Goal: Task Accomplishment & Management: Use online tool/utility

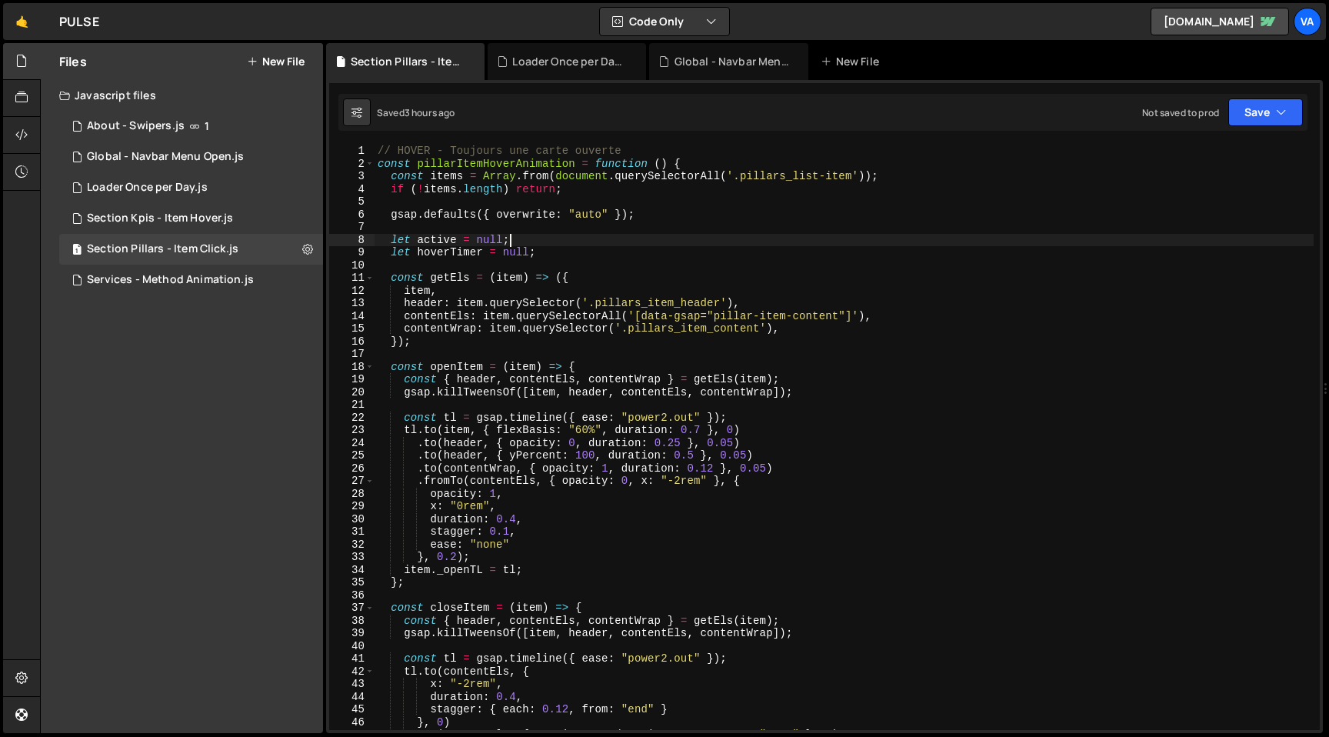
click at [624, 142] on div "XXXXXXXXXXXXXXXXXXXXXXXXXXXXXXXXXXXXXXXXXXXXXXXXXXXXXXXXXXXXXXXXXXXXXXXXXXXXXXX…" at bounding box center [824, 406] width 997 height 653
click at [303, 246] on icon at bounding box center [307, 248] width 11 height 15
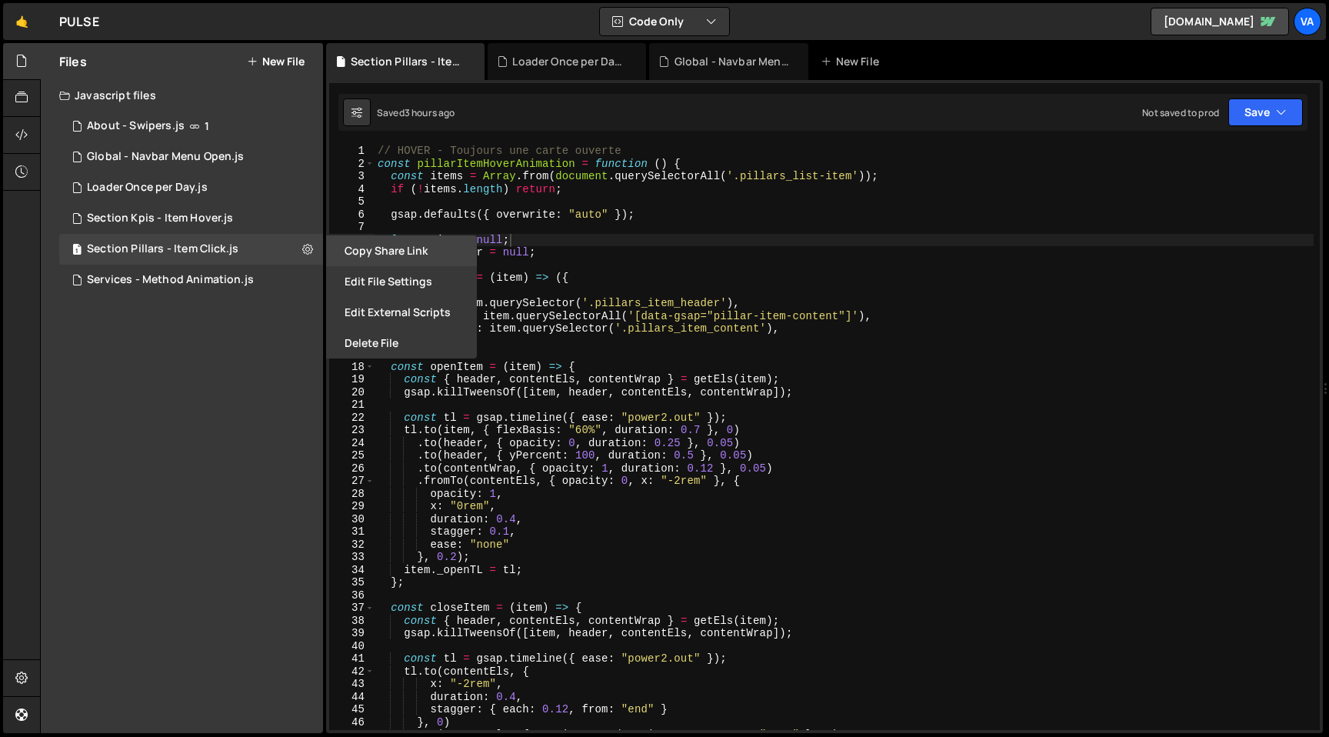
click at [378, 246] on button "Copy share link" at bounding box center [401, 250] width 151 height 31
click at [395, 281] on button "Edit File Settings" at bounding box center [401, 281] width 151 height 31
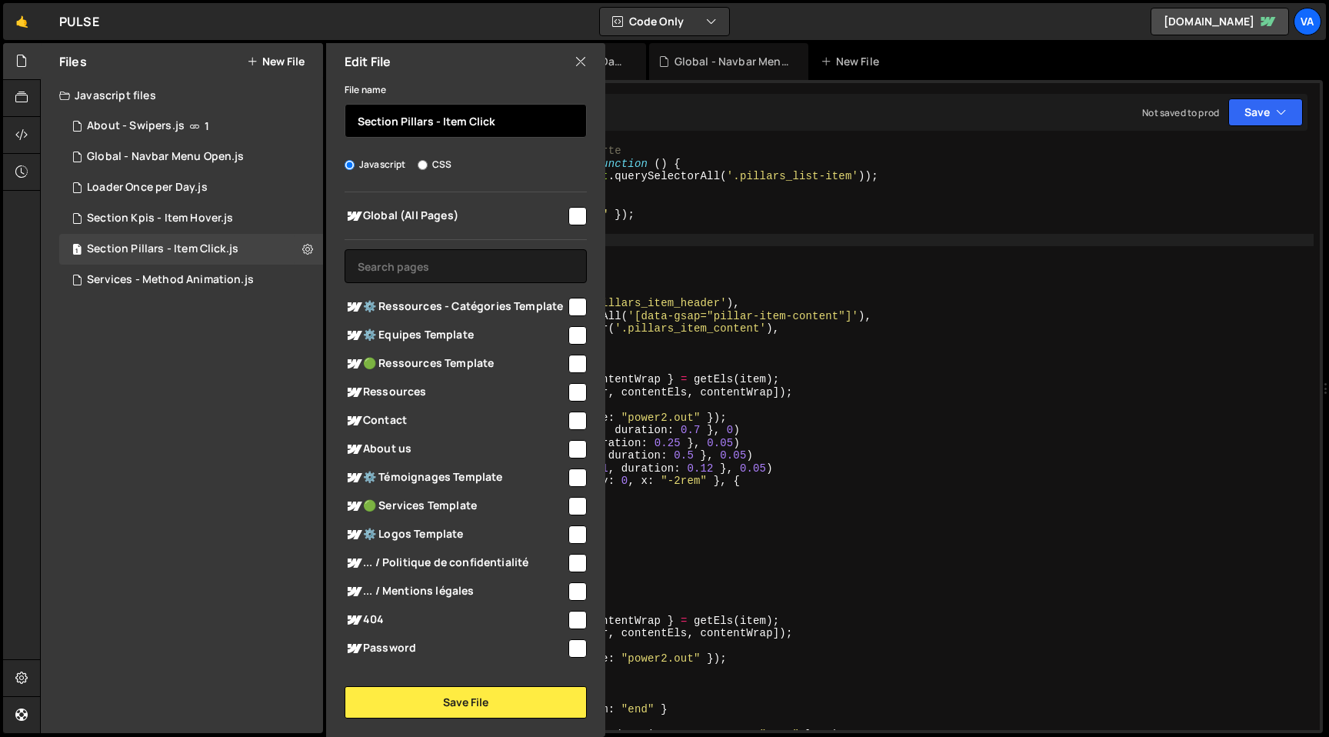
click at [453, 126] on input "Section Pillars - Item Click" at bounding box center [466, 121] width 242 height 34
click at [439, 123] on input "Section Pillars - Item Click" at bounding box center [466, 121] width 242 height 34
click at [475, 123] on input "Section Pillars - Item Click" at bounding box center [466, 121] width 242 height 34
click at [464, 122] on input "Section Pillars - Item Hover" at bounding box center [466, 121] width 242 height 34
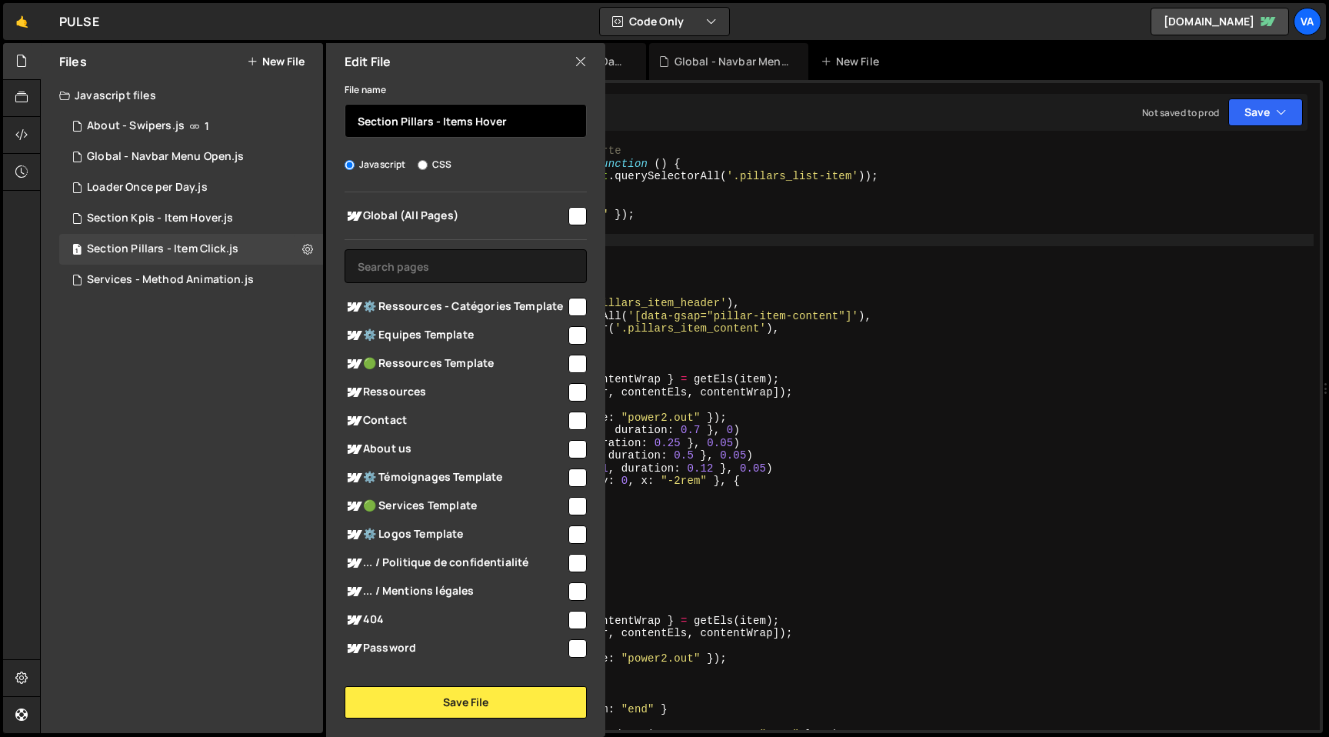
click at [437, 121] on input "Section Pillars - Items Hover" at bounding box center [466, 121] width 242 height 34
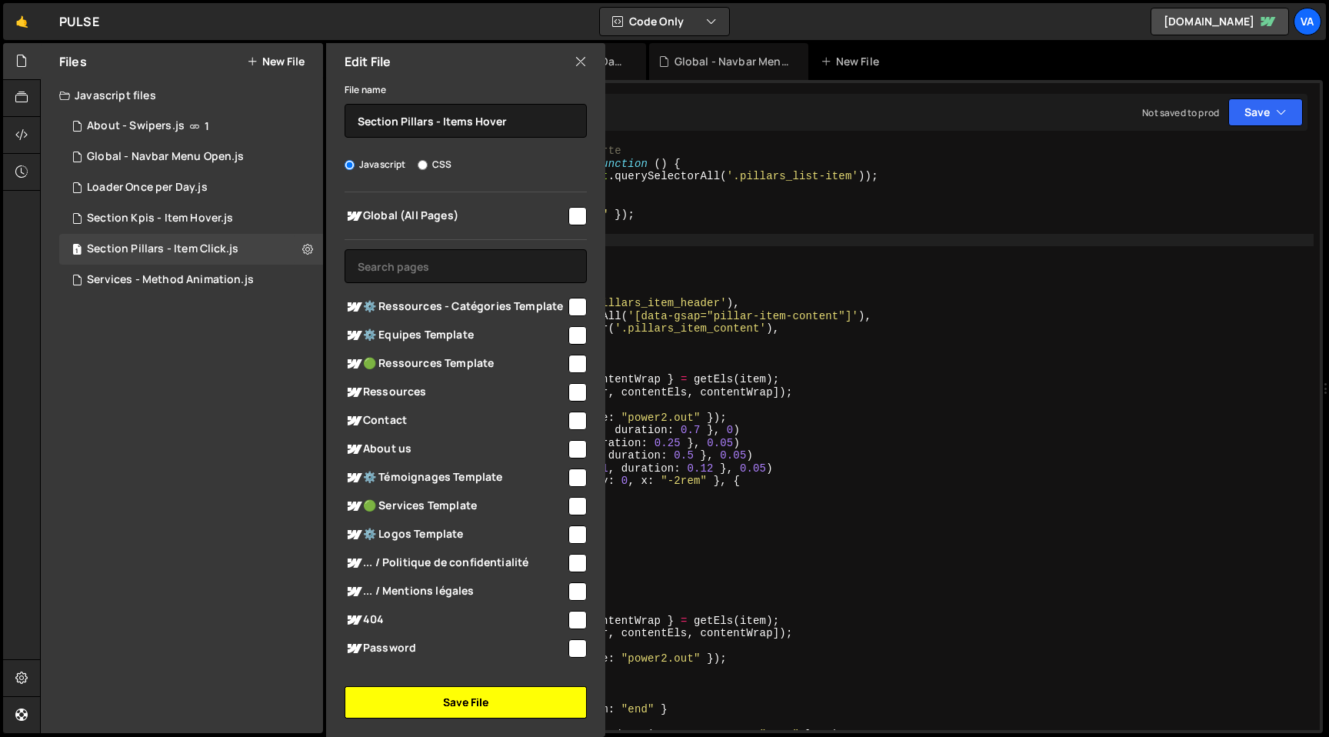
click at [478, 708] on button "Save File" at bounding box center [466, 702] width 242 height 32
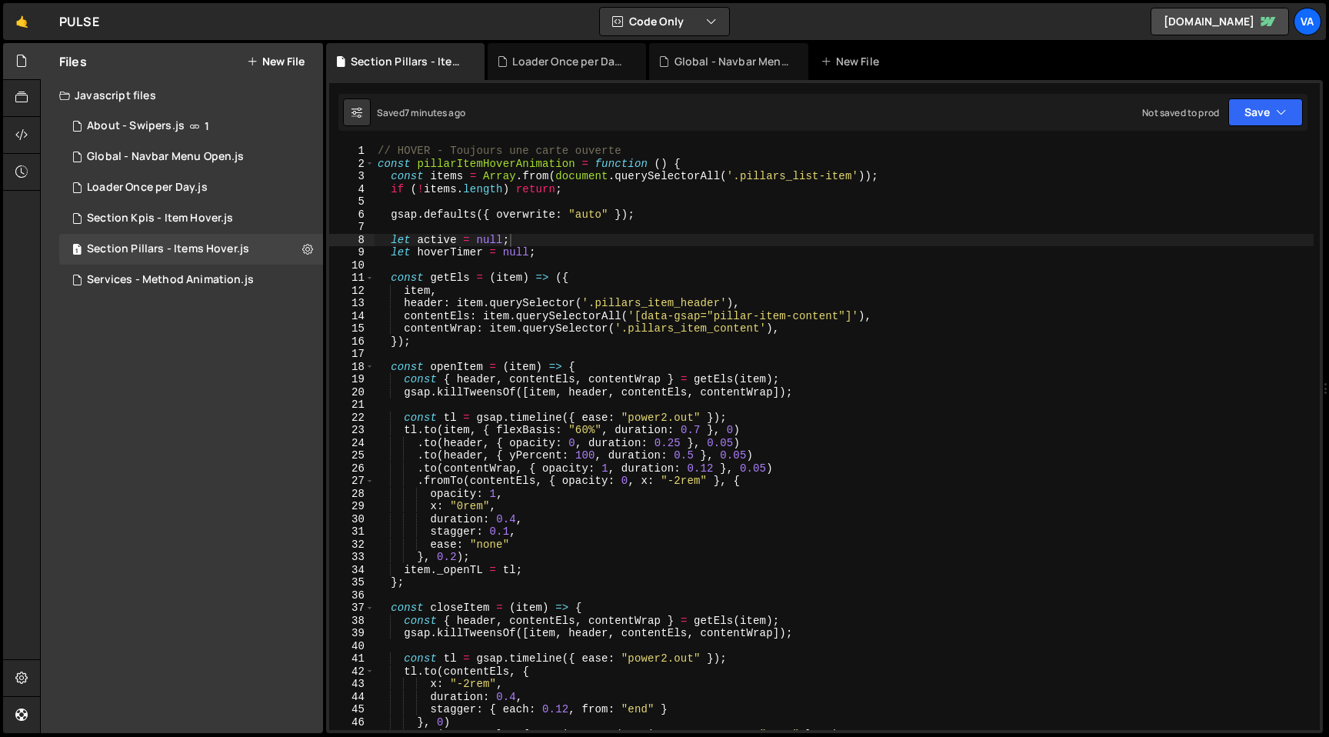
click at [283, 59] on button "New File" at bounding box center [276, 61] width 58 height 12
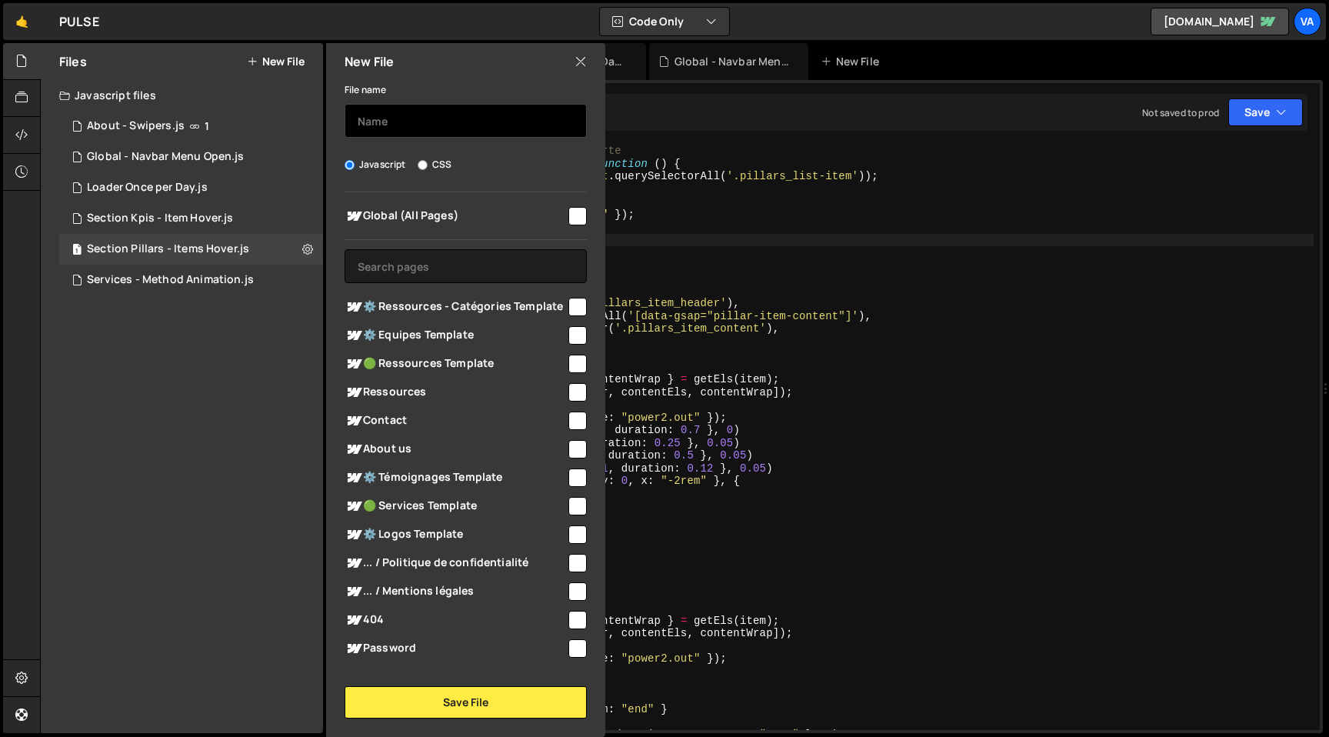
click at [390, 125] on input "text" at bounding box center [466, 121] width 242 height 34
click at [360, 122] on input "Section Testimonials - items Hover" at bounding box center [466, 121] width 242 height 34
click at [524, 120] on input "HOVER - Section Testimonials - items Hover" at bounding box center [466, 121] width 242 height 34
type input "HOVER - Section Testimonials - Items Hover"
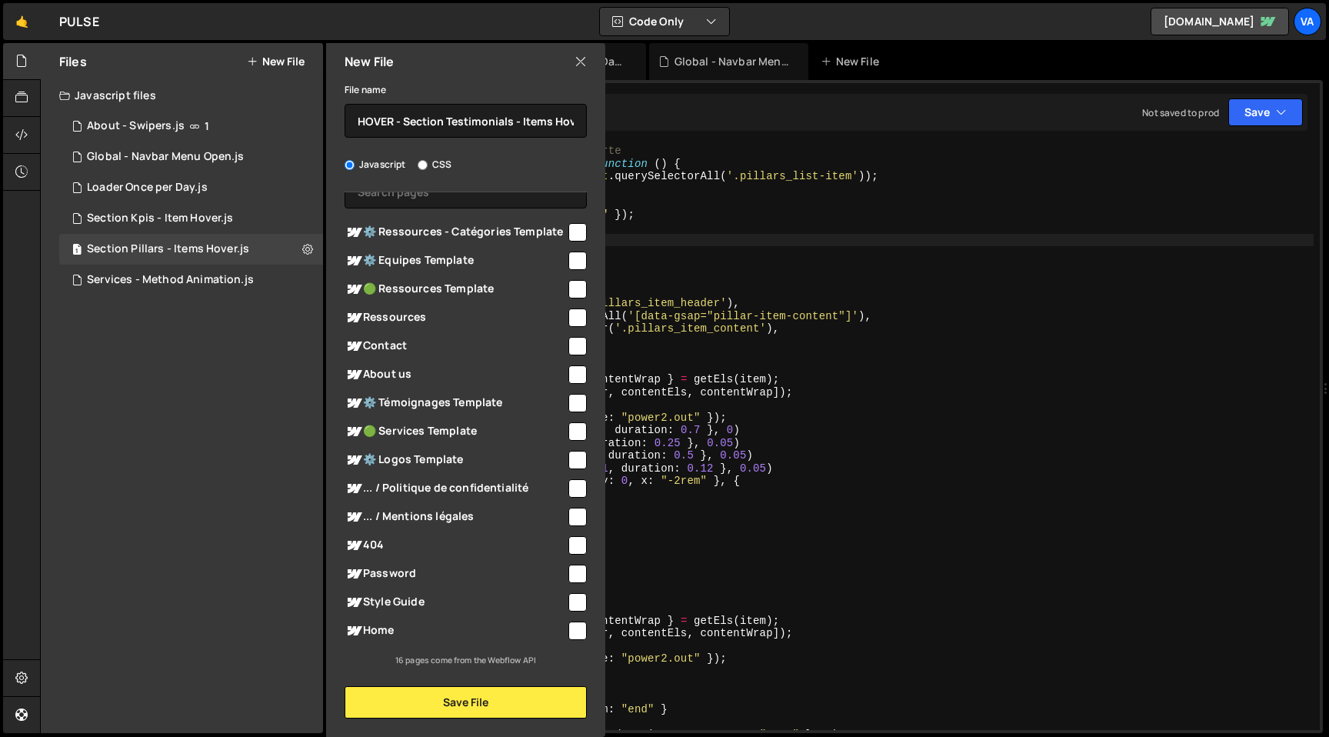
click at [568, 631] on input "checkbox" at bounding box center [577, 630] width 18 height 18
checkbox input "true"
click at [441, 708] on button "Save File" at bounding box center [466, 702] width 242 height 32
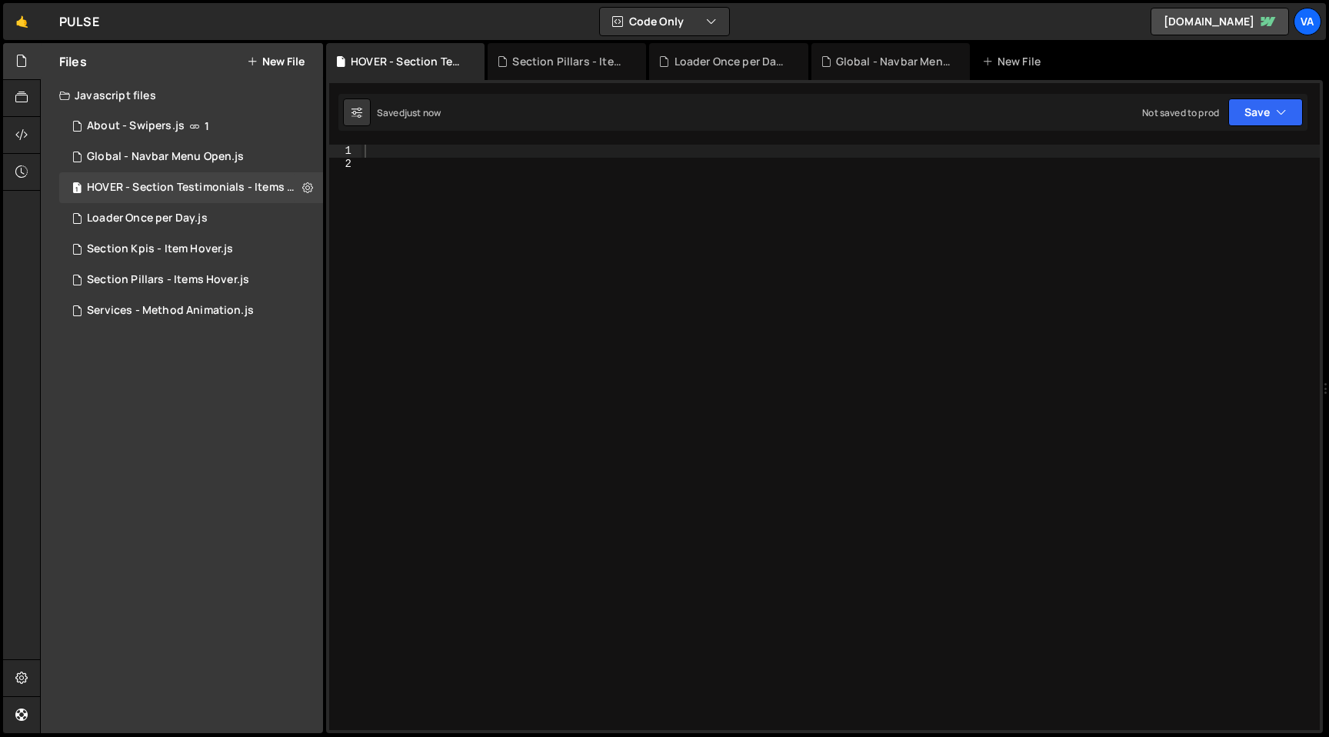
click at [577, 298] on div at bounding box center [840, 450] width 958 height 611
type textarea "//"
click at [217, 306] on div "Services - Method Animation.js" at bounding box center [170, 311] width 167 height 14
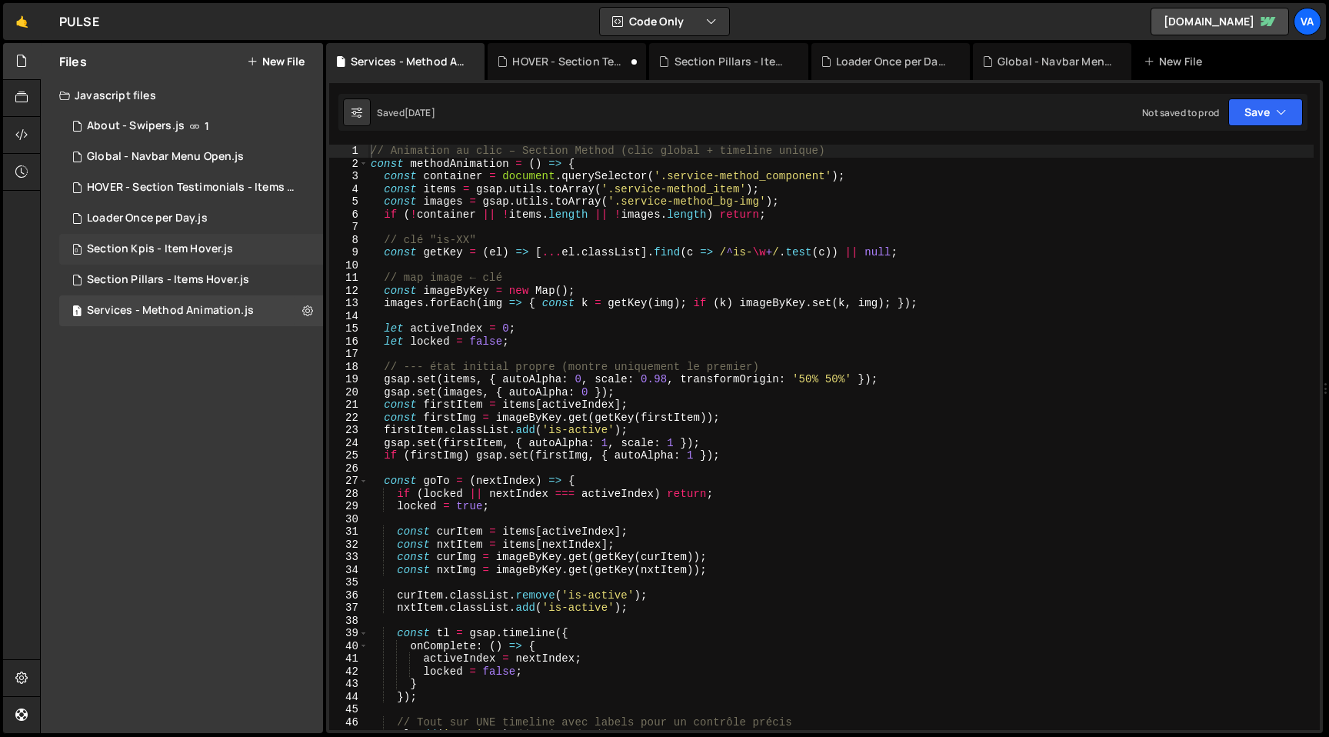
click at [201, 257] on div "0 Section Kpis - Item Hover.js 0" at bounding box center [191, 249] width 264 height 31
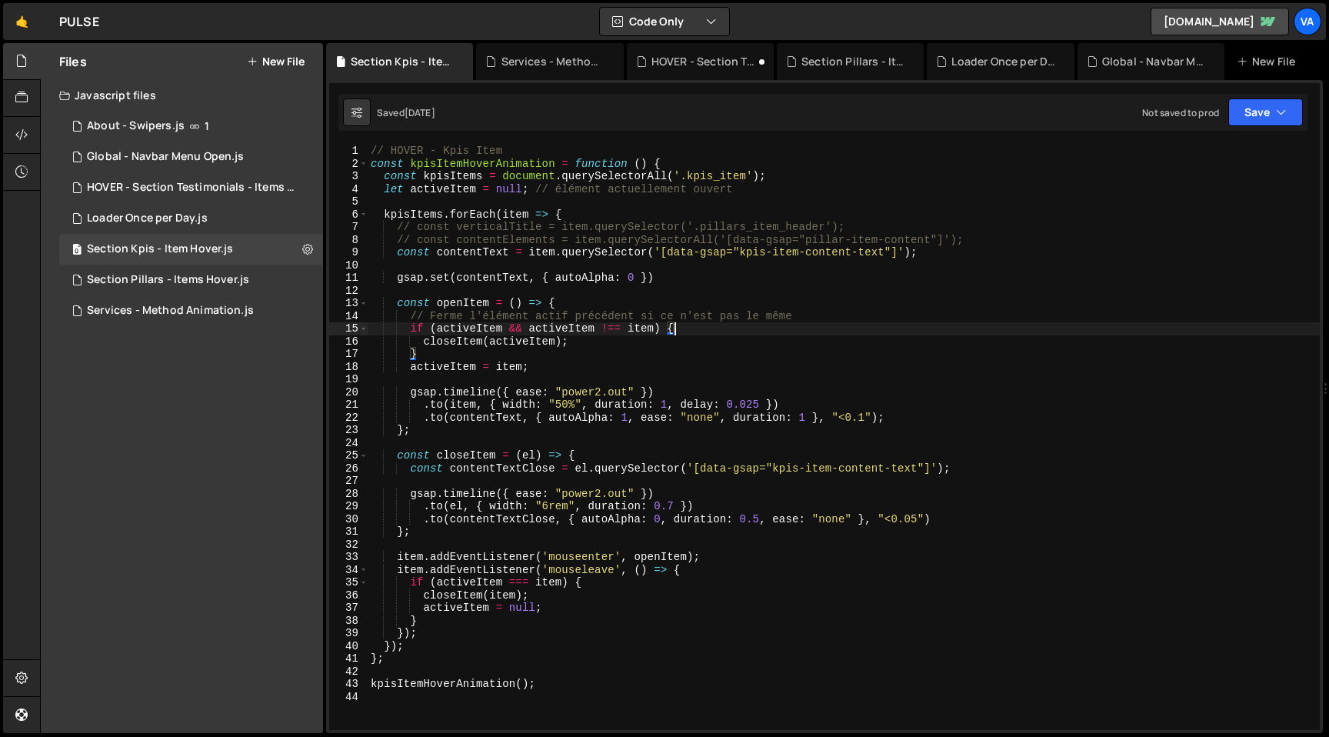
click at [737, 335] on div "// HOVER - Kpis Item const kpisItemHoverAnimation = function ( ) { const kpisIt…" at bounding box center [844, 450] width 952 height 611
type textarea "kpisItemHoverAnimation();"
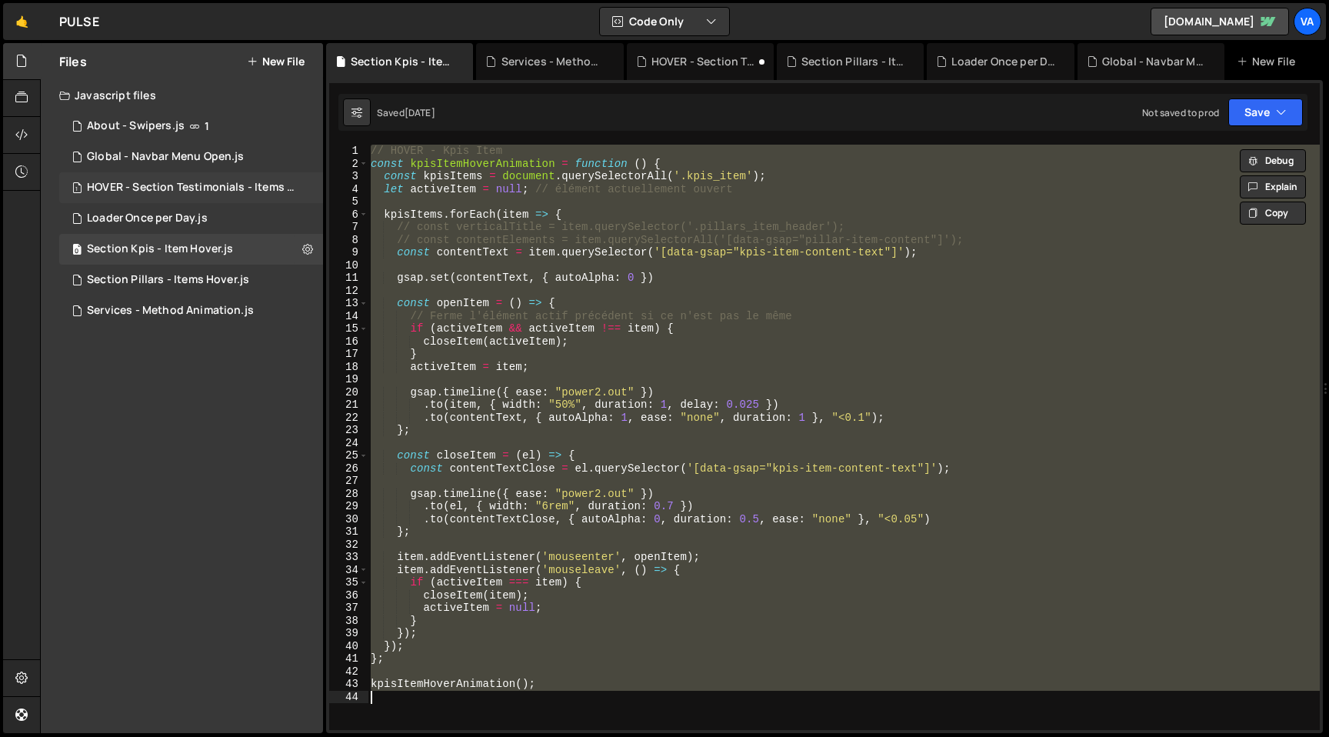
click at [188, 190] on div "HOVER - Section Testimonials - Items Hover.js" at bounding box center [193, 188] width 212 height 14
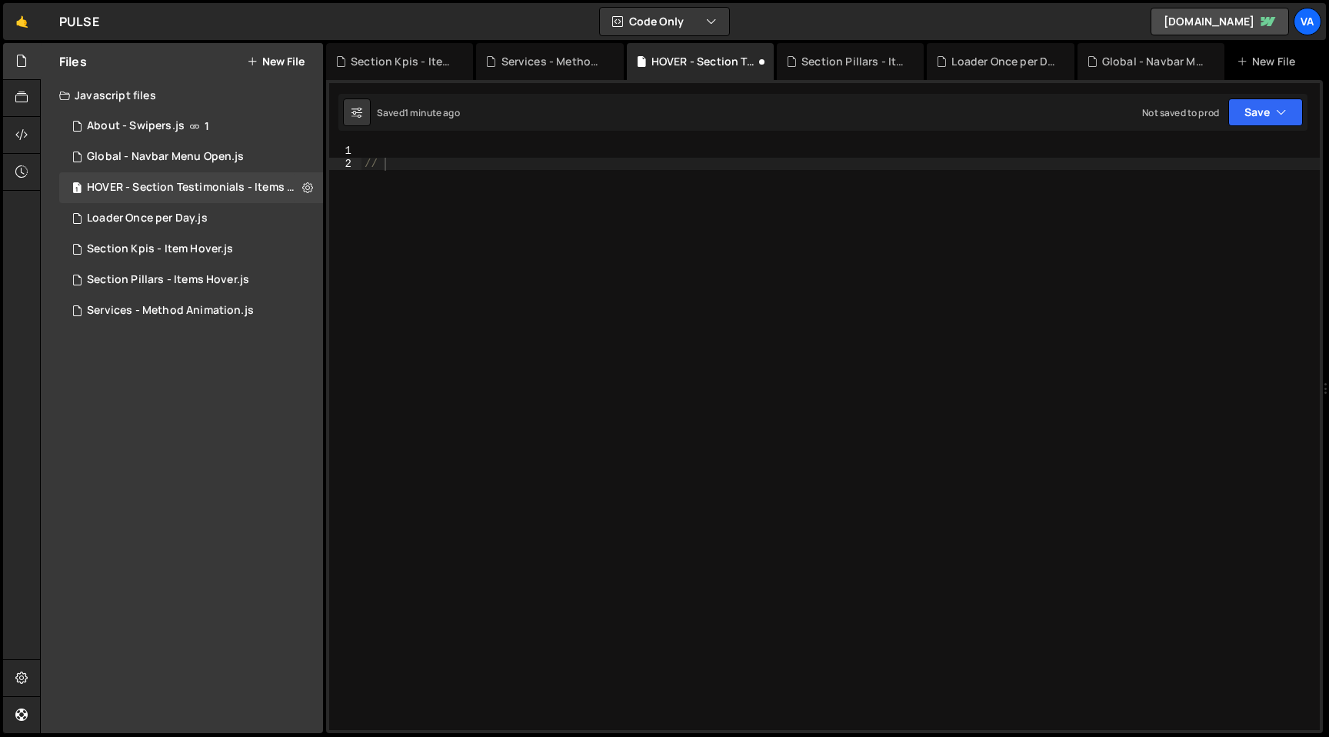
click at [680, 218] on div "//" at bounding box center [840, 450] width 958 height 611
type textarea "//"
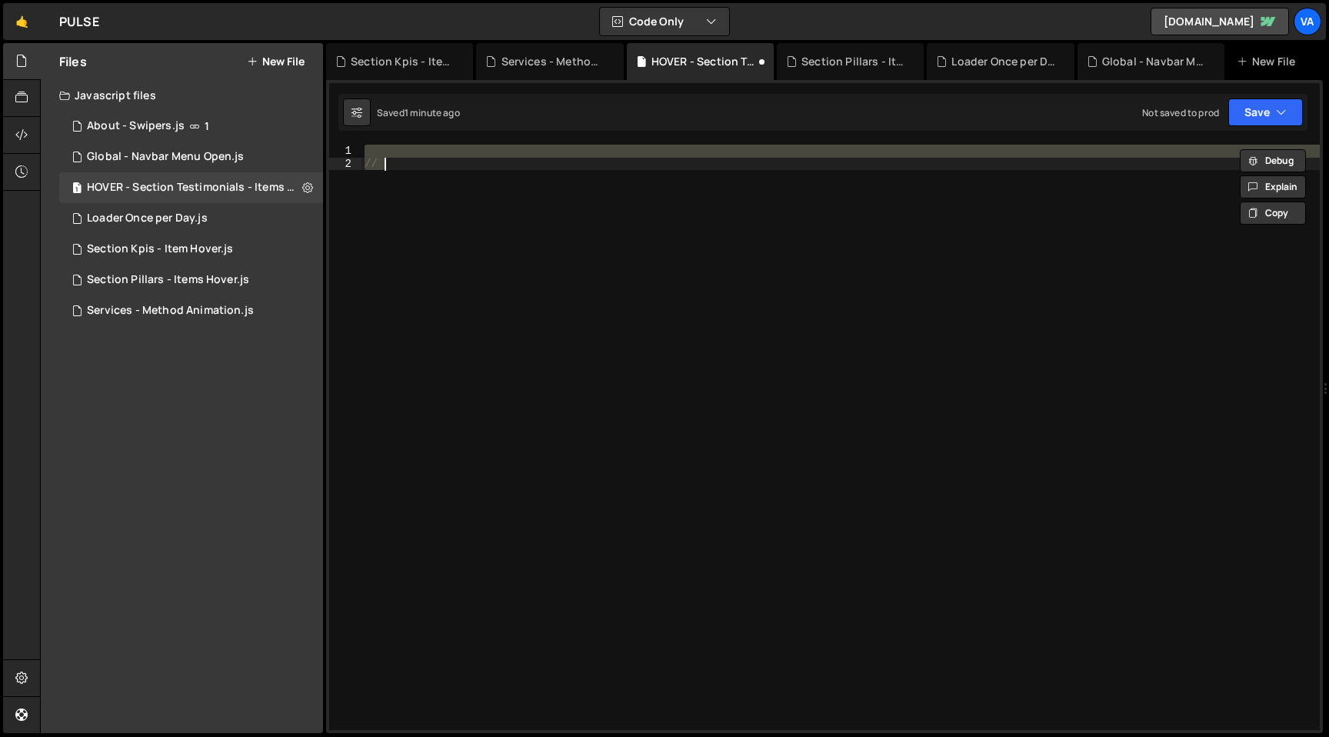
paste textarea
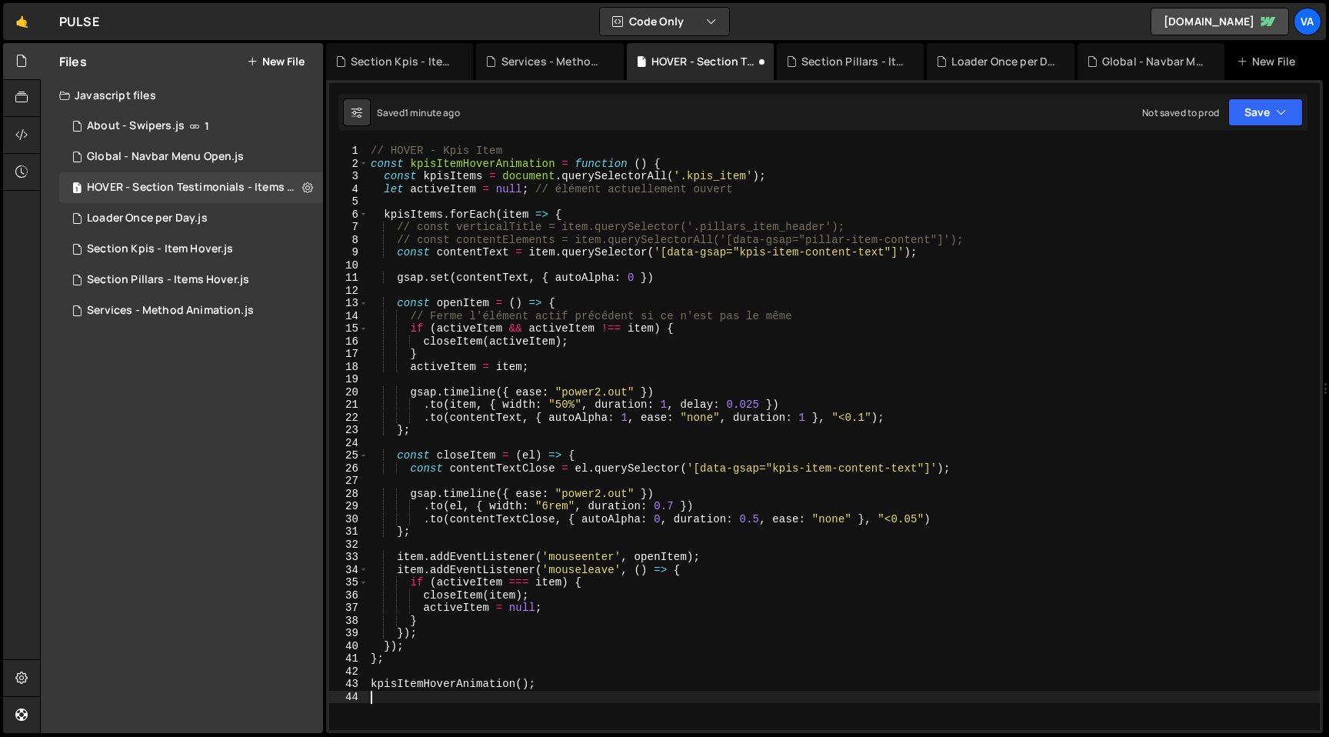
click at [451, 149] on div "// HOVER - Kpis Item const kpisItemHoverAnimation = function ( ) { const kpisIt…" at bounding box center [844, 450] width 952 height 611
click at [571, 147] on div "// HOVER - Testimnials Item const kpisItemHoverAnimation = function ( ) { const…" at bounding box center [844, 450] width 952 height 611
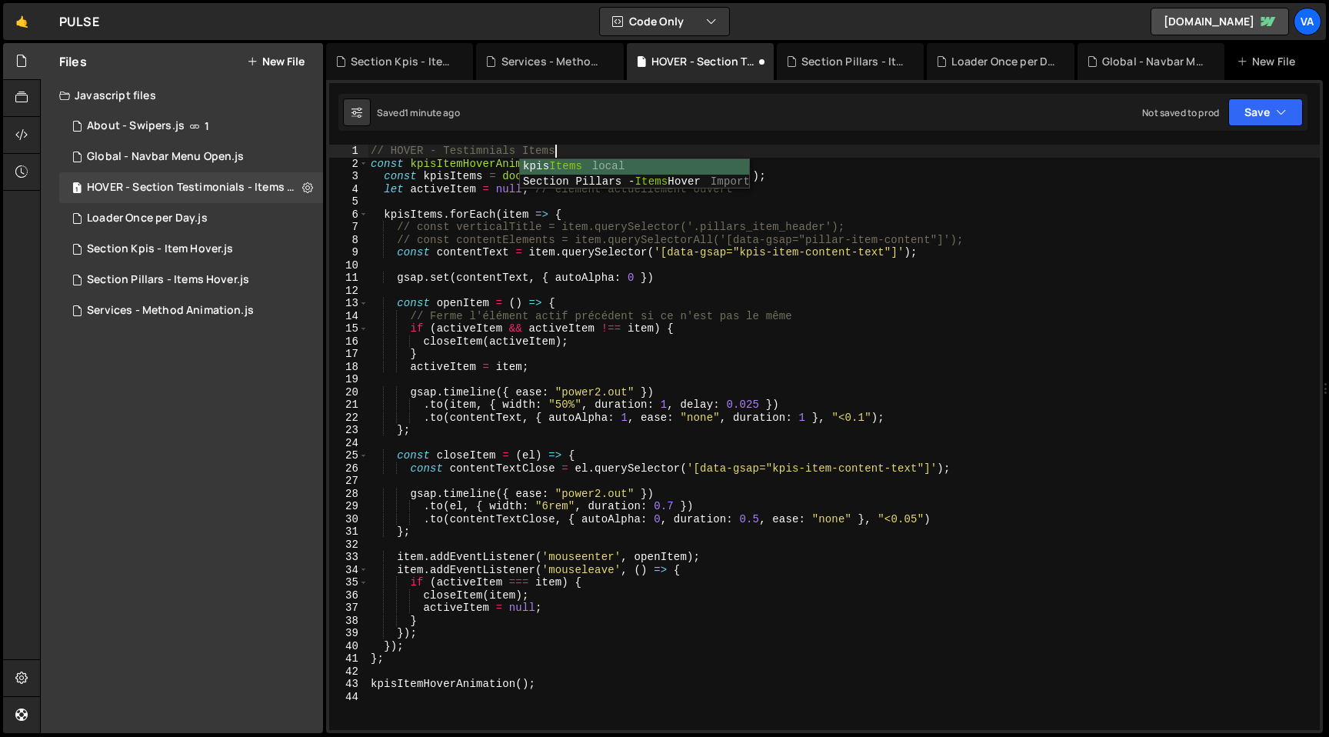
click at [515, 149] on div "// HOVER - Testimnials Items const kpisItemHoverAnimation = function ( ) { cons…" at bounding box center [844, 450] width 952 height 611
type textarea "// HOVER - Testimnials Items"
click at [659, 204] on div "// HOVER - Testimnials Items const kpisItemHoverAnimation = function ( ) { cons…" at bounding box center [844, 450] width 952 height 611
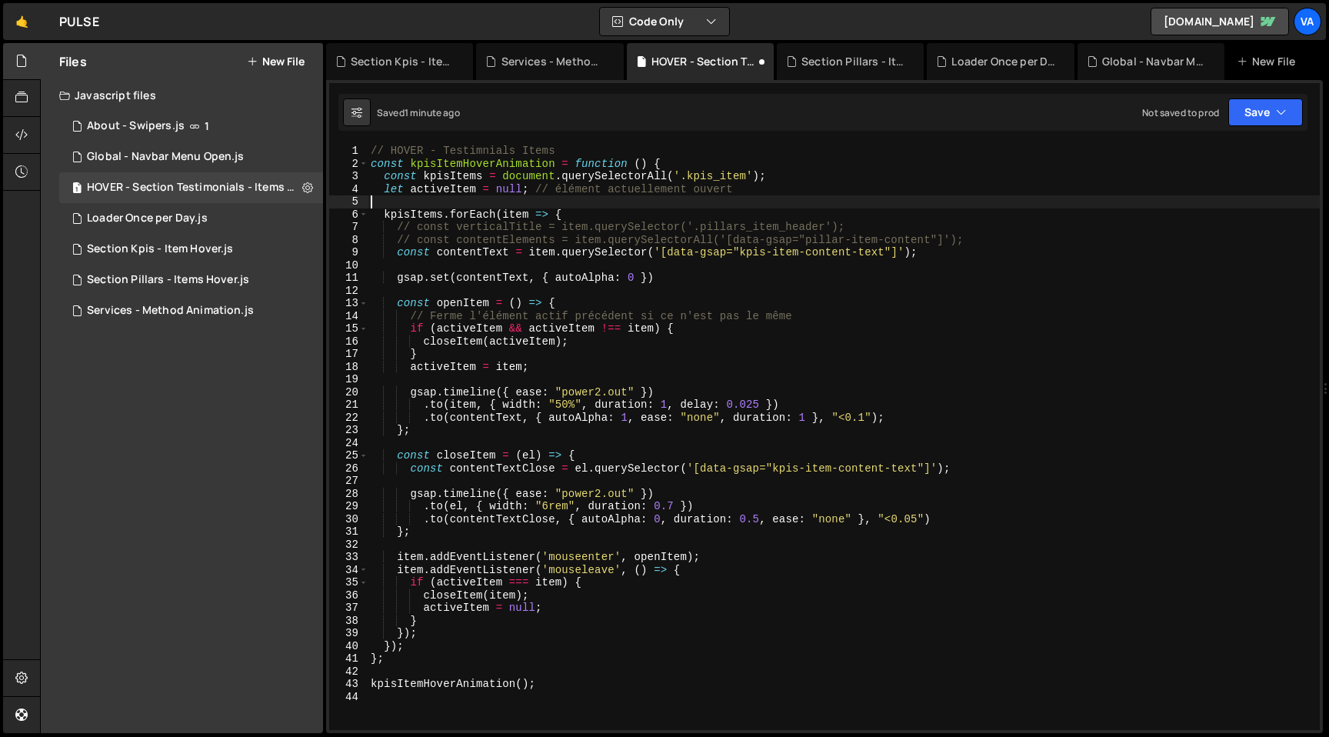
scroll to position [0, 0]
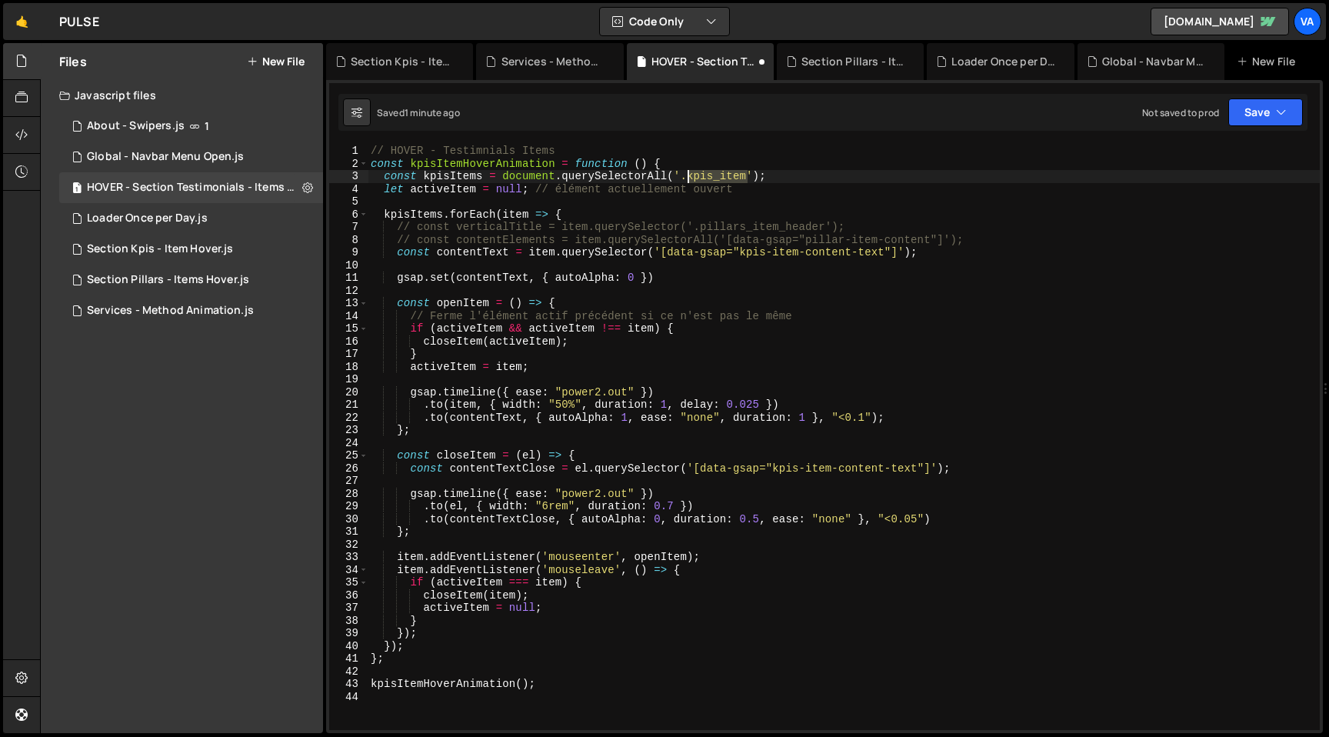
drag, startPoint x: 747, startPoint y: 178, endPoint x: 688, endPoint y: 174, distance: 59.3
click at [688, 174] on div "// HOVER - Testimnials Items const kpisItemHoverAnimation = function ( ) { cons…" at bounding box center [844, 450] width 952 height 611
paste textarea "testimonials_list-"
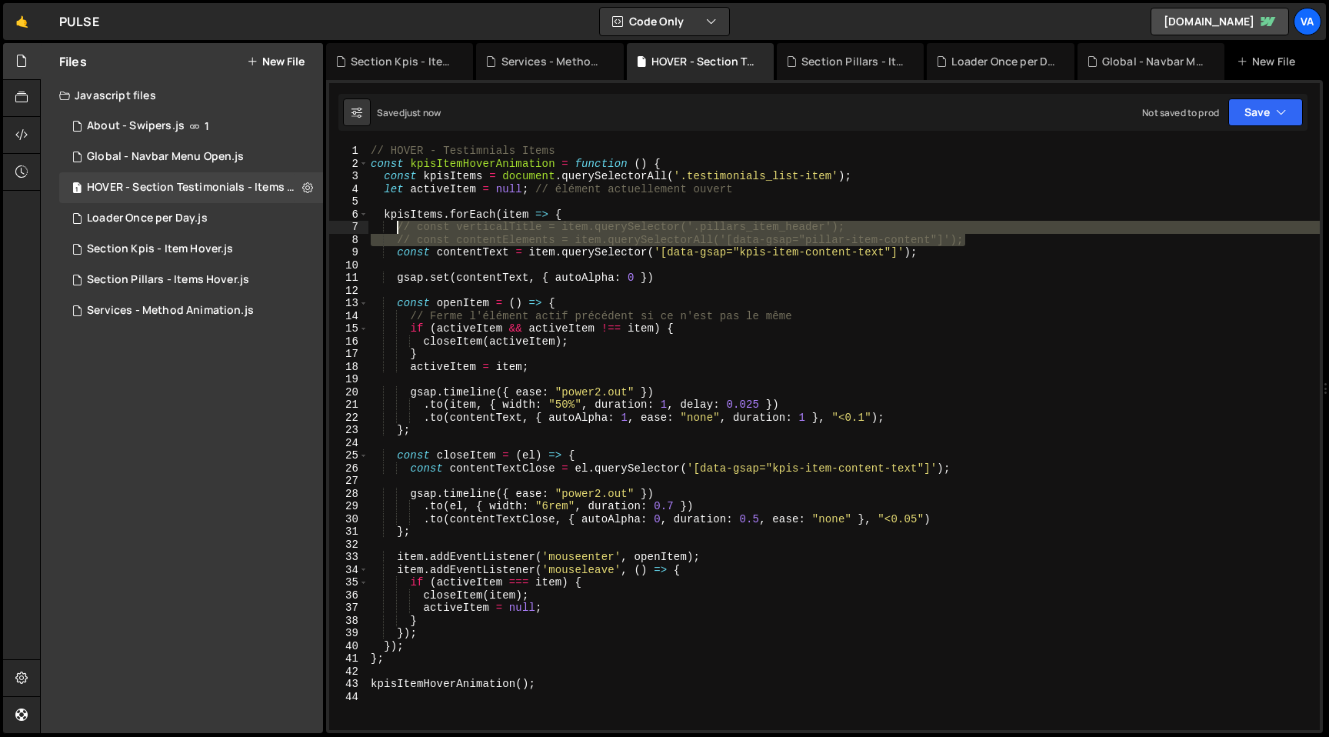
drag, startPoint x: 966, startPoint y: 238, endPoint x: 398, endPoint y: 228, distance: 568.4
click at [398, 228] on div "// HOVER - Testimnials Items const kpisItemHoverAnimation = function ( ) { cons…" at bounding box center [844, 450] width 952 height 611
type textarea "// const verticalTitle = item.querySelector('.pillars_item_header'); // const c…"
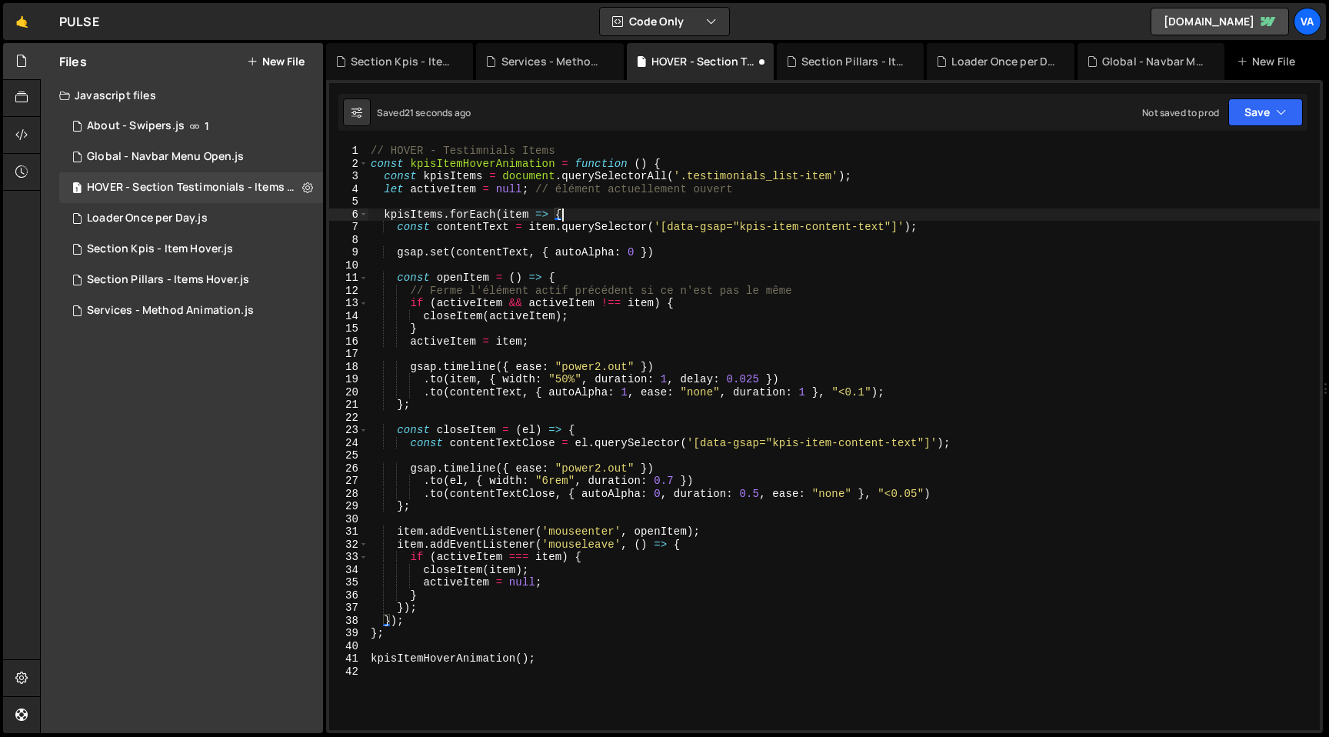
click at [397, 227] on div "// HOVER - Testimnials Items const kpisItemHoverAnimation = function ( ) { cons…" at bounding box center [844, 450] width 952 height 611
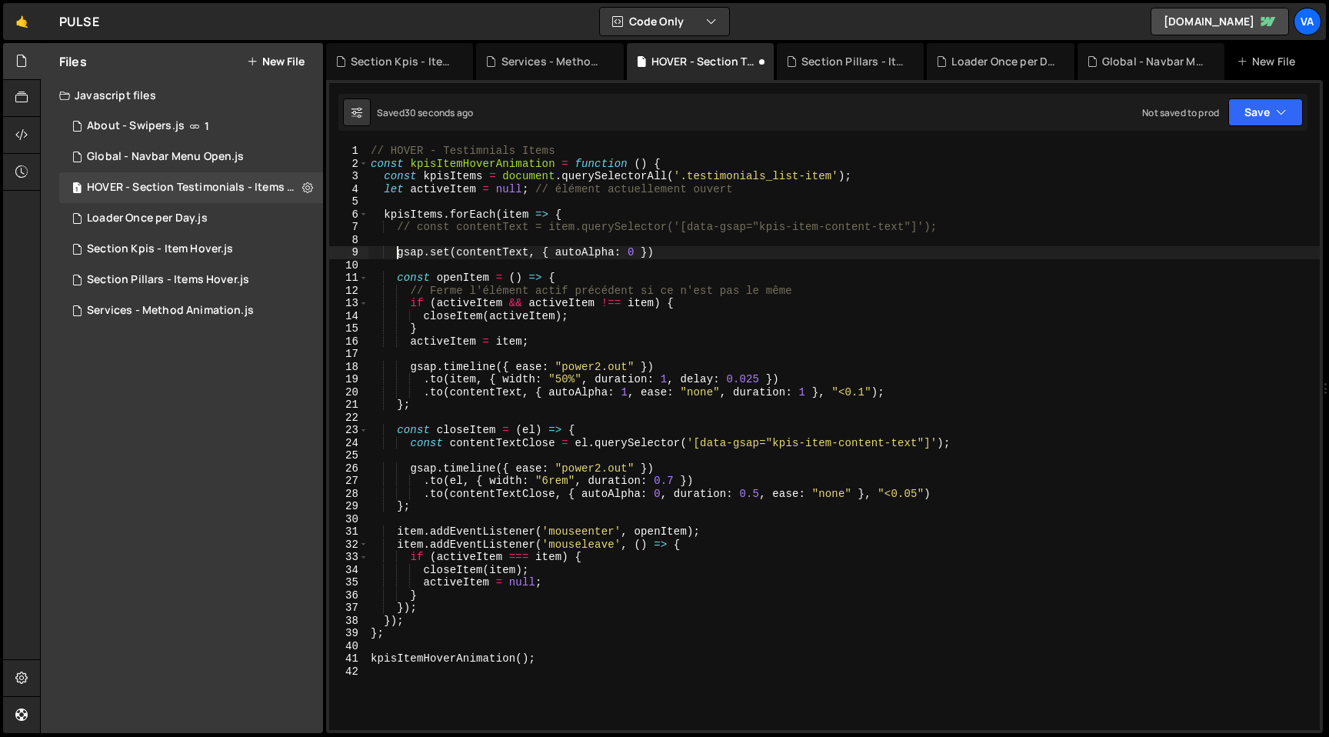
click at [399, 257] on div "// HOVER - Testimnials Items const kpisItemHoverAnimation = function ( ) { cons…" at bounding box center [844, 450] width 952 height 611
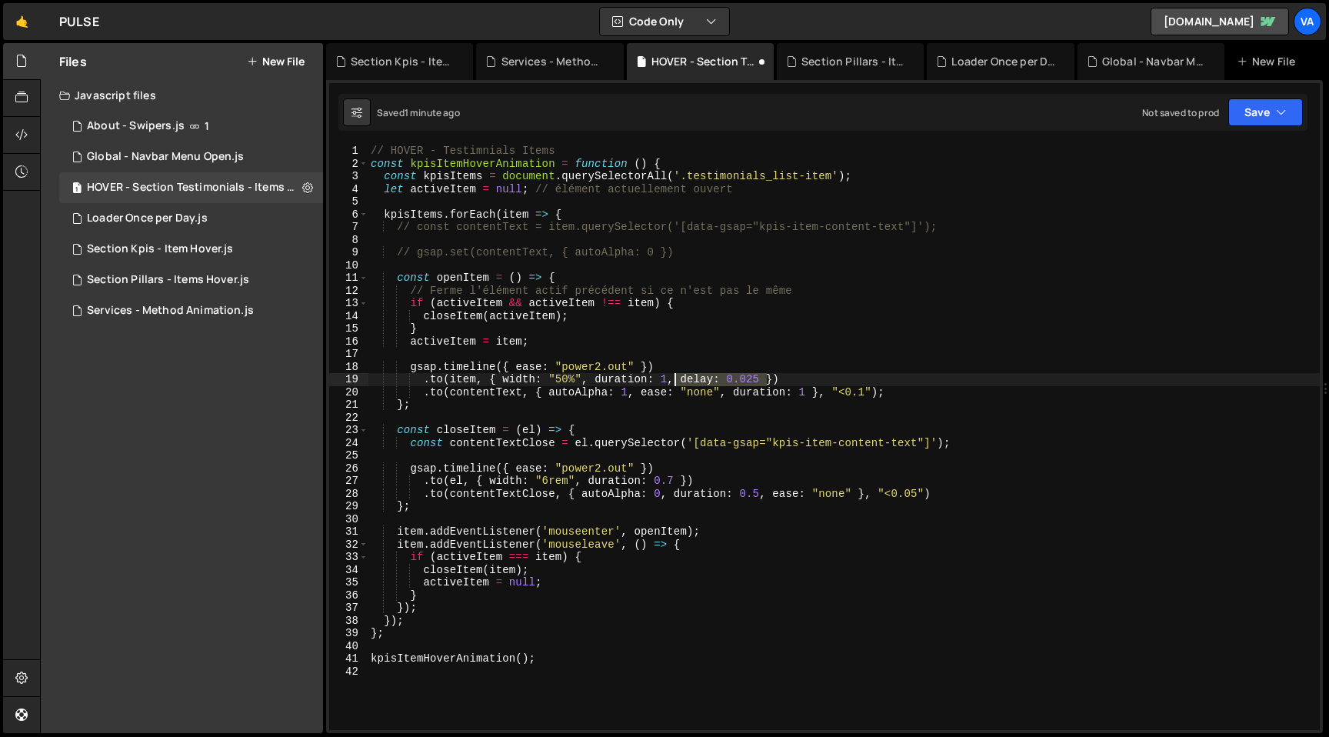
drag, startPoint x: 763, startPoint y: 377, endPoint x: 671, endPoint y: 385, distance: 91.9
click at [671, 385] on div "// HOVER - Testimnials Items const kpisItemHoverAnimation = function ( ) { cons…" at bounding box center [844, 450] width 952 height 611
click at [576, 380] on div "// HOVER - Testimnials Items const kpisItemHoverAnimation = function ( ) { cons…" at bounding box center [844, 450] width 952 height 611
click at [516, 381] on div "// HOVER - Testimnials Items const kpisItemHoverAnimation = function ( ) { cons…" at bounding box center [844, 450] width 952 height 611
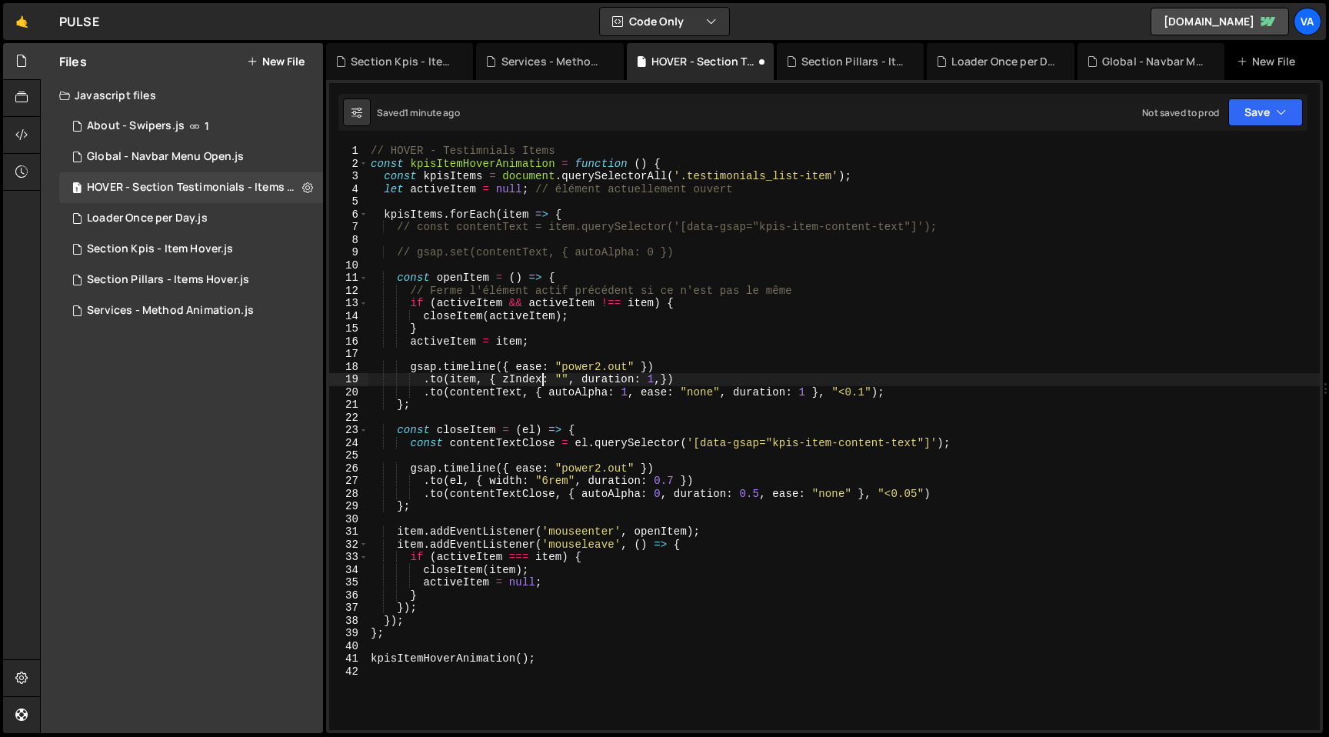
scroll to position [0, 12]
click at [568, 379] on div "// HOVER - Testimnials Items const kpisItemHoverAnimation = function ( ) { cons…" at bounding box center [844, 450] width 952 height 611
click at [654, 382] on div "// HOVER - Testimnials Items const kpisItemHoverAnimation = function ( ) { cons…" at bounding box center [844, 450] width 952 height 611
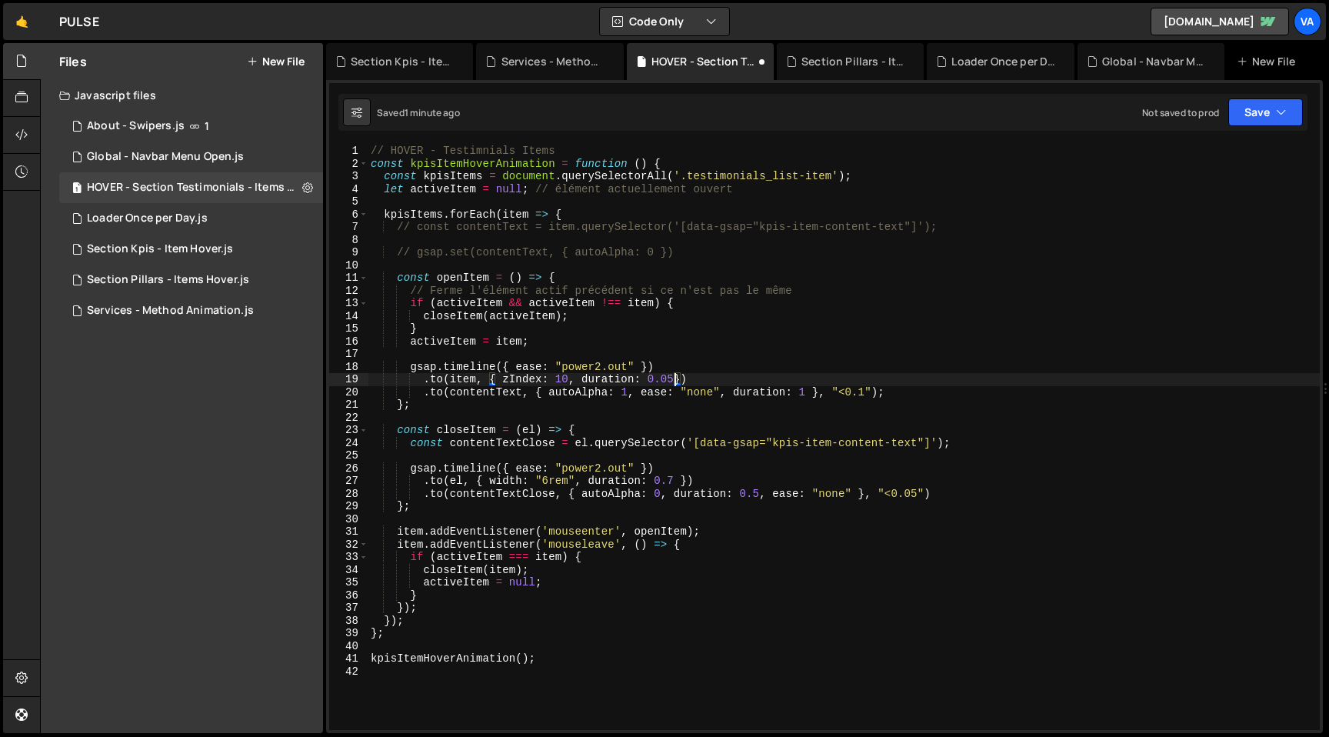
type textarea ".to(item, { zIndex: 10, duration: 0.05 })"
click at [701, 377] on div "// HOVER - Testimnials Items const kpisItemHoverAnimation = function ( ) { cons…" at bounding box center [844, 450] width 952 height 611
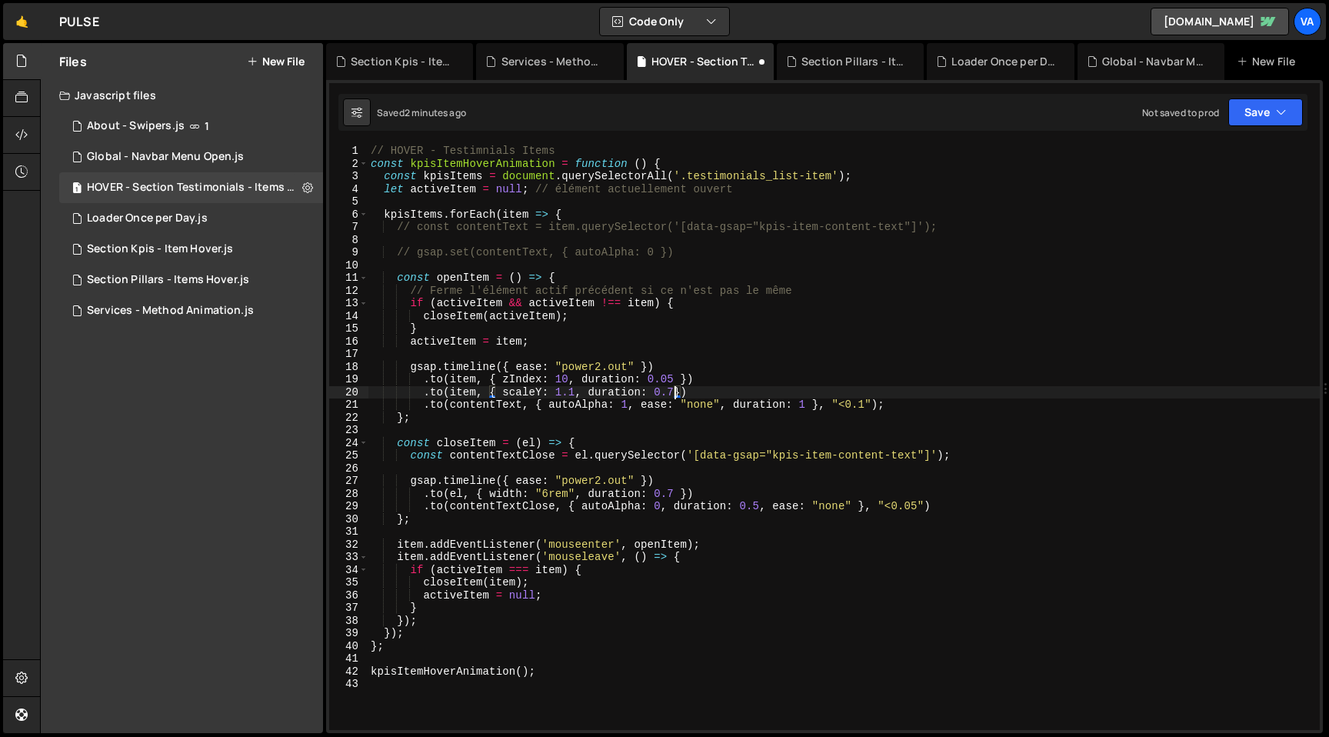
scroll to position [0, 21]
click at [690, 391] on div "// HOVER - Testimnials Items const kpisItemHoverAnimation = function ( ) { cons…" at bounding box center [844, 450] width 952 height 611
click at [677, 393] on div "// HOVER - Testimnials Items const kpisItemHoverAnimation = function ( ) { cons…" at bounding box center [844, 450] width 952 height 611
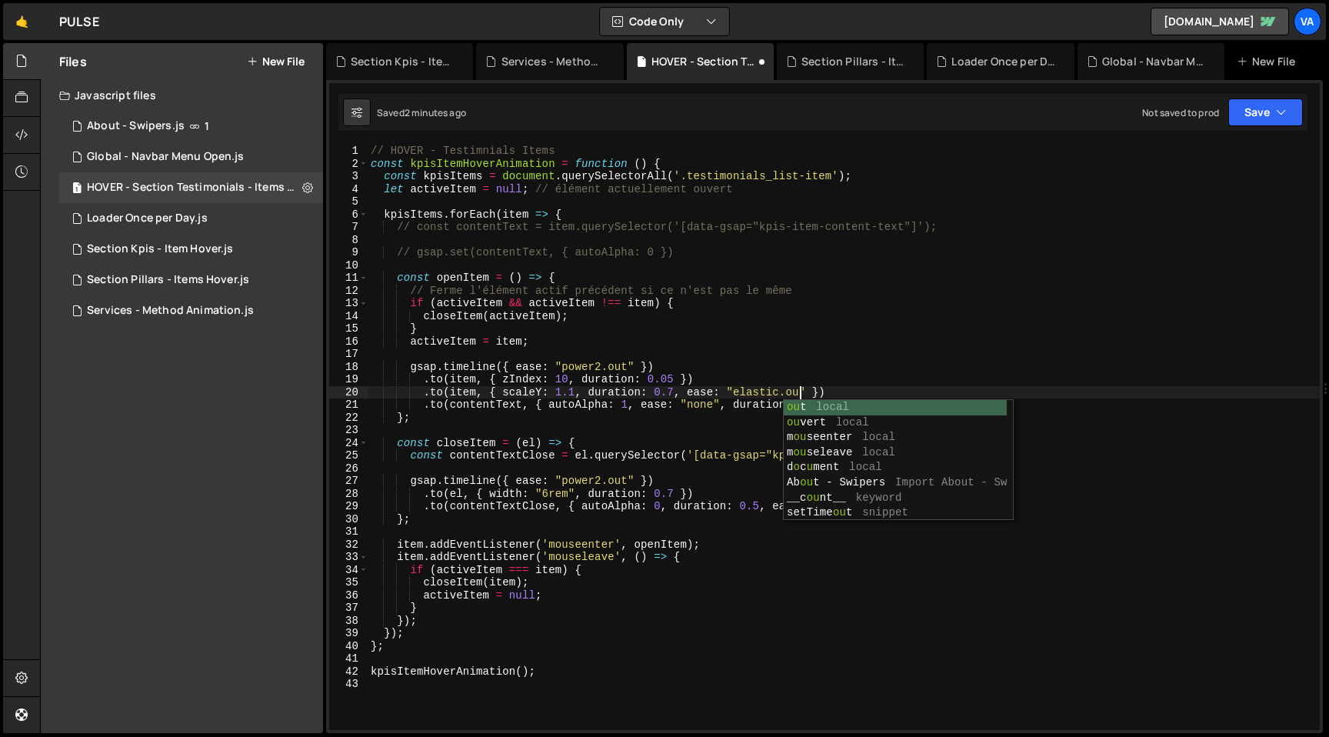
scroll to position [0, 30]
click at [841, 389] on div "// HOVER - Testimnials Items const kpisItemHoverAnimation = function ( ) { cons…" at bounding box center [844, 450] width 952 height 611
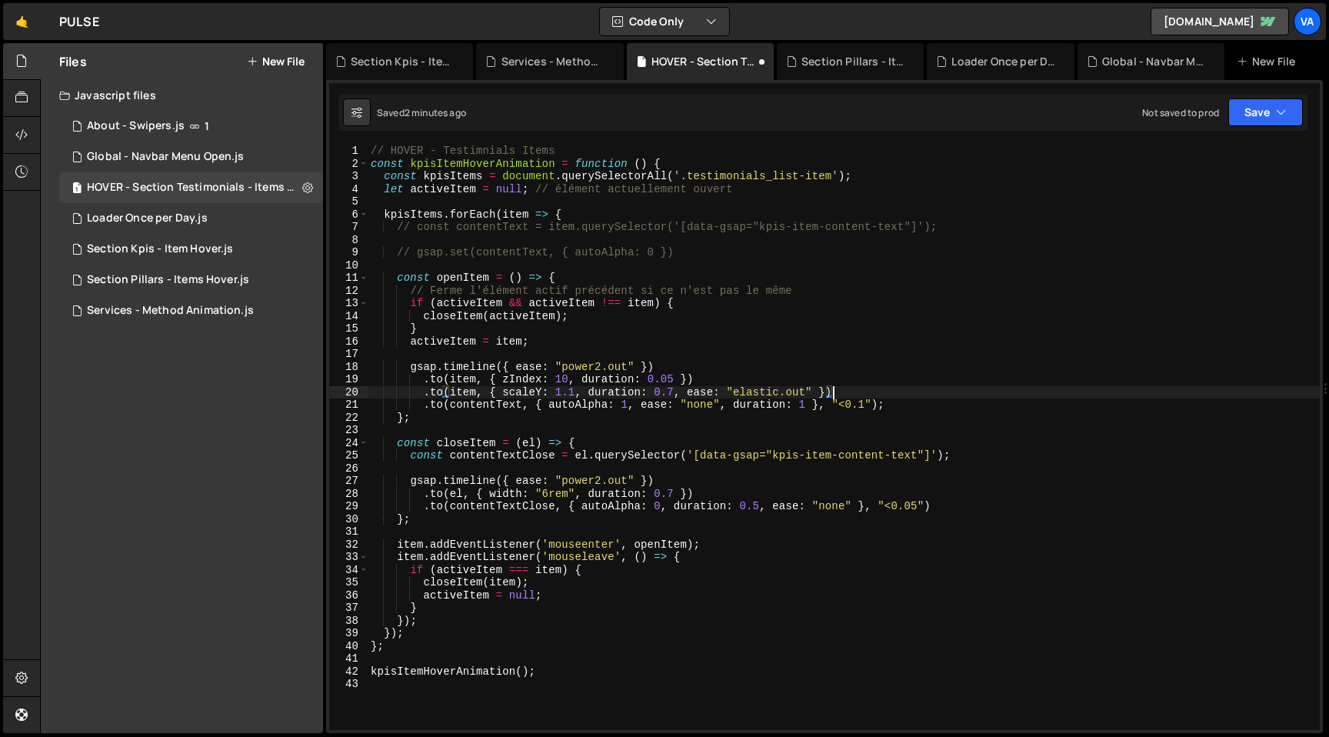
click at [411, 456] on div "// HOVER - Testimnials Items const kpisItemHoverAnimation = function ( ) { cons…" at bounding box center [844, 450] width 952 height 611
click at [836, 391] on div "// HOVER - Testimnials Items const kpisItemHoverAnimation = function ( ) { cons…" at bounding box center [844, 450] width 952 height 611
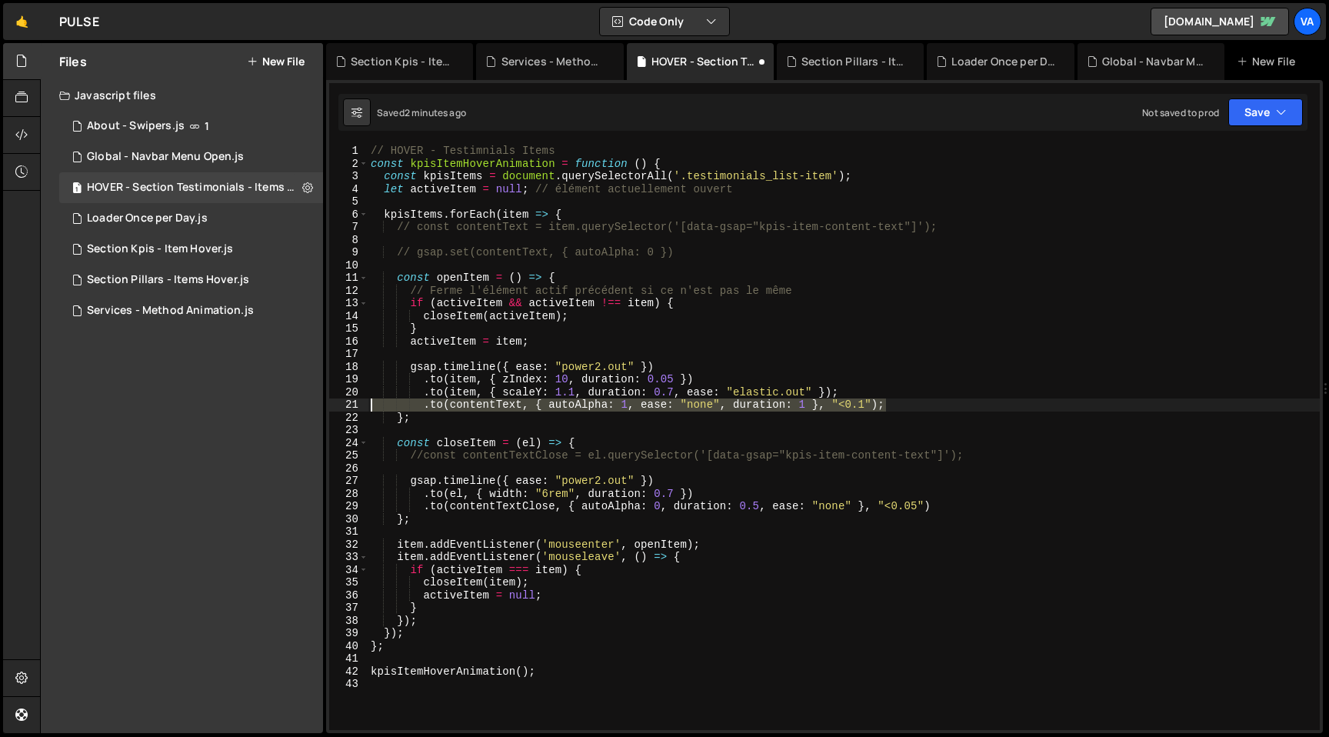
drag, startPoint x: 891, startPoint y: 406, endPoint x: 341, endPoint y: 407, distance: 549.1
click at [341, 407] on div ".to(item, { scaleY: 1.1, duration: 0.7, ease: "elastic.out" }); 1 2 3 4 5 6 7 8…" at bounding box center [824, 437] width 991 height 585
type textarea ".to(contentText, { autoAlpha: 1, ease: "none", duration: 1 }, "<0.1");"
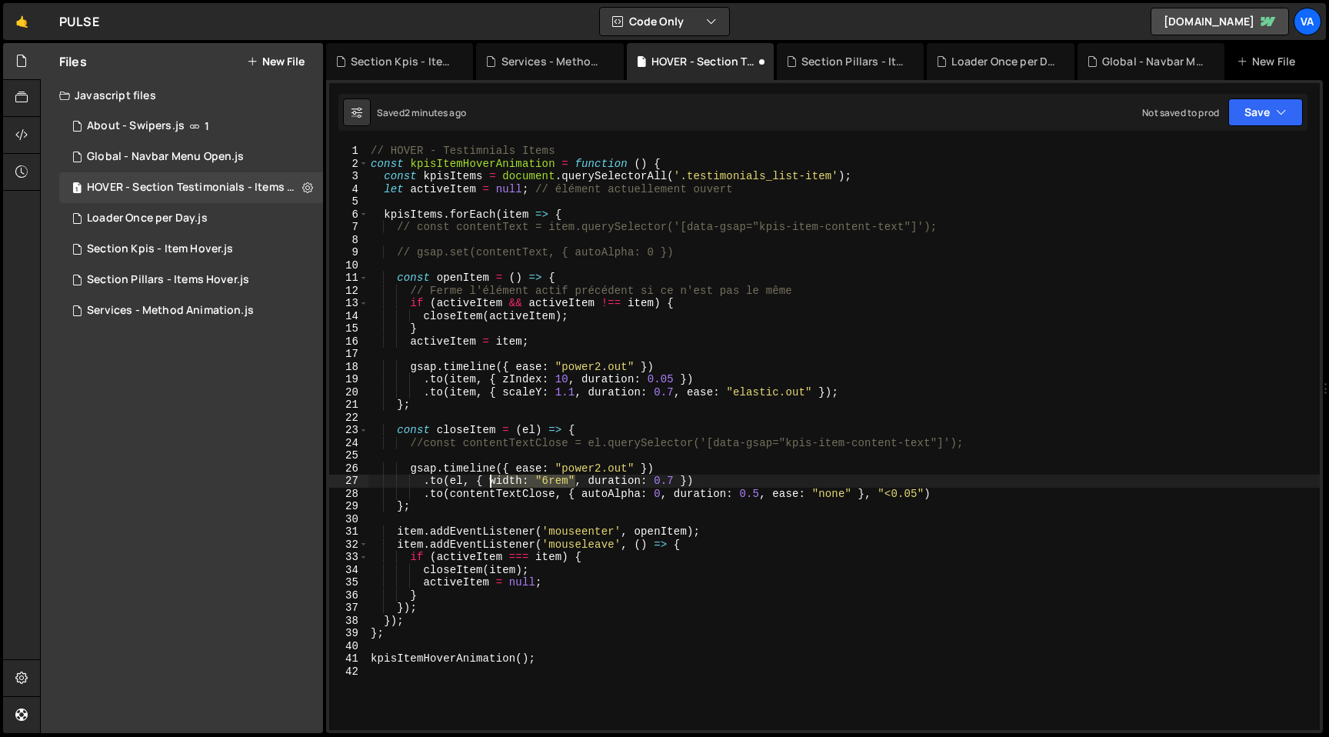
drag, startPoint x: 575, startPoint y: 482, endPoint x: 489, endPoint y: 480, distance: 86.2
click at [489, 480] on div "// HOVER - Testimnials Items const kpisItemHoverAnimation = function ( ) { cons…" at bounding box center [844, 450] width 952 height 611
click at [522, 478] on div "// HOVER - Testimnials Items const kpisItemHoverAnimation = function ( ) { cons…" at bounding box center [844, 450] width 952 height 611
type textarea ".to(el, { scaleY: 1, duration: 0.7 })"
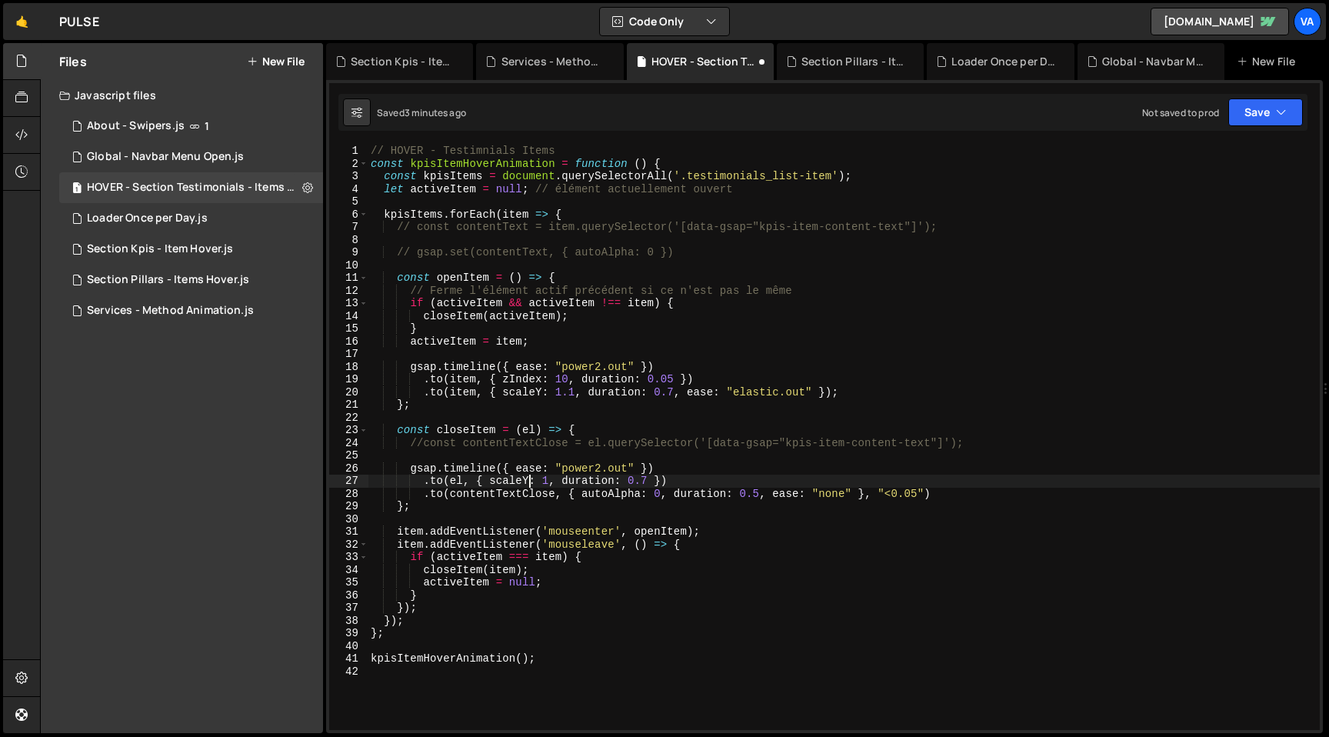
click at [670, 478] on div "// HOVER - Testimnials Items const kpisItemHoverAnimation = function ( ) { cons…" at bounding box center [844, 450] width 952 height 611
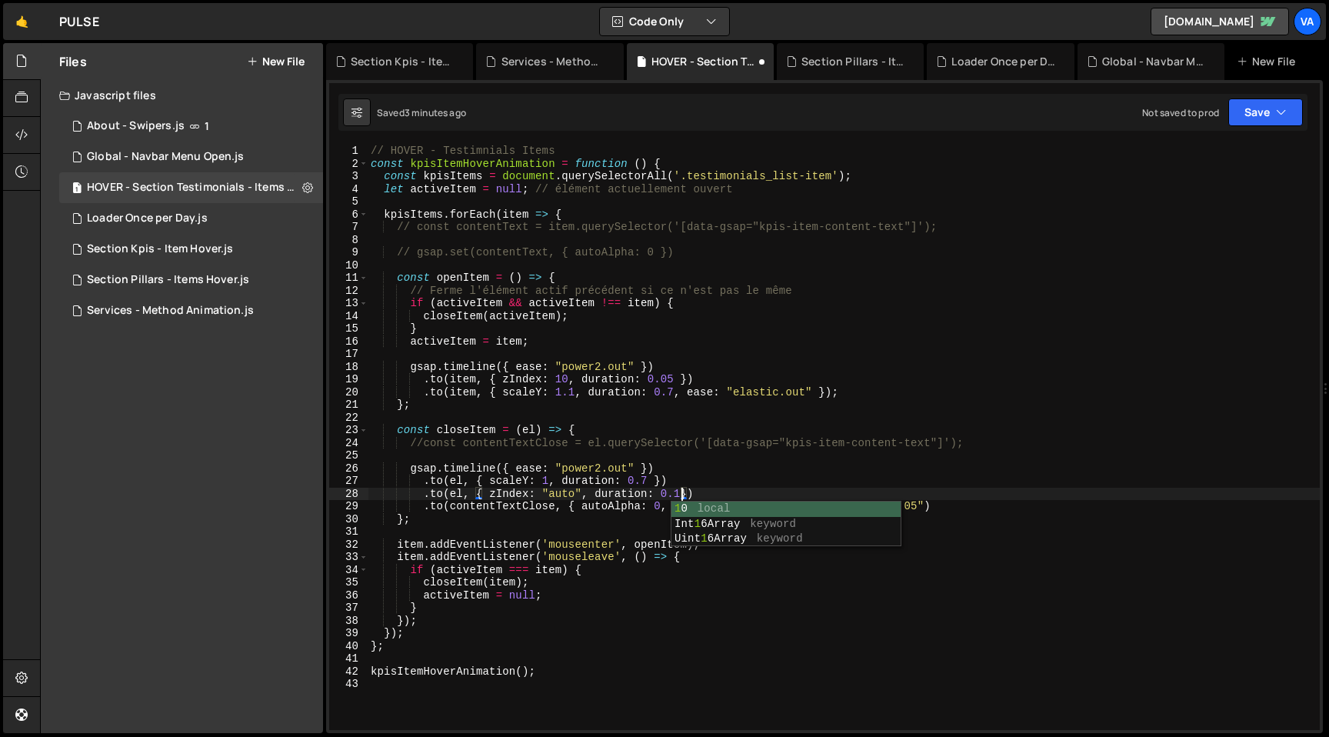
scroll to position [0, 22]
click at [674, 379] on div "// HOVER - Testimnials Items const kpisItemHoverAnimation = function ( ) { cons…" at bounding box center [844, 450] width 952 height 611
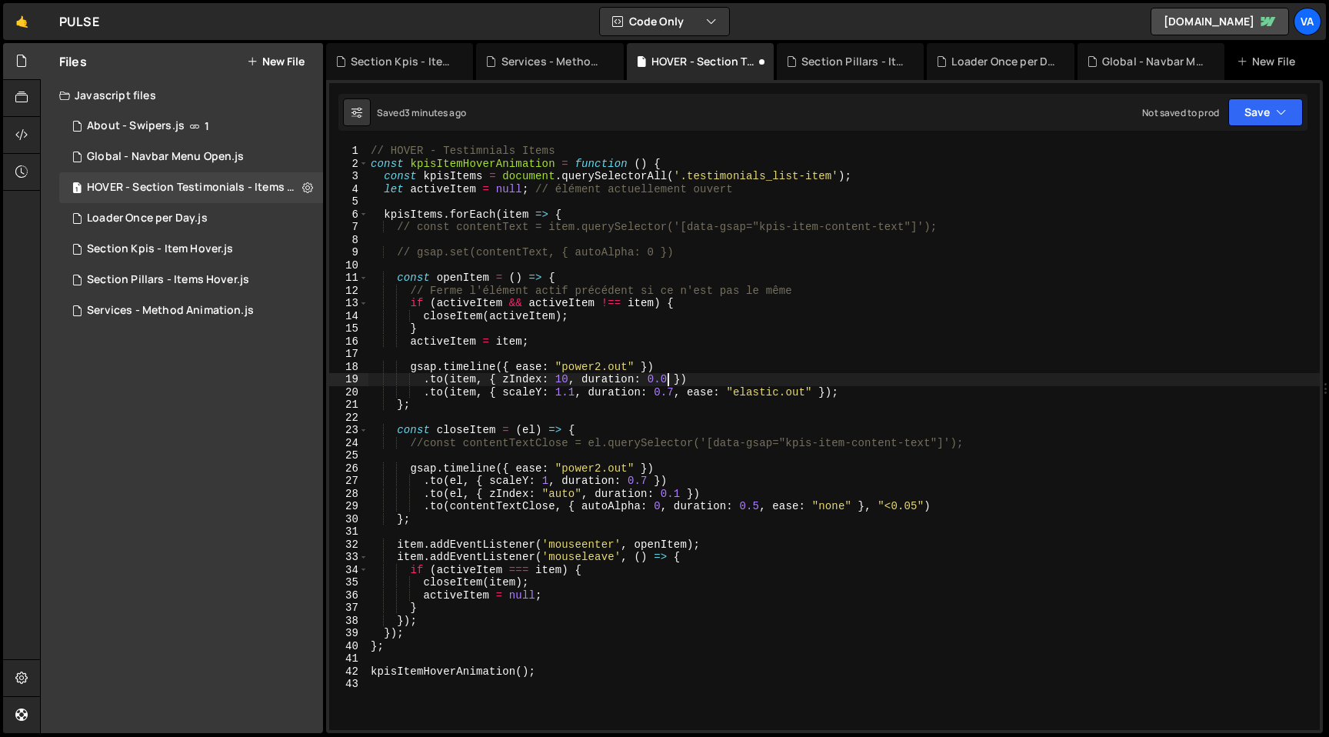
scroll to position [0, 21]
click at [596, 394] on div "// HOVER - Testimnials Items const kpisItemHoverAnimation = function ( ) { cons…" at bounding box center [844, 450] width 952 height 611
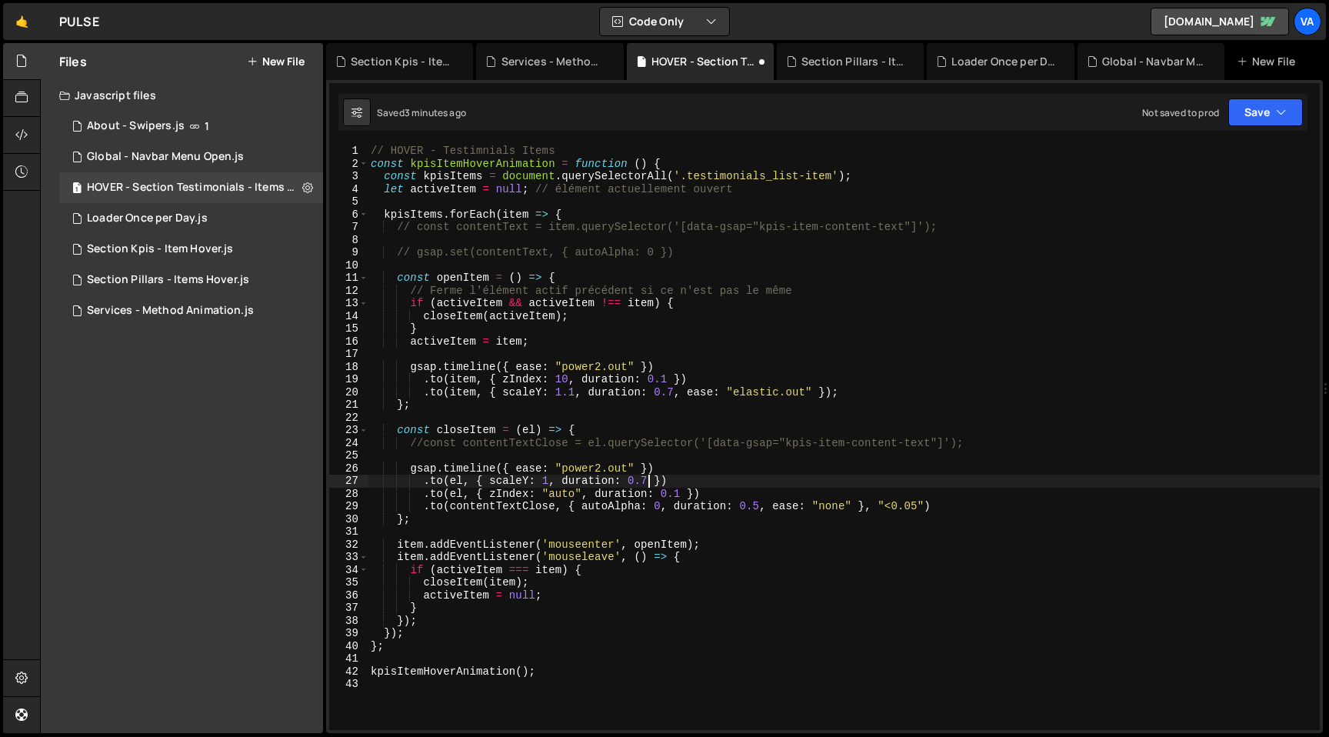
click at [648, 479] on div "// HOVER - Testimnials Items const kpisItemHoverAnimation = function ( ) { cons…" at bounding box center [844, 450] width 952 height 611
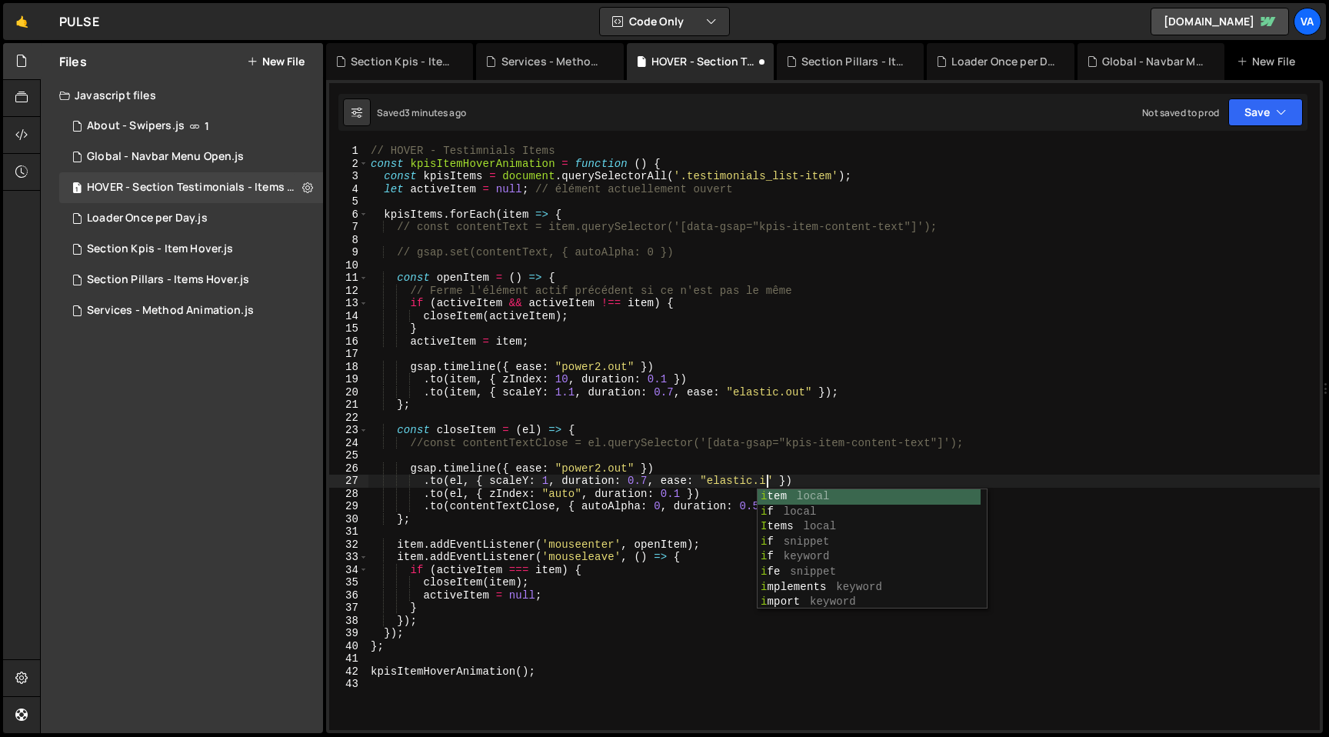
scroll to position [0, 28]
click at [544, 498] on div "// HOVER - Testimnials Items const kpisItemHoverAnimation = function ( ) { cons…" at bounding box center [844, 450] width 952 height 611
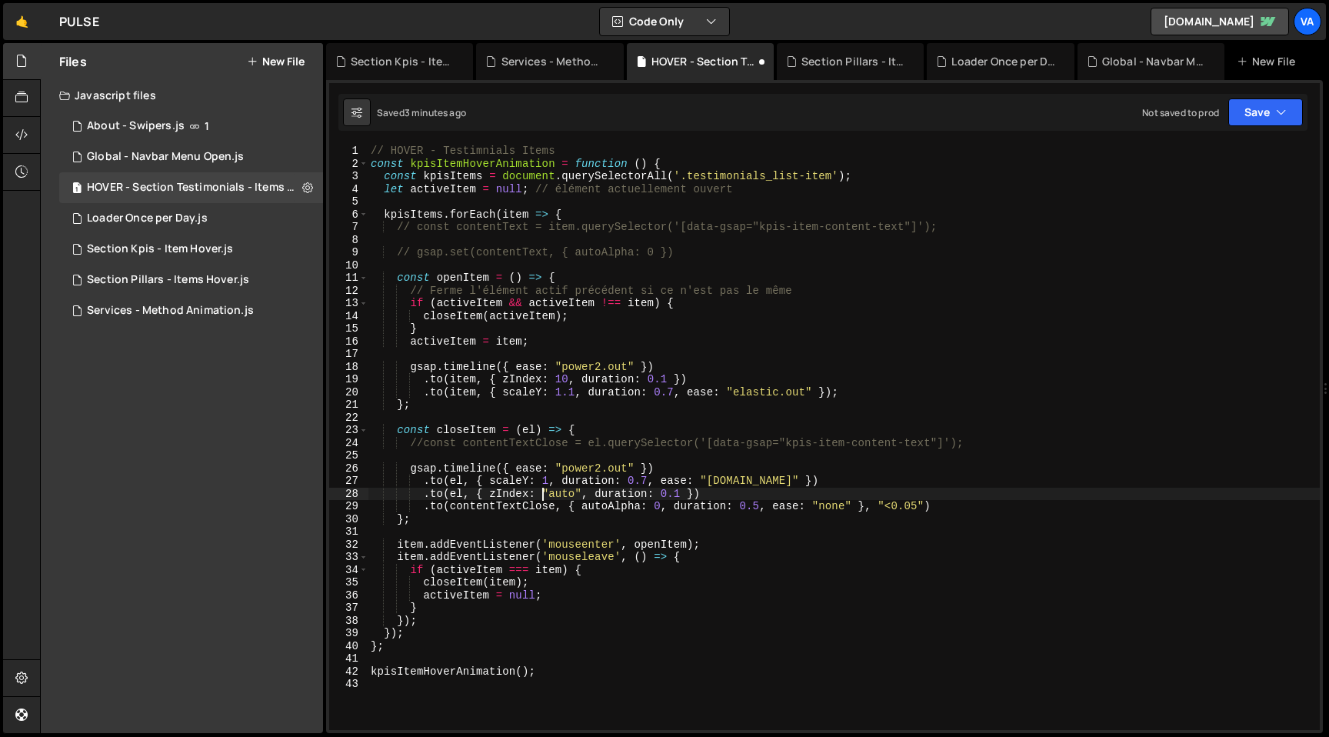
scroll to position [0, 22]
drag, startPoint x: 944, startPoint y: 504, endPoint x: 372, endPoint y: 509, distance: 572.2
click at [372, 509] on div "// HOVER - Testimnials Items const kpisItemHoverAnimation = function ( ) { cons…" at bounding box center [844, 450] width 952 height 611
type textarea ".to(contentTextClose, { autoAlpha: 0, duration: 0.5, ease: "none" }, "<0.05")"
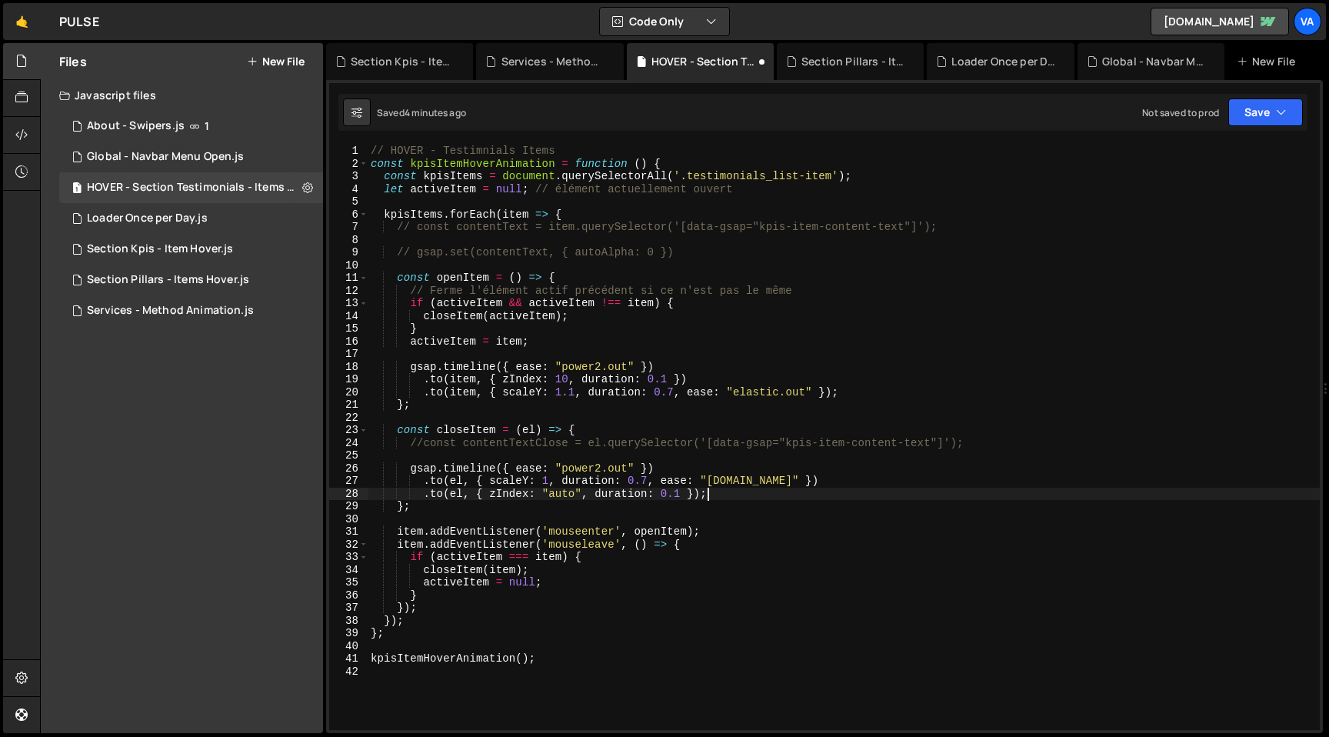
click at [480, 168] on div "// HOVER - Testimnials Items const kpisItemHoverAnimation = function ( ) { cons…" at bounding box center [844, 450] width 952 height 611
drag, startPoint x: 463, startPoint y: 167, endPoint x: 410, endPoint y: 167, distance: 53.1
click at [410, 167] on div "// HOVER - Testimnials Items const kpisItemHoverAnimation = function ( ) { cons…" at bounding box center [844, 450] width 952 height 611
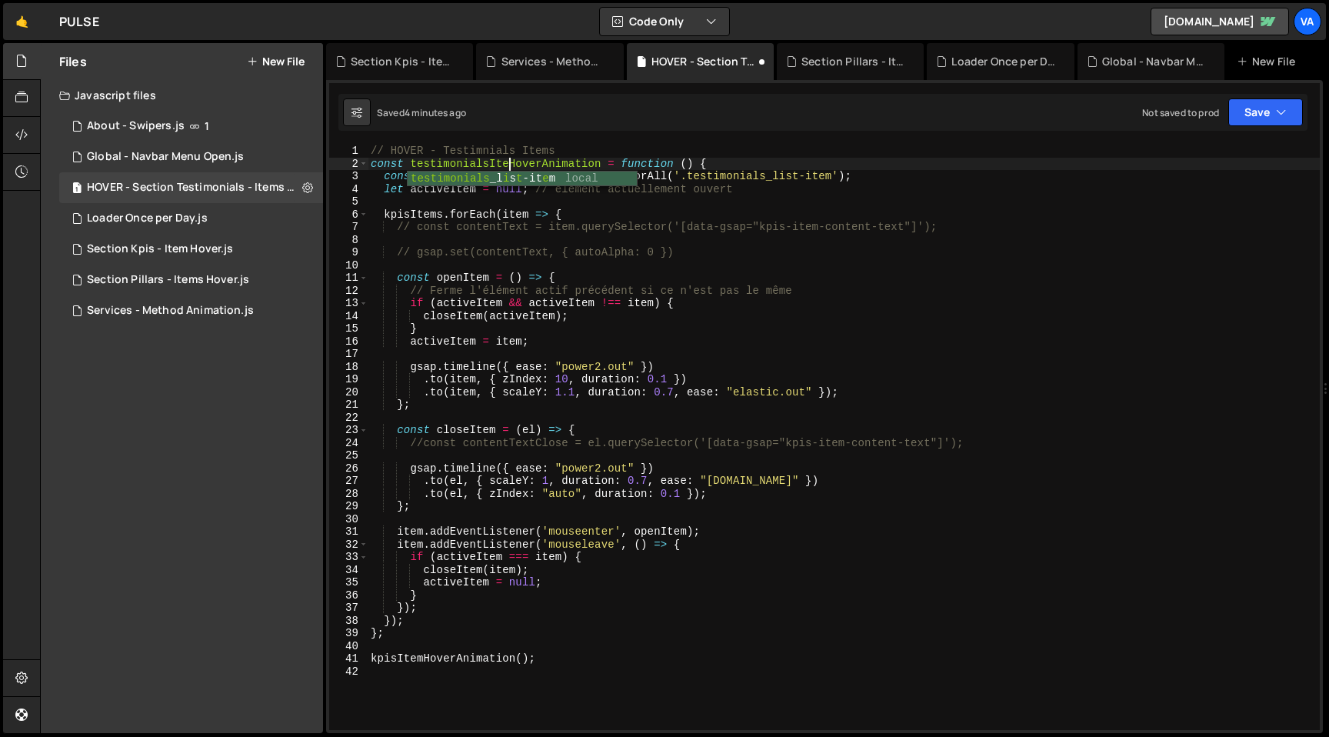
scroll to position [0, 9]
click at [481, 161] on div "// HOVER - Testimnials Items const testimonialsItemHoverAnimation = function ( …" at bounding box center [844, 450] width 952 height 611
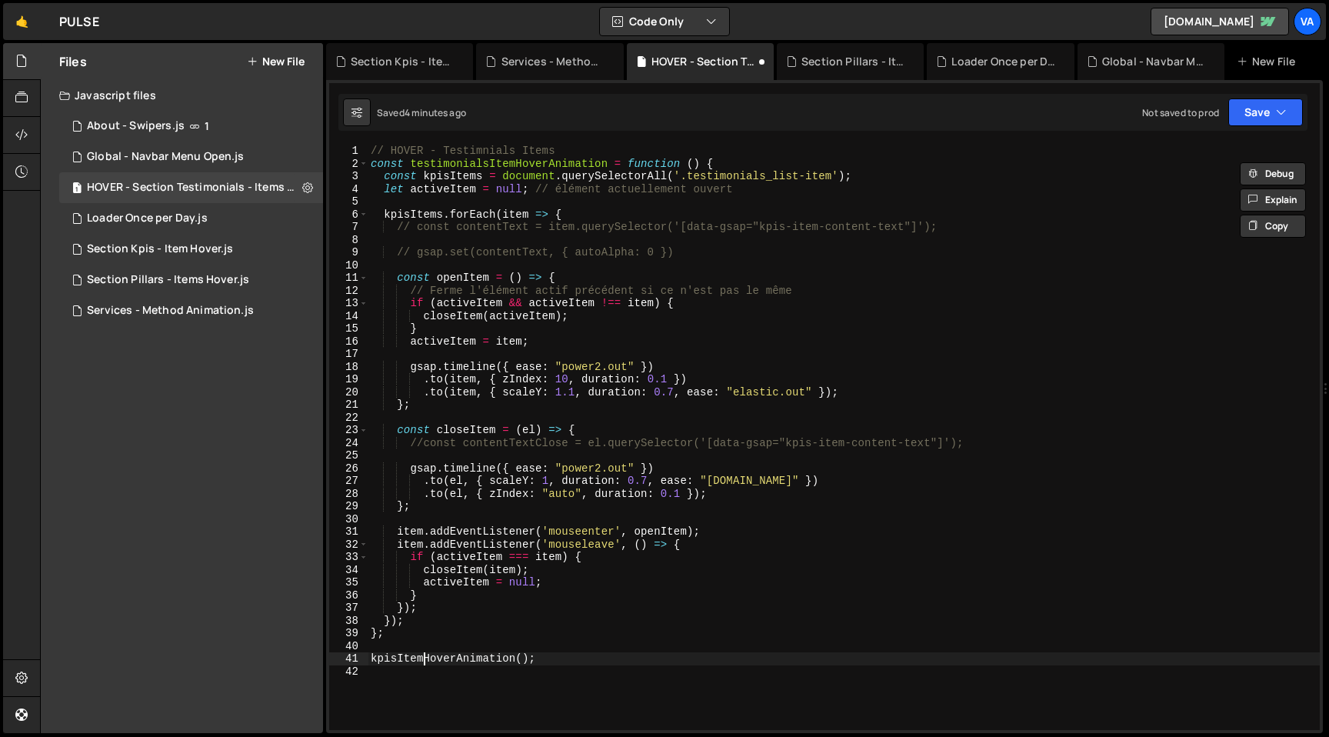
click at [422, 664] on div "// HOVER - Testimnials Items const testimonialsItemHoverAnimation = function ( …" at bounding box center [844, 450] width 952 height 611
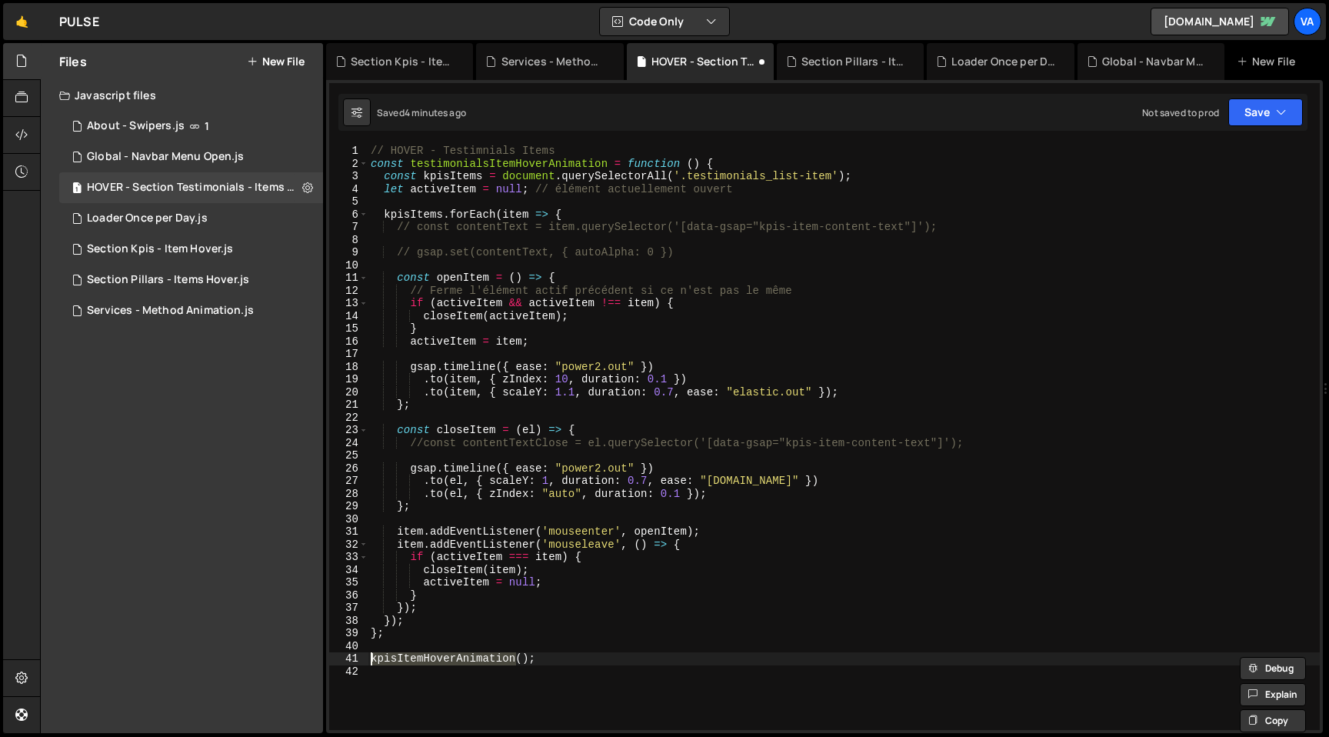
paste textarea "testimonial"
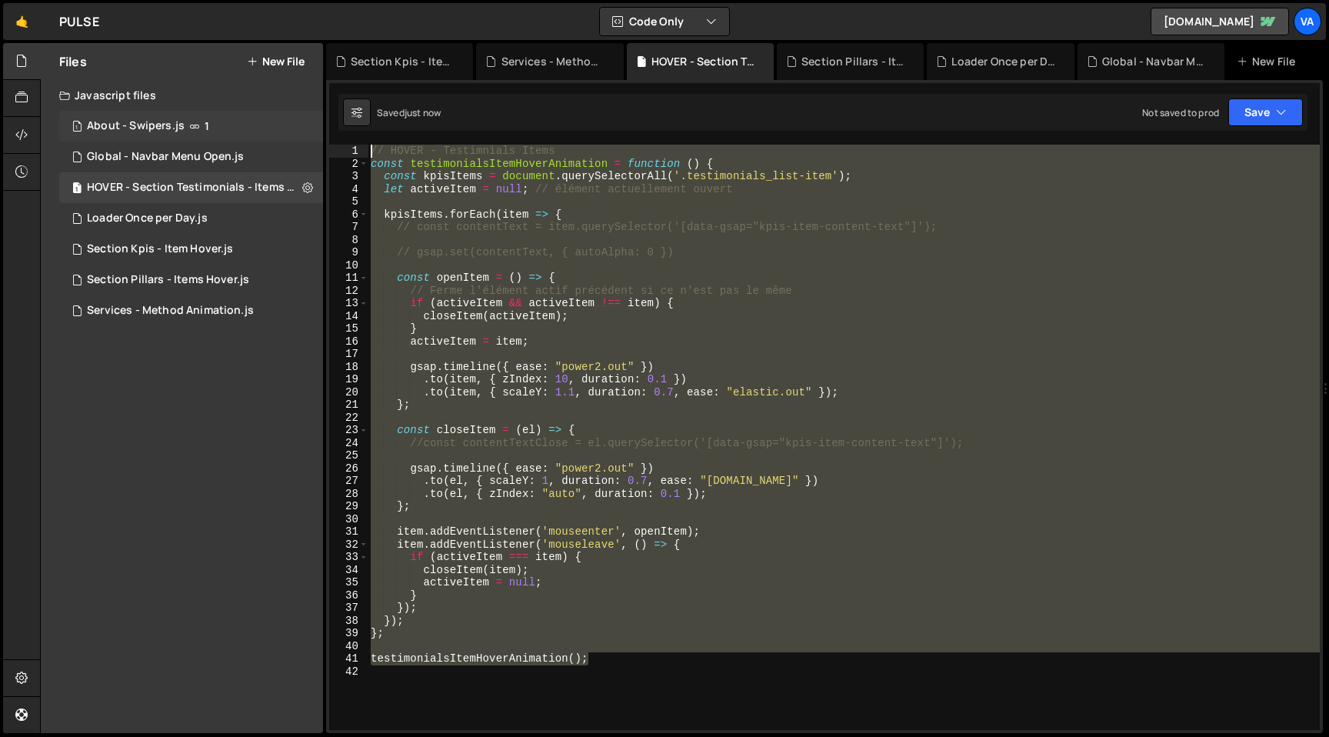
drag, startPoint x: 631, startPoint y: 660, endPoint x: 295, endPoint y: 120, distance: 636.3
click at [295, 120] on div "Files New File Javascript files 1 About - Swipers.js 1 1 Global - Navbar Menu O…" at bounding box center [684, 388] width 1289 height 691
type textarea "// HOVER - Testimnials Items const testimonialsItemHoverAnimation = function ()…"
click at [569, 203] on div "// HOVER - Testimnials Items const testimonialsItemHoverAnimation = function ( …" at bounding box center [844, 437] width 952 height 585
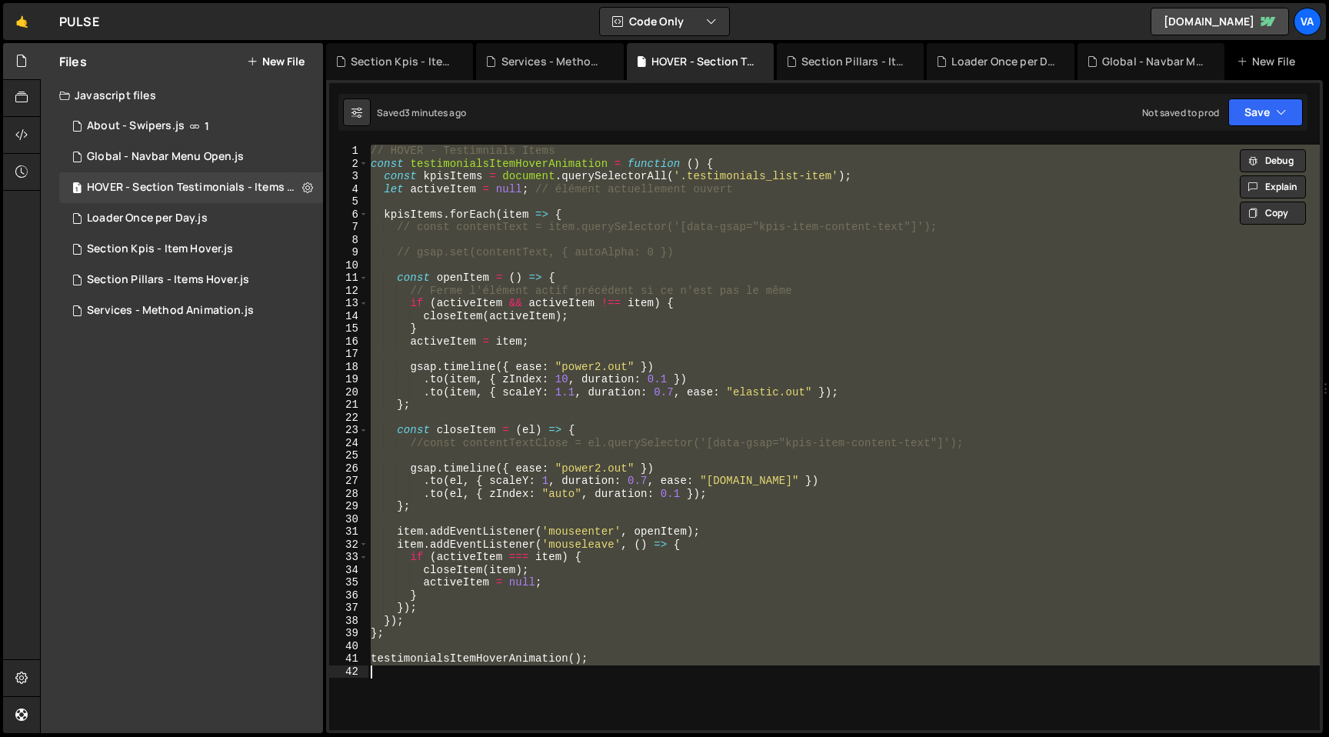
paste textarea
type textarea "testimonialsItemHoverAnimation();"
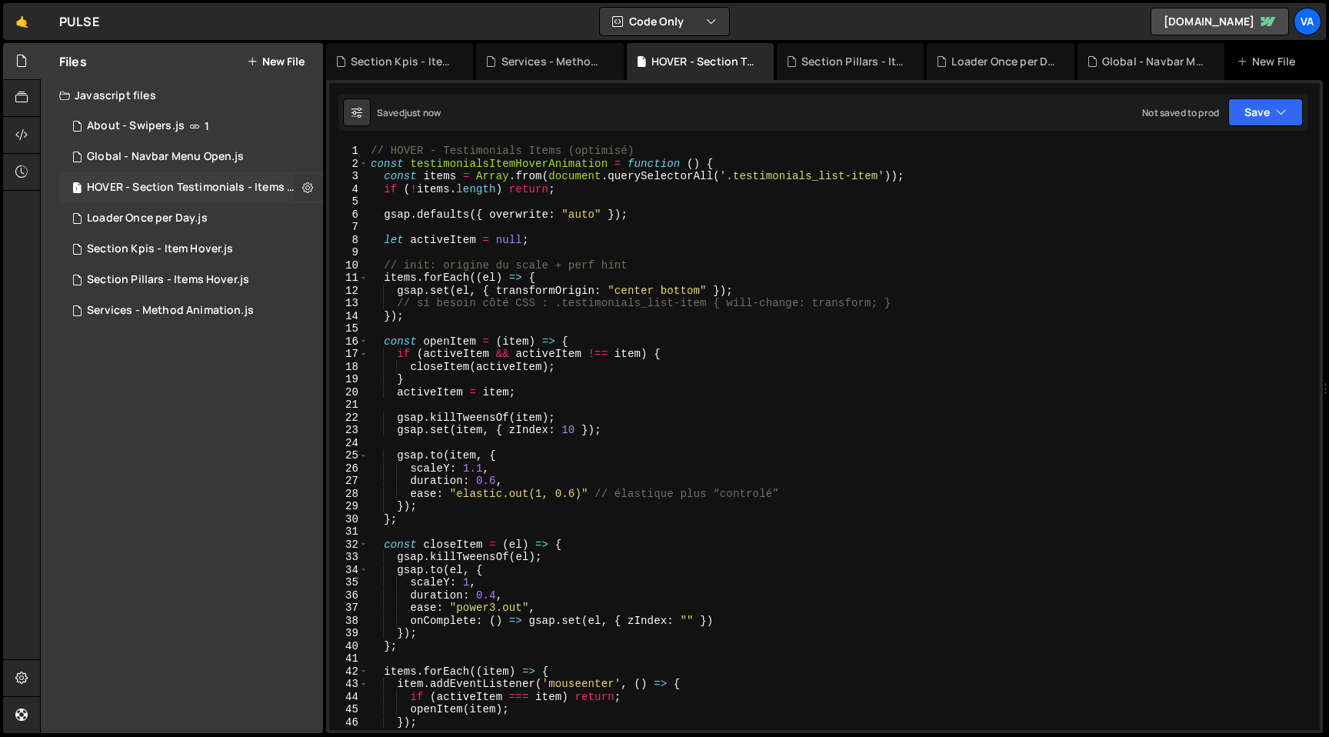
click at [312, 188] on icon at bounding box center [307, 187] width 11 height 15
type input "HOVER - Section Testimonials - Items Hover"
radio input "true"
checkbox input "true"
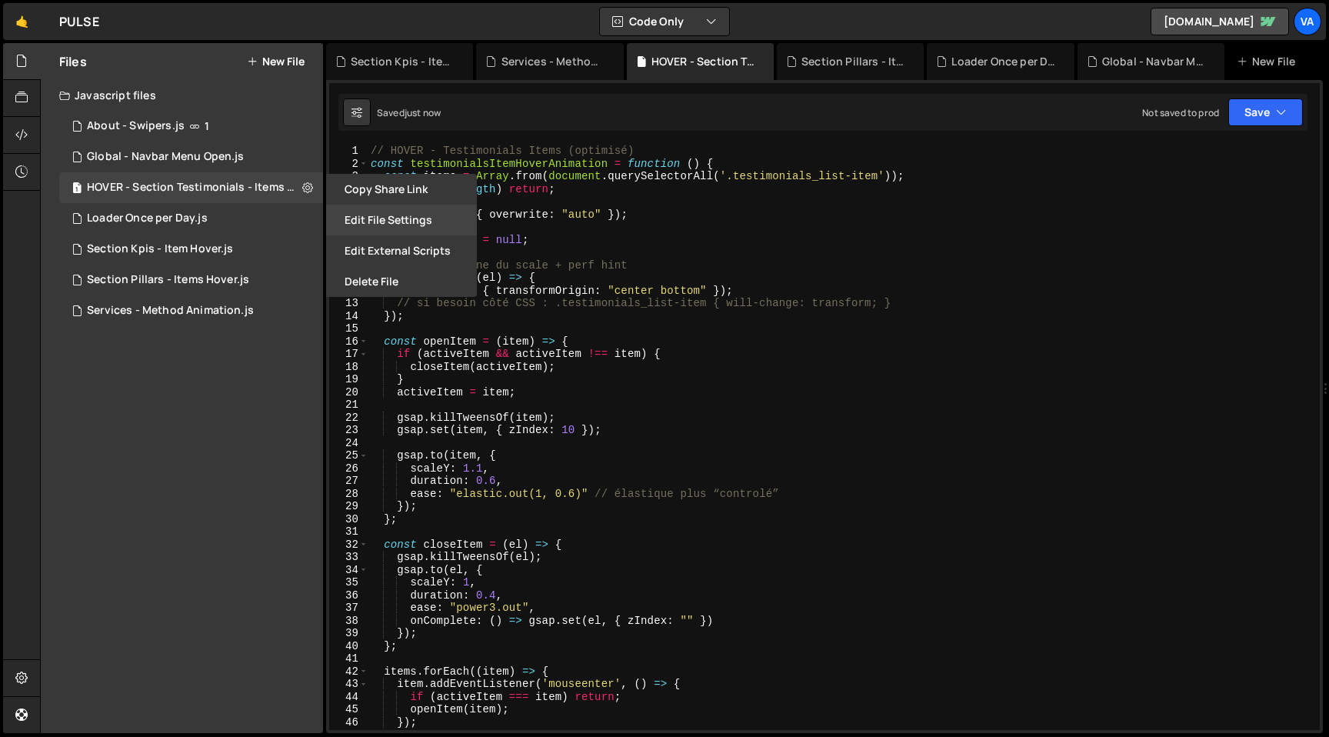
click at [368, 225] on button "Edit File Settings" at bounding box center [401, 220] width 151 height 31
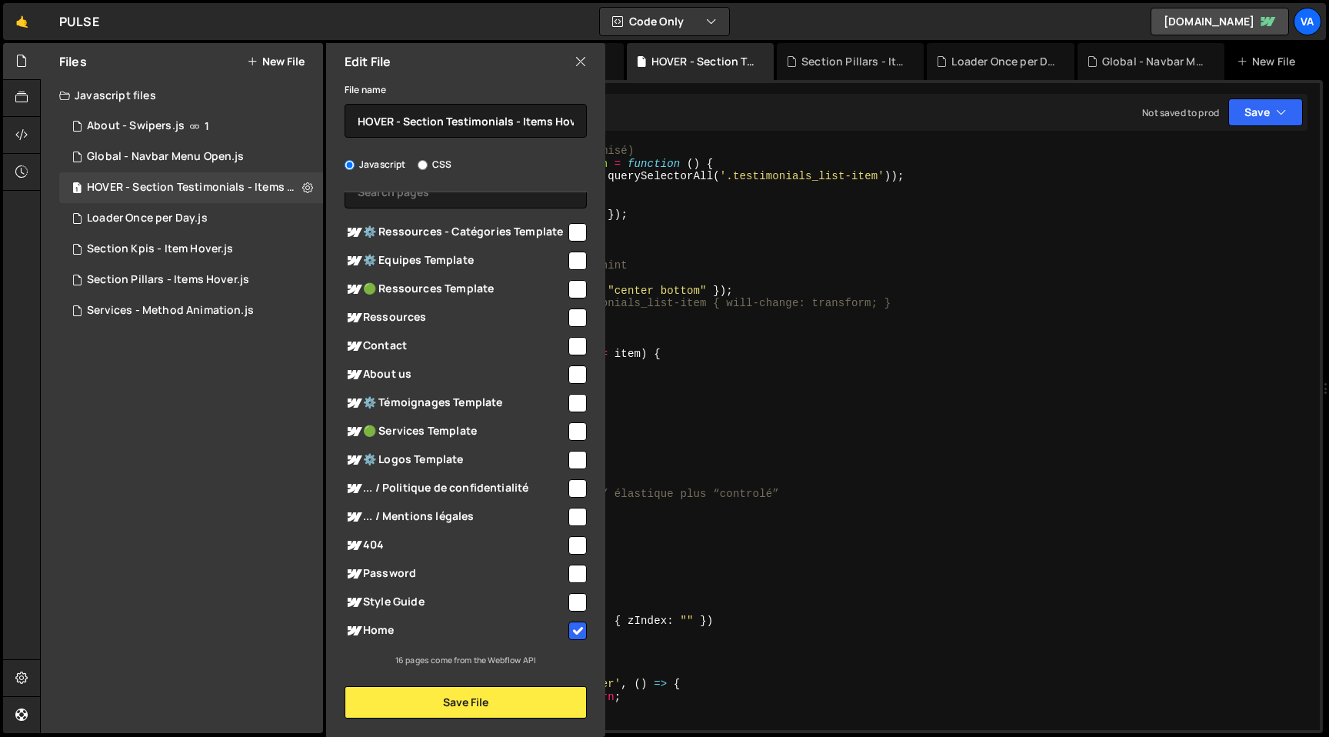
click at [578, 62] on icon at bounding box center [580, 61] width 12 height 17
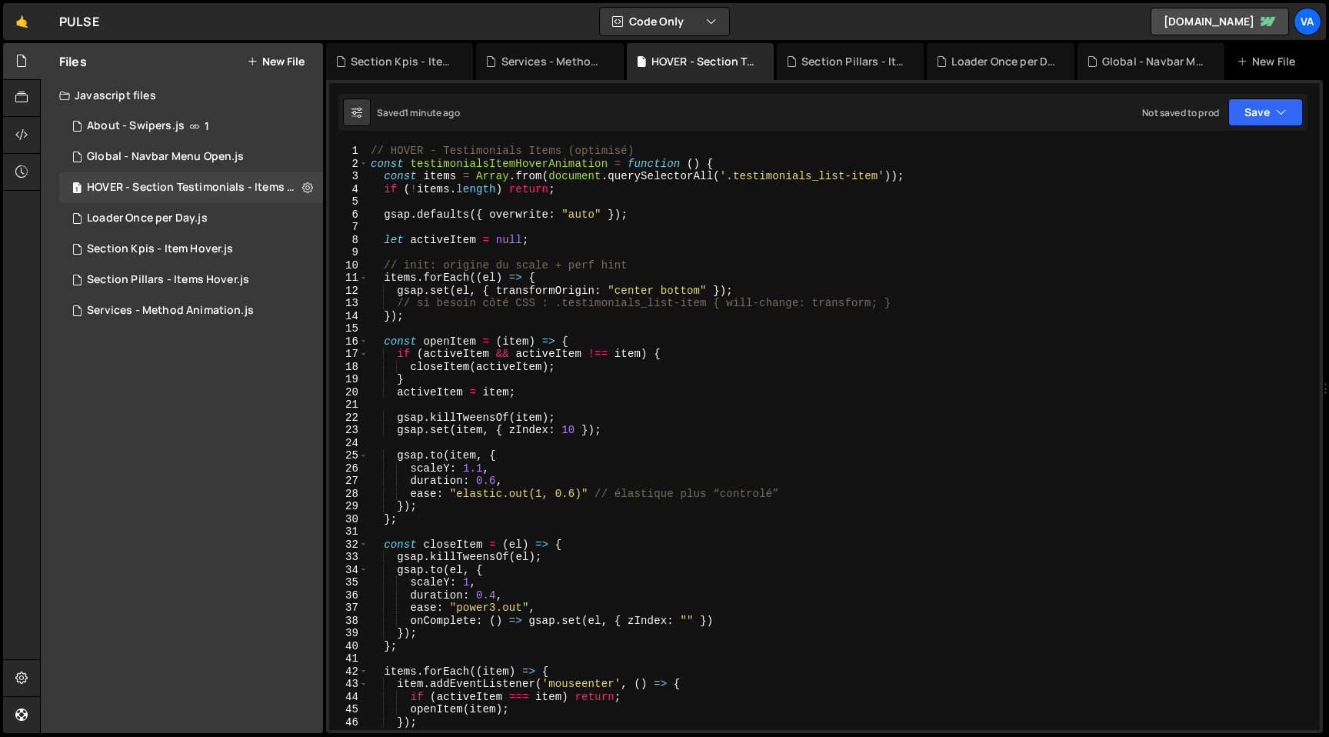
scroll to position [6, 0]
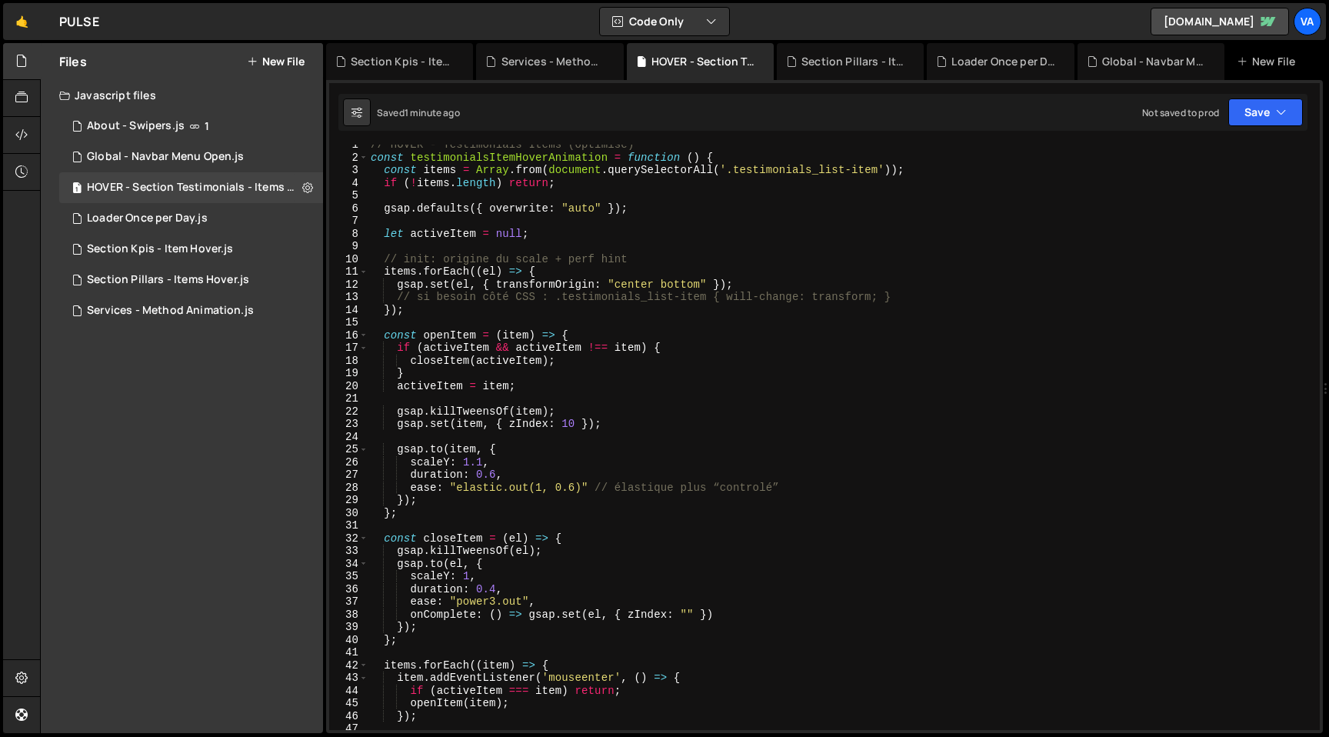
click at [494, 605] on div "// HOVER - Testimonials Items (optimisé) const testimonialsItemHoverAnimation =…" at bounding box center [841, 443] width 946 height 611
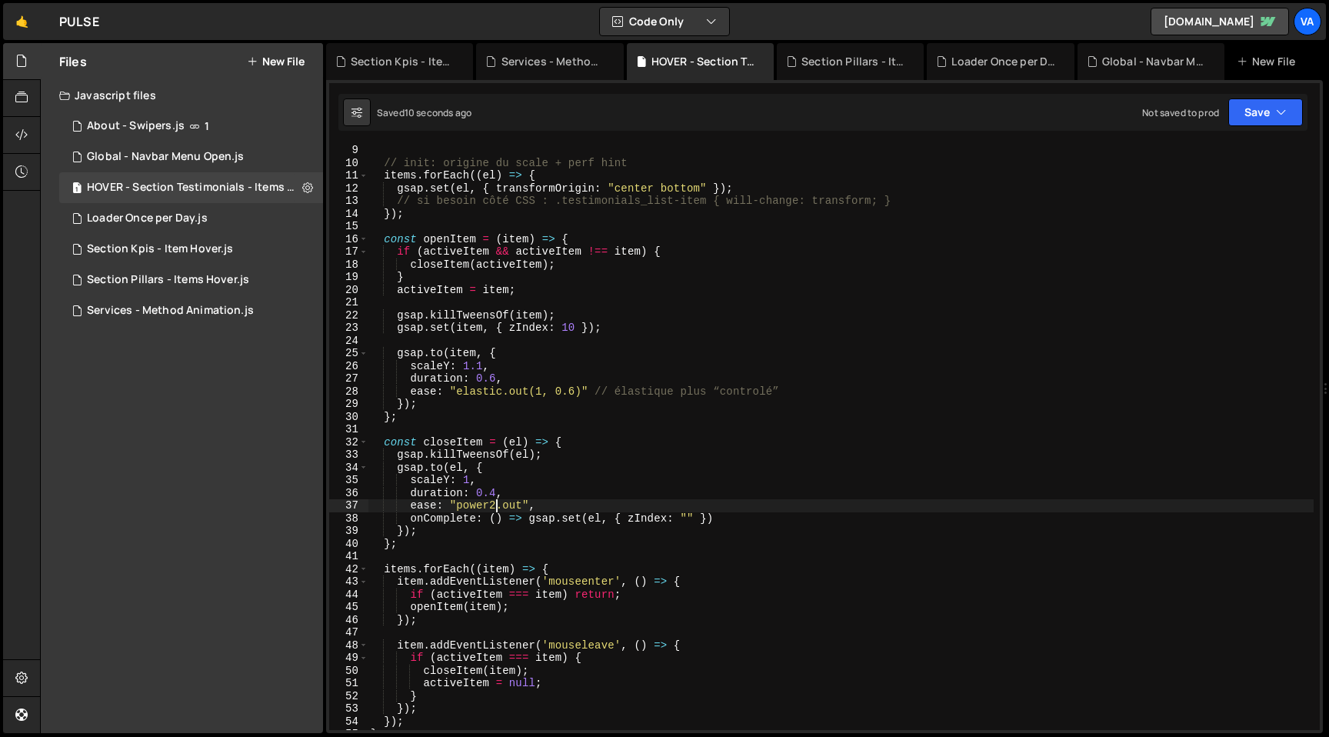
scroll to position [102, 0]
click at [550, 454] on div "// init: origine du scale + perf hint items . forEach (( el ) => { gsap . set (…" at bounding box center [841, 449] width 946 height 611
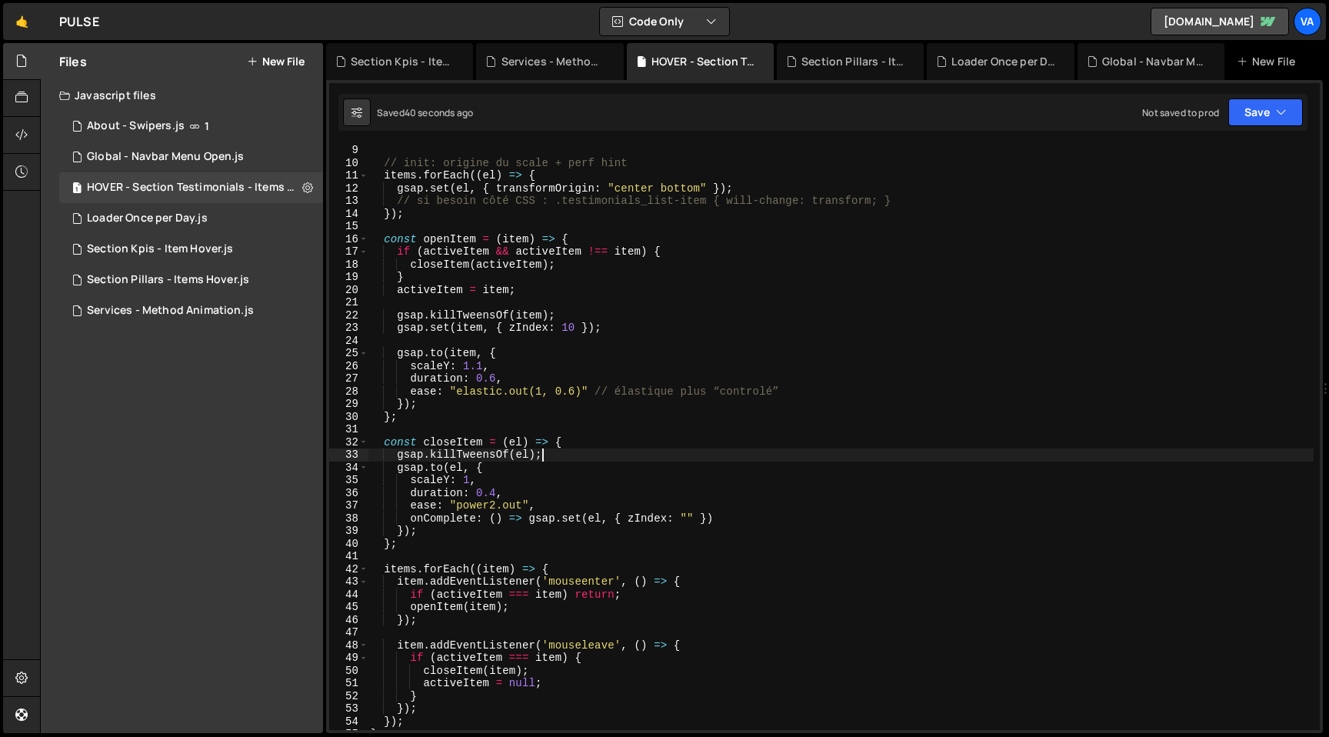
type textarea "gsap.killTweensOf(el);"
click at [554, 298] on div "// init: origine du scale + perf hint items . forEach (( el ) => { gsap . set (…" at bounding box center [841, 449] width 946 height 611
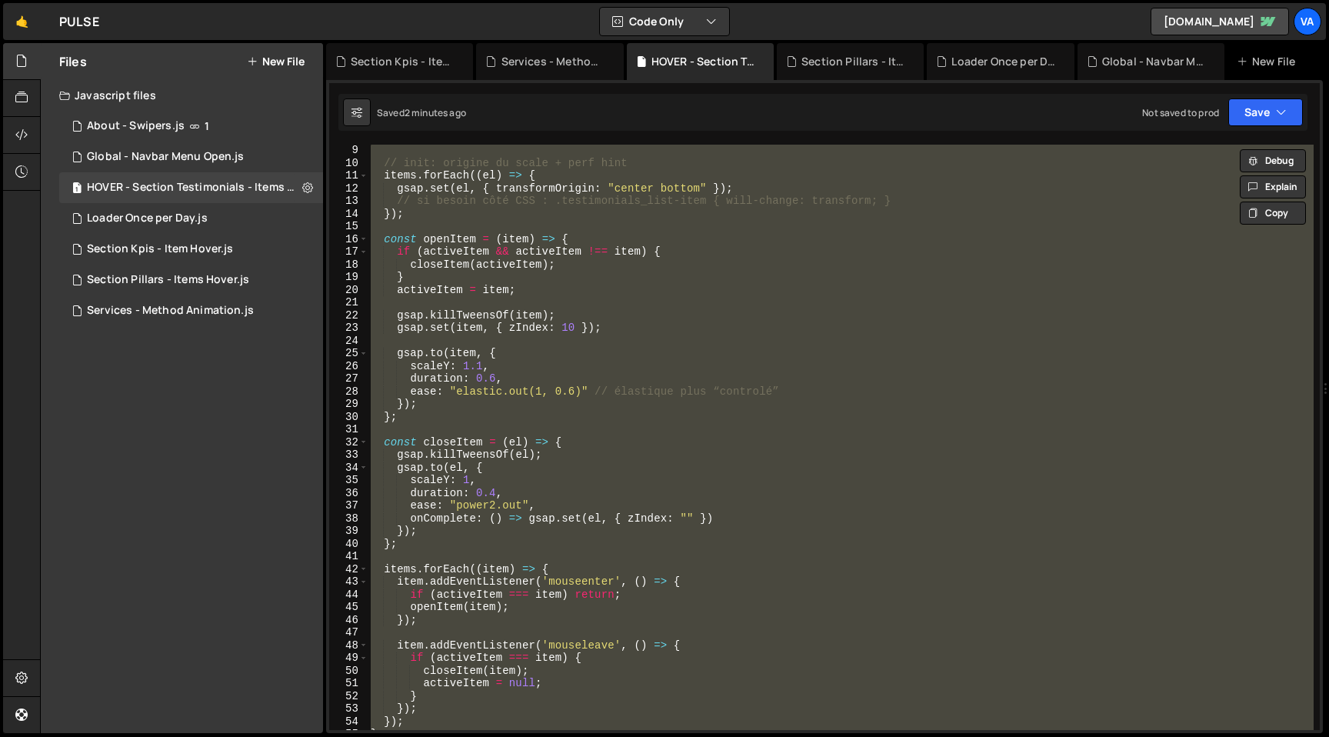
paste textarea
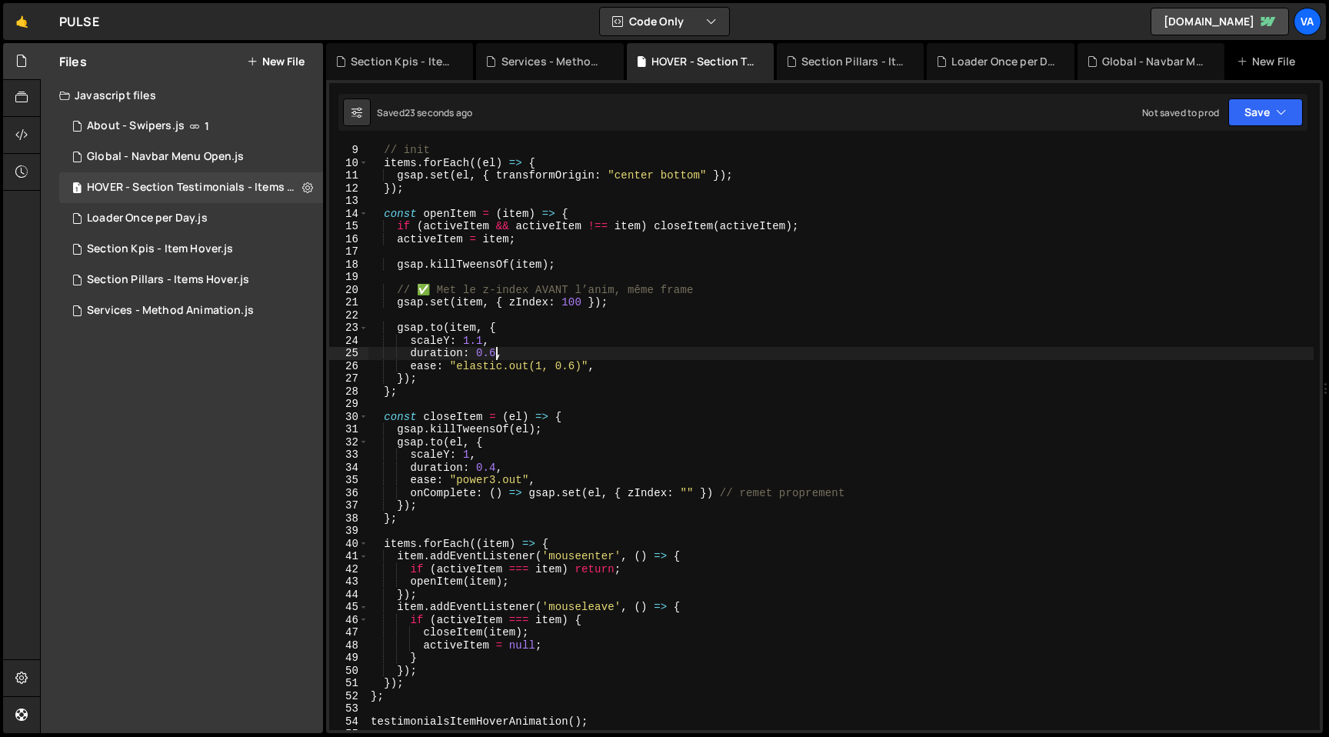
click at [495, 355] on div "// init items . forEach (( el ) => { gsap . set ( el , { transformOrigin : "cen…" at bounding box center [841, 449] width 946 height 611
click at [504, 337] on div "// init items . forEach (( el ) => { gsap . set ( el , { transformOrigin : "cen…" at bounding box center [841, 449] width 946 height 611
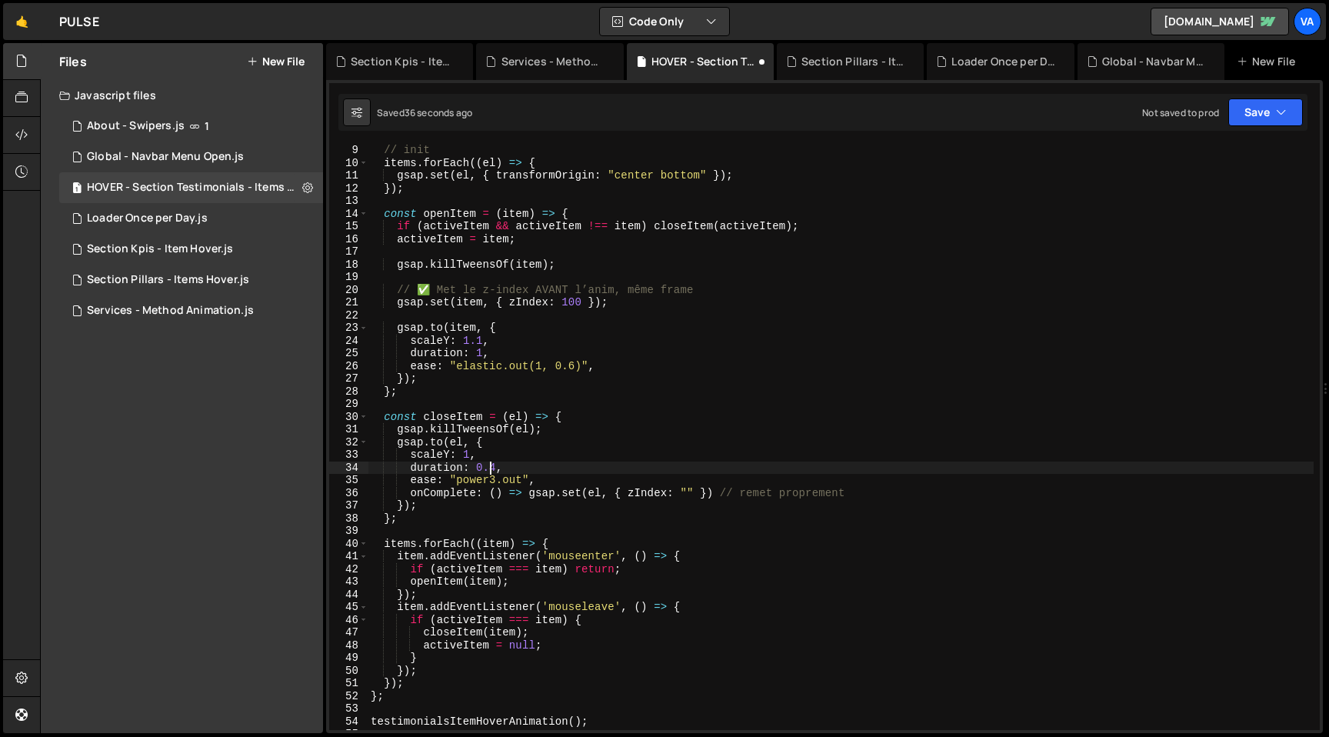
click at [493, 463] on div "// init items . forEach (( el ) => { gsap . set ( el , { transformOrigin : "cen…" at bounding box center [841, 449] width 946 height 611
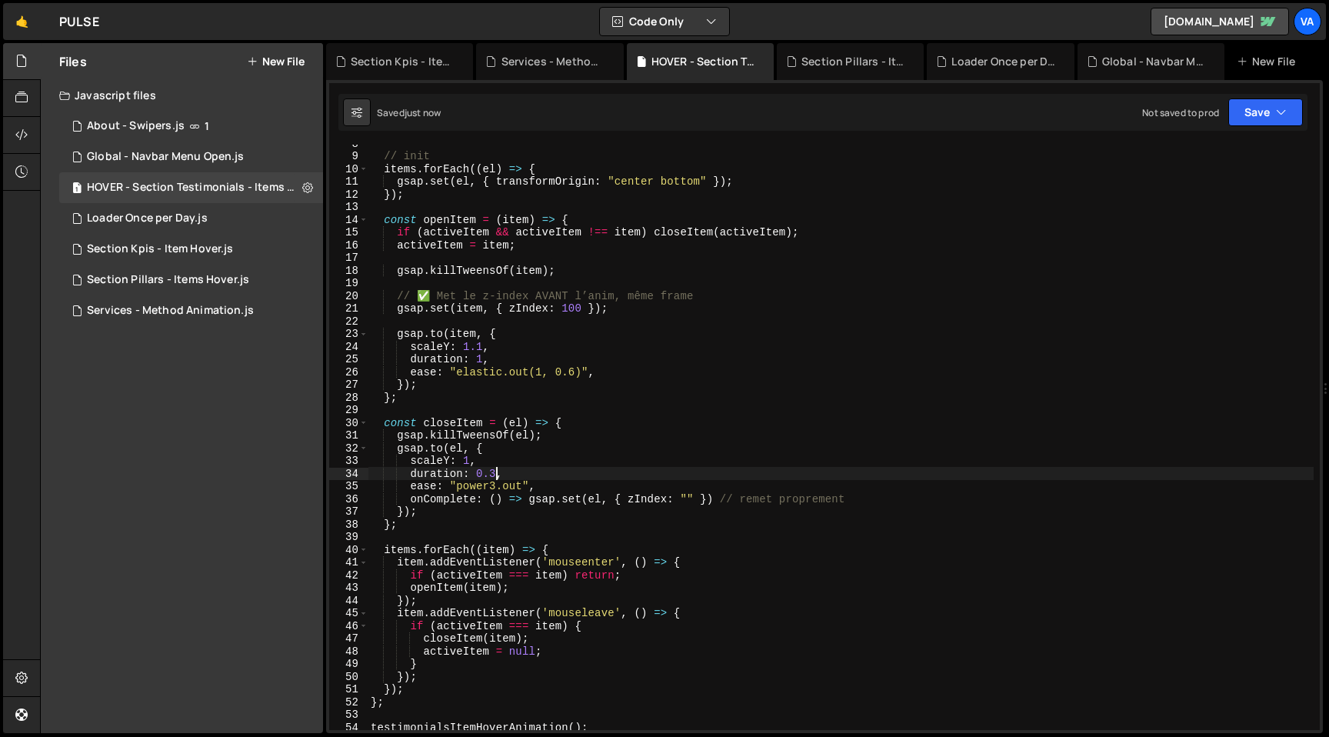
scroll to position [90, 0]
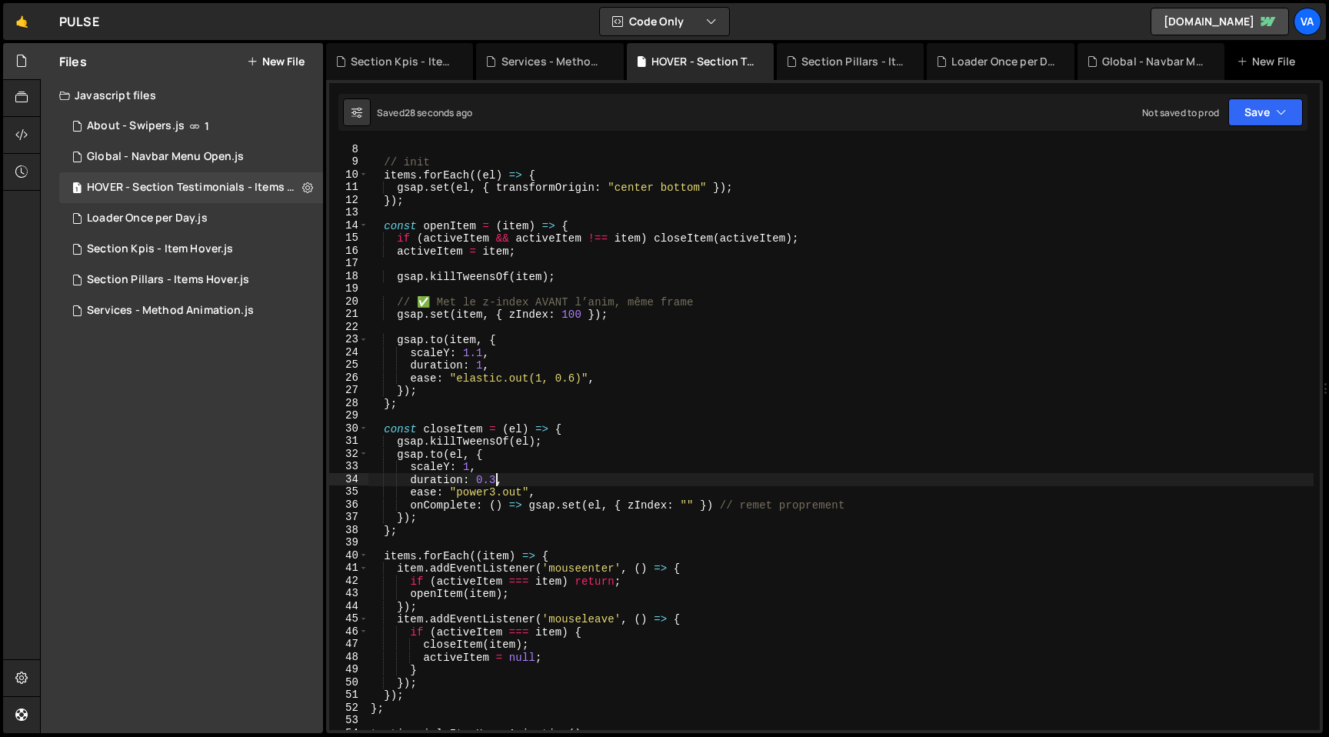
click at [605, 375] on div "// init items . forEach (( el ) => { gsap . set ( el , { transformOrigin : "cen…" at bounding box center [841, 448] width 946 height 611
type textarea "ease: "elastic.out(1, 0.6)","
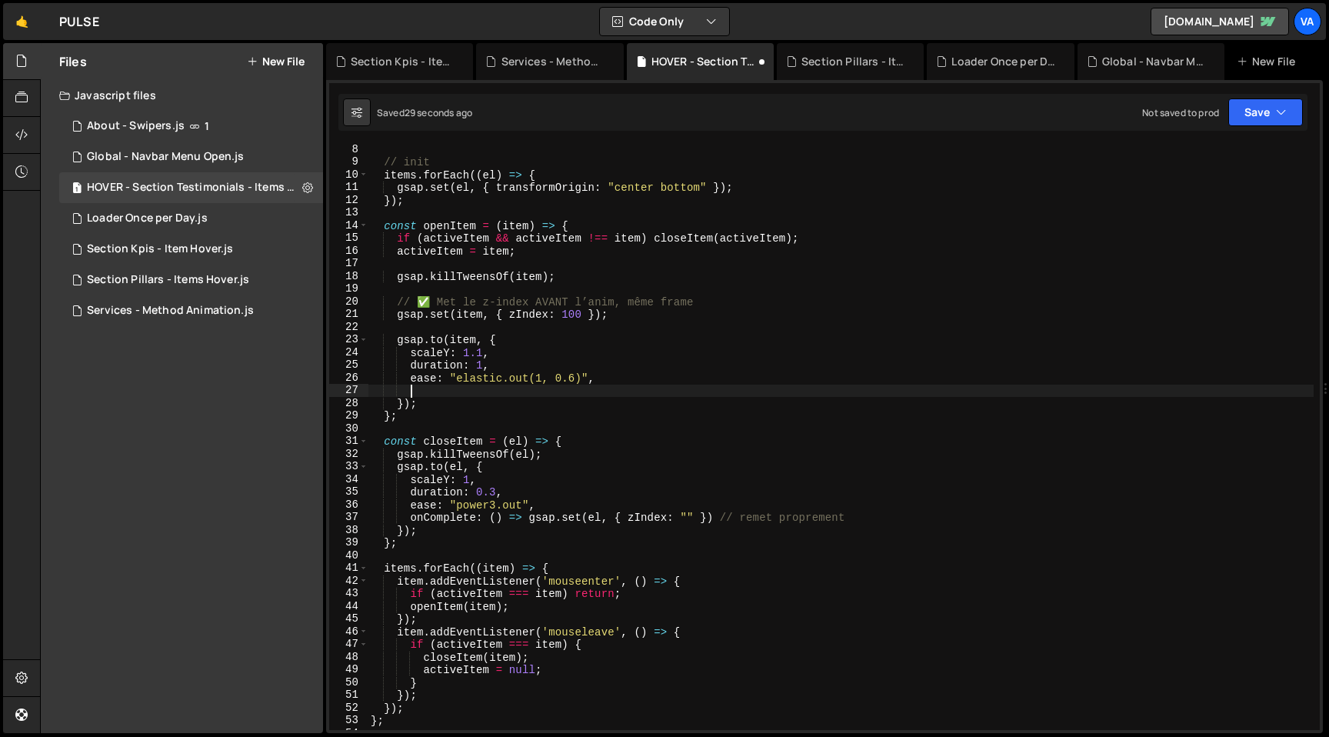
scroll to position [0, 2]
paste textarea "onStart: () => gsap.set(item, { zIndex: 100 })"
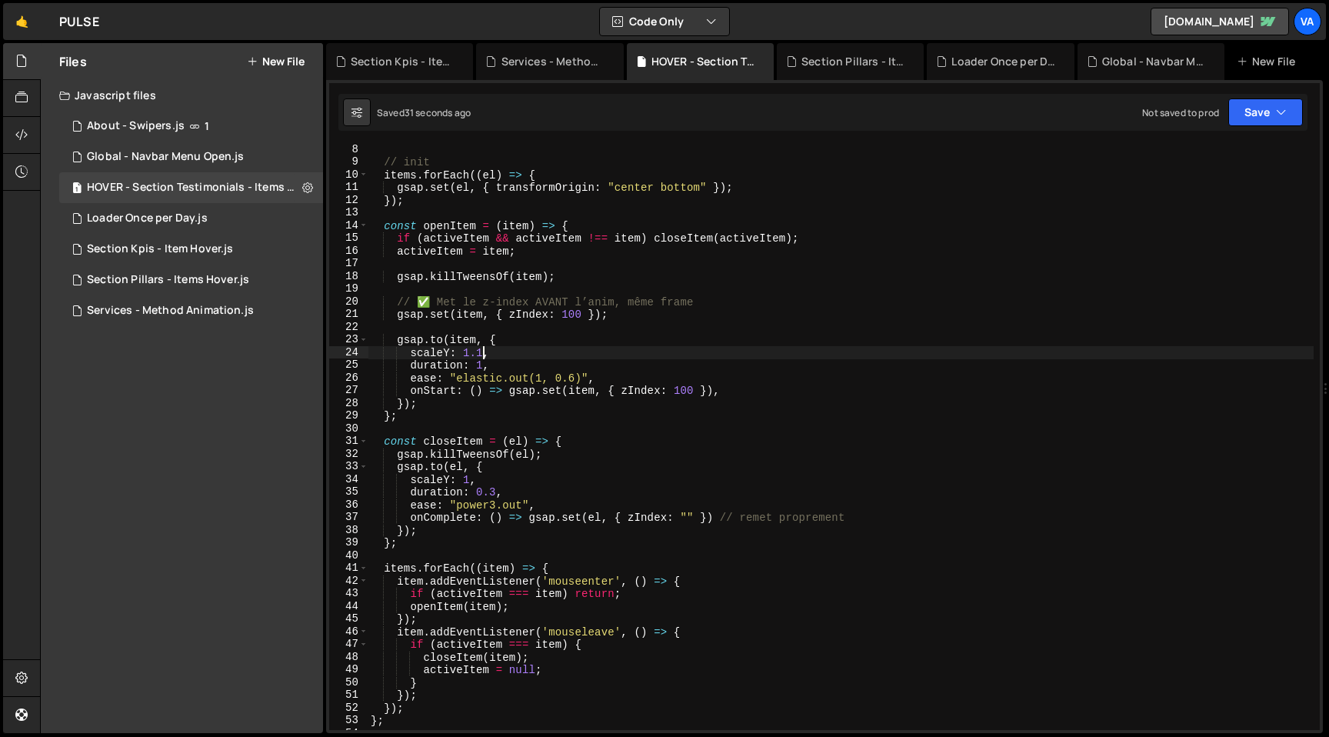
click at [485, 354] on div "// init items . forEach (( el ) => { gsap . set ( el , { transformOrigin : "cen…" at bounding box center [841, 448] width 946 height 611
click at [484, 368] on div "// init items . forEach (( el ) => { gsap . set ( el , { transformOrigin : "cen…" at bounding box center [841, 448] width 946 height 611
click at [665, 446] on div "// init items . forEach (( el ) => { gsap . set ( el , { transformOrigin : "cen…" at bounding box center [841, 448] width 946 height 611
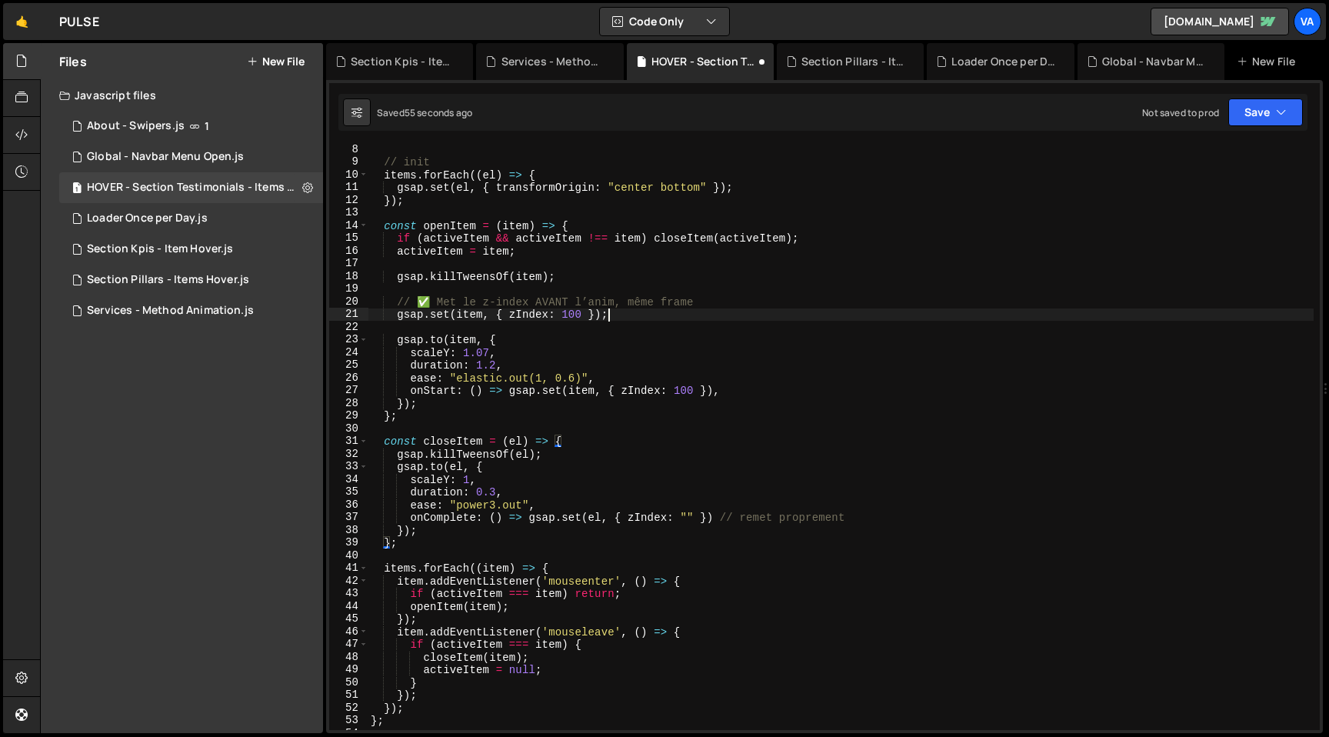
click at [612, 315] on div "// init items . forEach (( el ) => { gsap . set ( el , { transformOrigin : "cen…" at bounding box center [841, 448] width 946 height 611
type textarea "gsap.set(item, { zIndex: 100 });"
paste textarea "});"
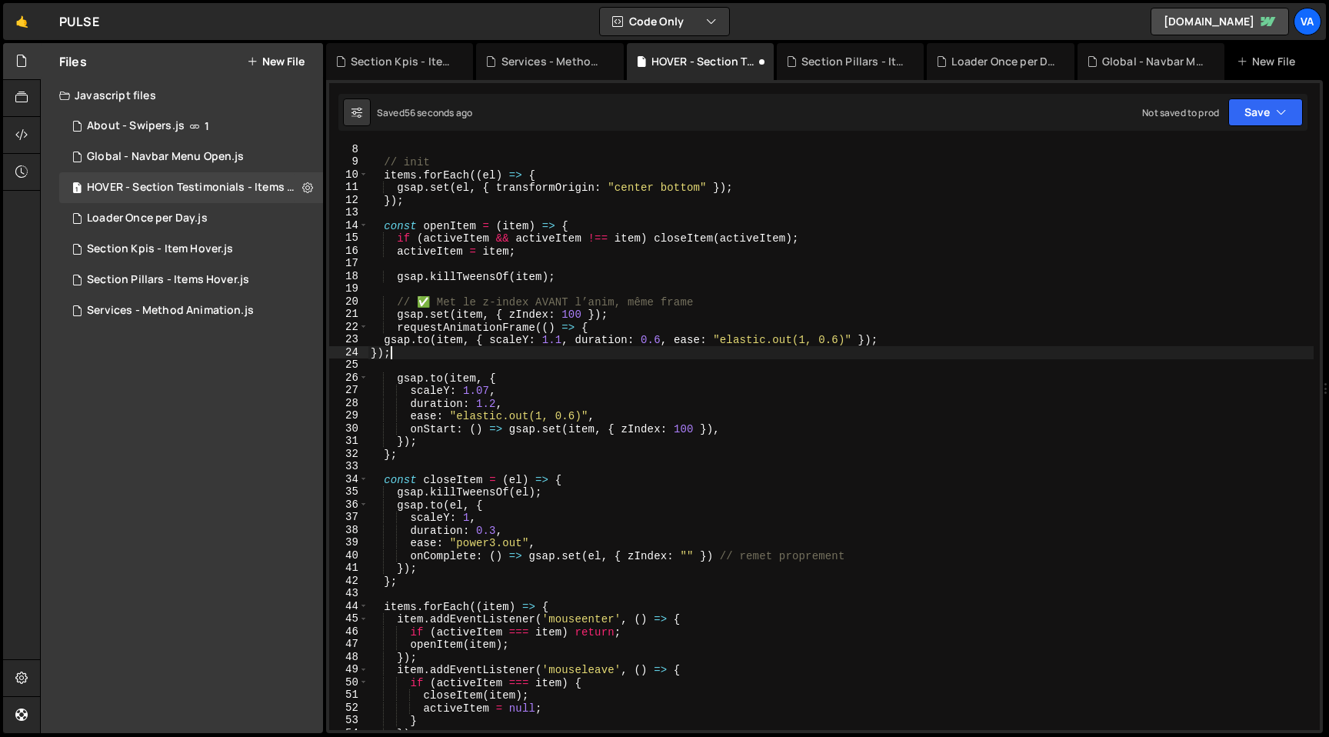
scroll to position [0, 1]
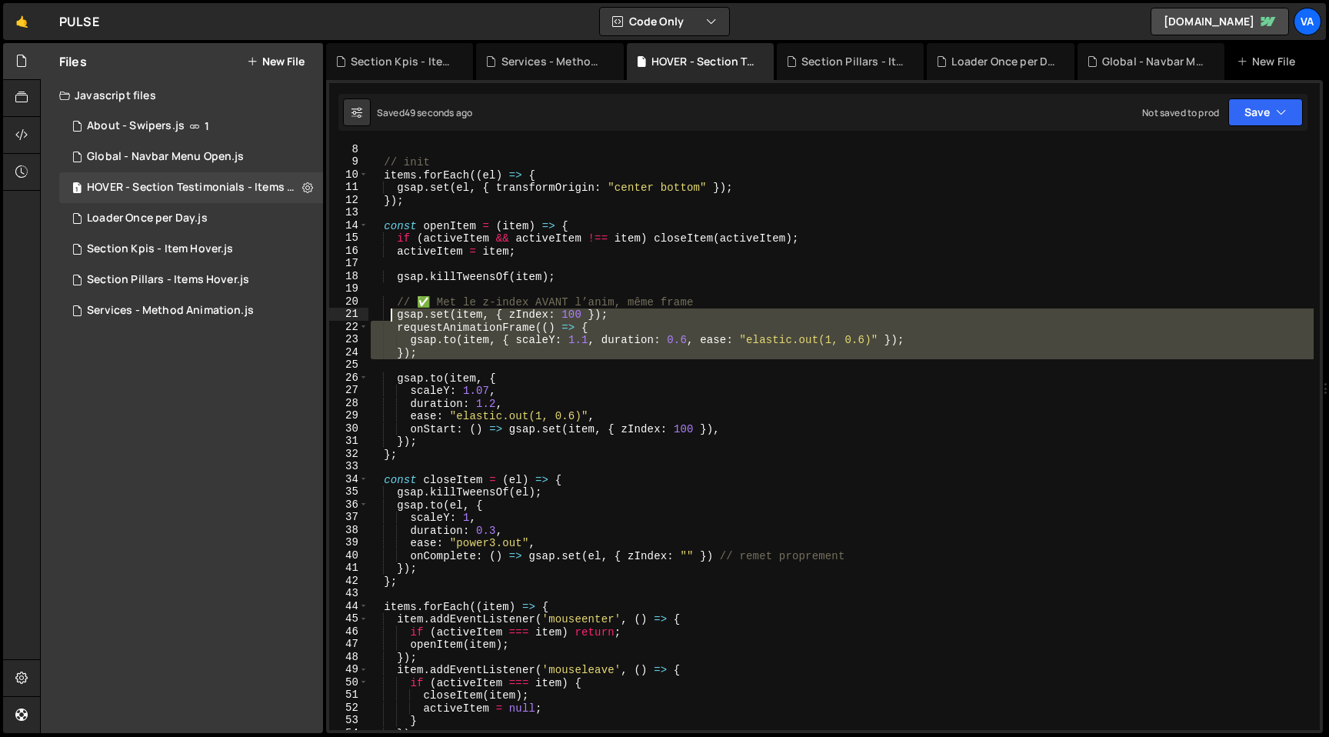
drag, startPoint x: 424, startPoint y: 359, endPoint x: 389, endPoint y: 315, distance: 55.8
click at [389, 315] on div "// init items . forEach (( el ) => { gsap . set ( el , { transformOrigin : "cen…" at bounding box center [841, 448] width 946 height 611
type textarea "gsap.set(item, { zIndex: 100 }); requestAnimationFrame(() => {"
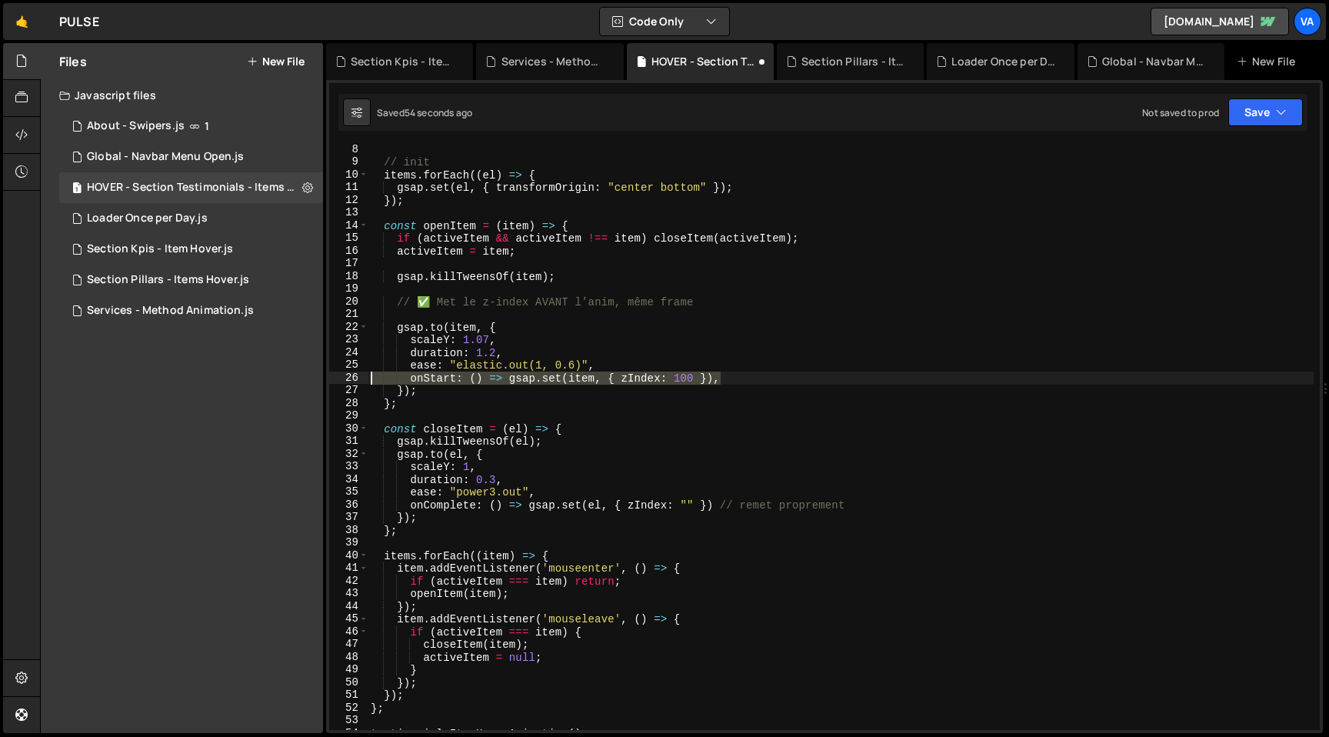
drag, startPoint x: 729, startPoint y: 380, endPoint x: 258, endPoint y: 378, distance: 471.4
click at [258, 378] on div "Files New File Javascript files 1 About - Swipers.js 1 1 Global - Navbar Menu O…" at bounding box center [684, 388] width 1289 height 691
type textarea "onStart: () => gsap.set(item, { zIndex: 100 }),"
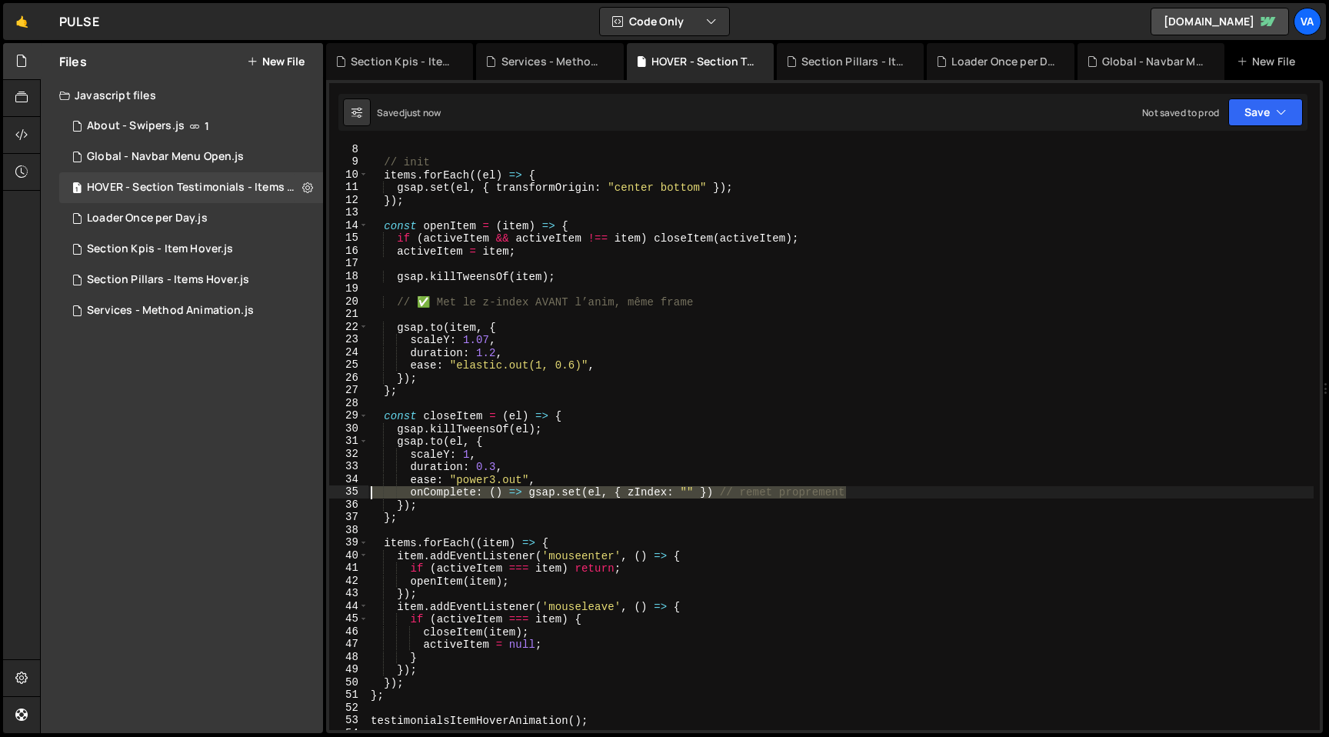
drag, startPoint x: 694, startPoint y: 489, endPoint x: 318, endPoint y: 491, distance: 376.1
click at [318, 491] on div "Files New File Javascript files 1 About - Swipers.js 1 1 Global - Navbar Menu O…" at bounding box center [684, 388] width 1289 height 691
type textarea "onComplete: () => gsap.set(el, { zIndex: "" }) // remet proprement"
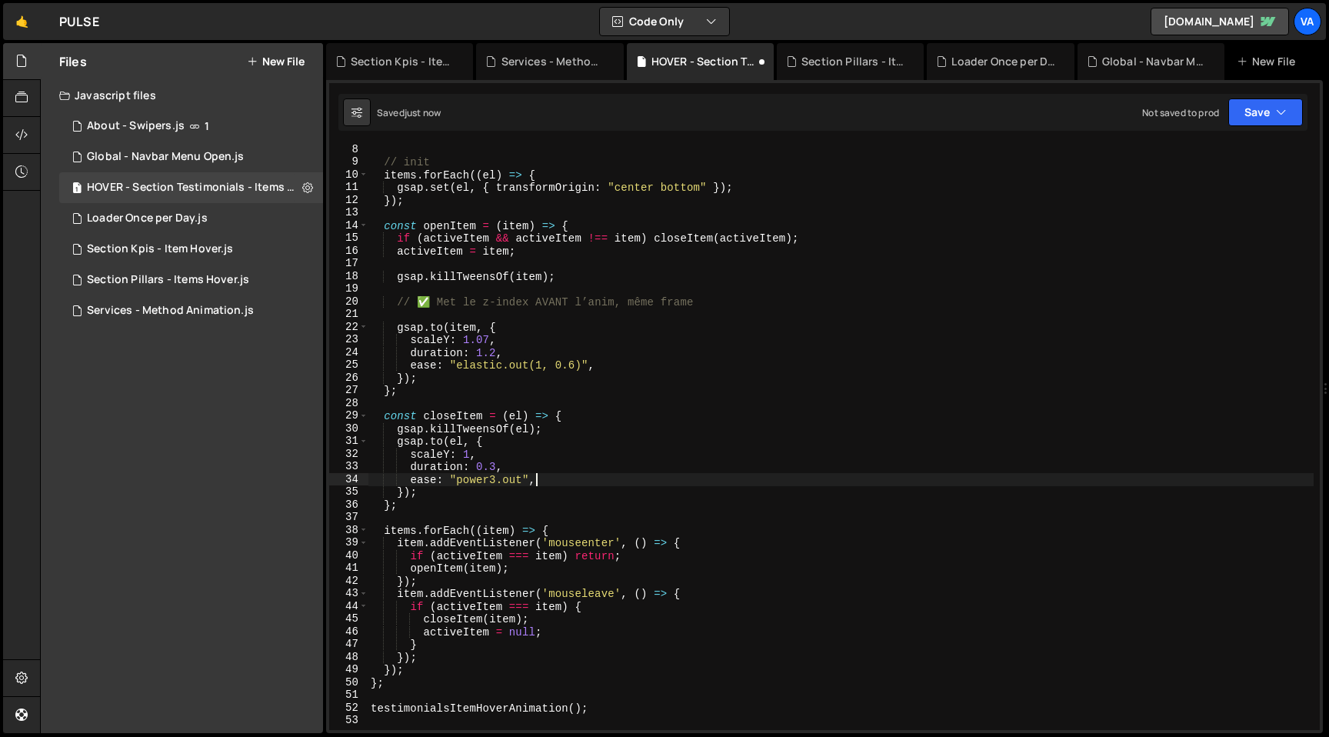
click at [493, 484] on div "// init items . forEach (( el ) => { gsap . set ( el , { transformOrigin : "cen…" at bounding box center [841, 448] width 946 height 611
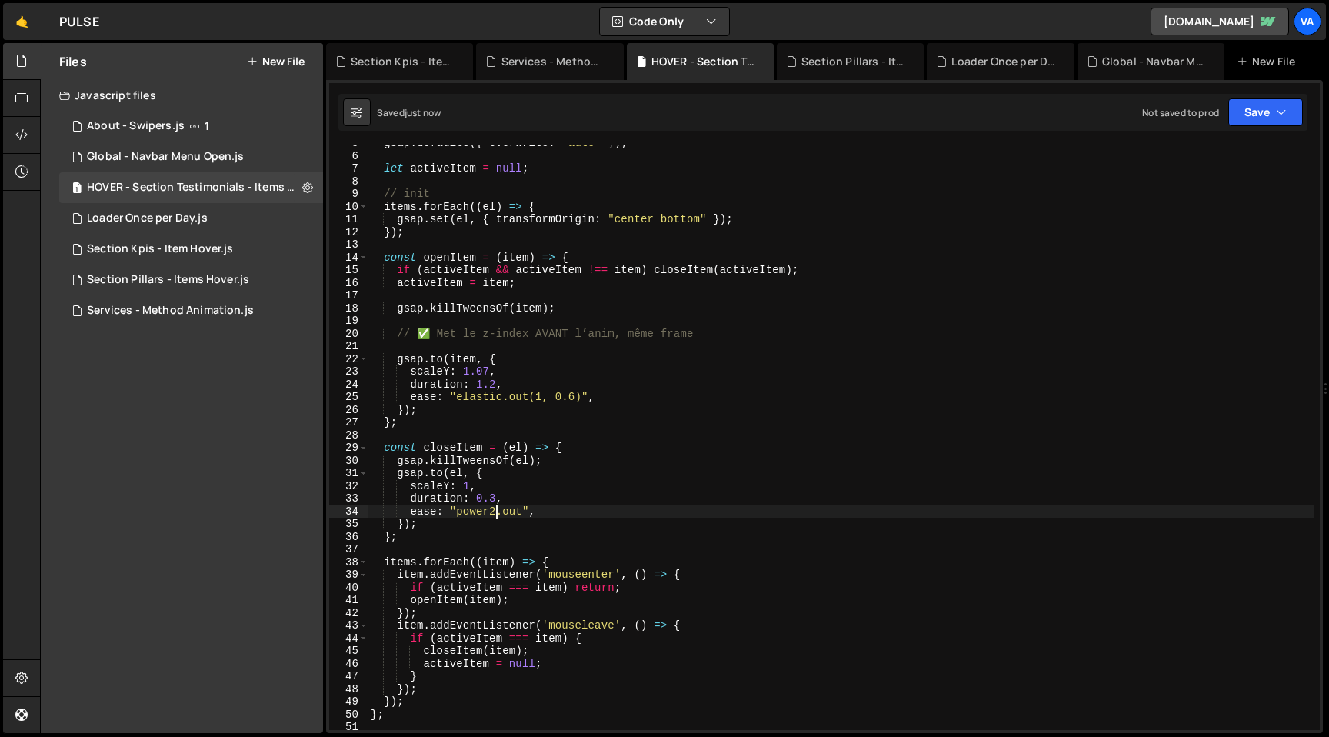
scroll to position [58, 0]
click at [450, 371] on div "gsap . defaults ({ overwrite : "auto" }) ; let activeItem = null ; // init item…" at bounding box center [841, 442] width 946 height 611
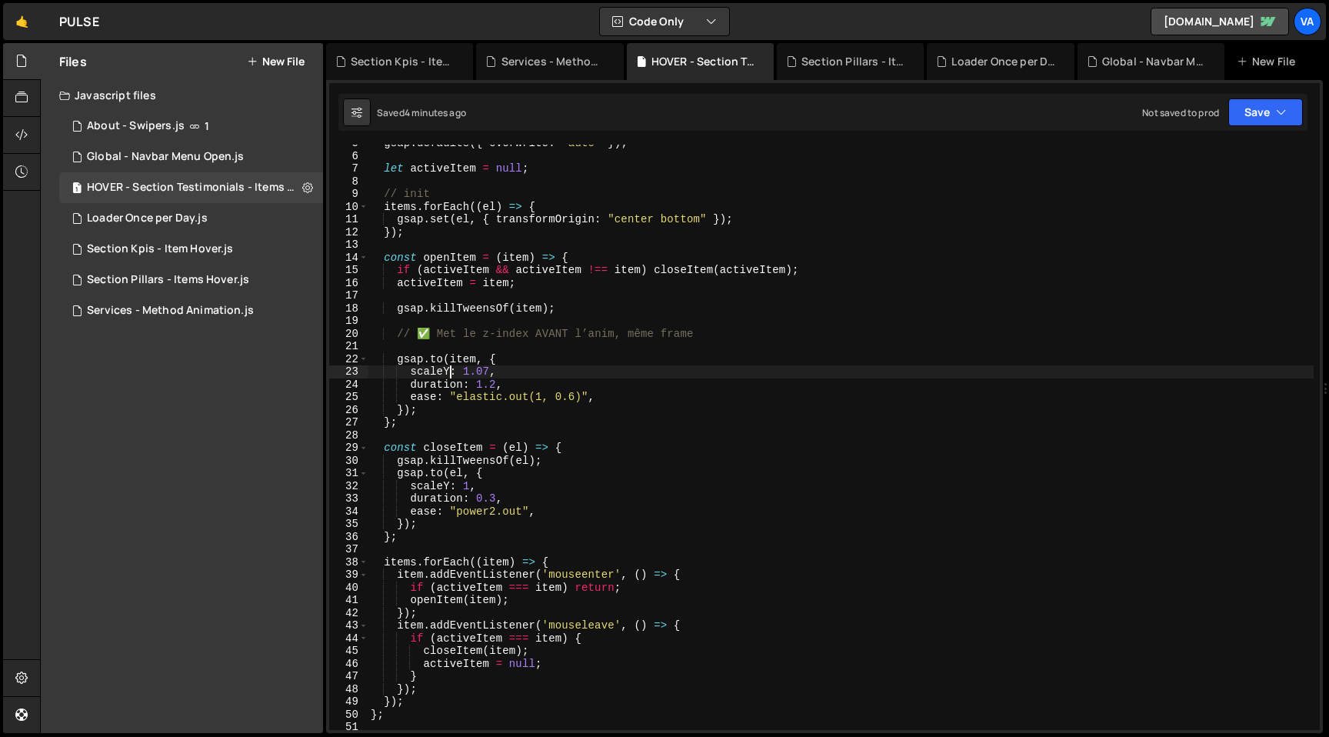
scroll to position [0, 8]
click at [446, 488] on div "gsap . defaults ({ overwrite : "auto" }) ; let activeItem = null ; // init item…" at bounding box center [841, 442] width 946 height 611
click at [761, 388] on div "gsap . defaults ({ overwrite : "auto" }) ; let activeItem = null ; // init item…" at bounding box center [841, 442] width 946 height 611
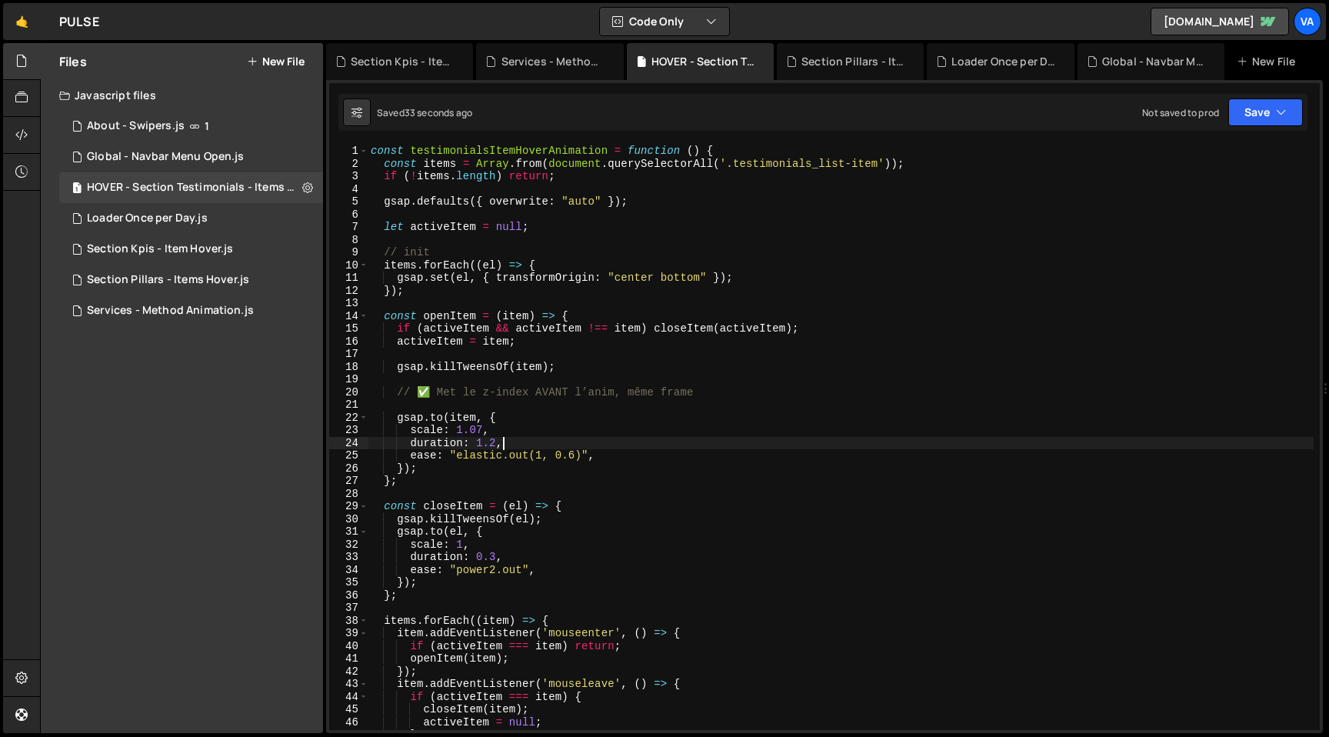
scroll to position [0, 0]
type textarea "testimonialsItemHoverAnimation();"
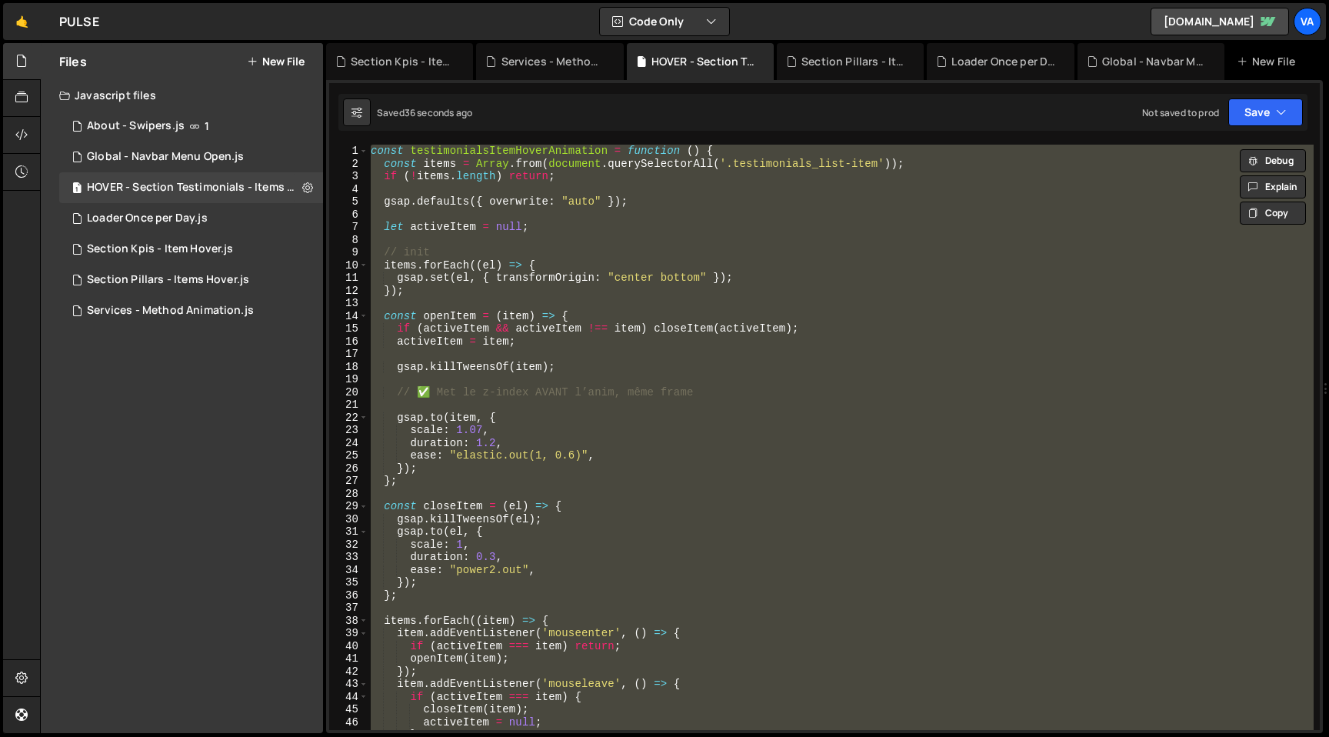
click at [581, 497] on div "const testimonialsItemHoverAnimation = function ( ) { const items = Array . fro…" at bounding box center [841, 437] width 946 height 585
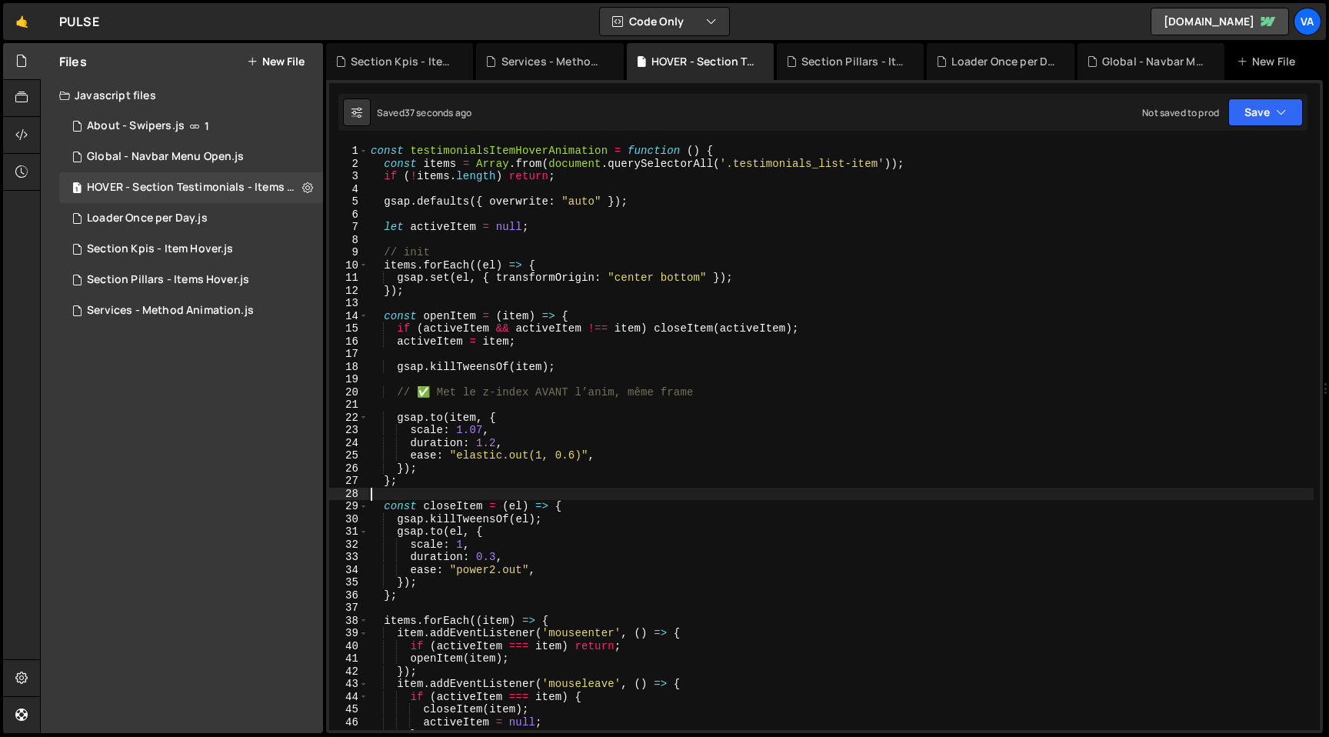
click at [496, 556] on div "const testimonialsItemHoverAnimation = function ( ) { const items = Array . fro…" at bounding box center [841, 450] width 946 height 611
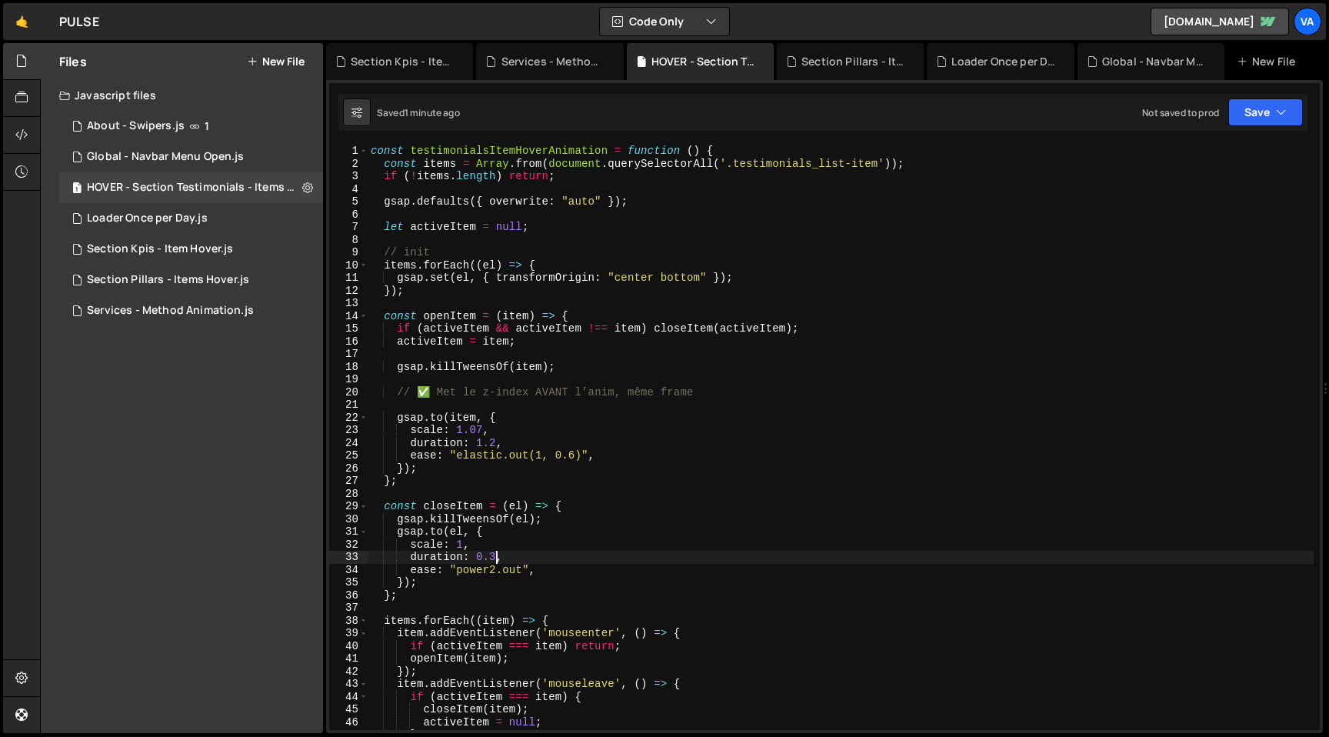
type textarea "testimonialsItemHoverAnimation();"
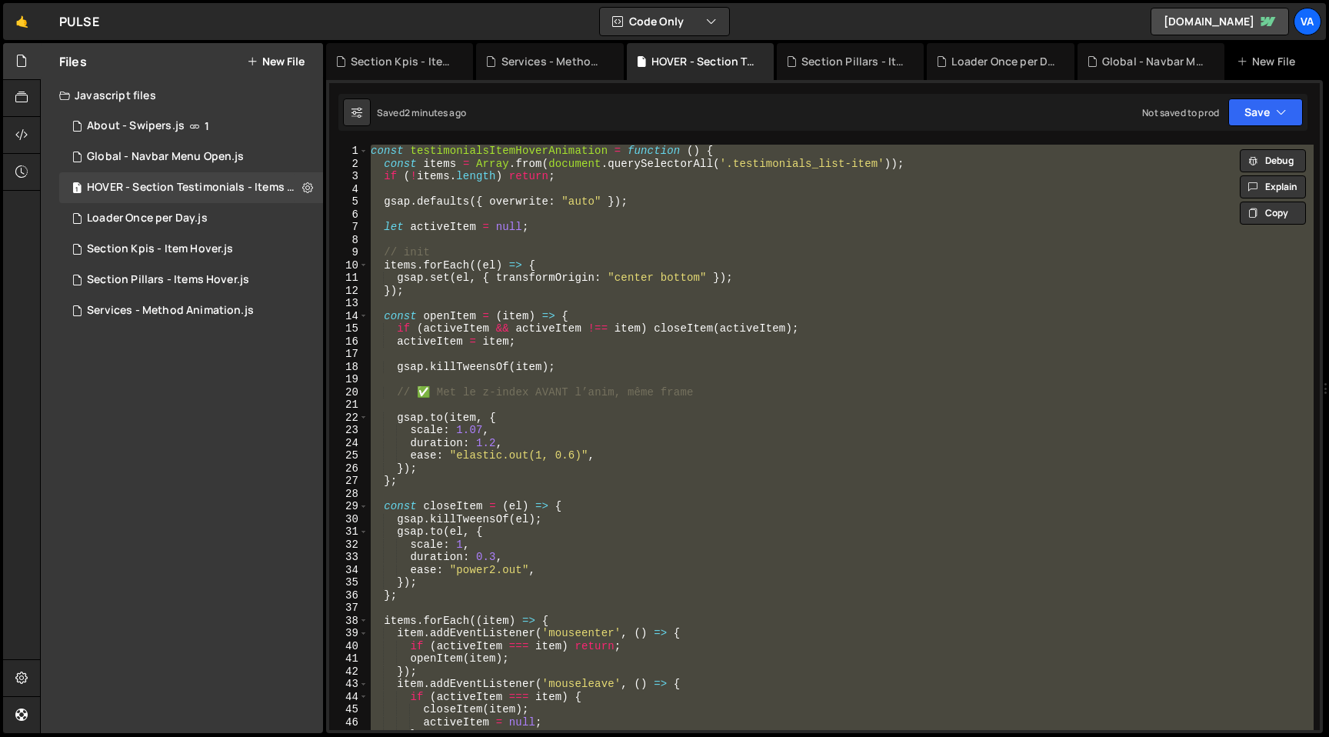
click at [684, 188] on div "const testimonialsItemHoverAnimation = function ( ) { const items = Array . fro…" at bounding box center [841, 437] width 946 height 585
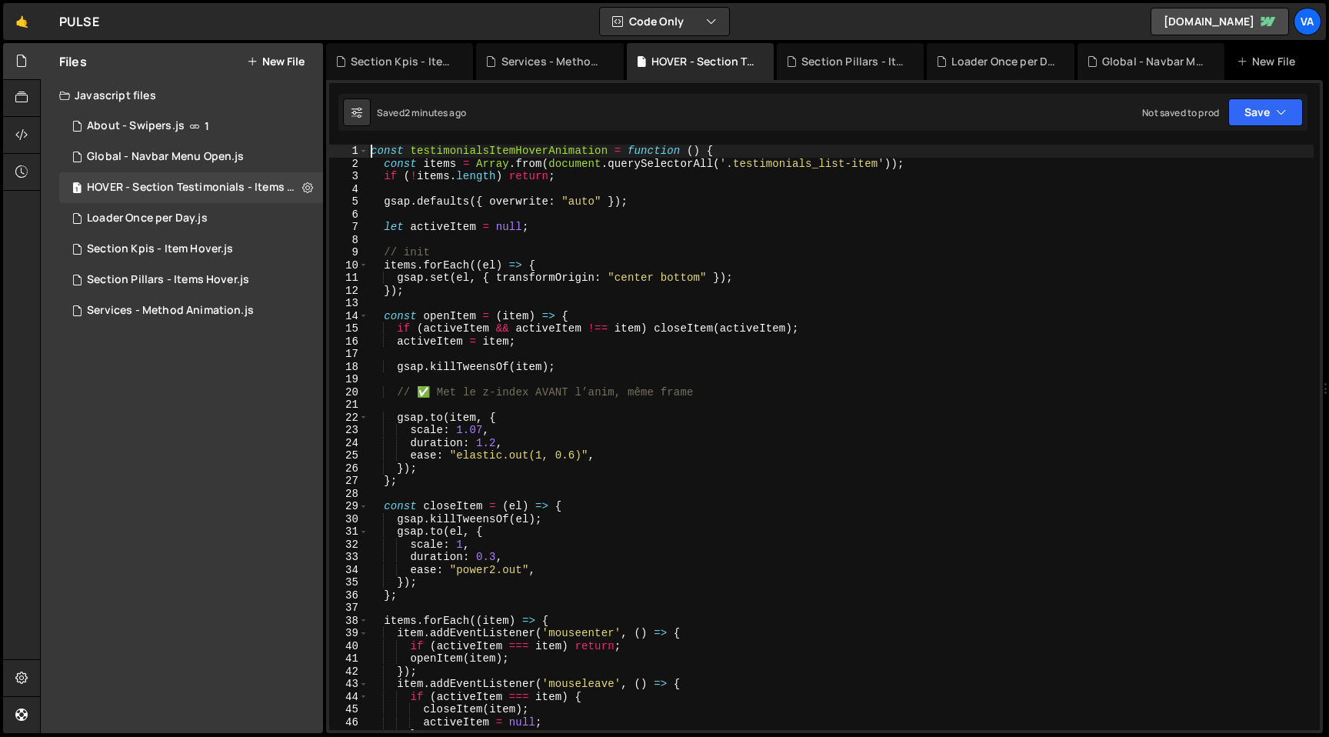
click at [371, 155] on div "const testimonialsItemHoverAnimation = function ( ) { const items = Array . fro…" at bounding box center [841, 450] width 946 height 611
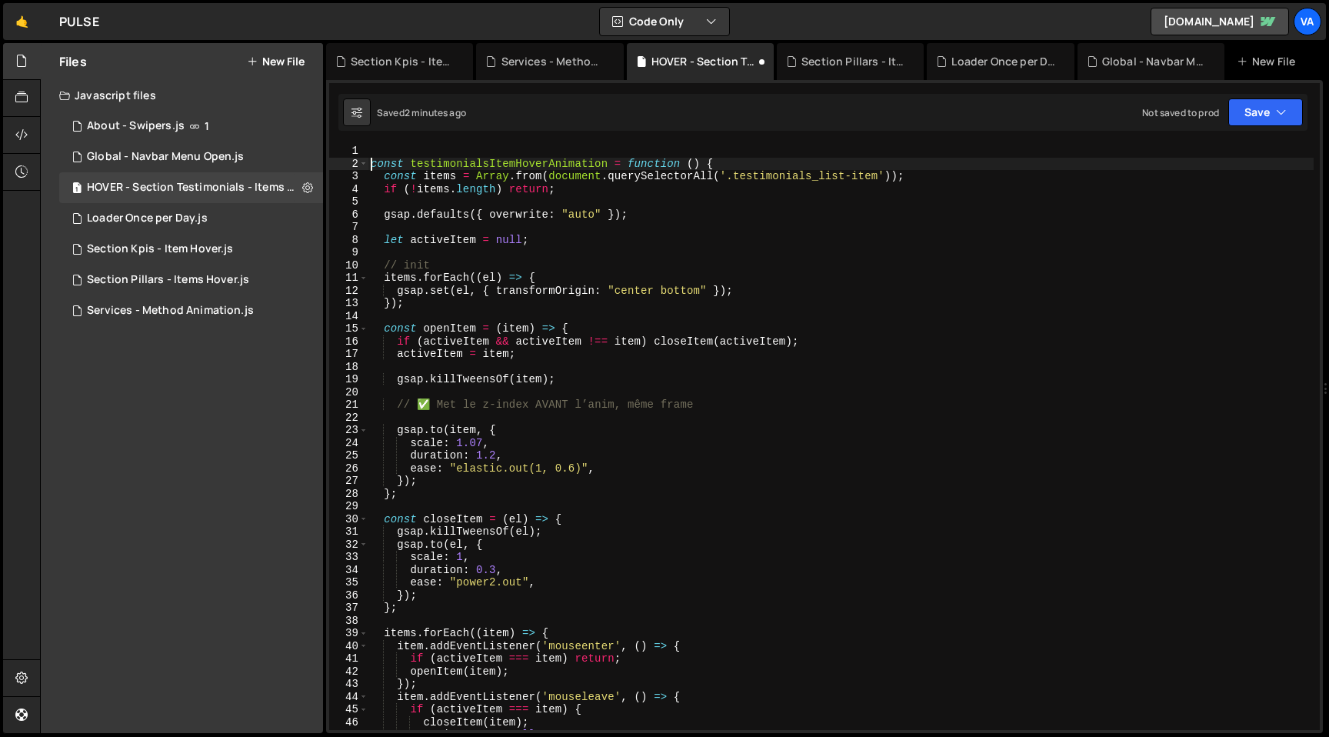
type textarea "const testimonialsItemHoverAnimation = function () {"
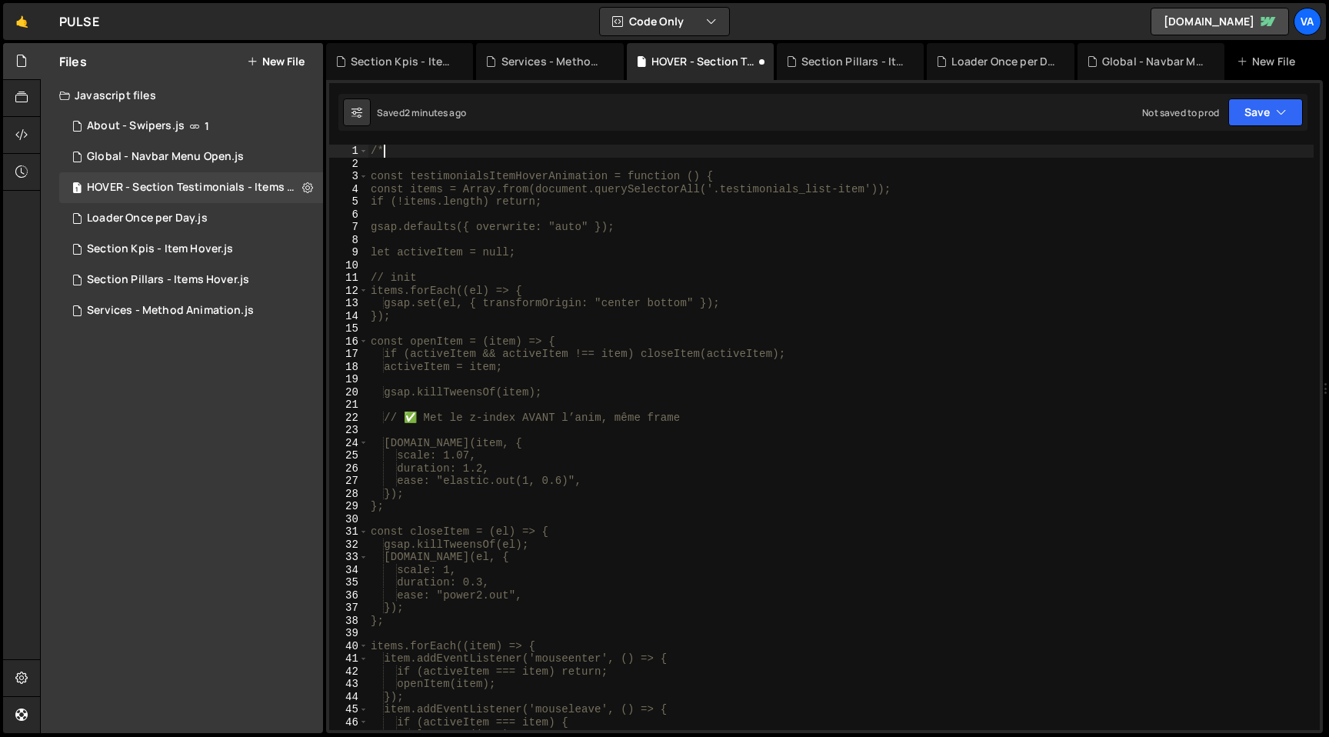
type textarea "/*"
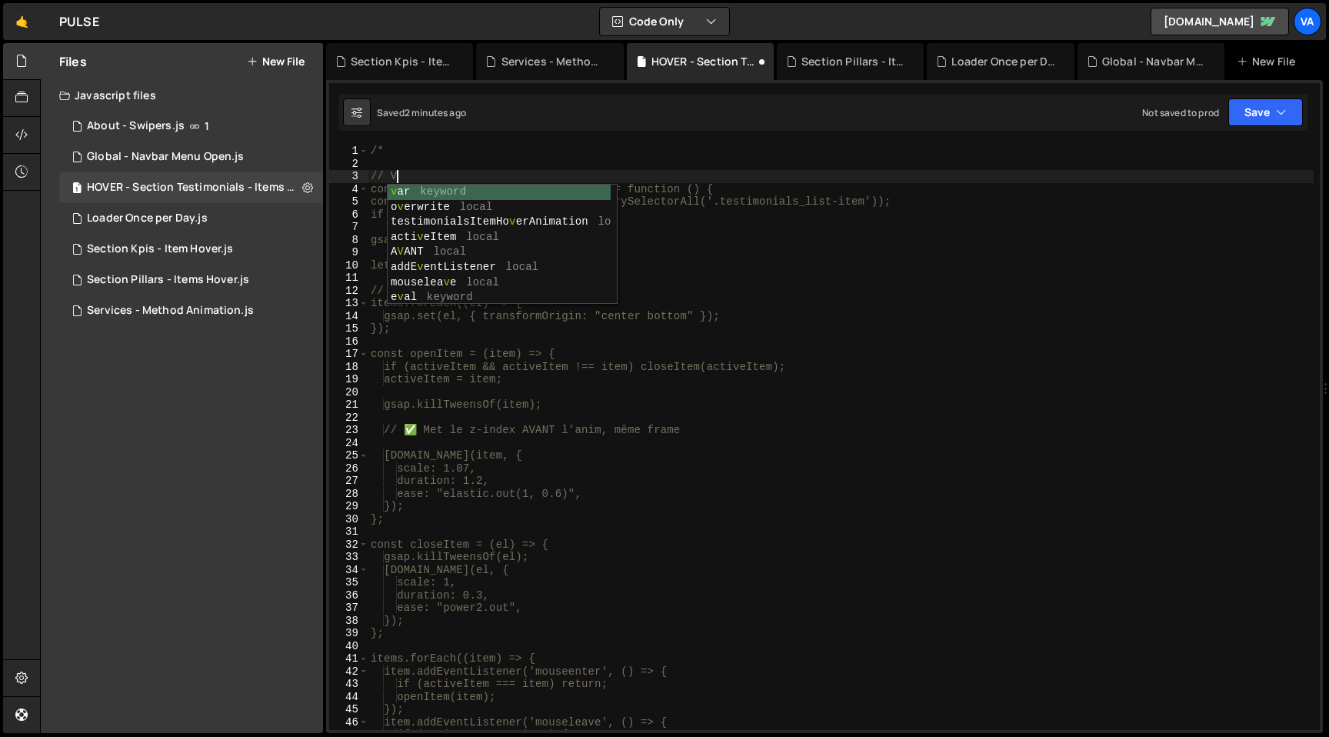
type textarea "// V1"
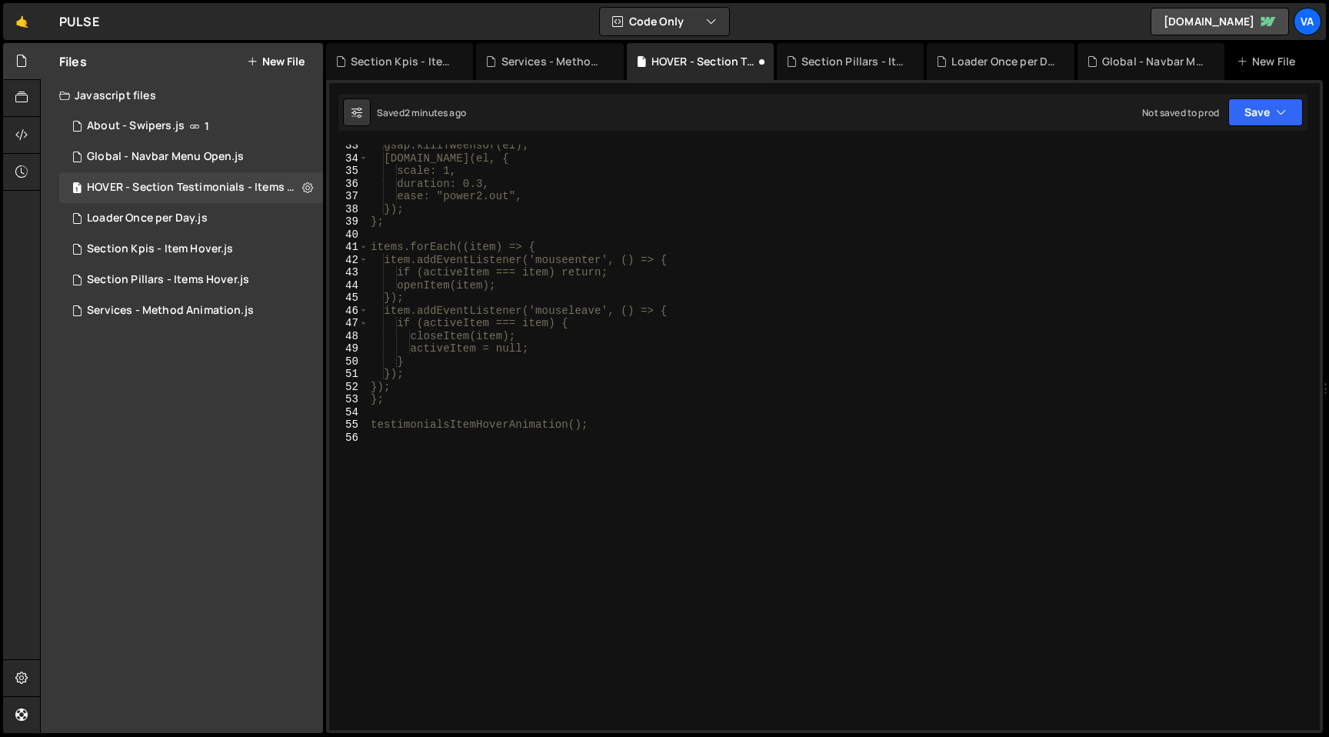
scroll to position [411, 0]
click at [654, 418] on div "gsap.killTweensOf(el); [DOMAIN_NAME](el, { scale: 1, duration: 0.3, ease: "powe…" at bounding box center [841, 444] width 946 height 611
type textarea "testimonialsItemHoverAnimation();"
type textarea "*/"
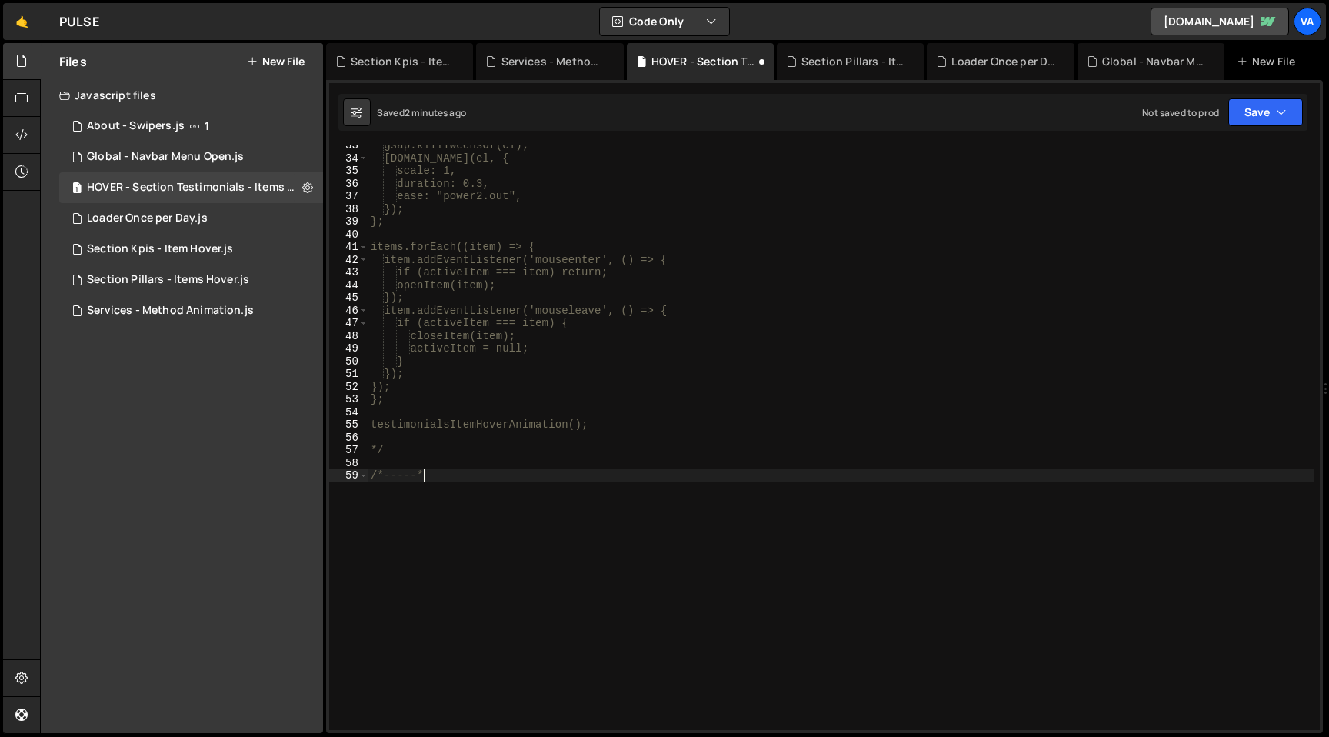
type textarea "/*-----*/"
paste textarea "testimonialsItemHoverAnimation();"
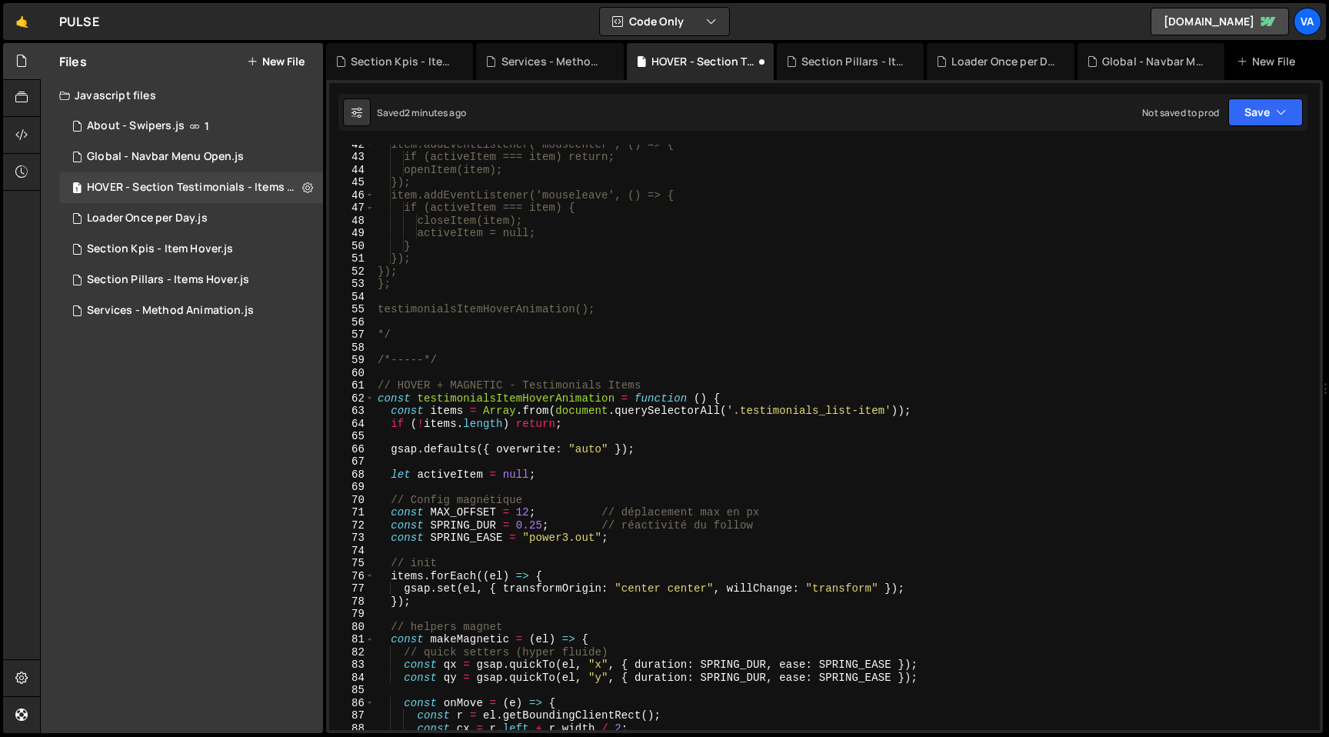
scroll to position [480, 0]
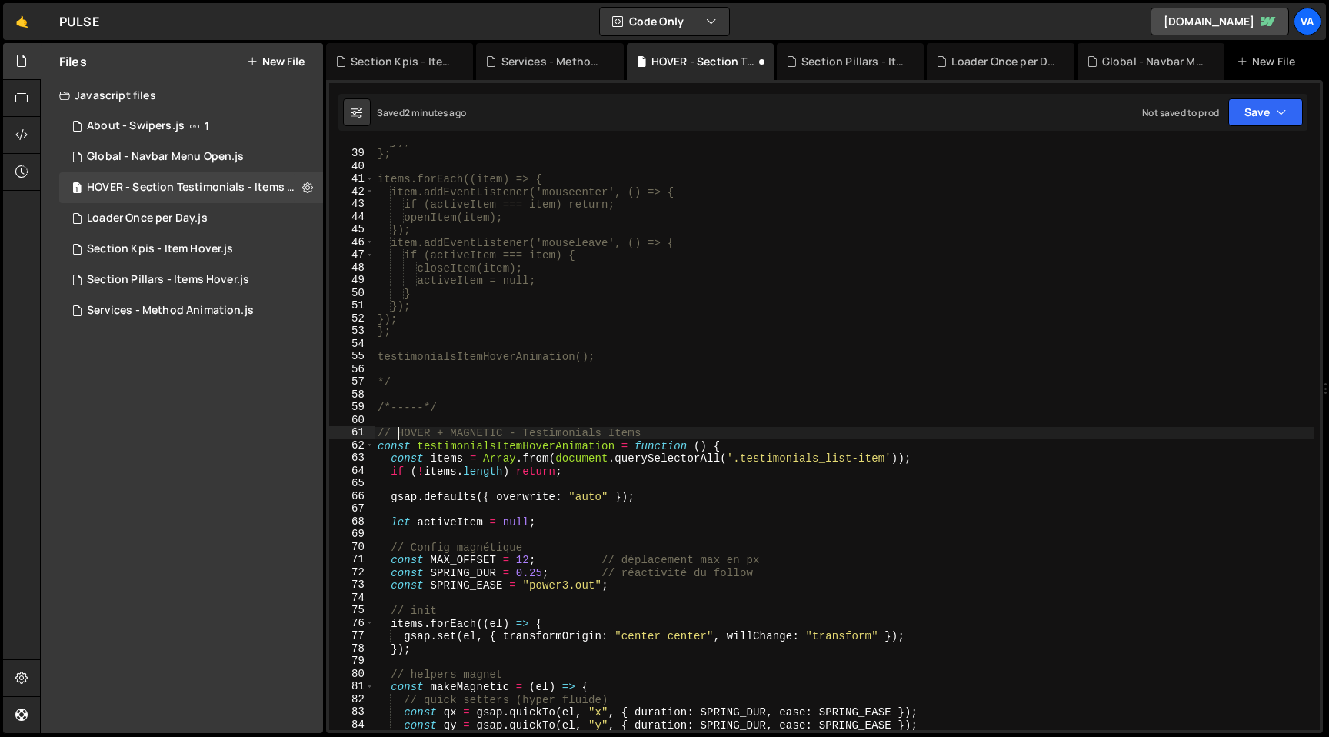
click at [395, 431] on div "}); }; items.forEach((item) => { item.addEventListener('mouseenter', () => { if…" at bounding box center [844, 440] width 939 height 611
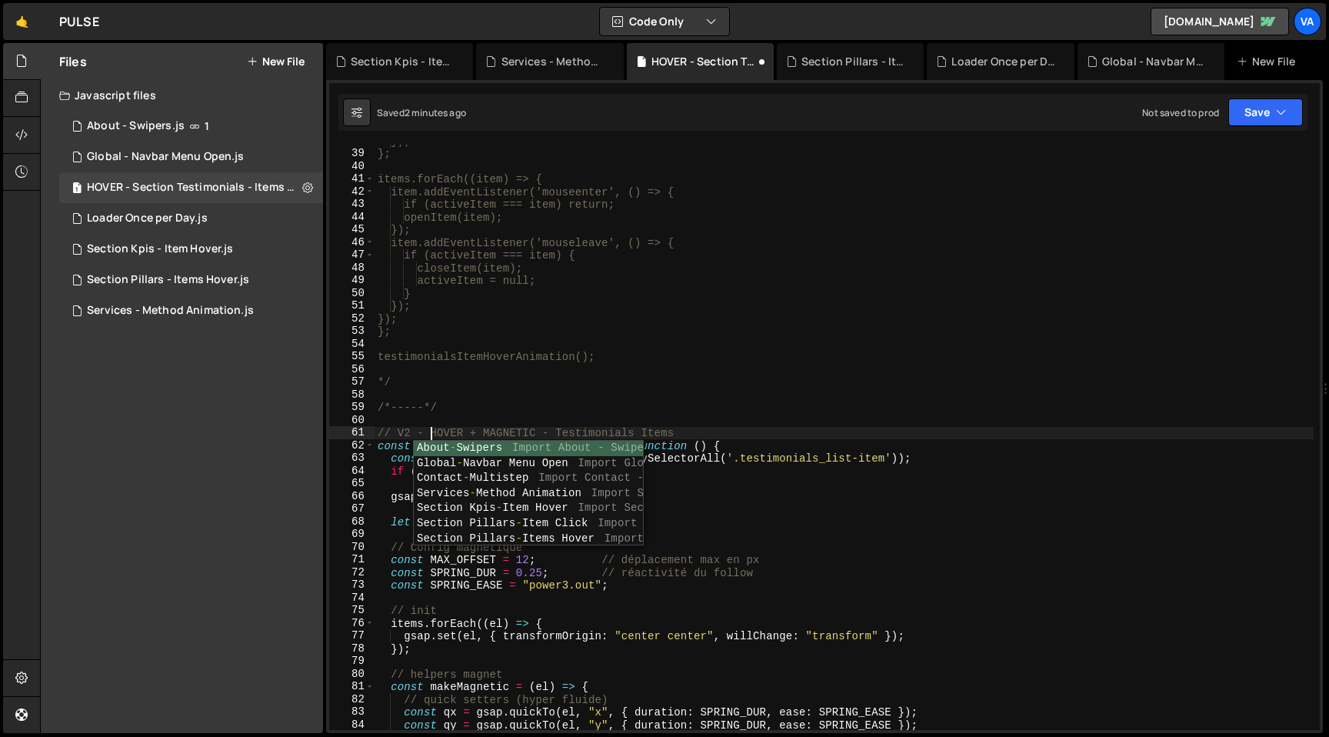
scroll to position [0, 3]
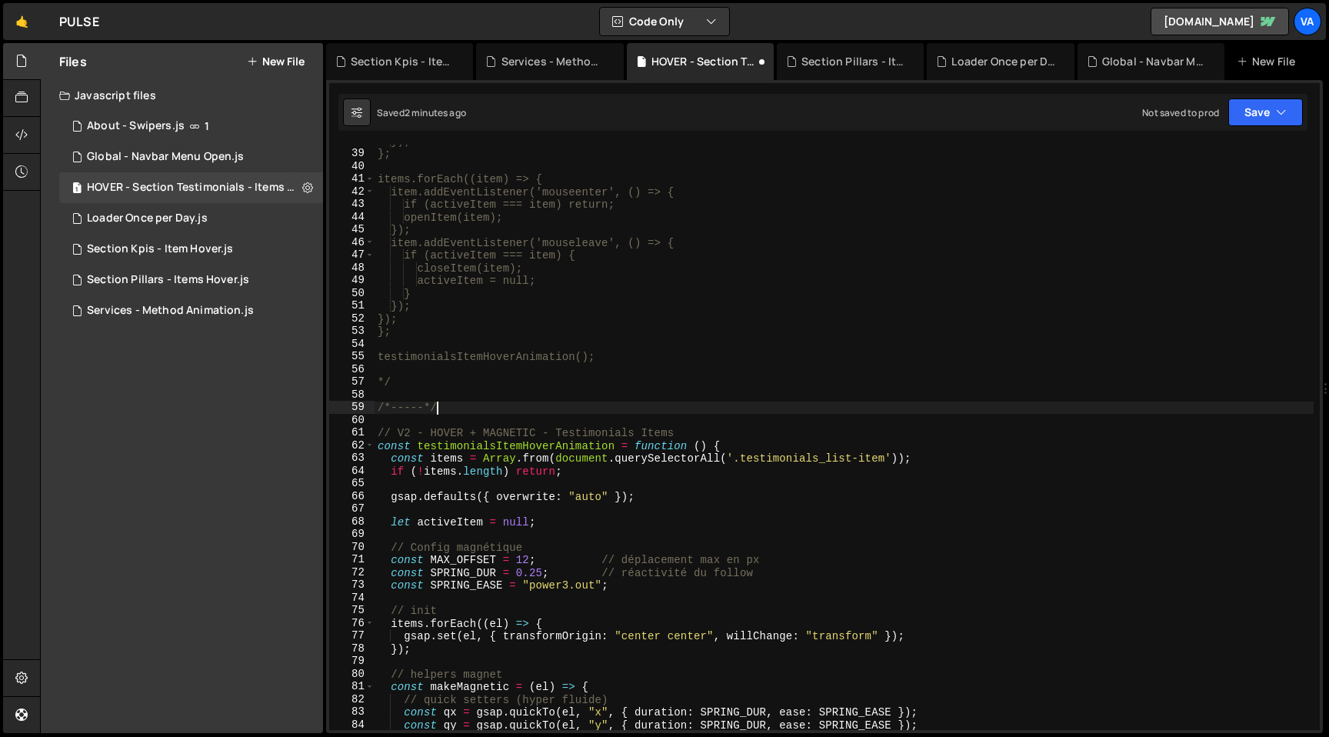
click at [462, 412] on div "}); }; items.forEach((item) => { item.addEventListener('mouseenter', () => { if…" at bounding box center [844, 440] width 939 height 611
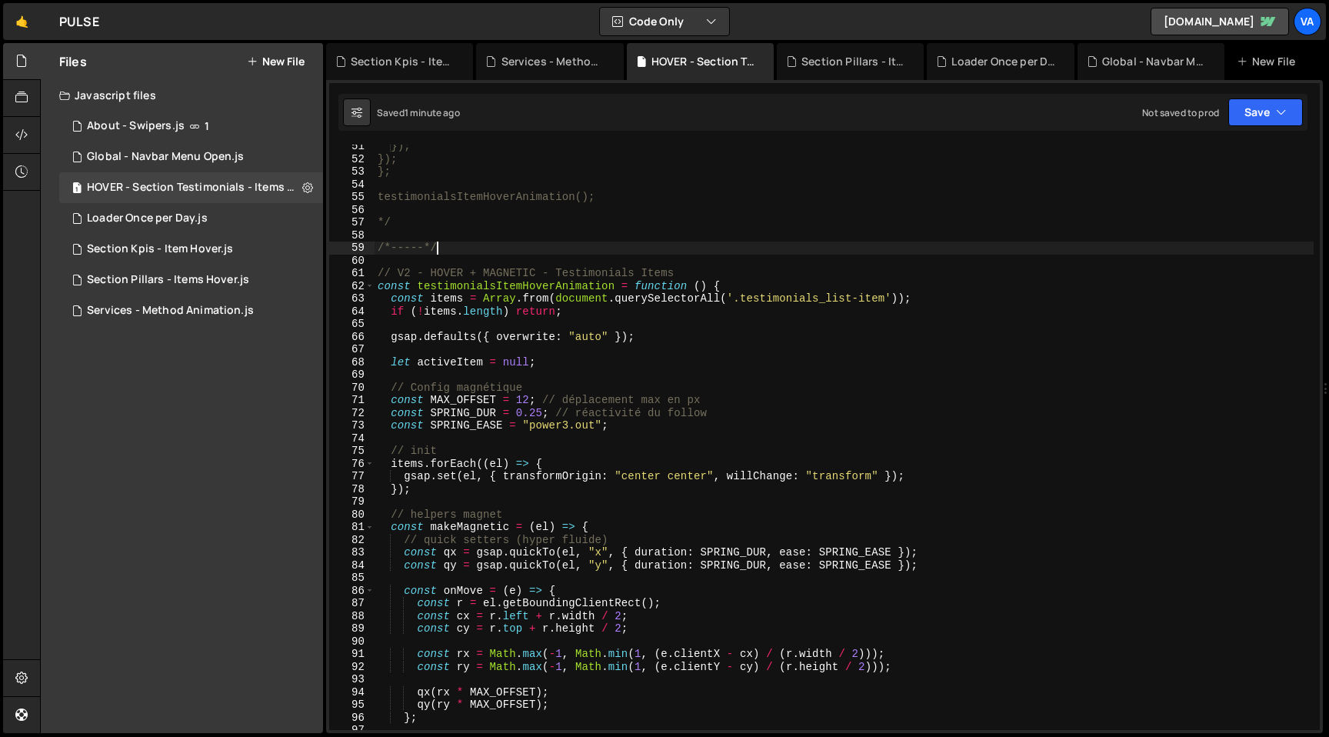
scroll to position [639, 0]
click at [654, 341] on div "}); }); }; testimonialsItemHoverAnimation(); */ /*-----*/ // V2 - HOVER + MAGNE…" at bounding box center [844, 445] width 939 height 611
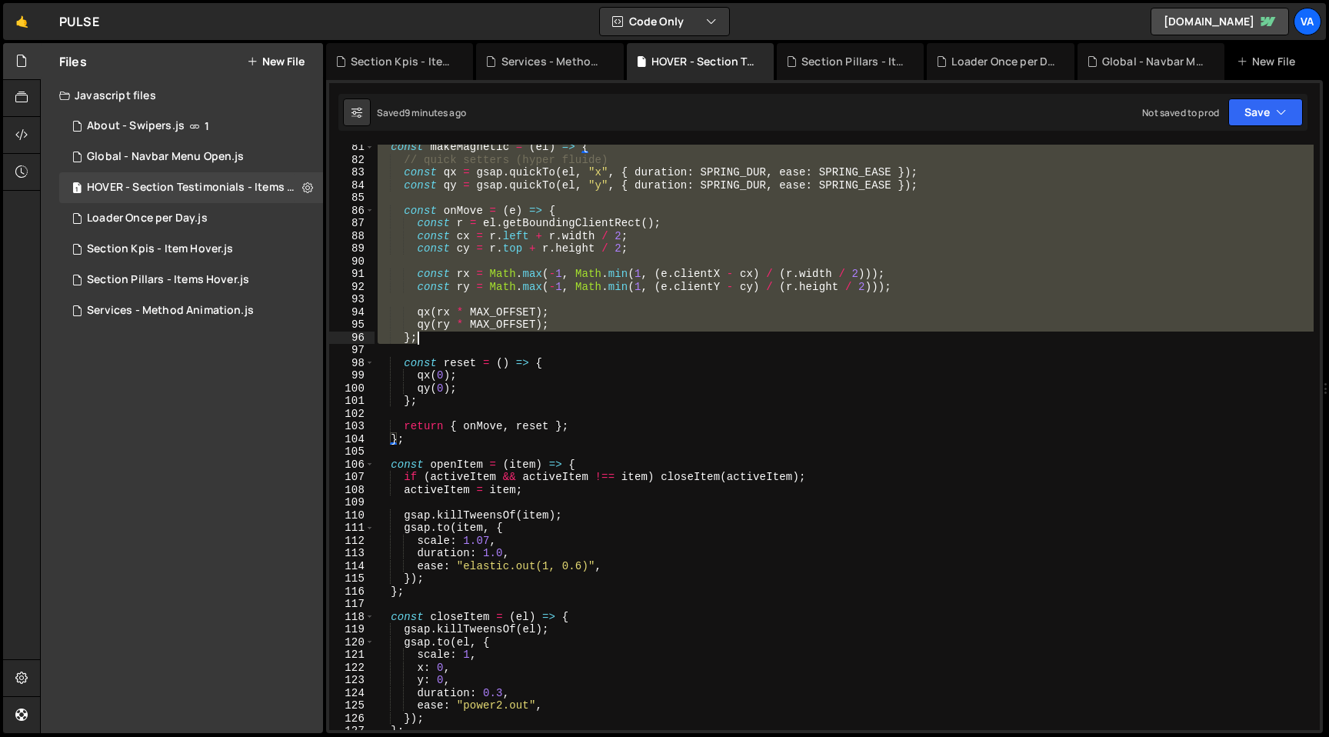
scroll to position [1643, 0]
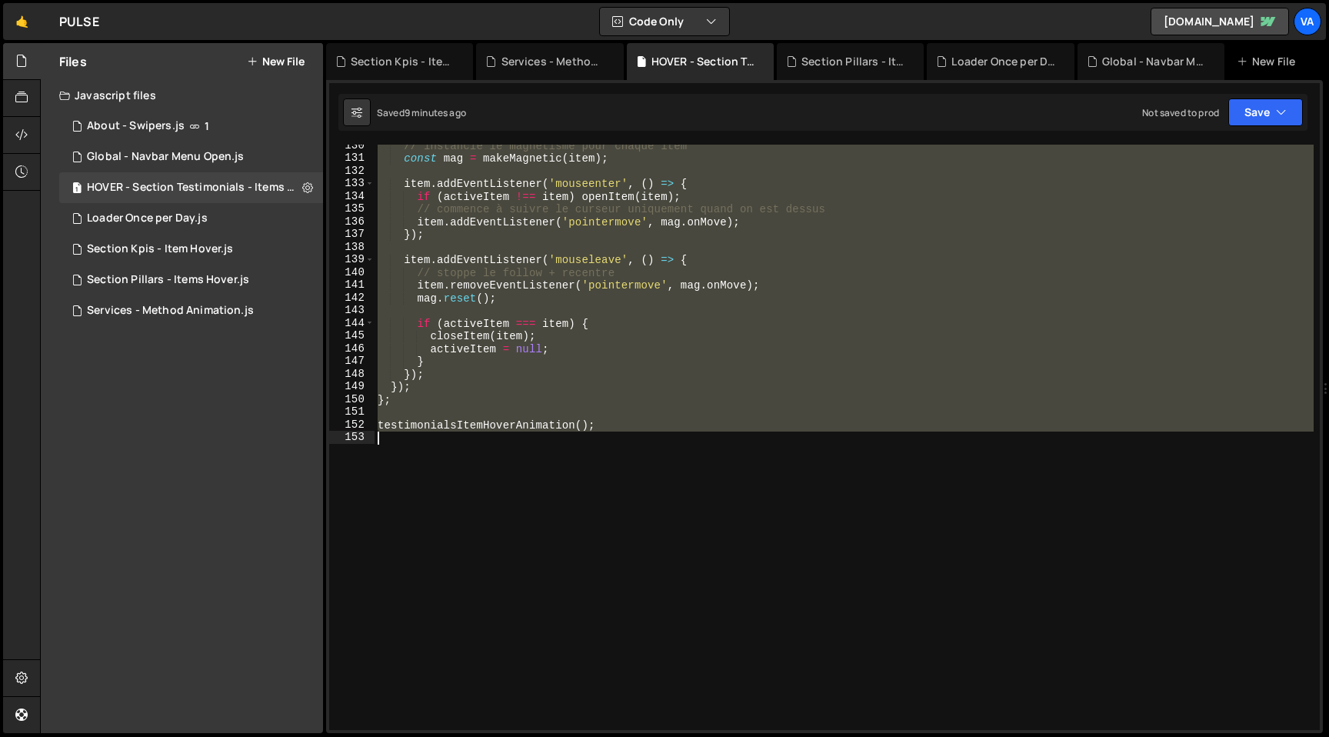
drag, startPoint x: 377, startPoint y: 284, endPoint x: 682, endPoint y: 477, distance: 361.2
click at [682, 477] on div "// instancie le magnétisme pour chaque item const mag = makeMagnetic ( item ) ;…" at bounding box center [844, 444] width 939 height 611
paste textarea
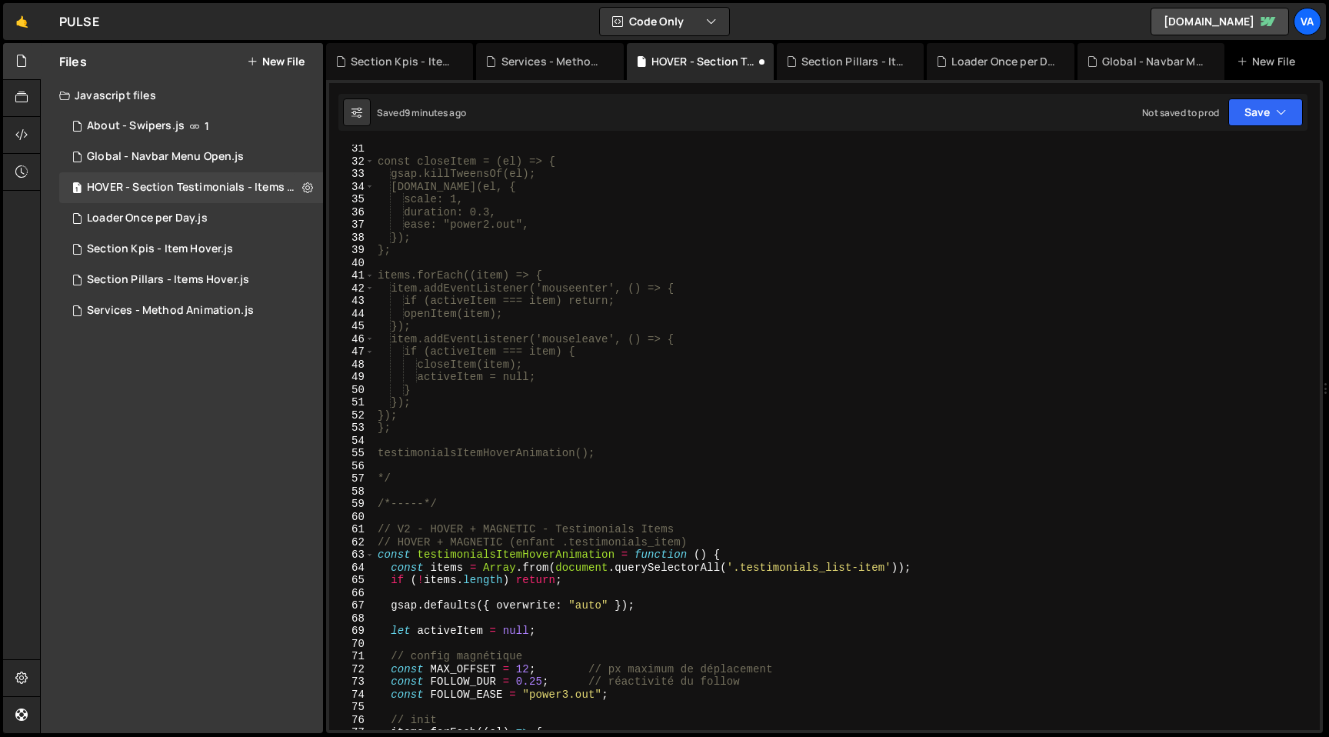
scroll to position [383, 0]
click at [714, 529] on div "const closeItem = (el) => { gsap.killTweensOf(el); [DOMAIN_NAME](el, { scale: 1…" at bounding box center [844, 447] width 939 height 611
drag, startPoint x: 699, startPoint y: 538, endPoint x: 362, endPoint y: 540, distance: 336.8
click at [362, 540] on div "// V2 - HOVER + MAGNETIC - Testimonials Items 31 32 33 34 35 36 37 38 39 40 41 …" at bounding box center [824, 437] width 991 height 585
type textarea "// HOVER + MAGNETIC (enfant .testimonials_item)"
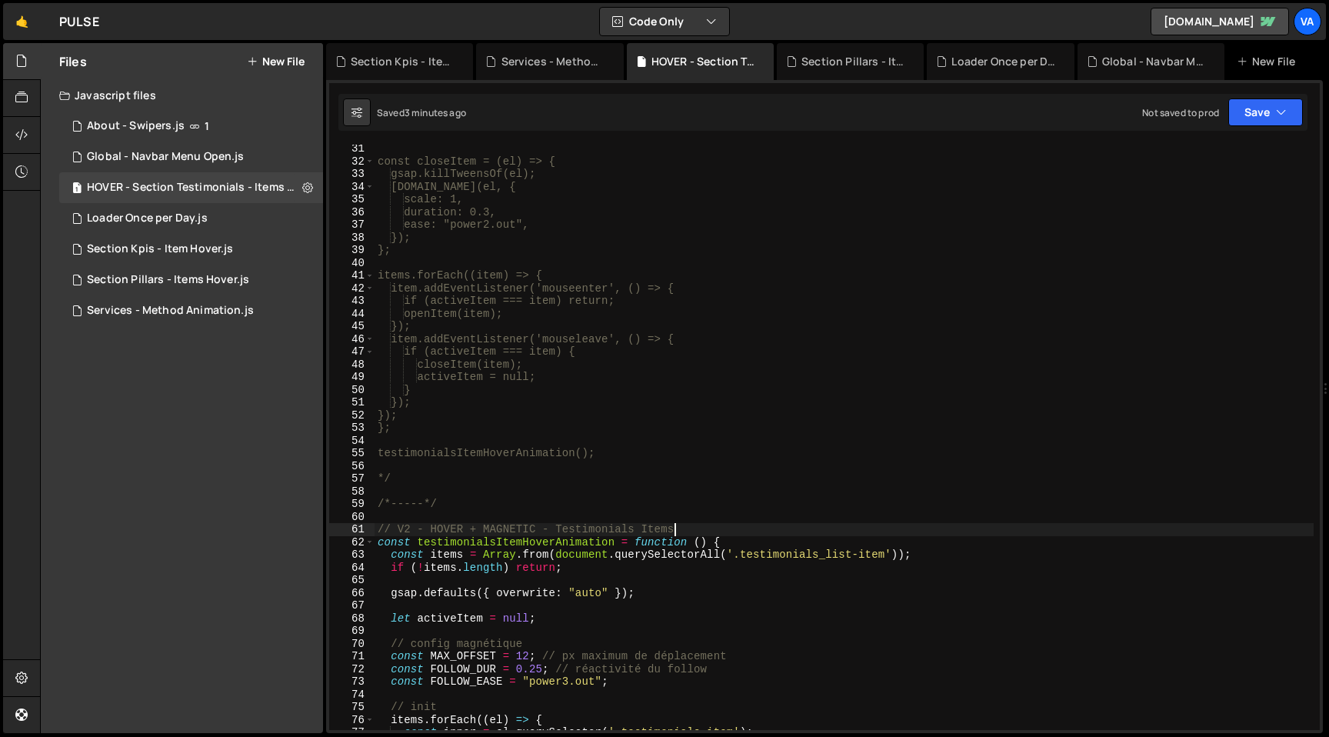
scroll to position [513, 0]
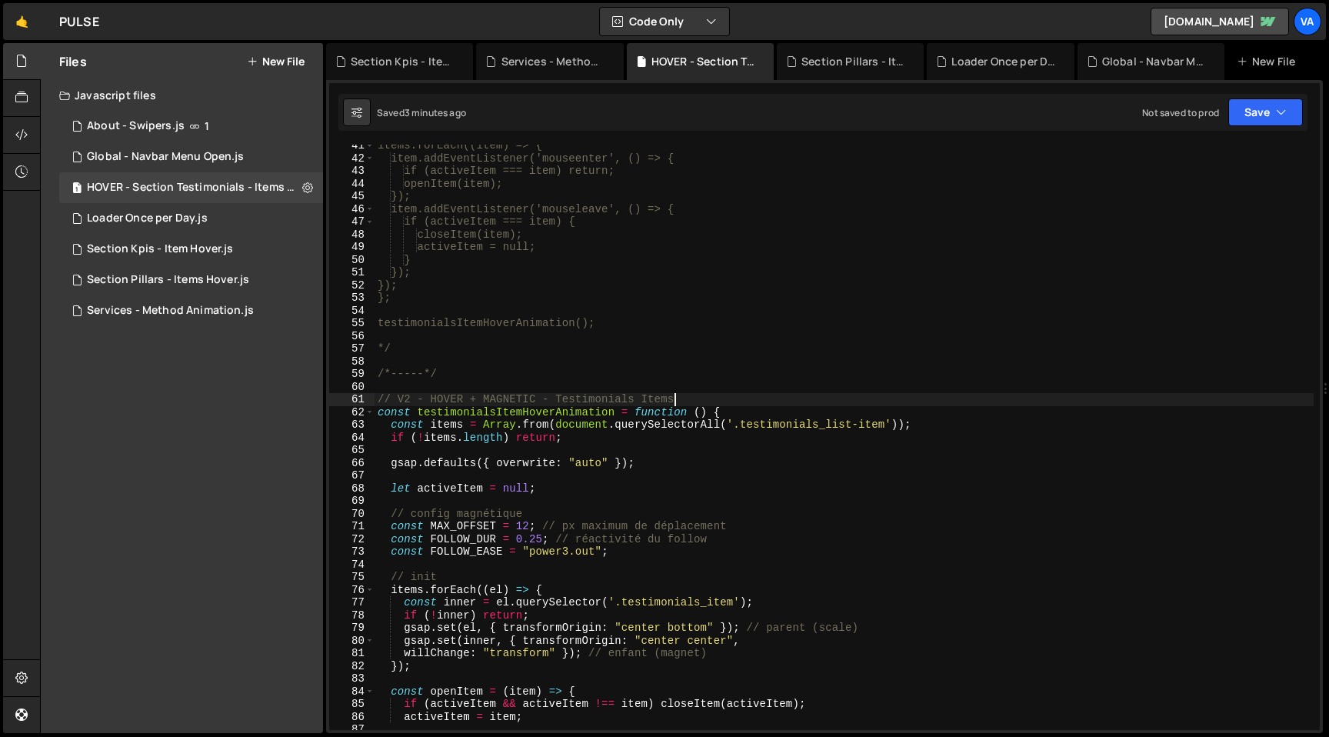
click at [384, 412] on div "items.forEach((item) => { item.addEventListener('mouseenter', () => { if (activ…" at bounding box center [844, 444] width 939 height 611
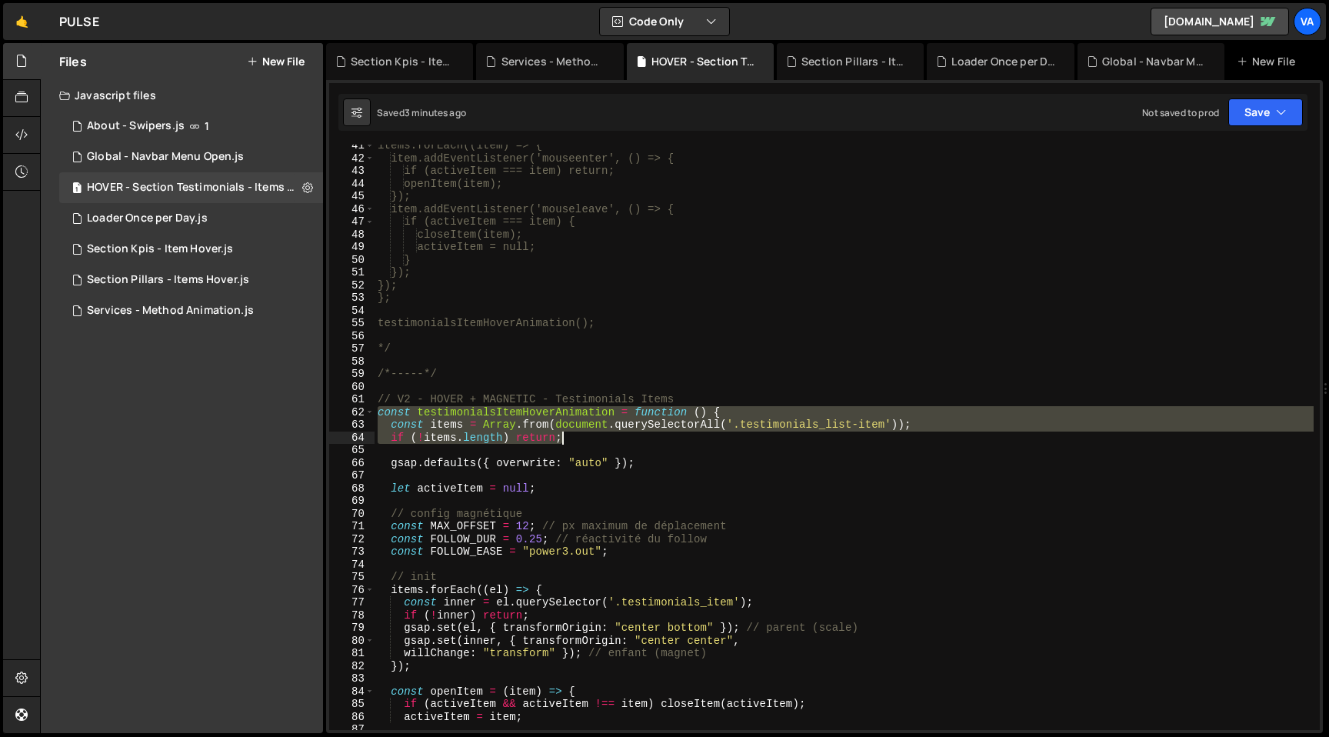
drag, startPoint x: 379, startPoint y: 413, endPoint x: 575, endPoint y: 436, distance: 197.5
click at [575, 436] on div "items.forEach((item) => { item.addEventListener('mouseenter', () => { if (activ…" at bounding box center [844, 444] width 939 height 611
click at [400, 399] on div "items.forEach((item) => { item.addEventListener('mouseenter', () => { if (activ…" at bounding box center [844, 444] width 939 height 611
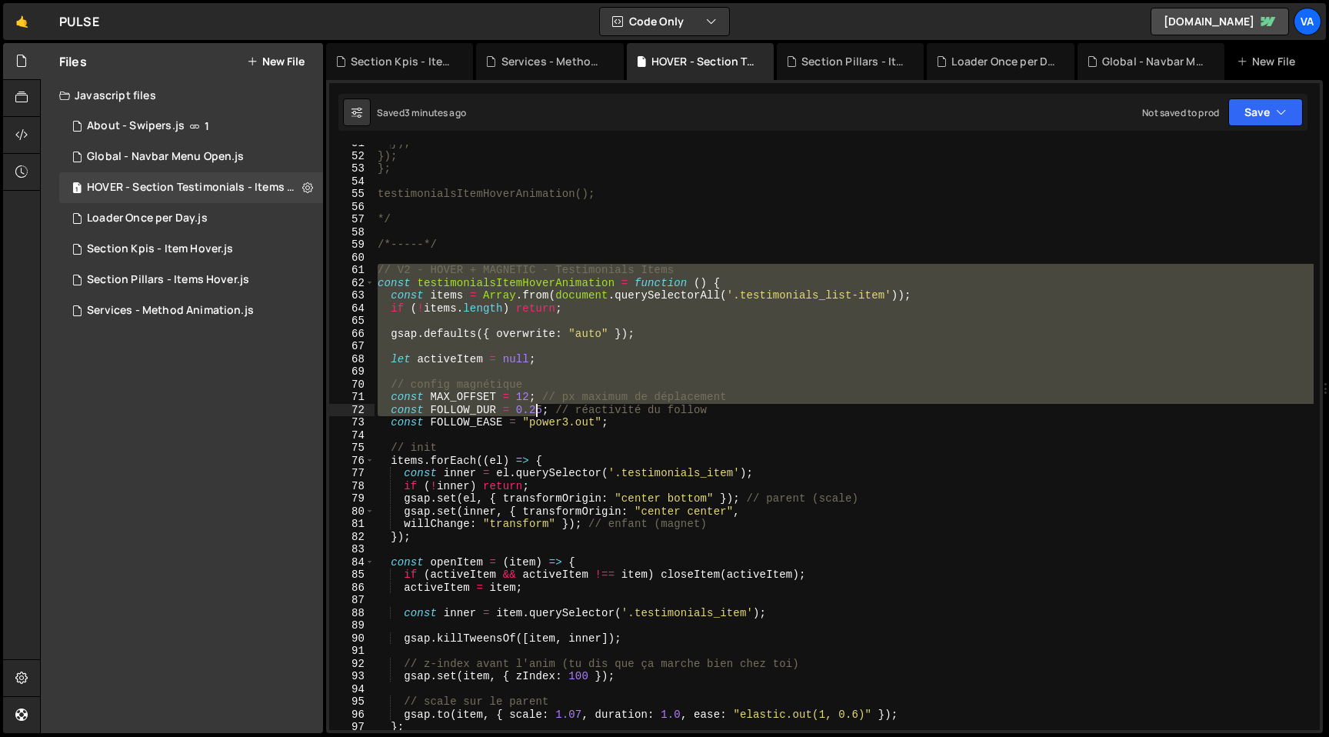
scroll to position [1719, 0]
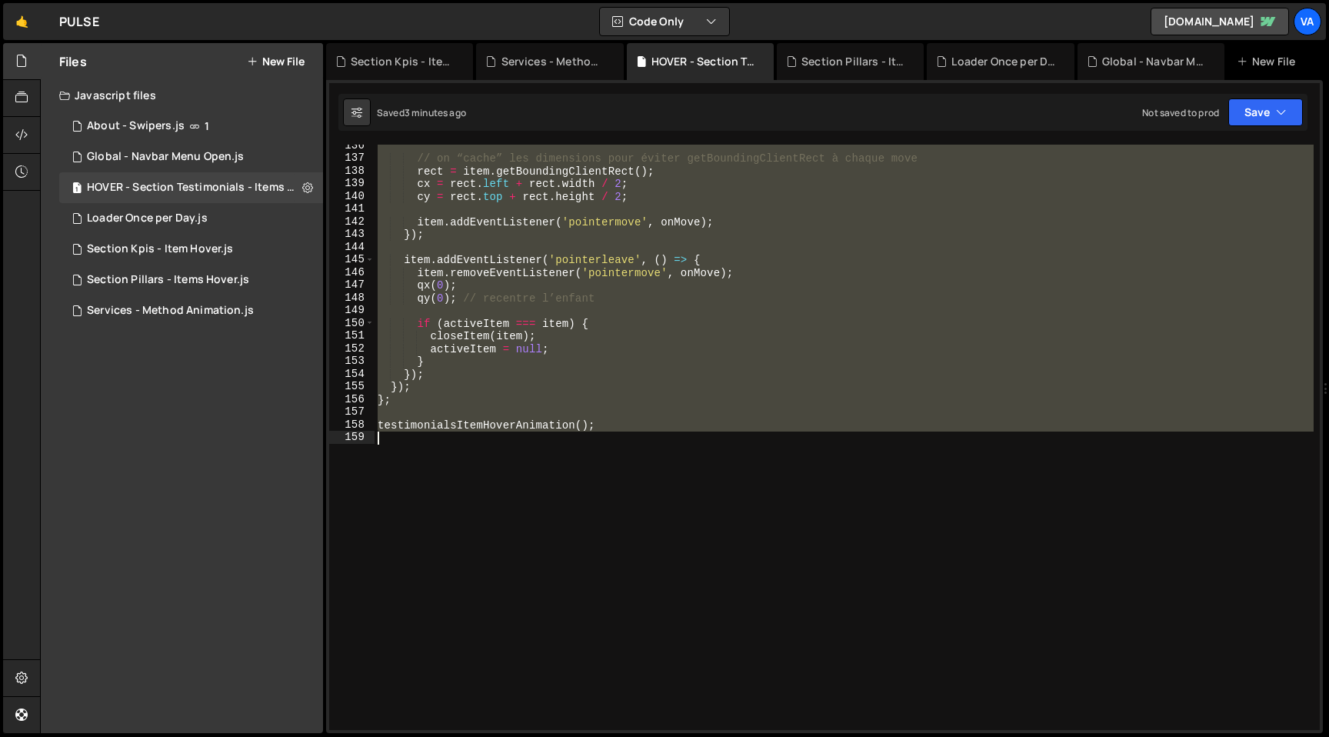
drag, startPoint x: 380, startPoint y: 398, endPoint x: 651, endPoint y: 432, distance: 273.6
click at [651, 432] on div "// on “cache” les dimensions pour éviter getBoundingClientRect à chaque move re…" at bounding box center [844, 444] width 939 height 611
paste textarea "// document.addEventListener('DOMContentLoaded', testimonialsItemHoverAnimation…"
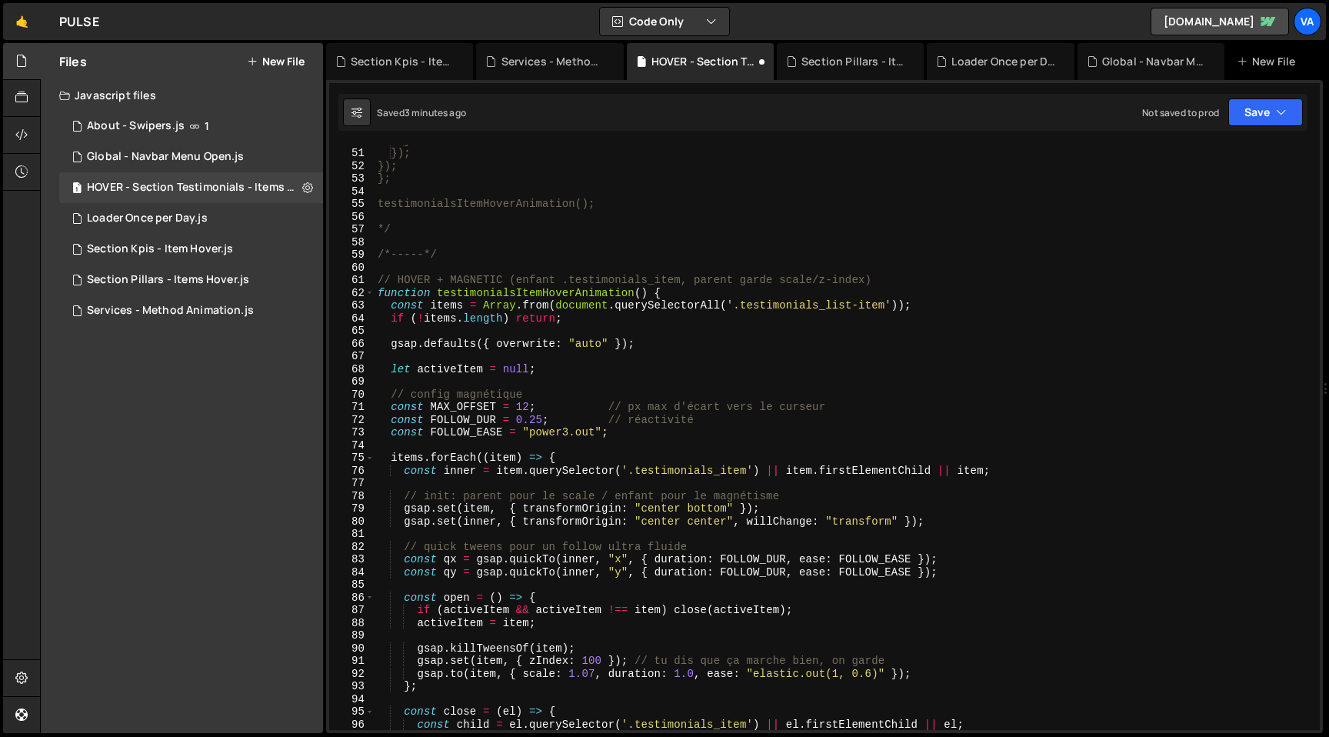
scroll to position [584, 0]
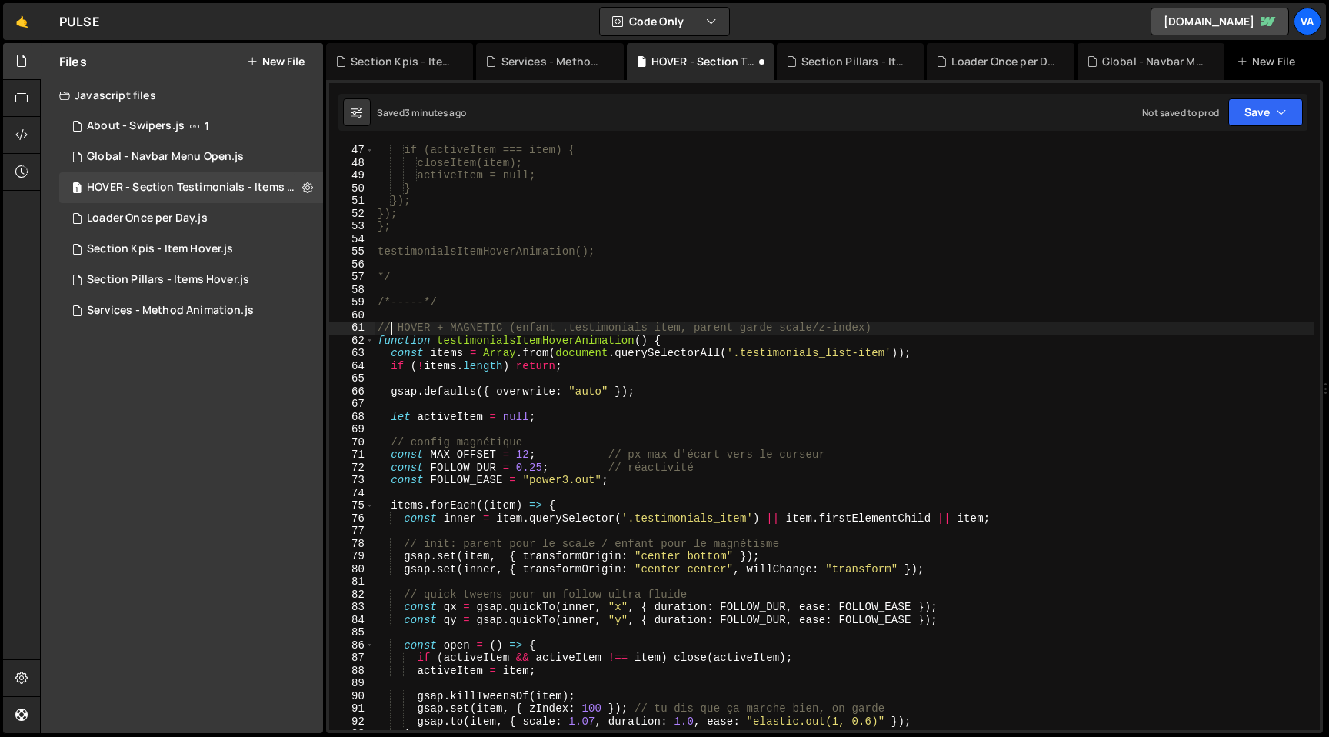
click at [394, 326] on div "if (activeItem === item) { closeItem(item); activeItem = null; } }); }); }; tes…" at bounding box center [844, 449] width 939 height 611
click at [390, 331] on div "if (activeItem === item) { closeItem(item); activeItem = null; } }); }); }; tes…" at bounding box center [844, 449] width 939 height 611
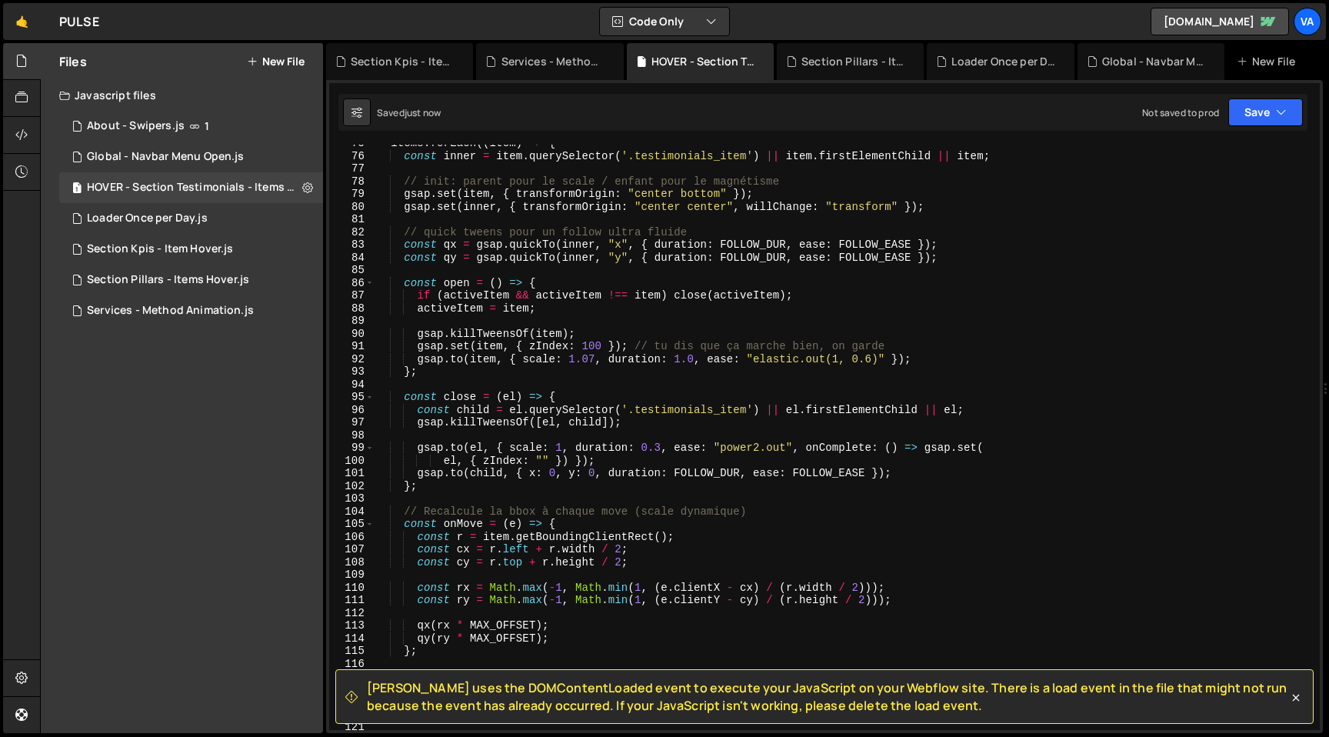
scroll to position [1465, 0]
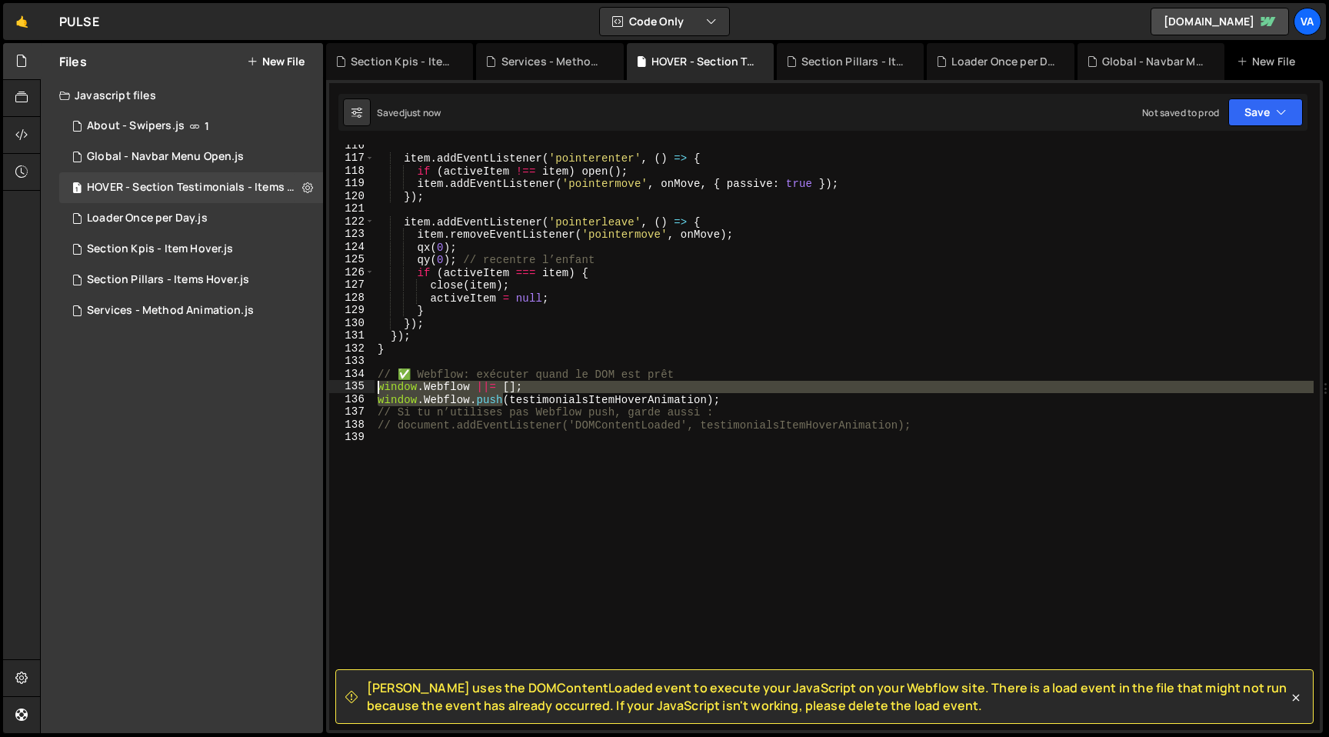
drag, startPoint x: 506, startPoint y: 402, endPoint x: 364, endPoint y: 384, distance: 143.5
click at [364, 384] on div "// V2 - HOVER + MAGNETIC (enfant .testimonials_item, parent garde scale/z-index…" at bounding box center [824, 437] width 991 height 585
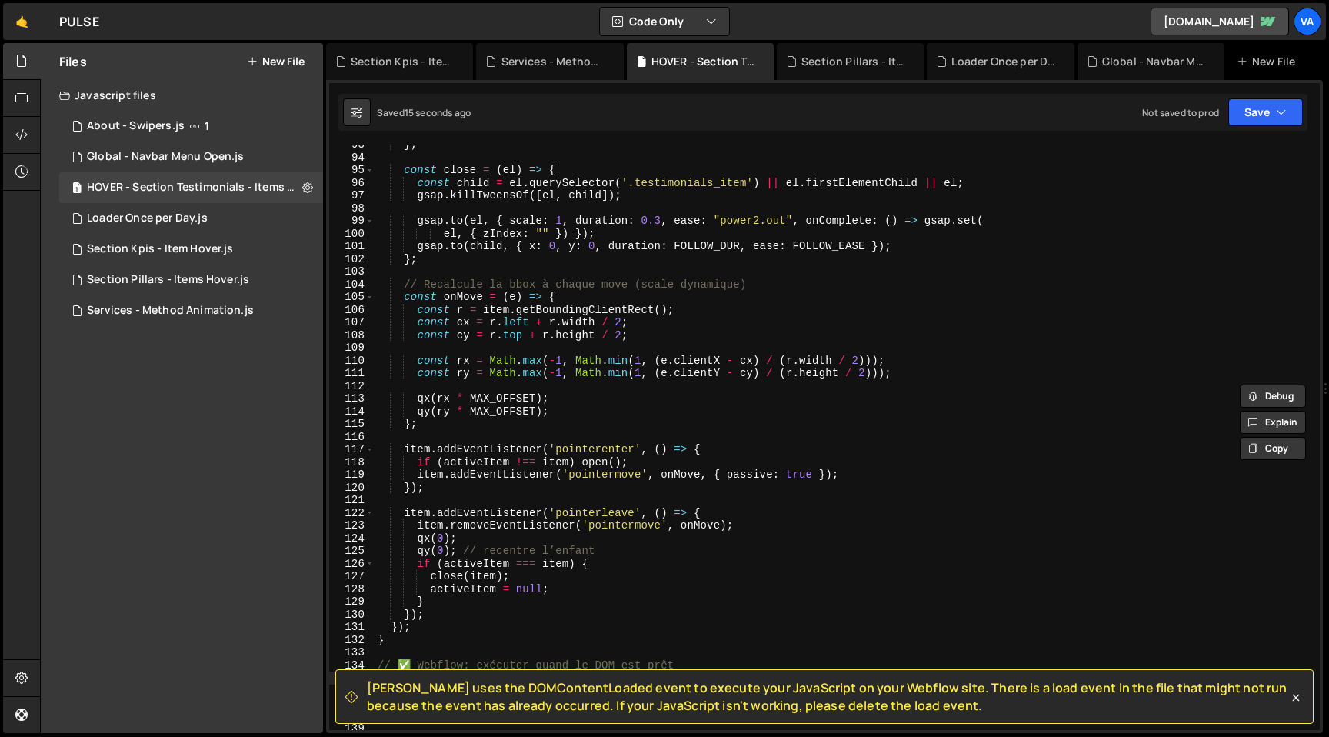
scroll to position [1316, 0]
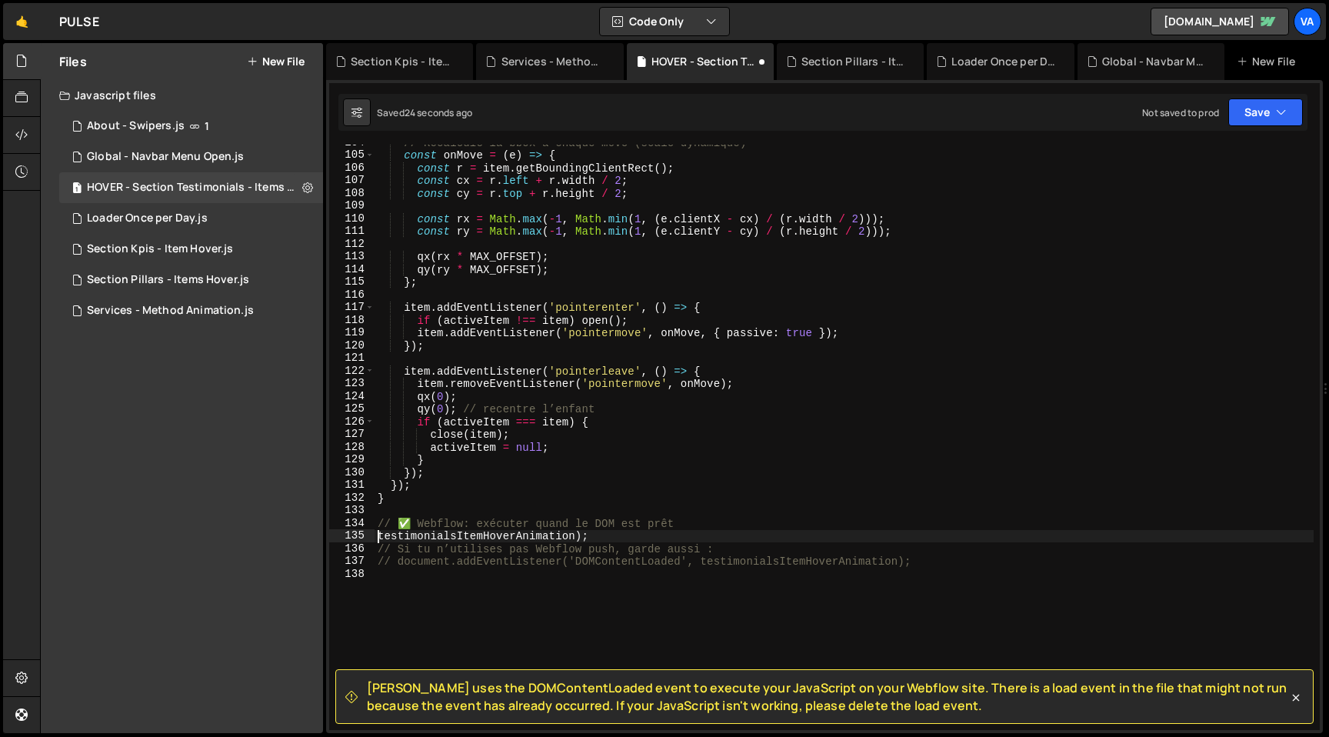
click at [575, 539] on div "// Recalcule la bbox à chaque move (scale dynamique) const onMove = ( e ) => { …" at bounding box center [844, 441] width 939 height 611
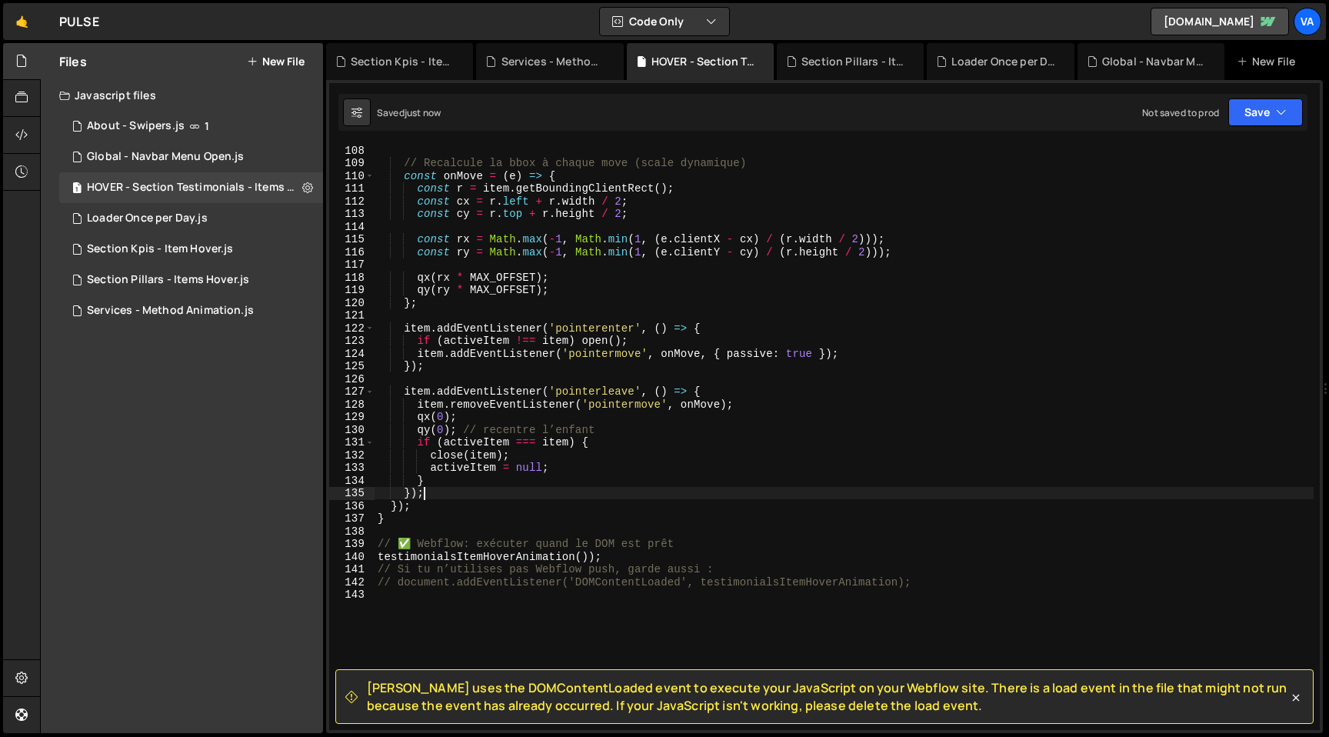
scroll to position [1397, 0]
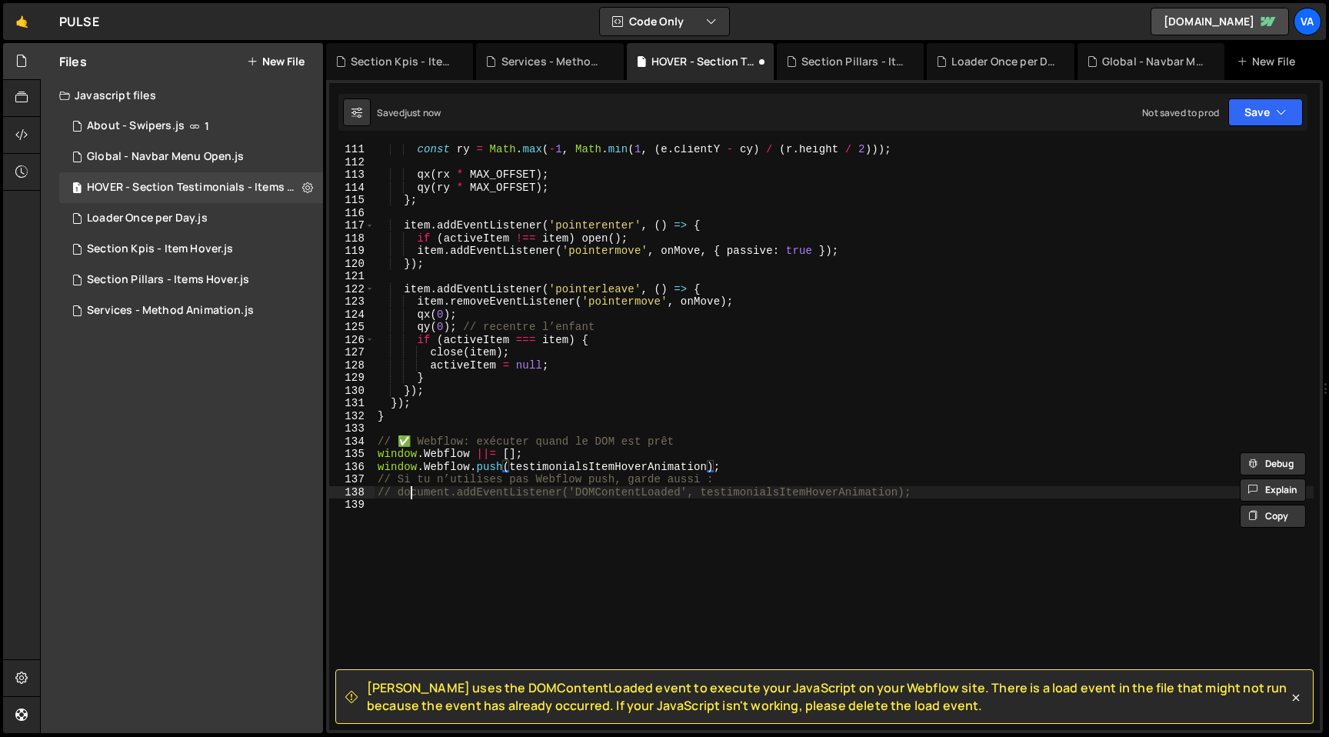
click at [413, 498] on div "const ry = Math . max ( - 1 , Math . min ( 1 , ( e . clientY - cy ) / ( r . hei…" at bounding box center [844, 448] width 939 height 611
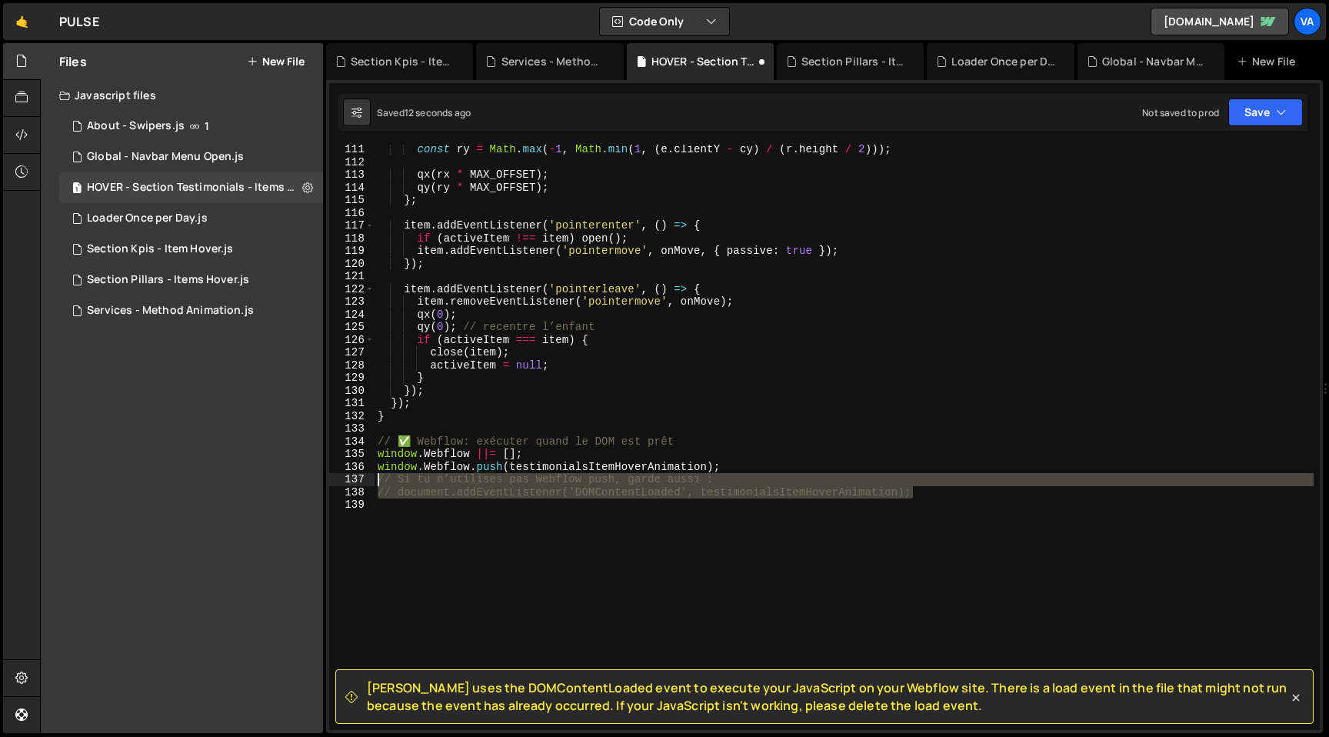
drag, startPoint x: 917, startPoint y: 494, endPoint x: 349, endPoint y: 477, distance: 568.6
click at [349, 477] on div "// document.addEventListener('DOMContentLoaded', testimonialsItemHoverAnimation…" at bounding box center [824, 437] width 991 height 585
type textarea "// Si tu n’utilises pas Webflow push, garde aussi : // document.addEventListene…"
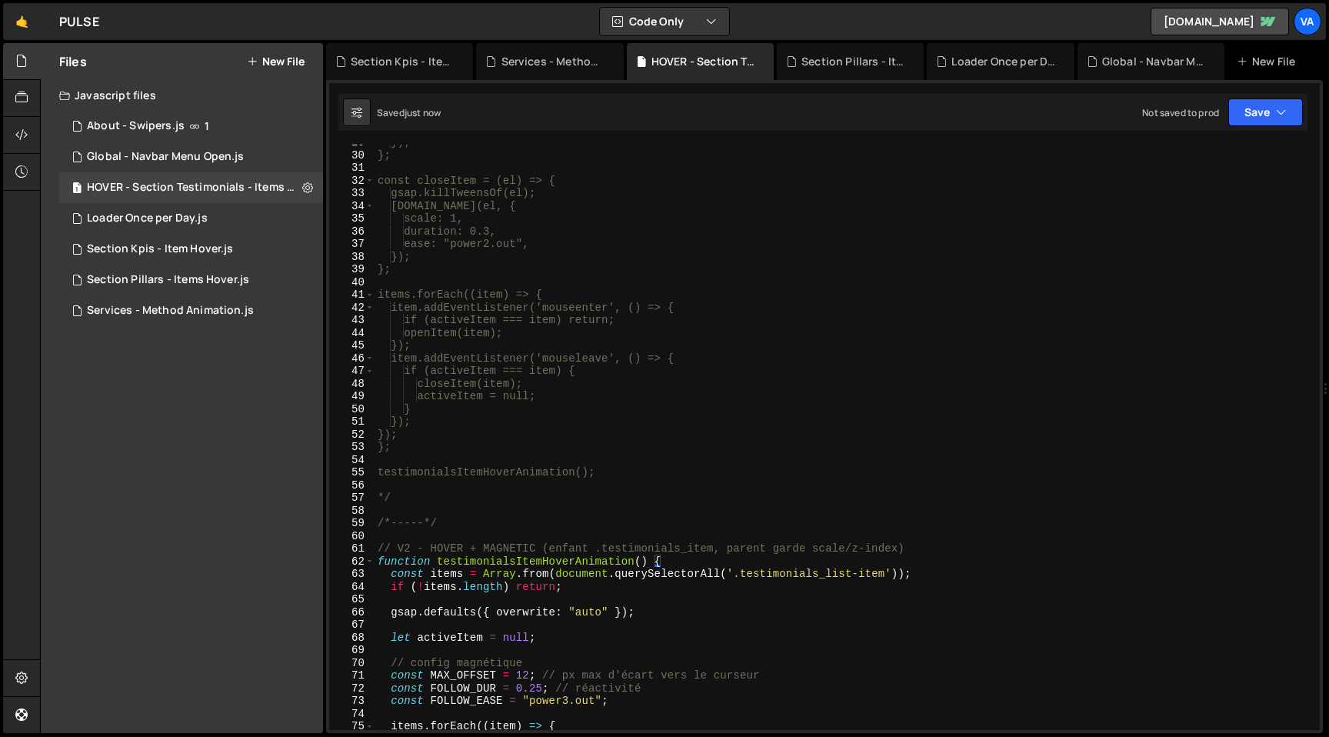
scroll to position [507, 0]
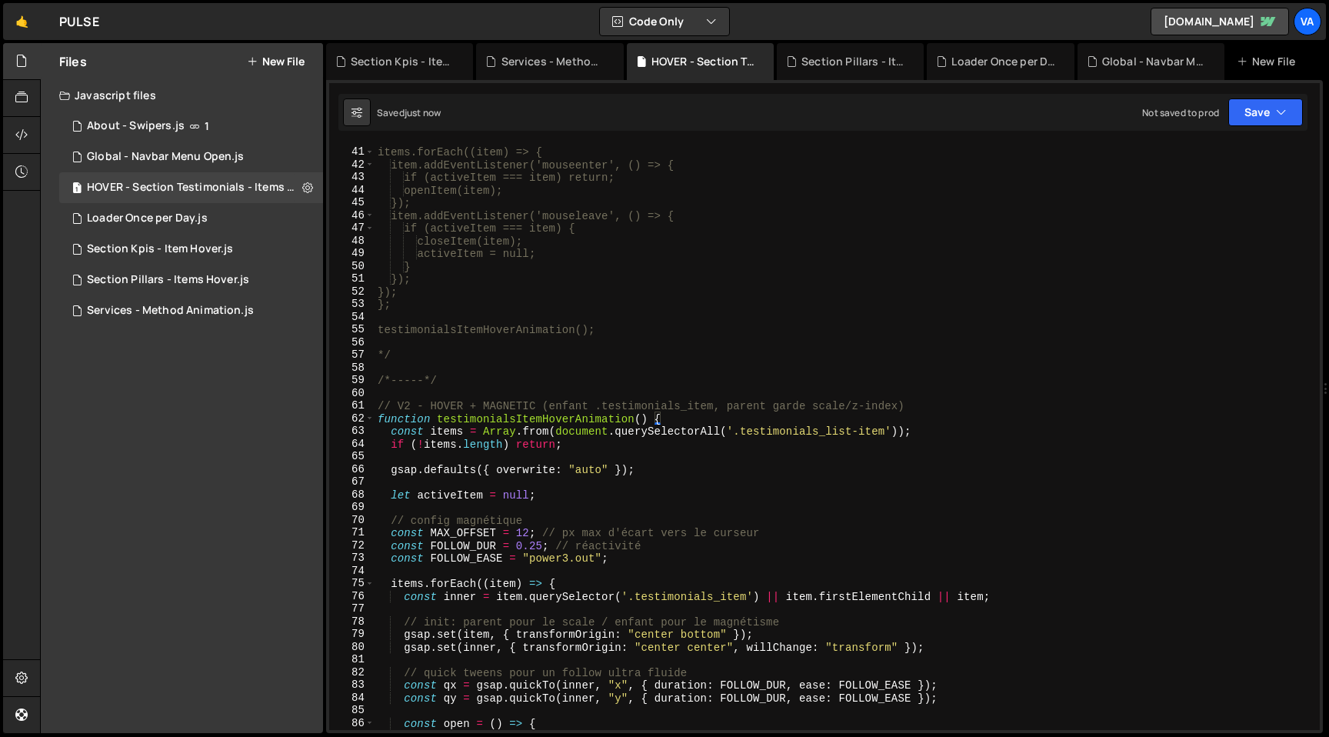
type textarea "}"
click at [421, 398] on div "items.forEach((item) => { item.addEventListener('mouseenter', () => { if (activ…" at bounding box center [844, 438] width 939 height 611
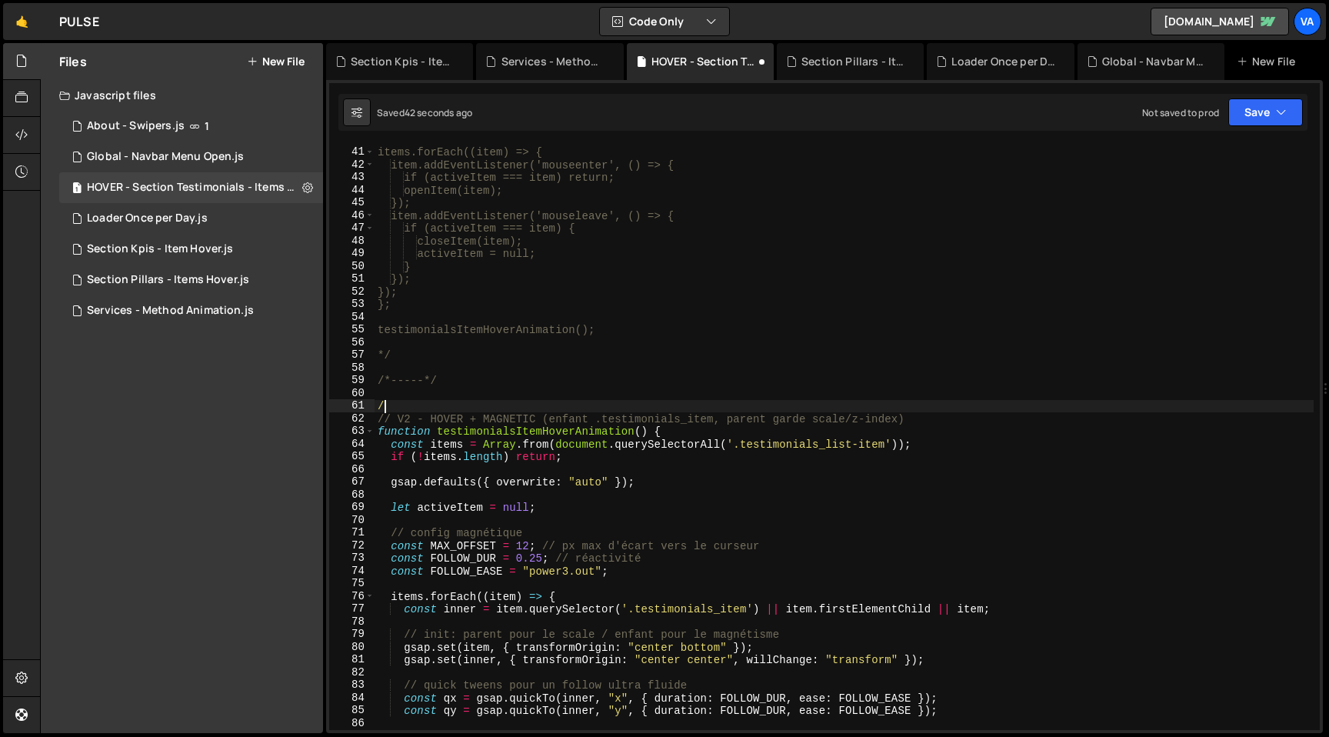
type textarea "/*"
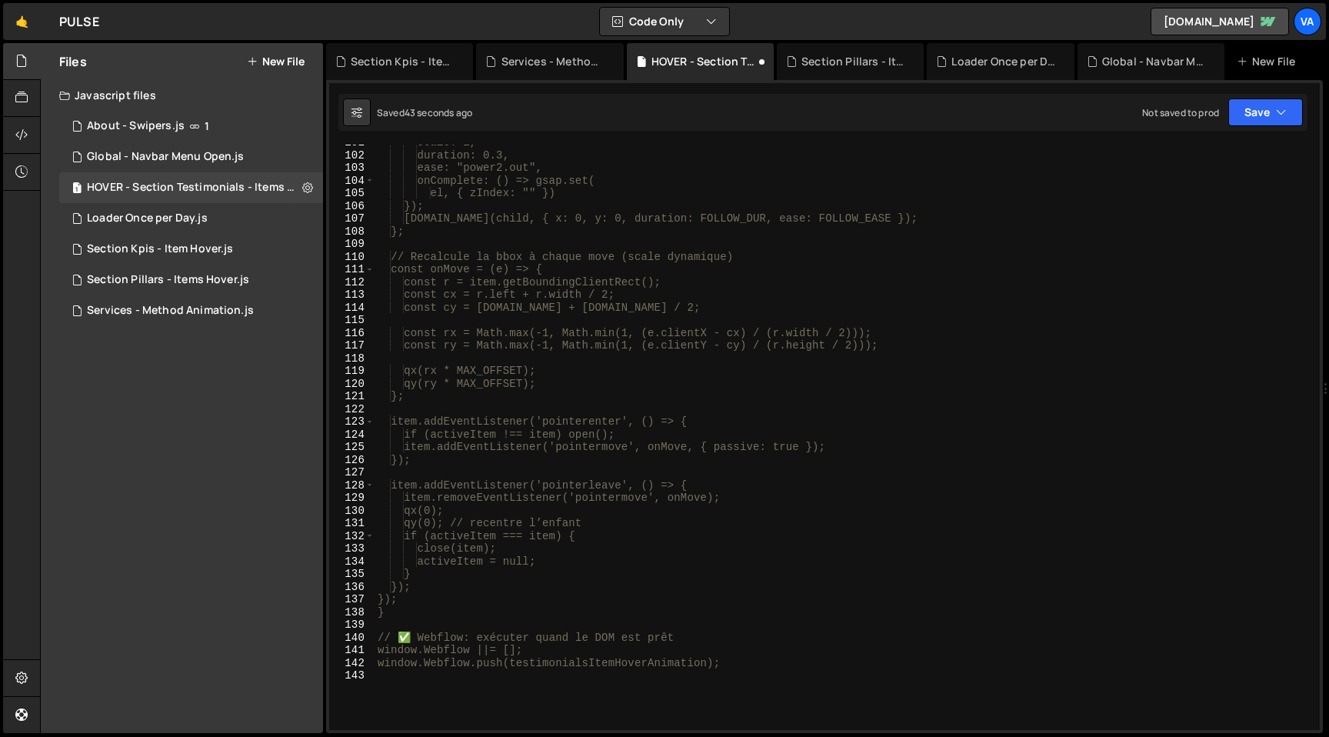
scroll to position [1516, 0]
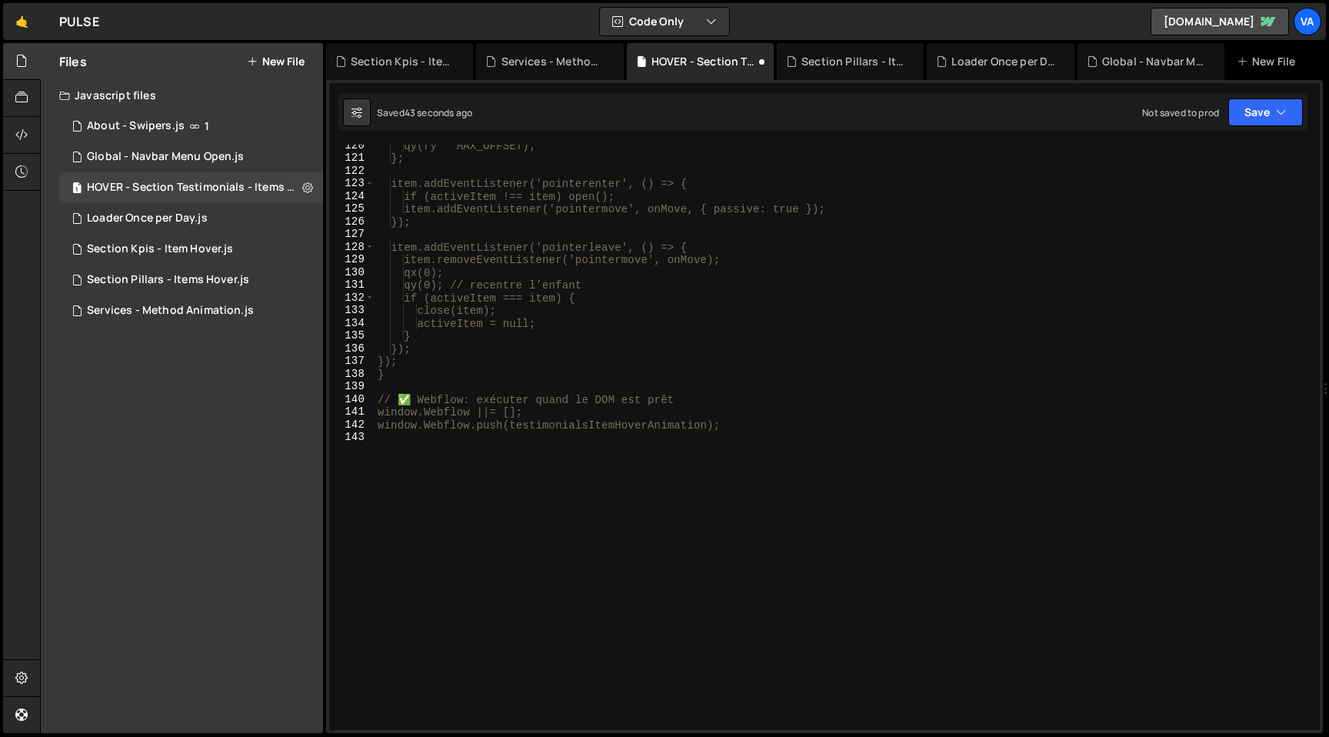
click at [540, 464] on div "qy(ry * MAX_OFFSET); }; item.addEventListener('pointerenter', () => { if (activ…" at bounding box center [844, 444] width 939 height 611
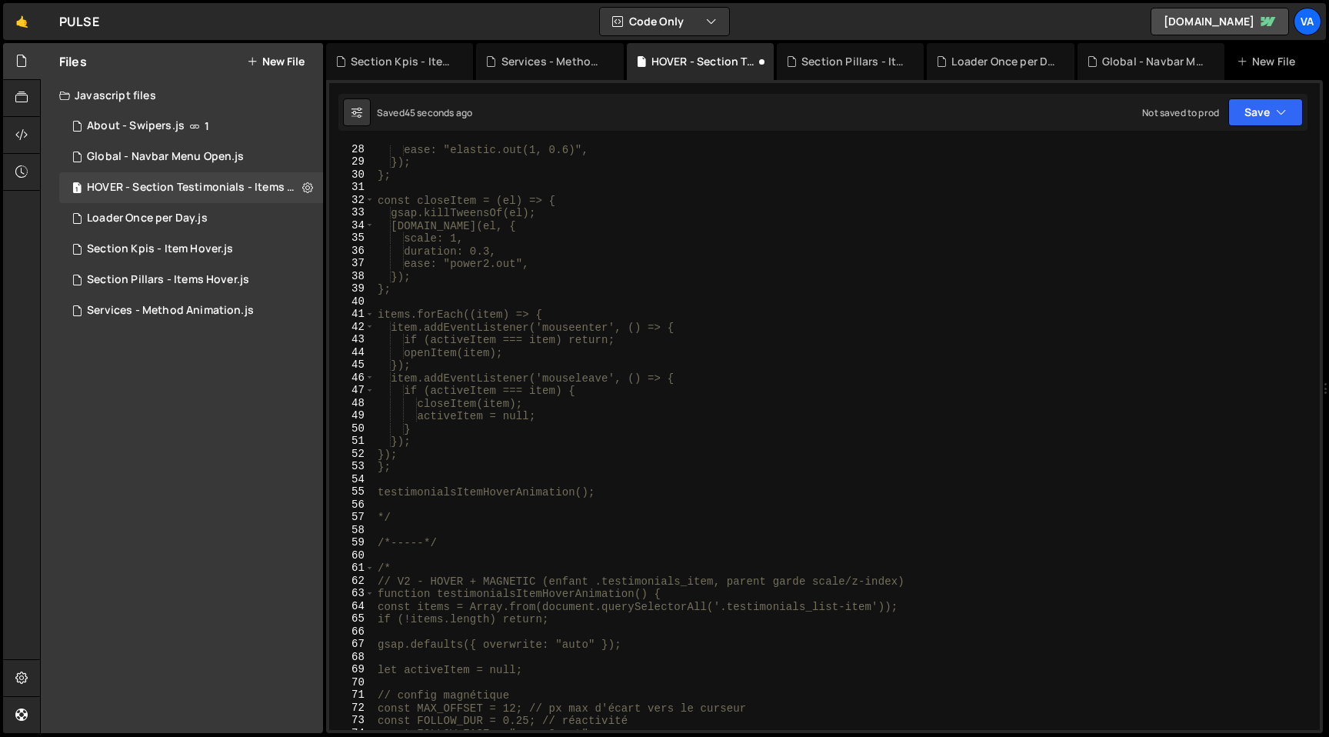
scroll to position [0, 0]
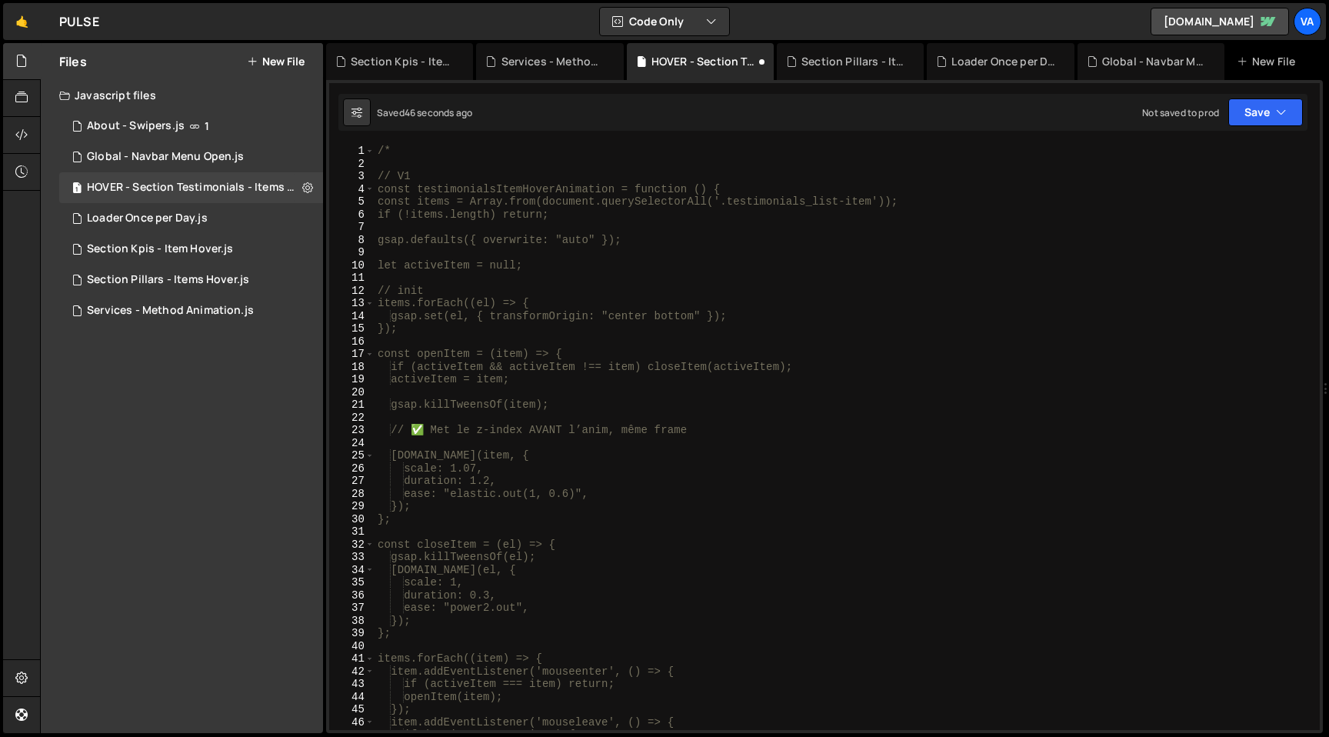
click at [391, 149] on div "/* // V1 const testimonialsItemHoverAnimation = function () { const items = Arr…" at bounding box center [844, 450] width 939 height 611
type textarea "/"
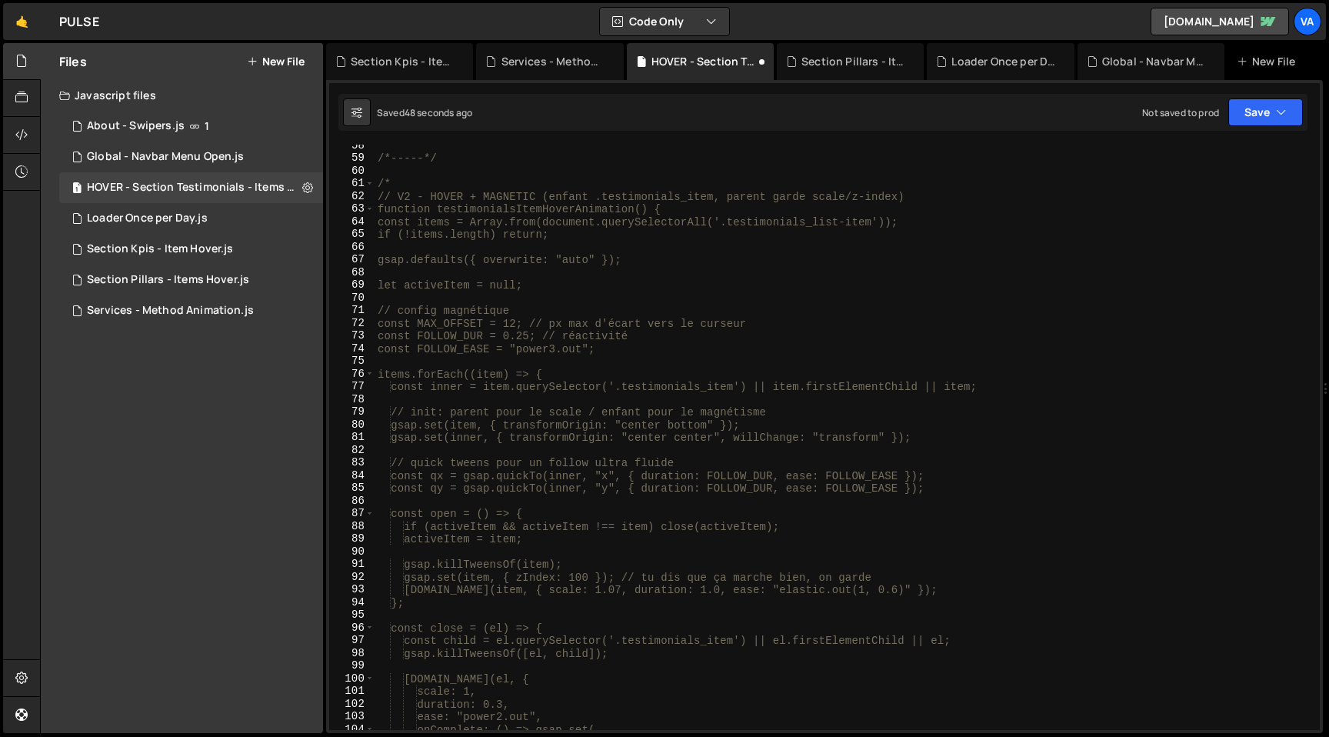
scroll to position [551, 0]
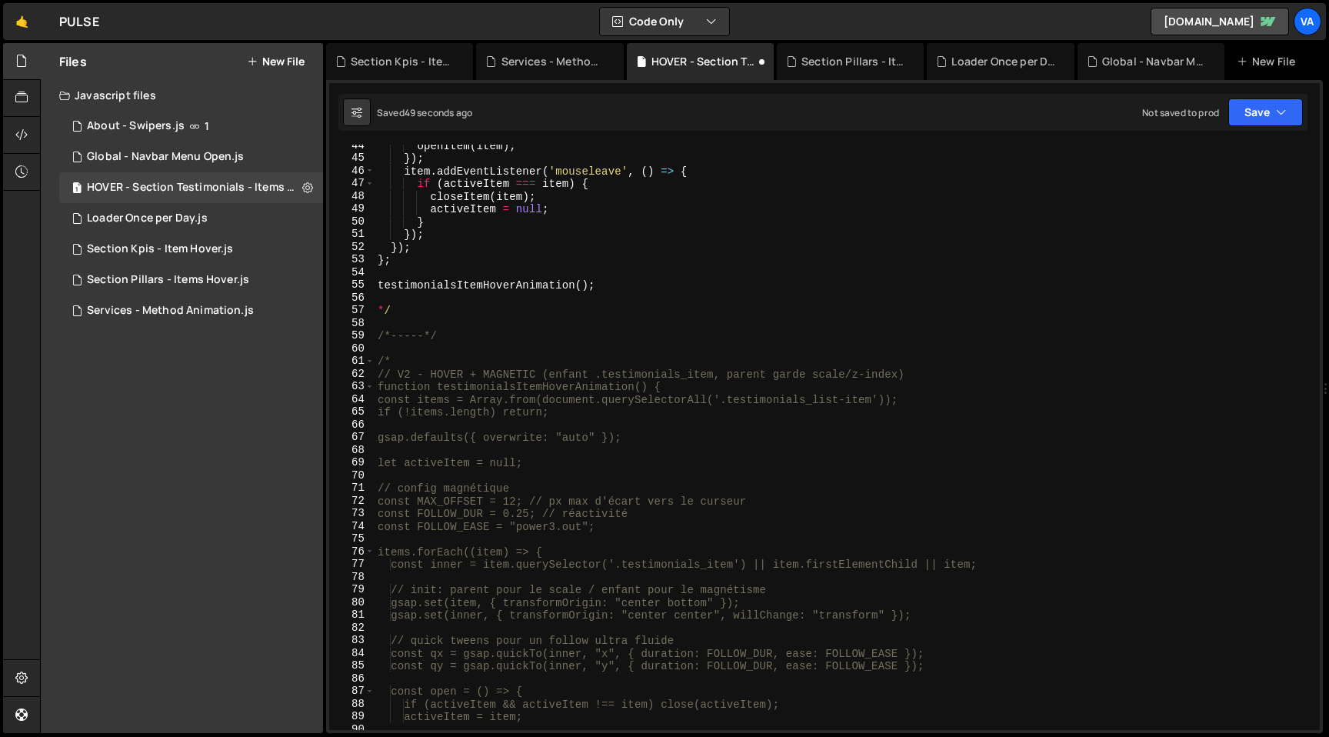
click at [411, 314] on div "openItem ( item ) ; }) ; item . addEventListener ( 'mouseleave' , ( ) => { if (…" at bounding box center [844, 444] width 939 height 611
type textarea "*"
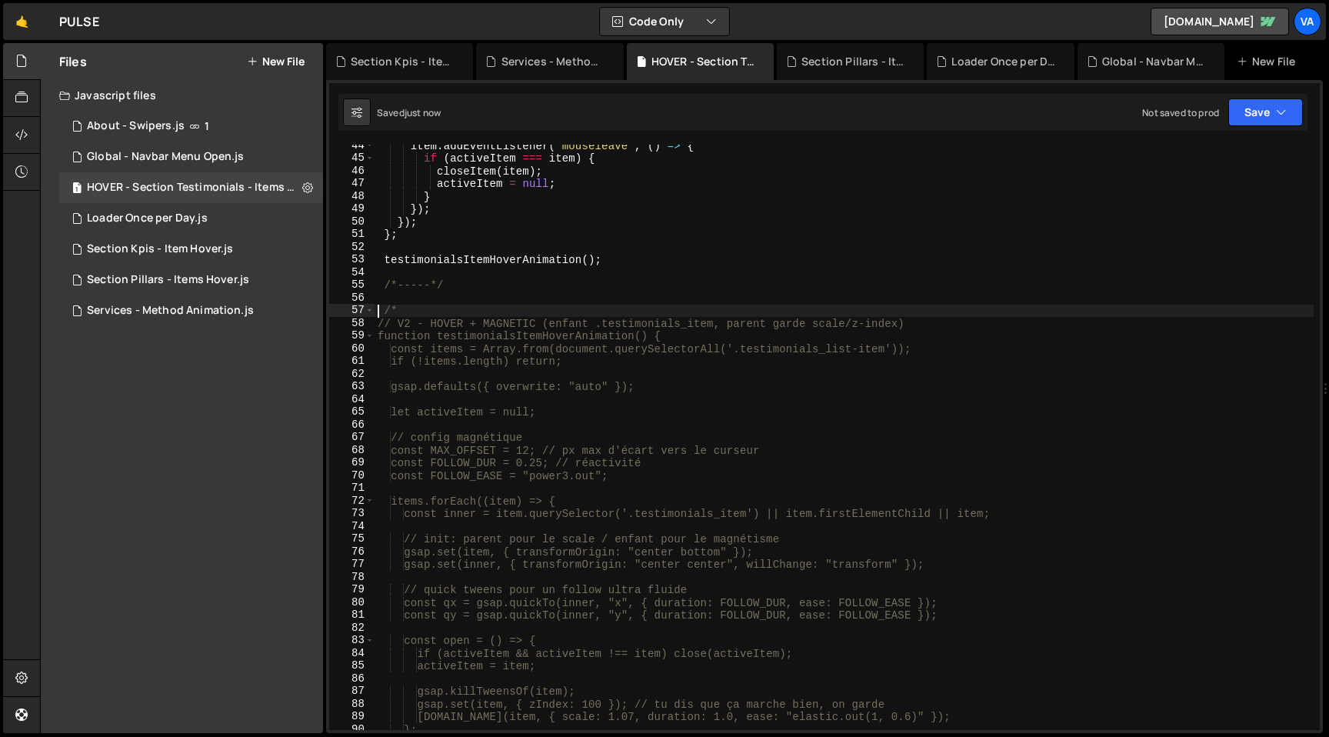
type textarea "/*"
click at [412, 302] on div "item . addEventListener ( 'mouseleave' , ( ) => { if ( activeItem === item ) { …" at bounding box center [844, 444] width 939 height 611
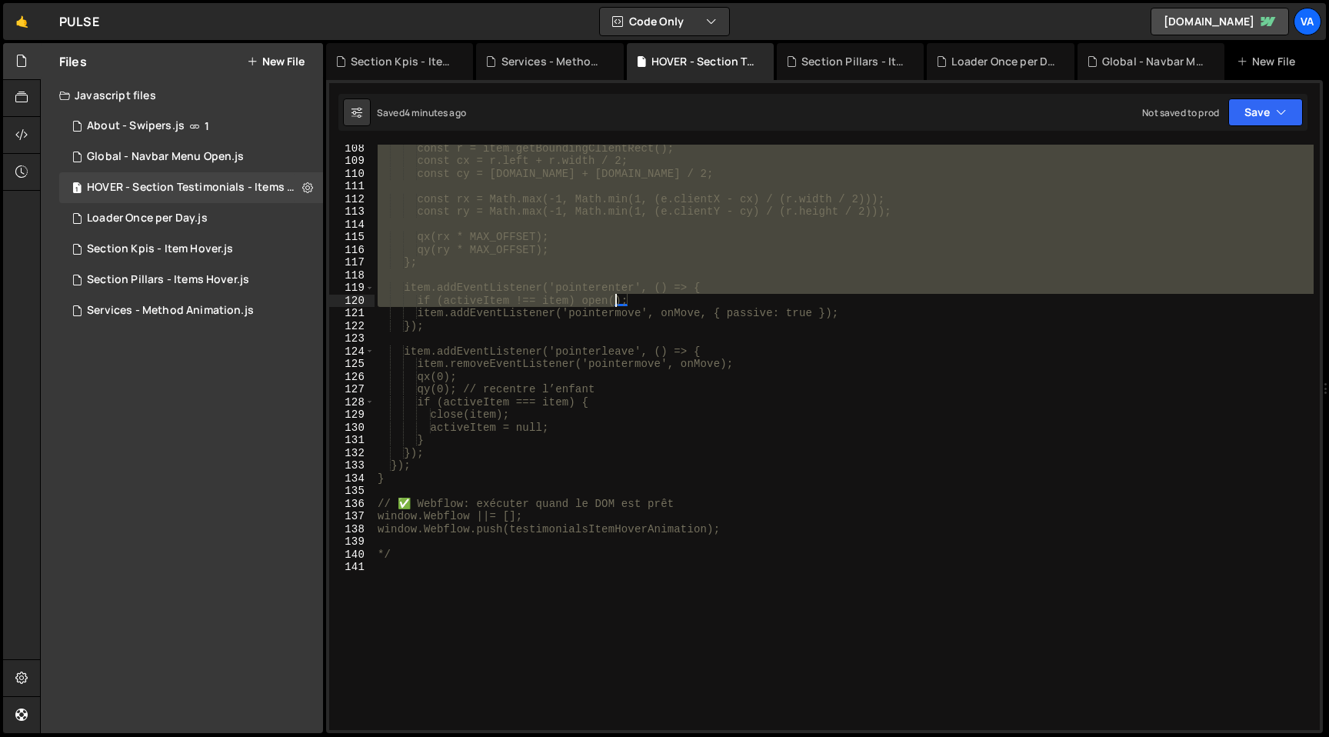
scroll to position [1407, 0]
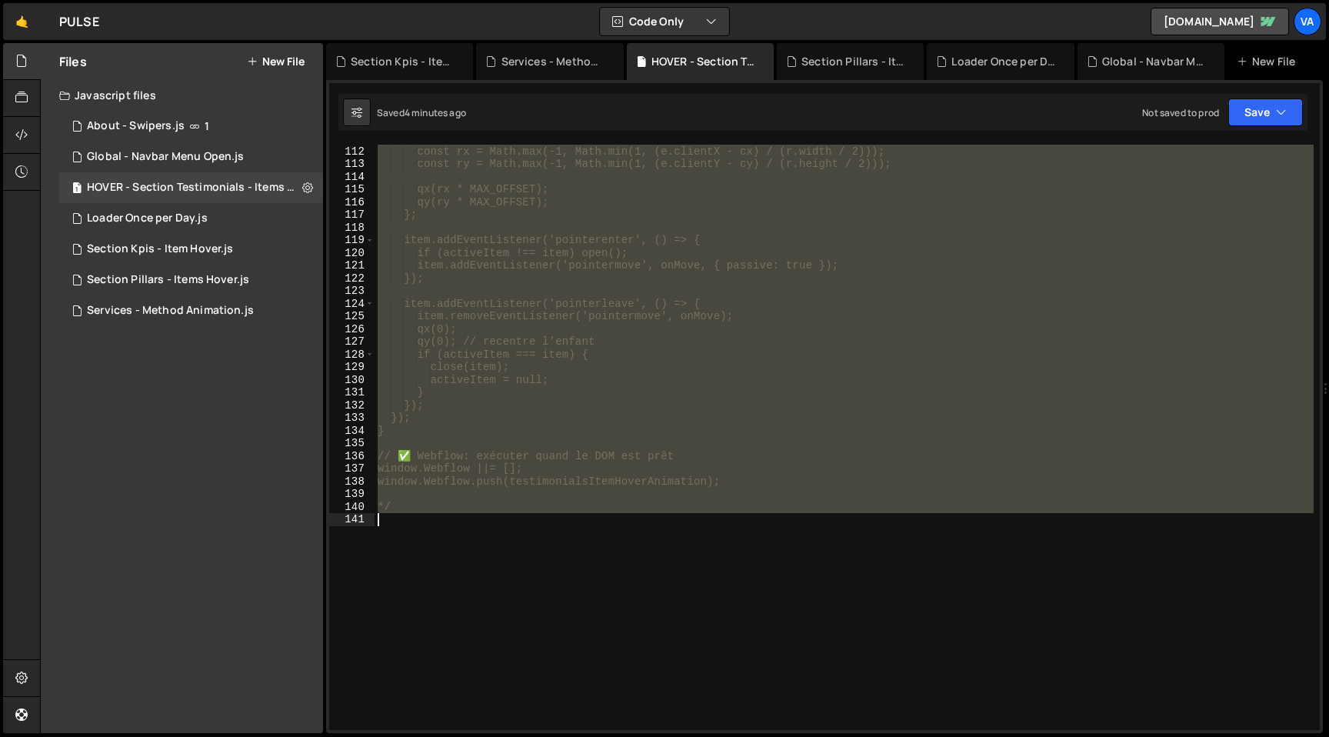
drag, startPoint x: 398, startPoint y: 298, endPoint x: 669, endPoint y: 540, distance: 362.8
click at [669, 540] on div "const rx = Math.max(-1, Math.min(1, (e.clientX - cx) / (r.width / 2))); const r…" at bounding box center [844, 437] width 939 height 611
type textarea "*/"
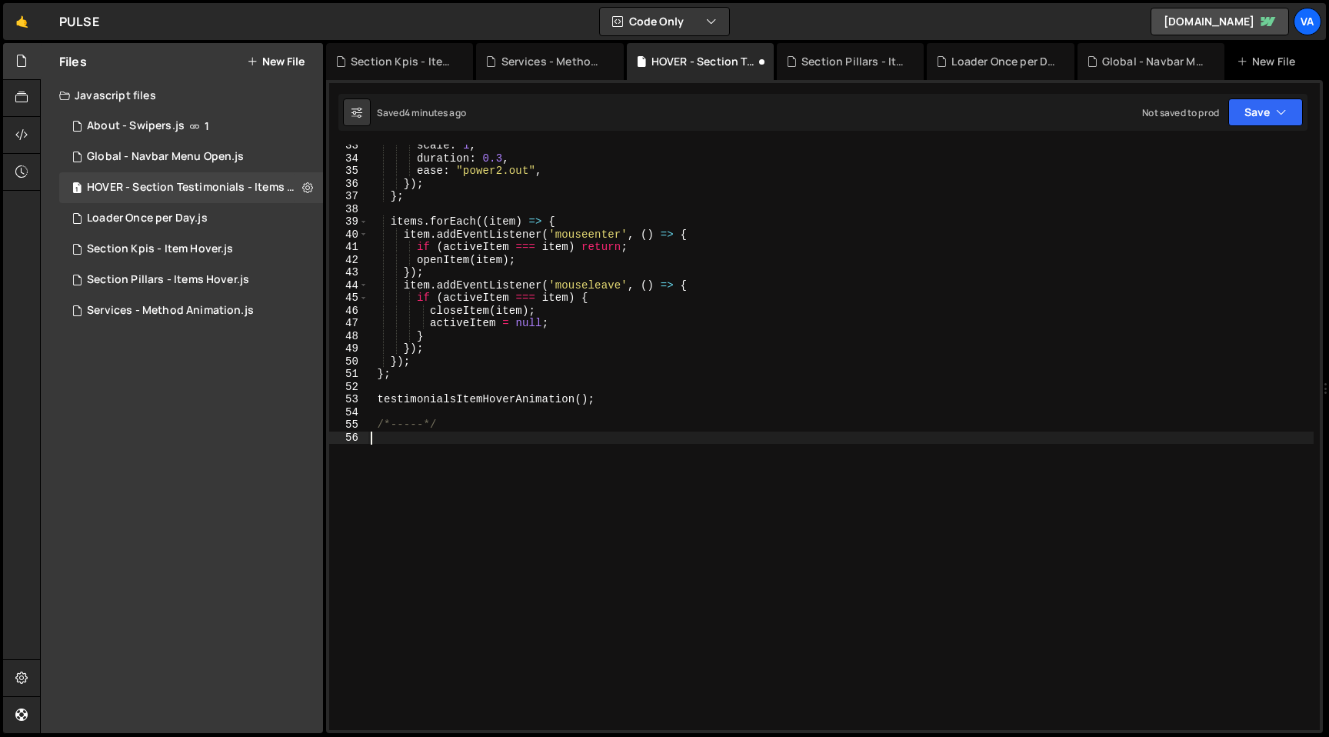
scroll to position [411, 0]
drag, startPoint x: 371, startPoint y: 429, endPoint x: 307, endPoint y: 431, distance: 63.8
click at [307, 431] on div "Files New File Javascript files 1 About - Swipers.js 1 1 Global - Navbar Menu O…" at bounding box center [684, 388] width 1289 height 691
type textarea "/*-----*/"
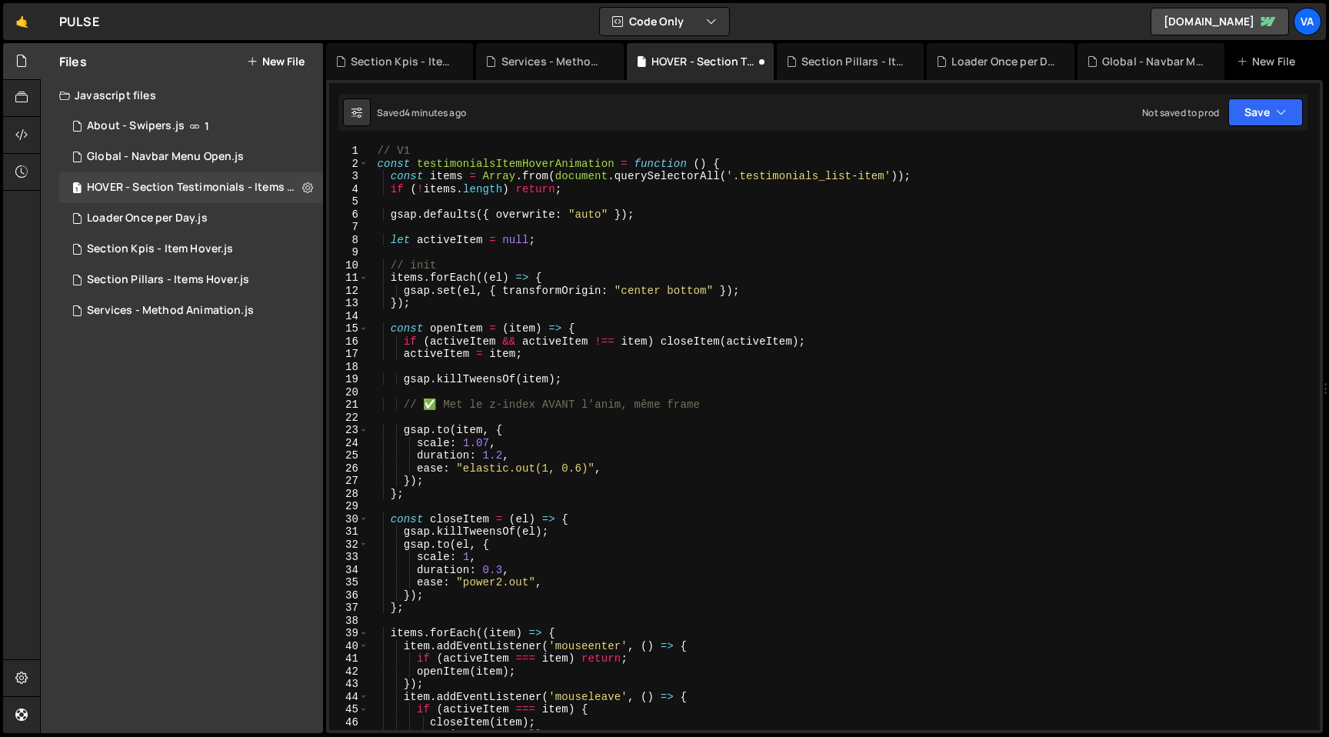
scroll to position [0, 0]
click at [423, 150] on div "// V1 const testimonialsItemHoverAnimation = function ( ) { const items = Array…" at bounding box center [841, 450] width 946 height 611
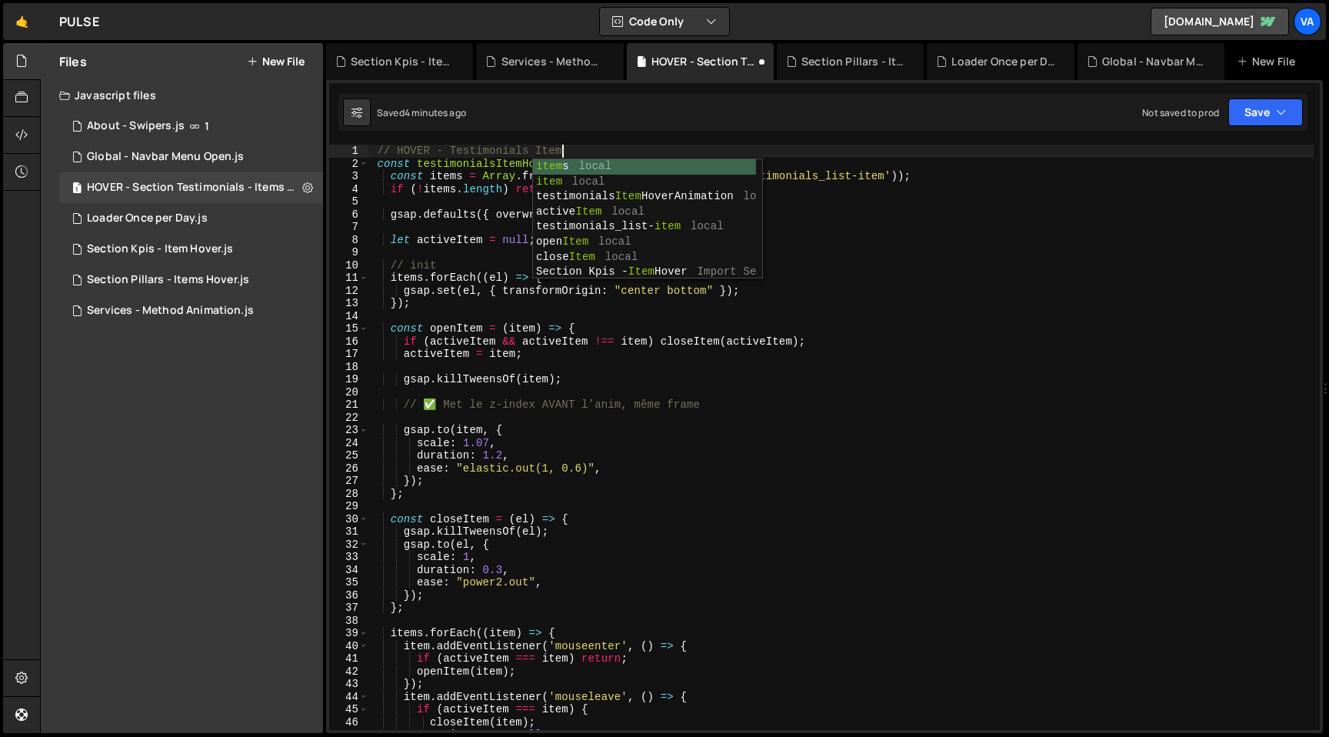
scroll to position [0, 13]
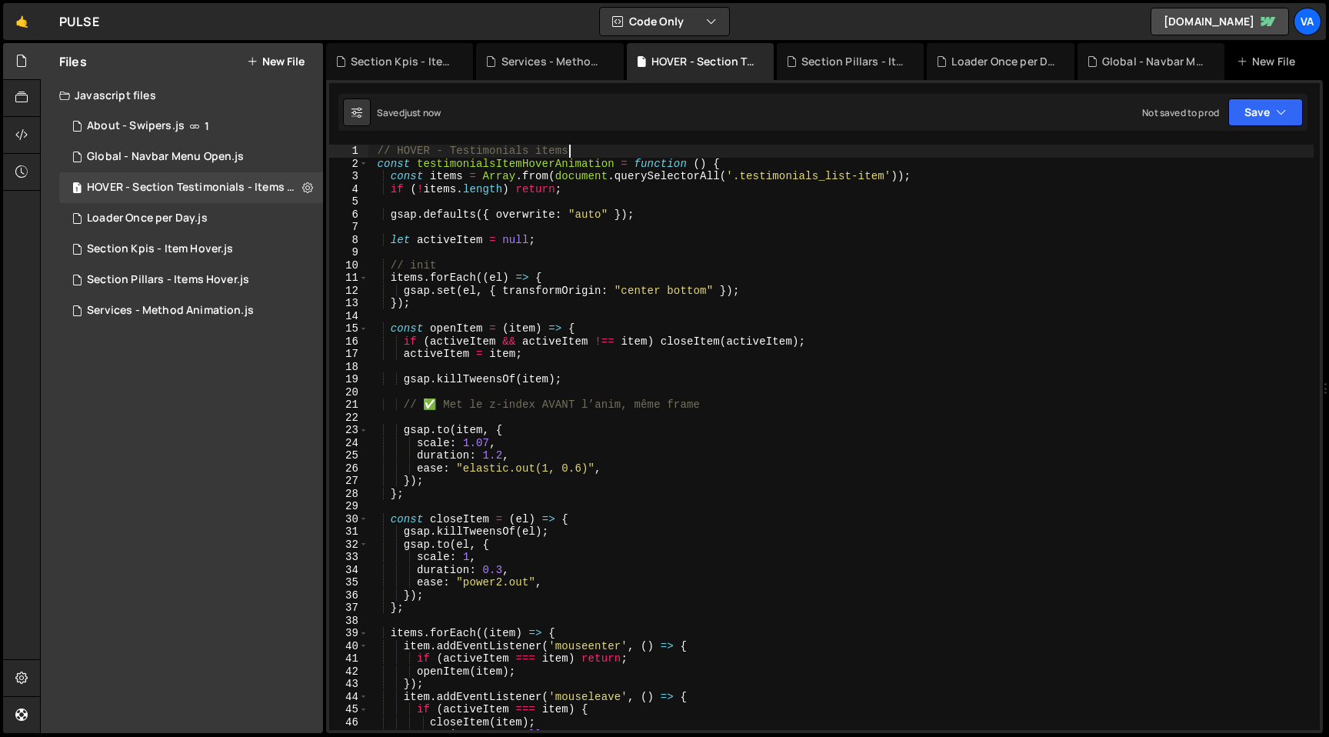
type textarea "// HOVER - Testimonials items"
click at [182, 248] on div "Section Kpis - Item Hover.js" at bounding box center [160, 249] width 146 height 14
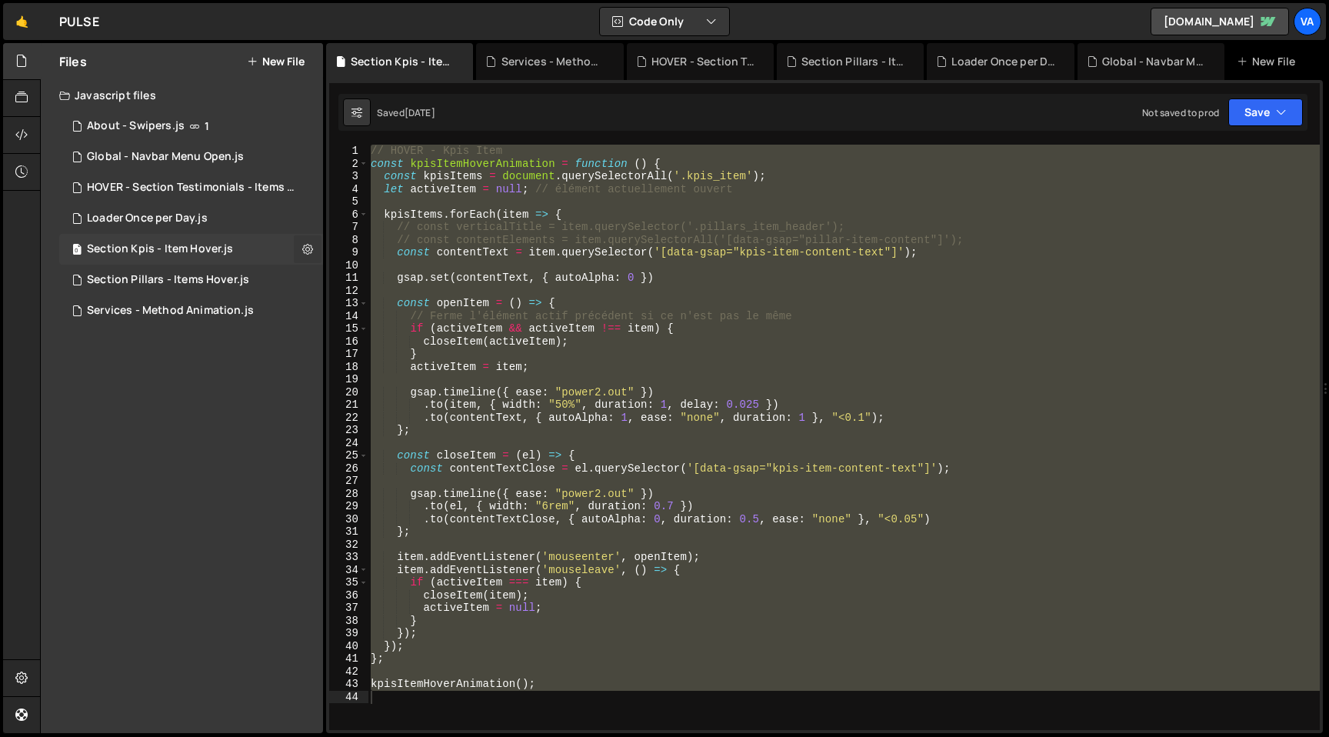
click at [306, 251] on icon at bounding box center [307, 248] width 11 height 15
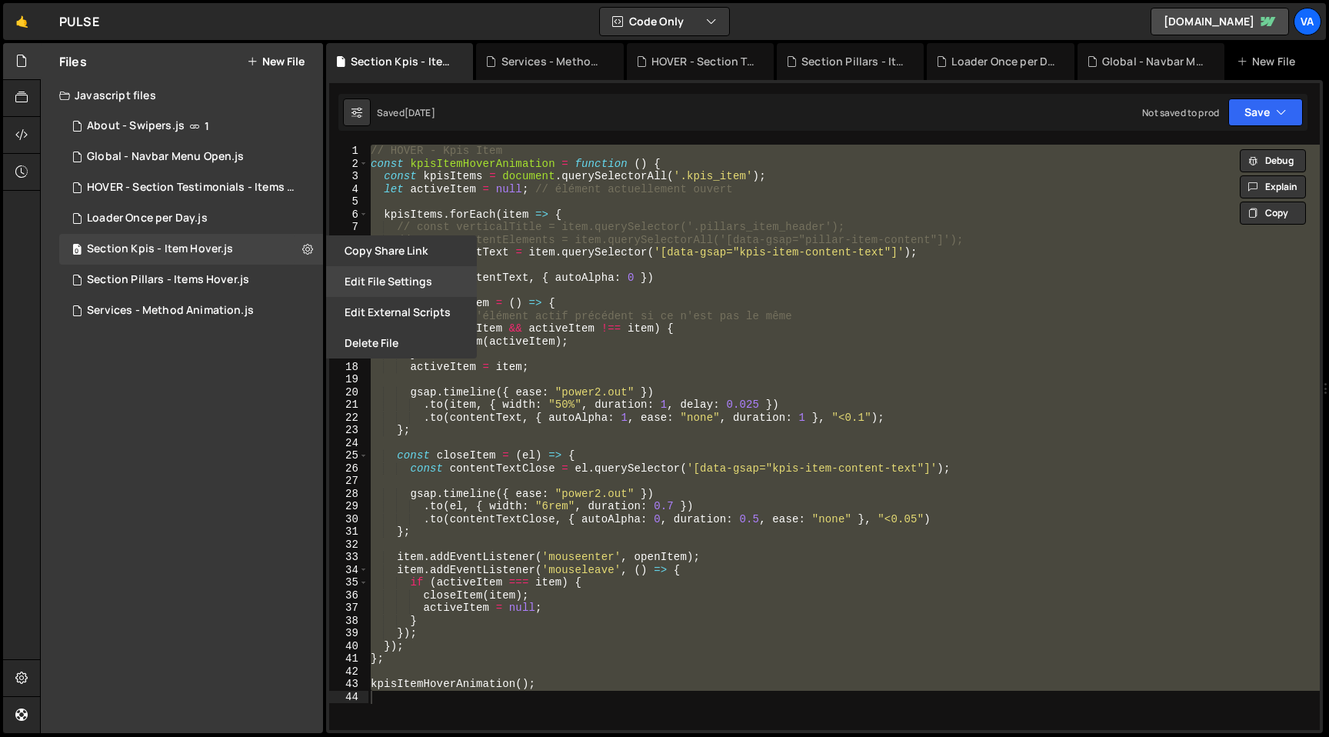
click at [385, 282] on button "Edit File Settings" at bounding box center [401, 281] width 151 height 31
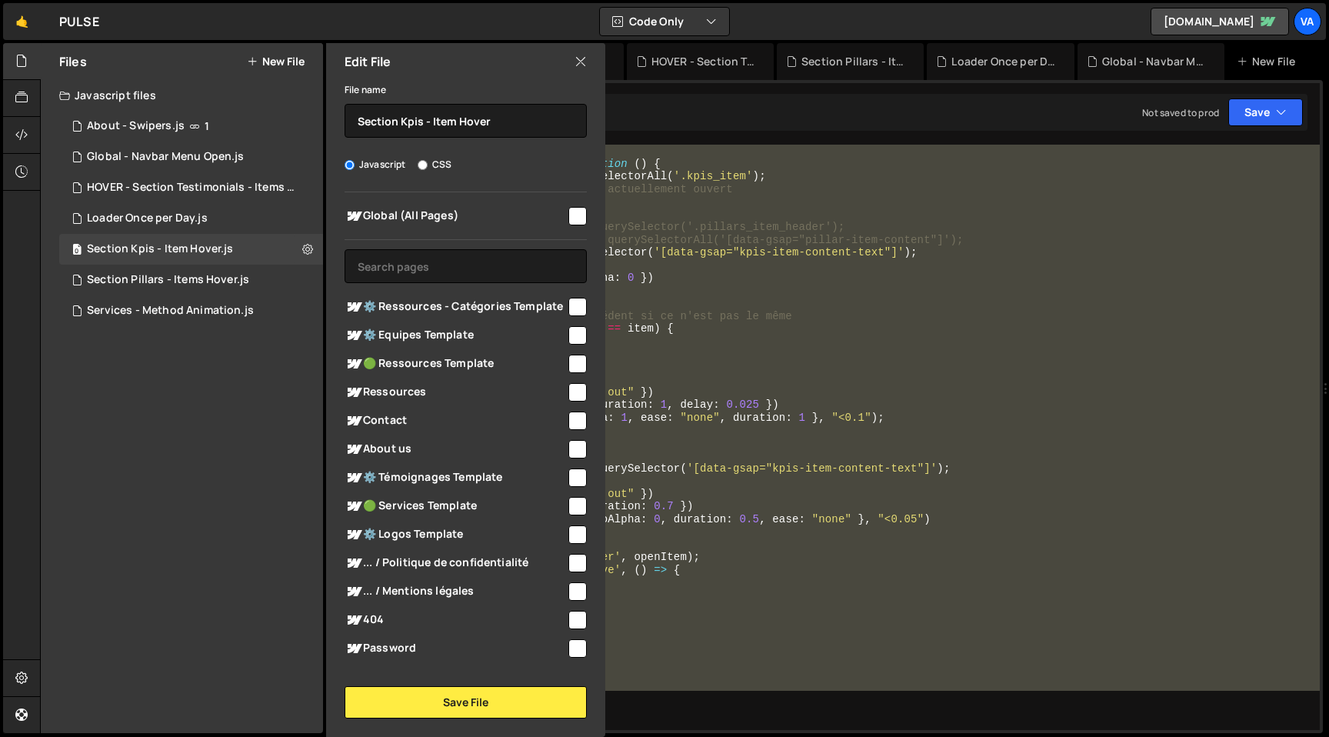
scroll to position [86, 0]
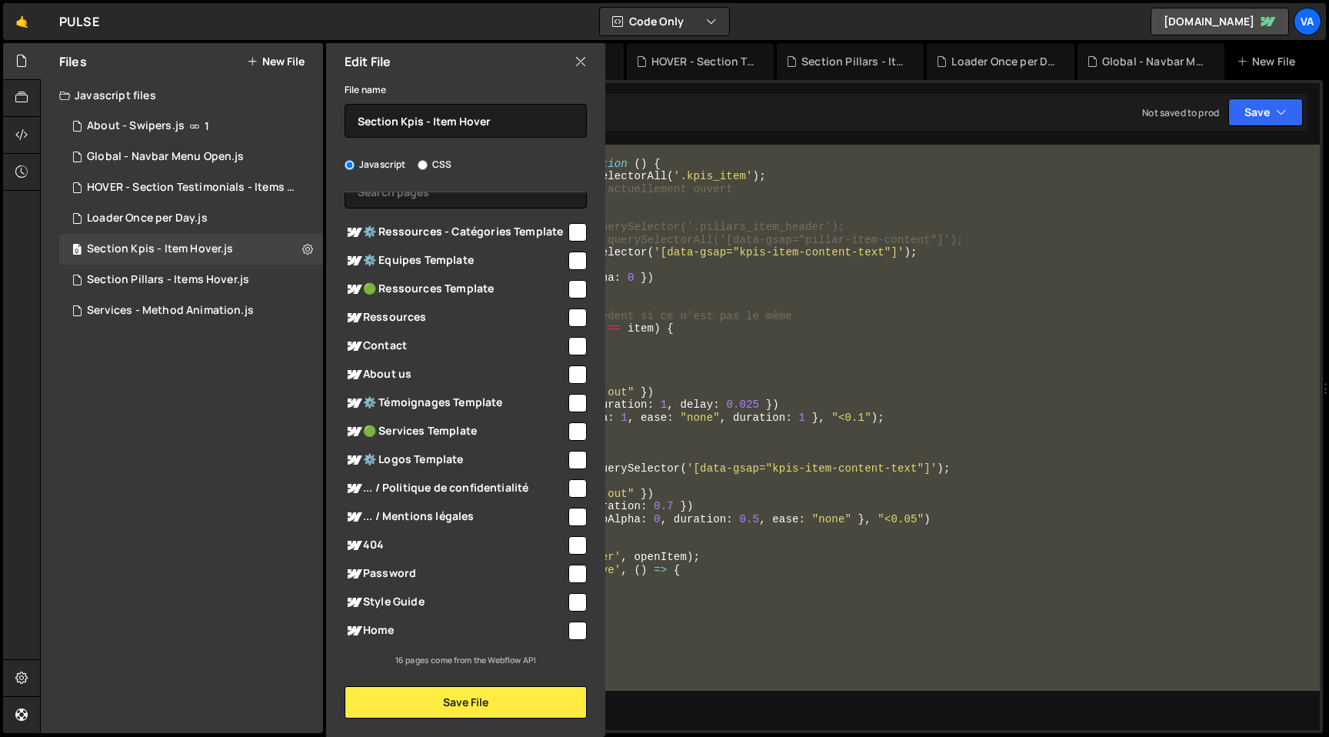
click at [576, 635] on input "checkbox" at bounding box center [577, 630] width 18 height 18
checkbox input "true"
click at [462, 710] on button "Save File" at bounding box center [466, 702] width 242 height 32
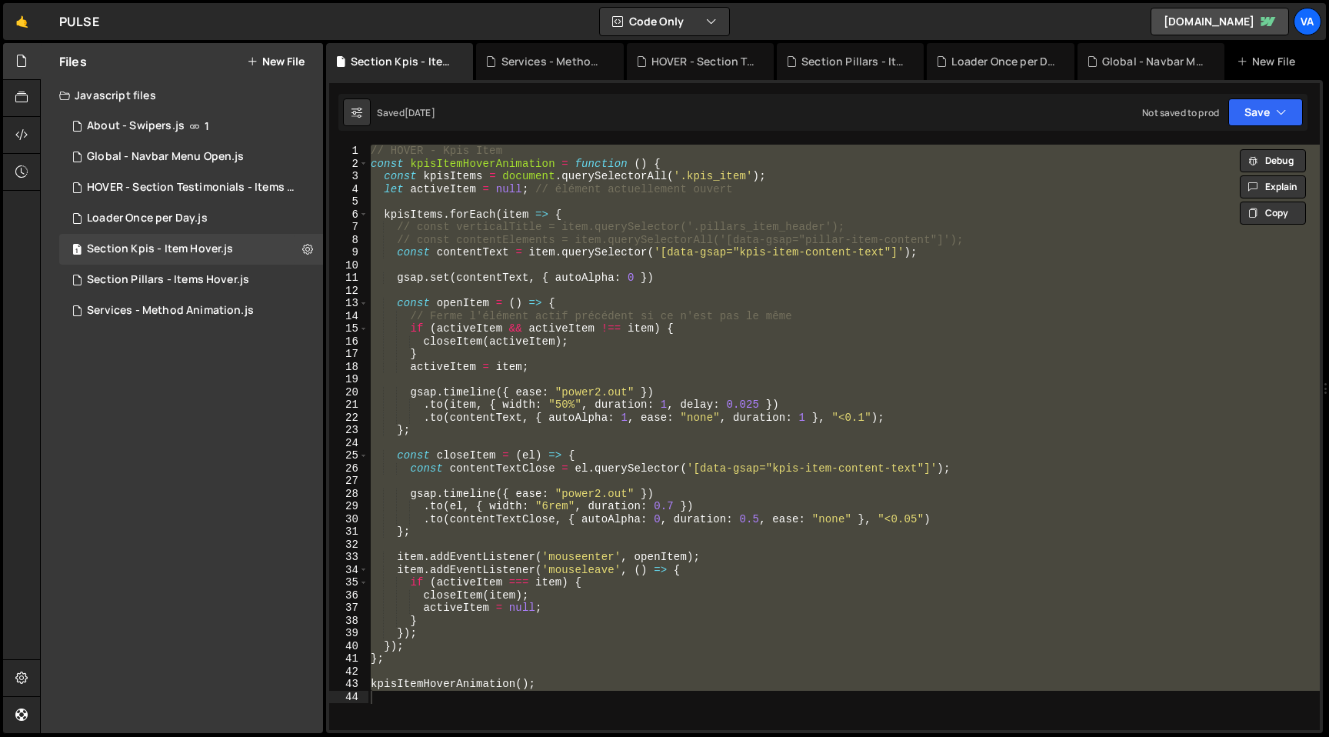
click at [624, 595] on div "// HOVER - Kpis Item const kpisItemHoverAnimation = function ( ) { const kpisIt…" at bounding box center [844, 437] width 952 height 585
type textarea "closeItem(item);"
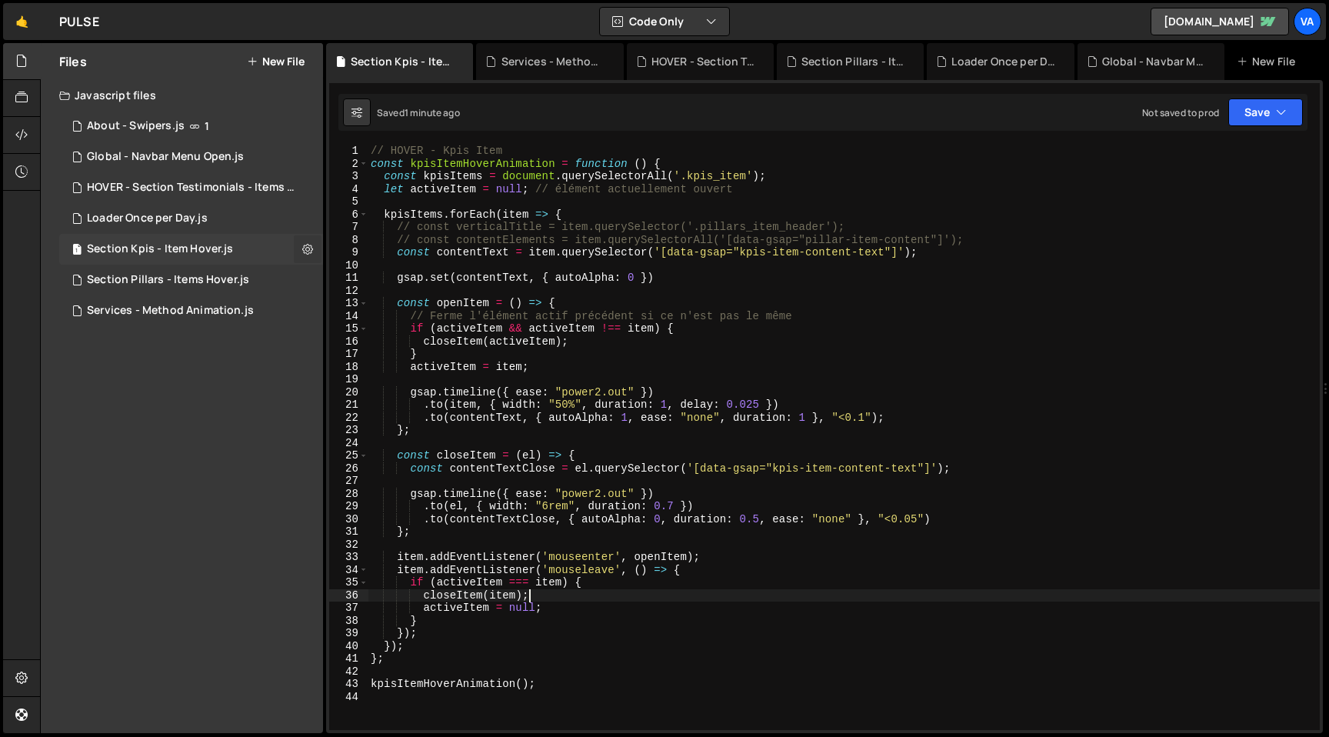
click at [308, 247] on icon at bounding box center [307, 248] width 11 height 15
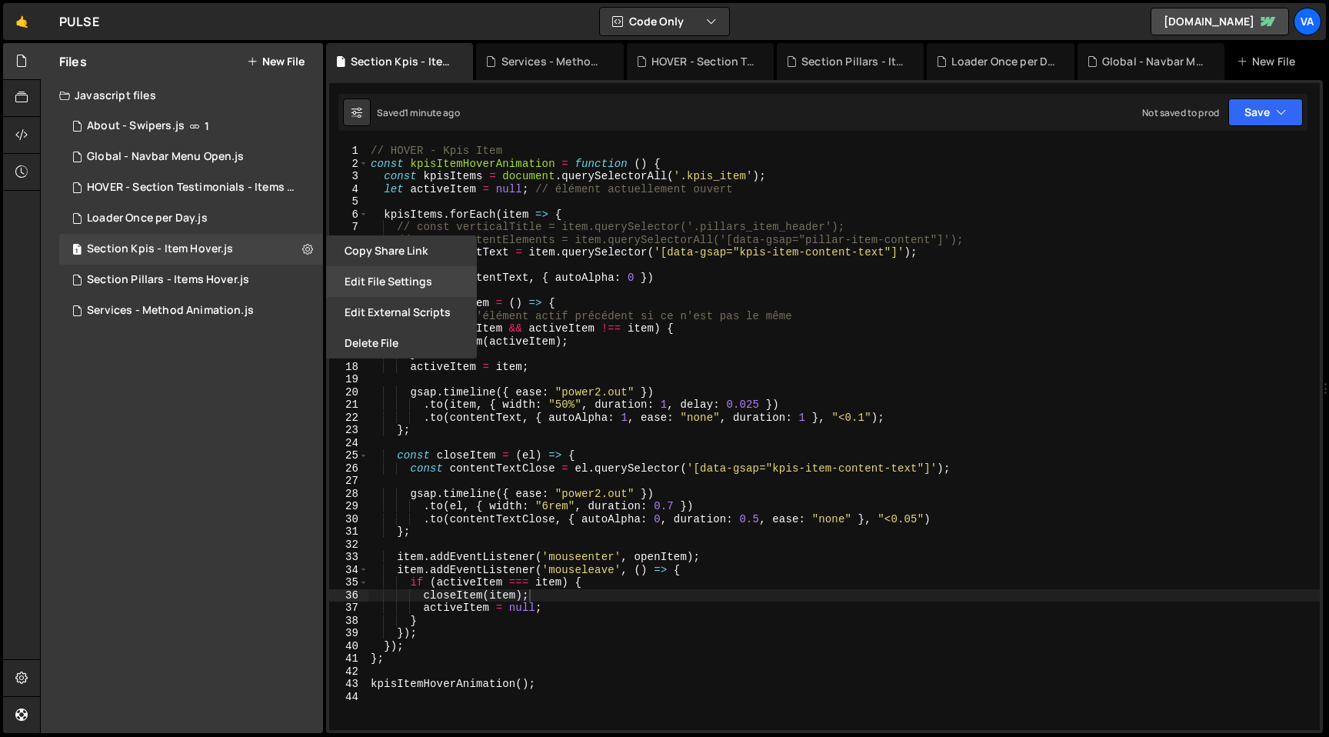
click at [388, 291] on button "Edit File Settings" at bounding box center [401, 281] width 151 height 31
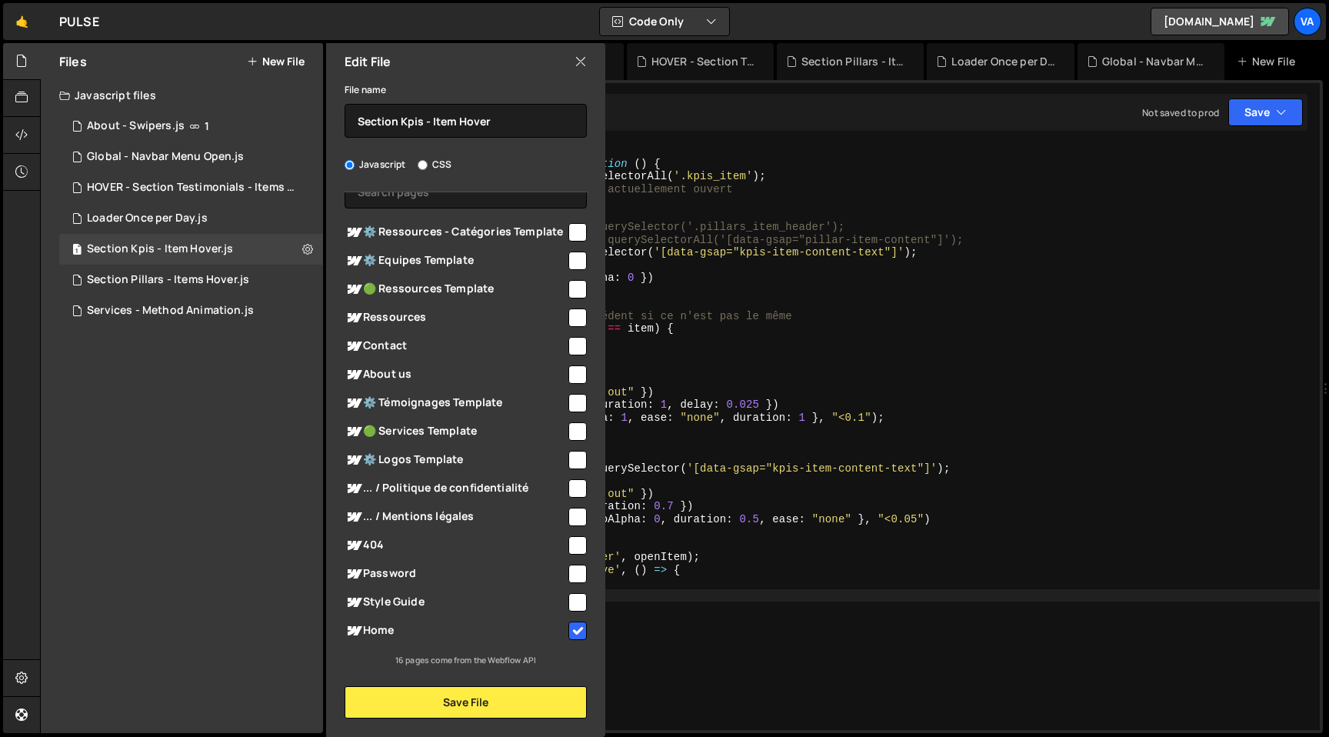
click at [571, 628] on input "checkbox" at bounding box center [577, 630] width 18 height 18
checkbox input "false"
click at [481, 708] on button "Save File" at bounding box center [466, 702] width 242 height 32
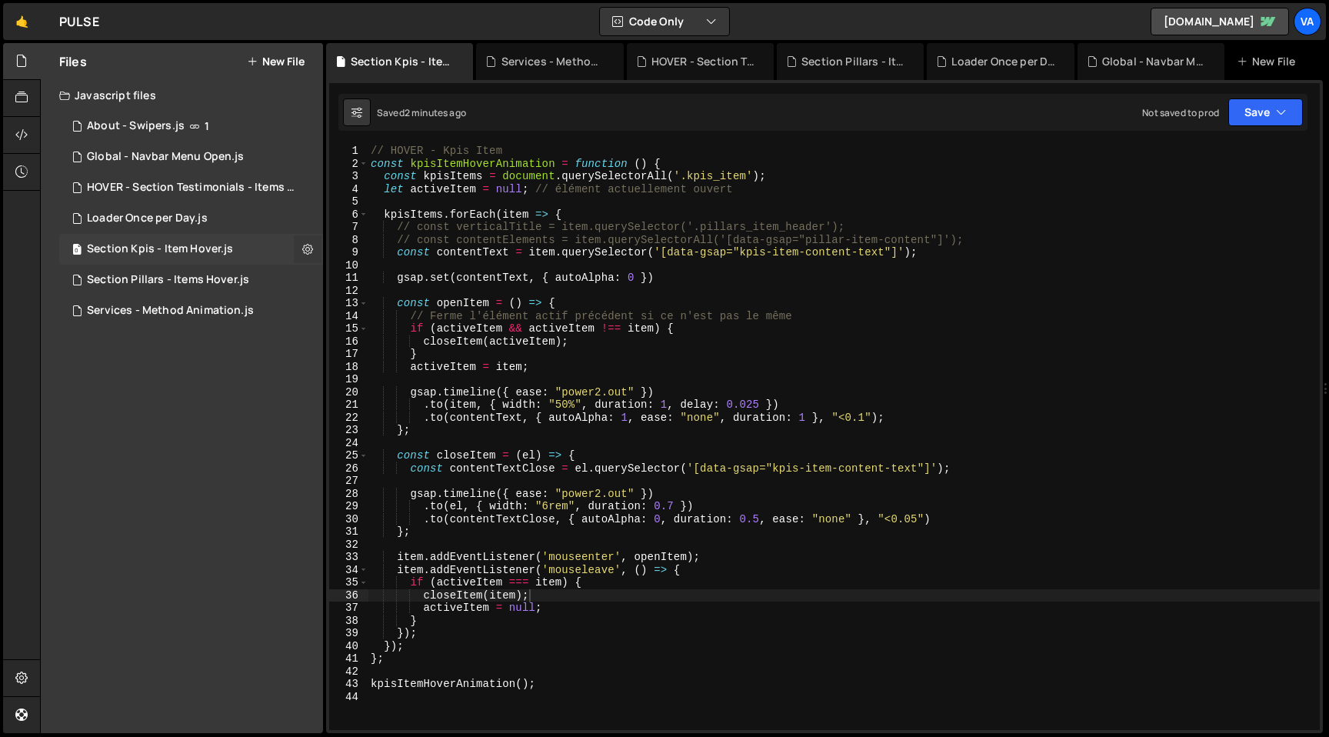
click at [310, 248] on icon at bounding box center [307, 248] width 11 height 15
type input "Section Kpis - Item Hover"
radio input "true"
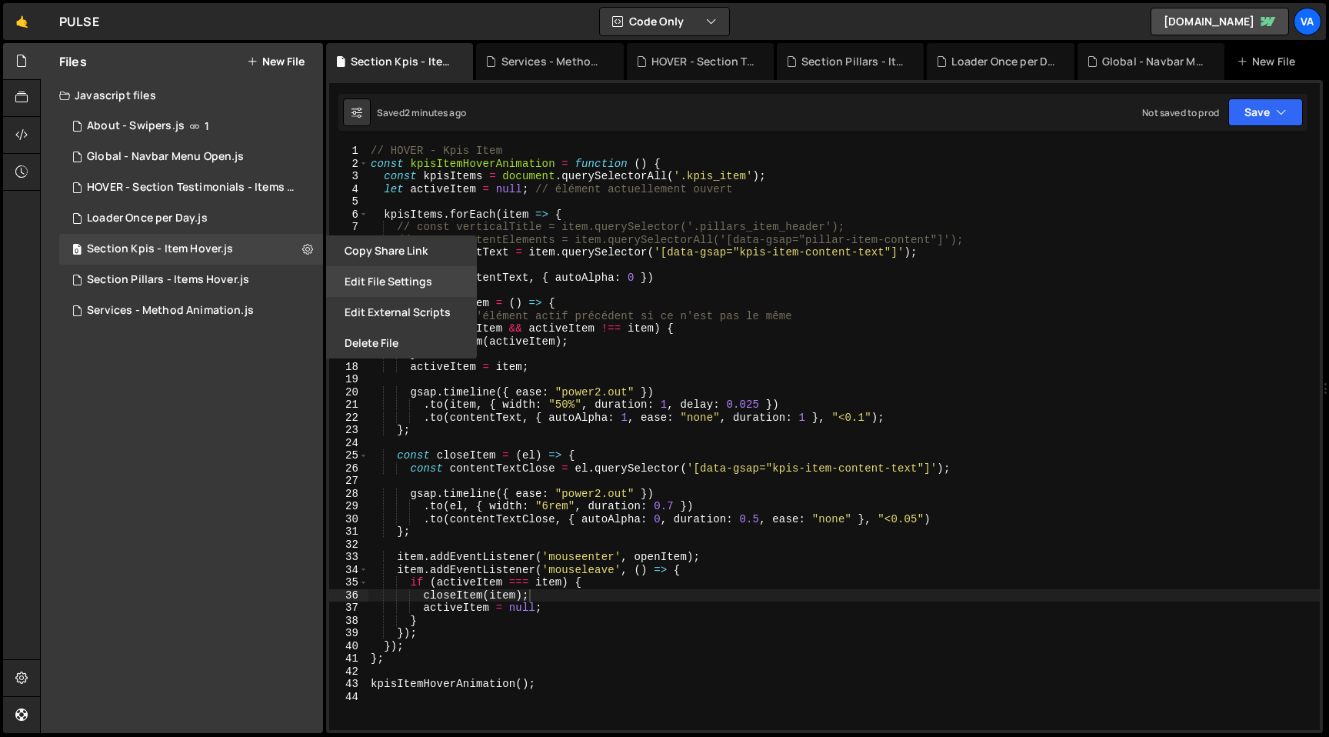
click at [377, 282] on button "Edit File Settings" at bounding box center [401, 281] width 151 height 31
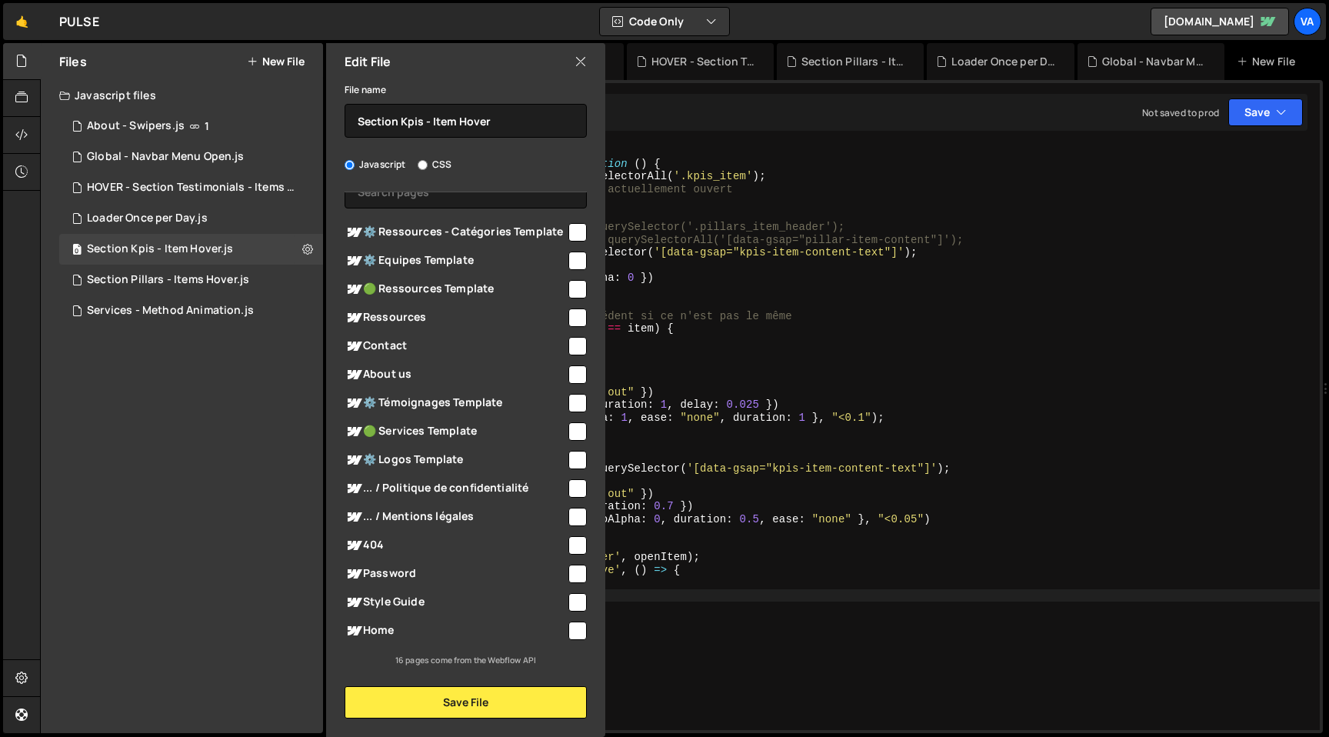
click at [568, 631] on input "checkbox" at bounding box center [577, 630] width 18 height 18
checkbox input "true"
click at [474, 710] on button "Save File" at bounding box center [466, 702] width 242 height 32
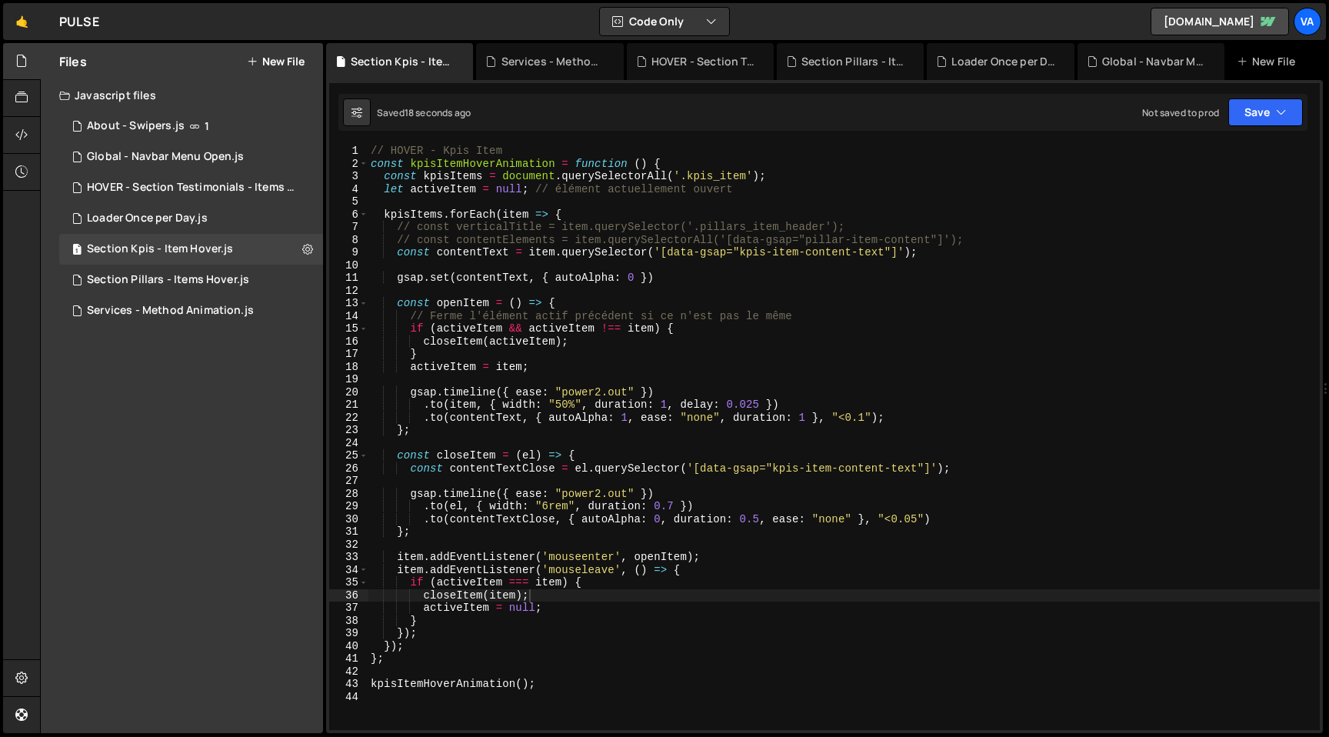
click at [643, 371] on div "// HOVER - Kpis Item const kpisItemHoverAnimation = function ( ) { const kpisIt…" at bounding box center [844, 450] width 952 height 611
click at [579, 278] on div "// HOVER - Kpis Item const kpisItemHoverAnimation = function ( ) { const kpisIt…" at bounding box center [844, 450] width 952 height 611
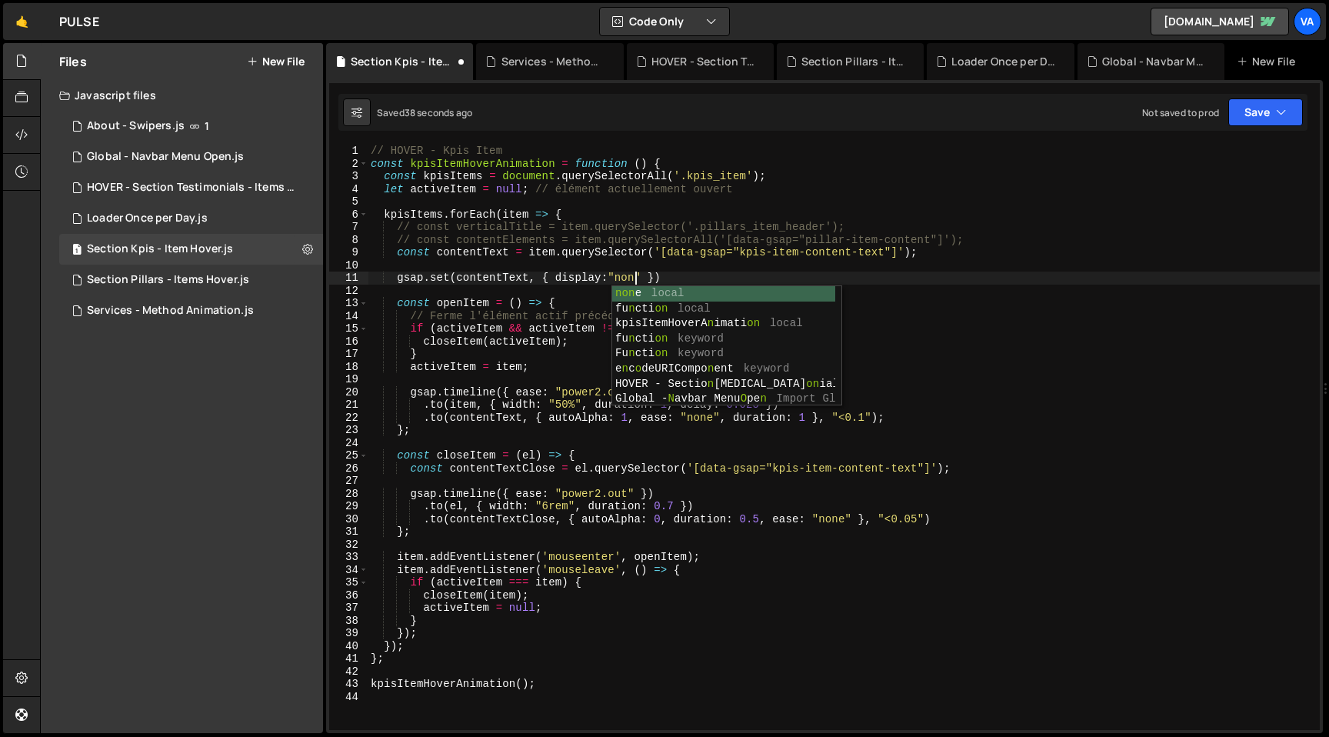
scroll to position [0, 18]
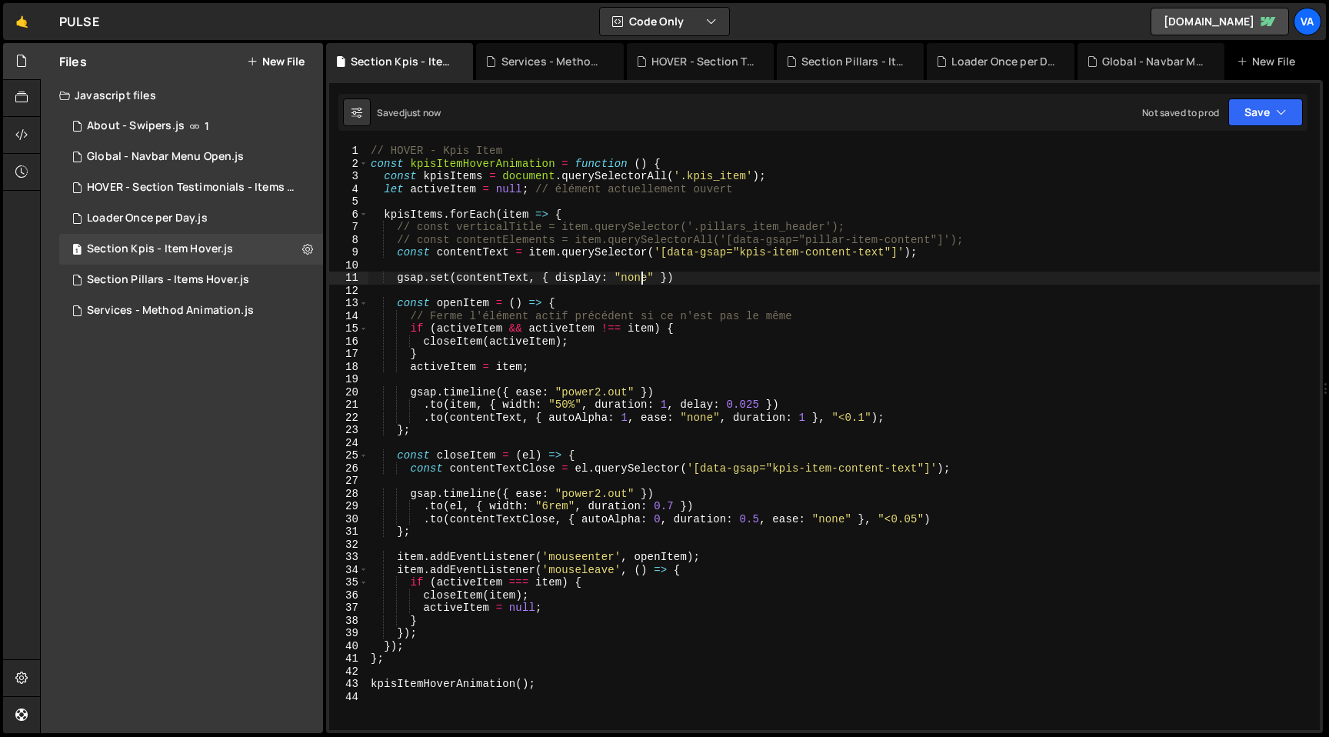
click at [577, 418] on div "// HOVER - Kpis Item const kpisItemHoverAnimation = function ( ) { const kpisIt…" at bounding box center [844, 450] width 952 height 611
click at [786, 405] on div "// HOVER - Kpis Item const kpisItemHoverAnimation = function ( ) { const kpisIt…" at bounding box center [844, 450] width 952 height 611
type textarea ".to(item, { width: "50%", duration: 1, delay: 0.025 })"
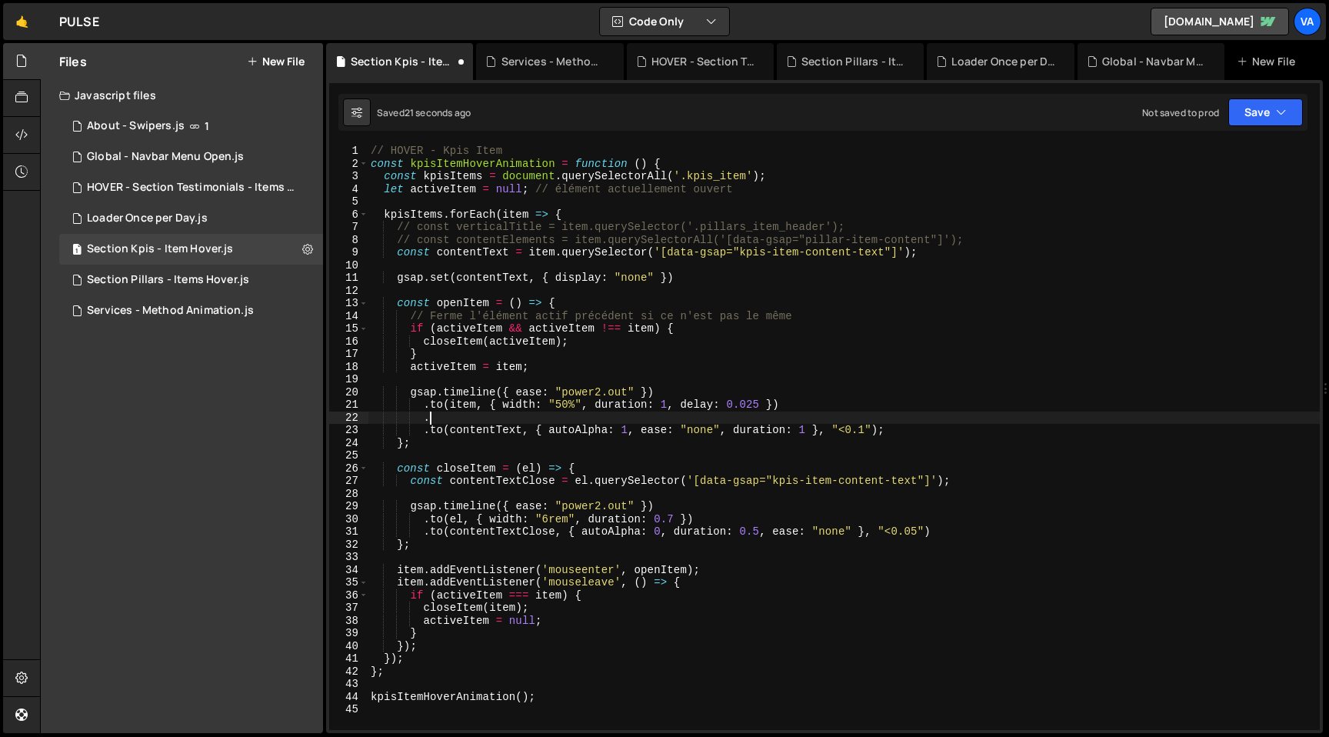
click at [658, 279] on div "// HOVER - Kpis Item const kpisItemHoverAnimation = function ( ) { const kpisIt…" at bounding box center [844, 450] width 952 height 611
click at [680, 415] on div "// HOVER - Kpis Item const kpisItemHoverAnimation = function ( ) { const kpisIt…" at bounding box center [844, 450] width 952 height 611
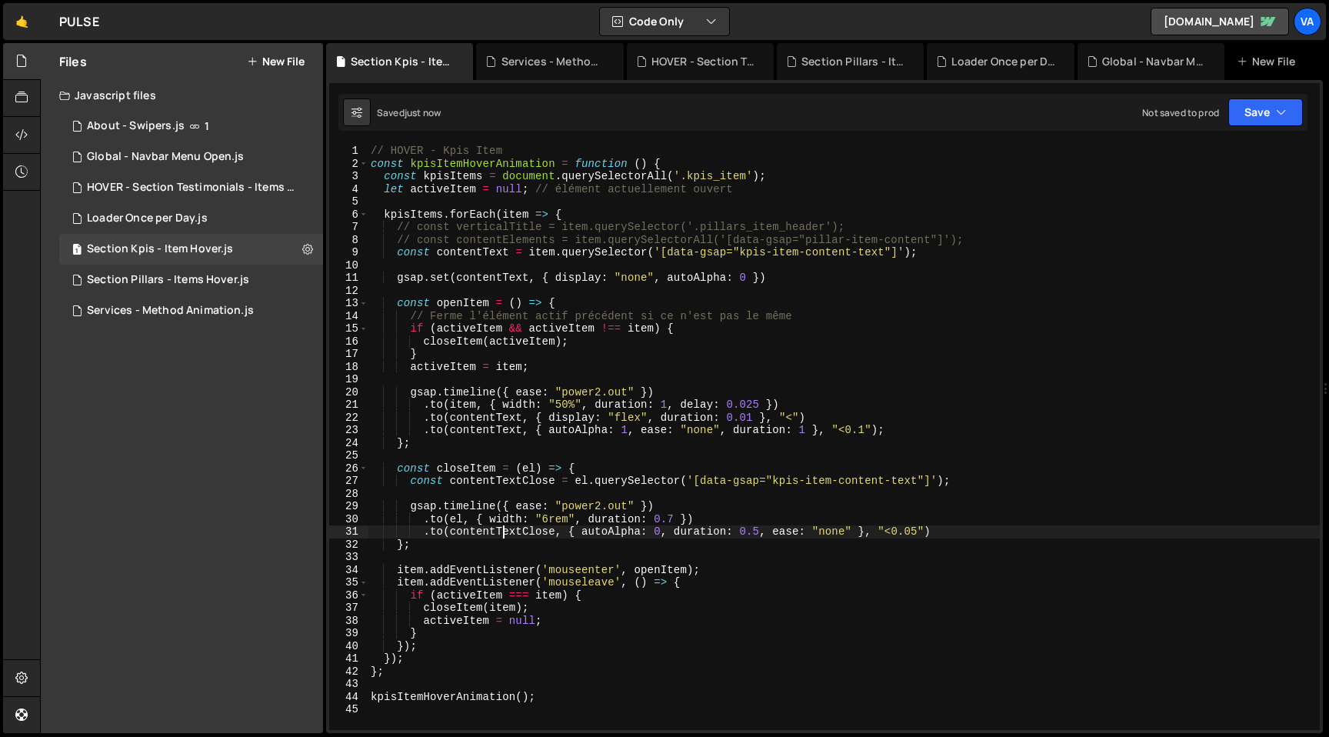
click at [502, 533] on div "// HOVER - Kpis Item const kpisItemHoverAnimation = function ( ) { const kpisIt…" at bounding box center [844, 450] width 952 height 611
drag, startPoint x: 935, startPoint y: 533, endPoint x: 424, endPoint y: 528, distance: 511.4
click at [424, 528] on div "// HOVER - Kpis Item const kpisItemHoverAnimation = function ( ) { const kpisIt…" at bounding box center [844, 450] width 952 height 611
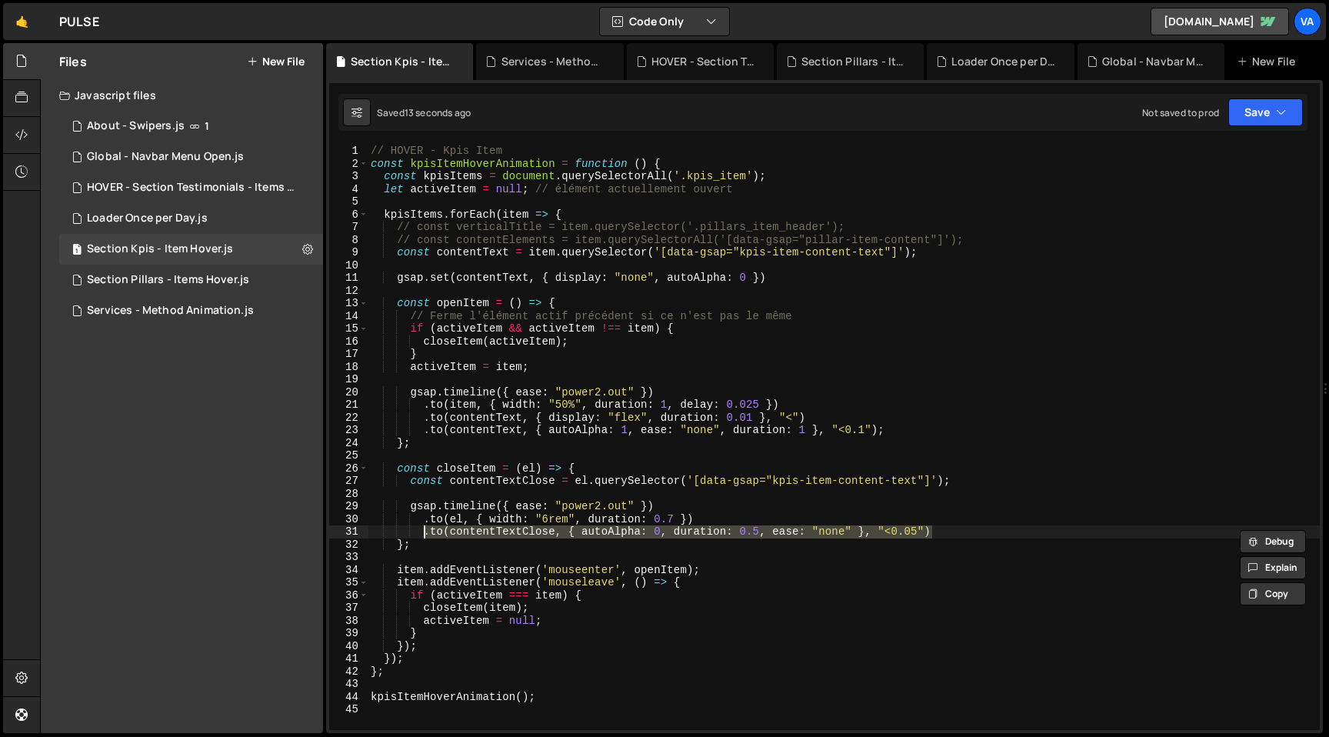
type textarea ".to(contentTextClose, { autoAlpha: 0, duration: 0.5, ease: "none" }, "<0.05")"
click at [962, 530] on div "// HOVER - Kpis Item const kpisItemHoverAnimation = function ( ) { const kpisIt…" at bounding box center [844, 450] width 952 height 611
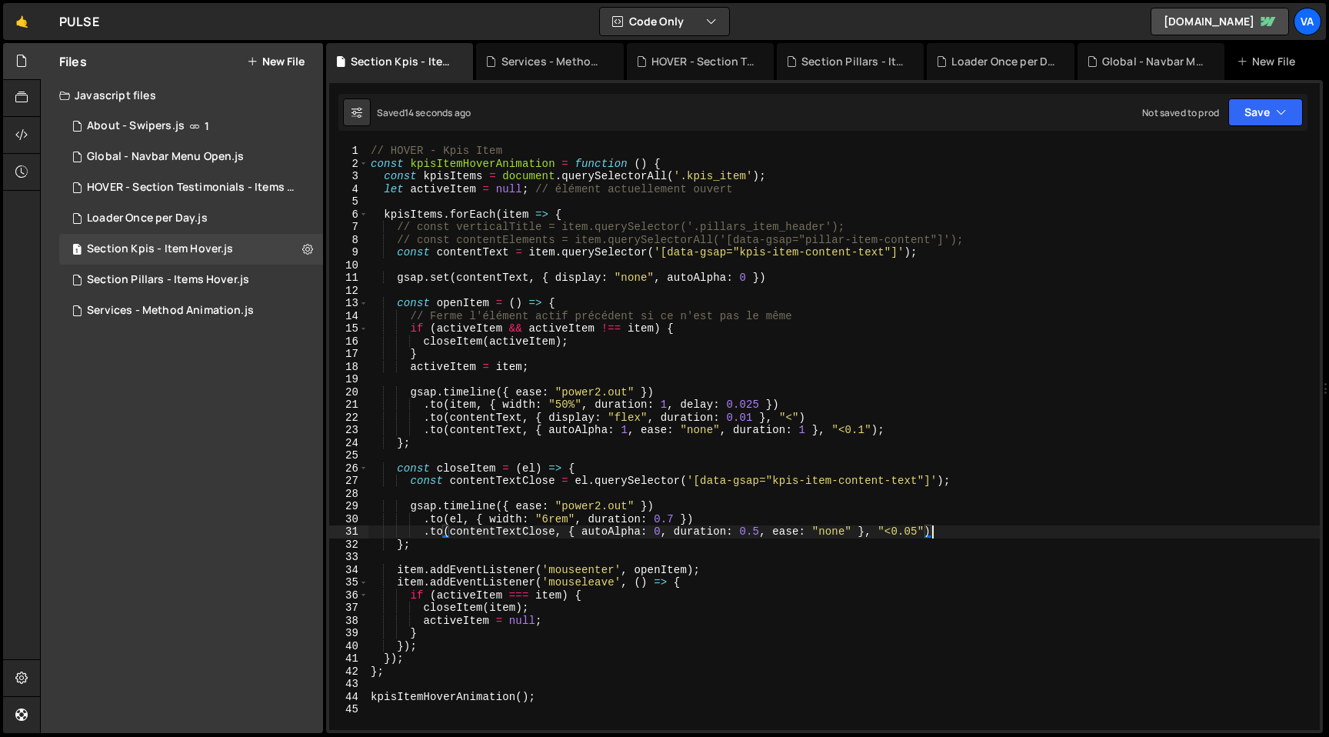
scroll to position [0, 3]
paste textarea ".to(contentTextClose, { autoAlpha: 0, duration: 0.5, ease: "none" }, "<0.05")"
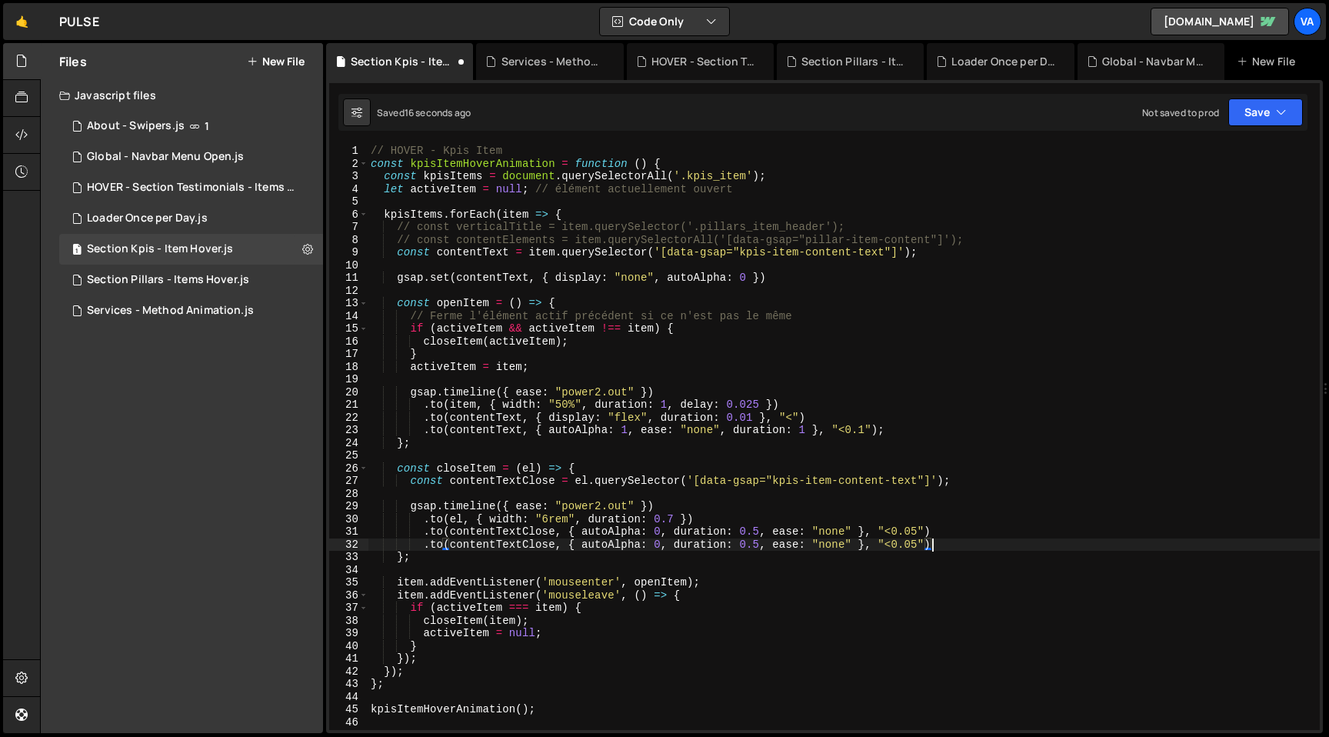
click at [602, 543] on div "// HOVER - Kpis Item const kpisItemHoverAnimation = function ( ) { const kpisIt…" at bounding box center [844, 450] width 952 height 611
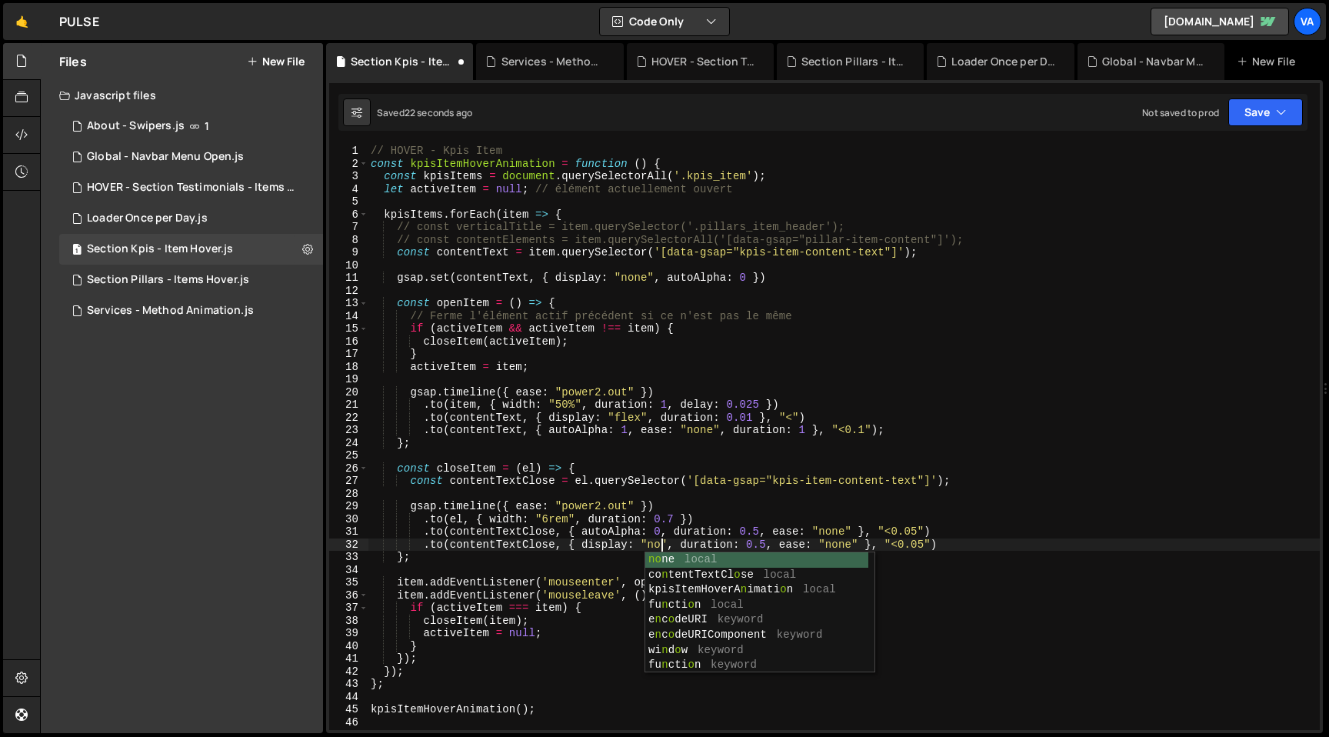
scroll to position [0, 21]
click at [743, 540] on div "// HOVER - Kpis Item const kpisItemHoverAnimation = function ( ) { const kpisIt…" at bounding box center [844, 450] width 952 height 611
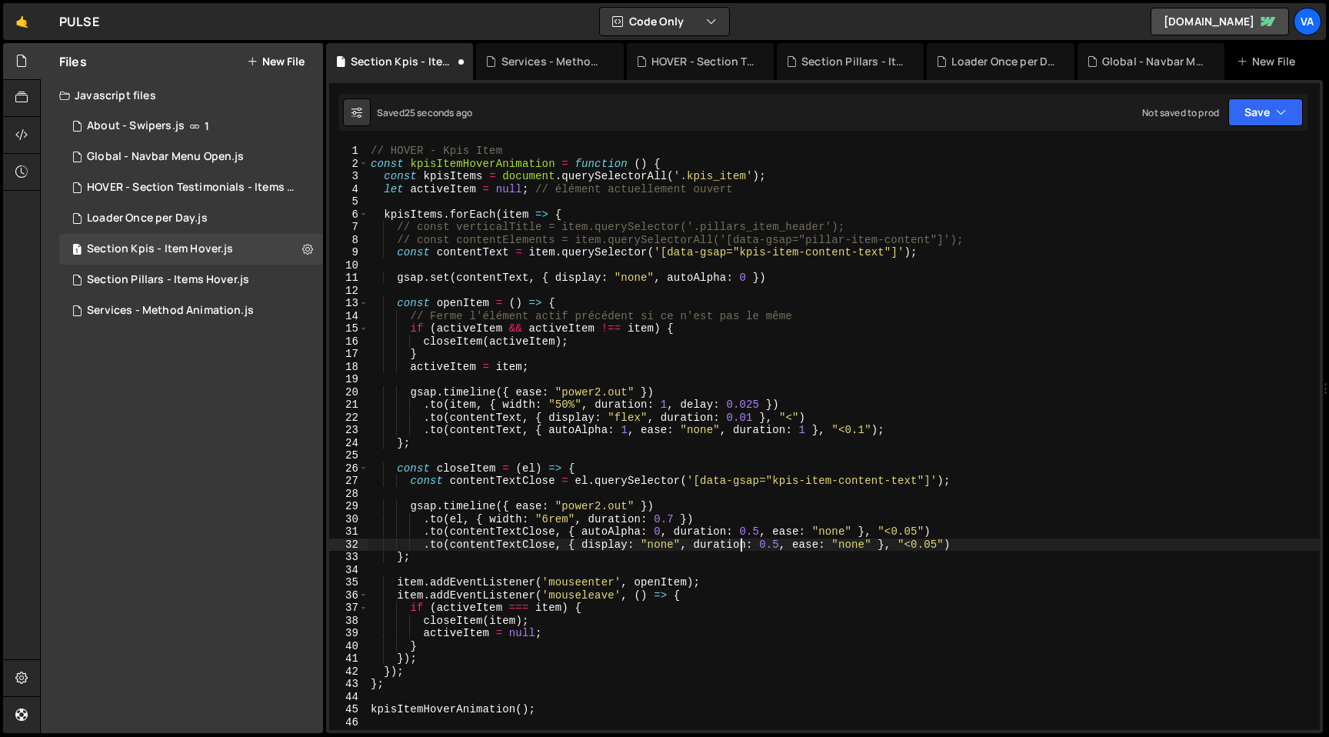
click at [781, 544] on div "// HOVER - Kpis Item const kpisItemHoverAnimation = function ( ) { const kpisIt…" at bounding box center [844, 450] width 952 height 611
drag, startPoint x: 885, startPoint y: 544, endPoint x: 788, endPoint y: 545, distance: 96.9
click at [788, 545] on div "// HOVER - Kpis Item const kpisItemHoverAnimation = function ( ) { const kpisIt…" at bounding box center [844, 450] width 952 height 611
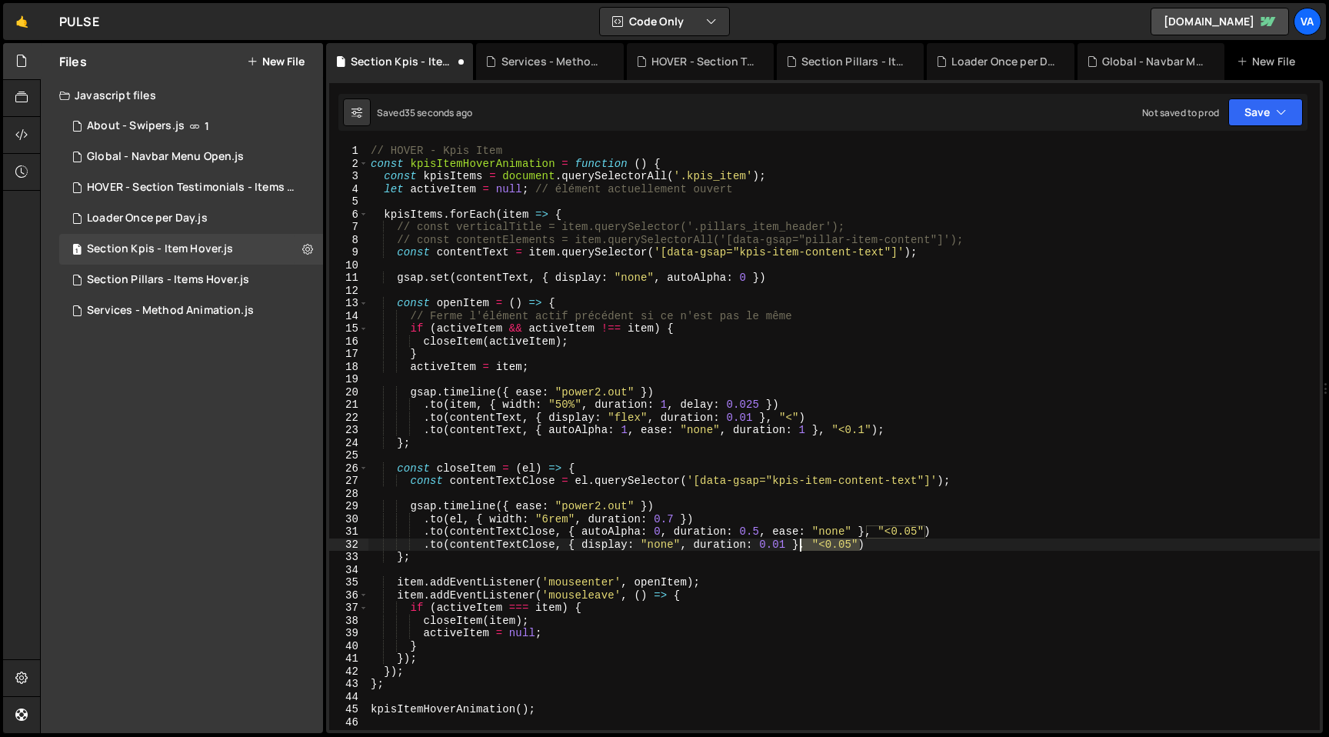
drag, startPoint x: 859, startPoint y: 544, endPoint x: 800, endPoint y: 548, distance: 59.3
click at [800, 548] on div "// HOVER - Kpis Item const kpisItemHoverAnimation = function ( ) { const kpisIt…" at bounding box center [844, 450] width 952 height 611
type textarea ".to(contentTextClose, { display: "none", duration: 0.01 })"
click at [218, 286] on div "Section Pillars - Items Hover.js" at bounding box center [168, 280] width 162 height 14
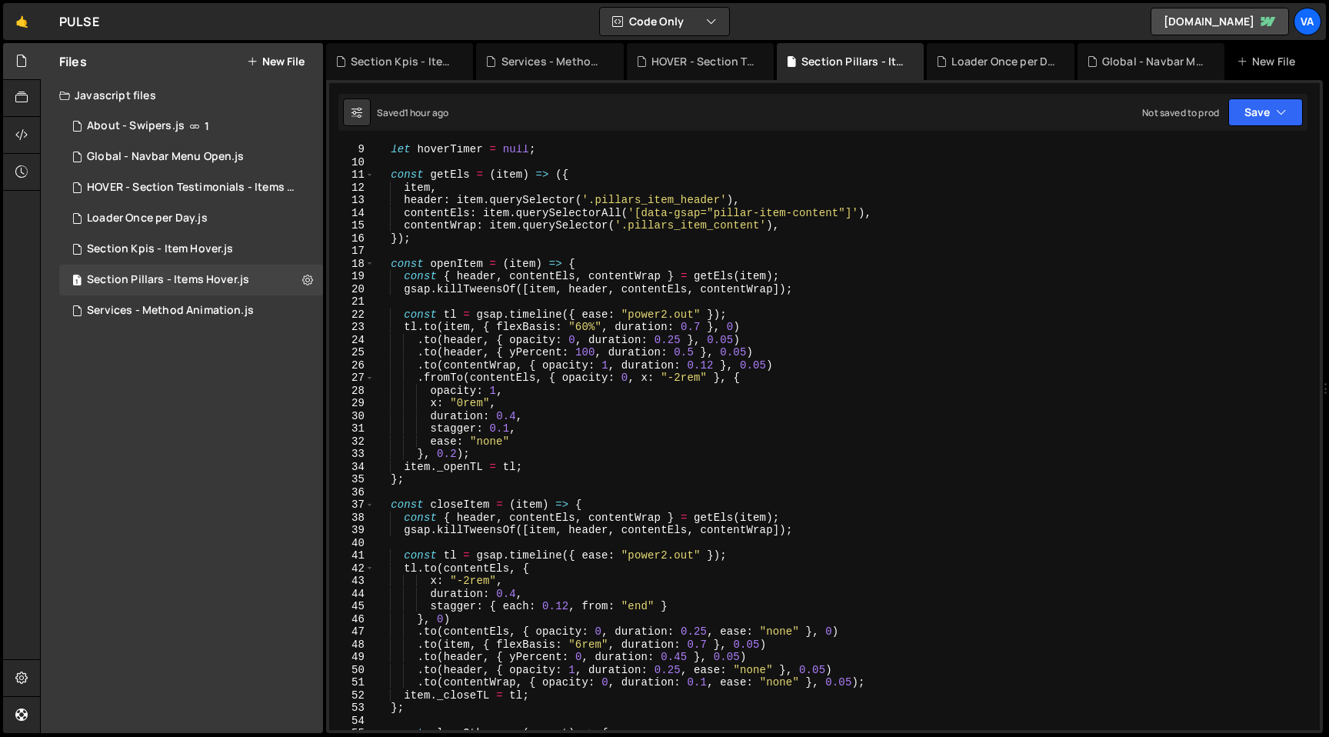
scroll to position [103, 0]
type textarea "[DOMAIN_NAME](item, { flexBasis: "60%", duration: 0.7 }, 0)"
drag, startPoint x: 495, startPoint y: 329, endPoint x: 601, endPoint y: 331, distance: 106.2
click at [601, 331] on div "let hoverTimer = null ; const getEls = ( item ) => ({ item , header : item . qu…" at bounding box center [844, 448] width 939 height 611
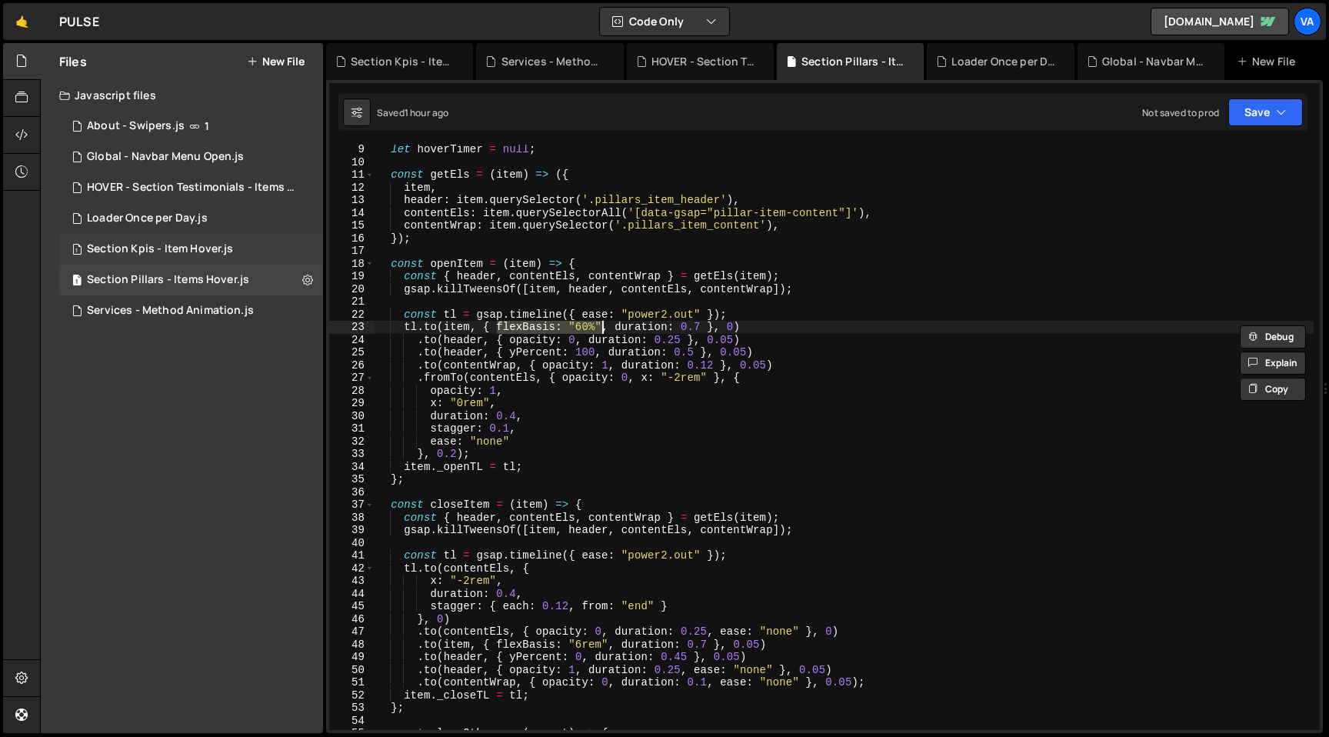
click at [206, 245] on div "Section Kpis - Item Hover.js" at bounding box center [160, 249] width 146 height 14
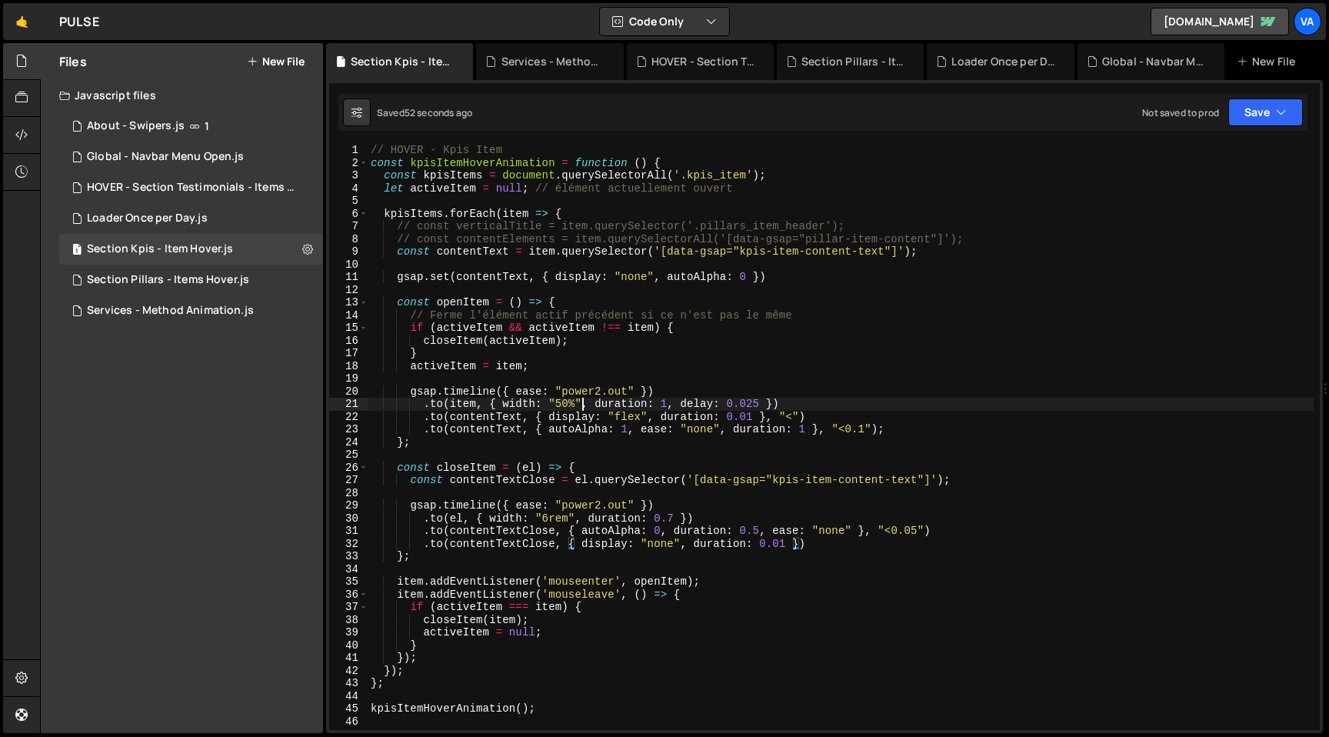
scroll to position [0, 28]
drag, startPoint x: 583, startPoint y: 406, endPoint x: 503, endPoint y: 406, distance: 80.0
click at [503, 406] on div "// HOVER - Kpis Item const kpisItemHoverAnimation = function ( ) { const kpisIt…" at bounding box center [841, 449] width 946 height 611
paste textarea "flexBasis: "6"
click at [589, 405] on div "// HOVER - Kpis Item const kpisItemHoverAnimation = function ( ) { const kpisIt…" at bounding box center [841, 449] width 946 height 611
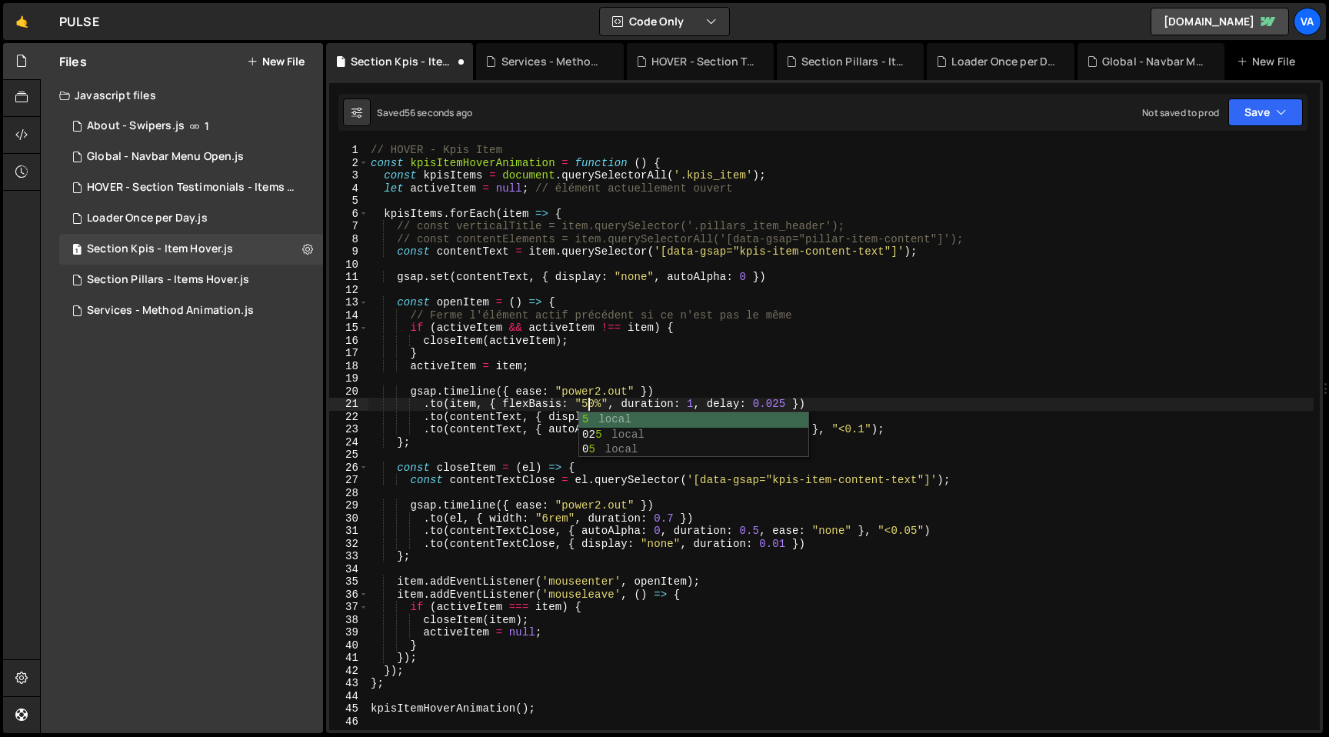
scroll to position [0, 15]
click at [665, 390] on div "// HOVER - Kpis Item const kpisItemHoverAnimation = function ( ) { const kpisIt…" at bounding box center [841, 449] width 946 height 611
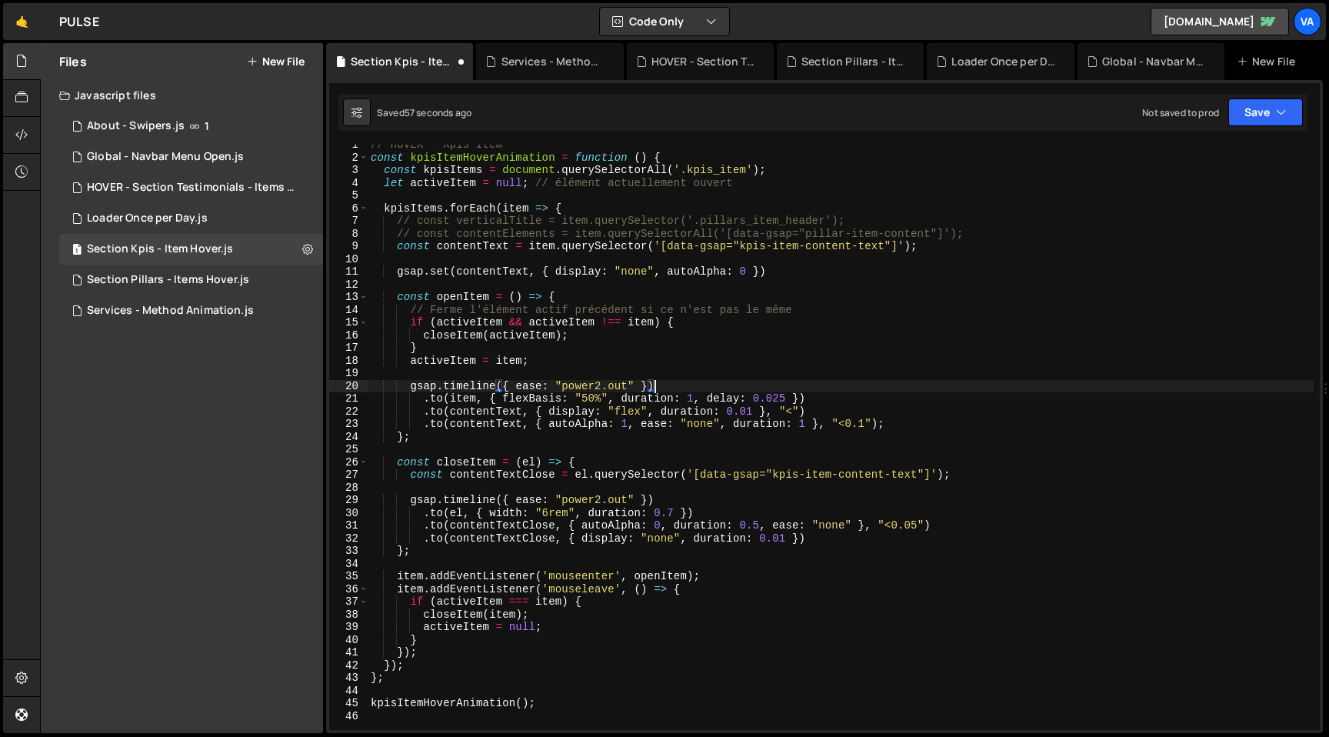
scroll to position [12, 0]
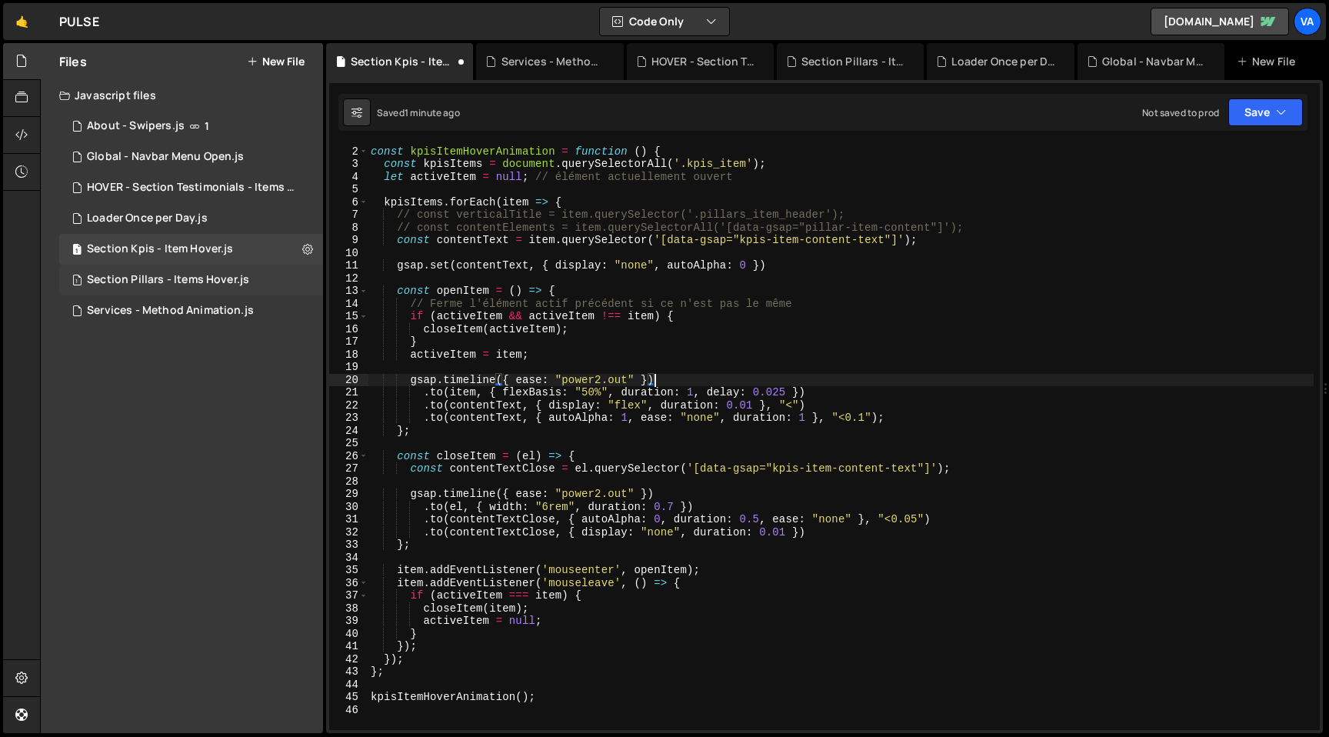
type textarea "gsap.timeline({ ease: "power2.out" })"
click at [211, 279] on div "Section Pillars - Items Hover.js" at bounding box center [168, 280] width 162 height 14
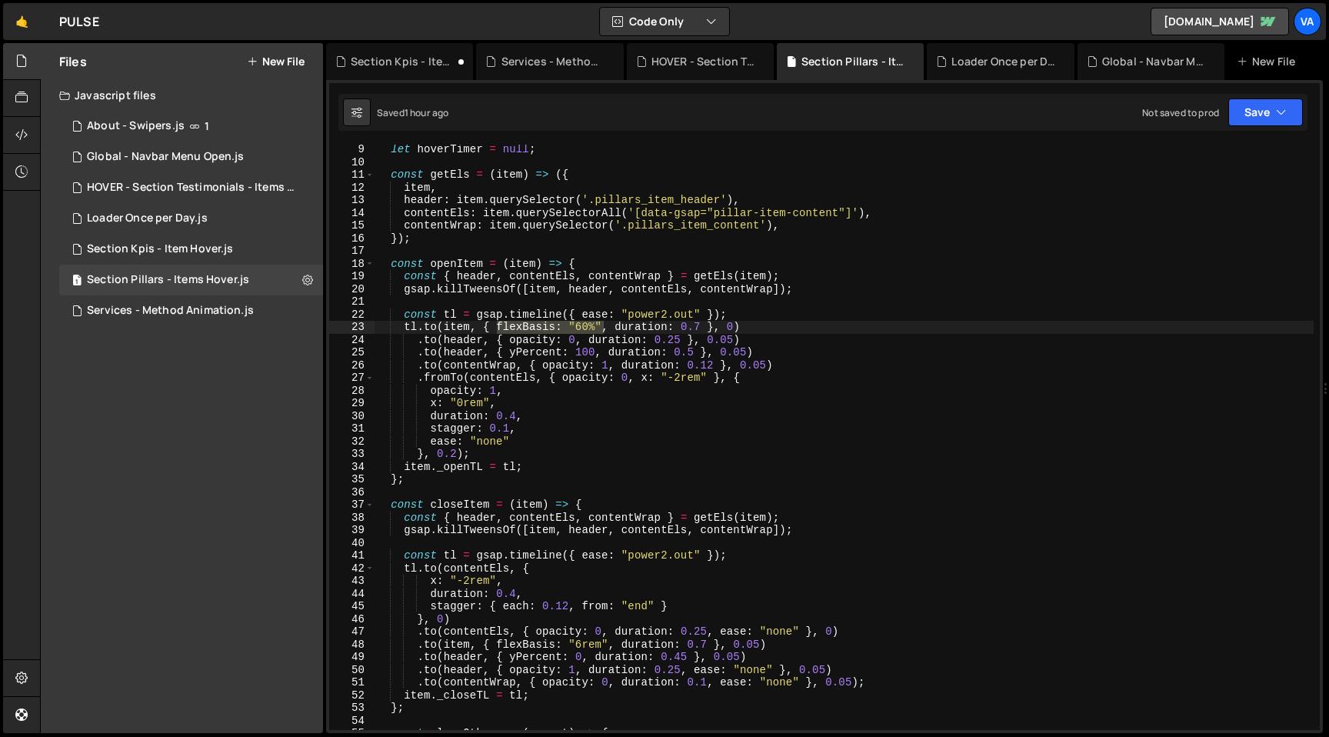
type textarea ".to(item, { flexBasis: "6rem", duration: 0.7 }, 0.05)"
click at [509, 645] on div "let hoverTimer = null ; const getEls = ( item ) => ({ item , header : item . qu…" at bounding box center [844, 448] width 939 height 611
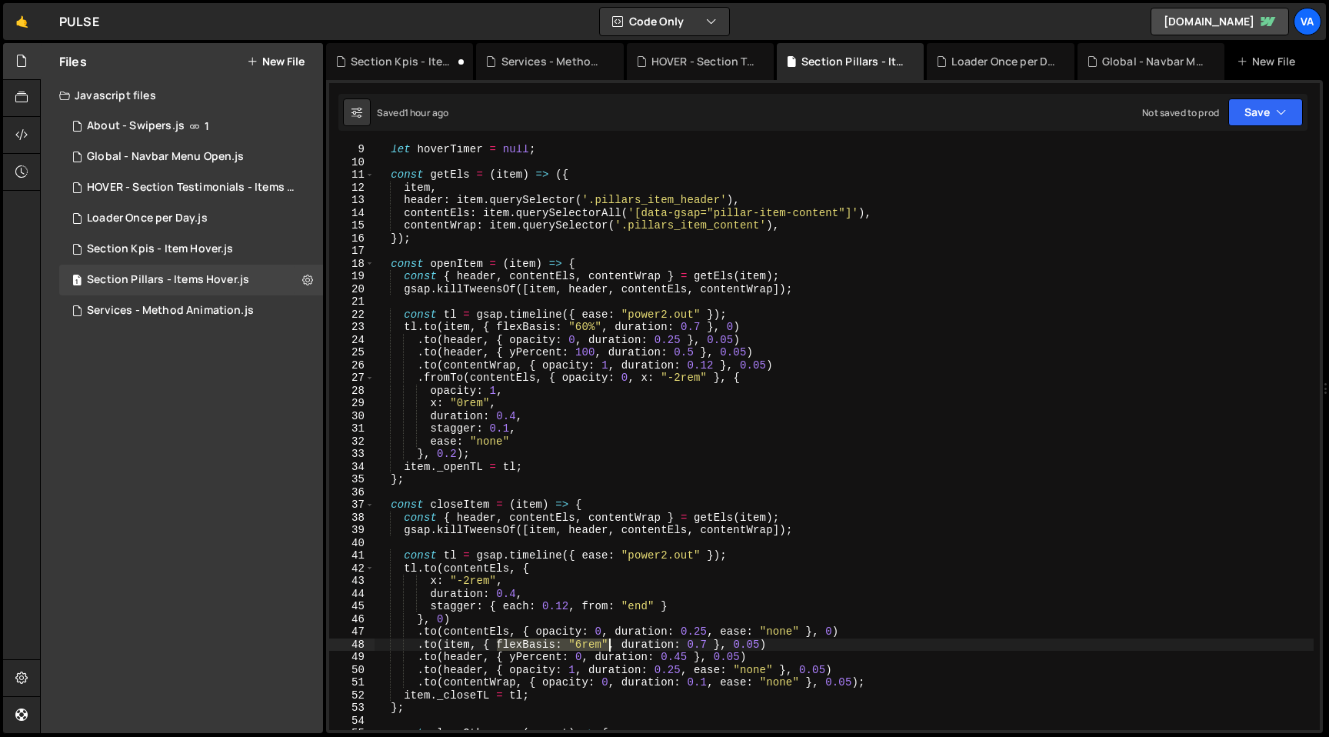
drag, startPoint x: 497, startPoint y: 644, endPoint x: 610, endPoint y: 644, distance: 113.0
click at [610, 644] on div "let hoverTimer = null ; const getEls = ( item ) => ({ item , header : item . qu…" at bounding box center [844, 448] width 939 height 611
click at [201, 249] on div "Section Kpis - Item Hover.js" at bounding box center [160, 249] width 146 height 14
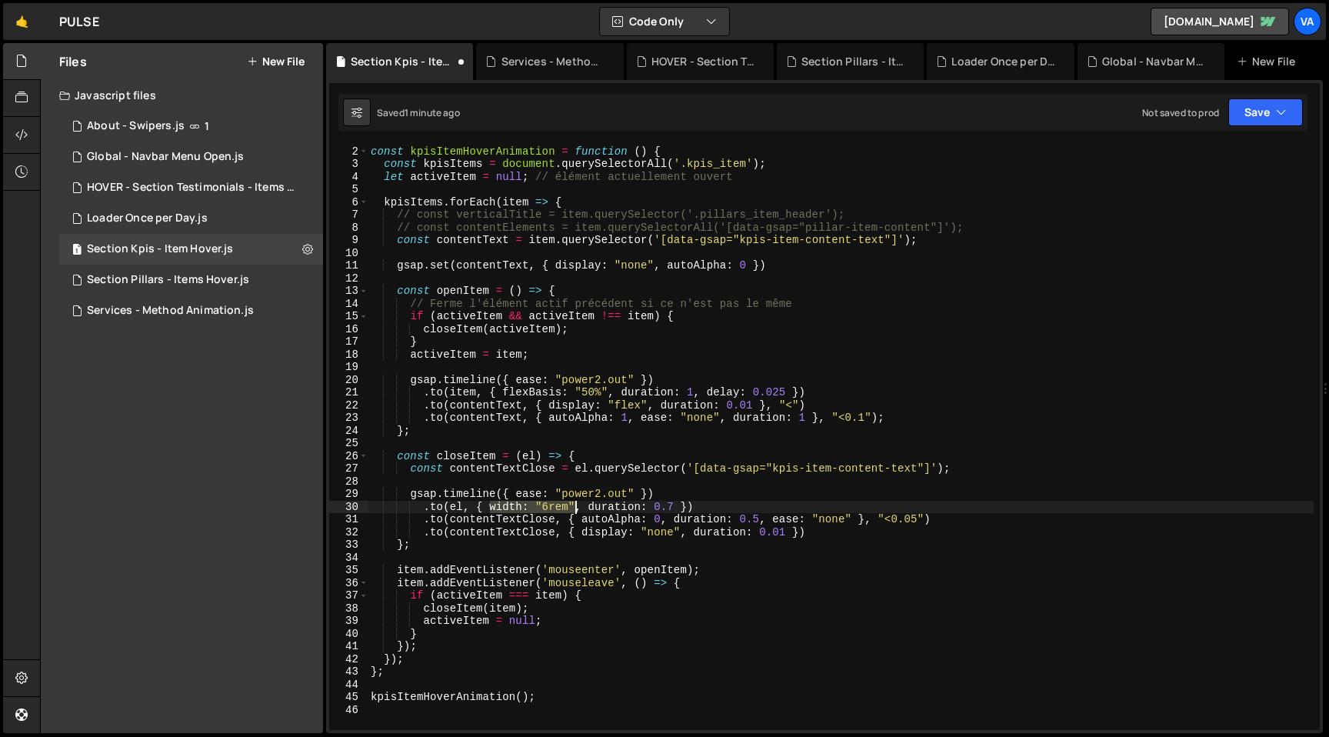
drag, startPoint x: 490, startPoint y: 507, endPoint x: 574, endPoint y: 511, distance: 84.7
click at [574, 511] on div "// HOVER - Kpis Item const kpisItemHoverAnimation = function ( ) { const kpisIt…" at bounding box center [841, 437] width 946 height 611
paste textarea "flexBasis"
type textarea ".to(el, { flexBasis: "6rem", duration: 0.7 })"
click at [222, 286] on div "Section Pillars - Items Hover.js" at bounding box center [168, 280] width 162 height 14
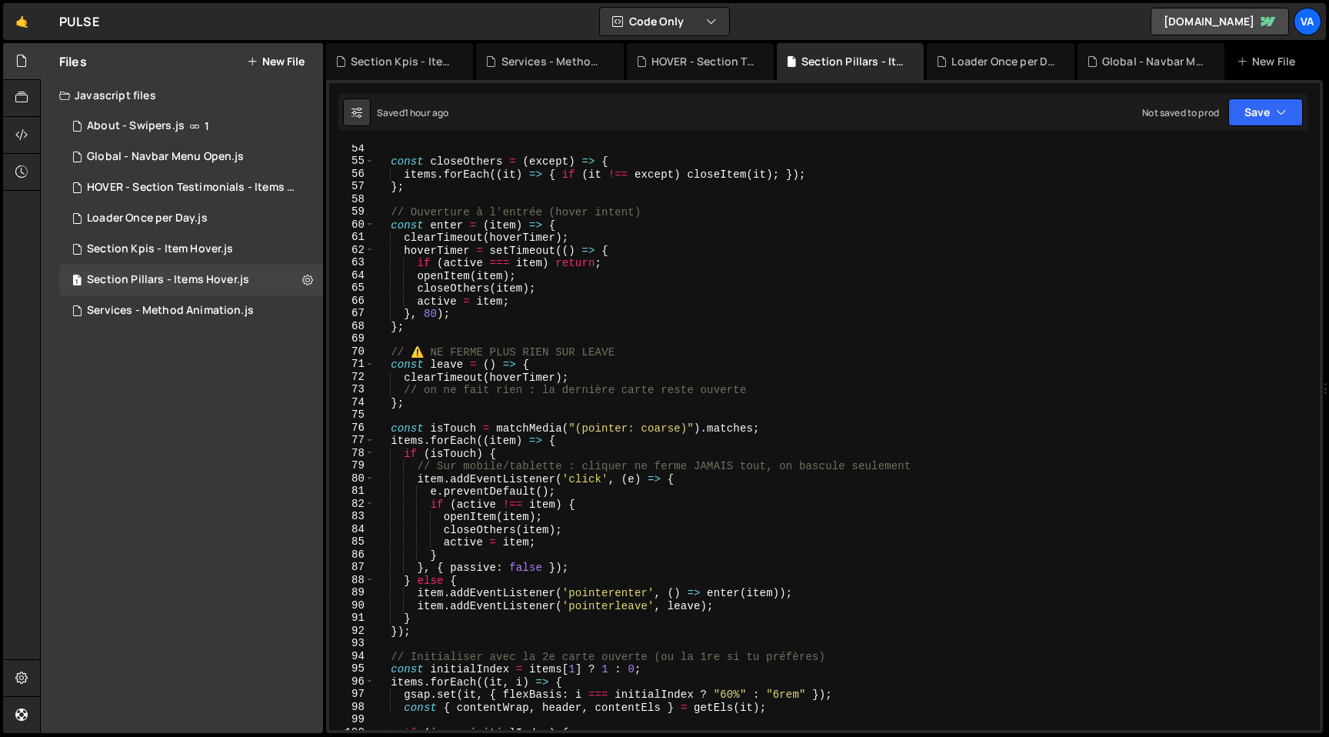
scroll to position [687, 0]
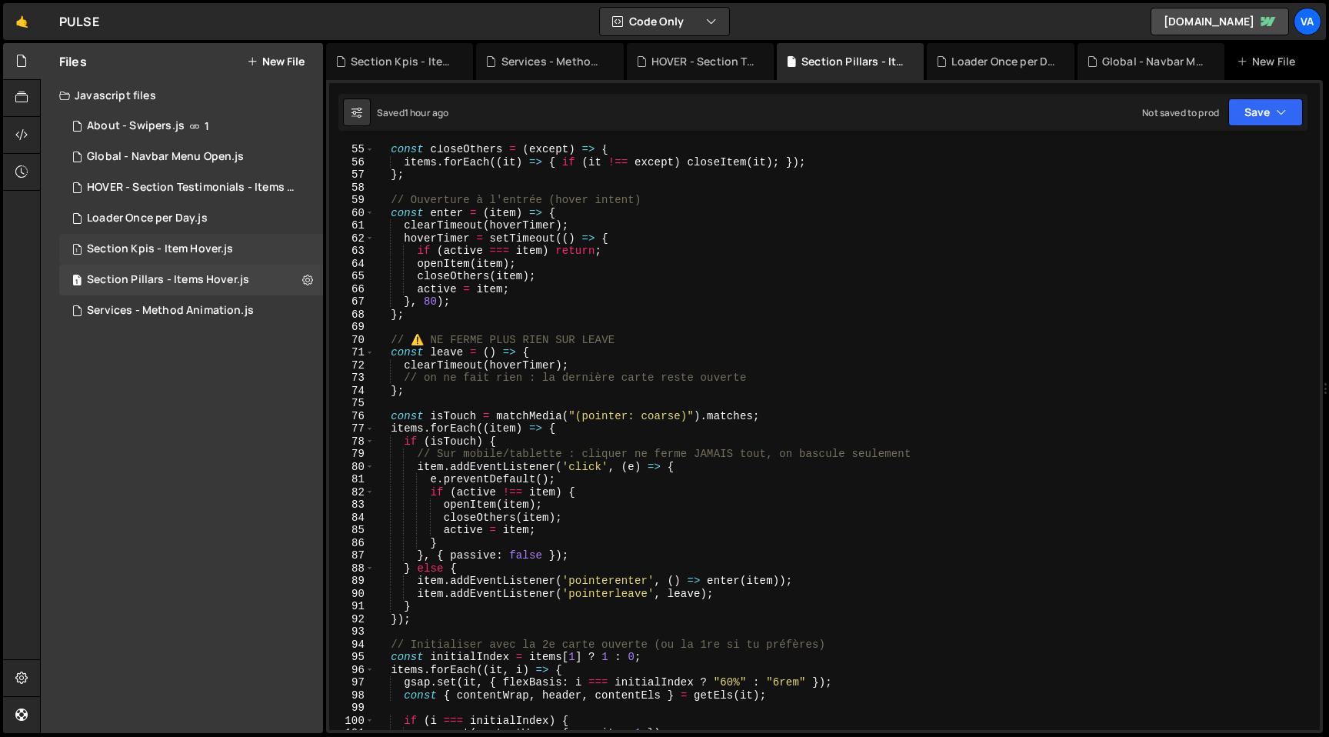
click at [169, 248] on div "Section Kpis - Item Hover.js" at bounding box center [160, 249] width 146 height 14
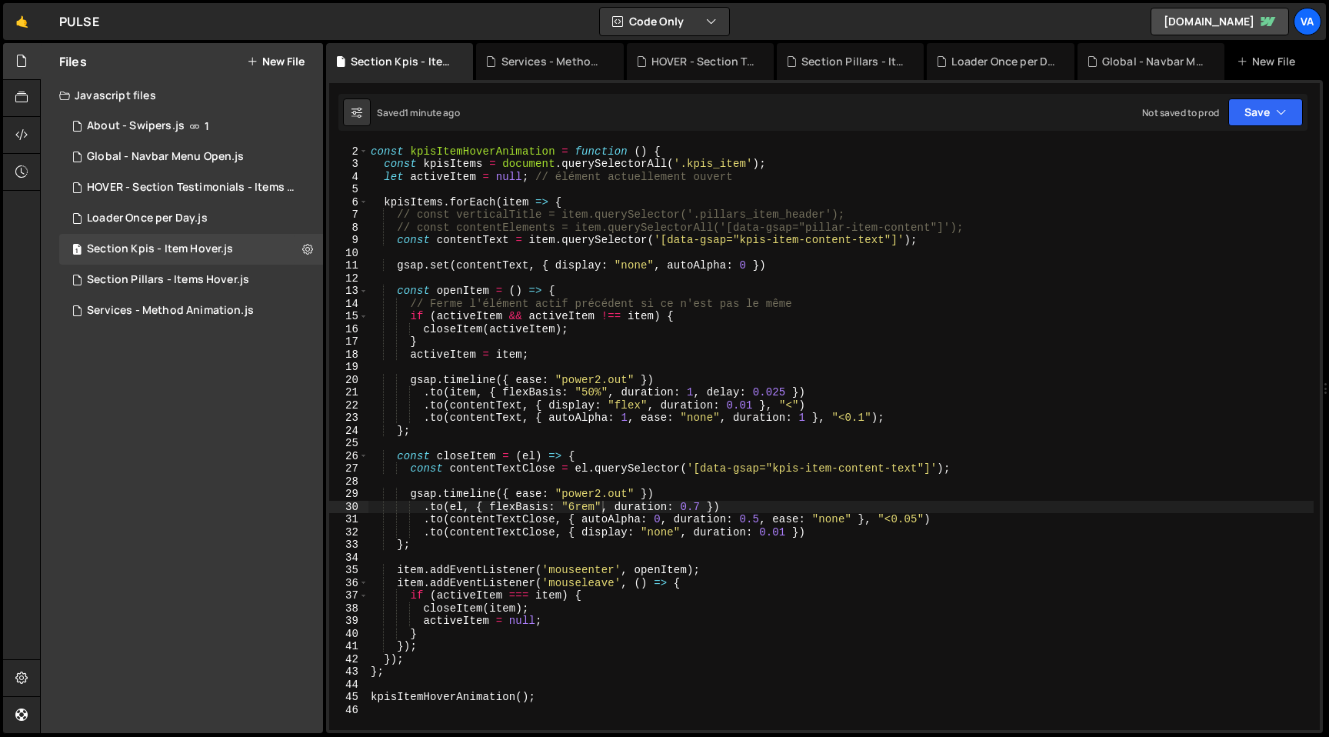
click at [714, 187] on div "// HOVER - Kpis Item const kpisItemHoverAnimation = function ( ) { const kpisIt…" at bounding box center [841, 437] width 946 height 611
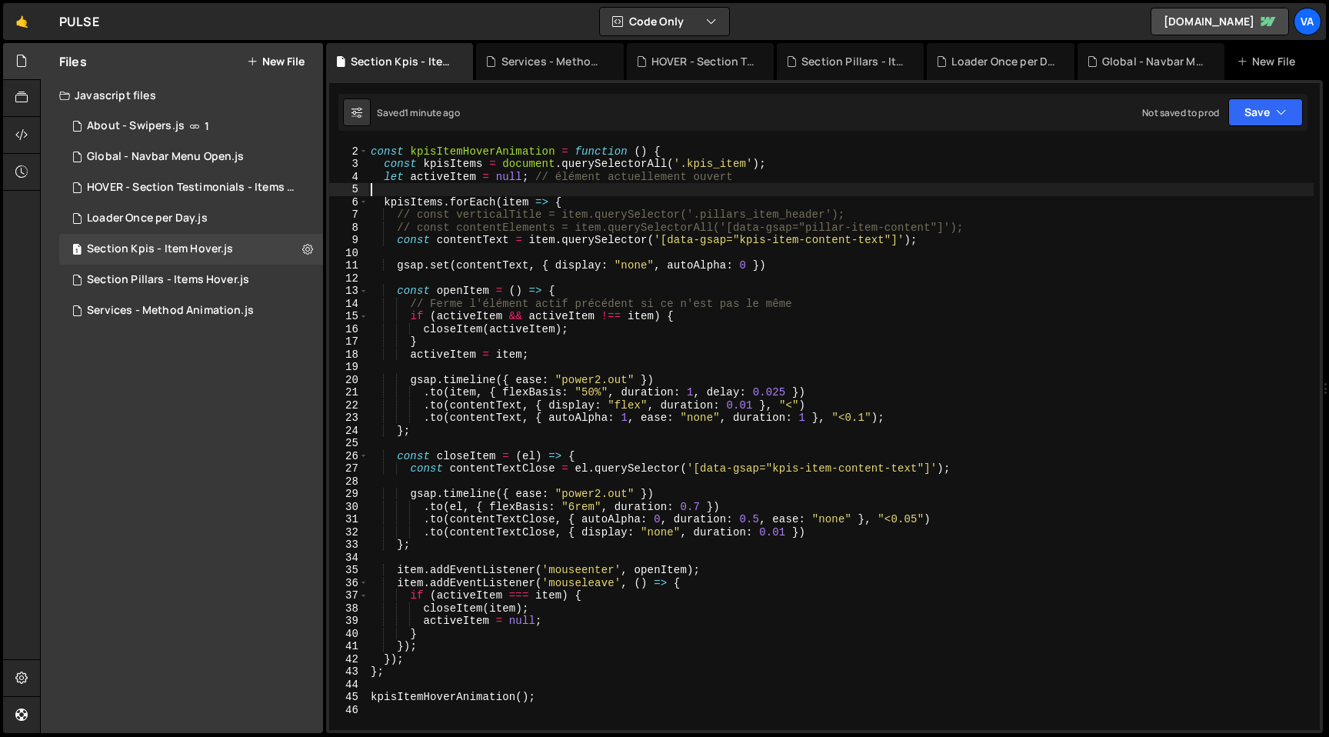
type textarea "kpisItemHoverAnimation();"
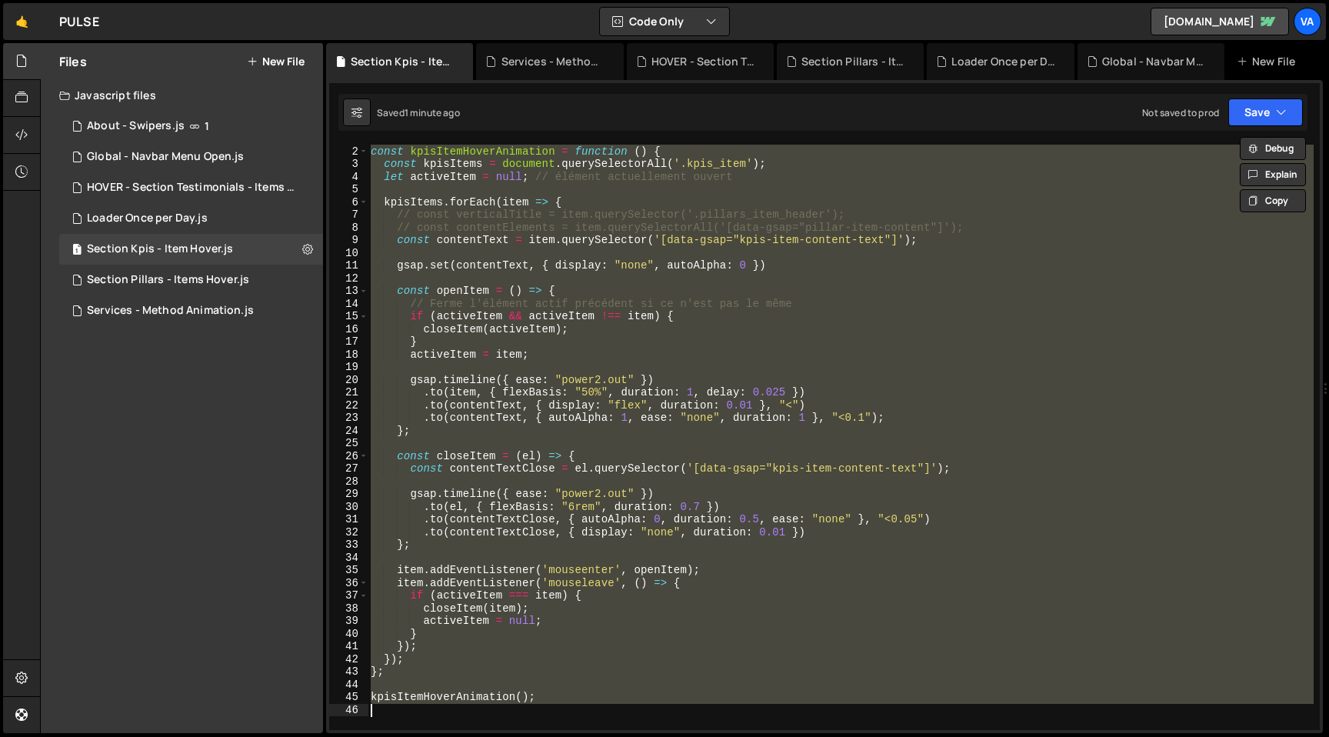
click at [817, 251] on div "// HOVER - Kpis Item const kpisItemHoverAnimation = function ( ) { const kpisIt…" at bounding box center [841, 437] width 946 height 585
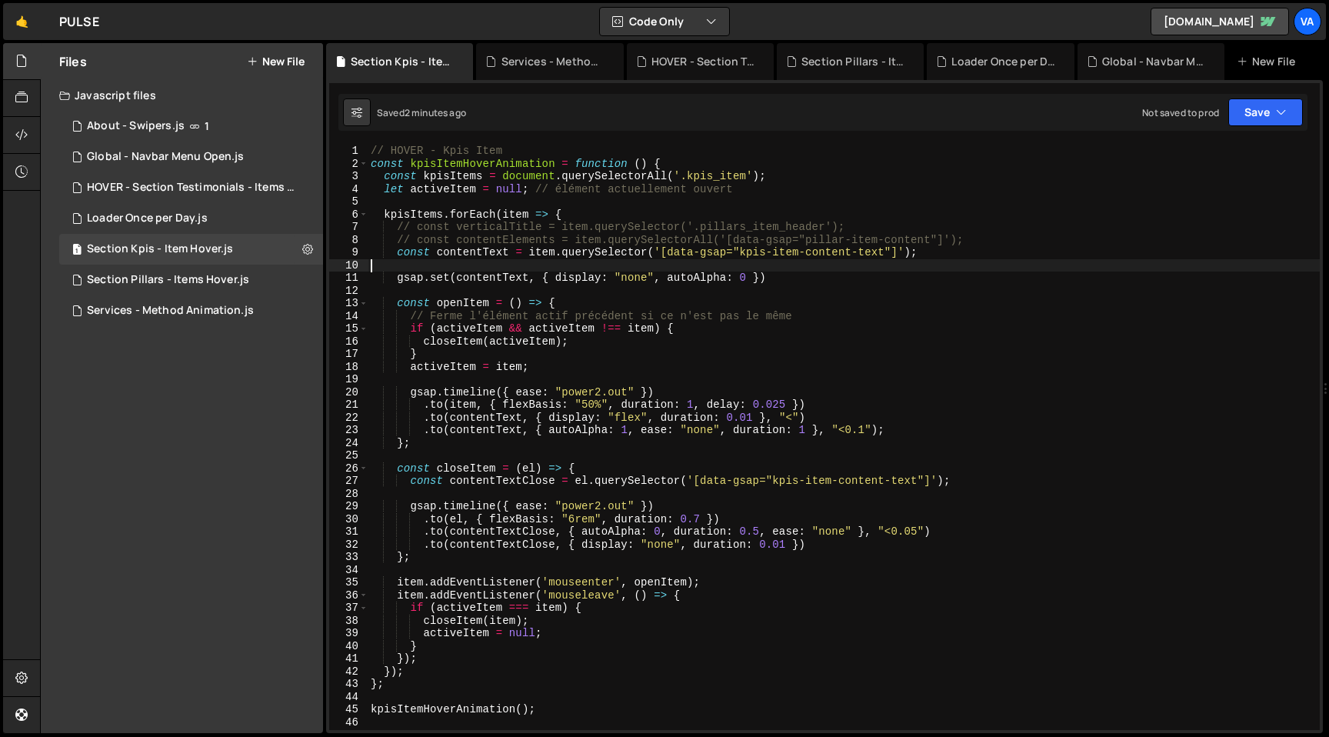
click at [392, 148] on div "// HOVER - Kpis Item const kpisItemHoverAnimation = function ( ) { const kpisIt…" at bounding box center [844, 450] width 952 height 611
click at [374, 150] on div "// V1 - HOVER - Kpis Item const kpisItemHoverAnimation = function ( ) { const k…" at bounding box center [844, 450] width 952 height 611
type textarea "// V1 - HOVER - Kpis Item"
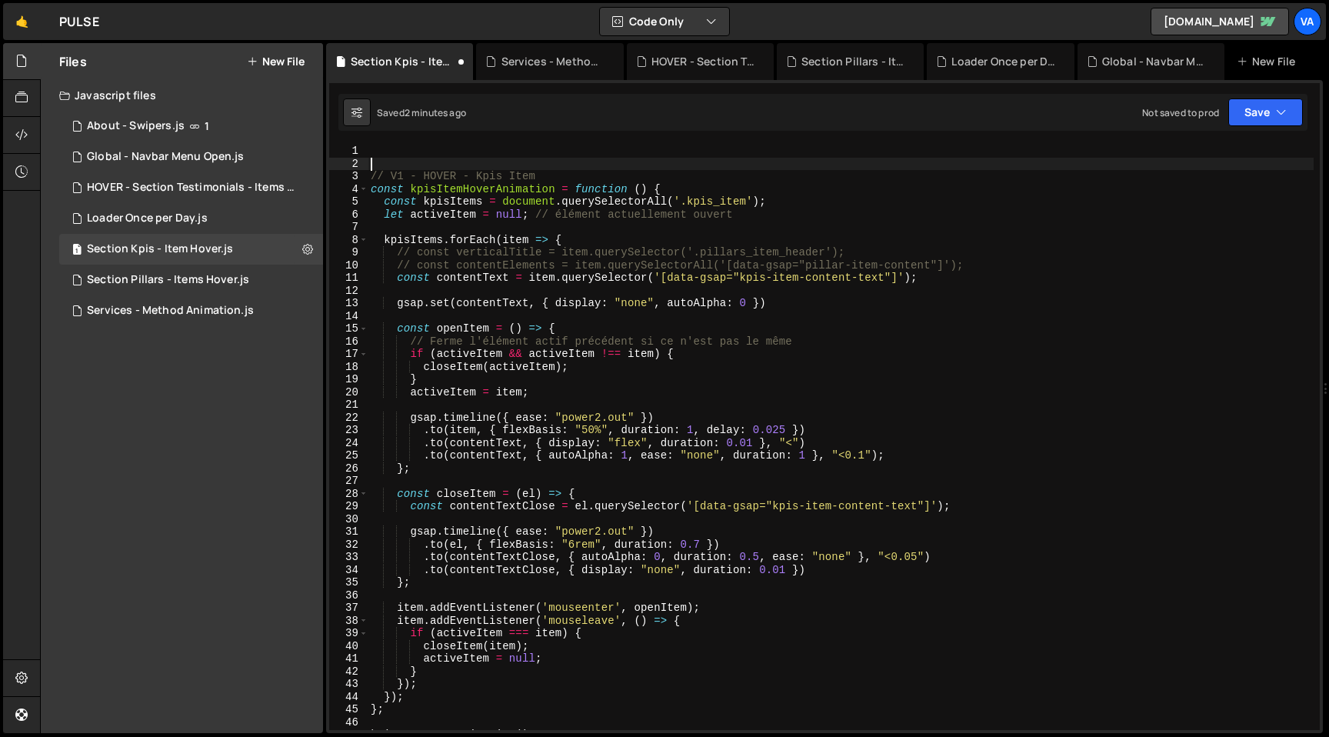
scroll to position [0, 0]
type textarea "/*"
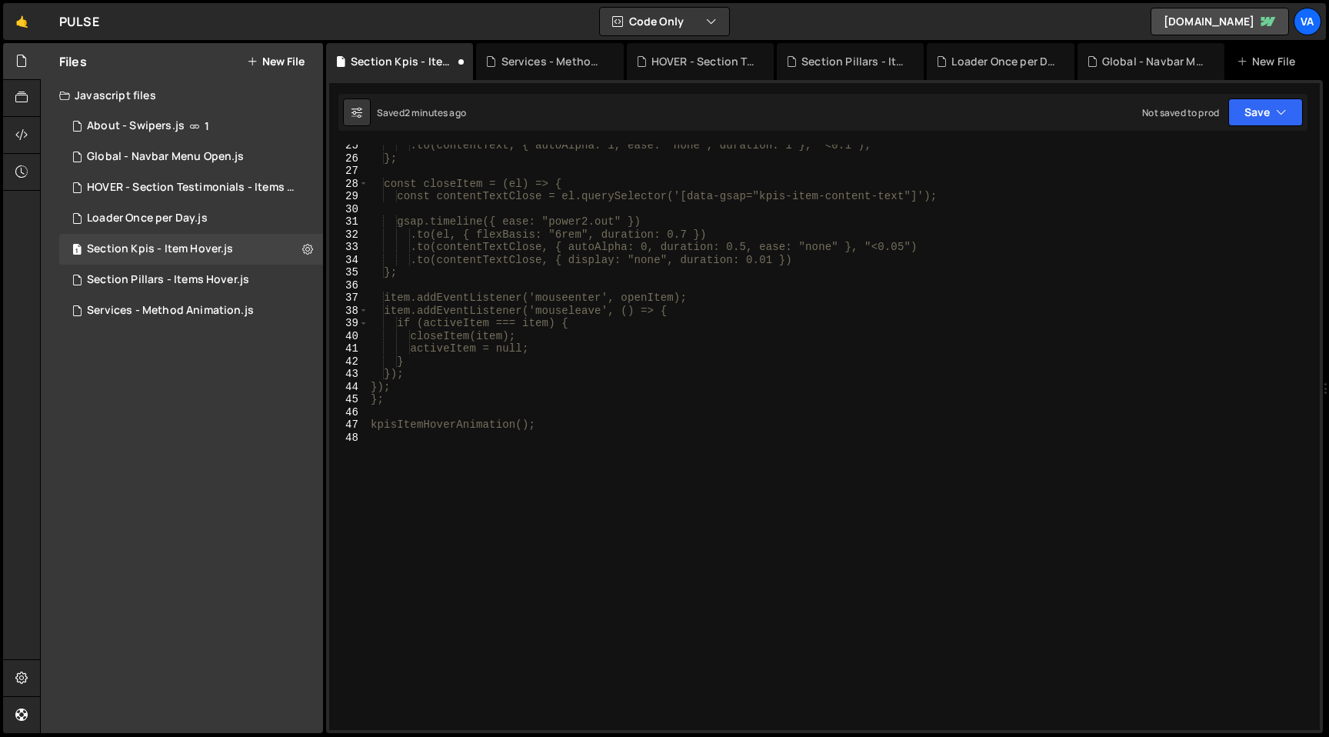
click at [591, 432] on div ".to(contentText, { autoAlpha: 1, ease: "none", duration: 1 }, "<0.1"); }; const…" at bounding box center [841, 444] width 946 height 611
type textarea "*/"
type textarea "kpisItemHoverAnimation();"
type textarea "*/"
type textarea "/*-----*/"
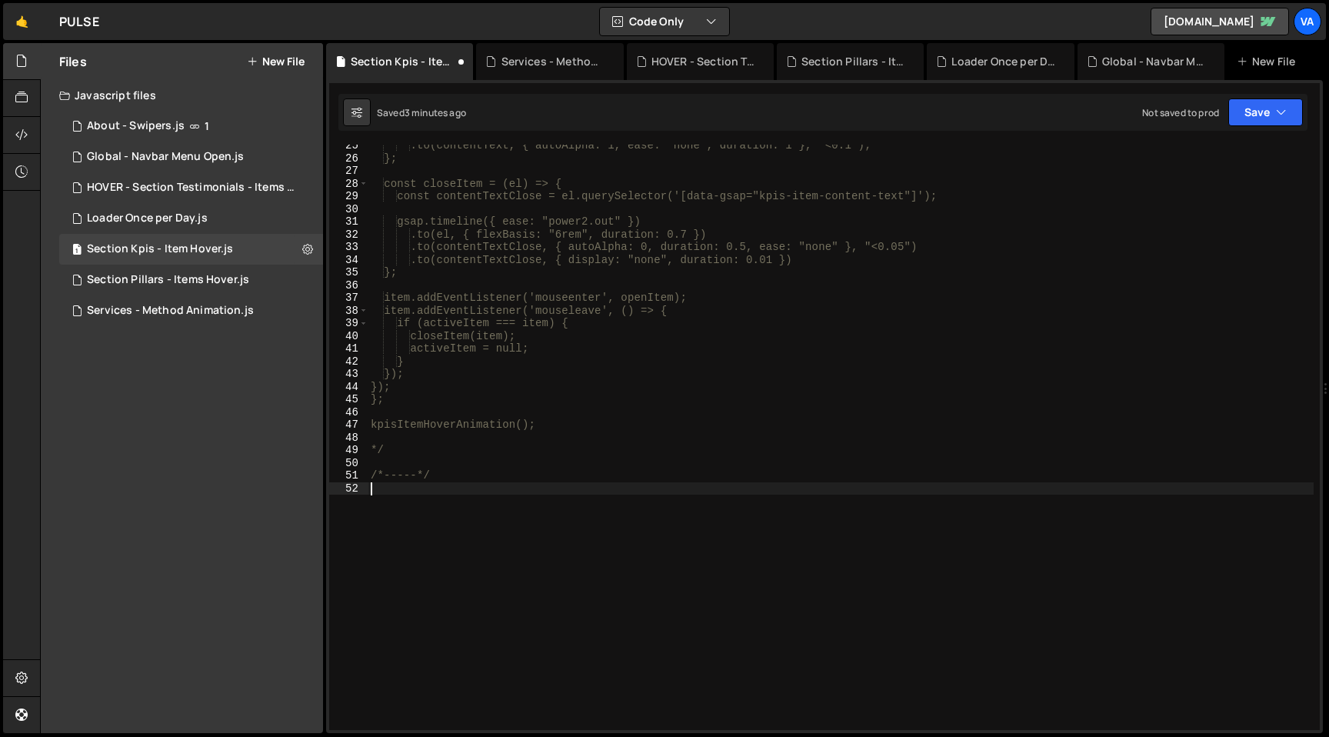
scroll to position [0, 0]
paste textarea "kpisItemHoverAnimation();"
type textarea "kpisItemHoverAnimation();"
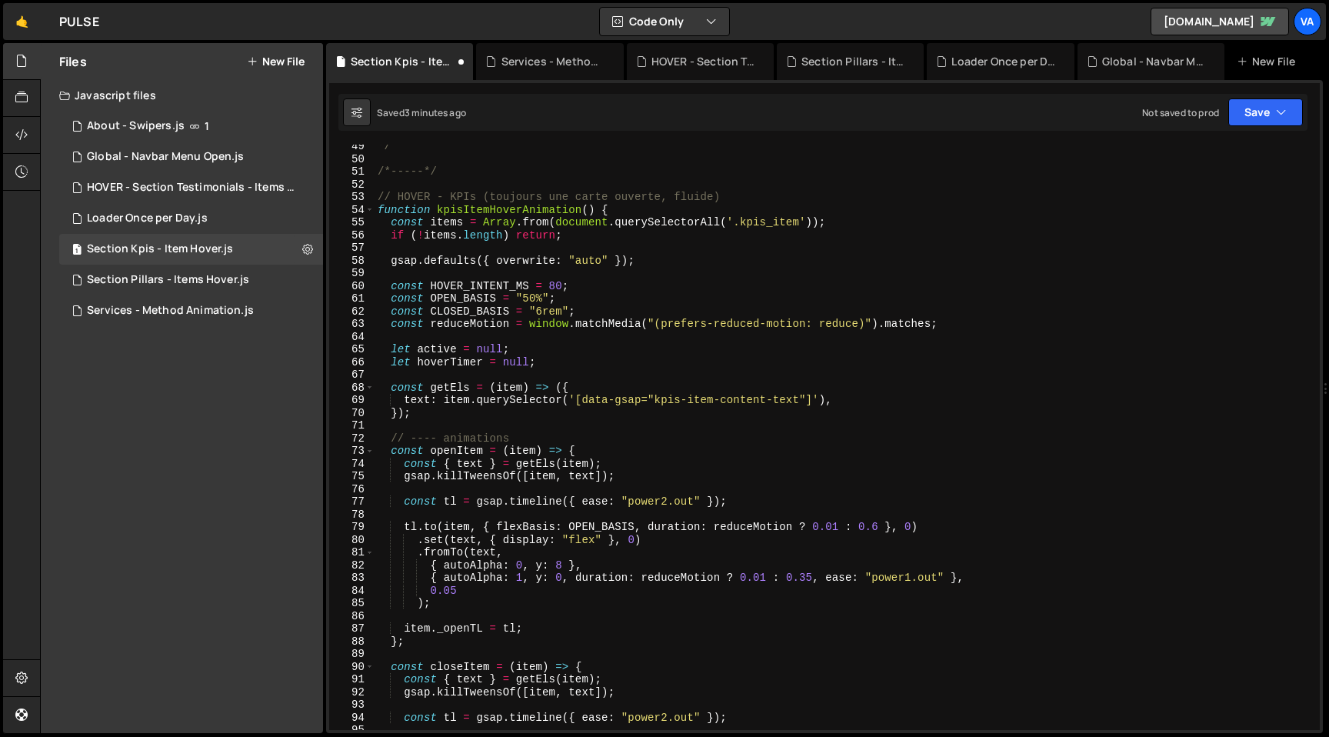
scroll to position [601, 0]
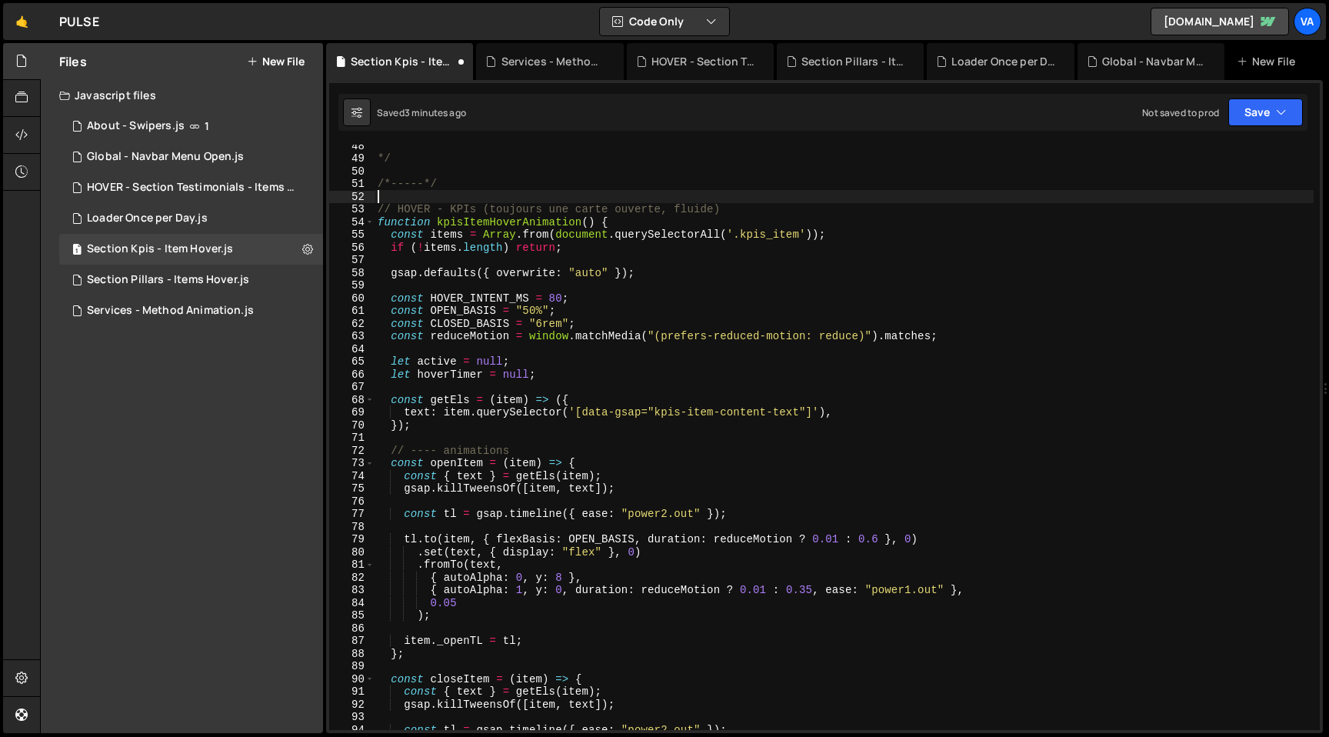
click at [395, 202] on div "*/ /*-----*/ // HOVER - KPIs (toujours une carte ouverte, fluide) function kpis…" at bounding box center [844, 444] width 939 height 611
click at [398, 211] on div "*/ /*-----*/ // HOVER - KPIs (toujours une carte ouverte, fluide) function kpis…" at bounding box center [844, 444] width 939 height 611
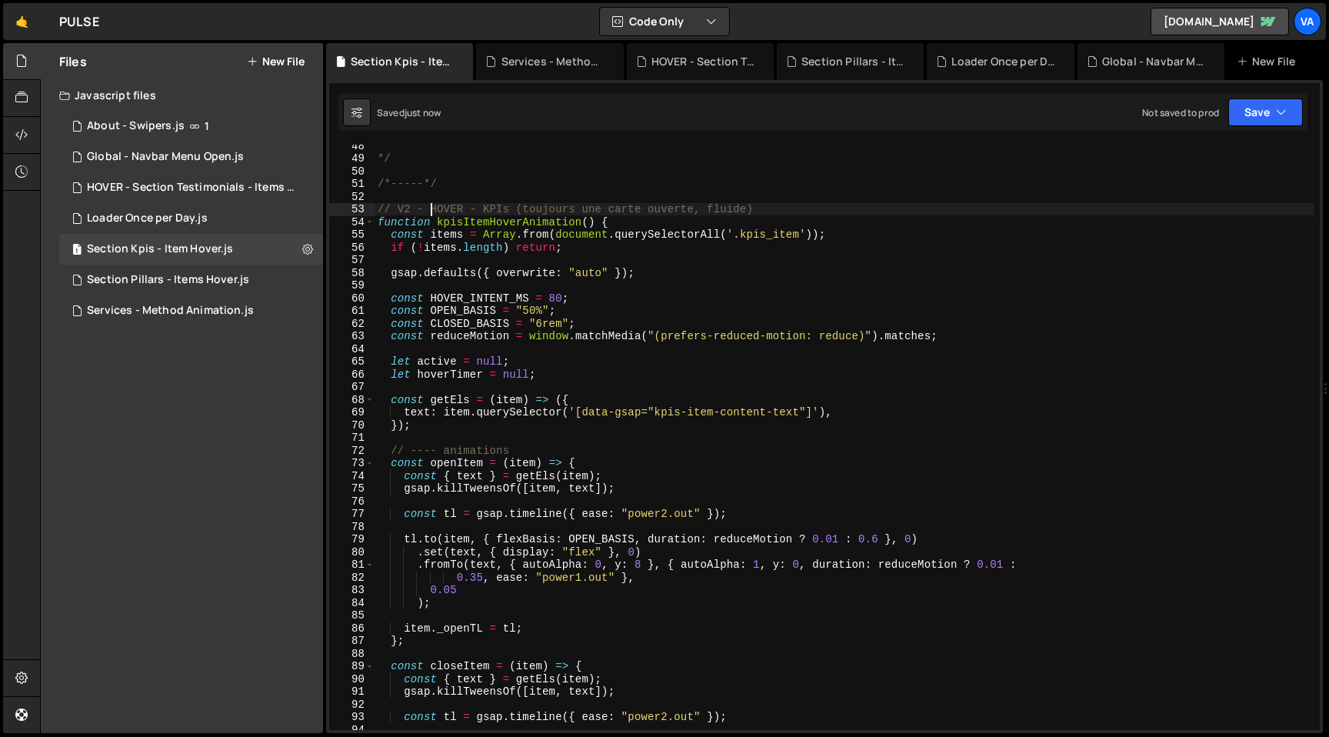
type textarea "// V2 - HOVER - KPIs (toujours une carte ouverte, fluide)"
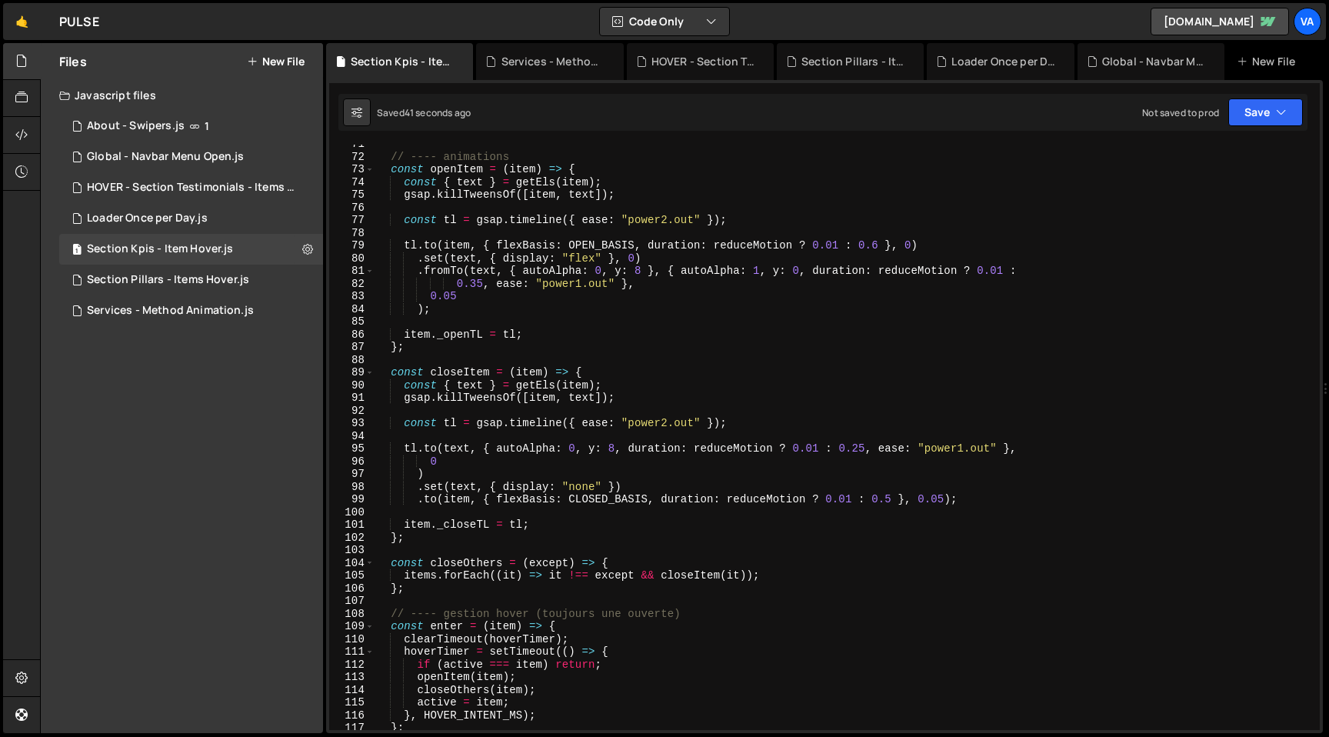
scroll to position [932, 0]
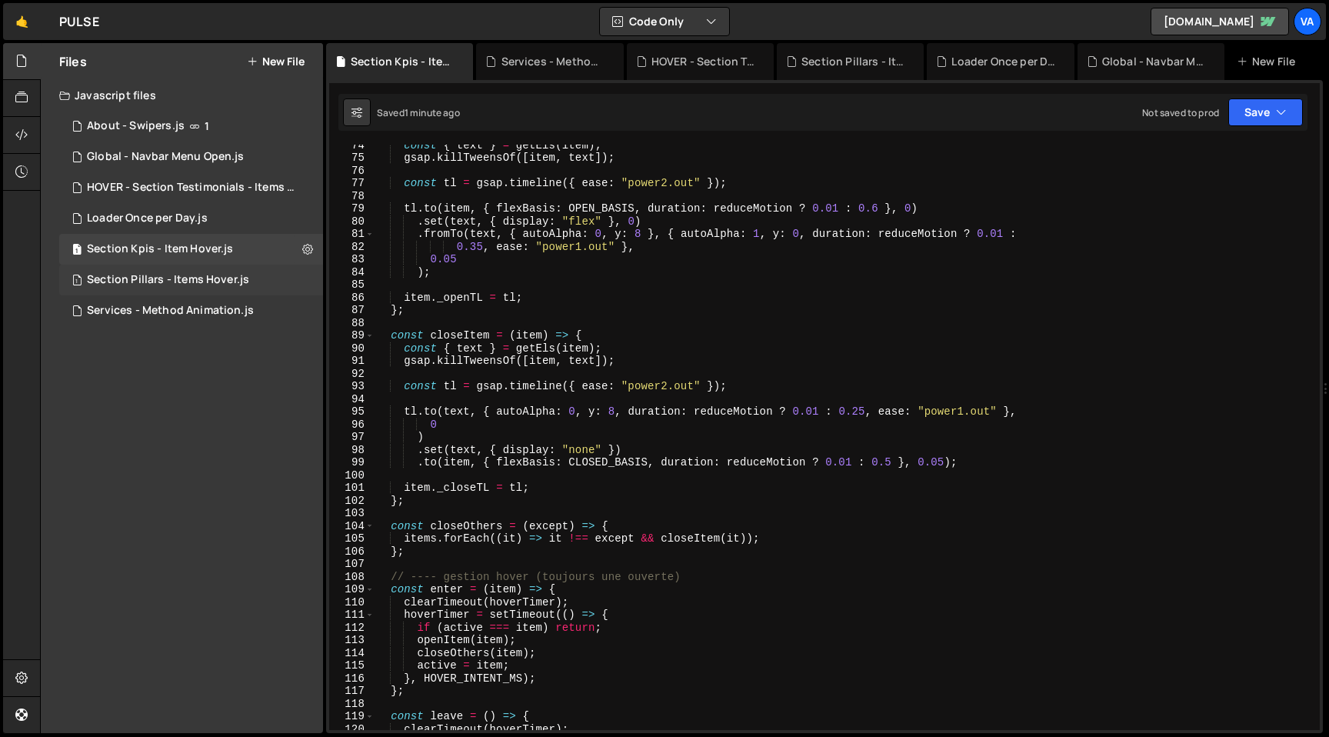
click at [191, 283] on div "Section Pillars - Items Hover.js" at bounding box center [168, 280] width 162 height 14
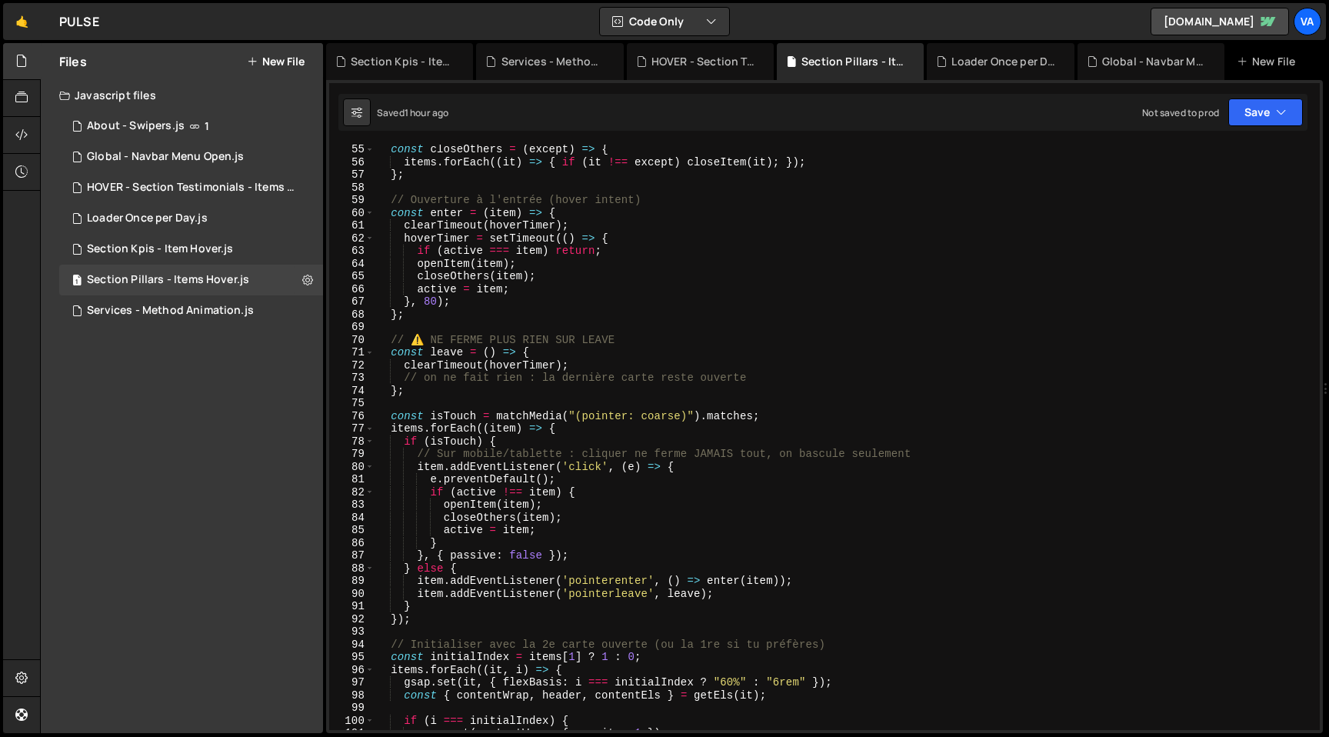
click at [658, 275] on div "const closeOthers = ( except ) => { items . forEach (( it ) => { if ( it !== ex…" at bounding box center [844, 448] width 939 height 611
type textarea "pillarItemHoverAnimation();"
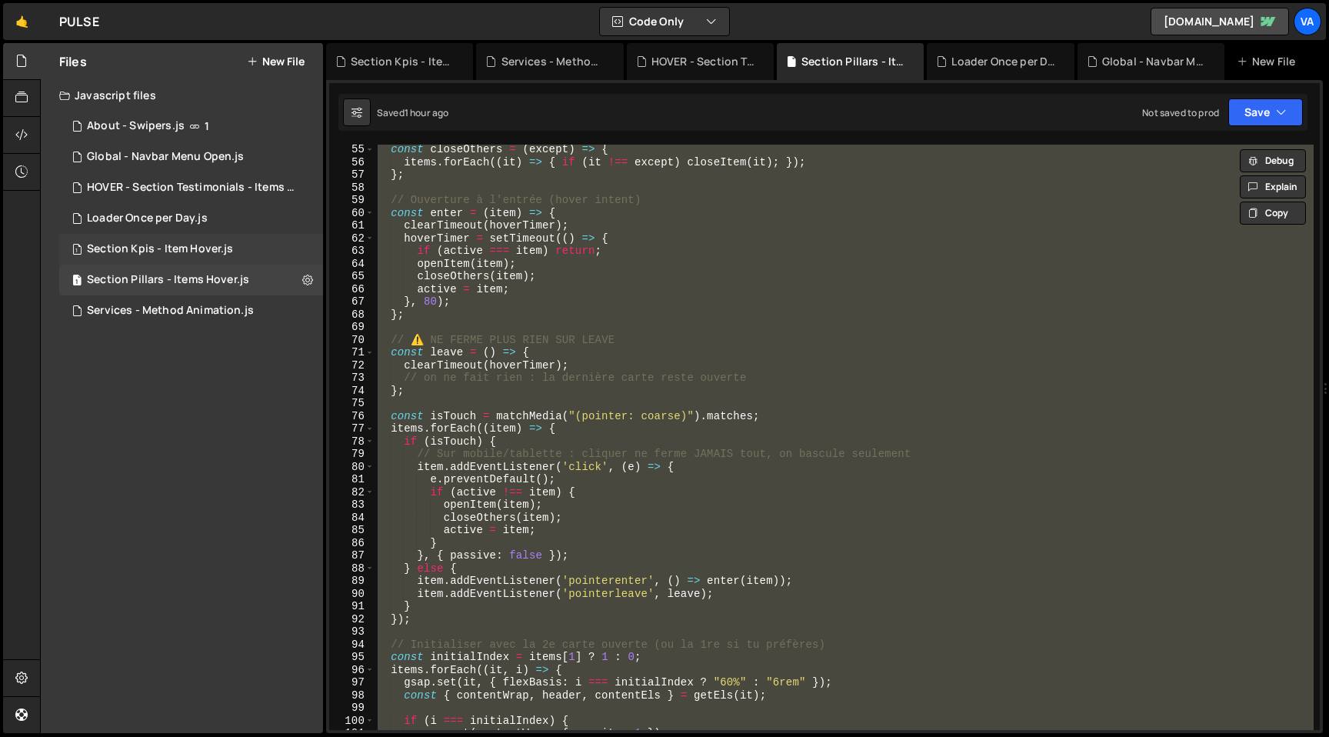
click at [184, 252] on div "Section Kpis - Item Hover.js" at bounding box center [160, 249] width 146 height 14
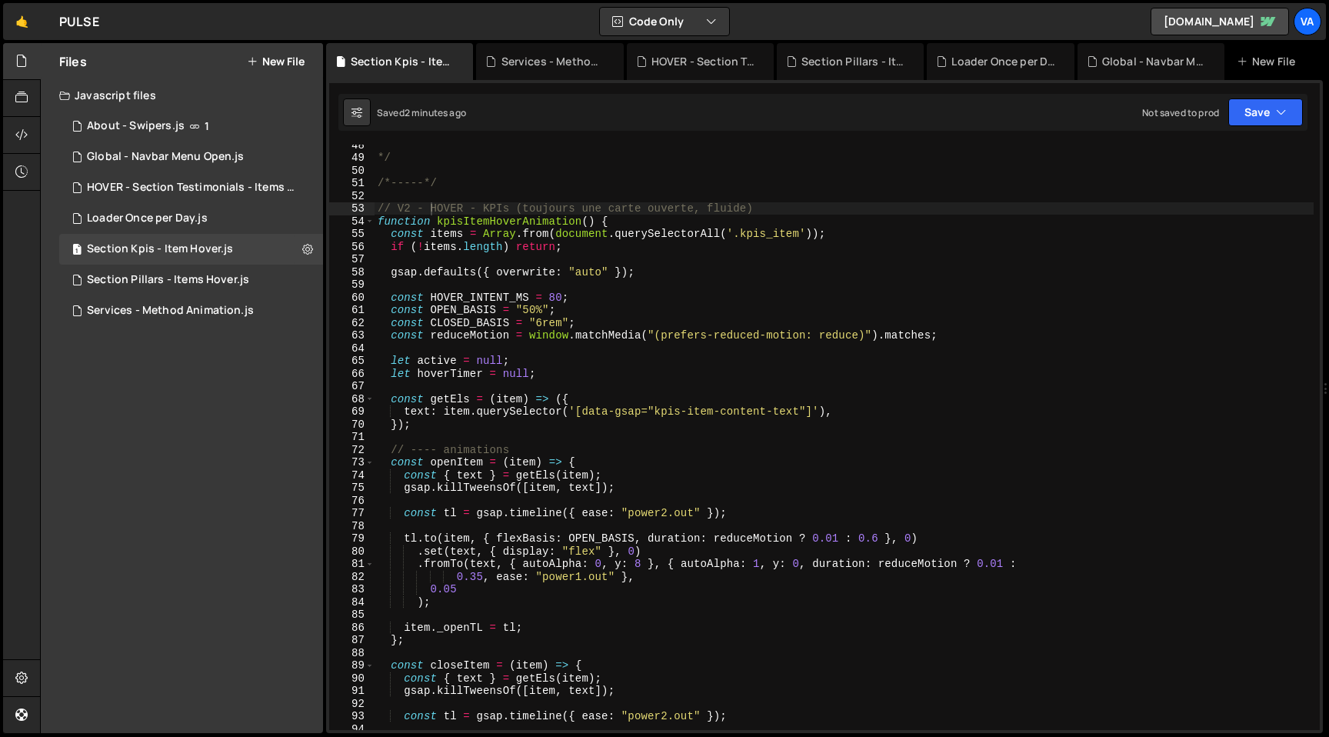
scroll to position [460, 0]
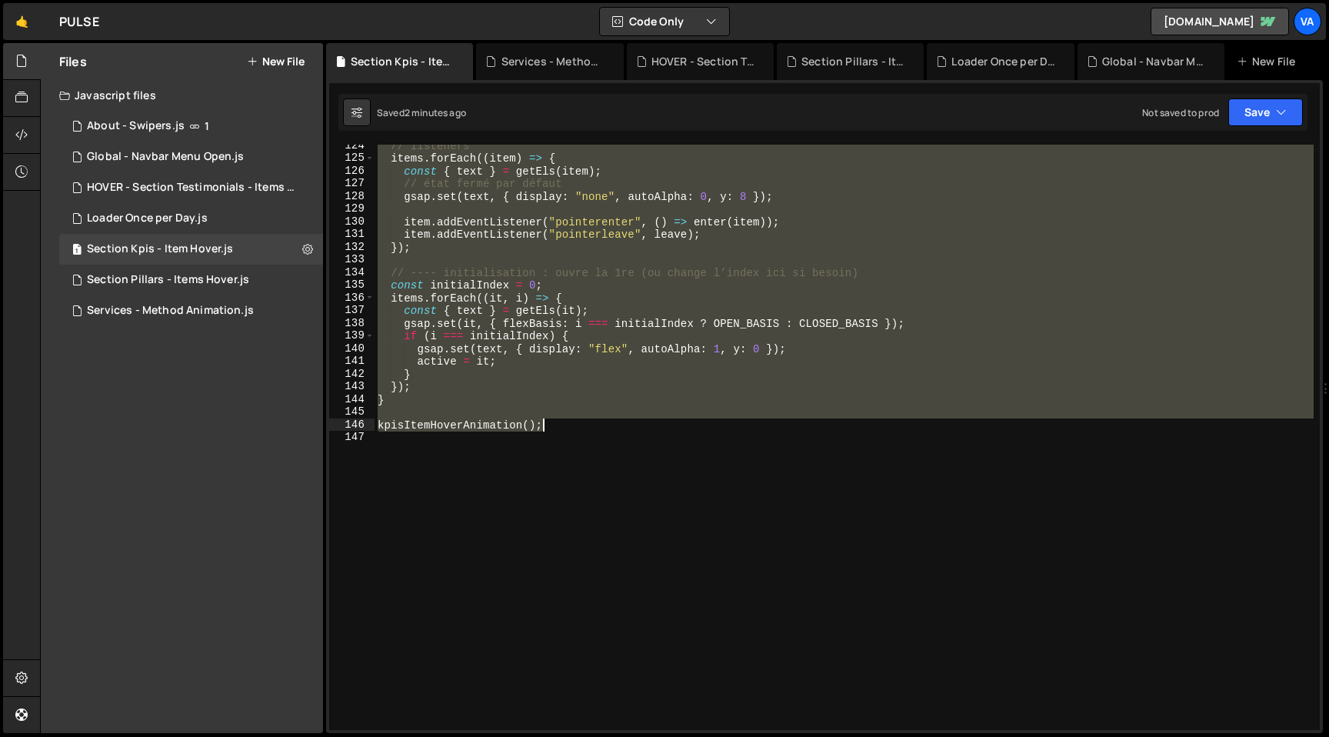
drag, startPoint x: 375, startPoint y: 367, endPoint x: 658, endPoint y: 441, distance: 291.7
click at [658, 441] on div "// listeners items . forEach (( item ) => { const { text } = getEls ( item ) ; …" at bounding box center [844, 444] width 939 height 611
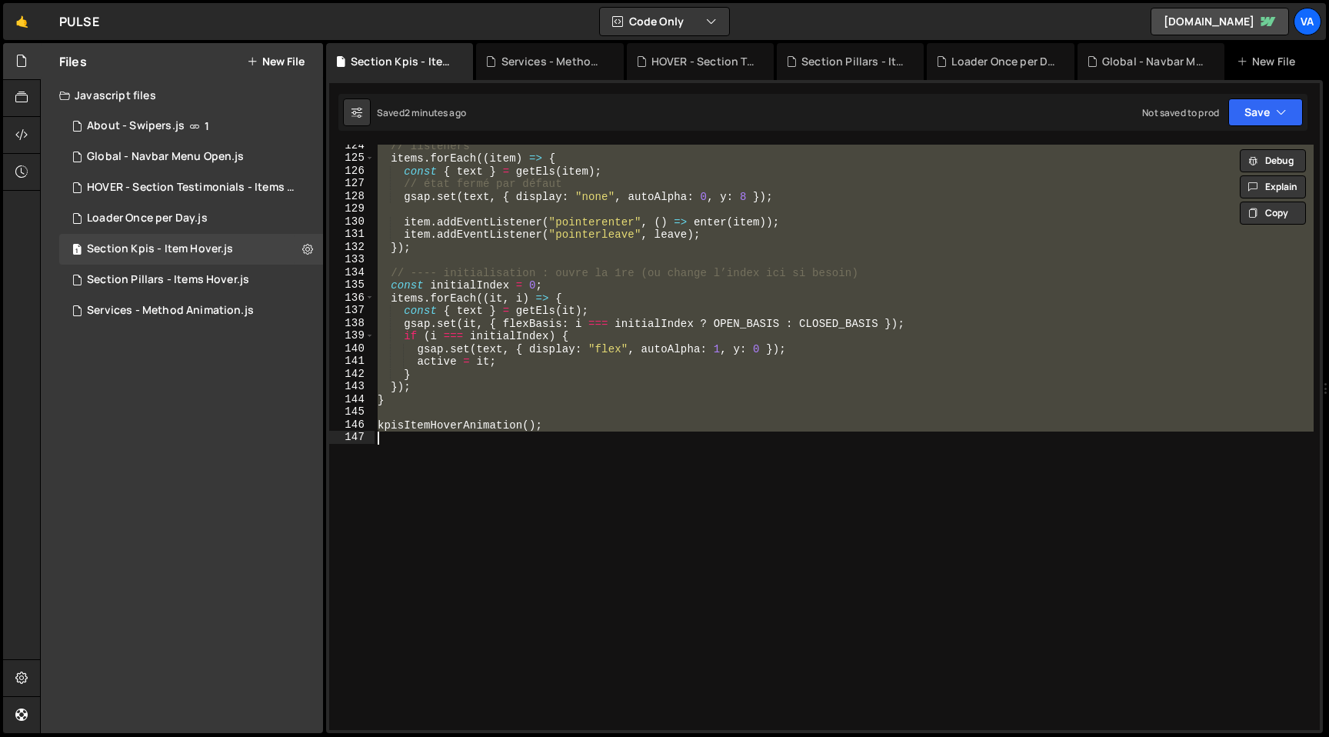
paste textarea
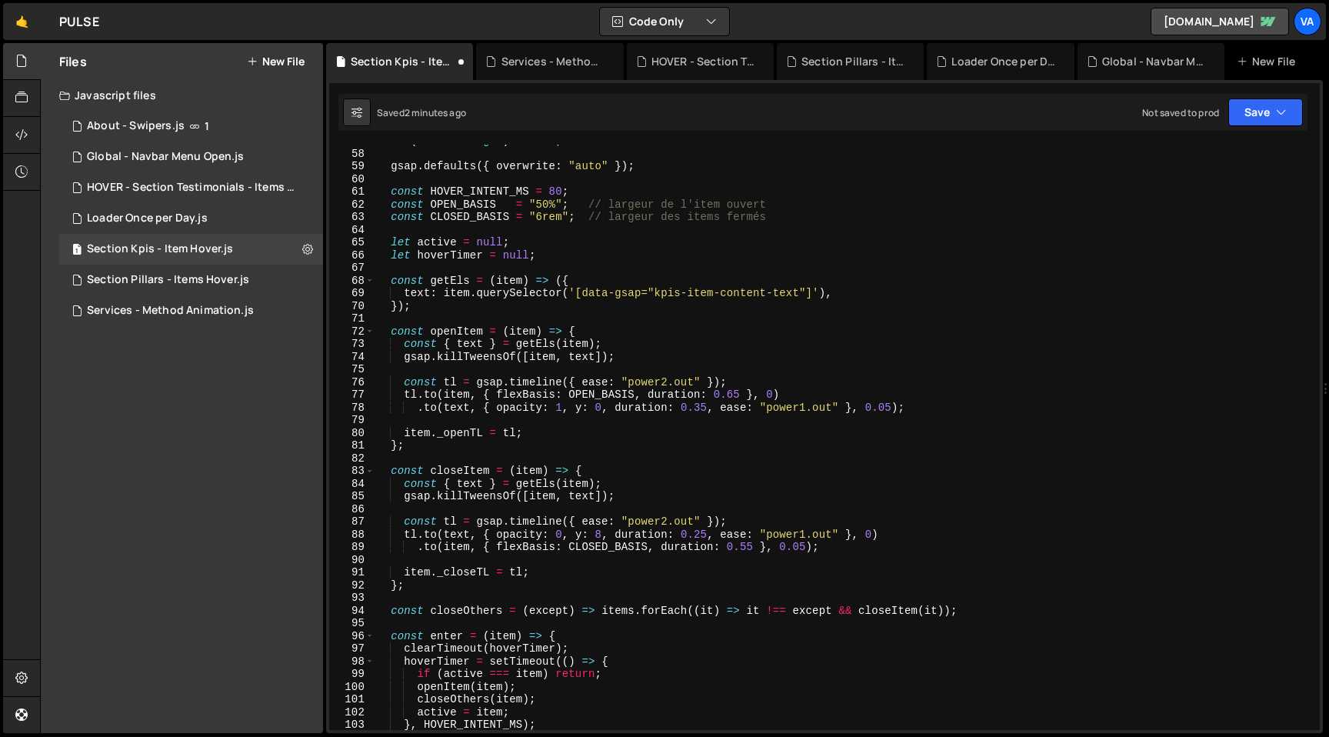
scroll to position [572, 0]
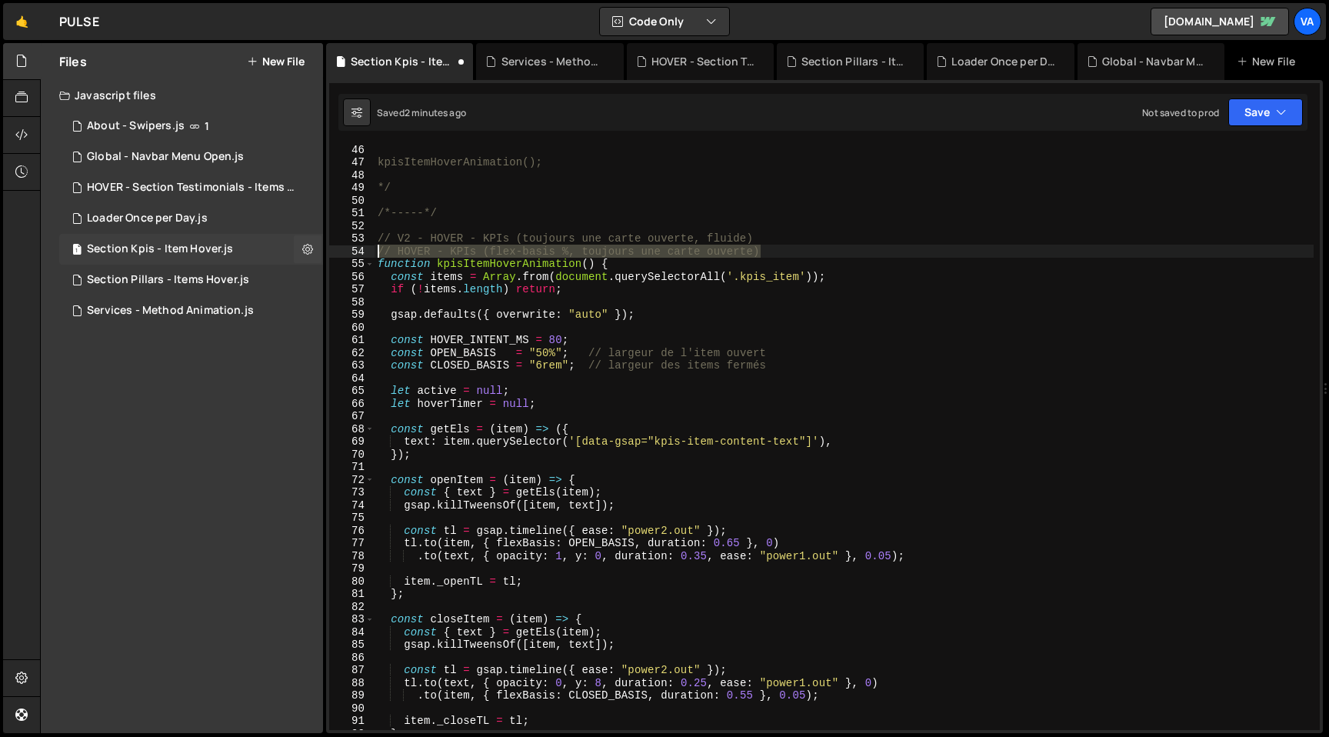
drag, startPoint x: 777, startPoint y: 253, endPoint x: 244, endPoint y: 249, distance: 533.0
click at [244, 249] on div "Files New File Javascript files 1 About - Swipers.js 1 1 Global - Navbar Menu O…" at bounding box center [684, 388] width 1289 height 691
type textarea "// HOVER - KPIs (flex-basis %, toujours une carte ouverte)"
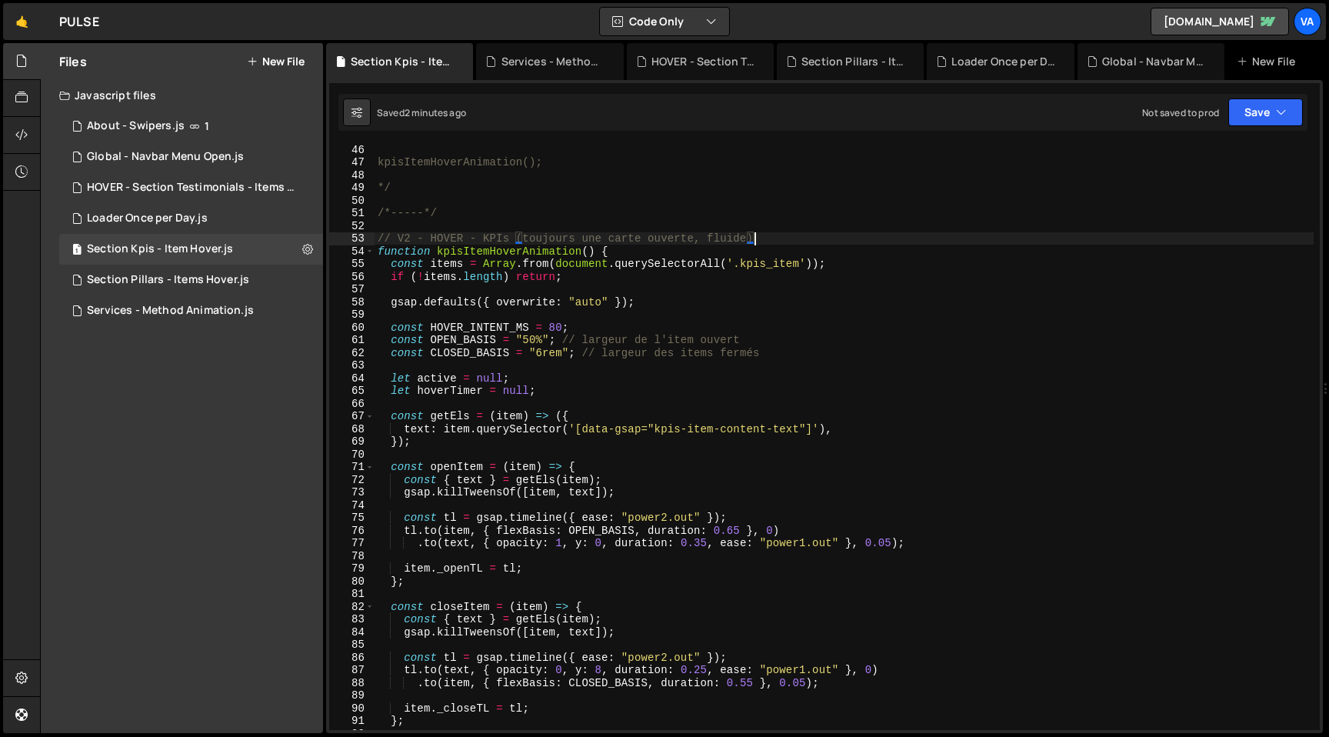
click at [429, 275] on div "kpisItemHoverAnimation(); */ /*-----*/ // V2 - HOVER - KPIs (toujours une carte…" at bounding box center [844, 448] width 939 height 611
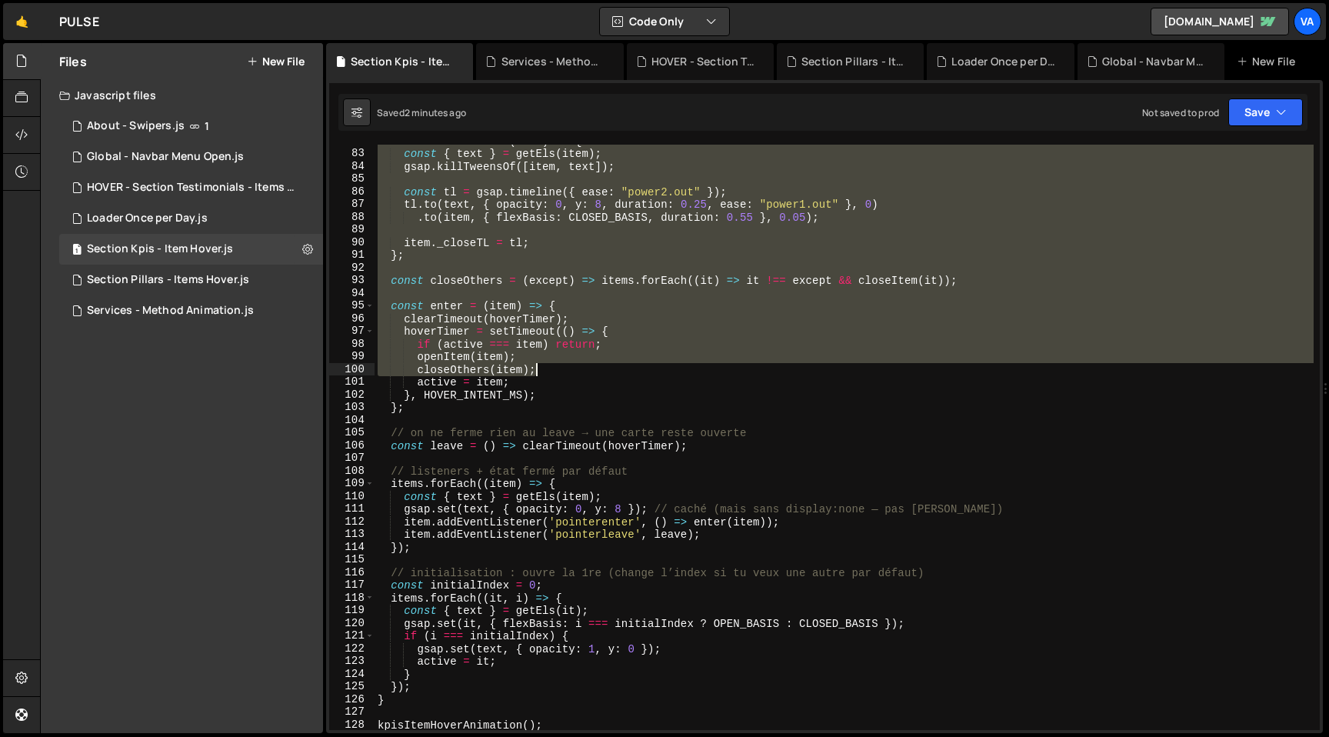
scroll to position [1338, 0]
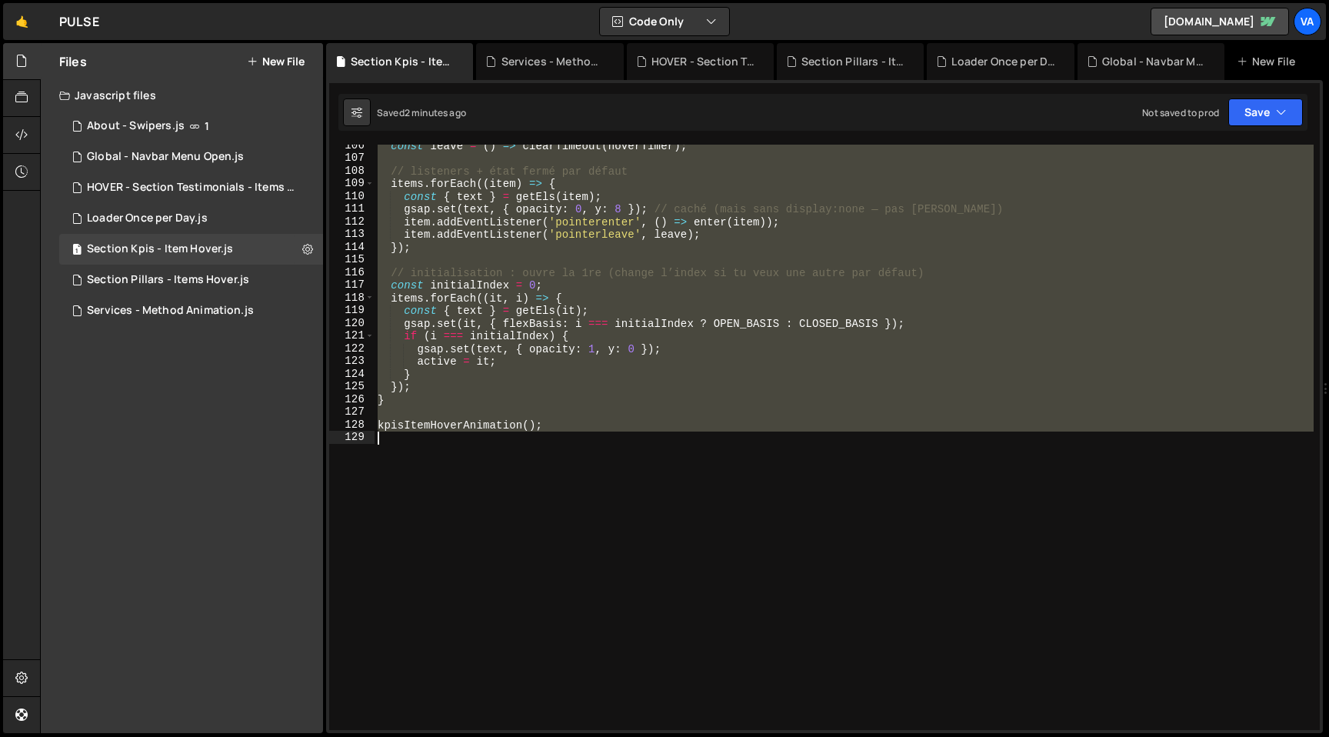
drag, startPoint x: 376, startPoint y: 251, endPoint x: 685, endPoint y: 448, distance: 366.9
click at [685, 448] on div "const leave = ( ) => clearTimeout ( hoverTimer ) ; // listeners + état fermé pa…" at bounding box center [844, 444] width 939 height 611
paste textarea
type textarea "kpisItemHoverAnimation();"
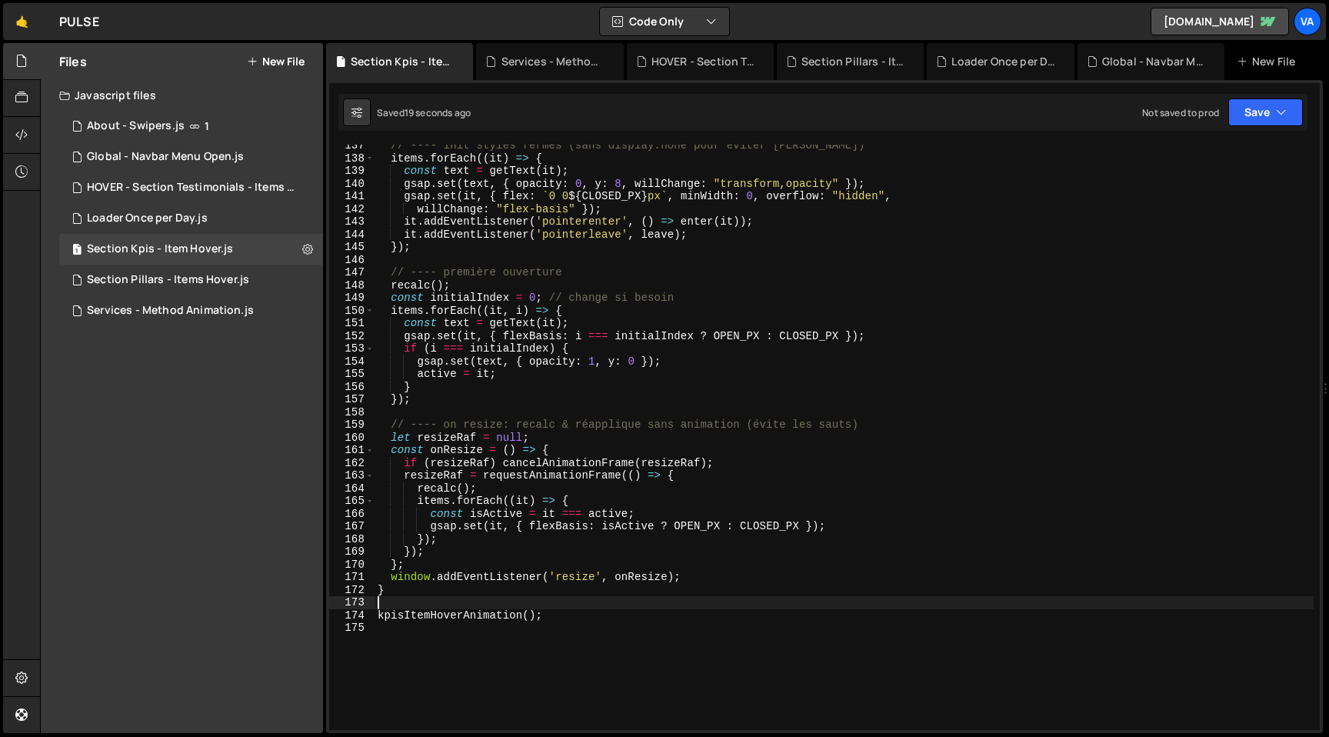
scroll to position [1922, 0]
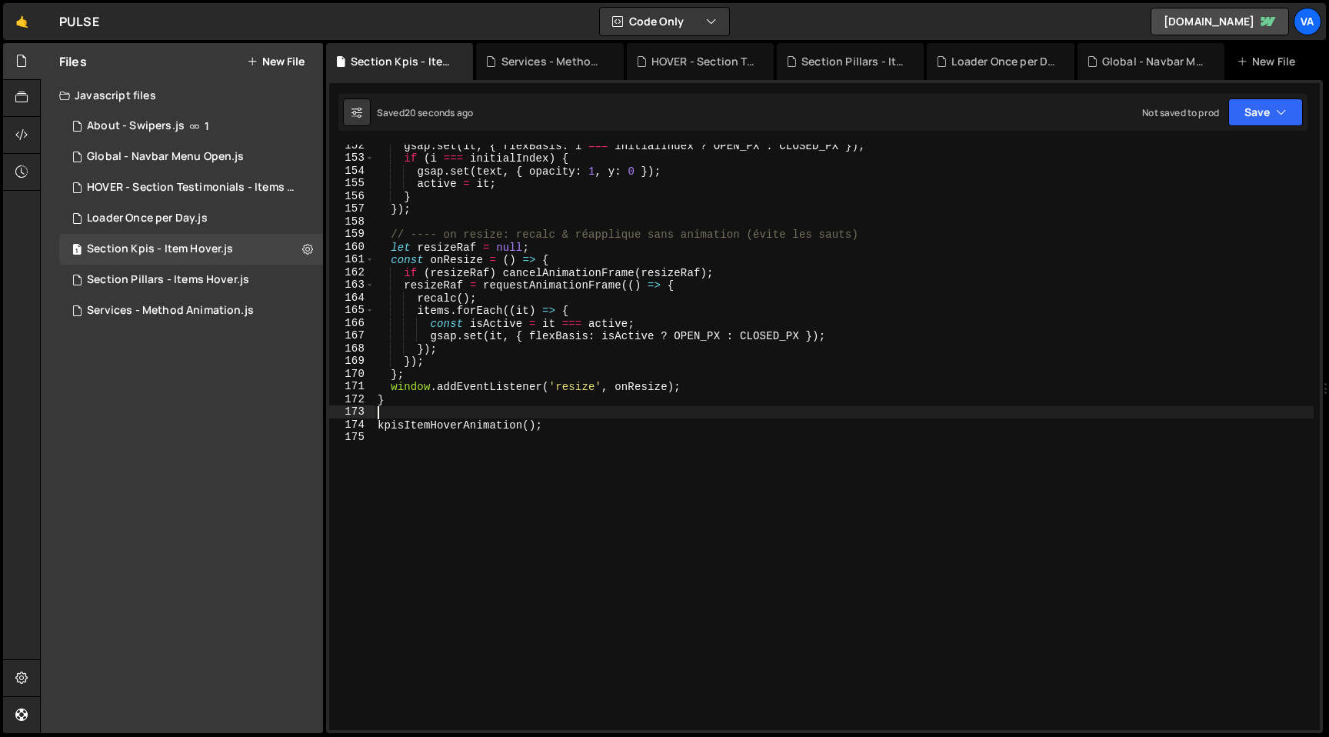
type textarea "});"
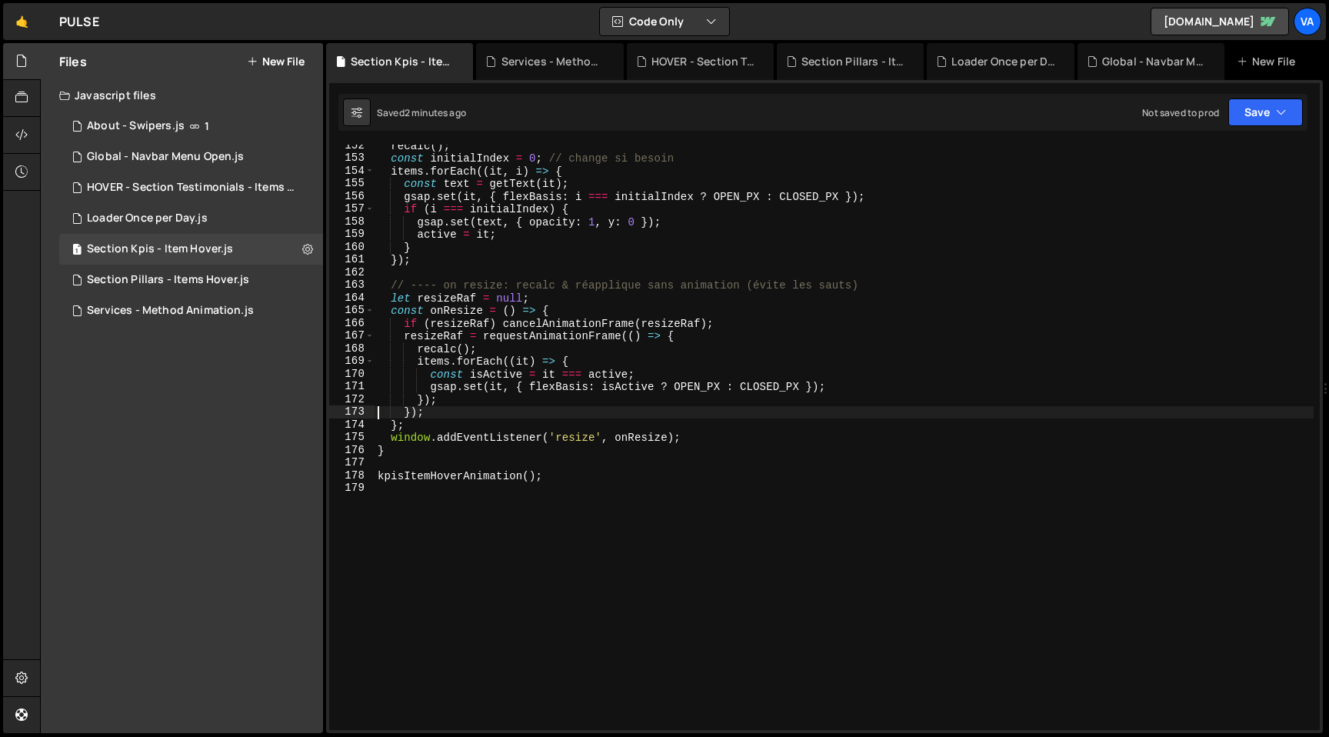
click at [532, 617] on div "recalc ( ) ; const initialIndex = 0 ; // change si besoin items . forEach (( it…" at bounding box center [844, 444] width 939 height 611
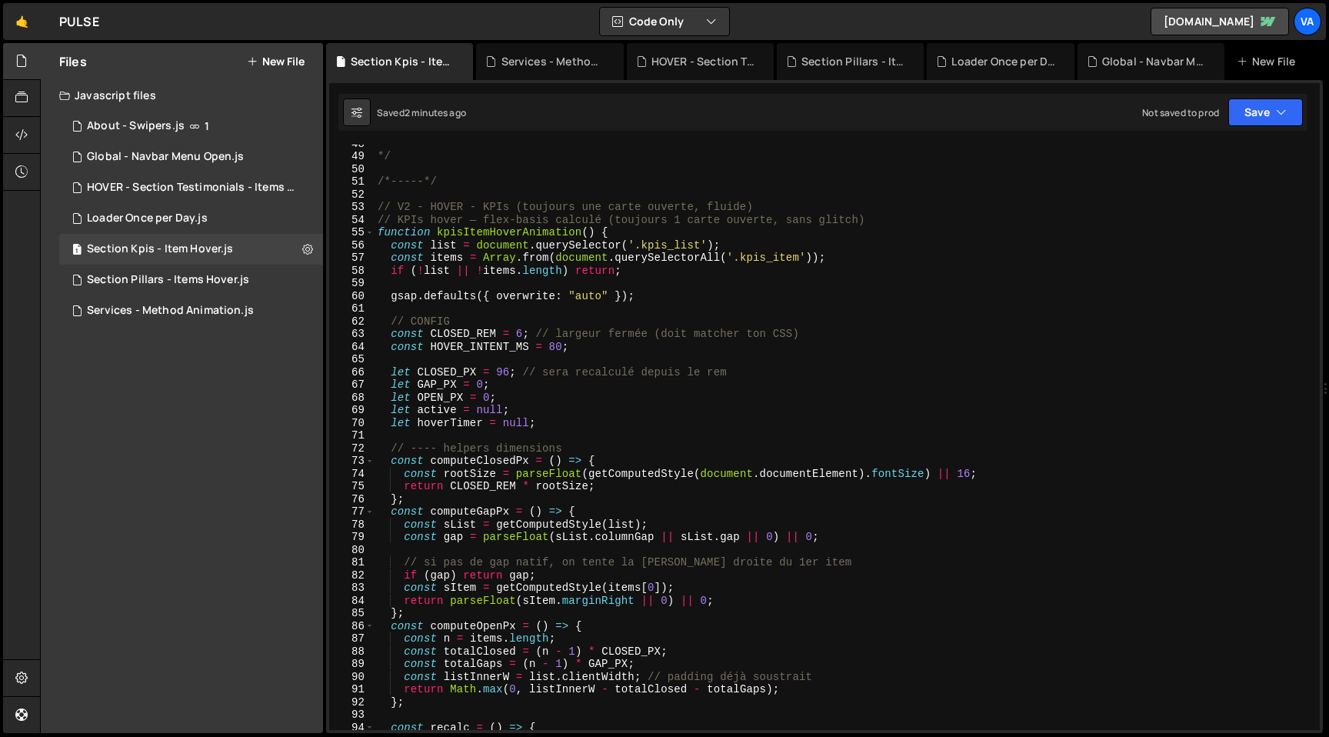
scroll to position [598, 0]
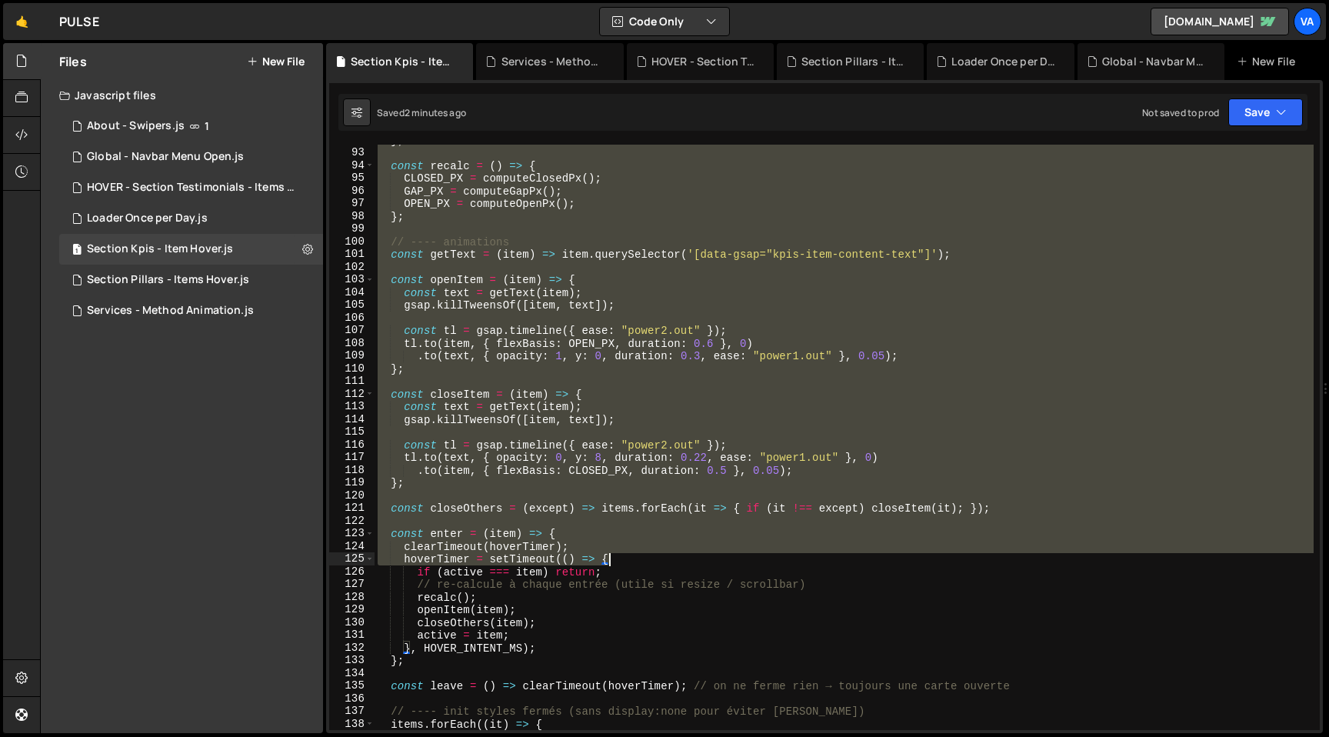
drag, startPoint x: 472, startPoint y: 261, endPoint x: 669, endPoint y: 577, distance: 372.4
click at [669, 577] on div "} ; const recalc = ( ) => { CLOSED_PX = computeClosedPx ( ) ; GAP_PX = computeG…" at bounding box center [844, 439] width 939 height 611
type textarea "overflow: "hidden", willChange: "flex-basis""
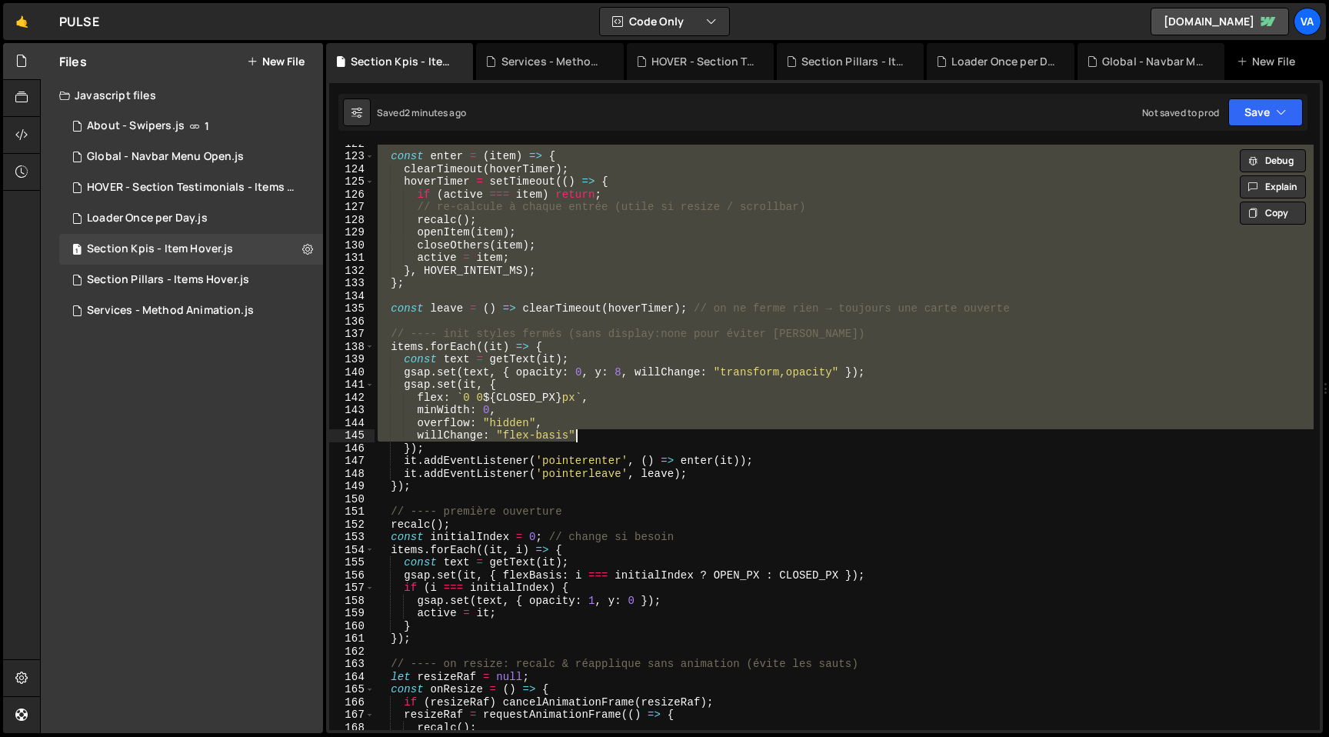
scroll to position [1973, 0]
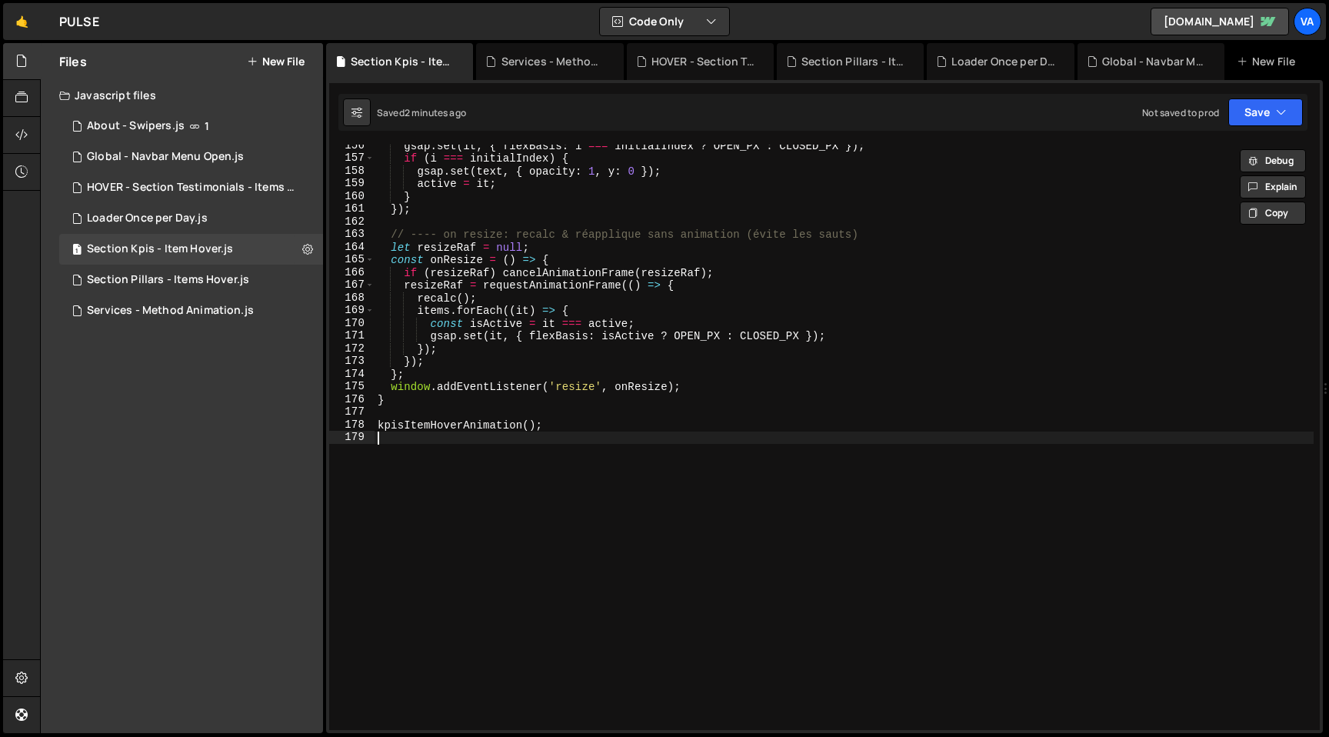
click at [668, 574] on div "gsap . set ( it , { flexBasis : i === initialIndex ? OPEN_PX : CLOSED_PX }) ; i…" at bounding box center [844, 444] width 939 height 611
click at [667, 554] on div "gsap . set ( it , { flexBasis : i === initialIndex ? OPEN_PX : CLOSED_PX }) ; i…" at bounding box center [844, 444] width 939 height 611
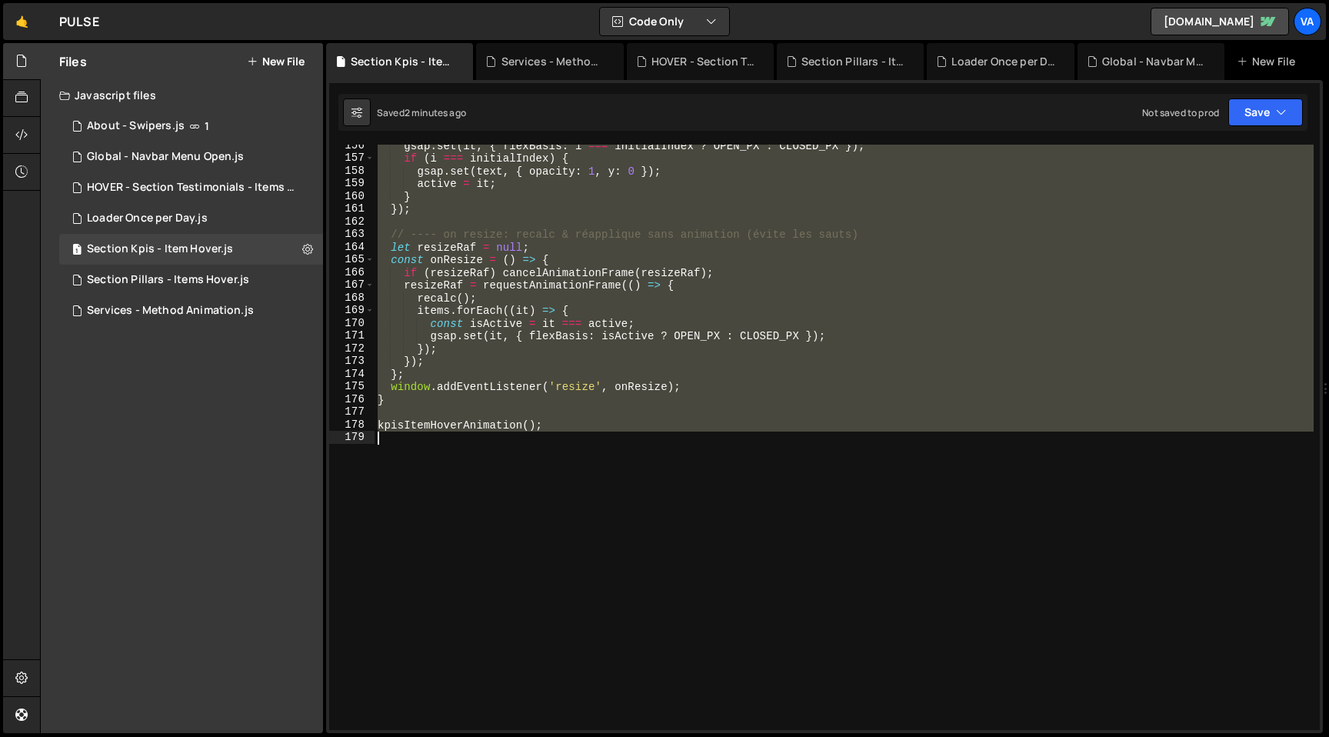
drag, startPoint x: 378, startPoint y: 514, endPoint x: 693, endPoint y: 558, distance: 318.3
click at [693, 558] on div "gsap . set ( it , { flexBasis : i === initialIndex ? OPEN_PX : CLOSED_PX }) ; i…" at bounding box center [844, 444] width 939 height 611
type textarea "kpisItemHoverAnimation();"
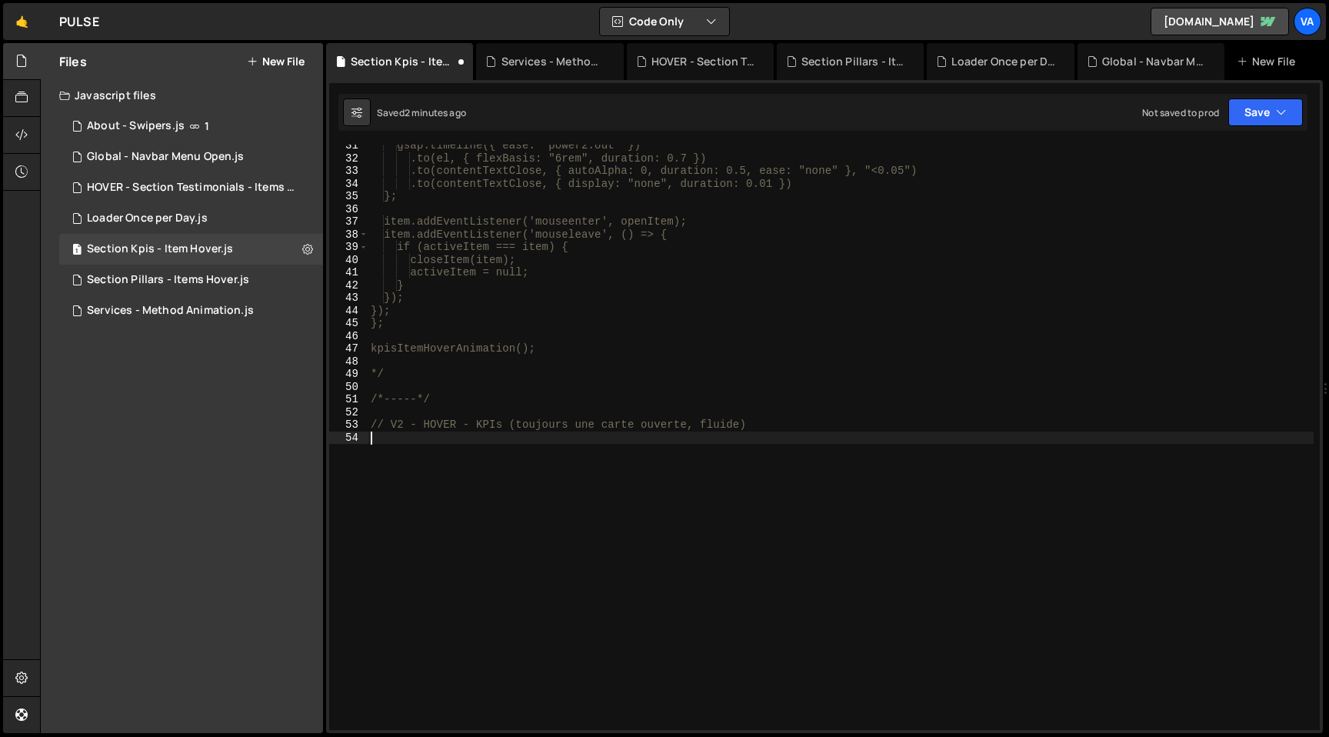
paste textarea "kpisItemHoverAnimation();"
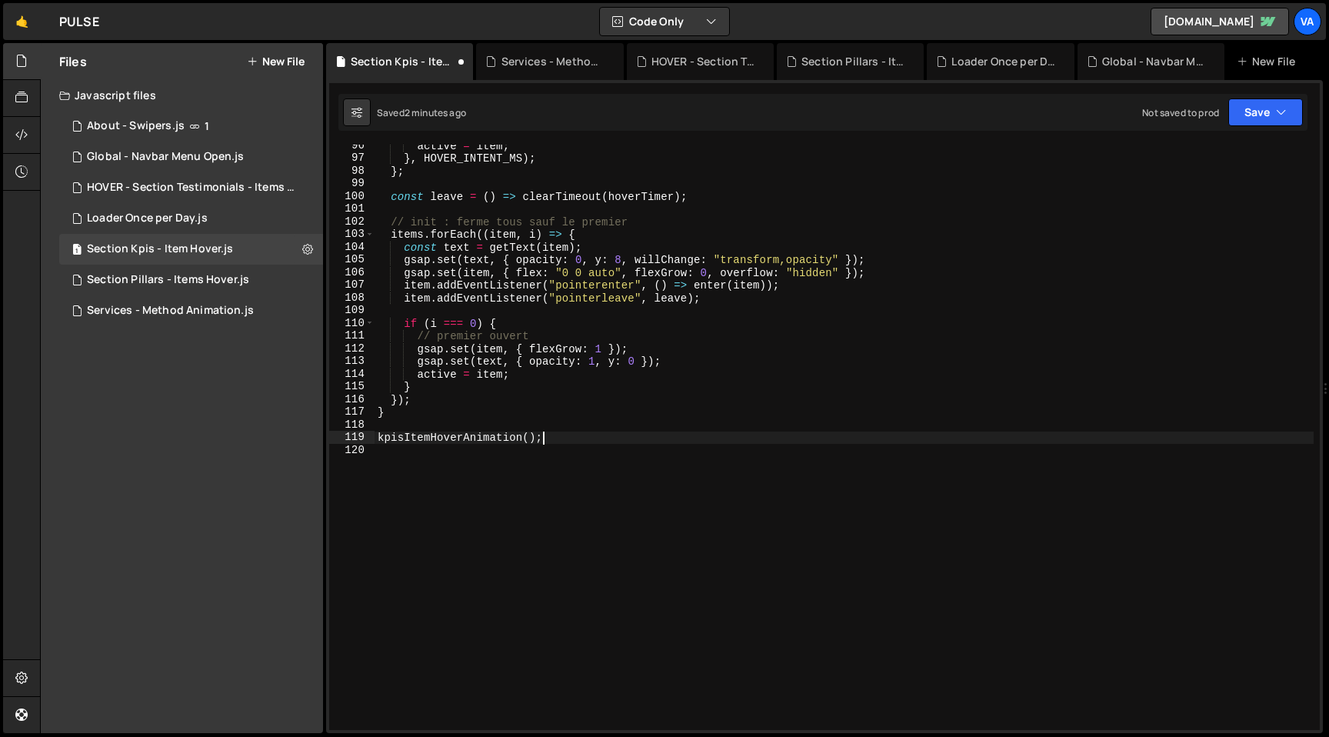
scroll to position [1224, 0]
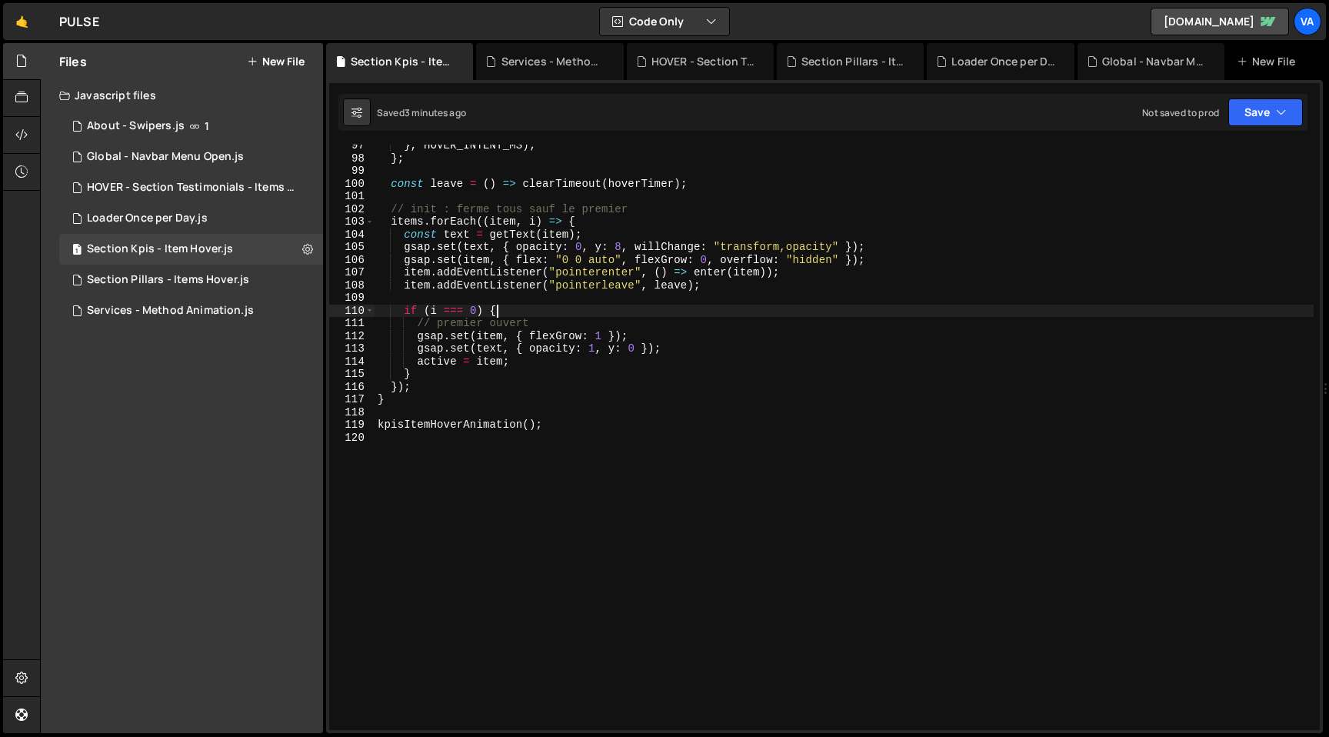
click at [568, 308] on div "} , HOVER_INTENT_MS ) ; } ; const leave = ( ) => clearTimeout ( hoverTimer ) ; …" at bounding box center [844, 444] width 939 height 611
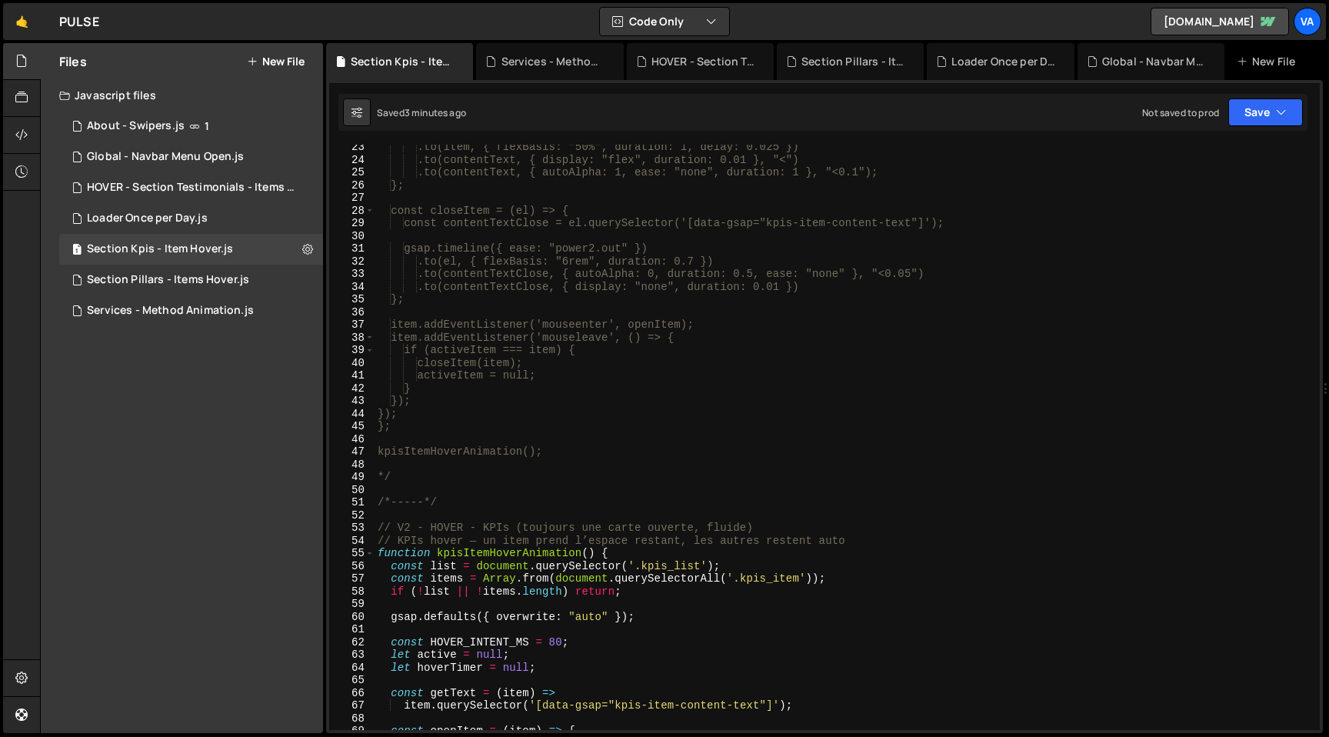
scroll to position [412, 0]
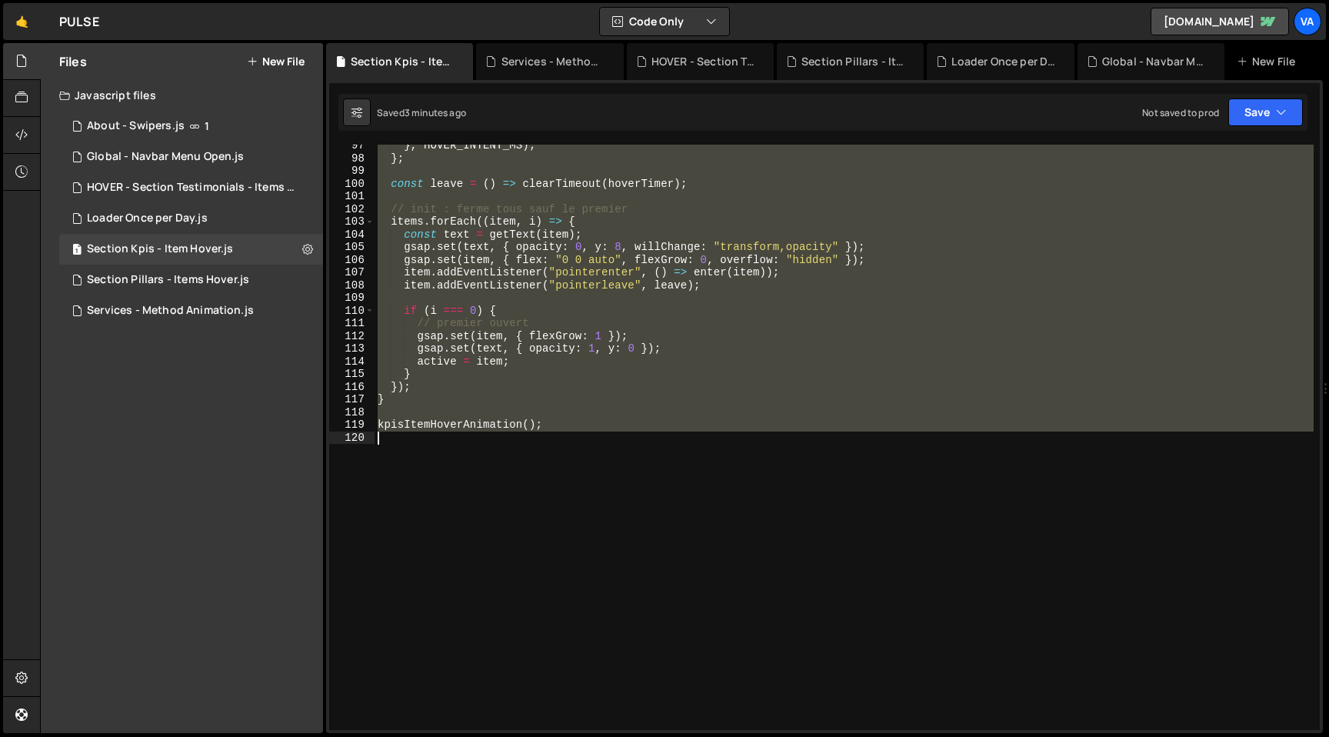
drag, startPoint x: 375, startPoint y: 409, endPoint x: 810, endPoint y: 613, distance: 479.9
click at [810, 613] on div "} , HOVER_INTENT_MS ) ; } ; const leave = ( ) => clearTimeout ( hoverTimer ) ; …" at bounding box center [844, 444] width 939 height 611
type textarea "kpisItemHoverAnimation();"
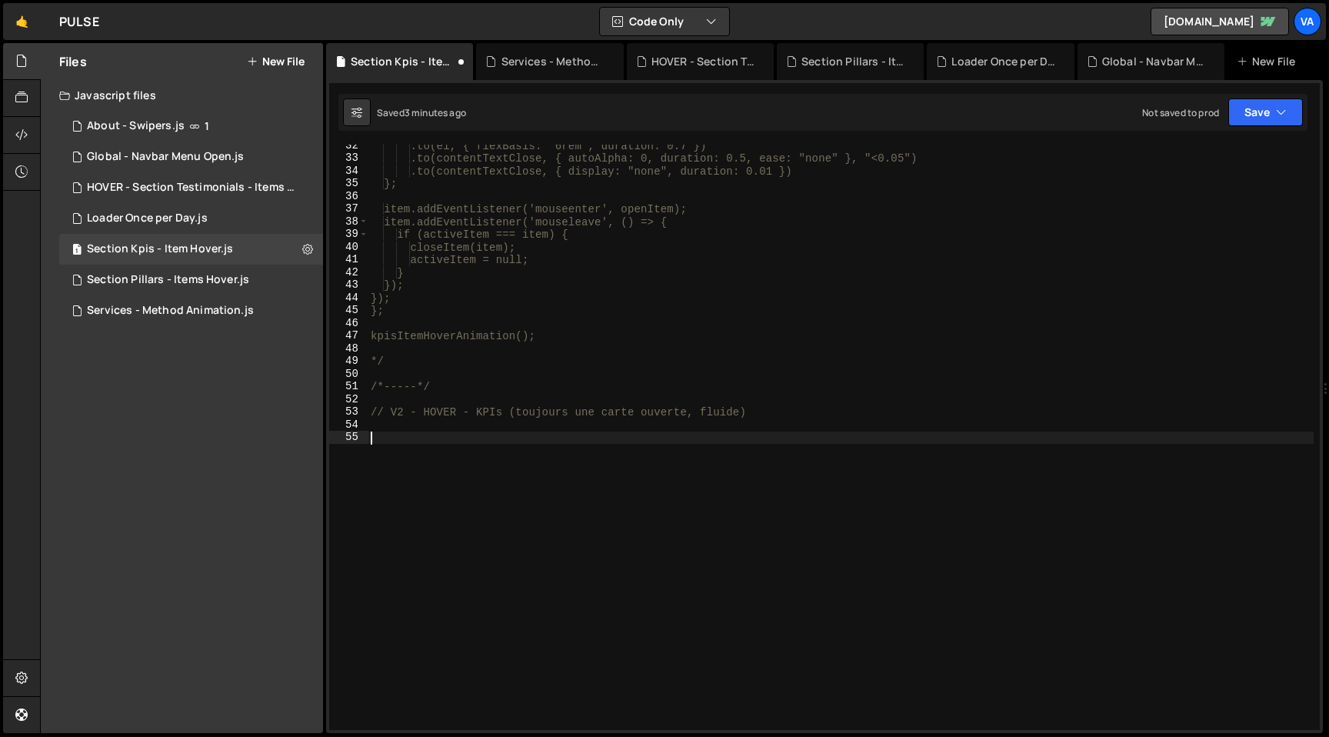
paste textarea "// (ou) document.addEventListener('DOMContentLoaded', initKpisHover);"
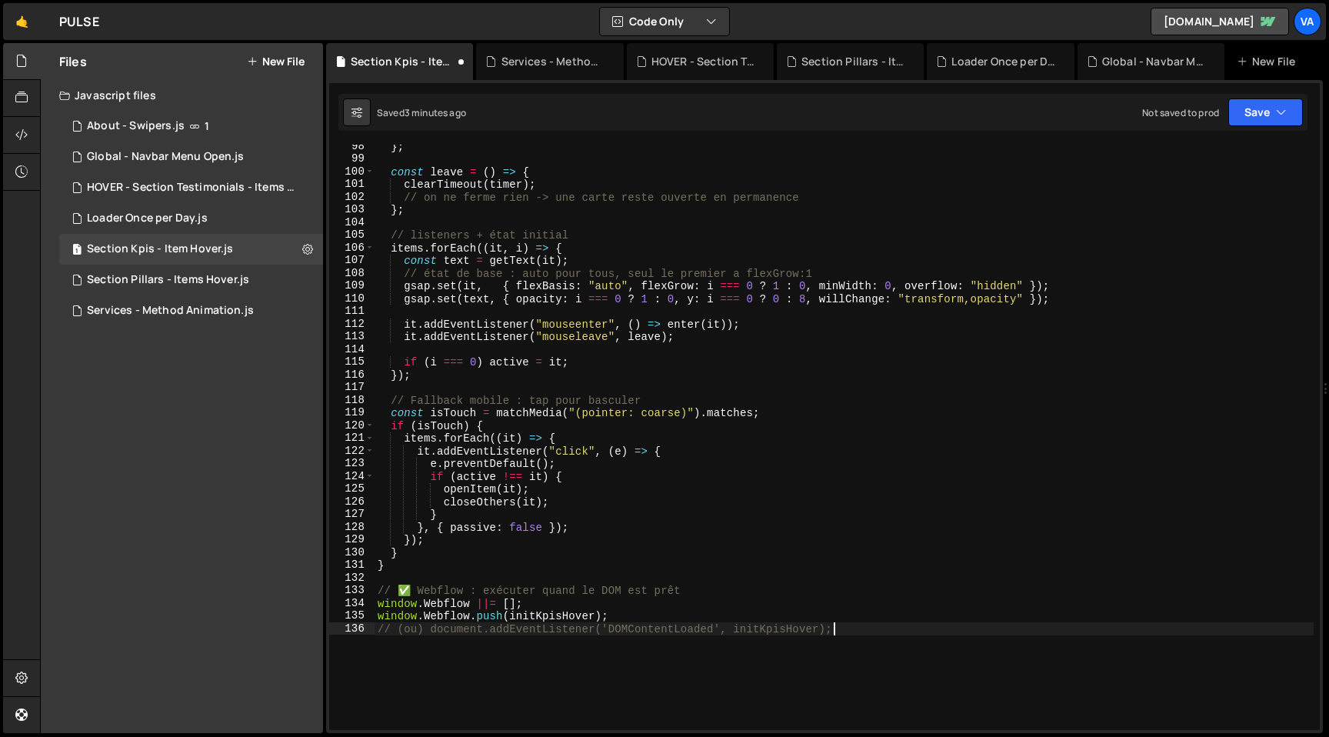
scroll to position [1427, 0]
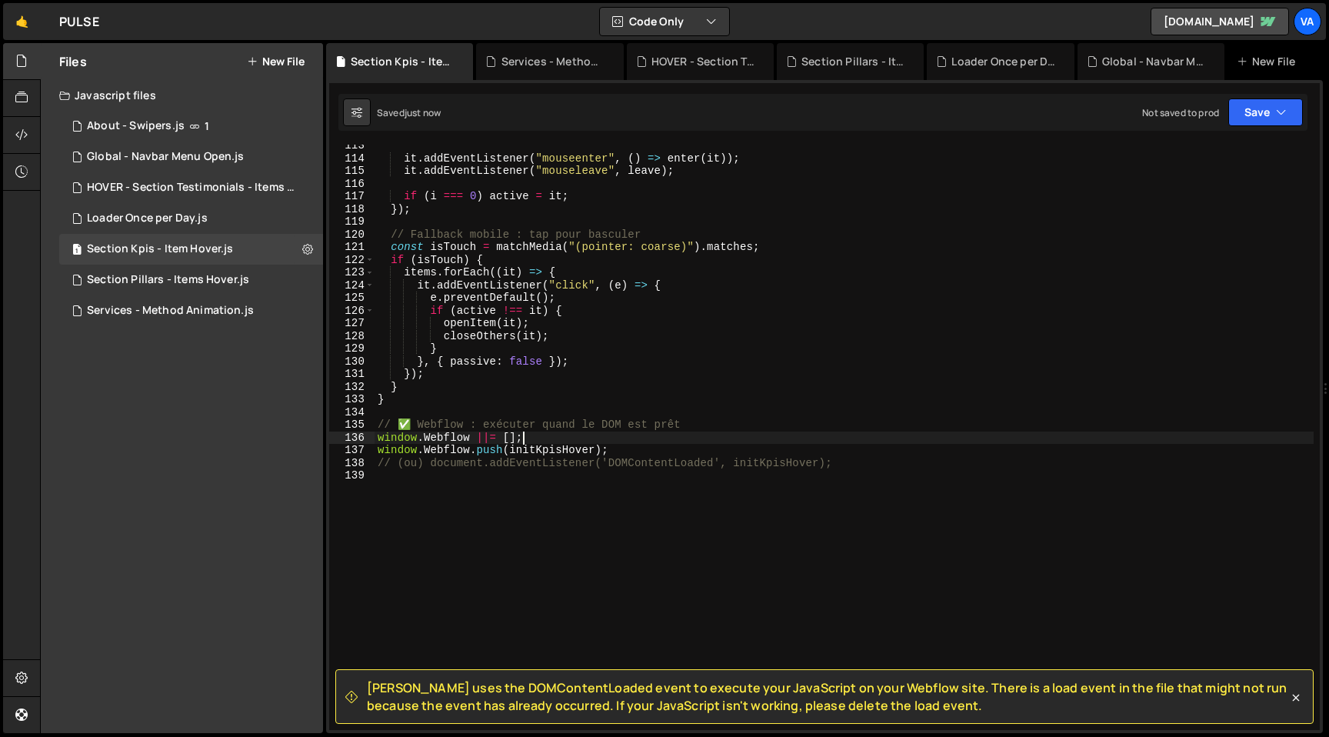
click at [803, 462] on div "it . addEventListener ( "mouseenter" , ( ) => enter ( it )) ; it . addEventList…" at bounding box center [844, 444] width 939 height 611
type textarea "// (ou) document.addEventListener('DOMContentLoaded', initKpisHover);"
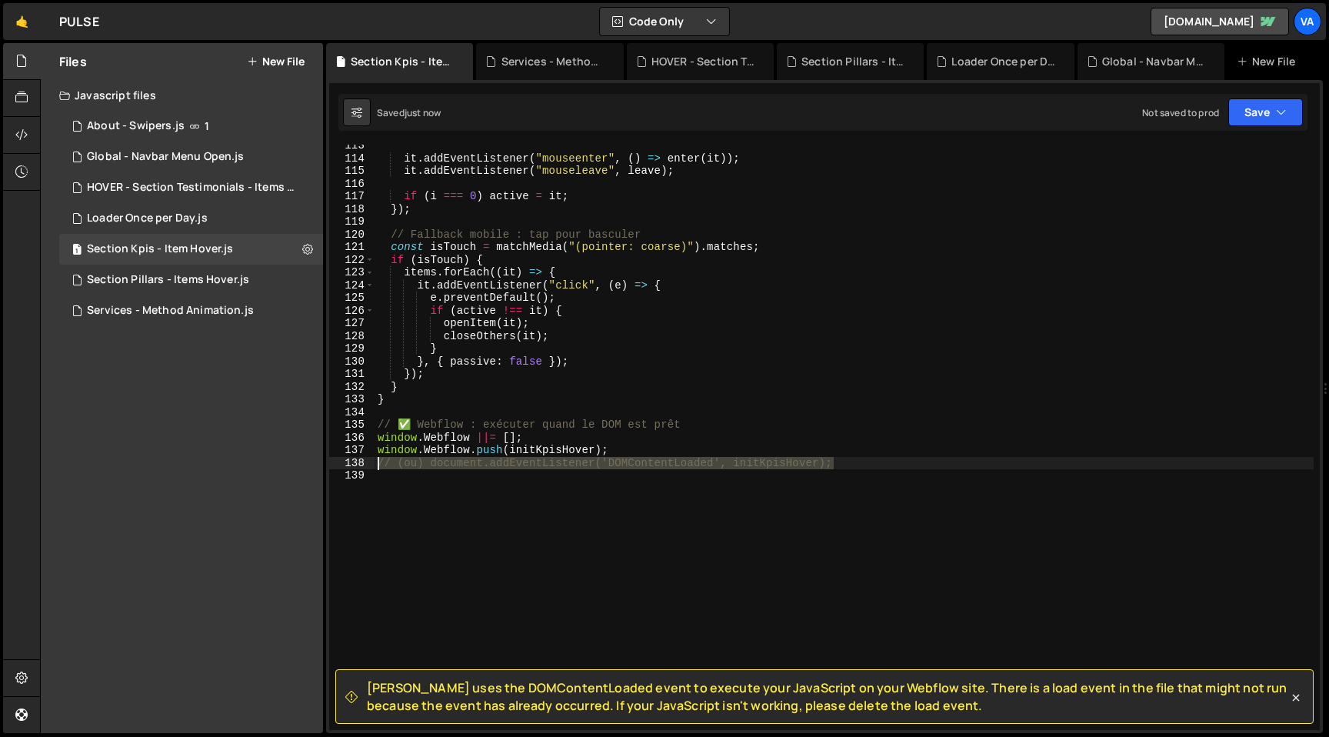
drag, startPoint x: 853, startPoint y: 461, endPoint x: 368, endPoint y: 464, distance: 485.3
click at [368, 464] on div "// (ou) document.addEventListener('DOMContentLoaded', initKpisHover); 113 114 1…" at bounding box center [824, 437] width 991 height 585
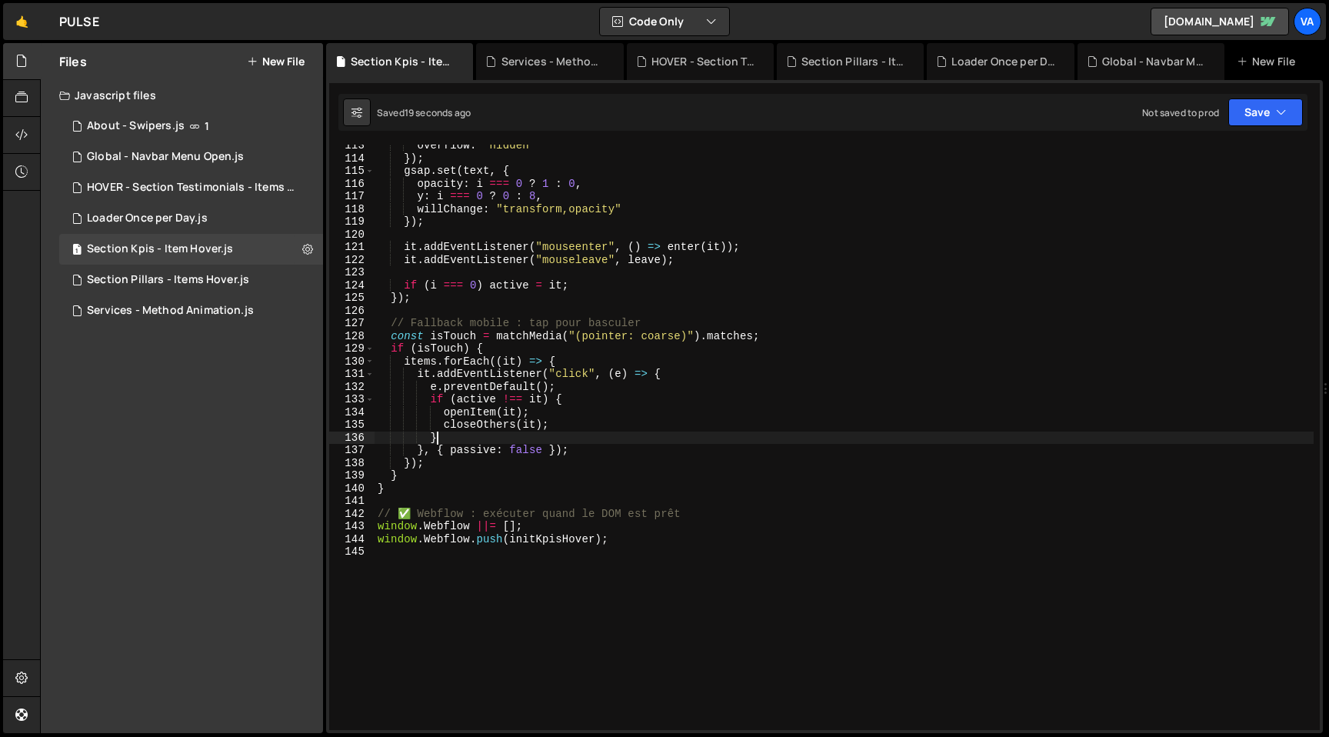
click at [688, 437] on div "overflow : "hidden" }) ; gsap . set ( text , { opacity : i === 0 ? 1 : 0 , y : …" at bounding box center [844, 444] width 939 height 611
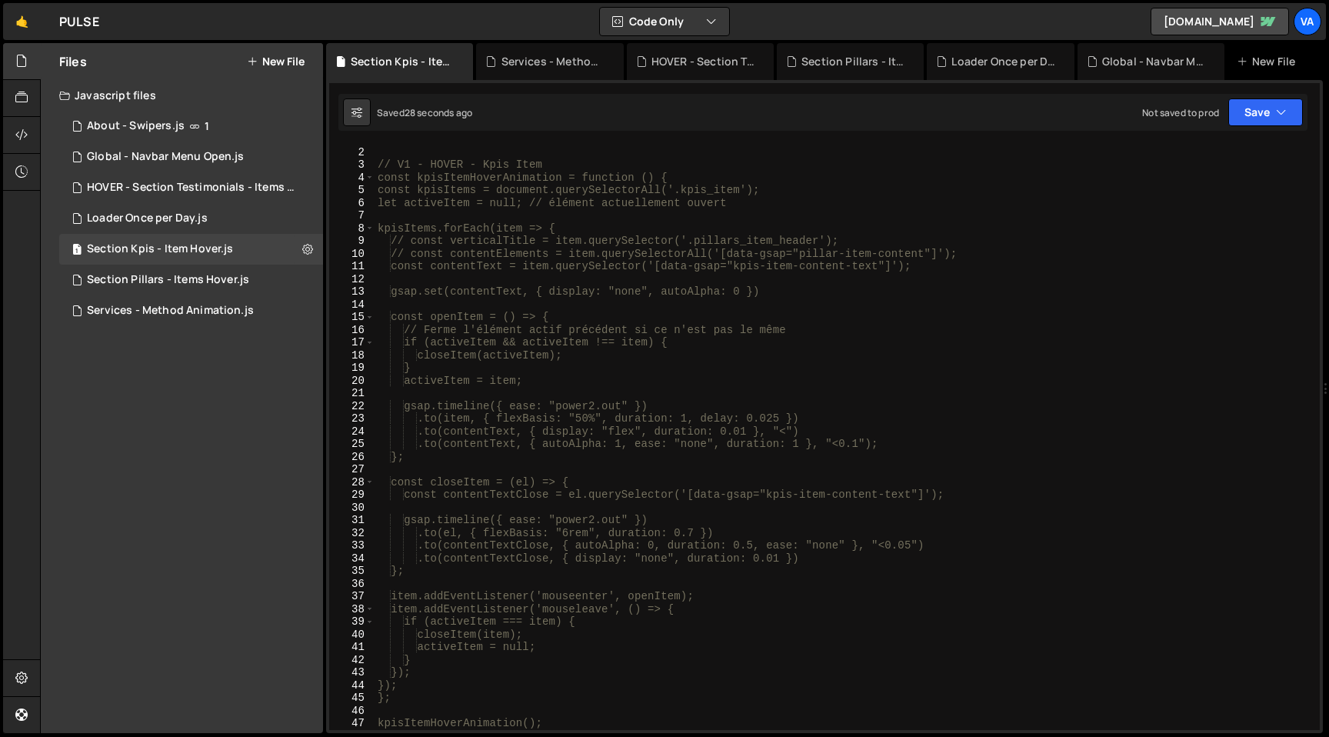
scroll to position [62, 0]
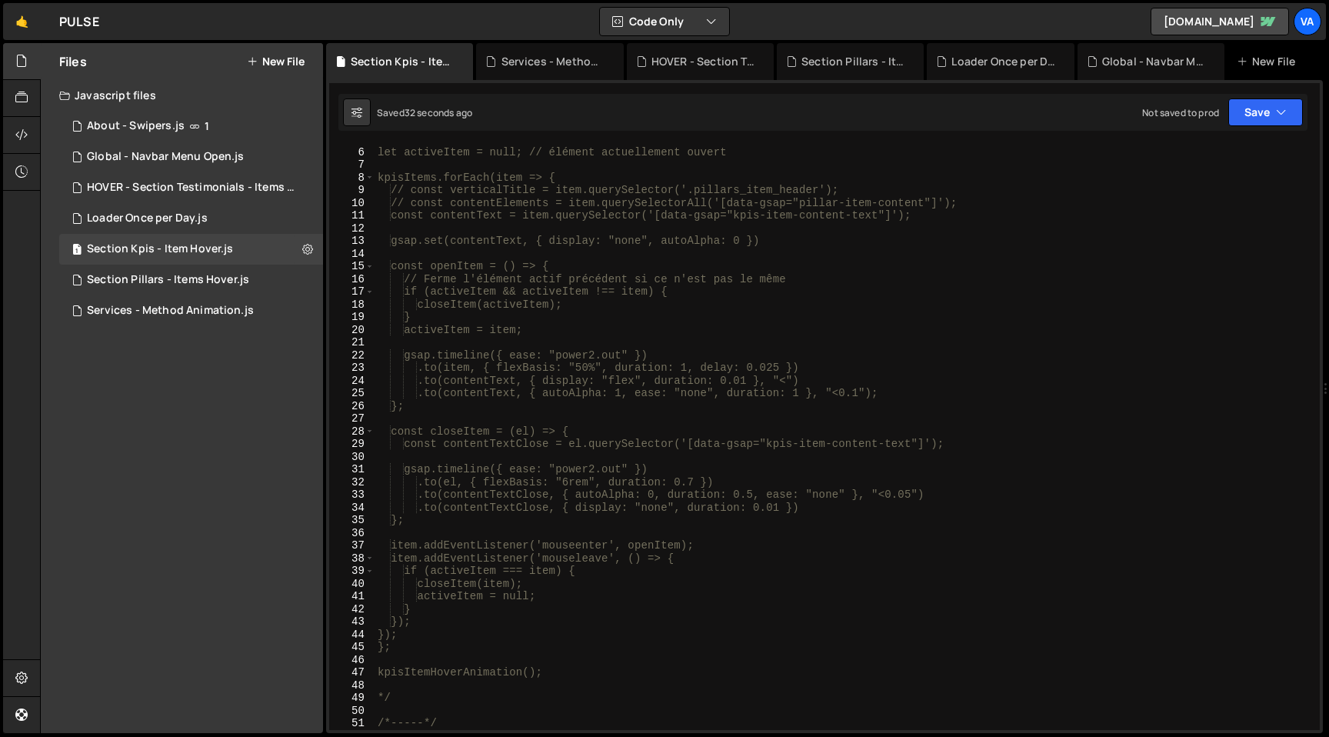
click at [584, 488] on div "const kpisItems = document.querySelectorAll('.kpis_item'); let activeItem = nul…" at bounding box center [844, 438] width 939 height 611
drag, startPoint x: 602, startPoint y: 485, endPoint x: 573, endPoint y: 484, distance: 29.2
click at [573, 484] on div "const kpisItems = document.querySelectorAll('.kpis_item'); let activeItem = nul…" at bounding box center [844, 438] width 939 height 611
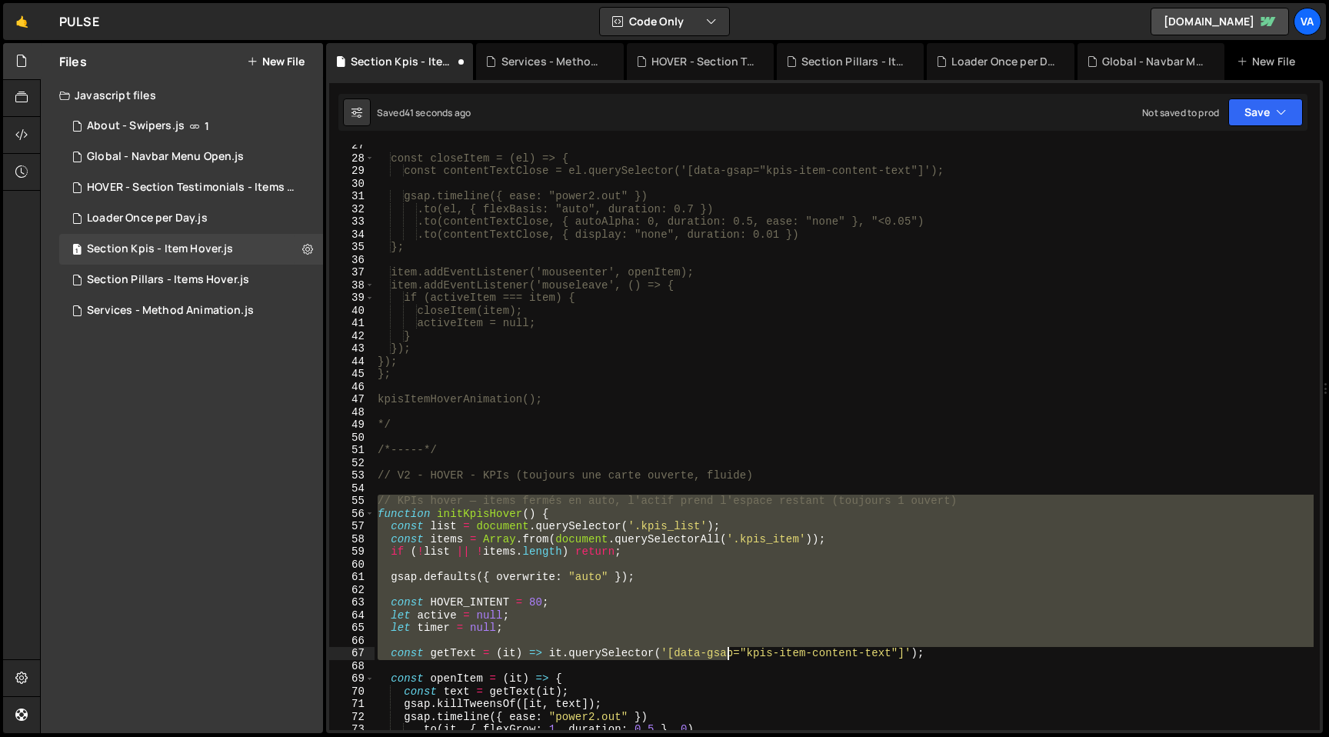
scroll to position [1541, 0]
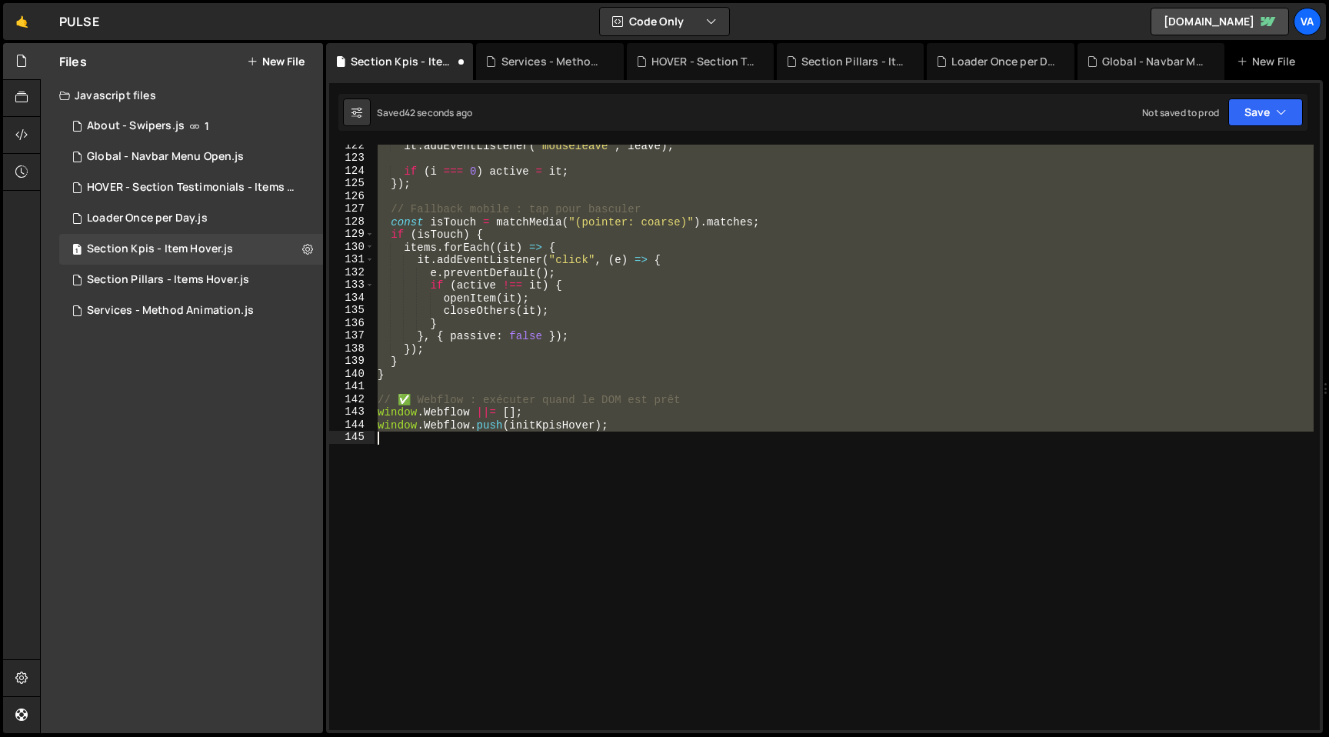
drag, startPoint x: 378, startPoint y: 670, endPoint x: 723, endPoint y: 659, distance: 344.7
click at [723, 659] on div "it . addEventListener ( "mouseleave" , leave ) ; if ( i === 0 ) active = it ; }…" at bounding box center [844, 444] width 939 height 611
type textarea "window.Webflow.push(initKpisHover);"
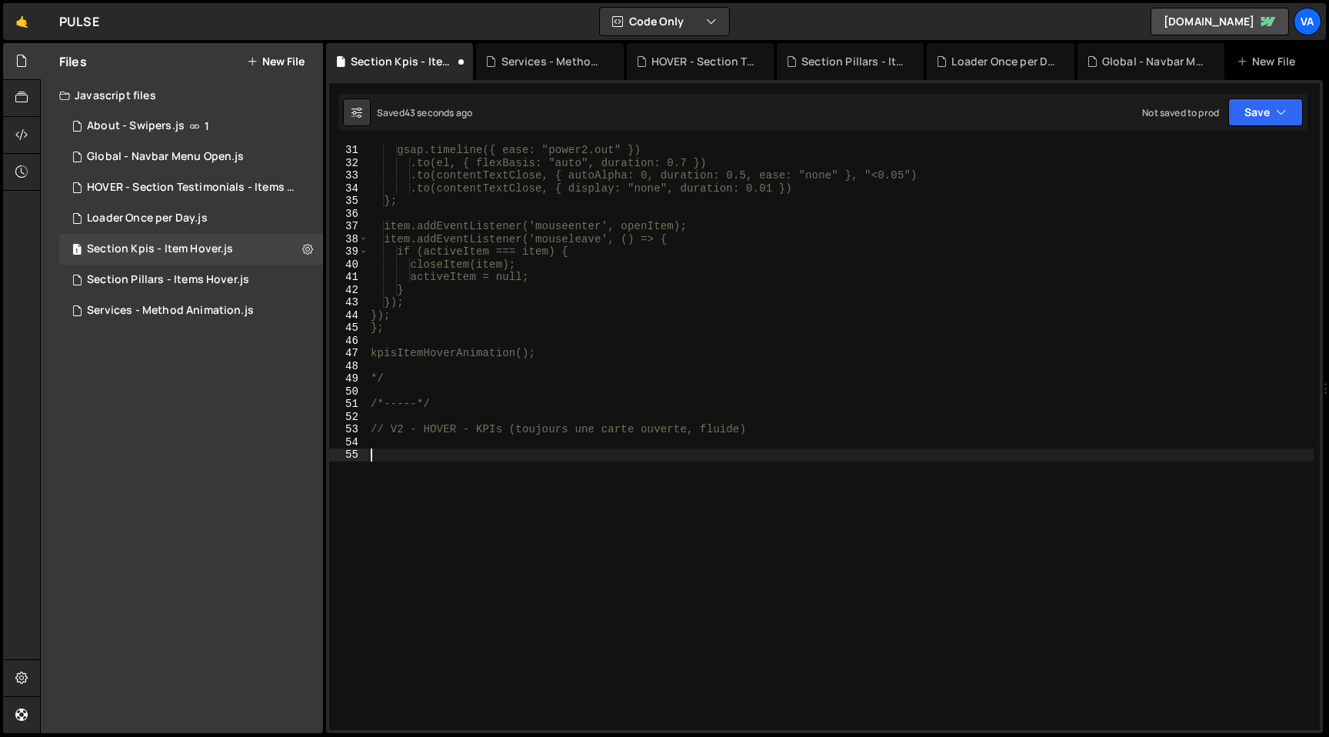
scroll to position [381, 0]
click at [401, 384] on div "gsap.timeline({ ease: "power2.out" }) .to(el, { flexBasis: "auto", duration: 0.…" at bounding box center [841, 449] width 946 height 611
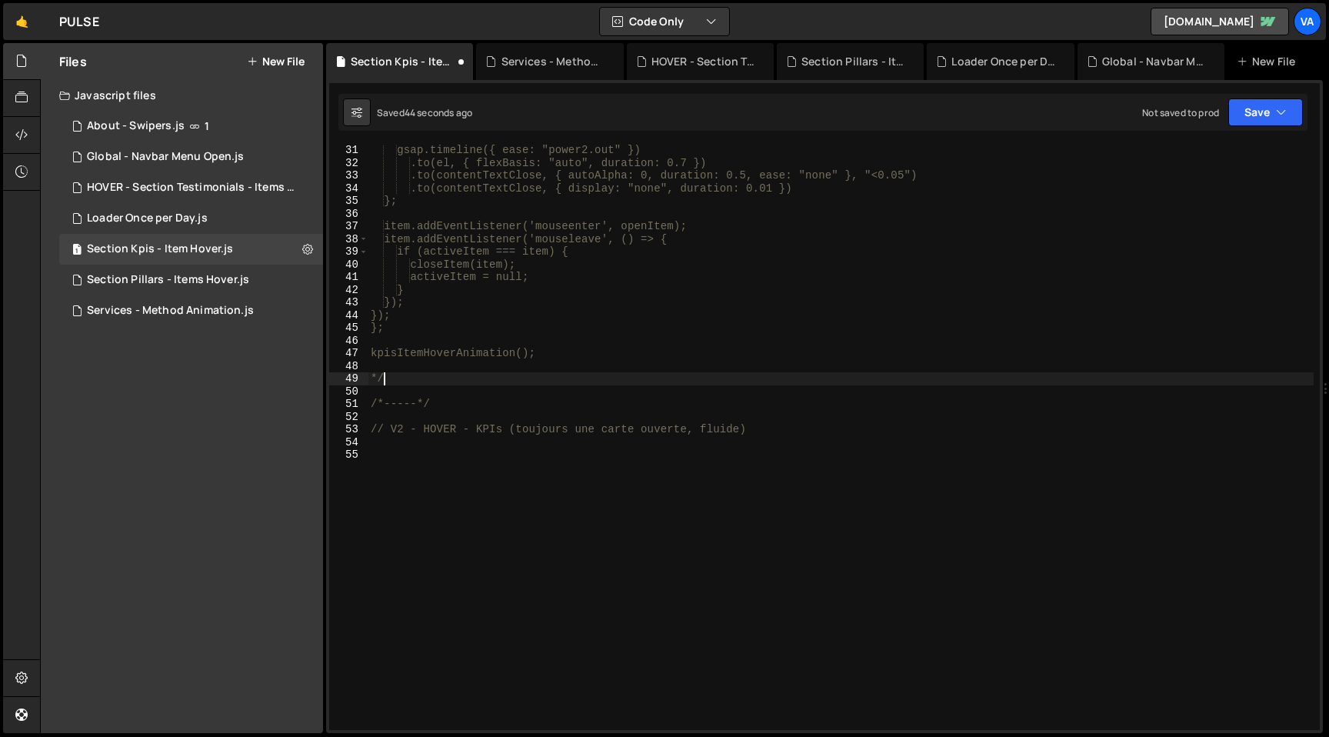
type textarea "*"
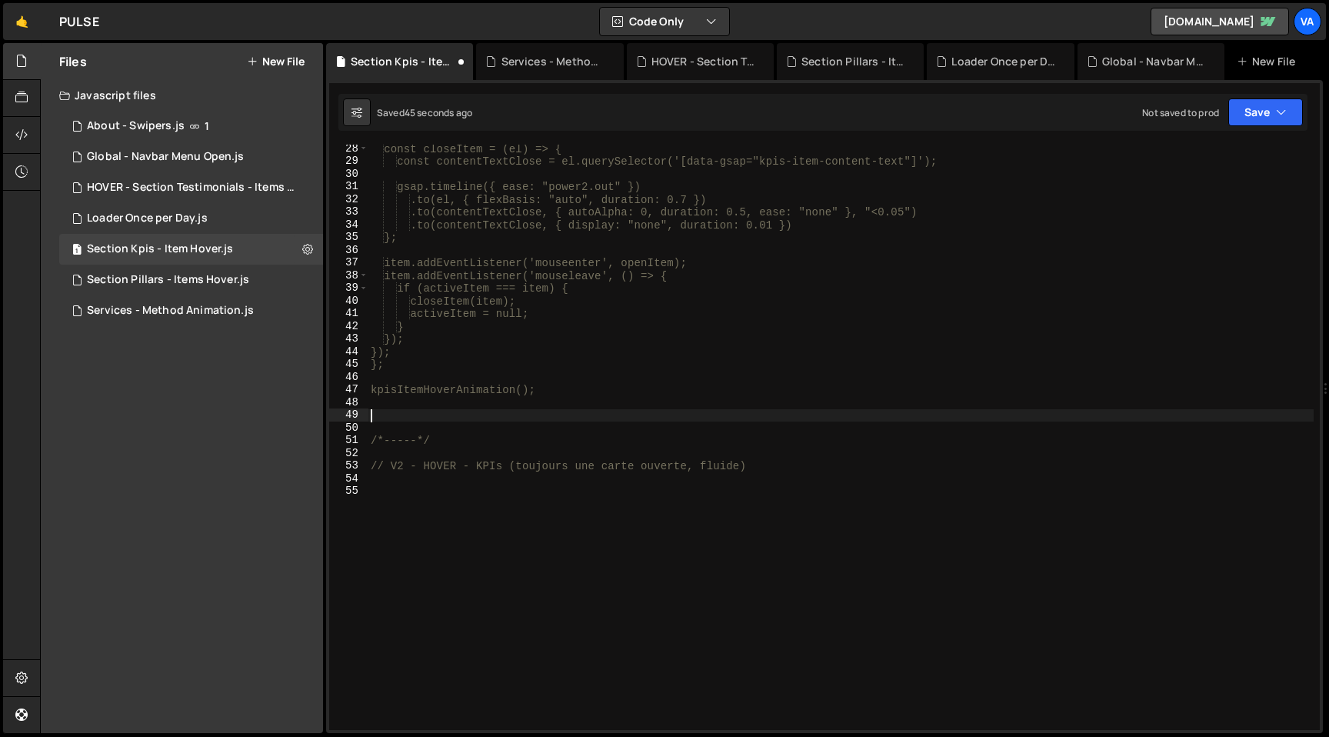
scroll to position [0, 0]
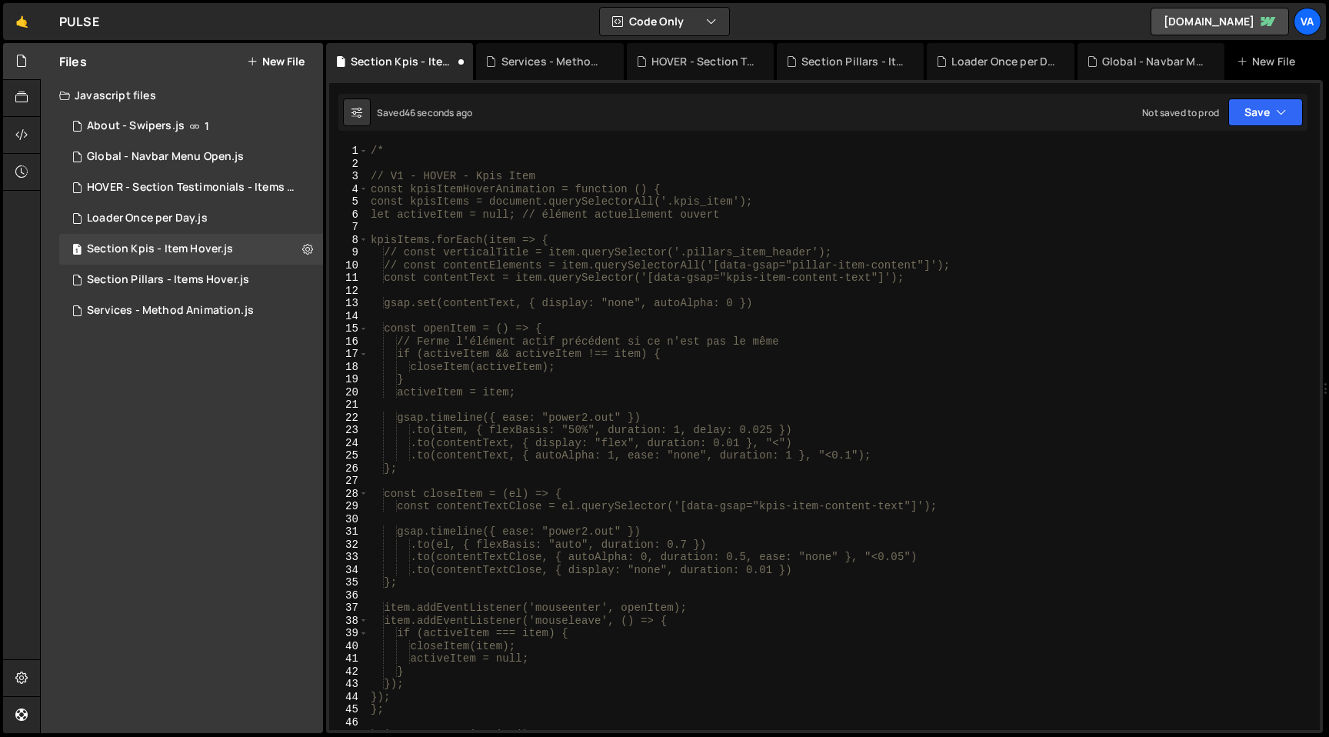
click at [402, 155] on div "/* // V1 - HOVER - Kpis Item const kpisItemHoverAnimation = function () { const…" at bounding box center [841, 450] width 946 height 611
type textarea "/"
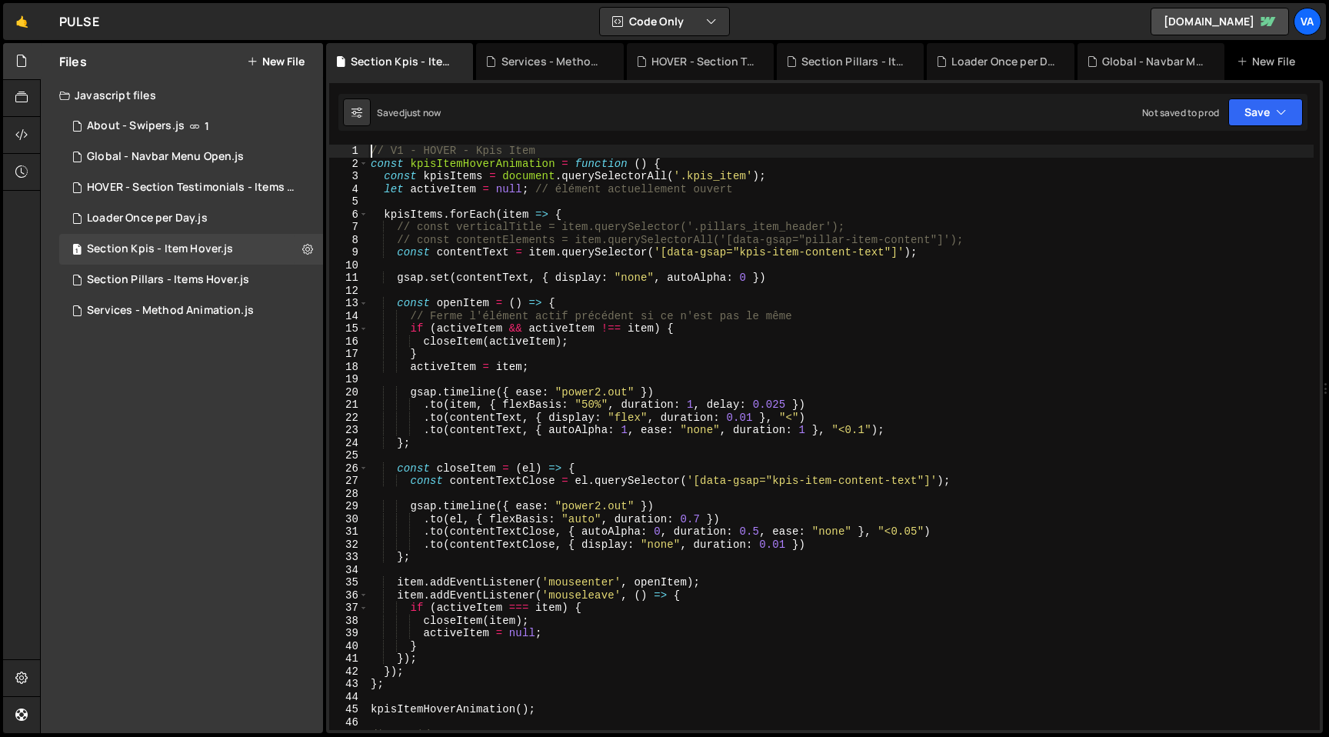
type textarea "// V1 - HOVER - Kpis Item"
click at [664, 377] on div "// V1 - HOVER - Kpis Item const kpisItemHoverAnimation = function ( ) { const k…" at bounding box center [841, 450] width 946 height 611
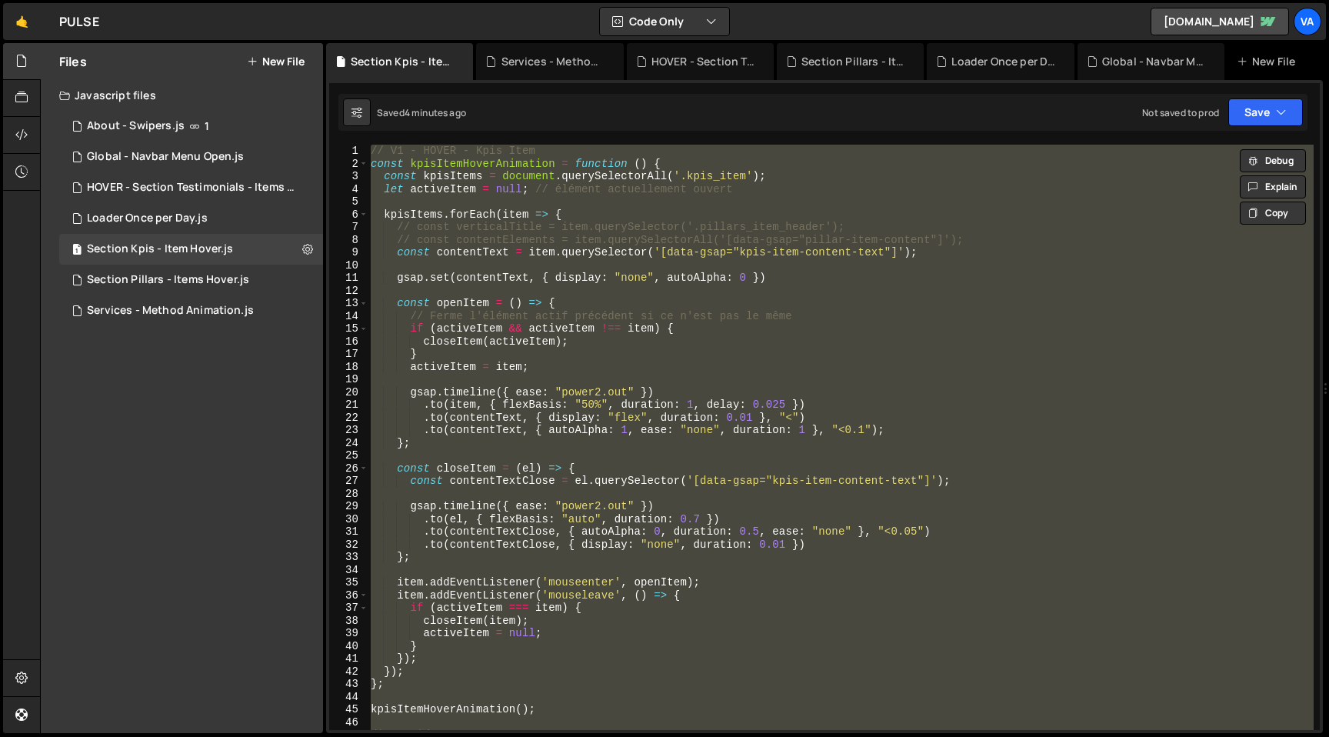
click at [373, 151] on div "// V1 - HOVER - Kpis Item const kpisItemHoverAnimation = function ( ) { const k…" at bounding box center [841, 437] width 946 height 585
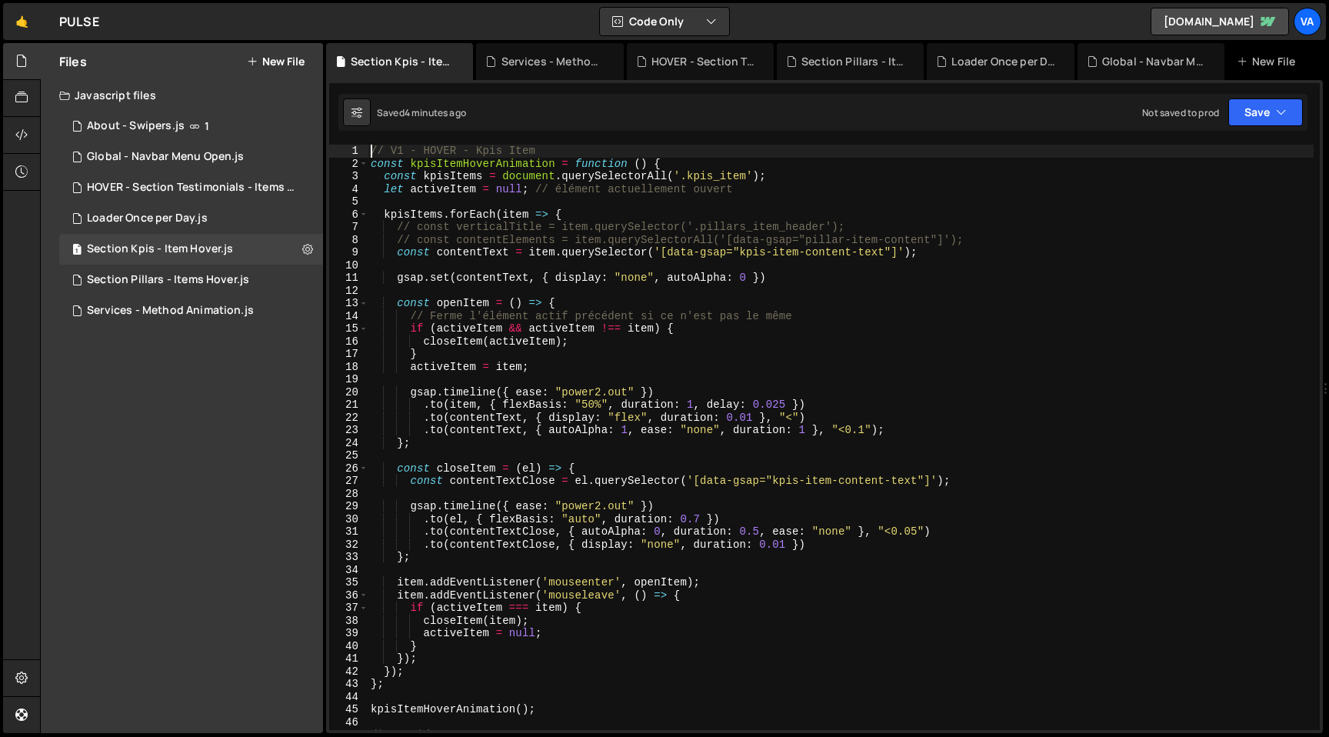
type textarea "// V1 - HOVER - Kpis Item"
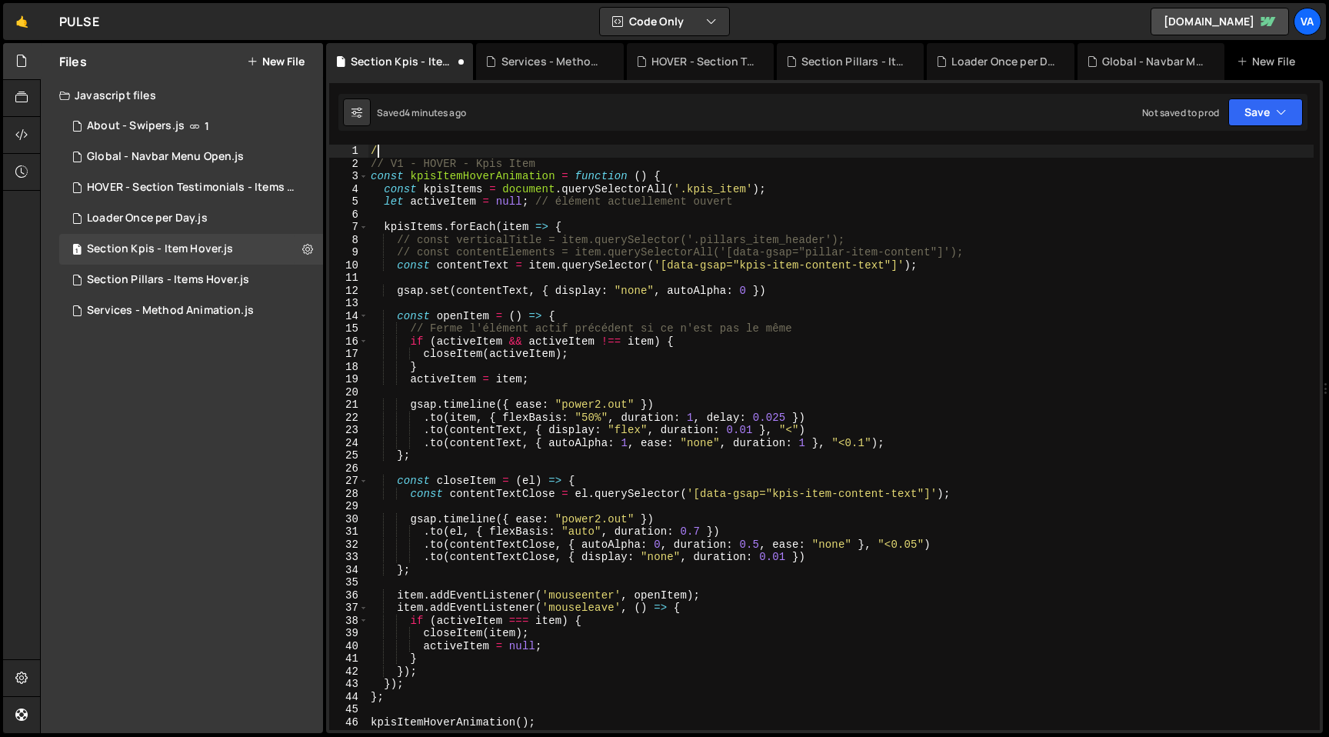
type textarea "/*"
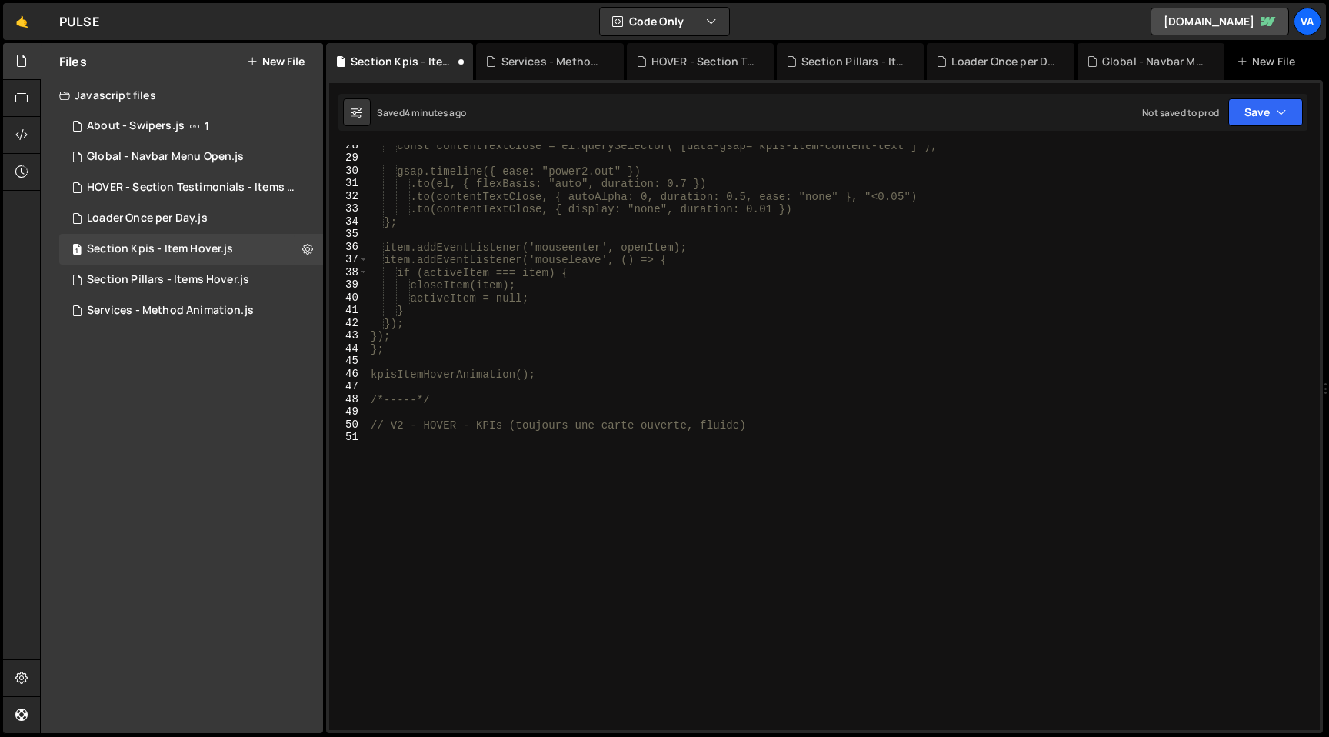
scroll to position [348, 0]
click at [558, 381] on div "const contentTextClose = el.querySelector('[data-gsap="kpis-item-content-text"]…" at bounding box center [841, 444] width 946 height 611
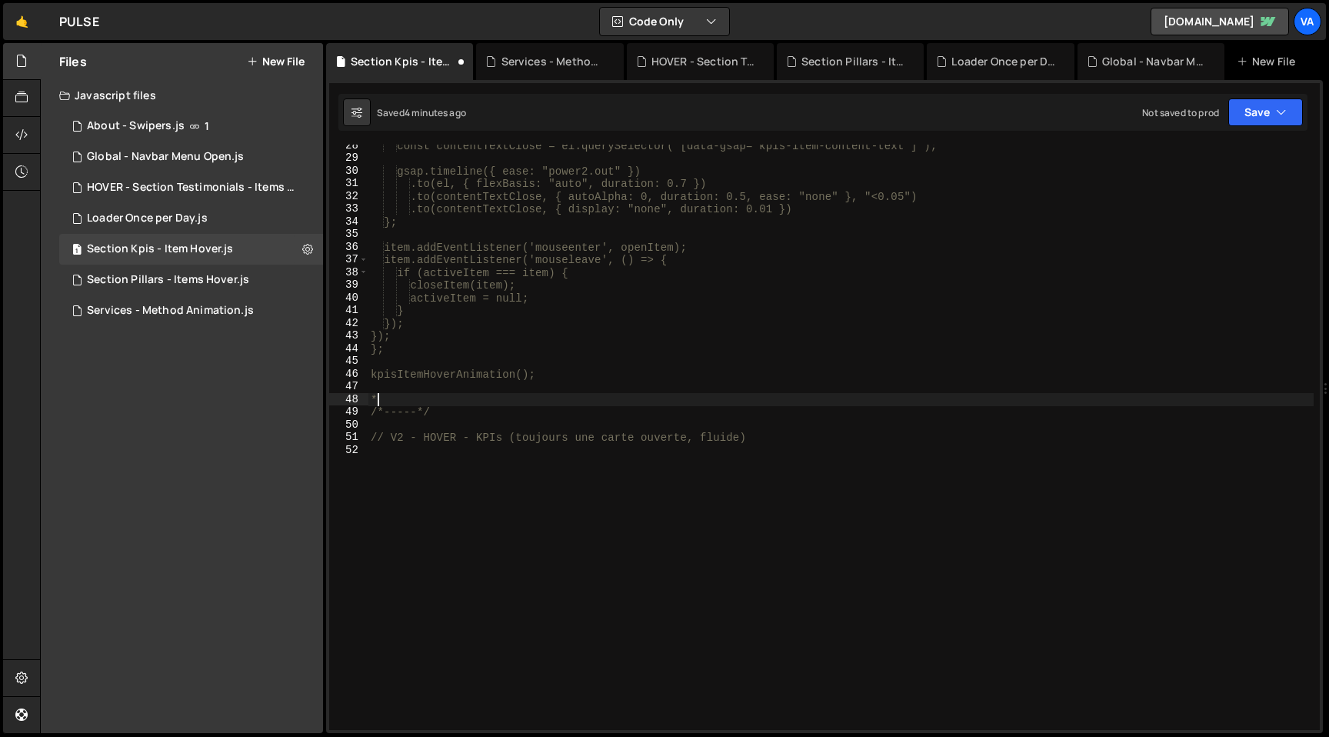
type textarea "*/"
click at [547, 537] on div "const contentTextClose = el.querySelector('[data-gsap="kpis-item-content-text"]…" at bounding box center [841, 444] width 946 height 611
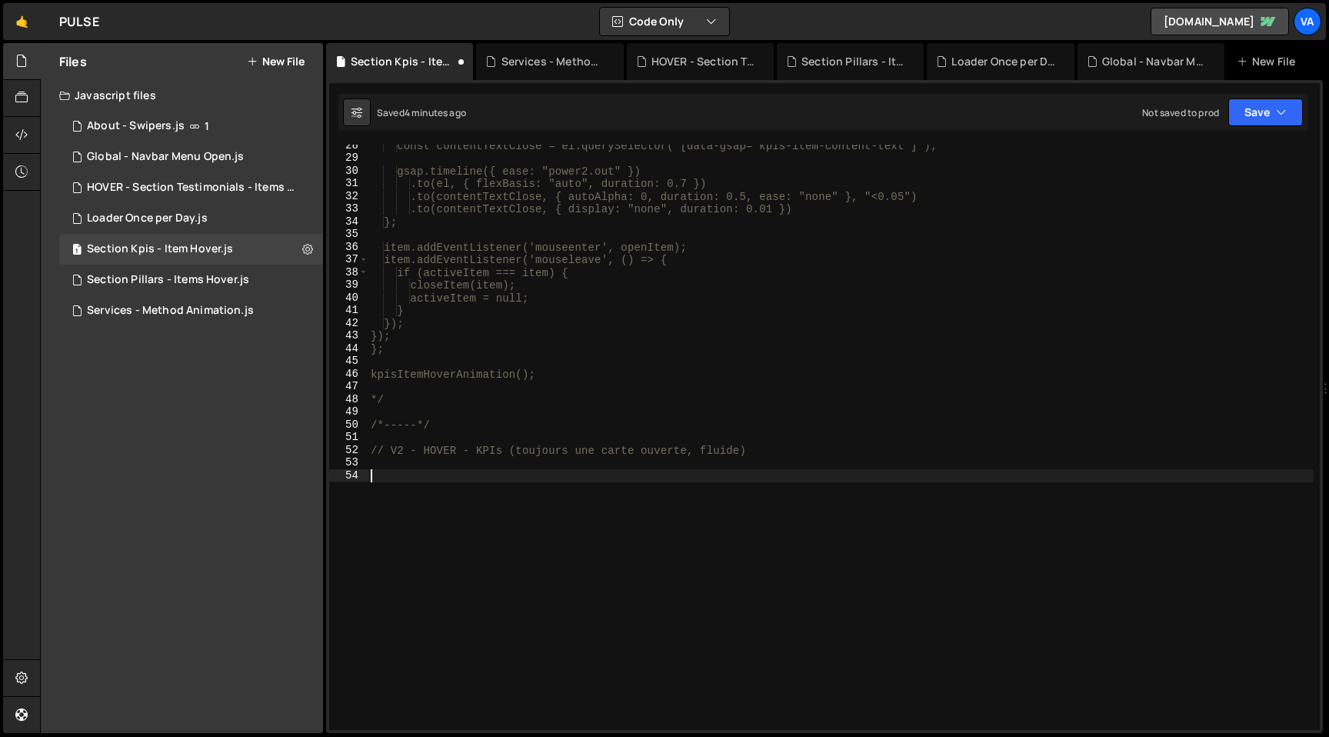
paste textarea "kpisItemHoverAnimation();"
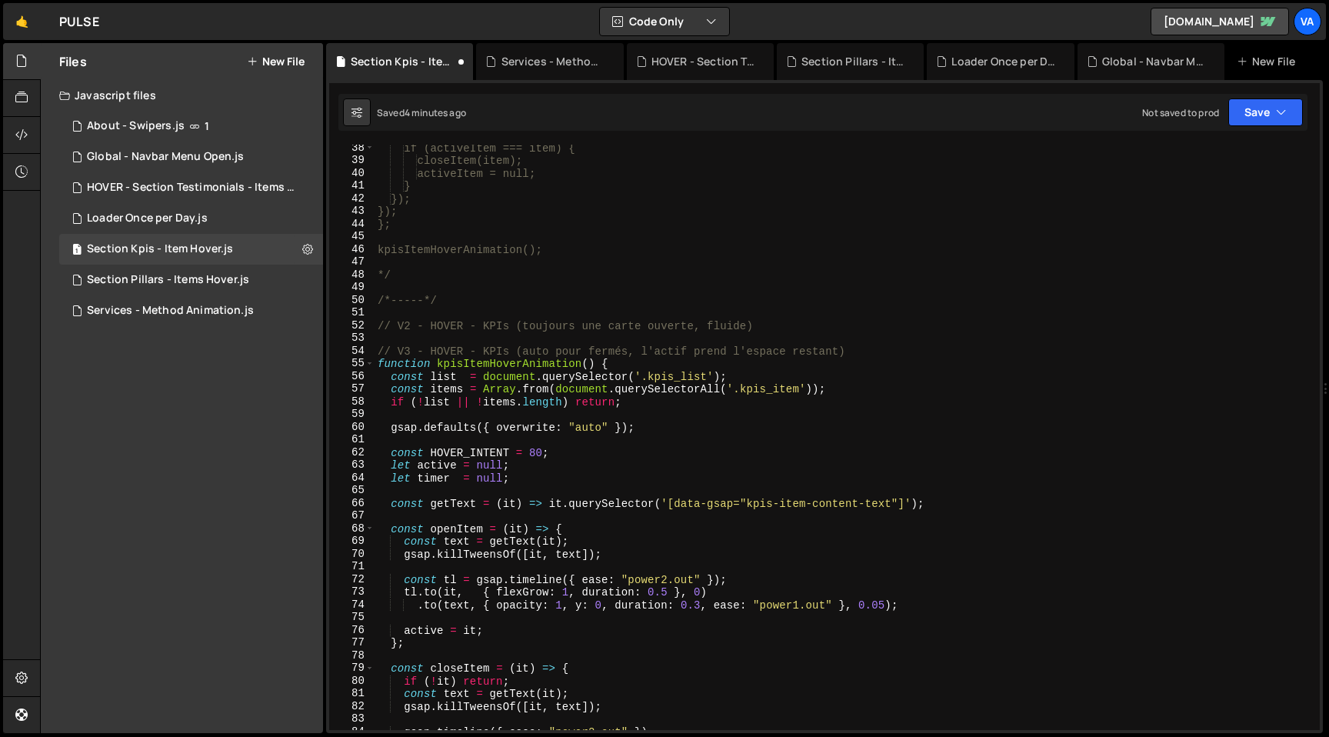
scroll to position [425, 0]
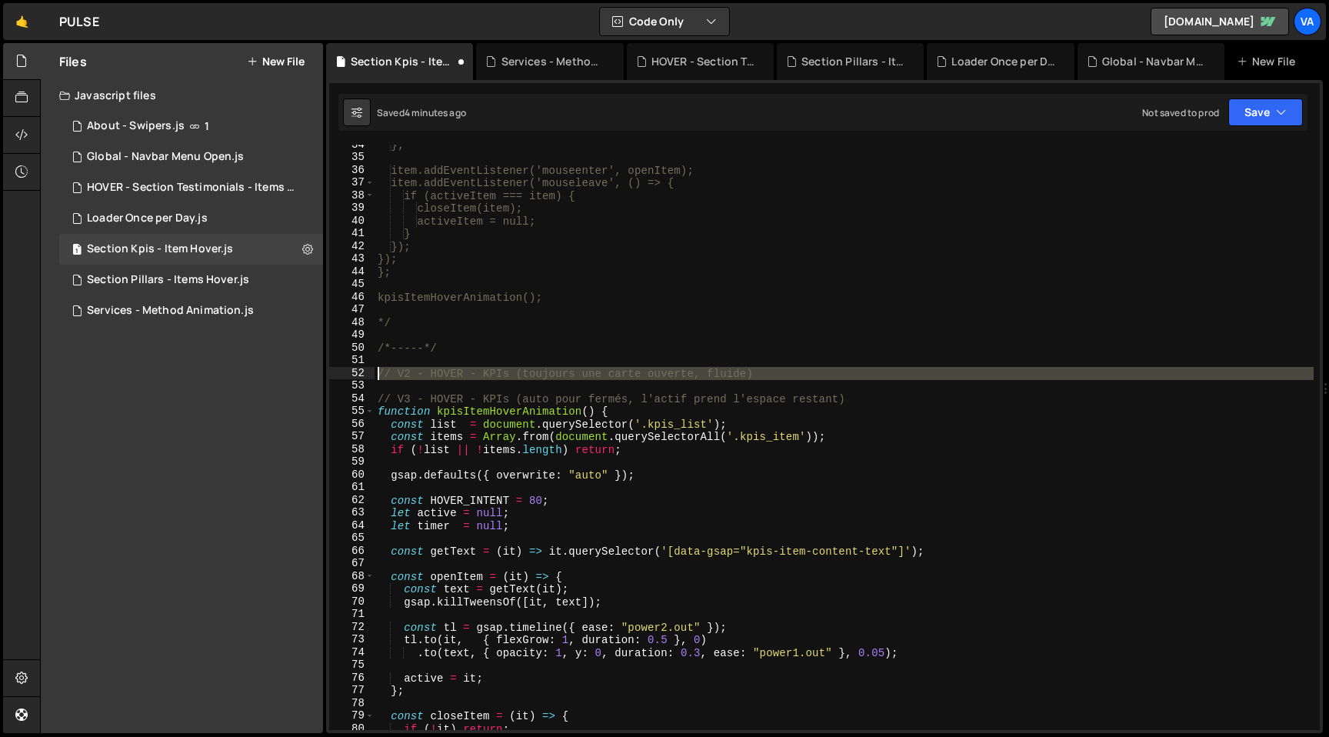
drag, startPoint x: 402, startPoint y: 385, endPoint x: 332, endPoint y: 375, distance: 70.7
click at [332, 375] on div "kpisItemHoverAnimation(); 34 35 36 37 38 39 40 41 42 43 44 45 46 47 48 49 50 51…" at bounding box center [824, 437] width 991 height 585
type textarea "// V2 - HOVER - KPIs (toujours une carte ouverte, fluide)"
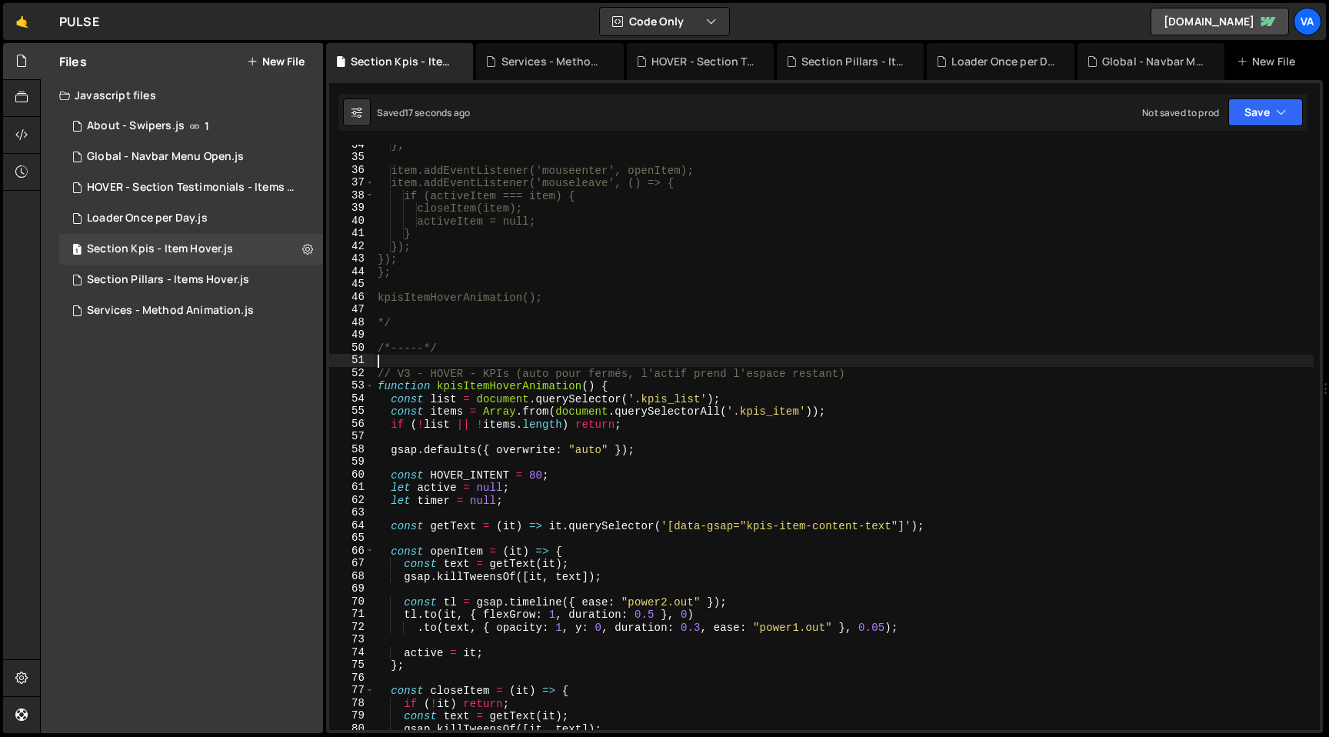
click at [714, 440] on div "}; item.addEventListener('mouseenter', openItem); item.addEventListener('mousel…" at bounding box center [844, 443] width 939 height 611
click at [661, 400] on div "}; item.addEventListener('mouseenter', openItem); item.addEventListener('mousel…" at bounding box center [844, 443] width 939 height 611
drag, startPoint x: 701, startPoint y: 399, endPoint x: 644, endPoint y: 401, distance: 57.0
click at [644, 401] on div "}; item.addEventListener('mouseenter', openItem); item.addEventListener('mousel…" at bounding box center [844, 443] width 939 height 611
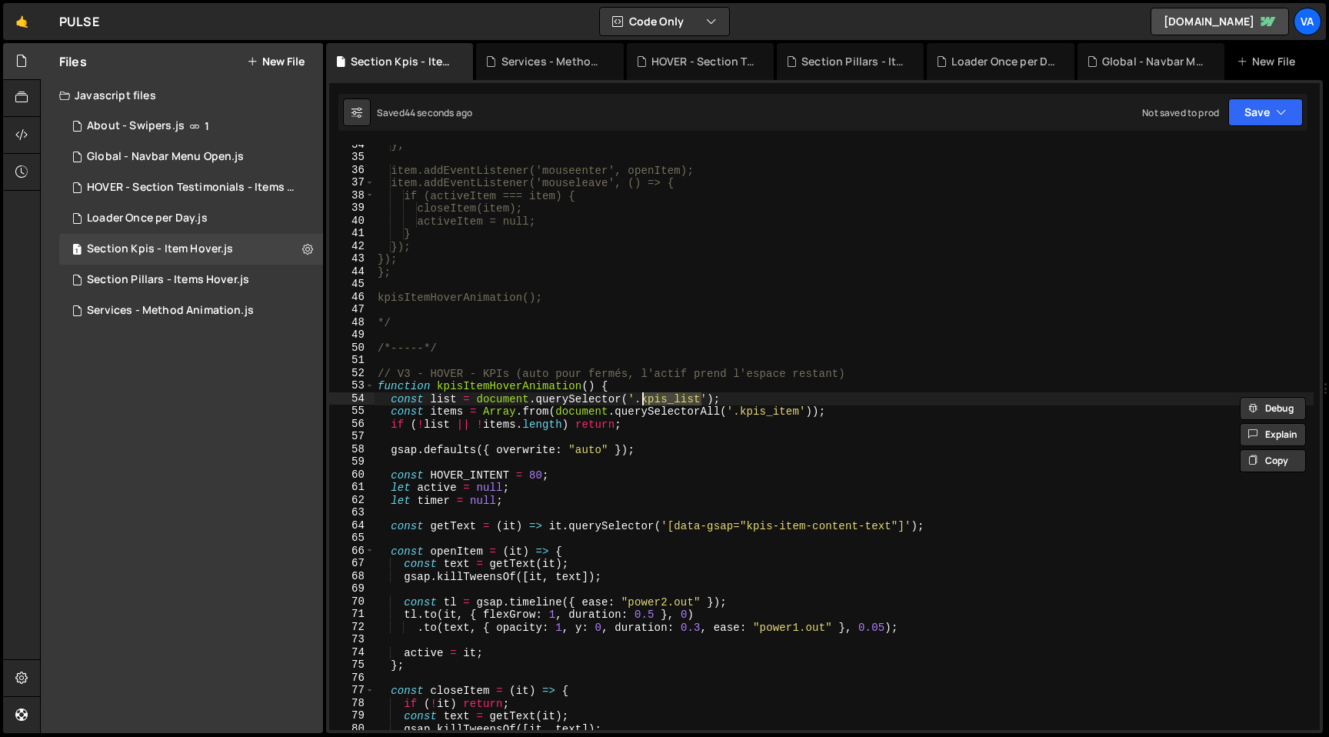
paste textarea "content-wrapper"
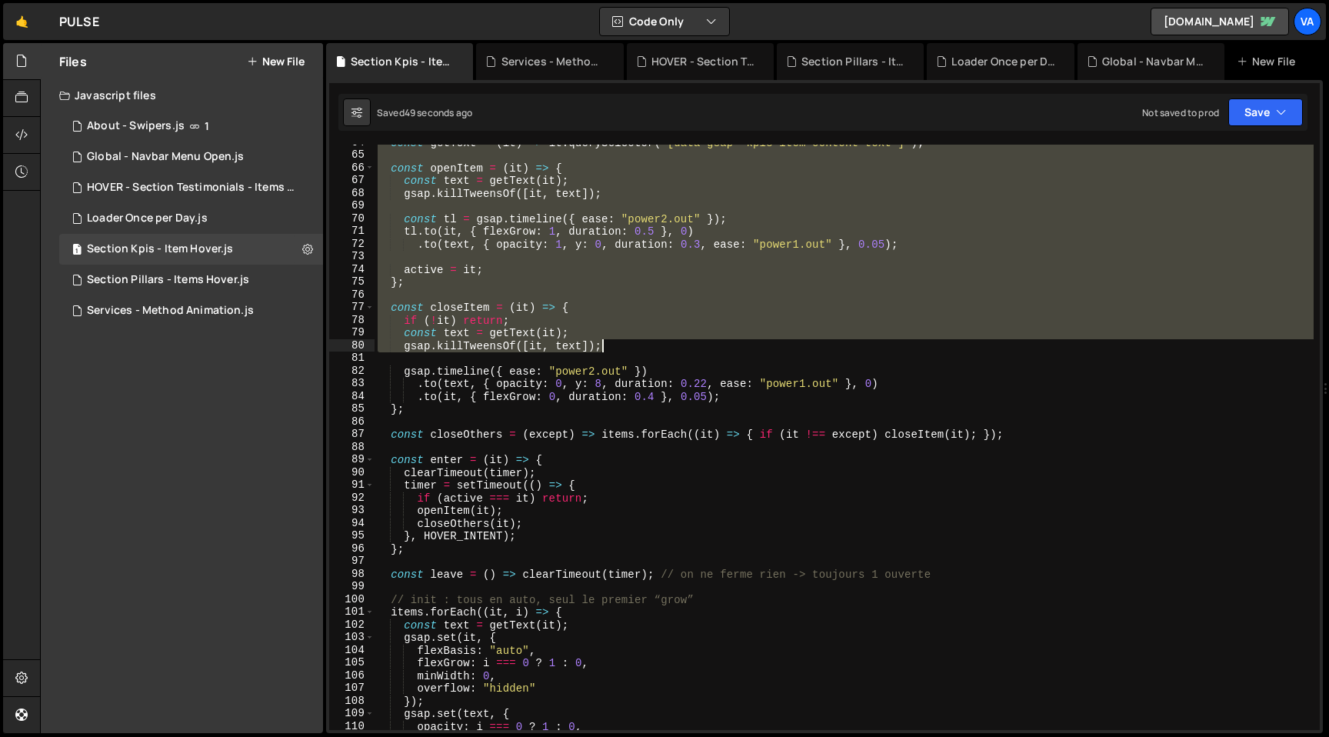
scroll to position [1427, 0]
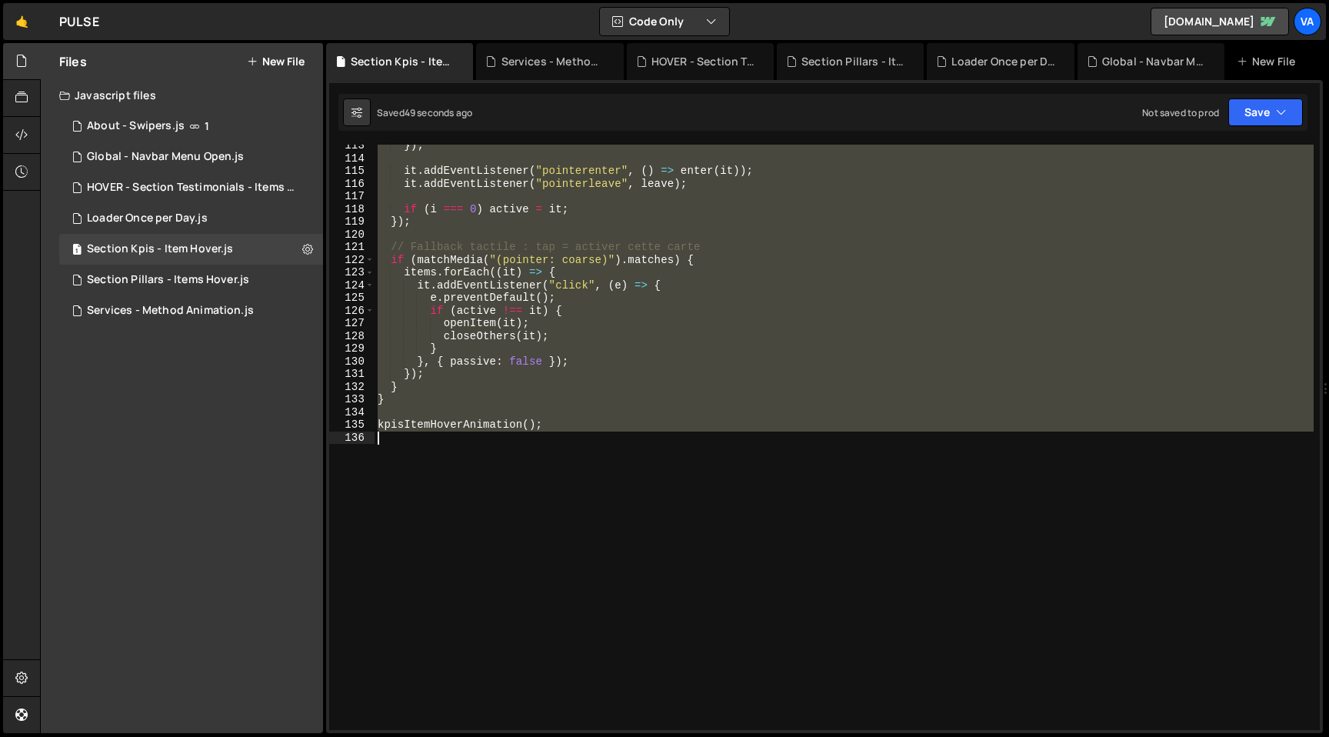
drag, startPoint x: 378, startPoint y: 190, endPoint x: 798, endPoint y: 435, distance: 486.6
click at [798, 435] on div "}) ; it . addEventListener ( "pointerenter" , ( ) => enter ( it )) ; it . addEv…" at bounding box center [844, 444] width 939 height 611
type textarea "kpisItemHoverAnimation();"
click at [510, 499] on div "}) ; it . addEventListener ( "pointerenter" , ( ) => enter ( it )) ; it . addEv…" at bounding box center [844, 437] width 939 height 585
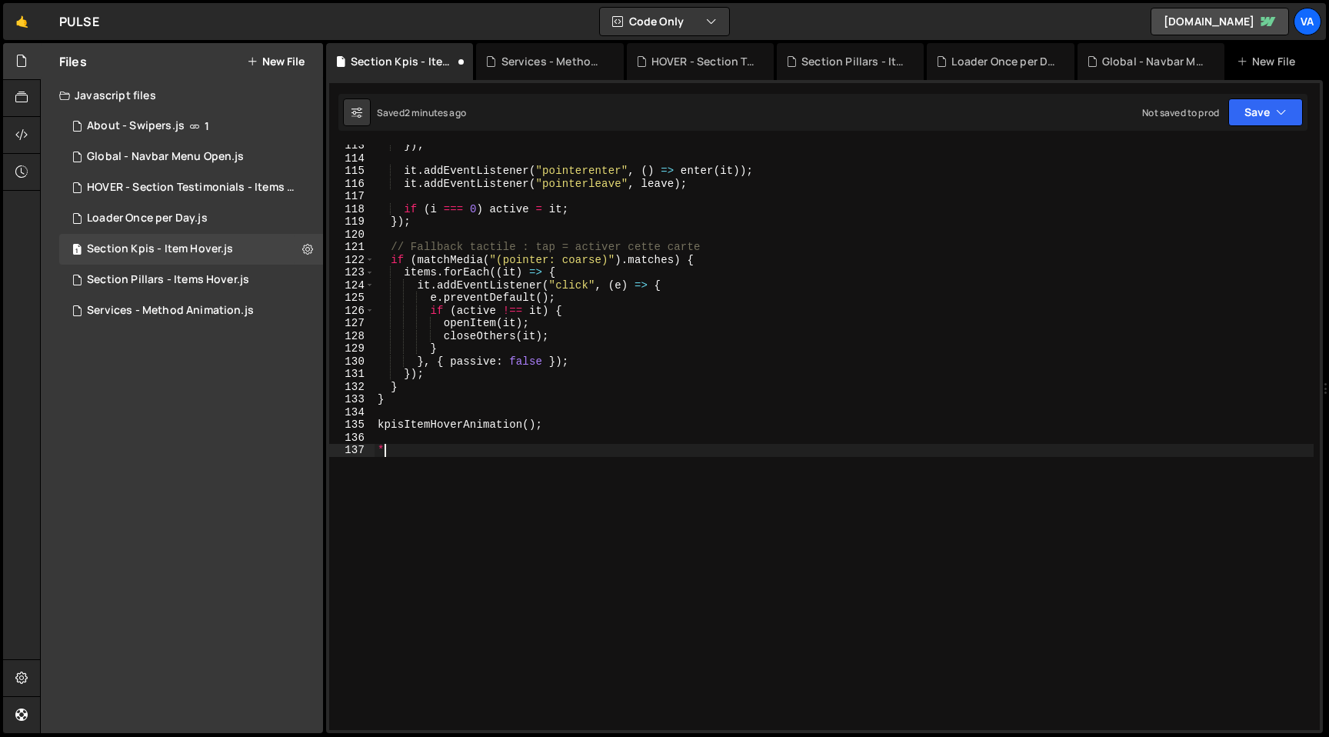
type textarea "*/"
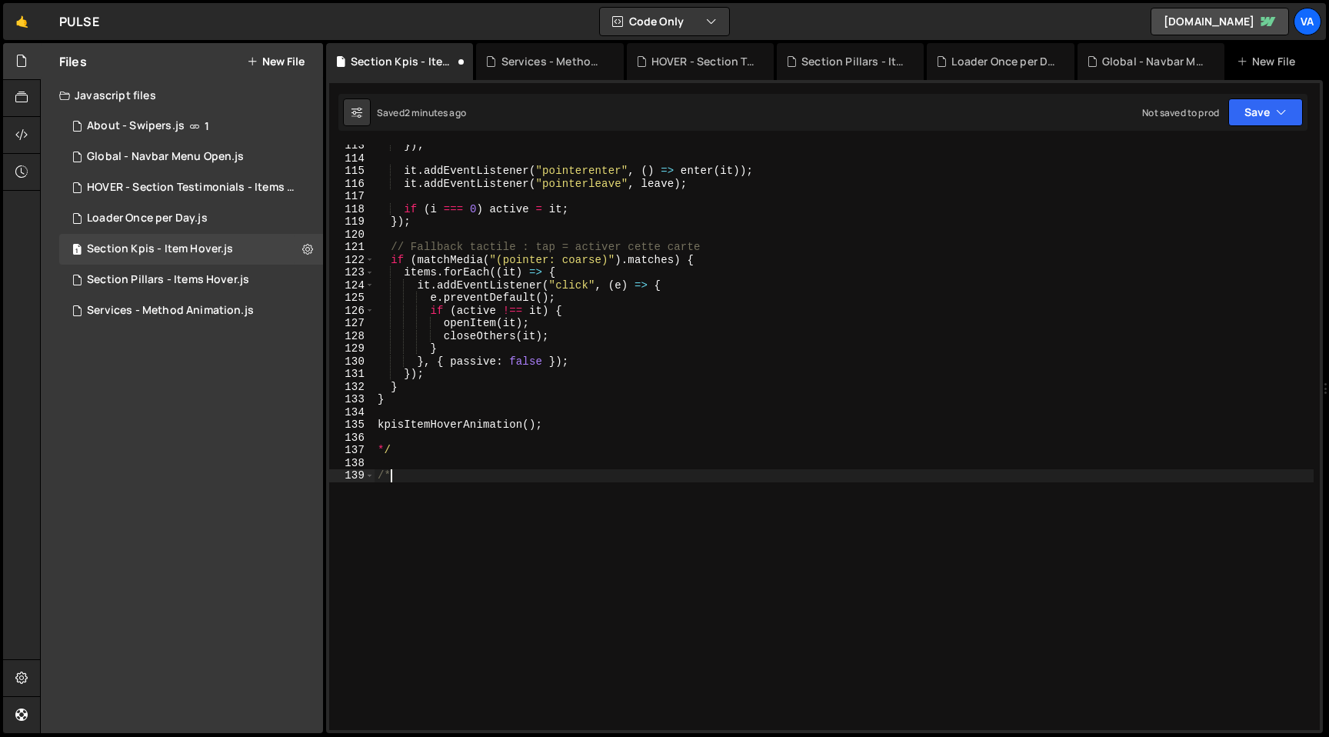
scroll to position [0, 0]
type textarea "/*----*/"
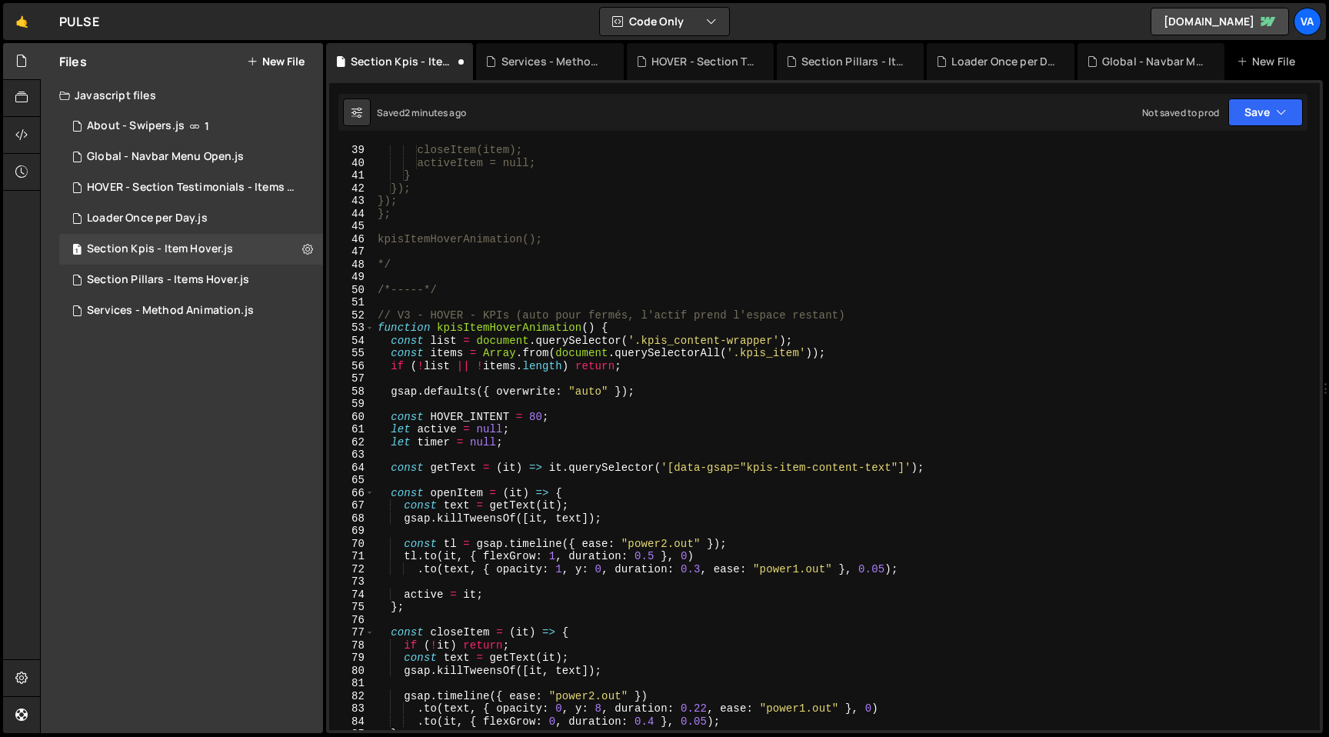
scroll to position [435, 0]
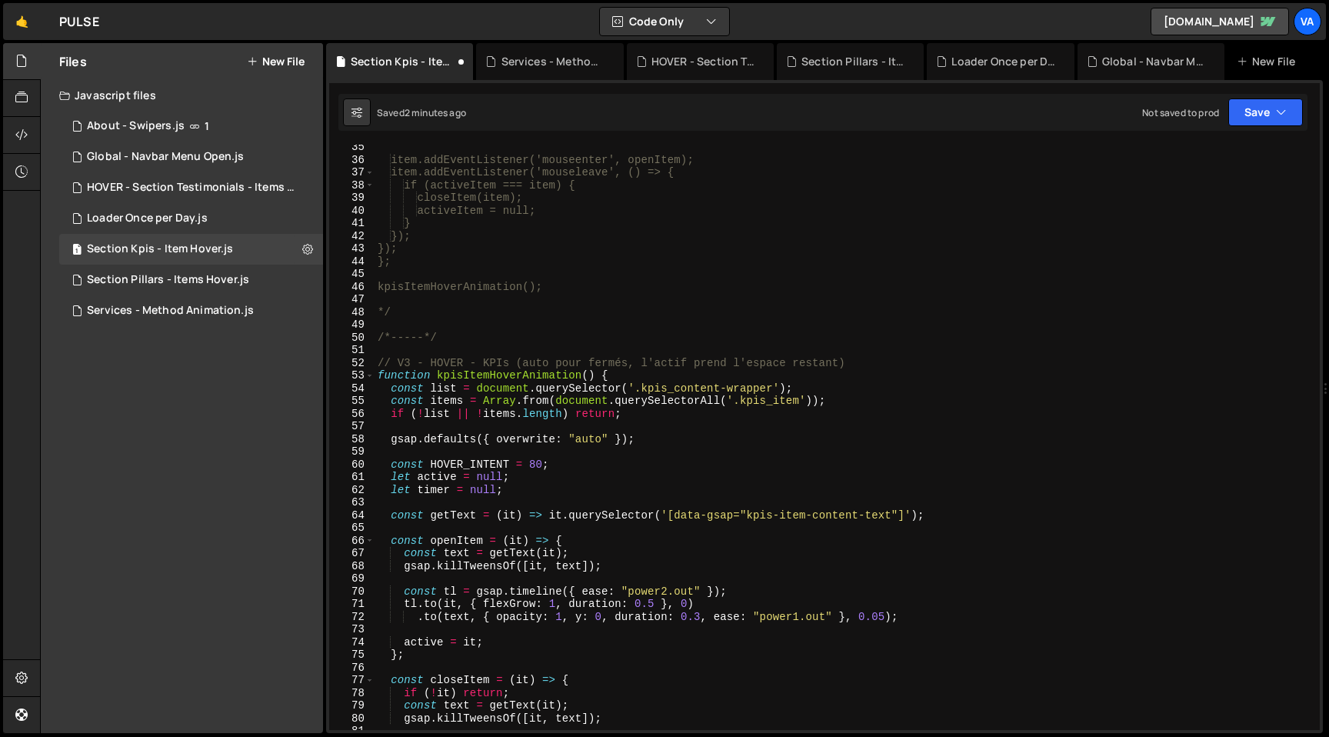
click at [412, 364] on div "item.addEventListener('mouseenter', openItem); item.addEventListener('mouseleav…" at bounding box center [844, 446] width 939 height 611
type textarea "// V2 - HOVER - KPIs (auto pour fermés, l'actif prend l'espace restant)"
click at [461, 351] on div "item.addEventListener('mouseenter', openItem); item.addEventListener('mouseleav…" at bounding box center [844, 446] width 939 height 611
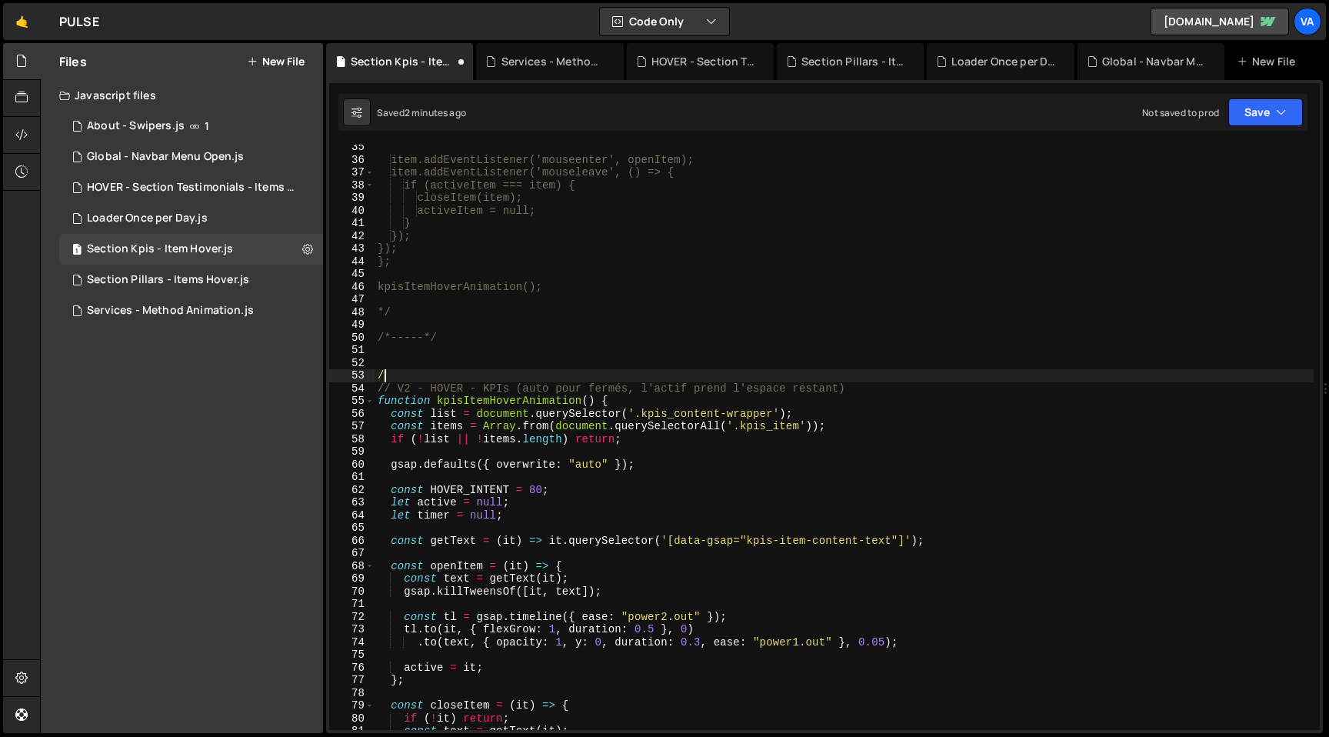
type textarea "/*"
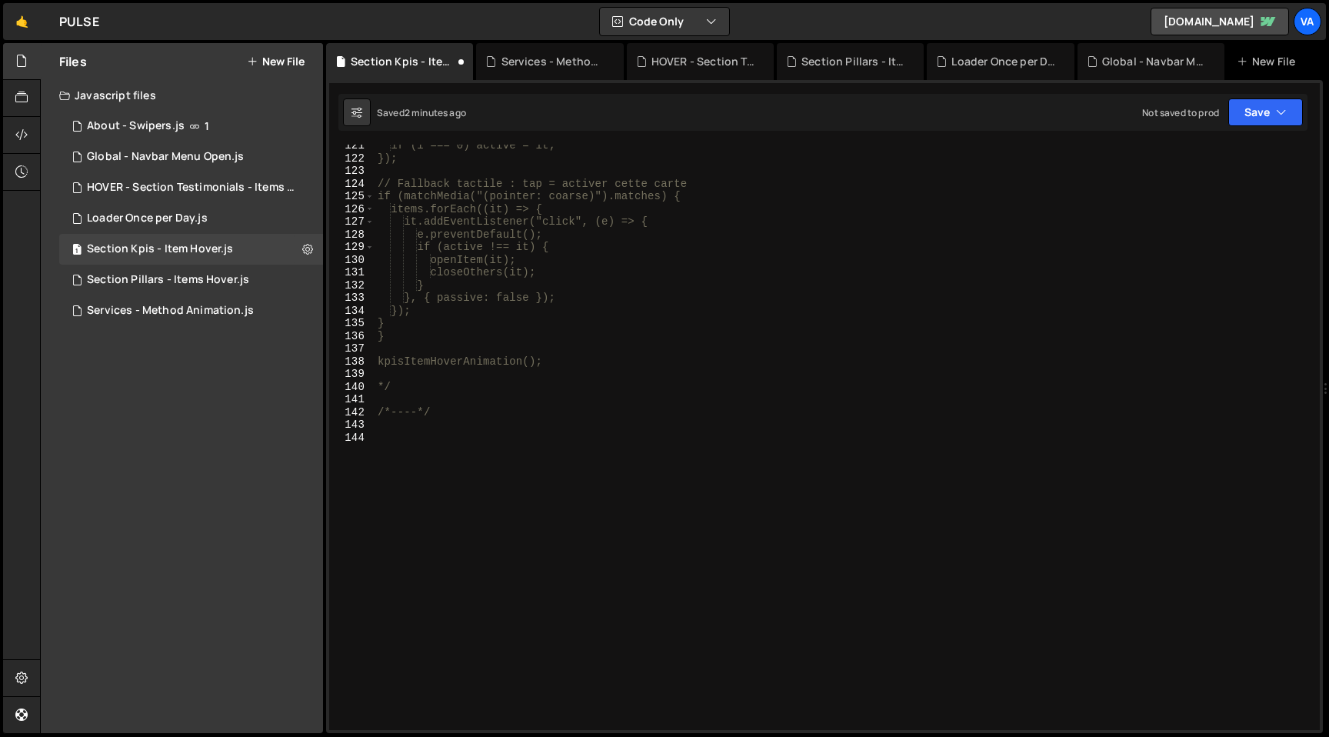
scroll to position [1528, 0]
click at [510, 444] on div "if (i === 0) active = it; }); // Fallback tactile : tap = activer cette carte i…" at bounding box center [844, 444] width 939 height 611
paste textarea "kpisItemHoverAnimation();"
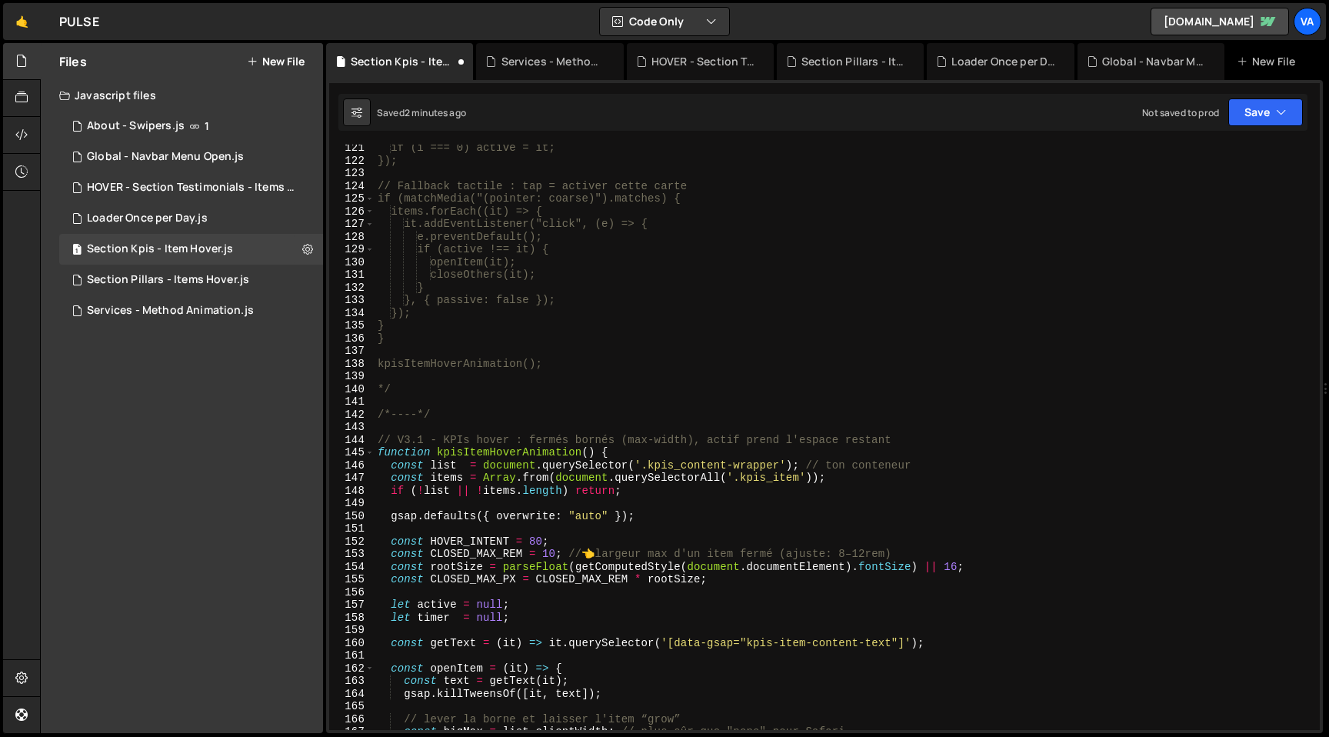
scroll to position [1609, 0]
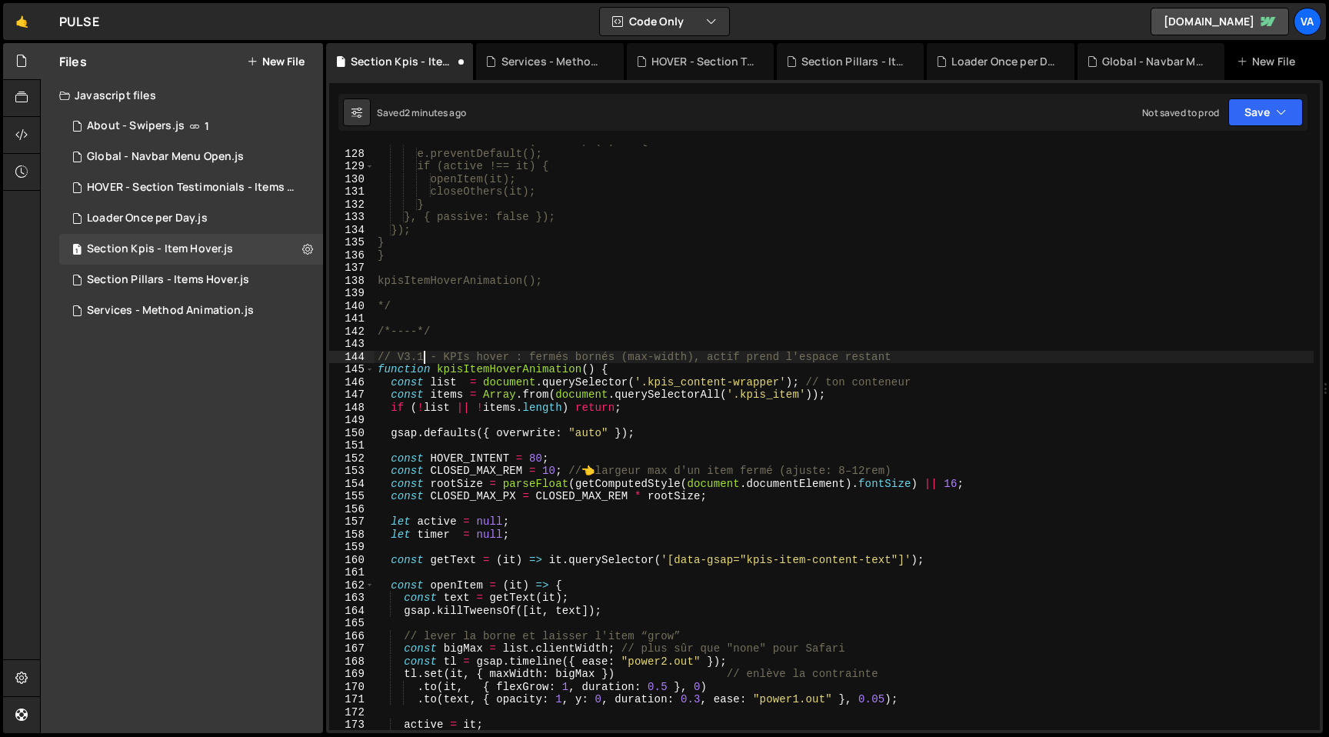
click at [423, 358] on div "it.addEventListener("click", (e) => { e.preventDefault(); if (active !== it) { …" at bounding box center [844, 440] width 939 height 611
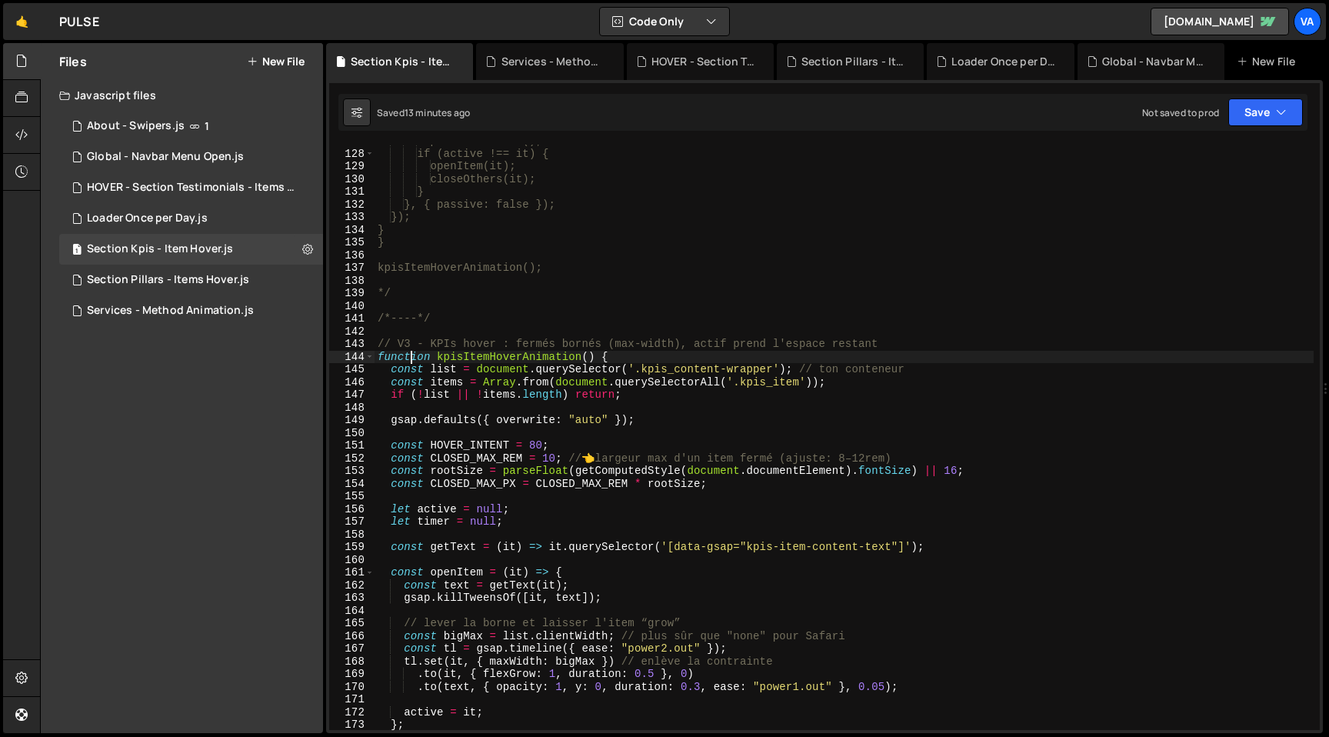
click at [411, 358] on div "e.preventDefault(); if (active !== it) { openItem(it); closeOthers(it); } }, { …" at bounding box center [844, 440] width 939 height 611
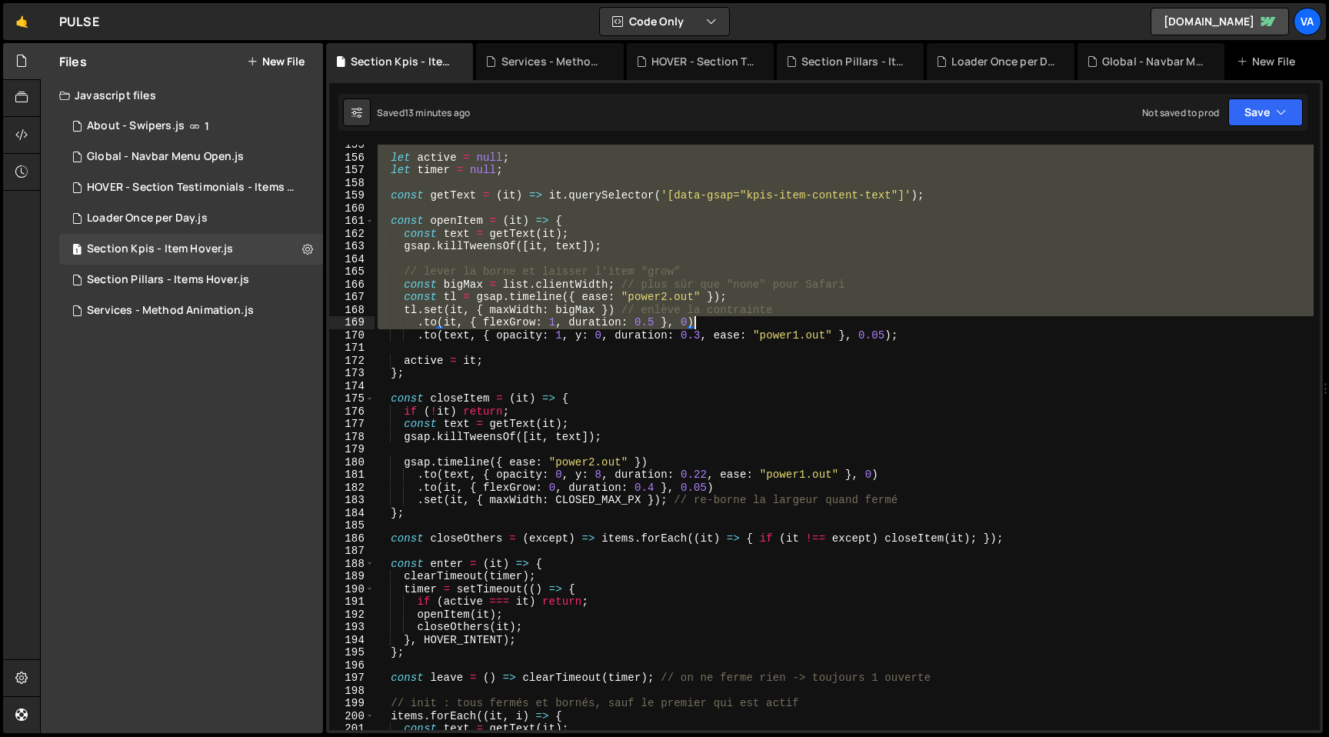
scroll to position [2848, 0]
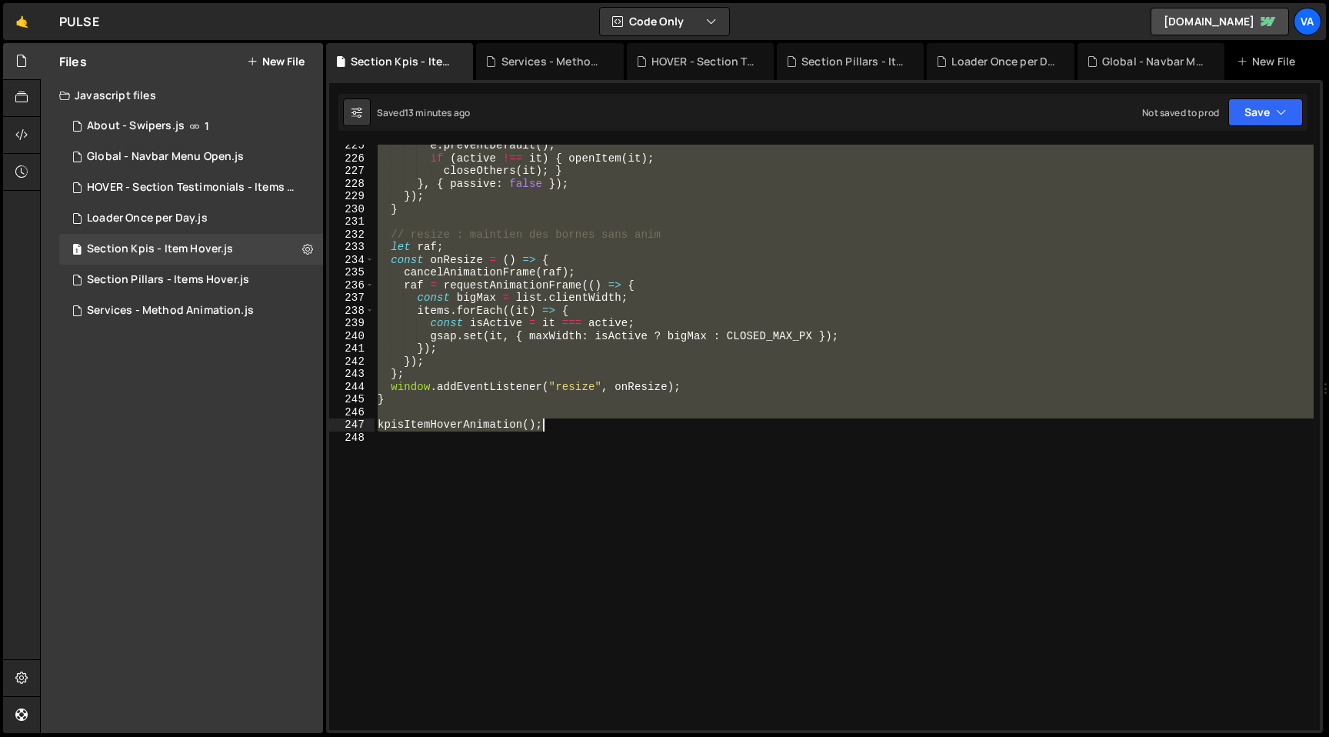
drag, startPoint x: 379, startPoint y: 355, endPoint x: 776, endPoint y: 421, distance: 402.2
click at [776, 421] on div "e . preventDefault ( ) ; if ( active !== it ) { openItem ( it ) ; closeOthers (…" at bounding box center [844, 444] width 939 height 611
paste textarea "window.Webflow.push(kpisItemHoverAnimation"
type textarea "window.Webflow.push(kpisItemHoverAnimation);"
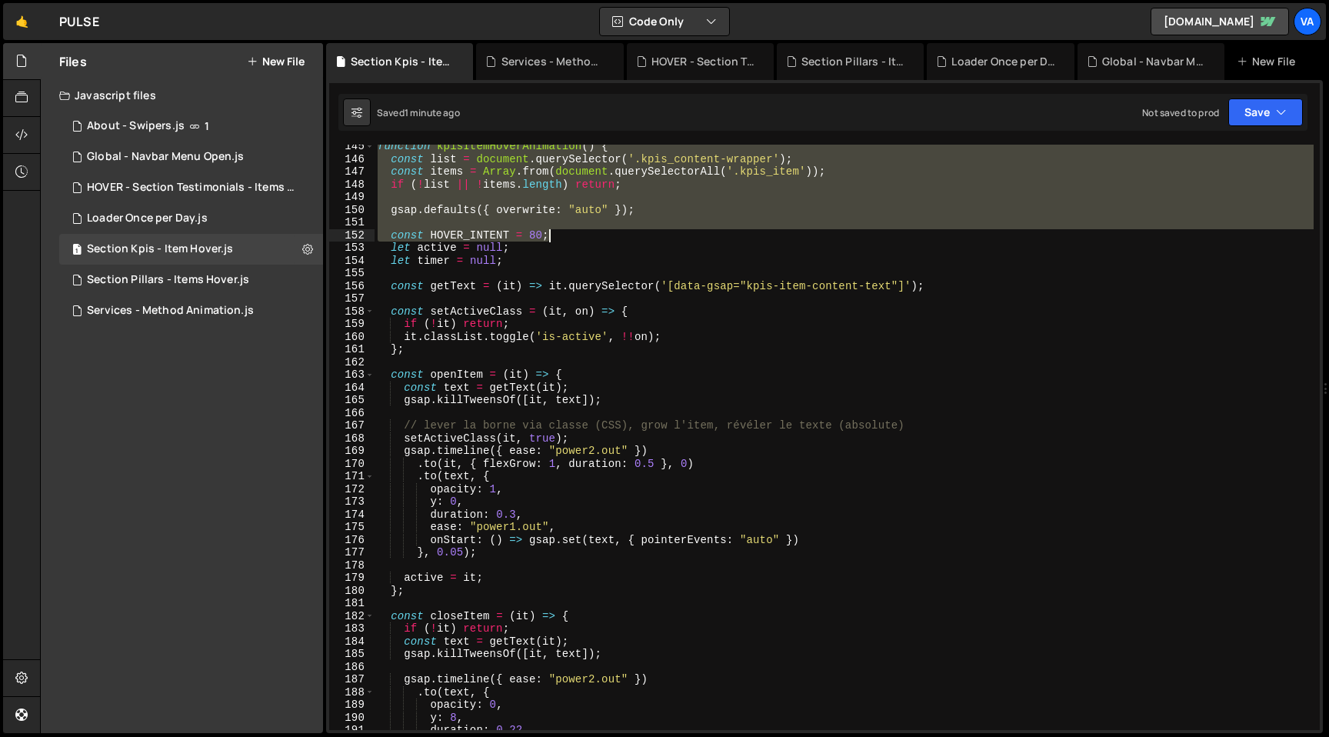
scroll to position [2772, 0]
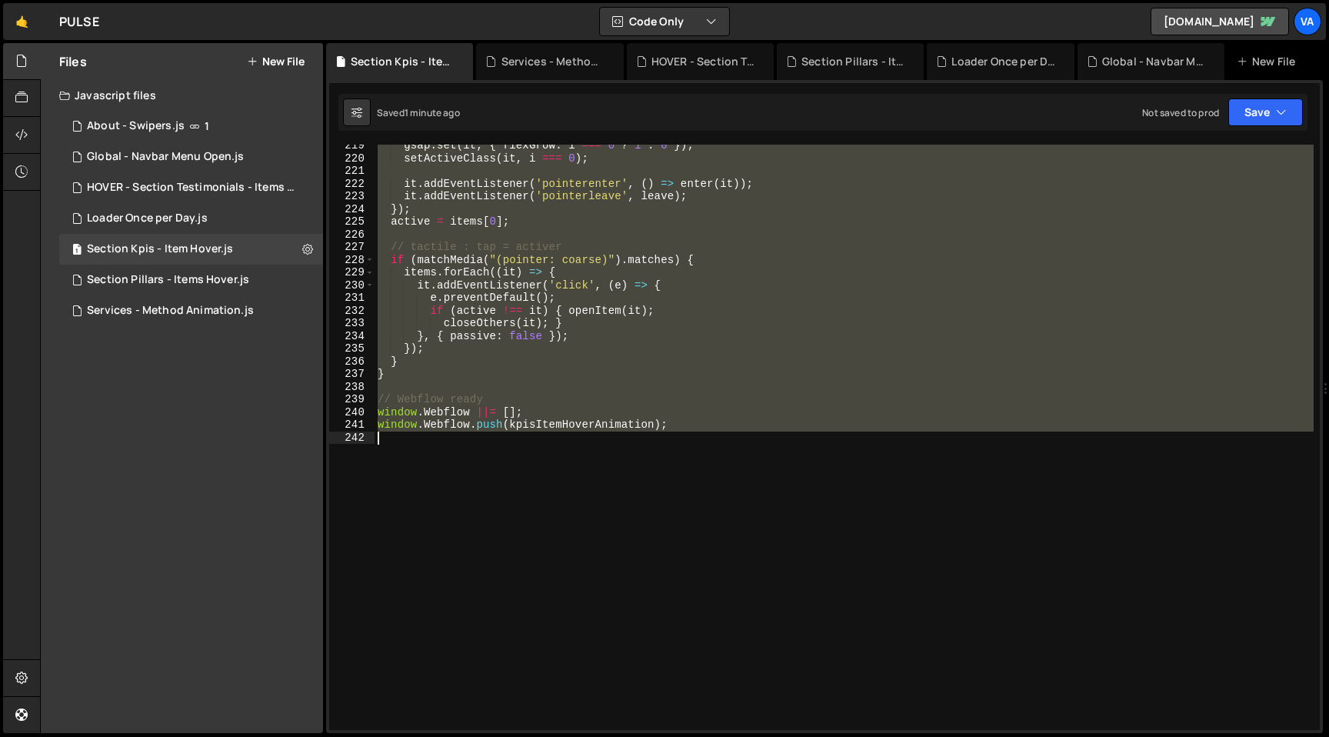
drag, startPoint x: 378, startPoint y: 187, endPoint x: 779, endPoint y: 495, distance: 505.6
click at [779, 495] on div "gsap . set ( it , { flexGrow : i === 0 ? 1 : 0 }) ; setActiveClass ( it , i ===…" at bounding box center [844, 444] width 939 height 611
paste textarea "kpisItemHoverAnimation();"
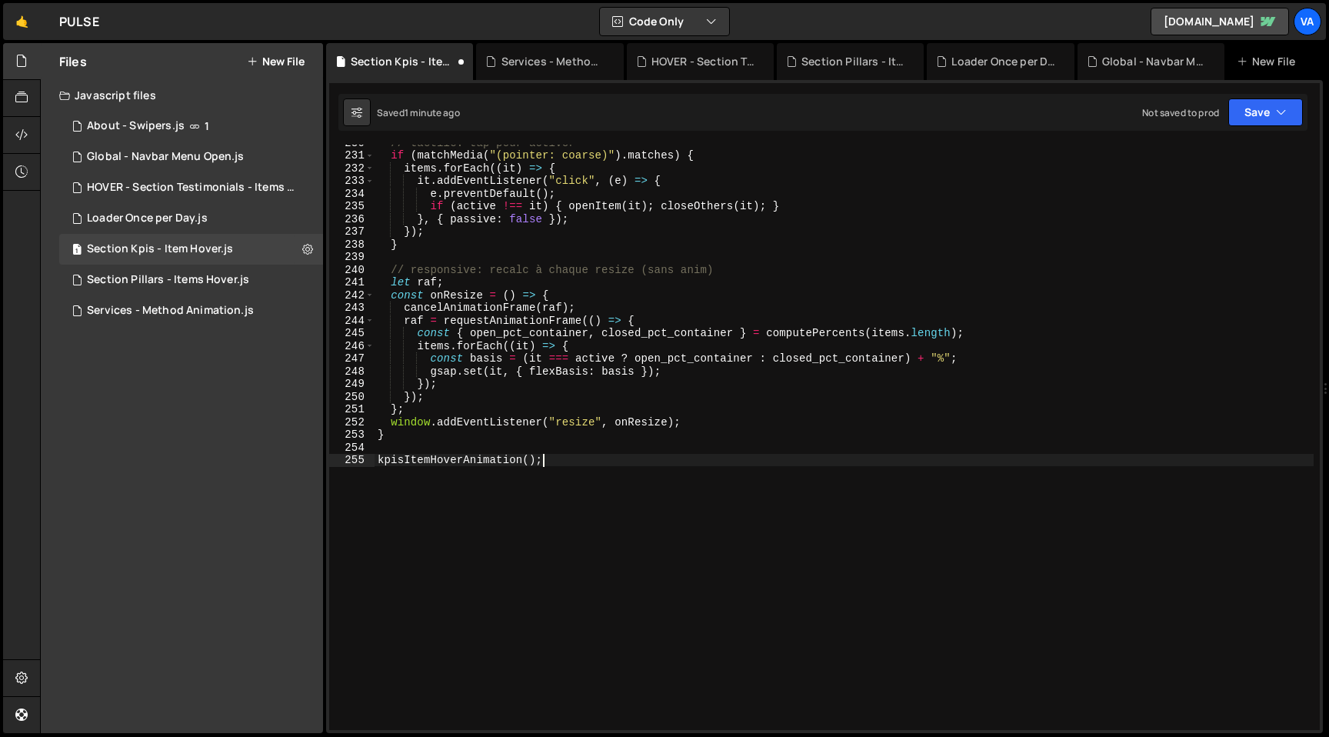
scroll to position [2937, 0]
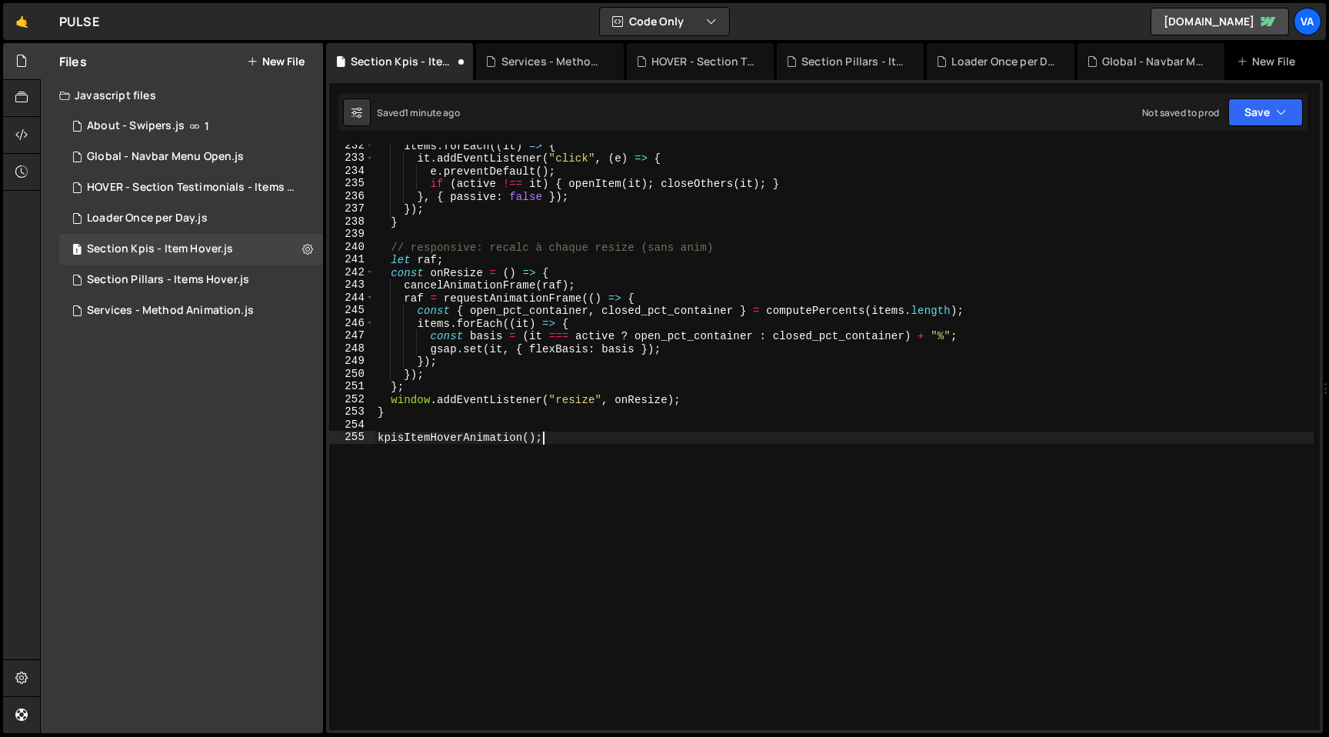
type textarea "});"
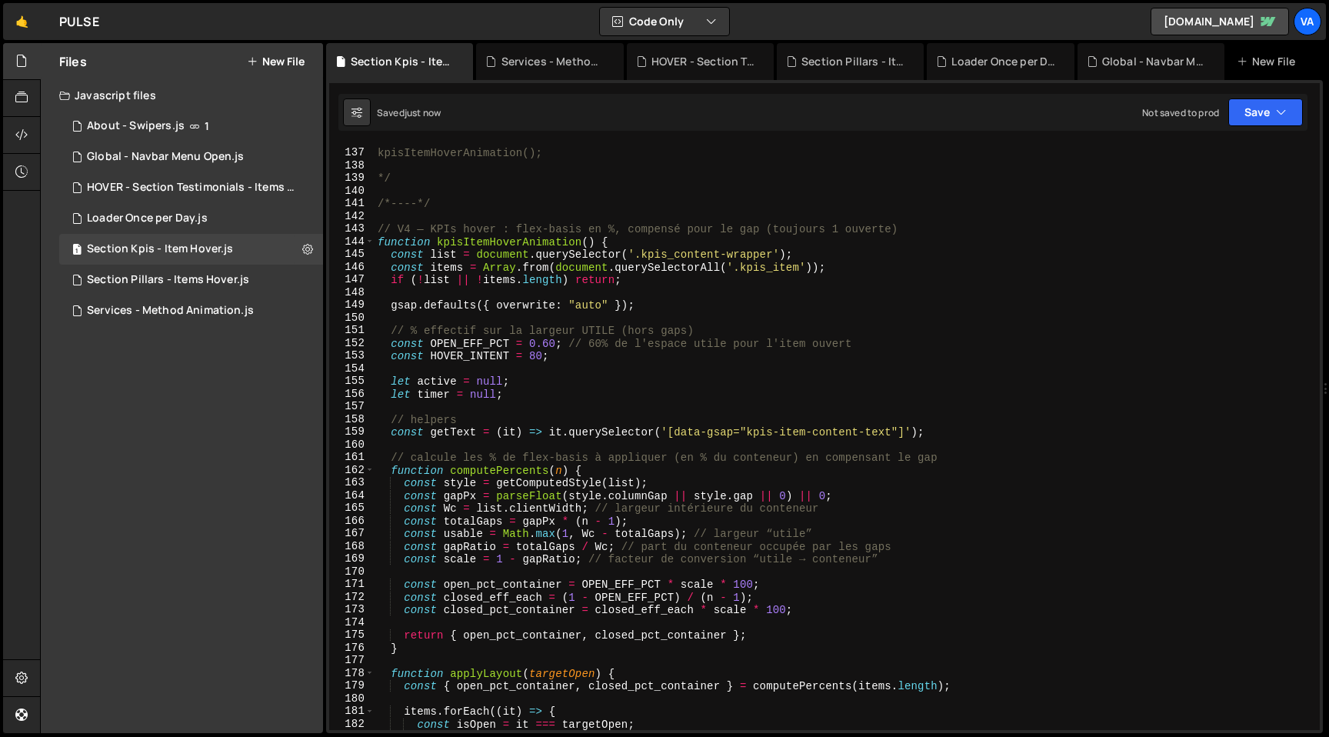
scroll to position [1724, 0]
click at [571, 297] on div "kpisItemHoverAnimation(); */ /*----*/ // V4 — KPIs hover : flex-basis en %, com…" at bounding box center [844, 439] width 939 height 611
click at [376, 228] on div "kpisItemHoverAnimation(); */ /*----*/ // V4 — KPIs hover : flex-basis en %, com…" at bounding box center [844, 439] width 939 height 611
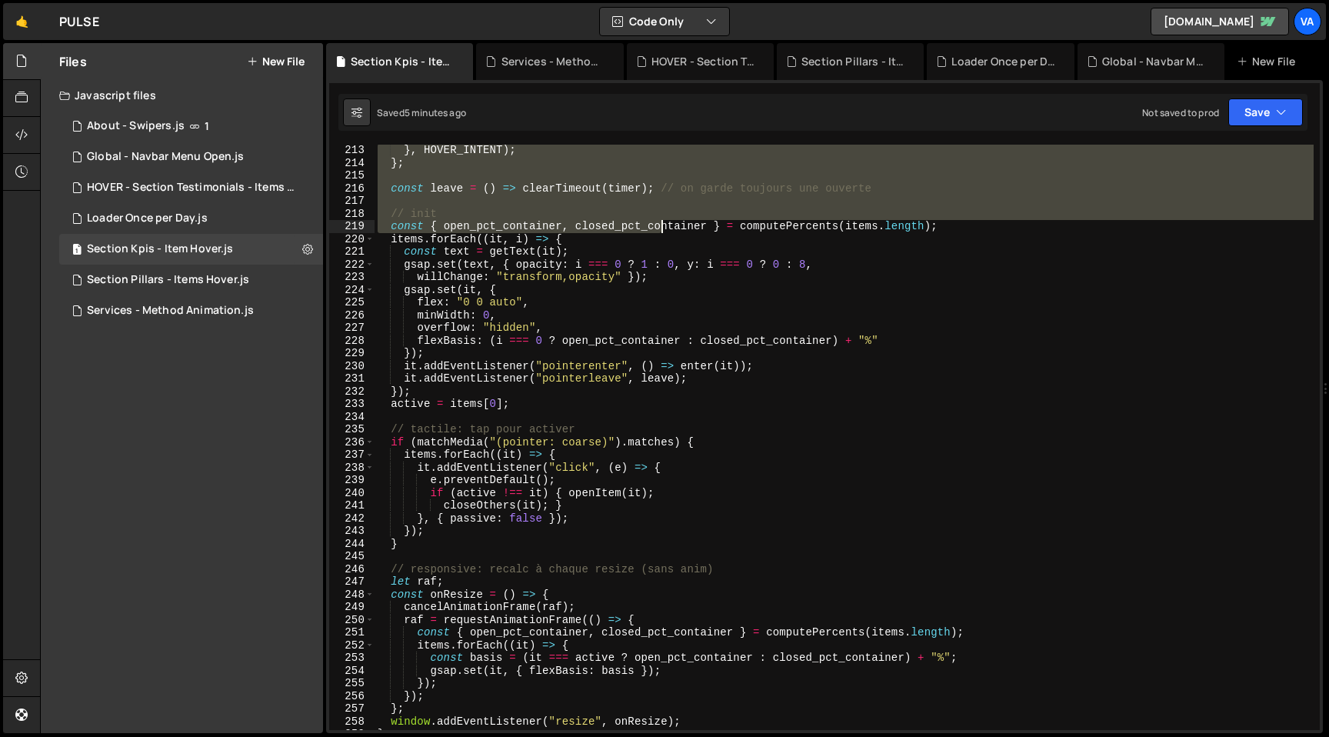
scroll to position [3025, 0]
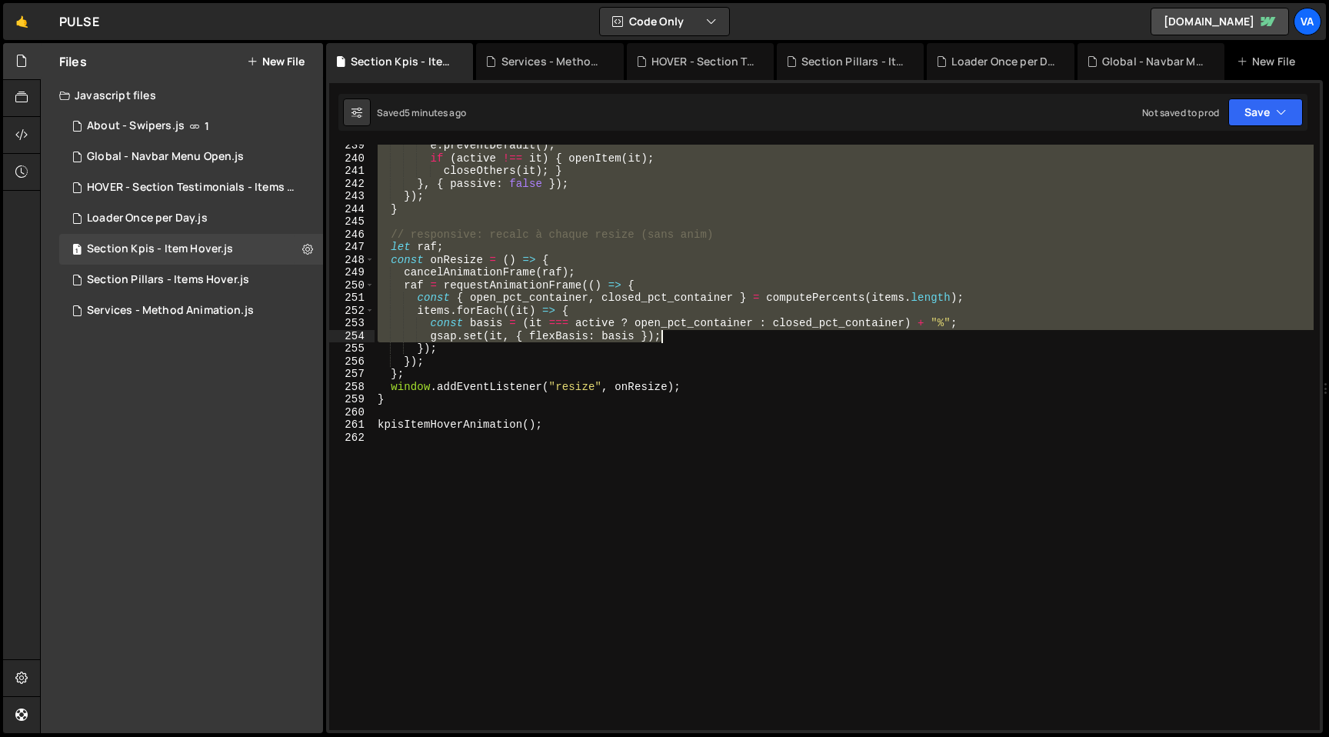
drag, startPoint x: 376, startPoint y: 228, endPoint x: 694, endPoint y: 517, distance: 429.6
click at [694, 517] on div "e . preventDefault ( ) ; if ( active !== it ) { openItem ( it ) ; closeOthers (…" at bounding box center [844, 444] width 939 height 611
type textarea "kpisItemHoverAnimation();"
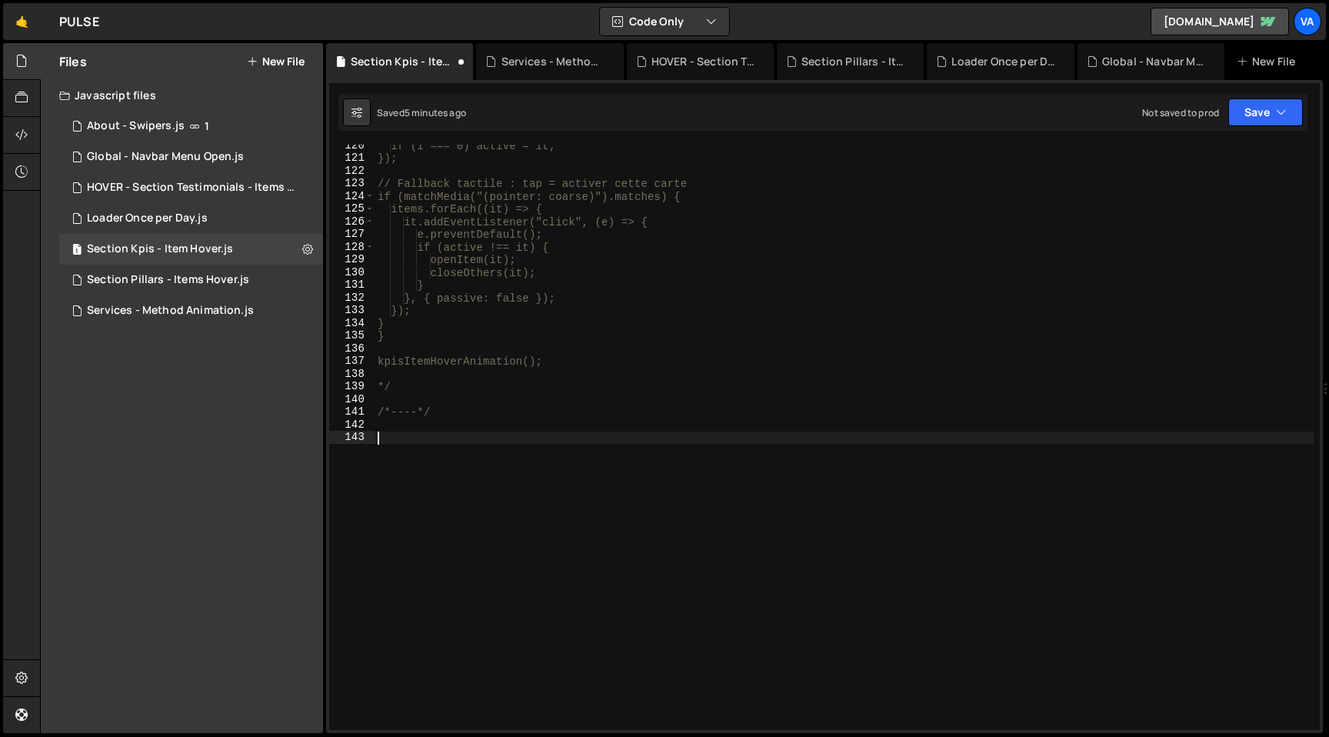
paste textarea "kpisItemHoverAnimation();"
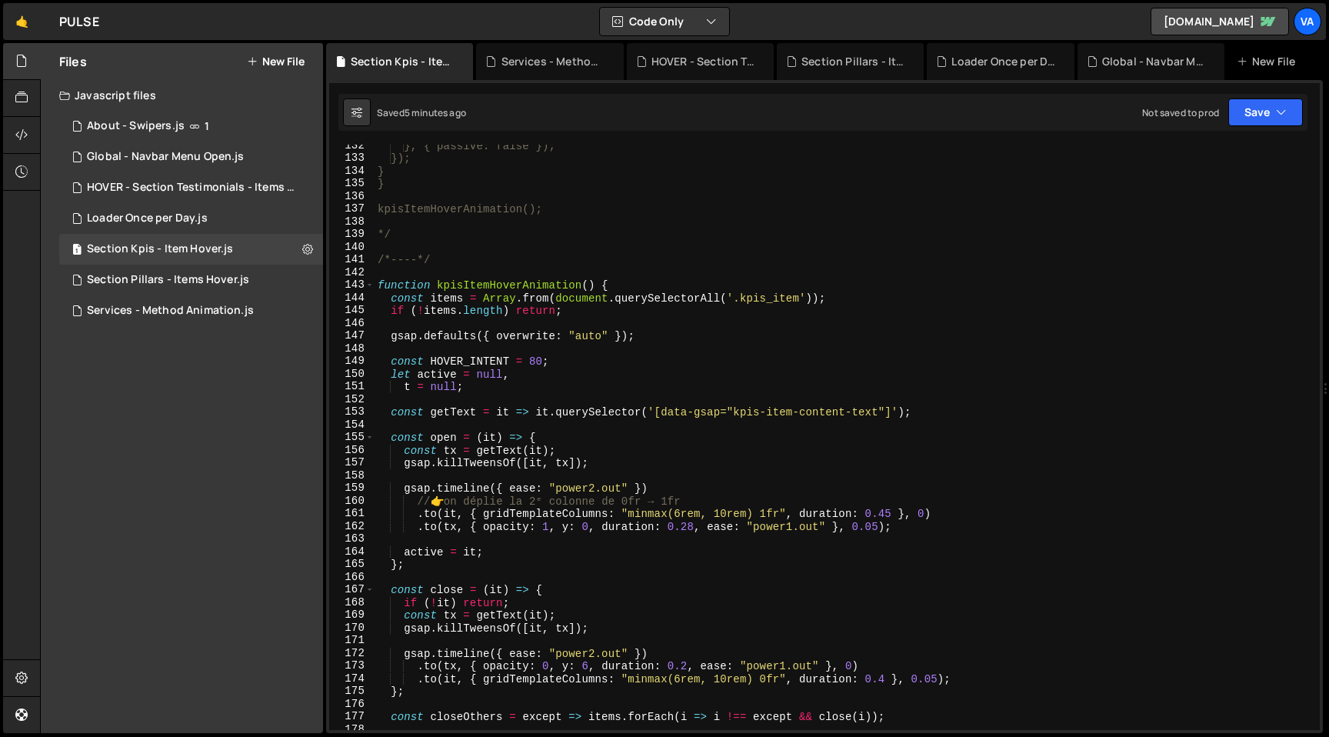
scroll to position [1667, 0]
click at [886, 529] on div "}, { passive: false }); }); } } kpisItemHoverAnimation(); */ /*----*/ function …" at bounding box center [844, 444] width 939 height 611
click at [595, 527] on div "}, { passive: false }); }); } } kpisItemHoverAnimation(); */ /*----*/ function …" at bounding box center [844, 444] width 939 height 611
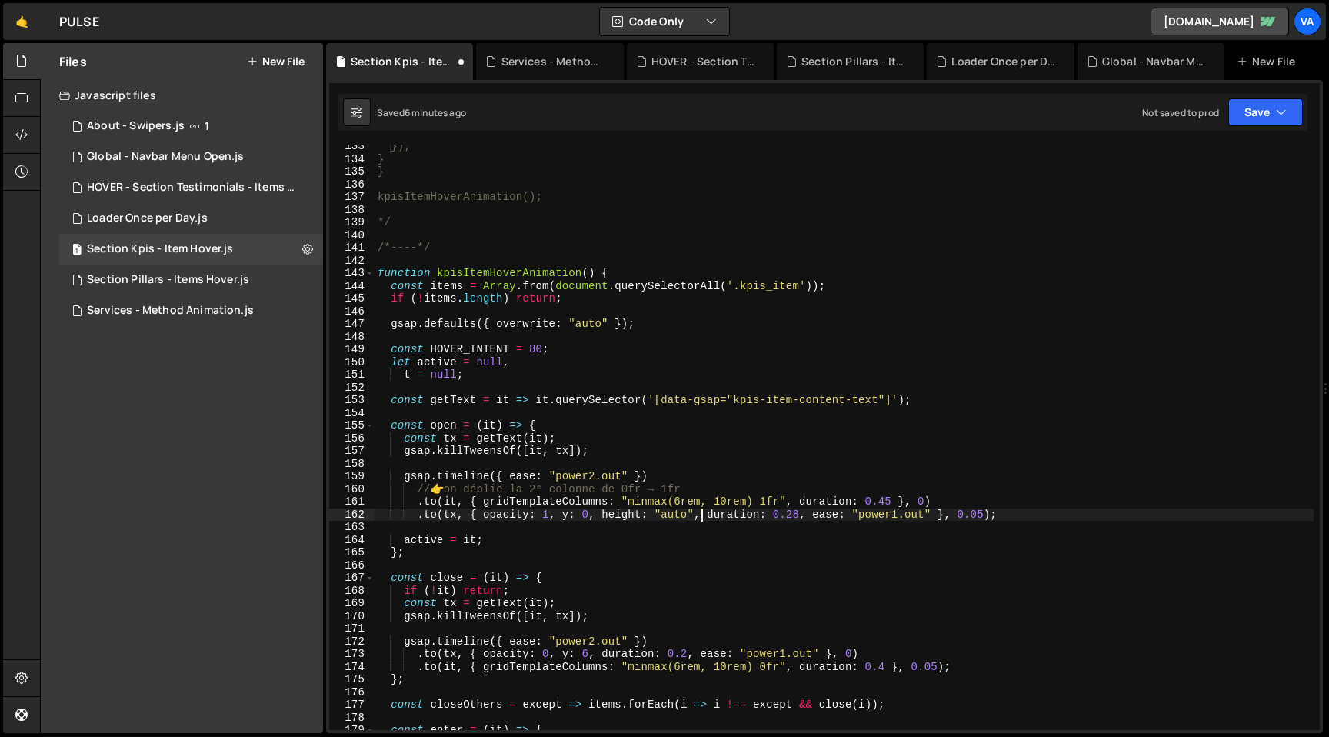
scroll to position [1691, 0]
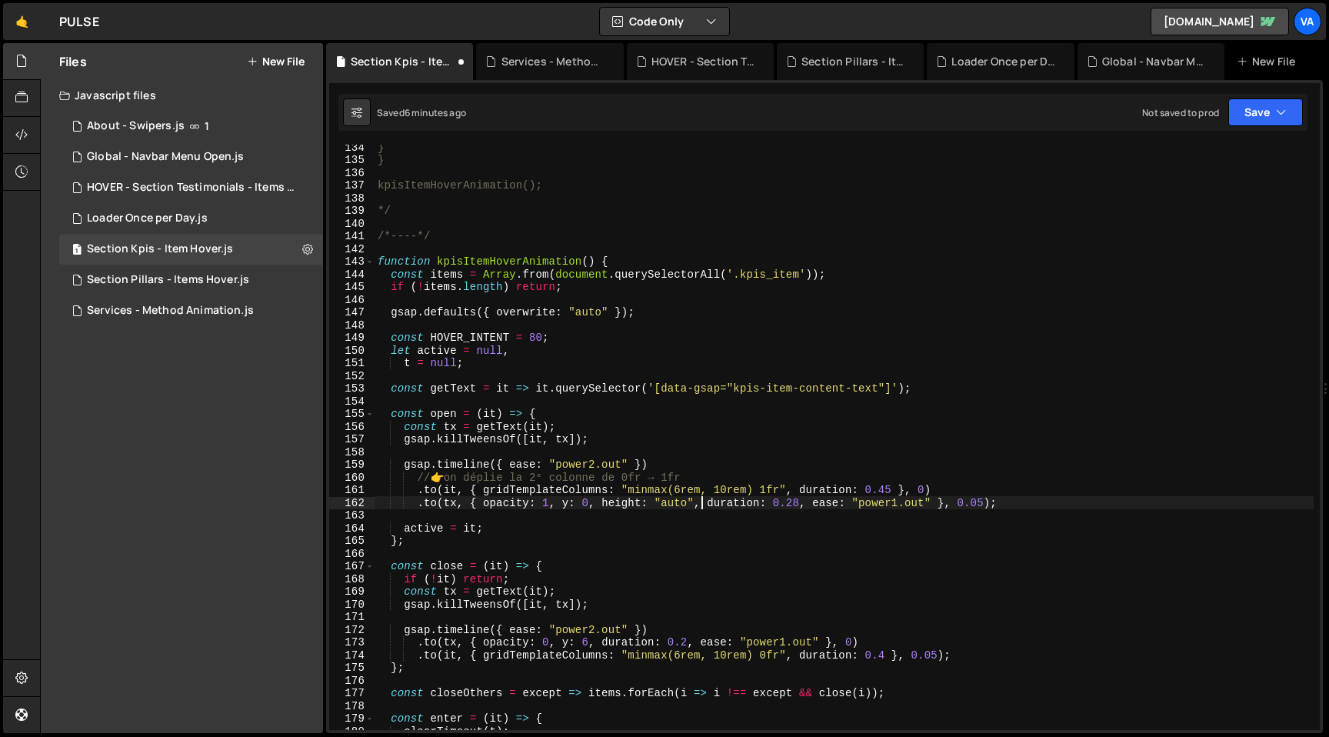
click at [594, 641] on div "} } kpisItemHoverAnimation(); */ /*----*/ function kpisItemHoverAnimation ( ) {…" at bounding box center [844, 446] width 939 height 611
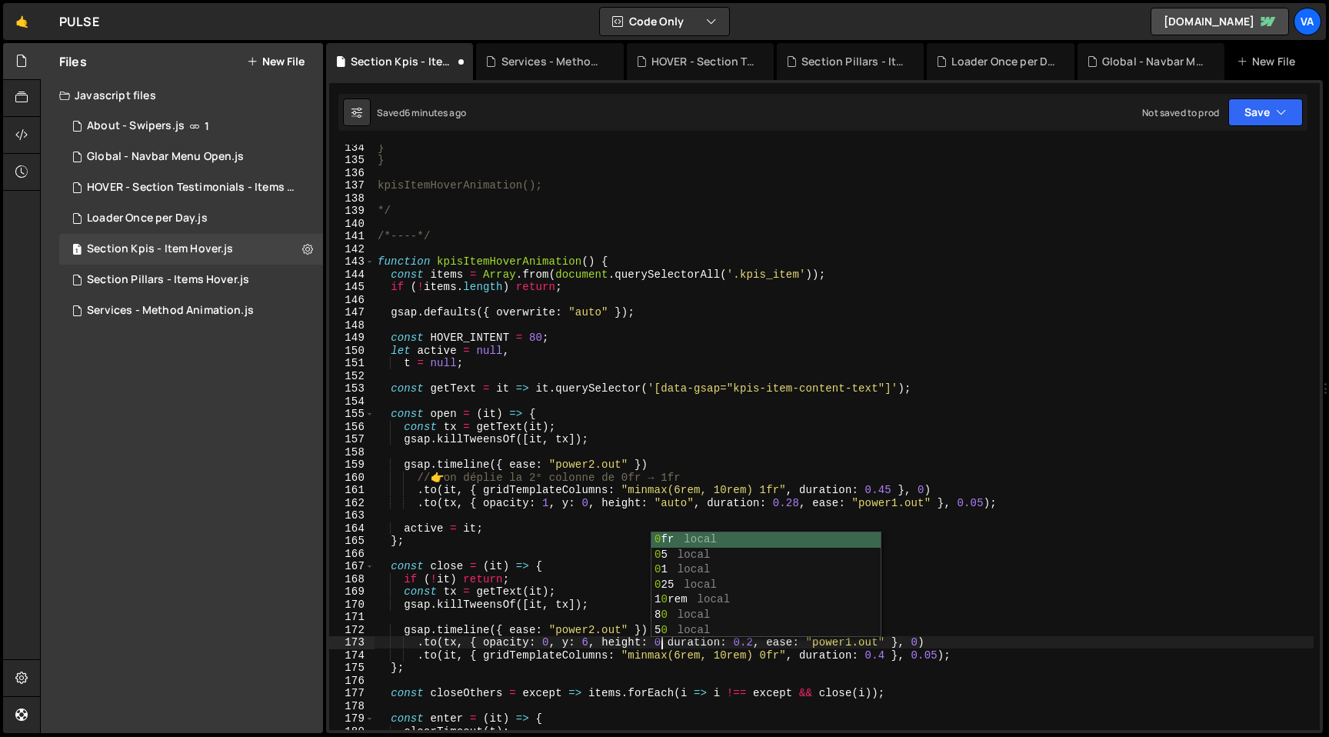
scroll to position [0, 20]
type textarea ".to(tx, { opacity: 0, y: 6, height: 0, duration: 0.2, ease: "power1.out" }, 0)"
click at [512, 303] on div "} } kpisItemHoverAnimation(); */ /*----*/ function kpisItemHoverAnimation ( ) {…" at bounding box center [844, 446] width 939 height 611
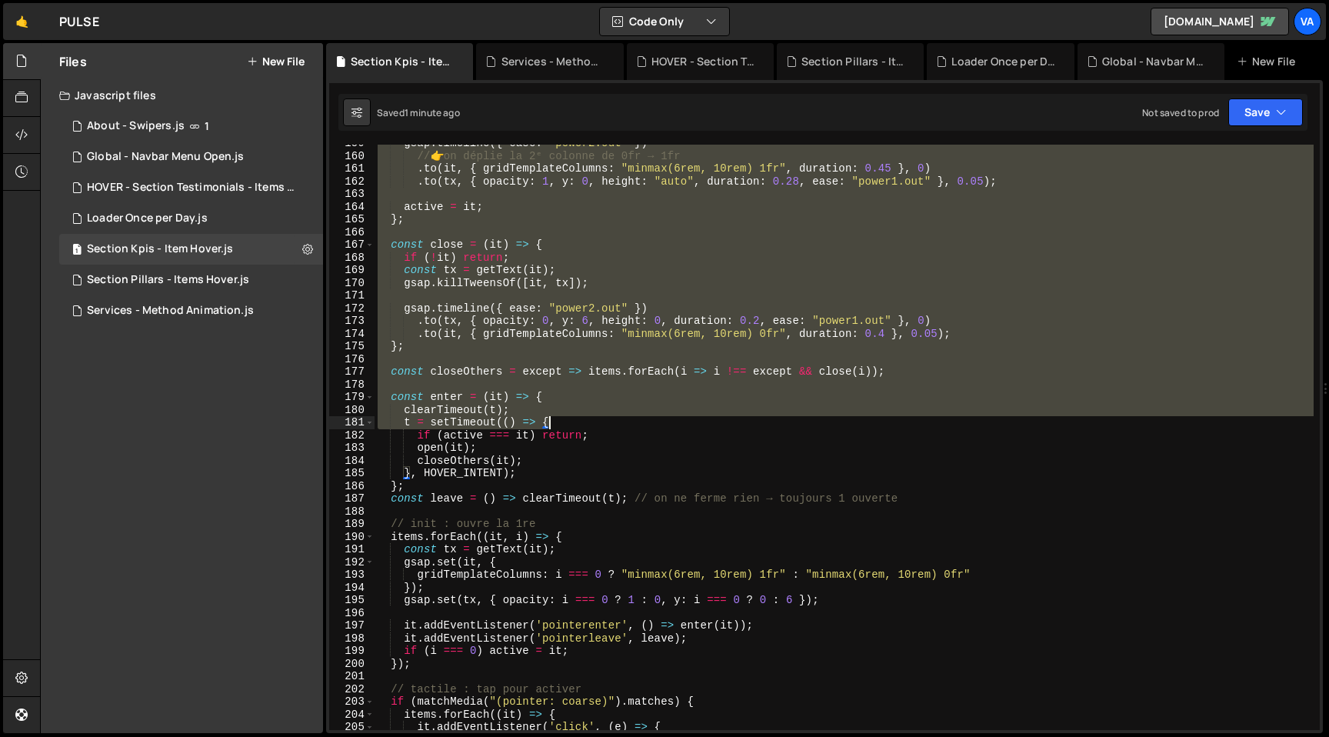
scroll to position [2249, 0]
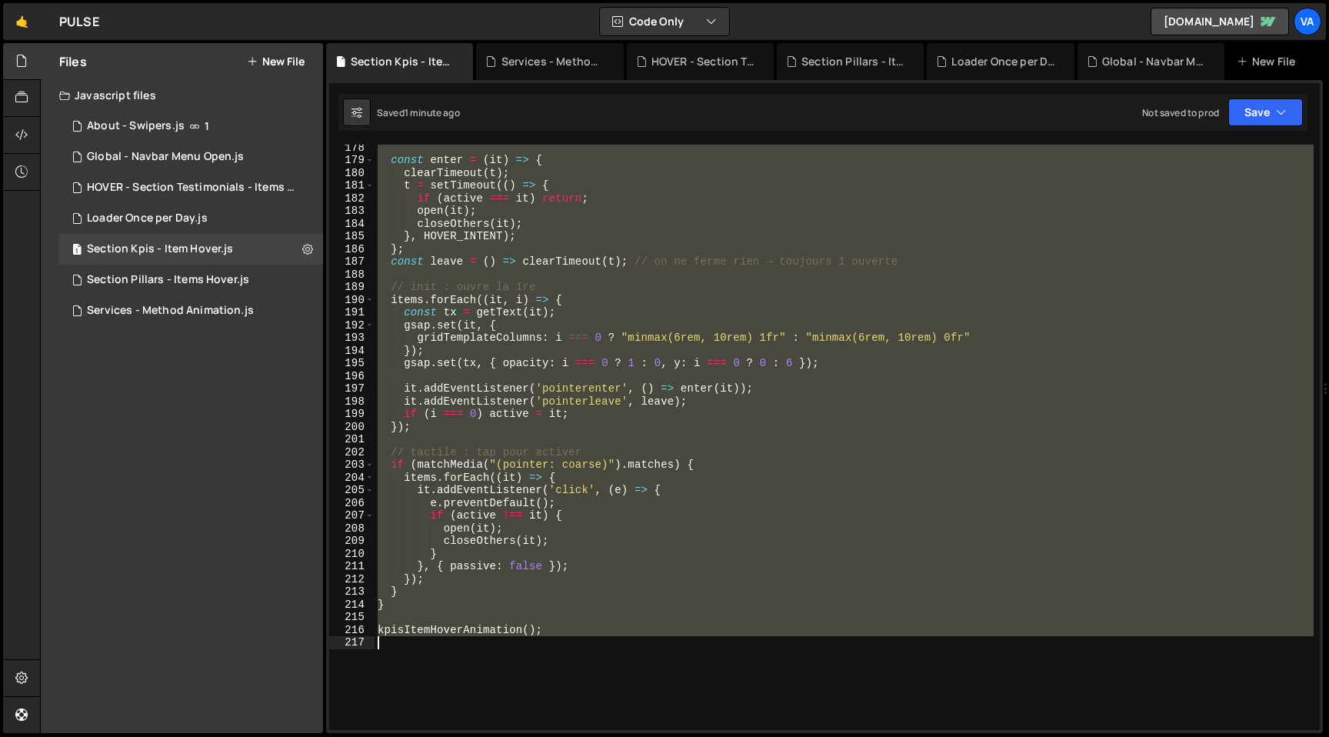
drag, startPoint x: 378, startPoint y: 261, endPoint x: 675, endPoint y: 652, distance: 491.3
click at [675, 652] on div "const enter = ( it ) => { clearTimeout ( t ) ; t = setTimeout (( ) => { if ( ac…" at bounding box center [844, 446] width 939 height 611
click at [613, 309] on div "const enter = ( it ) => { clearTimeout ( t ) ; t = setTimeout (( ) => { if ( ac…" at bounding box center [844, 437] width 939 height 585
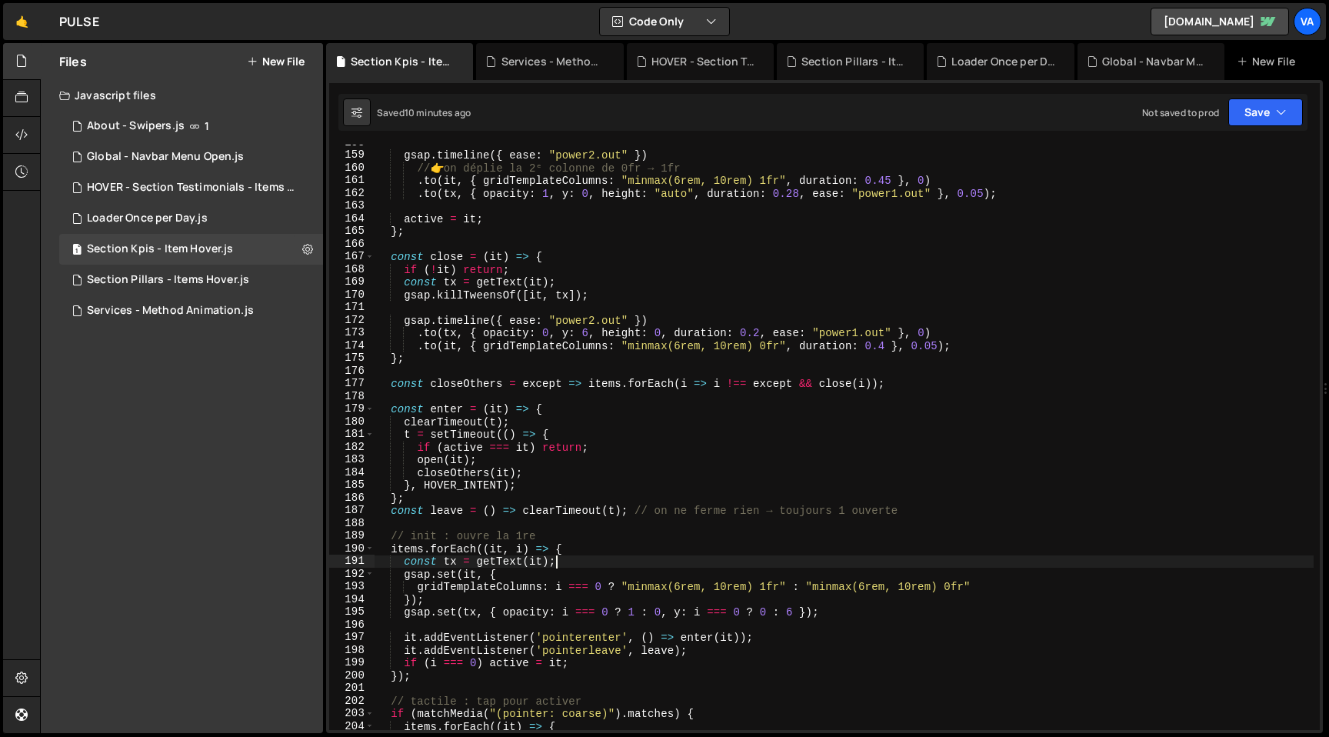
scroll to position [2001, 0]
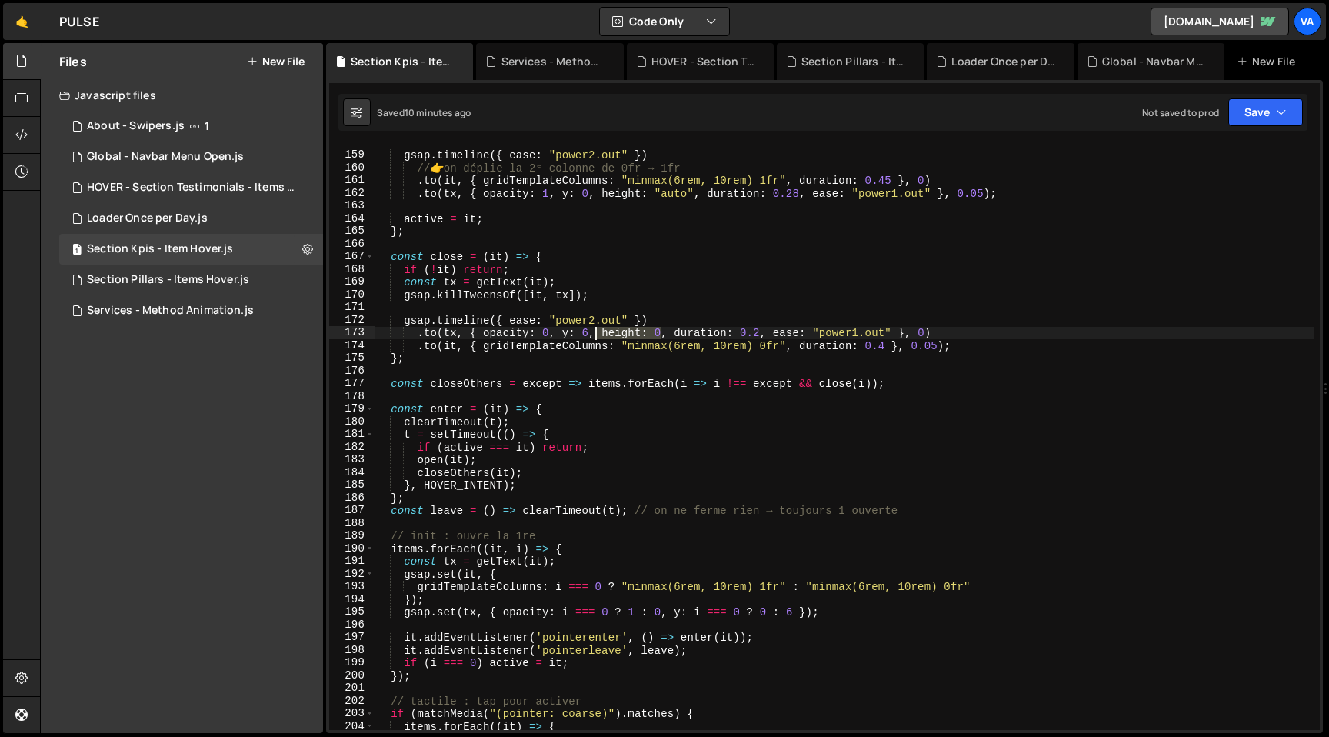
drag, startPoint x: 664, startPoint y: 335, endPoint x: 593, endPoint y: 334, distance: 70.8
click at [593, 334] on div "gsap . timeline ({ ease : "power2.out" }) // 👉 on déplie la 2ᵉ colonne de 0fr →…" at bounding box center [844, 441] width 939 height 611
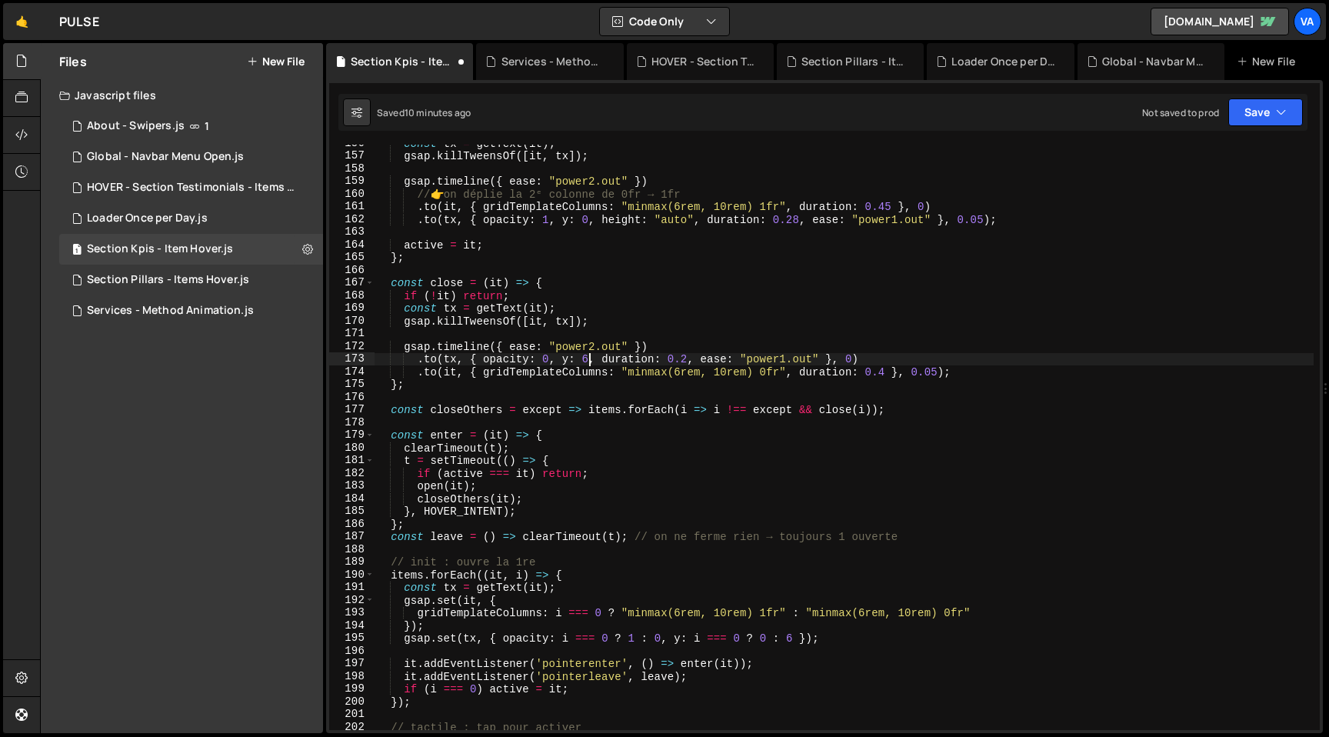
scroll to position [1974, 0]
drag, startPoint x: 700, startPoint y: 222, endPoint x: 594, endPoint y: 219, distance: 106.2
click at [594, 219] on div "const tx = getText ( it ) ; gsap . killTweensOf ([ it , [GEOGRAPHIC_DATA] ]) ; …" at bounding box center [844, 442] width 939 height 611
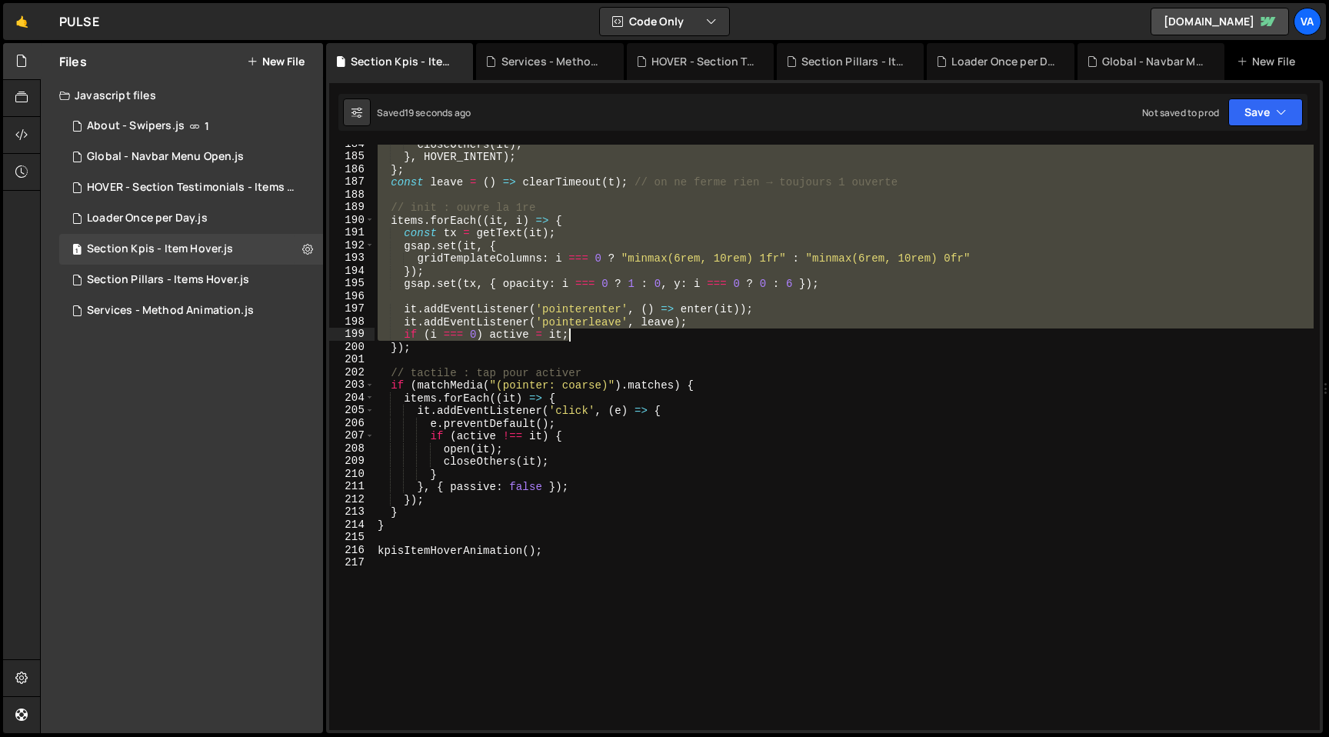
scroll to position [2455, 0]
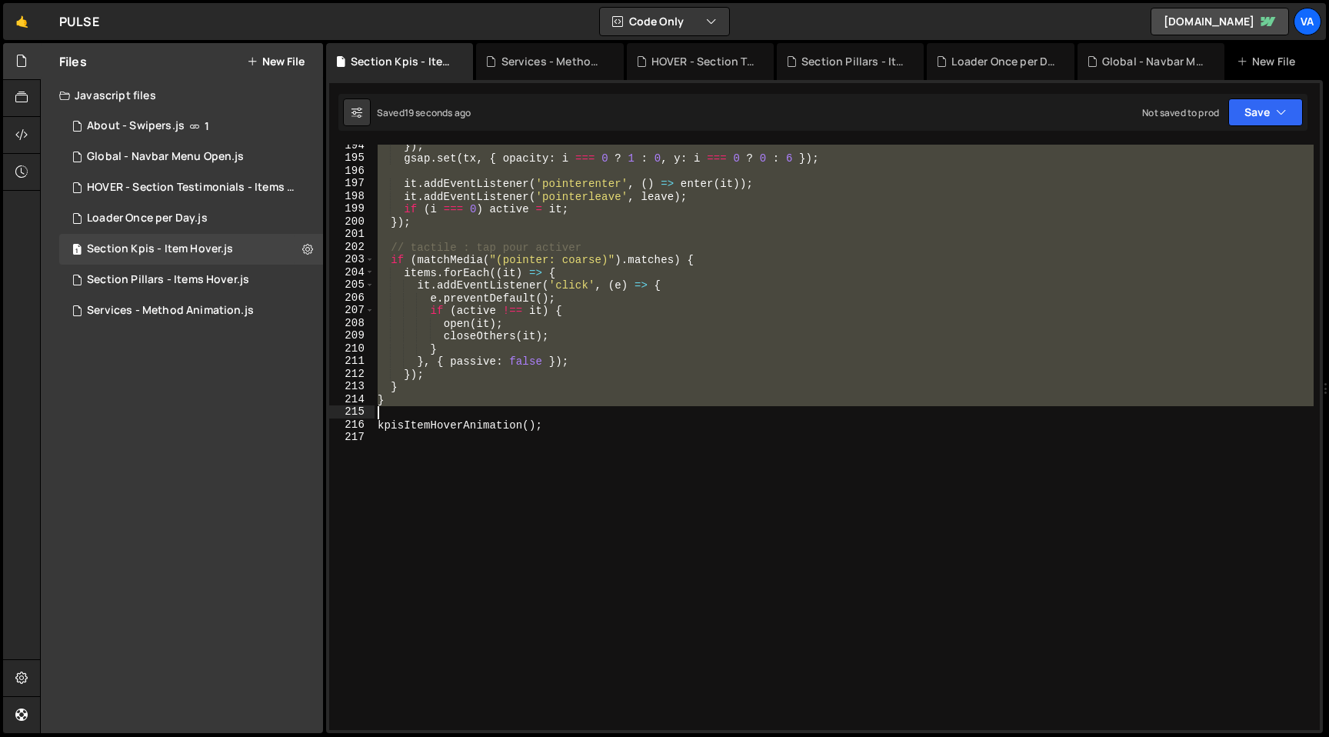
drag, startPoint x: 379, startPoint y: 250, endPoint x: 784, endPoint y: 458, distance: 455.4
click at [783, 452] on div "}) ; gsap . set ( tx , { opacity : i === 0 ? 1 : 0 , y : i === 0 ? 0 : 6 }) ; i…" at bounding box center [844, 444] width 939 height 611
type textarea "kpisItemHoverAnimation();"
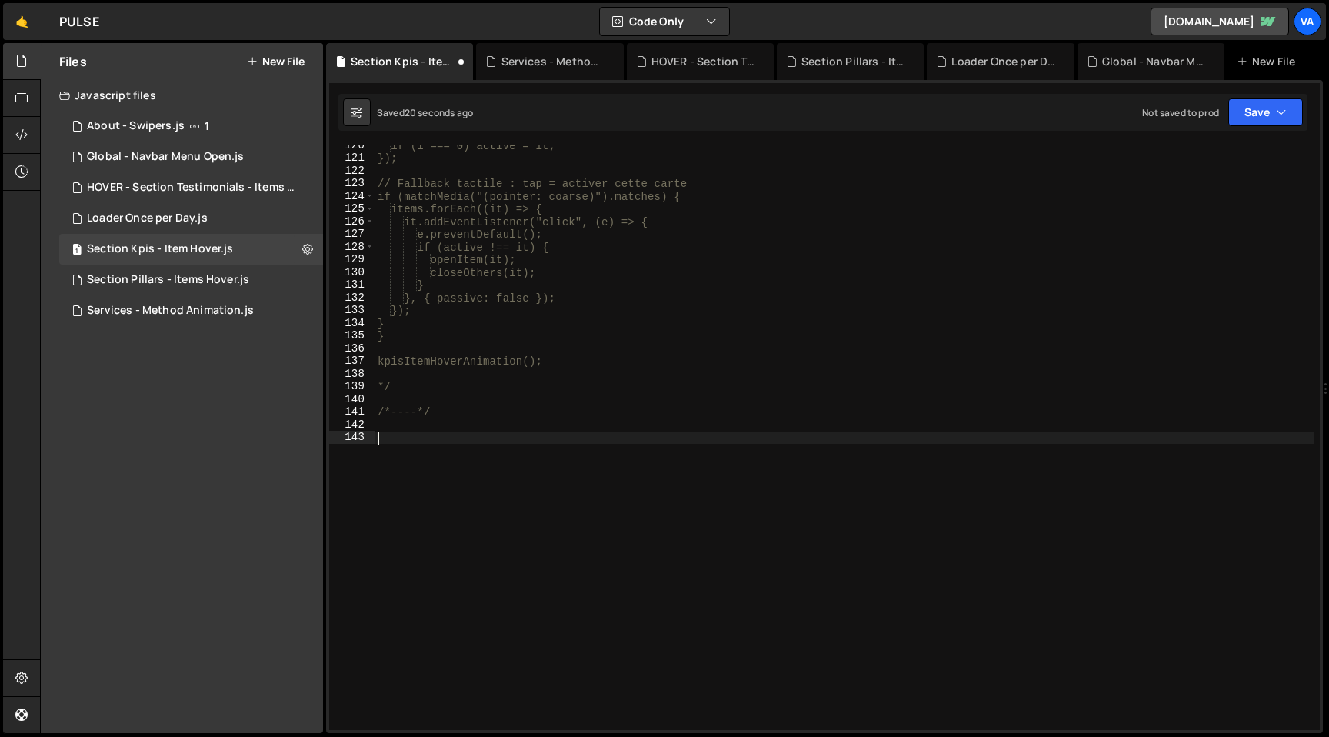
paste textarea "kpisItemHoverAnimation();"
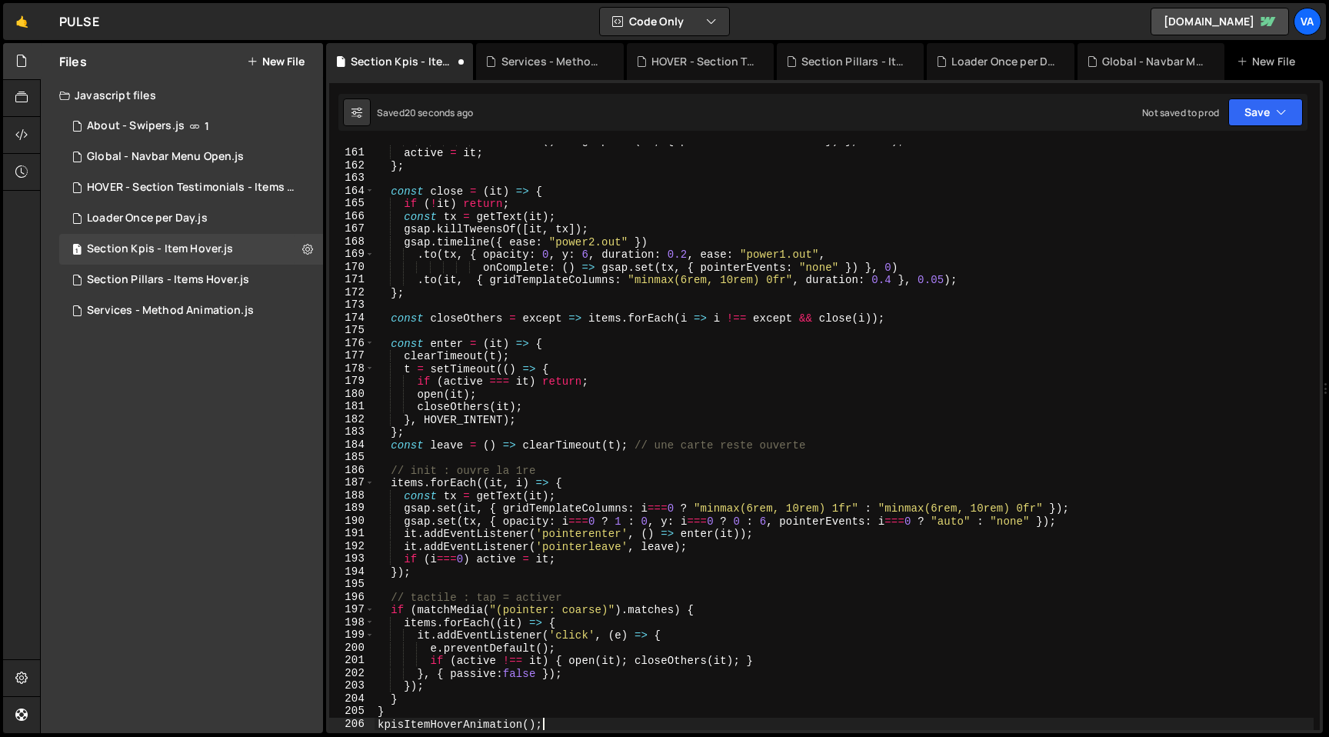
scroll to position [2029, 0]
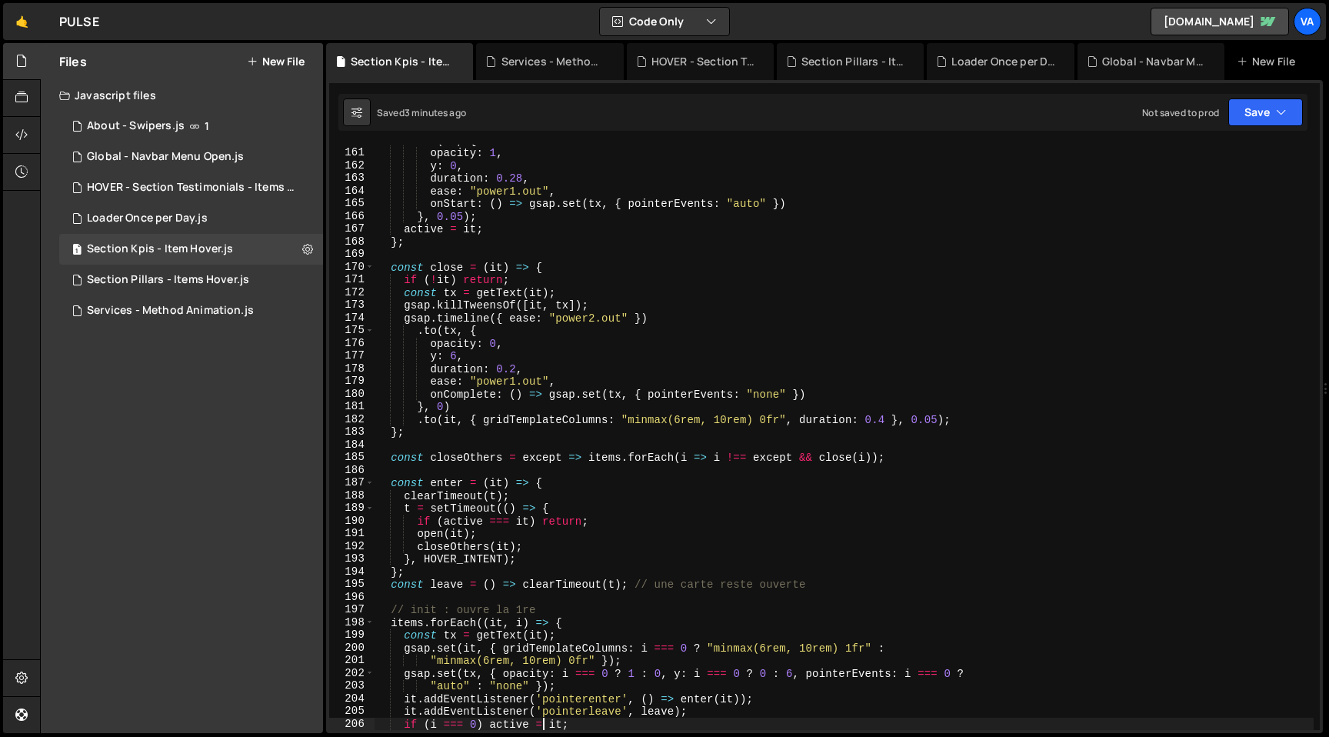
click at [685, 325] on div ". to ( tx , { opacity : 1 , y : 0 , duration : 0.28 , ease : "power1.out" , onS…" at bounding box center [844, 439] width 939 height 611
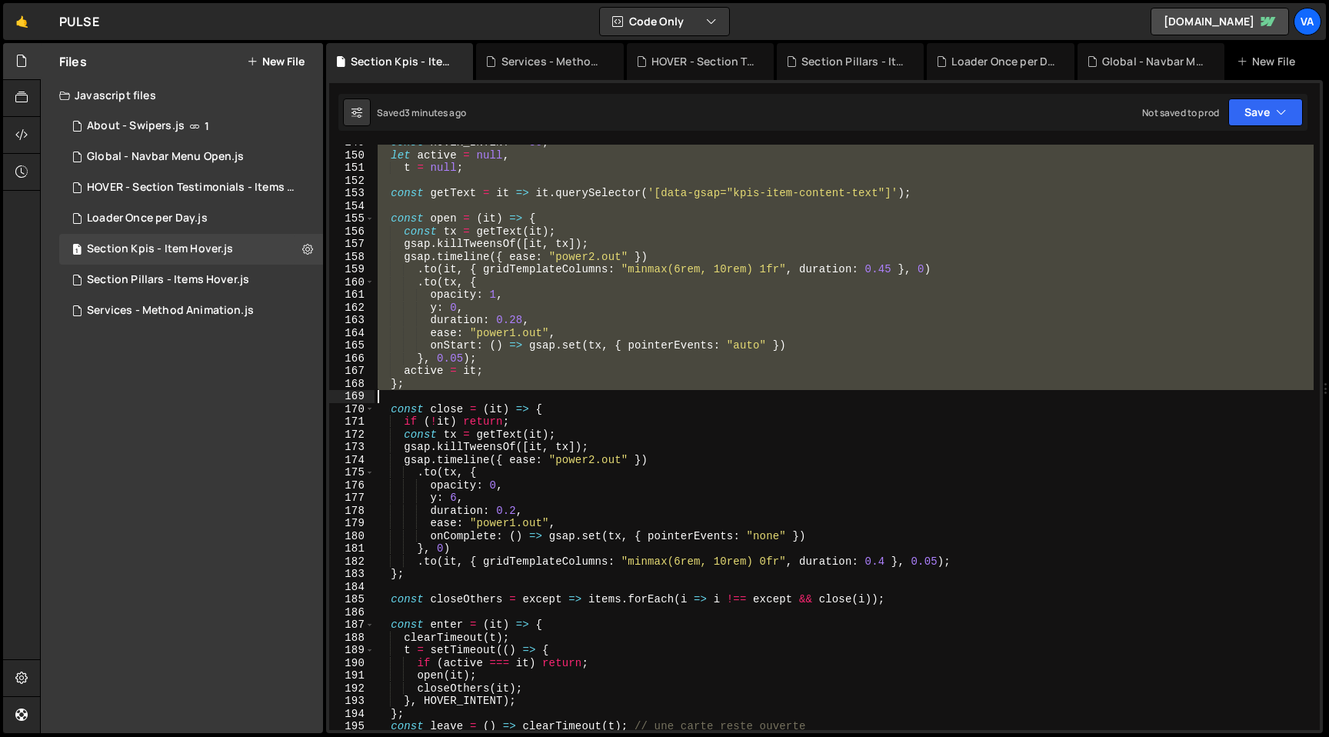
scroll to position [2506, 0]
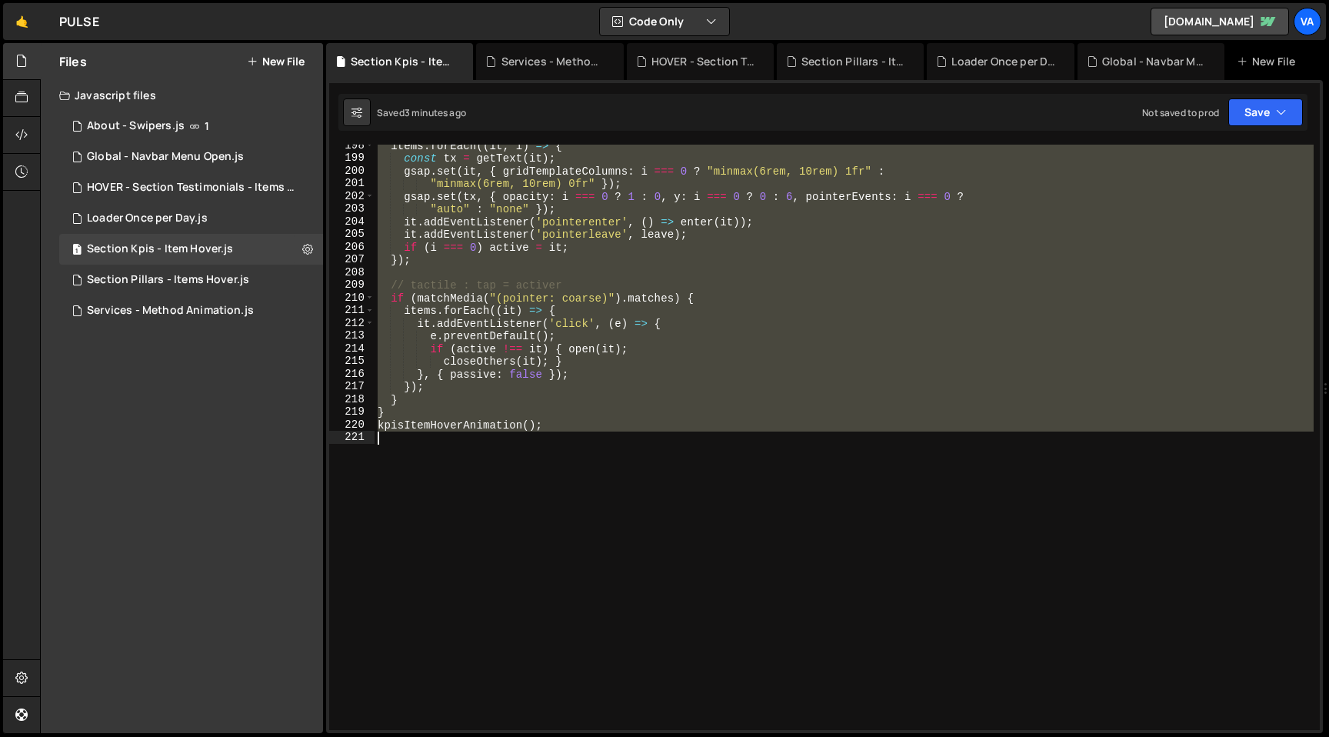
drag, startPoint x: 376, startPoint y: 315, endPoint x: 691, endPoint y: 514, distance: 373.4
click at [691, 514] on div "items . forEach (( it , i ) => { const tx = getText ( it ) ; gsap . set ( it , …" at bounding box center [844, 444] width 939 height 611
type textarea "kpisItemHoverAnimation();"
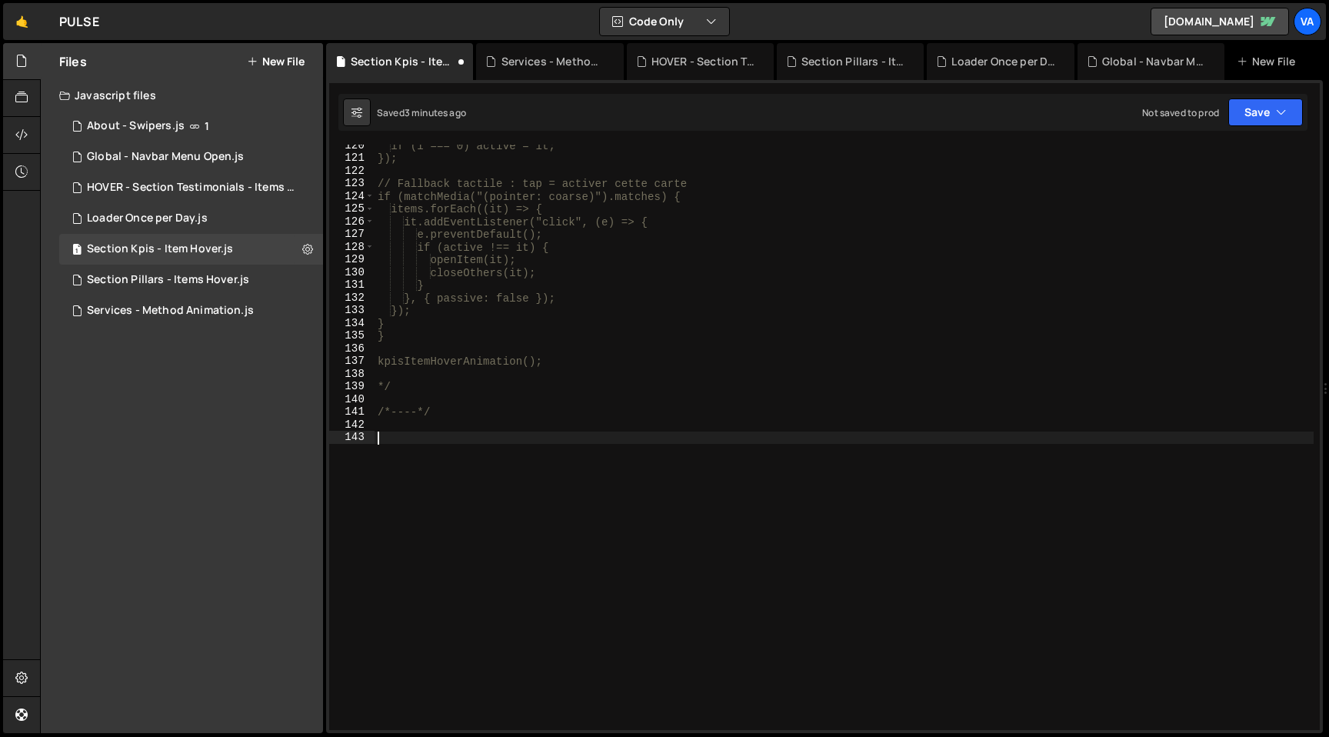
paste textarea "window.Webflow.push(kpisItemHoverAnimation);"
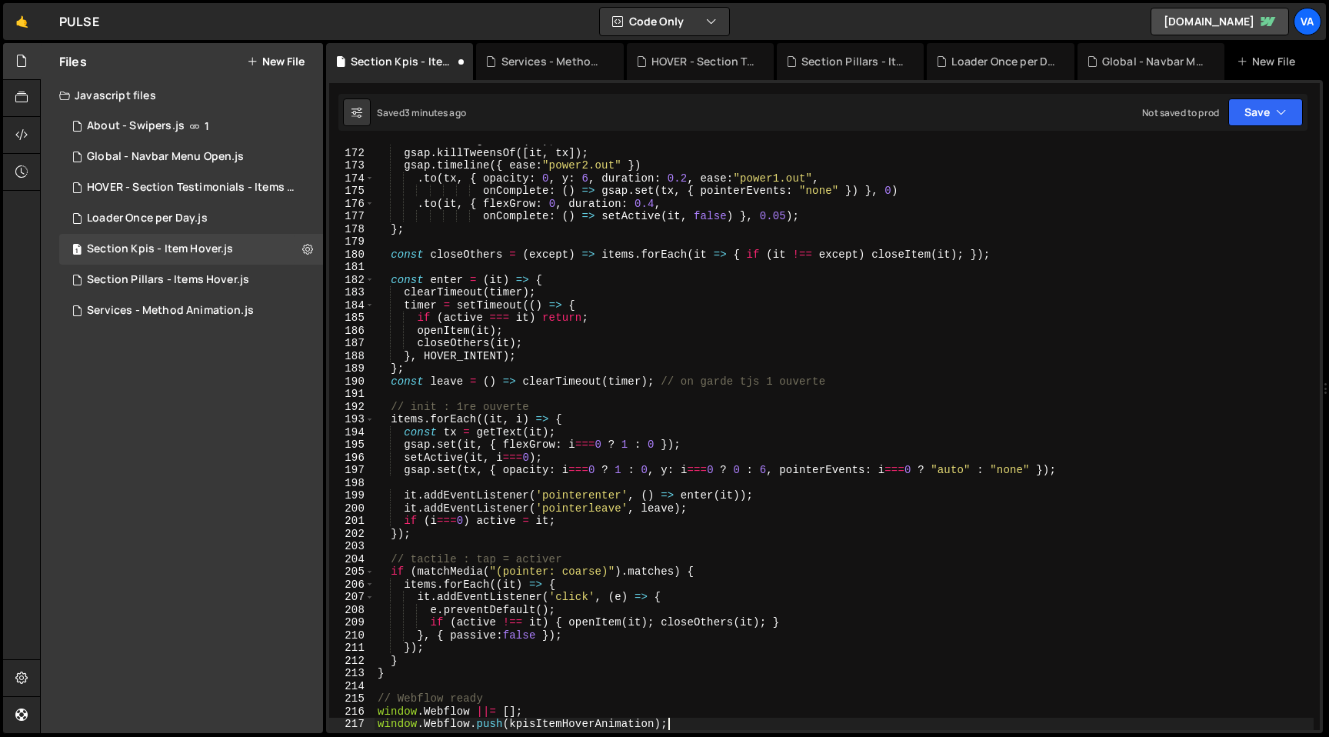
scroll to position [2168, 0]
type textarea "});"
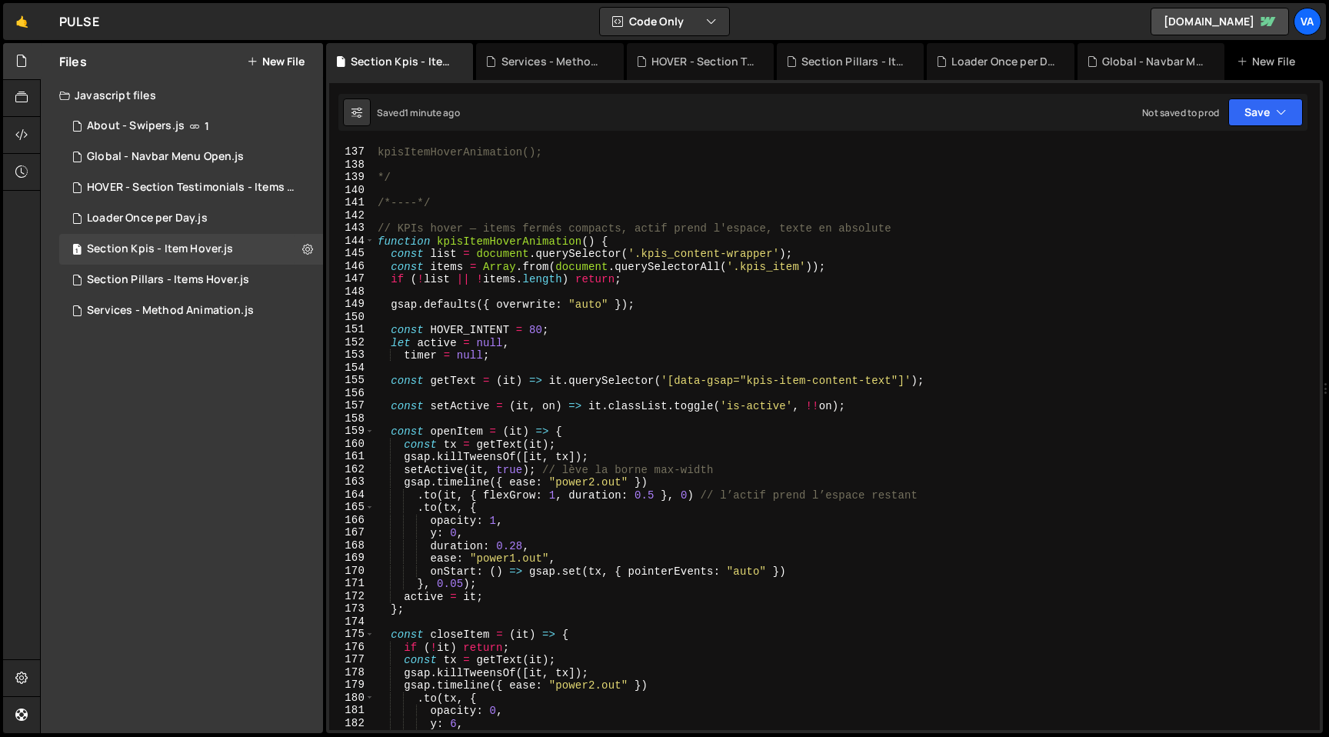
scroll to position [1730, 0]
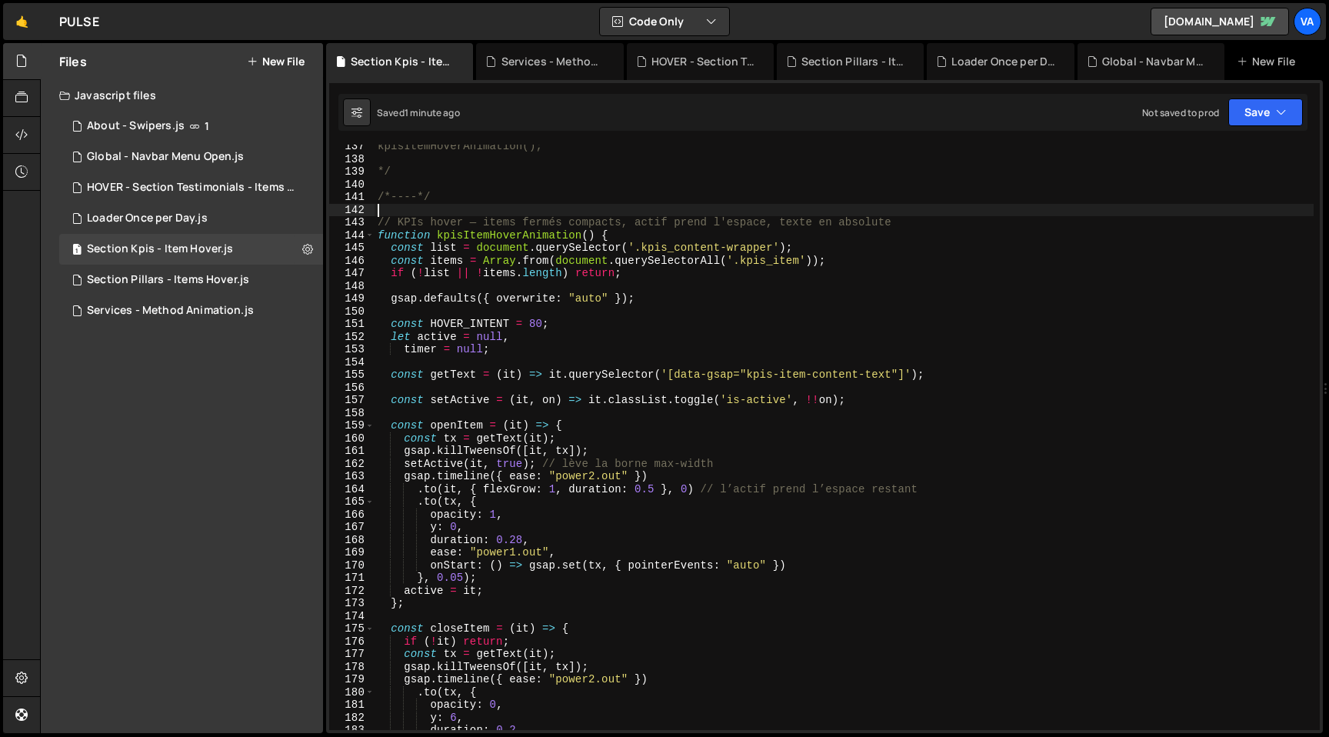
click at [454, 211] on div "kpisItemHoverAnimation(); */ /*----*/ // KPIs hover — items fermés compacts, ac…" at bounding box center [844, 445] width 939 height 611
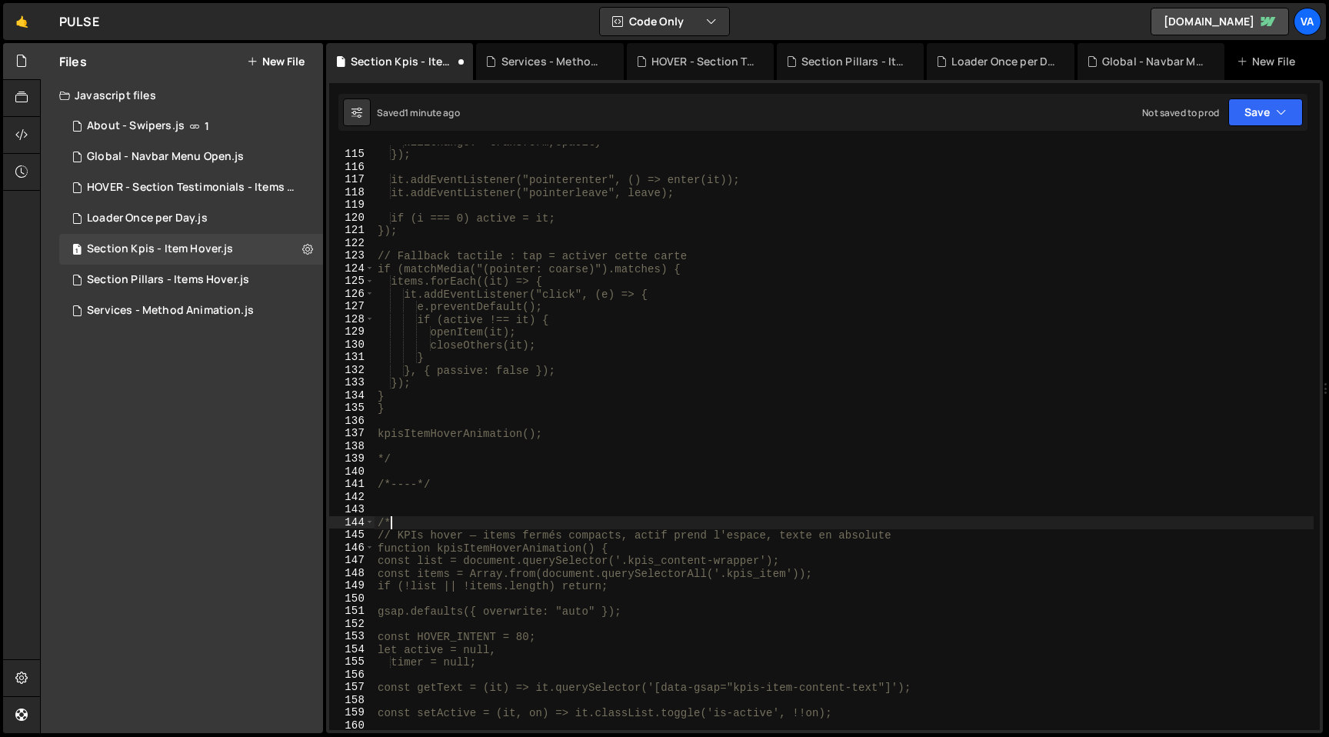
scroll to position [1443, 0]
click at [400, 453] on div "willChange: "transform,opacity" }); it.addEventListener("pointerenter", () => e…" at bounding box center [844, 440] width 939 height 611
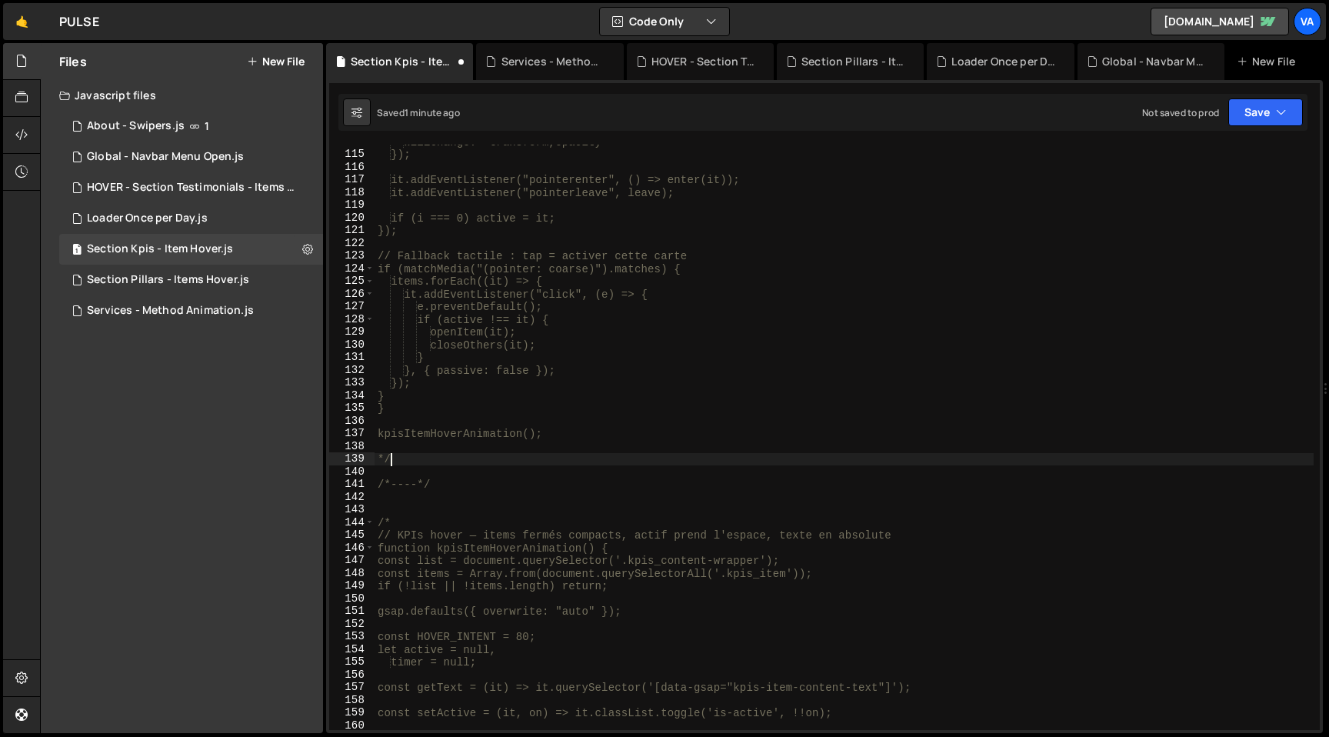
type textarea "*"
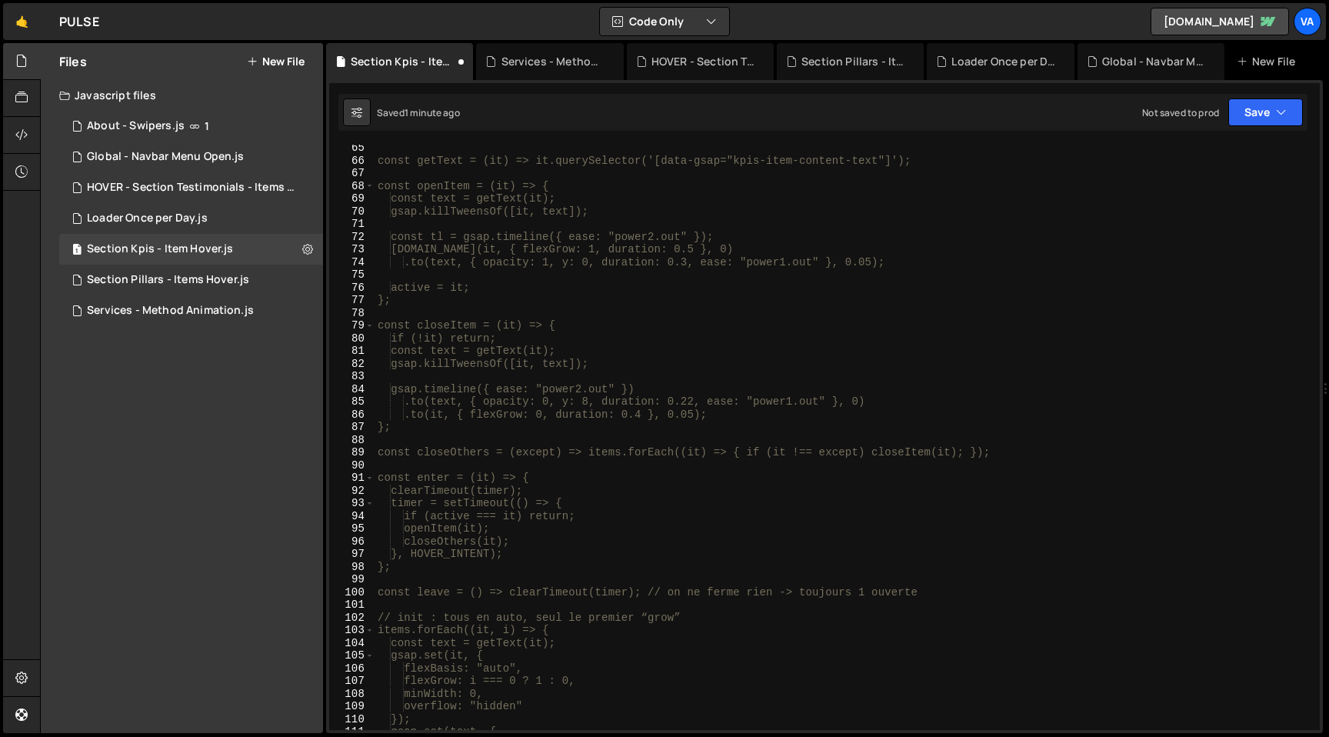
scroll to position [0, 0]
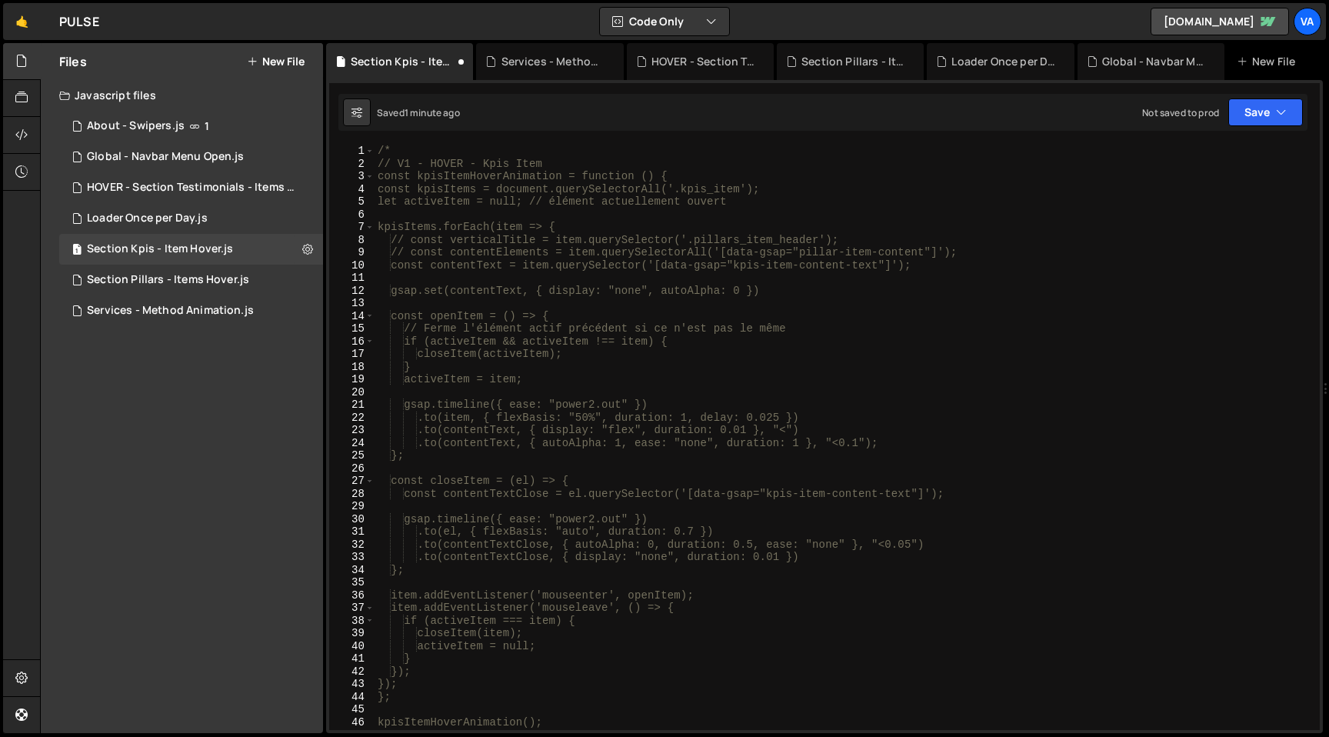
click at [397, 149] on div "/* // V1 - HOVER - Kpis Item const kpisItemHoverAnimation = function () { const…" at bounding box center [844, 450] width 939 height 611
type textarea "/"
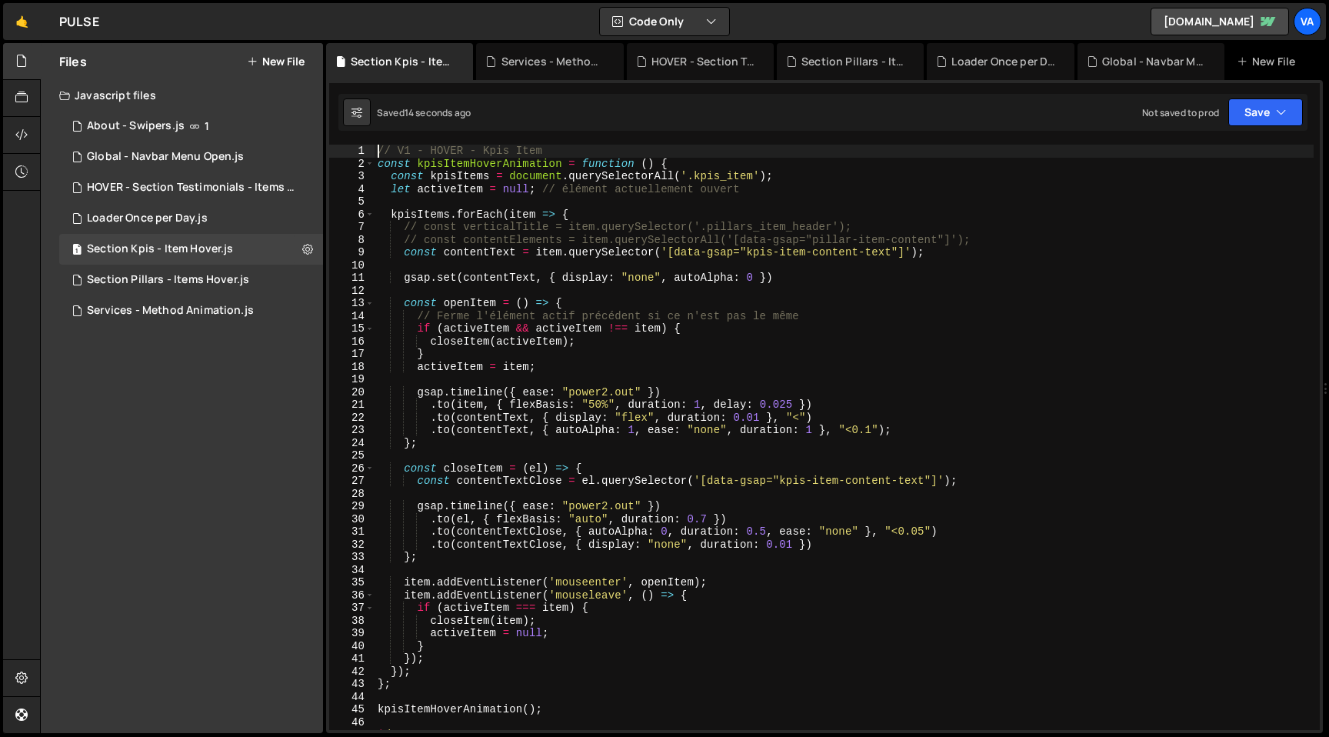
type textarea "// V1 - HOVER - Kpis Item"
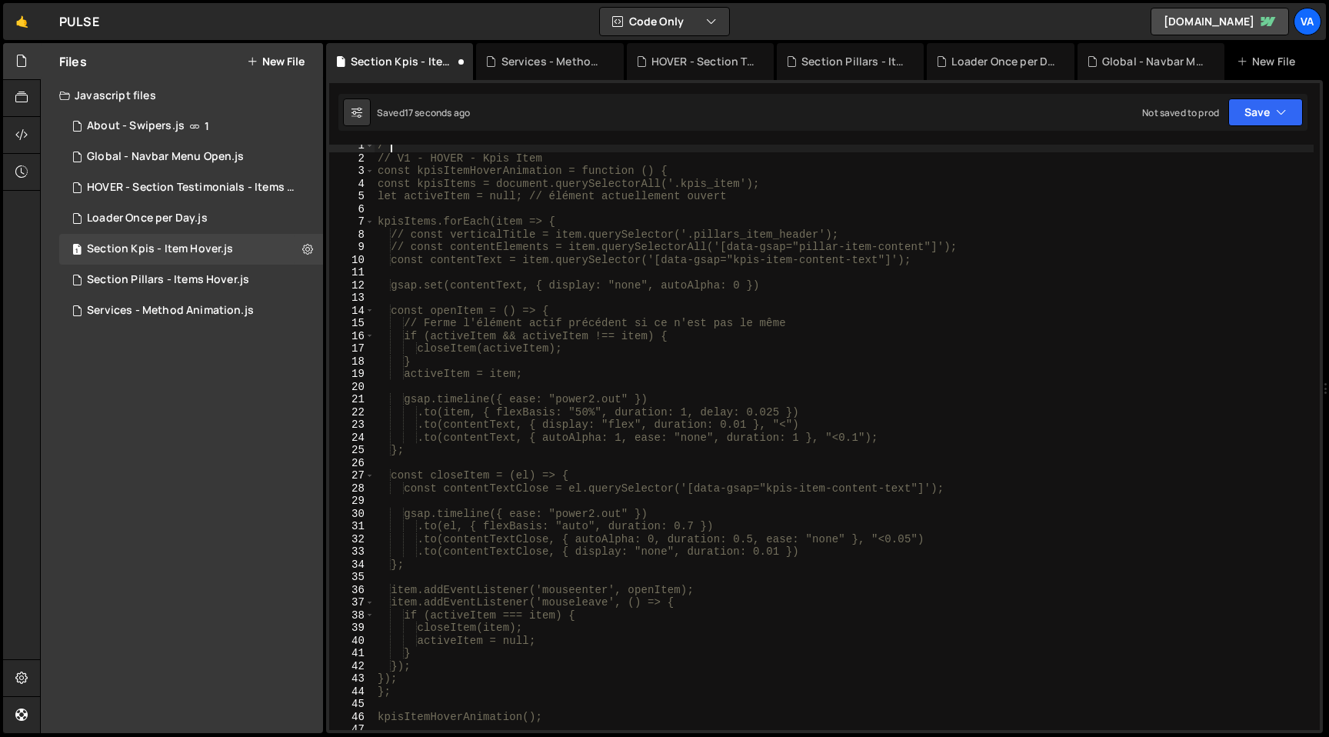
scroll to position [185, 0]
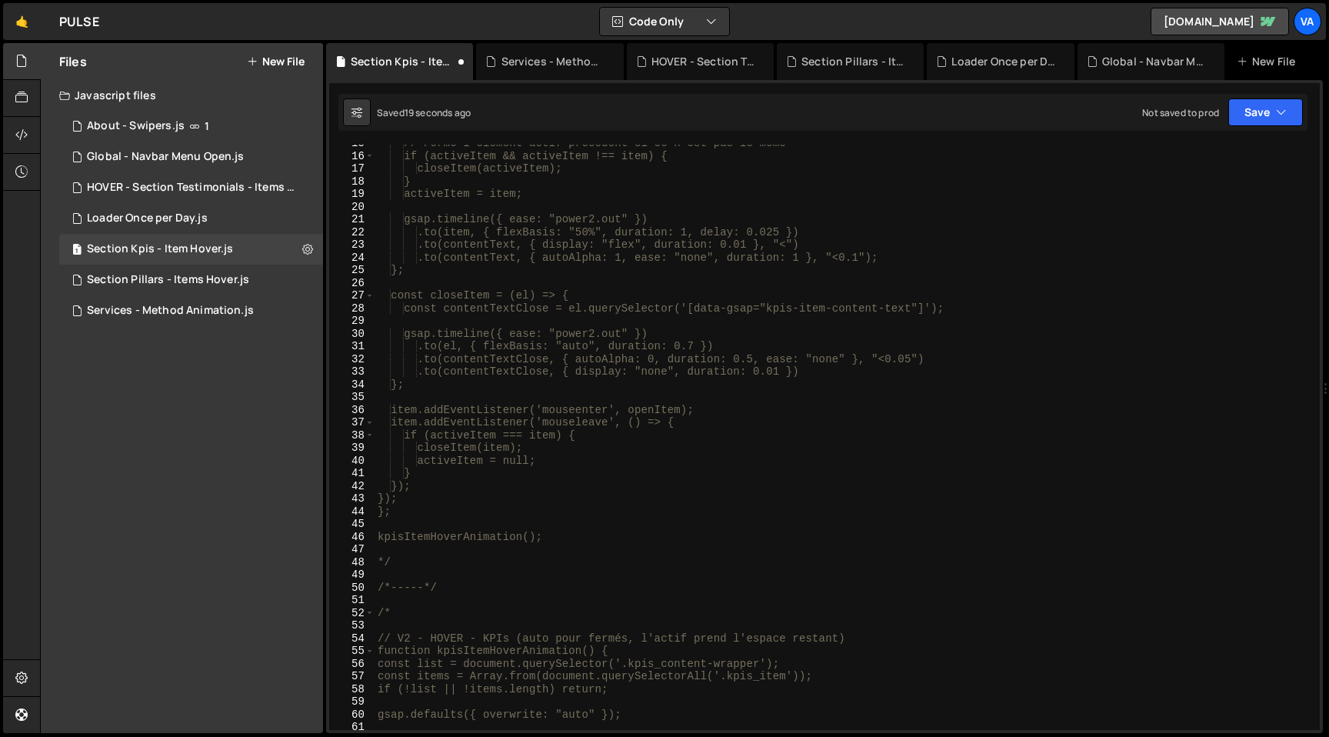
click at [416, 610] on div "// Ferme l'élément actif précédent si ce n'est pas le même if (activeItem && ac…" at bounding box center [844, 442] width 939 height 611
type textarea "/"
type textarea "// V2 - HOVER - KPIs (auto pour fermés, l'actif prend l'espace restant)"
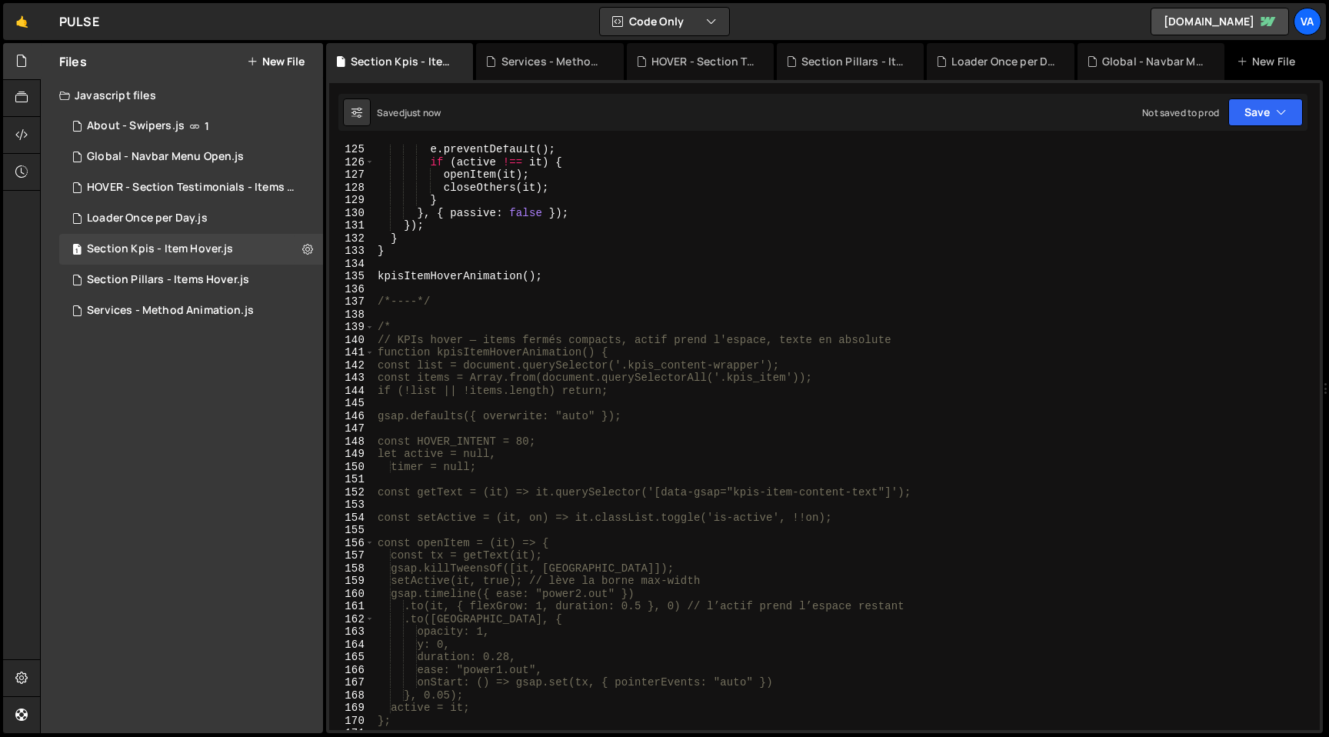
scroll to position [1575, 0]
click at [438, 319] on div "e . preventDefault ( ) ; if ( active !== it ) { openItem ( it ) ; closeOthers (…" at bounding box center [844, 448] width 939 height 611
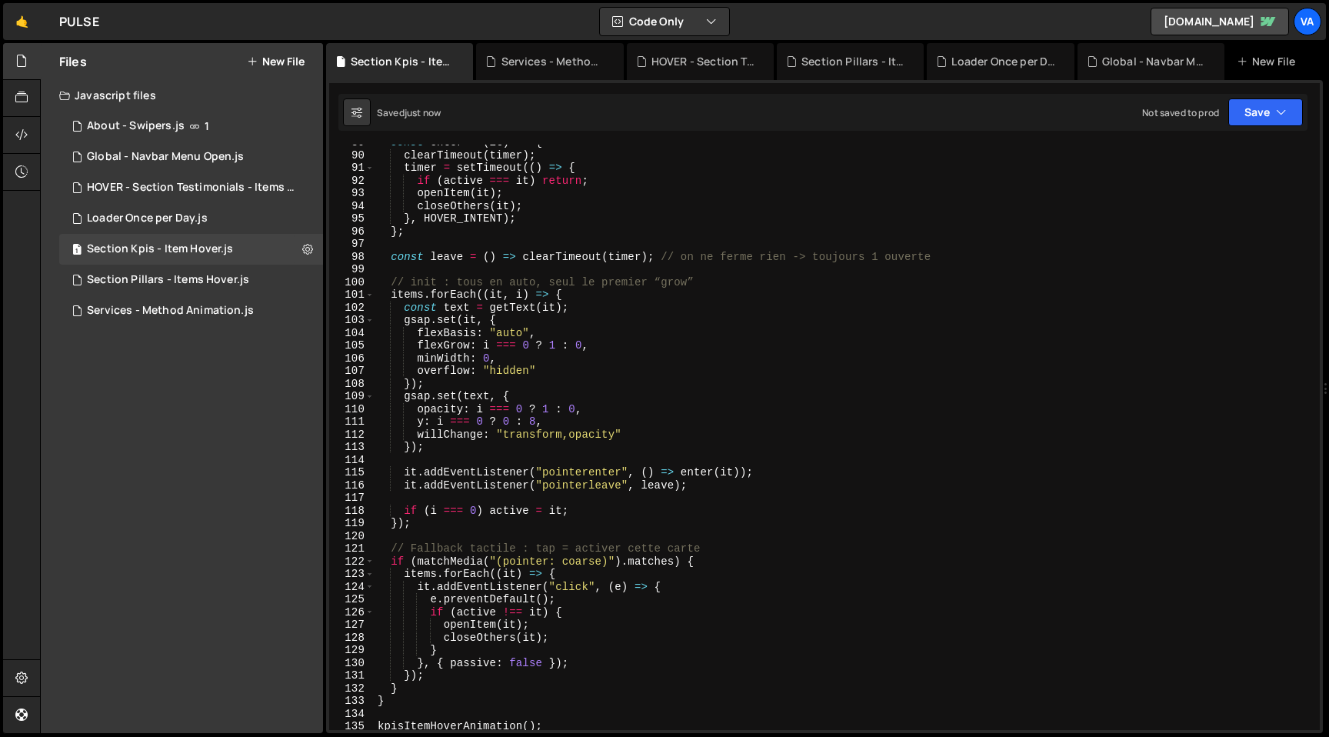
scroll to position [556, 0]
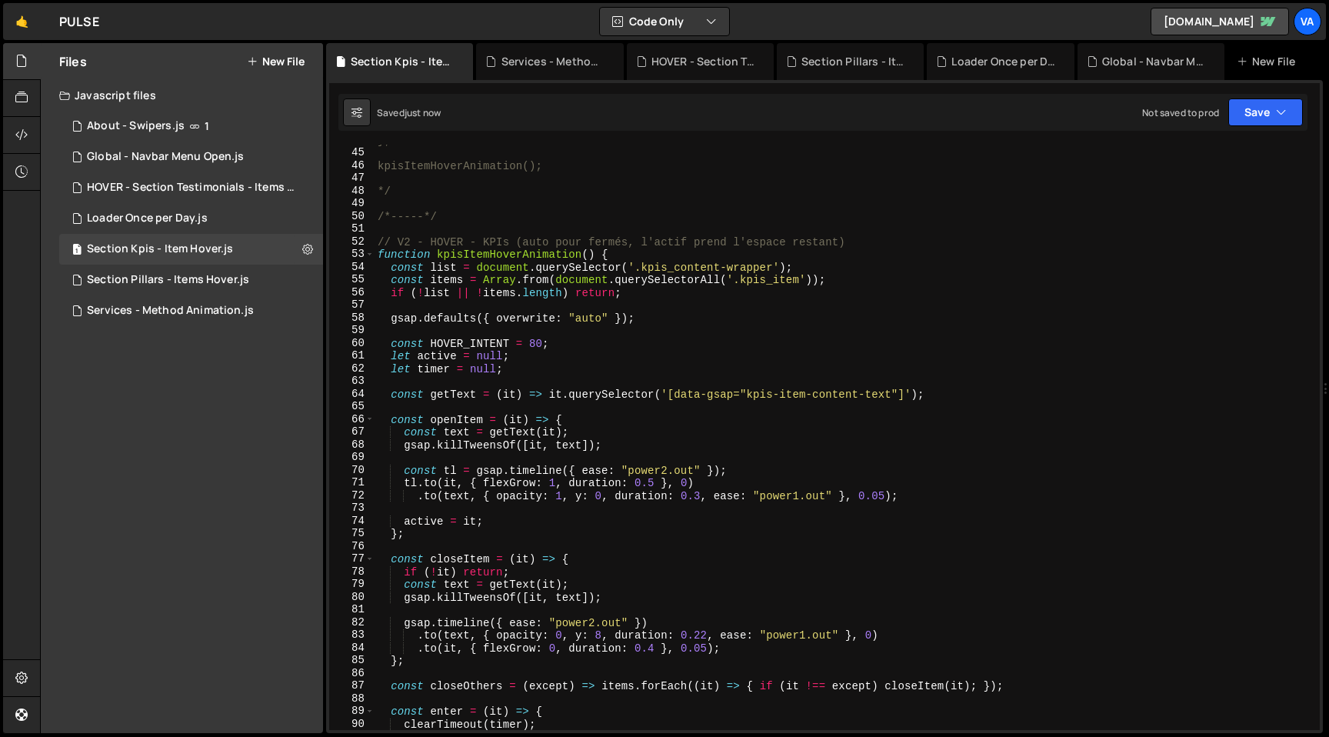
click at [460, 218] on div "}; kpisItemHoverAnimation(); */ /*-----*/ // V2 - HOVER - KPIs (auto pour fermé…" at bounding box center [844, 439] width 939 height 611
type textarea "/*-----*/"
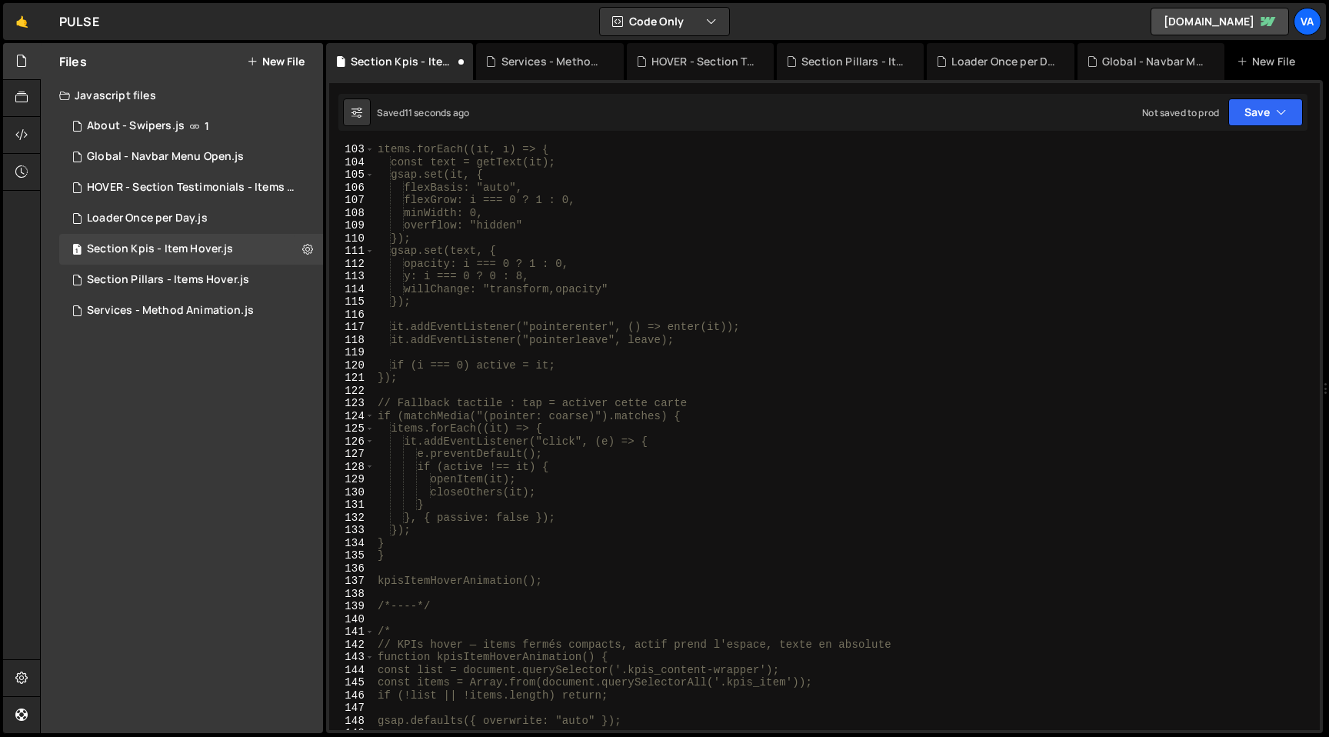
scroll to position [1340, 0]
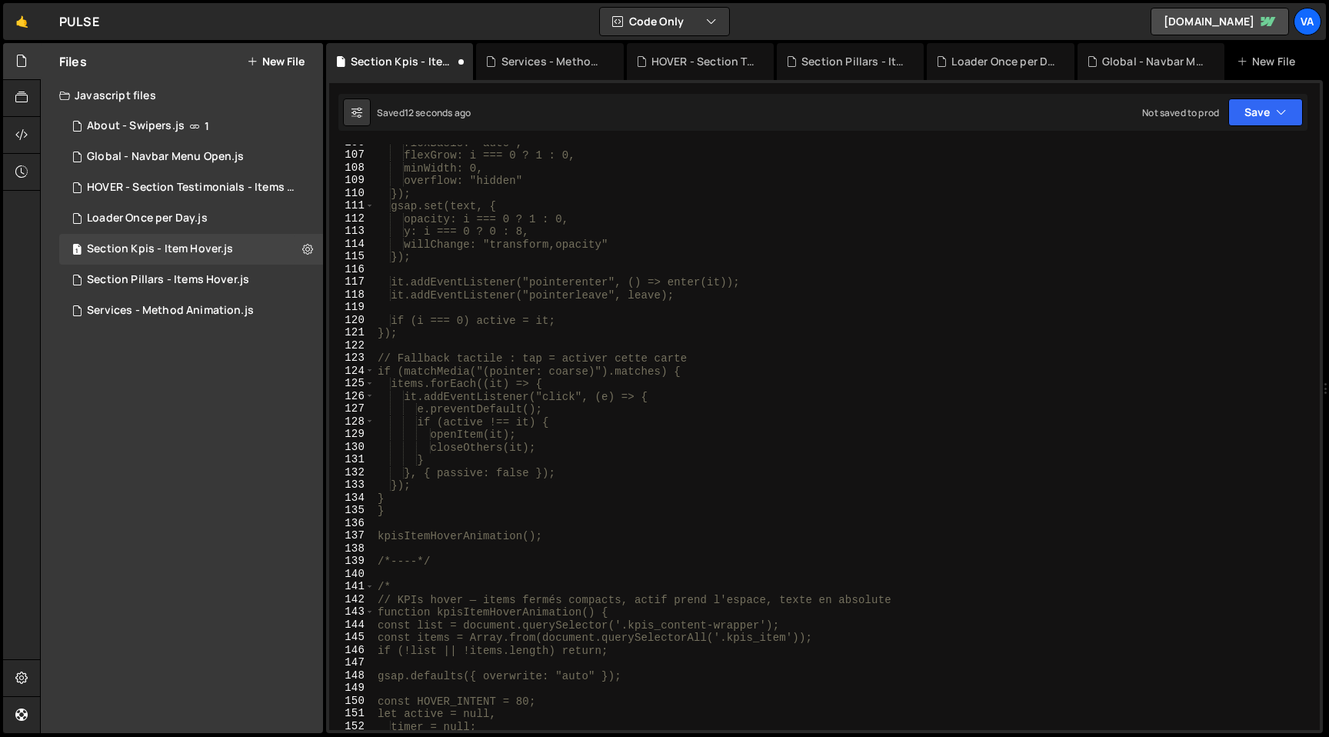
click at [451, 567] on div "flexBasis: "auto", flexGrow: i === 0 ? 1 : 0, minWidth: 0, overflow: "hidden" }…" at bounding box center [844, 441] width 939 height 611
type textarea "/*----*/"
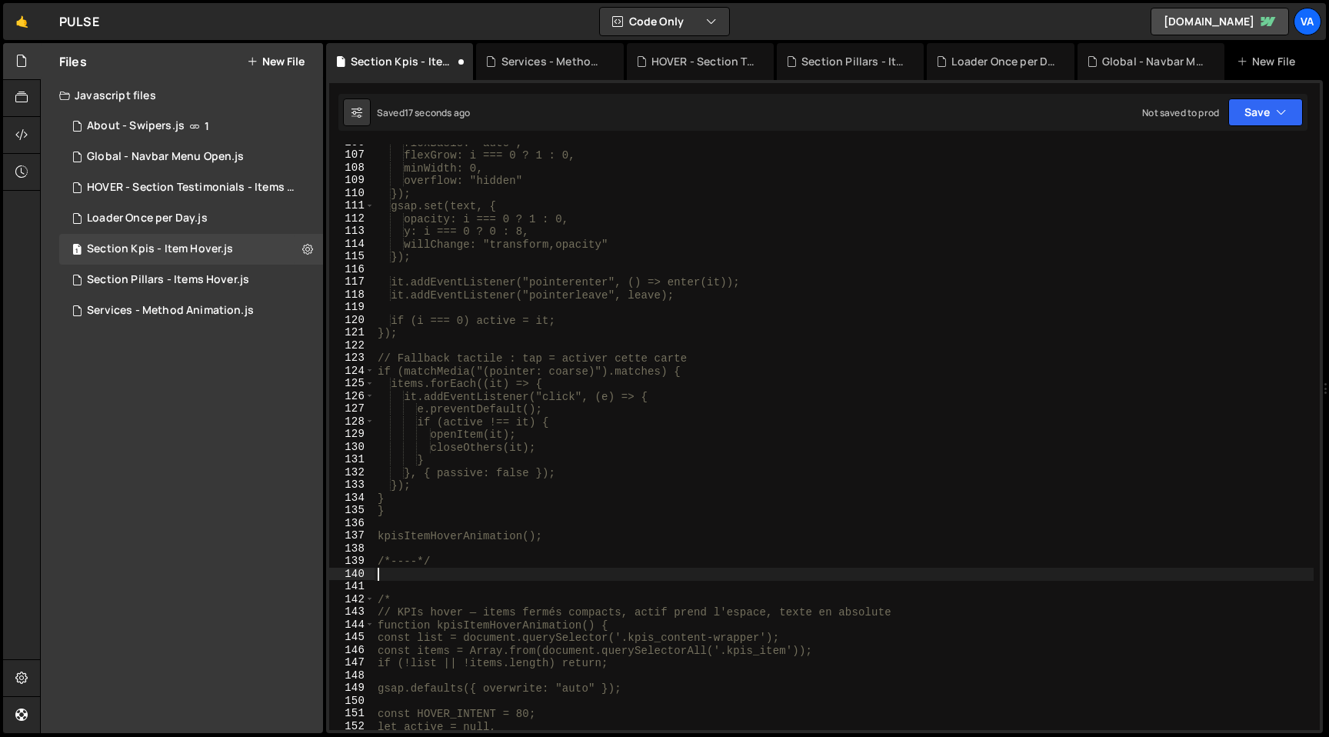
type textarea "/*----*/"
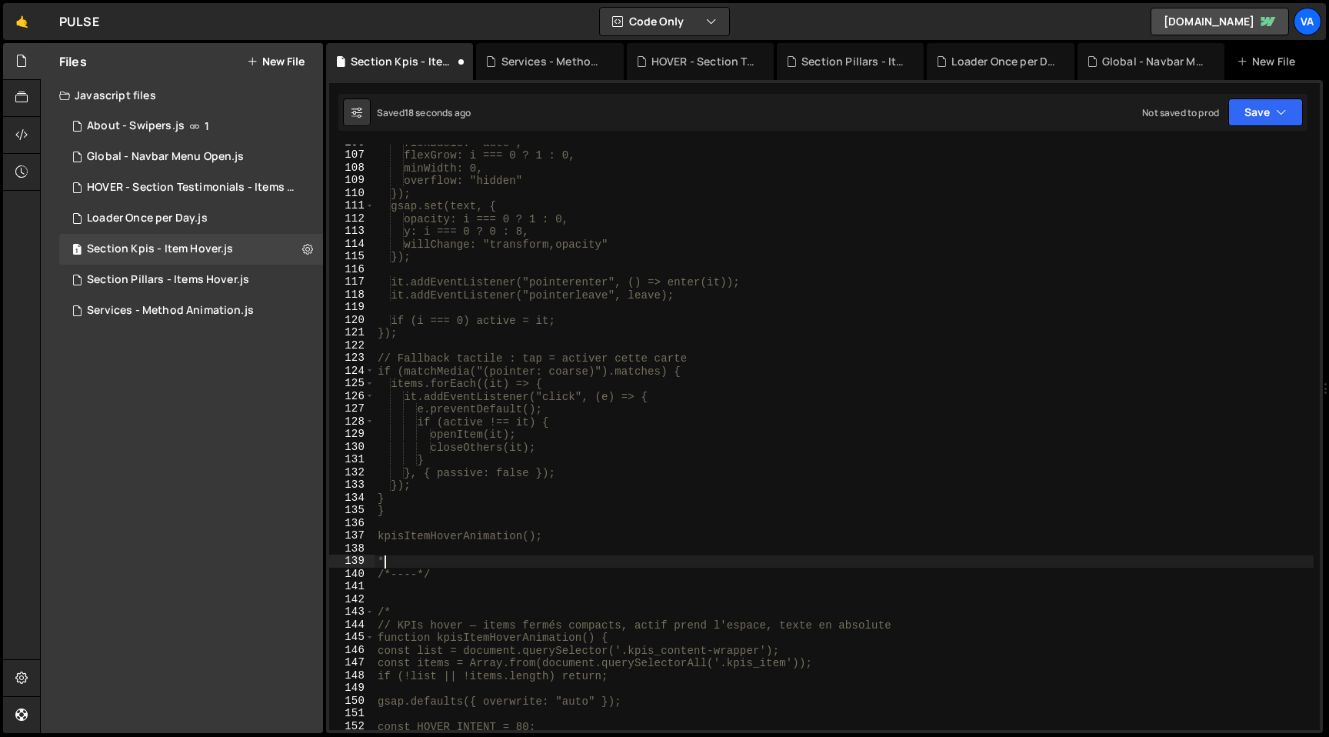
type textarea "*/"
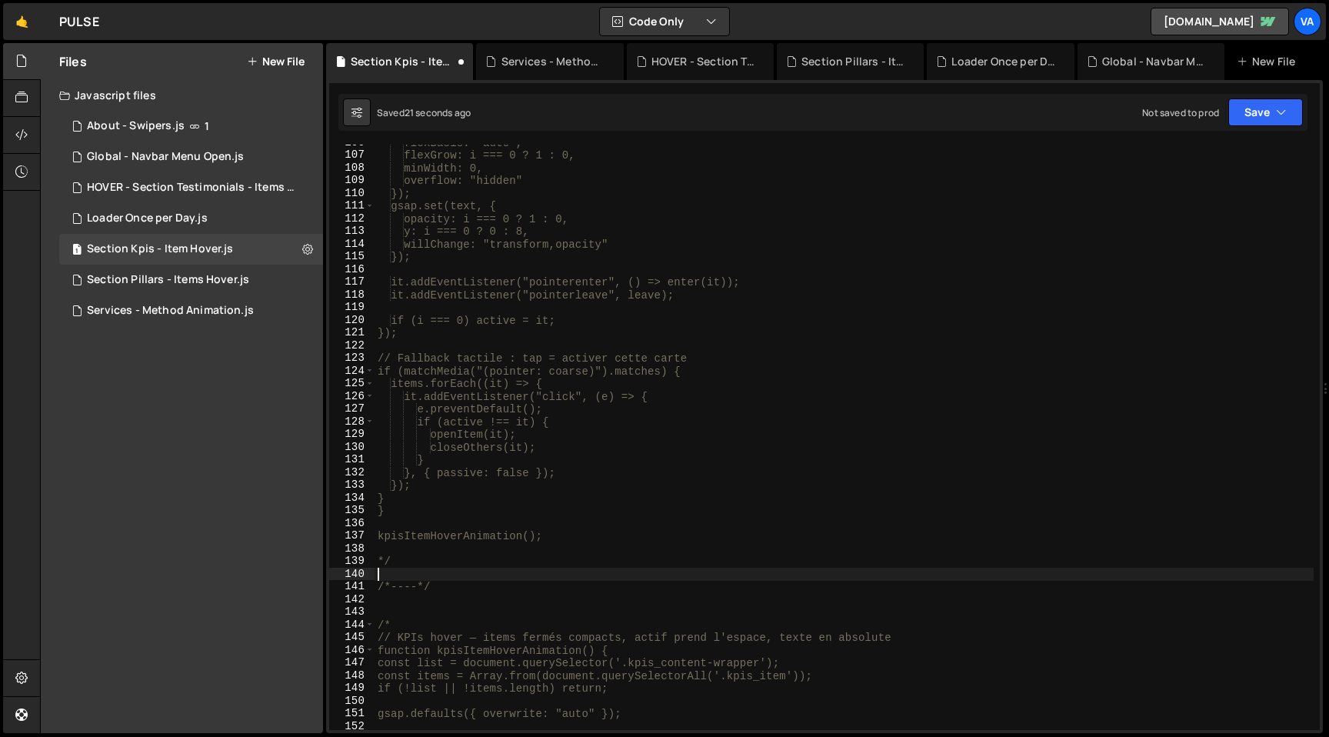
click at [407, 622] on div "flexBasis: "auto", flexGrow: i === 0 ? 1 : 0, minWidth: 0, overflow: "hidden" }…" at bounding box center [844, 441] width 939 height 611
type textarea "/"
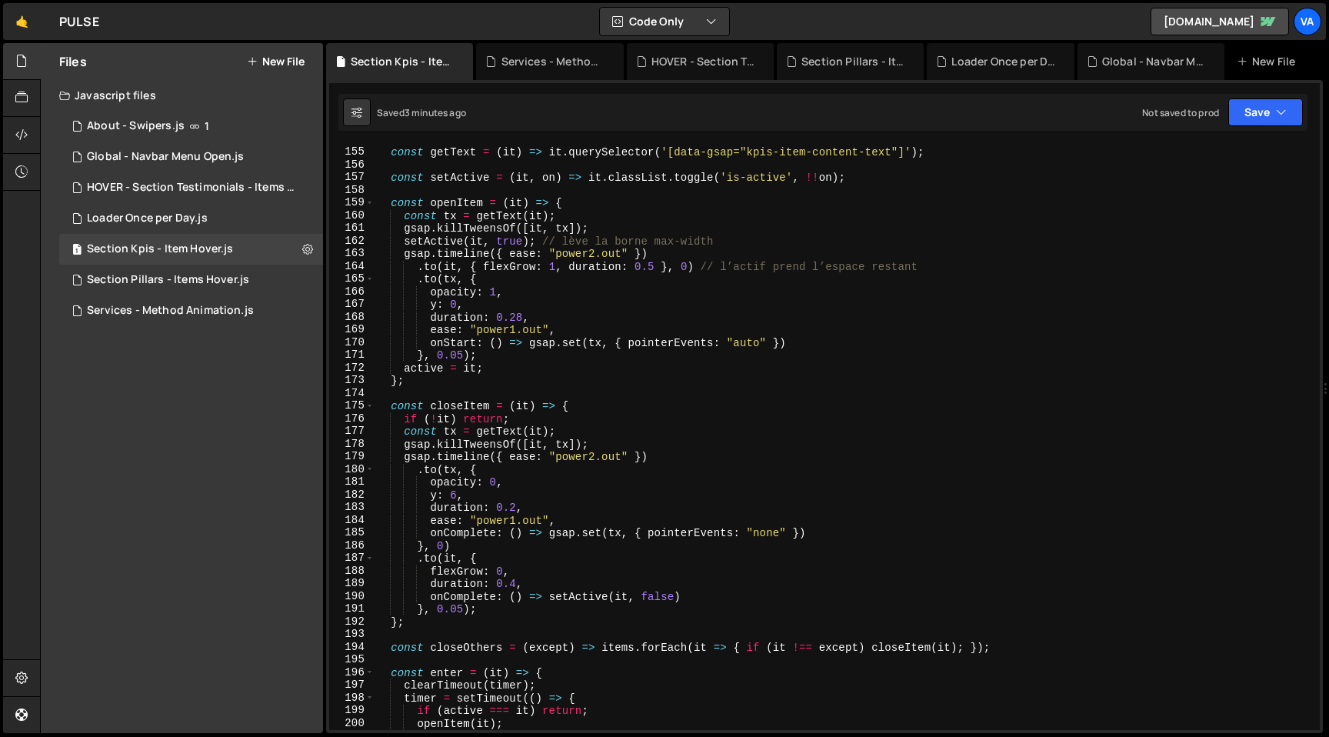
scroll to position [1953, 0]
click at [561, 269] on div "const getText = ( it ) => it . querySelector ( '[data-gsap="kpis-item-content-t…" at bounding box center [844, 438] width 939 height 611
drag, startPoint x: 684, startPoint y: 265, endPoint x: 571, endPoint y: 264, distance: 113.1
click at [571, 264] on div "const getText = ( it ) => it . querySelector ( '[data-gsap="kpis-item-content-t…" at bounding box center [844, 438] width 939 height 611
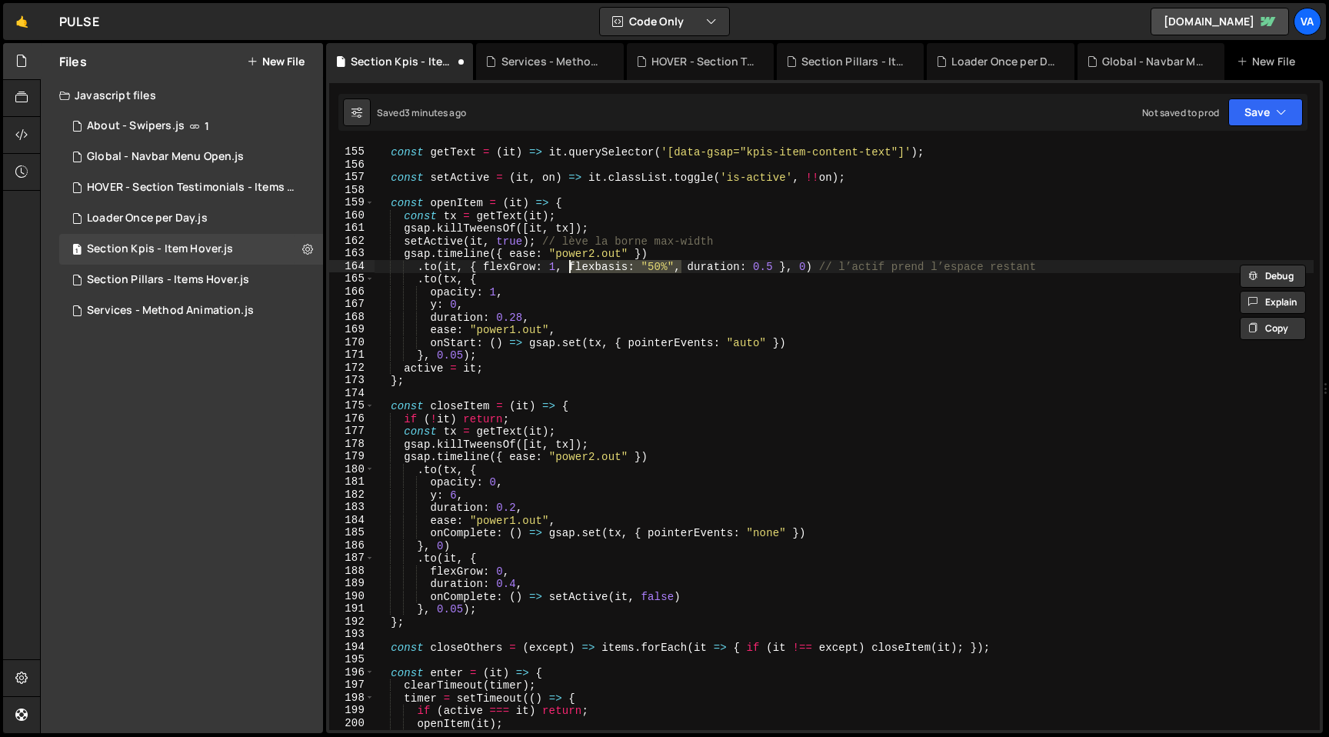
click at [512, 569] on div "const getText = ( it ) => it . querySelector ( '[data-gsap="kpis-item-content-t…" at bounding box center [844, 438] width 939 height 611
type textarea "flexGrow: 0,"
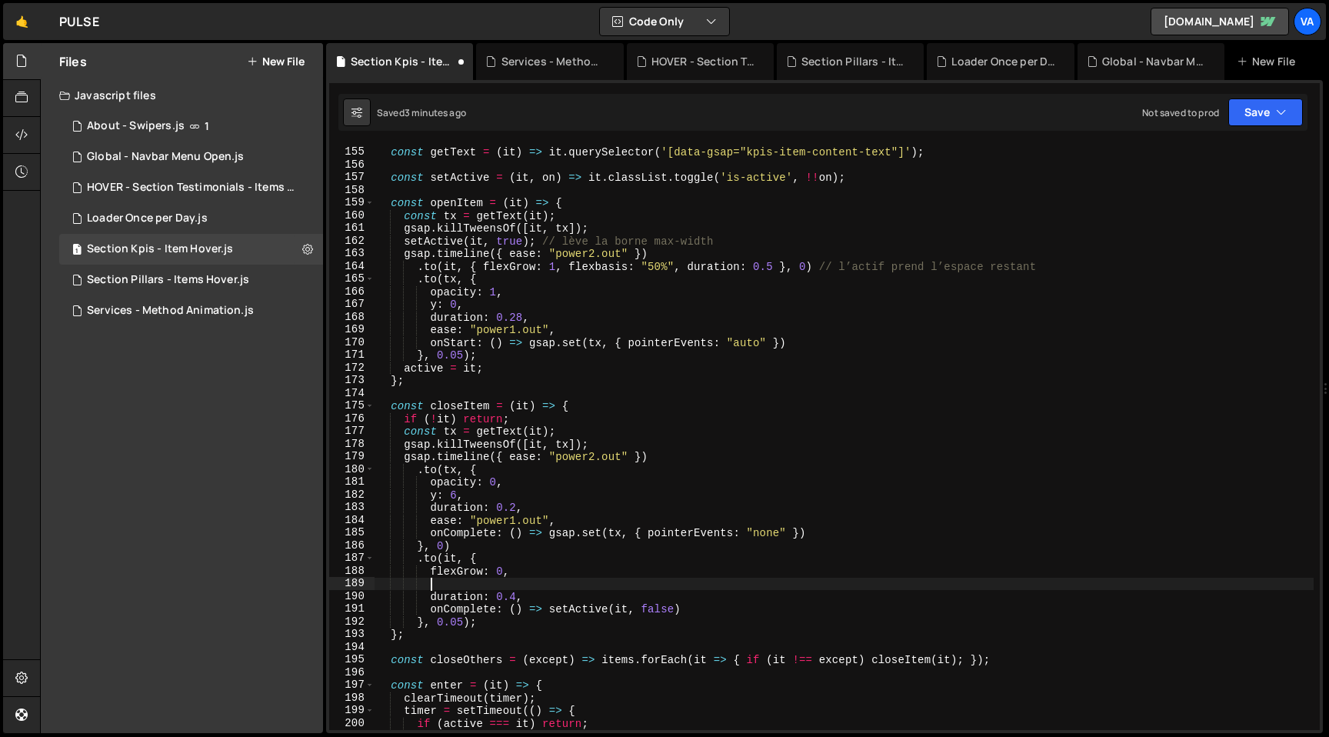
paste textarea "flexbasis: "50%","
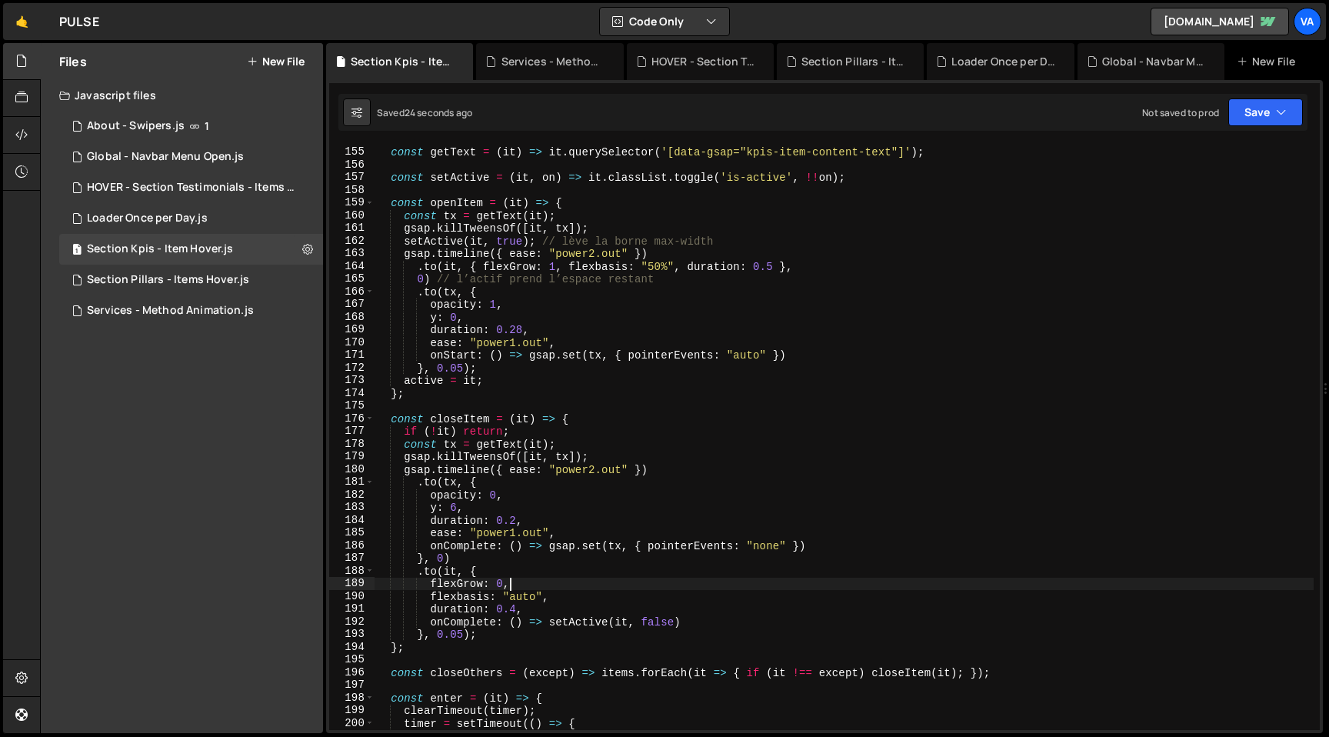
click at [681, 271] on div "const getText = ( it ) => it . querySelector ( '[data-gsap="kpis-item-content-t…" at bounding box center [844, 438] width 939 height 611
drag, startPoint x: 681, startPoint y: 267, endPoint x: 559, endPoint y: 268, distance: 121.5
click at [559, 268] on div "const getText = ( it ) => it . querySelector ( '[data-gsap="kpis-item-content-t…" at bounding box center [844, 438] width 939 height 611
drag, startPoint x: 500, startPoint y: 608, endPoint x: 373, endPoint y: 608, distance: 126.9
click at [373, 608] on div ".to(it, { flexGrow: 1, duration: 0.5 }, 154 155 156 157 158 159 160 161 162 163…" at bounding box center [824, 437] width 991 height 585
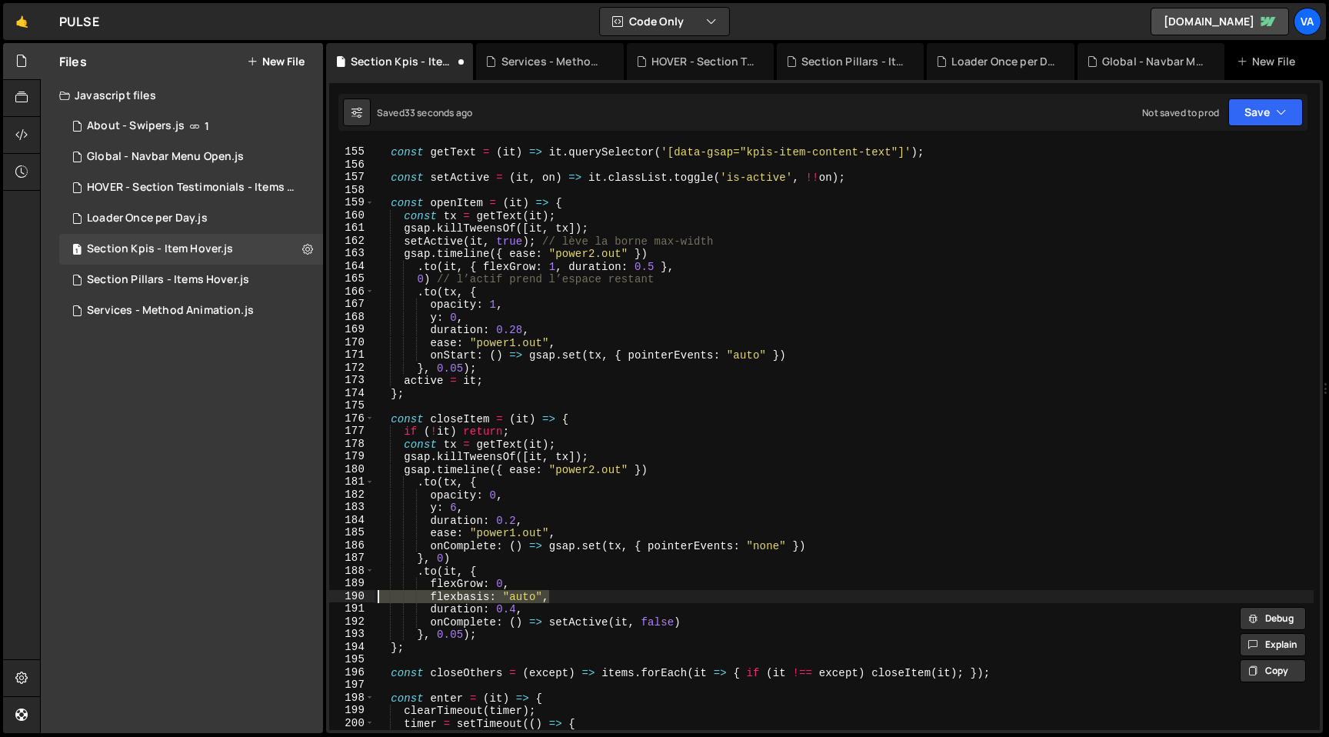
drag, startPoint x: 558, startPoint y: 597, endPoint x: 348, endPoint y: 601, distance: 210.0
click at [348, 601] on div "duration: 0.4, 154 155 156 157 158 159 160 161 162 163 164 165 166 167 168 169 …" at bounding box center [824, 437] width 991 height 585
type textarea "flexbasis: "auto","
type textarea "flexGrow: 0,"
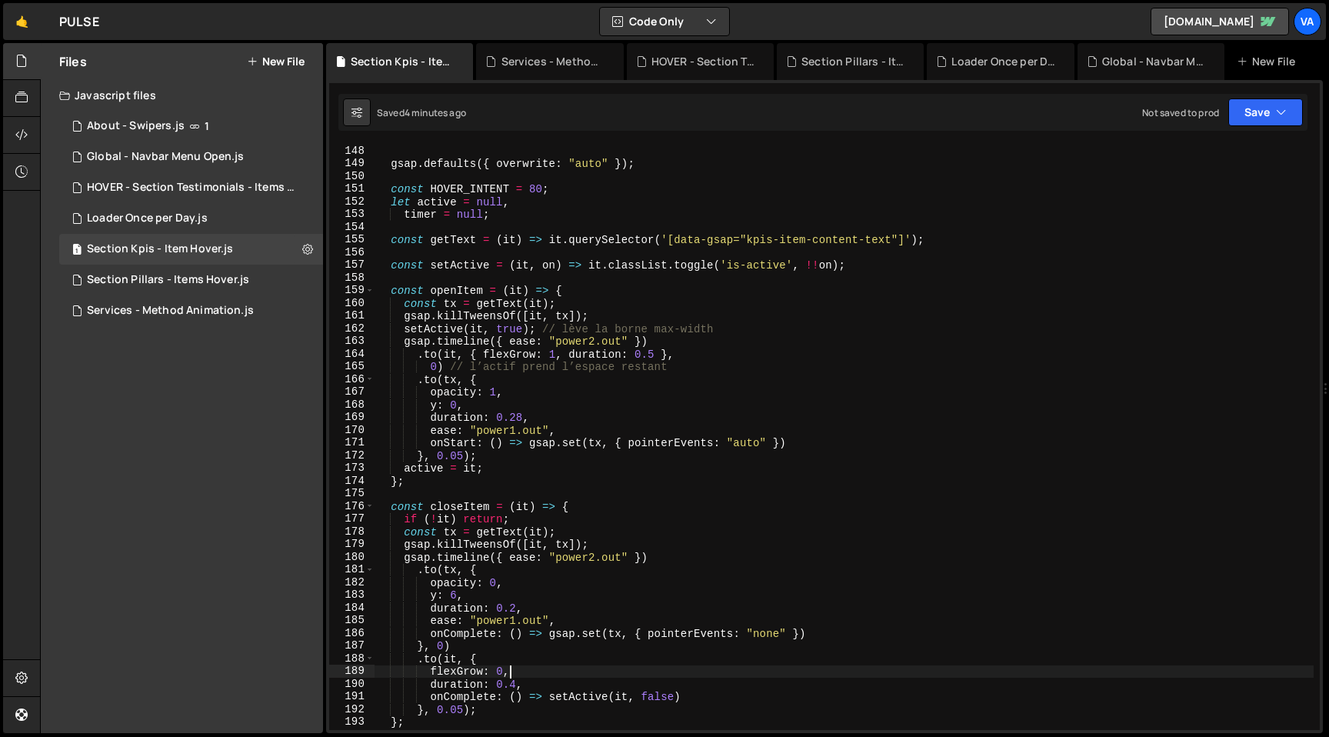
scroll to position [1723, 0]
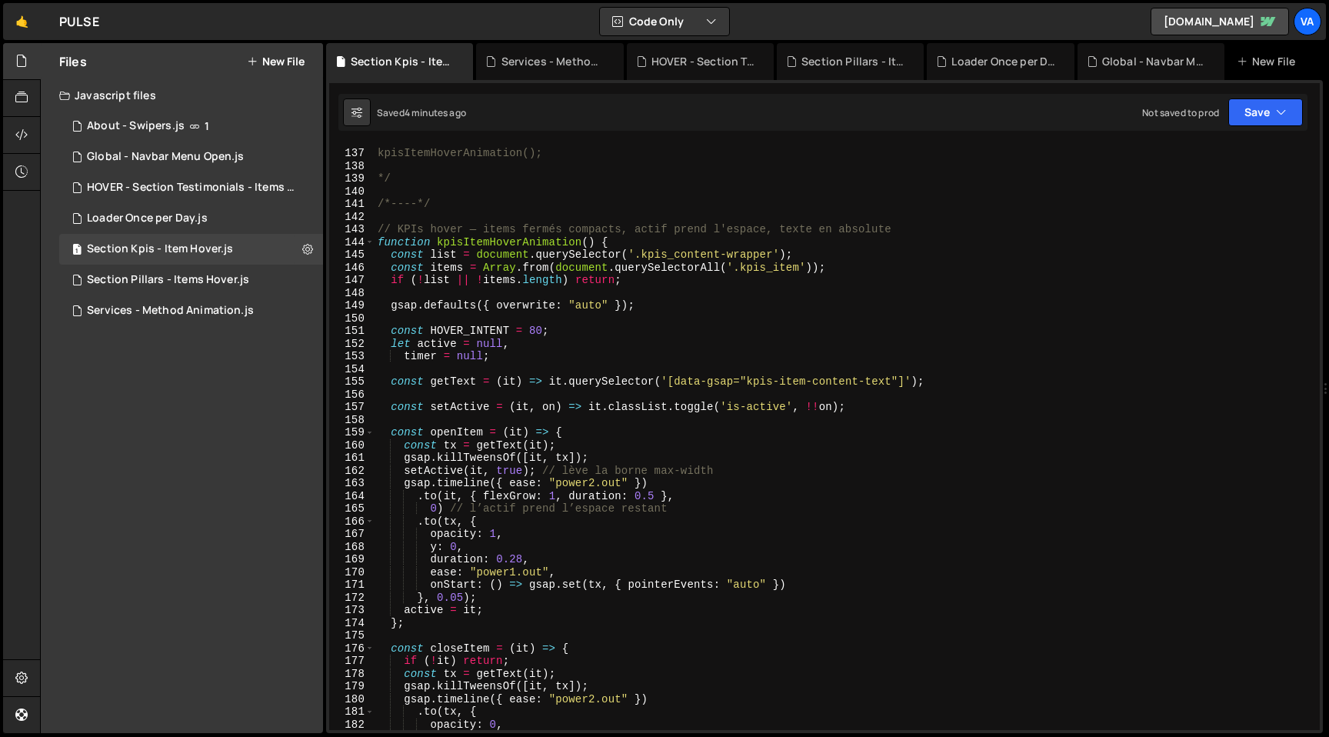
click at [421, 220] on div "kpisItemHoverAnimation(); */ /*----*/ // KPIs hover — items fermés compacts, ac…" at bounding box center [844, 439] width 939 height 611
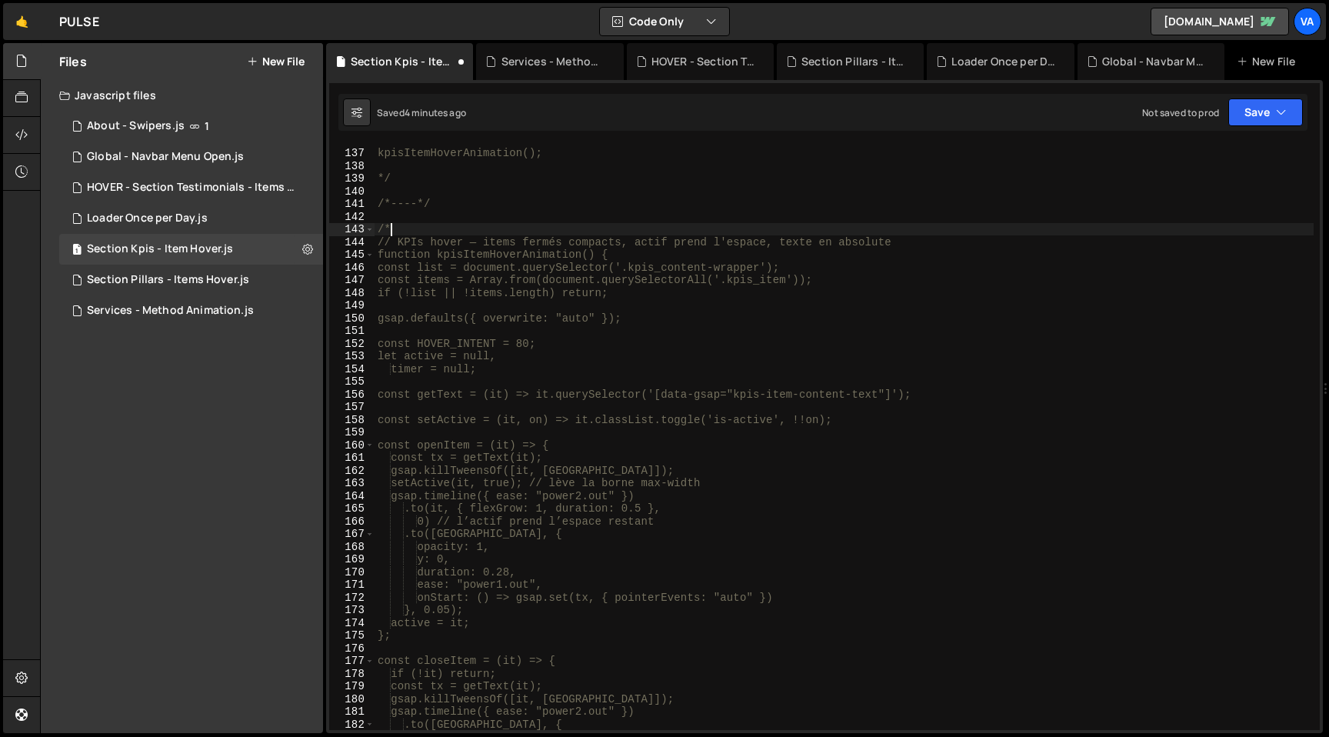
click at [398, 176] on div "kpisItemHoverAnimation(); */ /*----*/ /* // KPIs hover — items fermés compacts,…" at bounding box center [844, 439] width 939 height 611
type textarea "*"
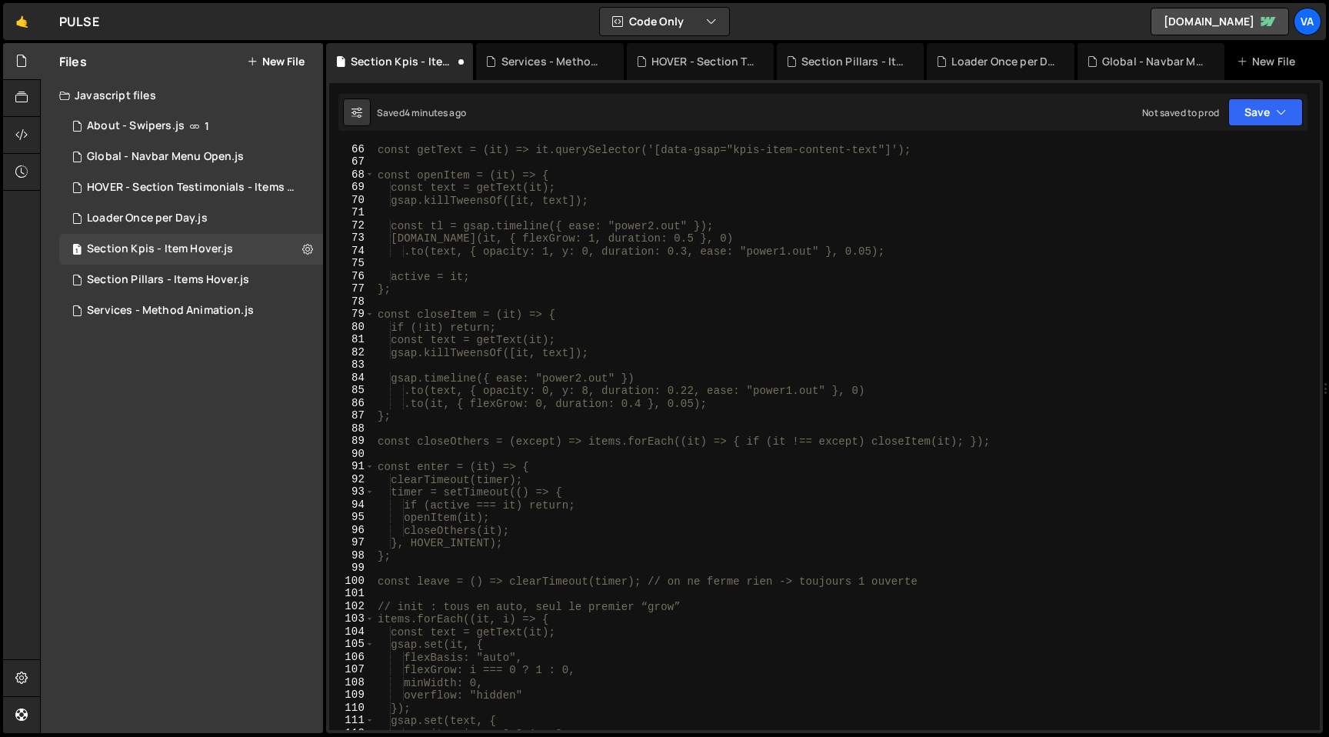
scroll to position [589, 0]
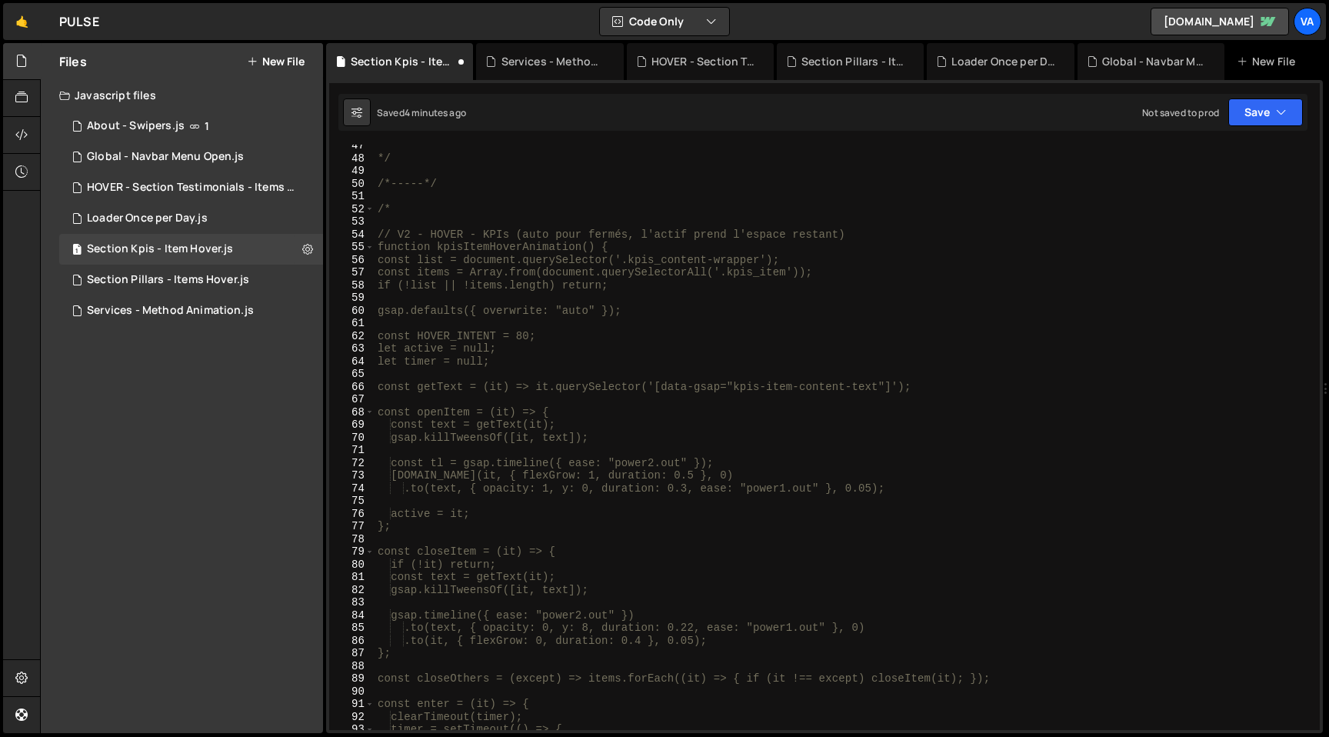
click at [429, 207] on div "*/ /*-----*/ /* // V2 - HOVER - KPIs (auto pour fermés, l'actif prend l'espace …" at bounding box center [844, 444] width 939 height 611
type textarea "/"
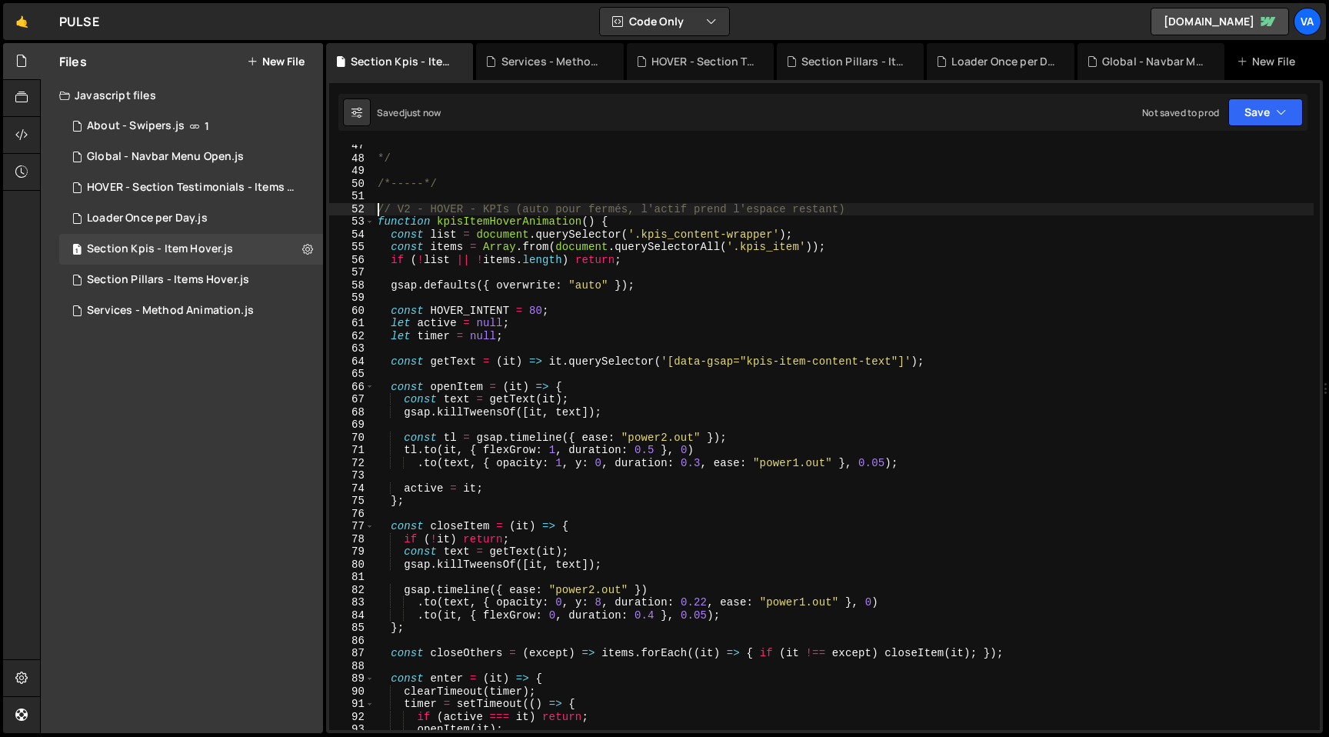
type textarea "// V2 - HOVER - KPIs (auto pour fermés, l'actif prend l'espace restant)"
click at [424, 195] on div "*/ /*-----*/ // V2 - HOVER - KPIs (auto pour fermés, l'actif prend l'espace res…" at bounding box center [844, 444] width 939 height 611
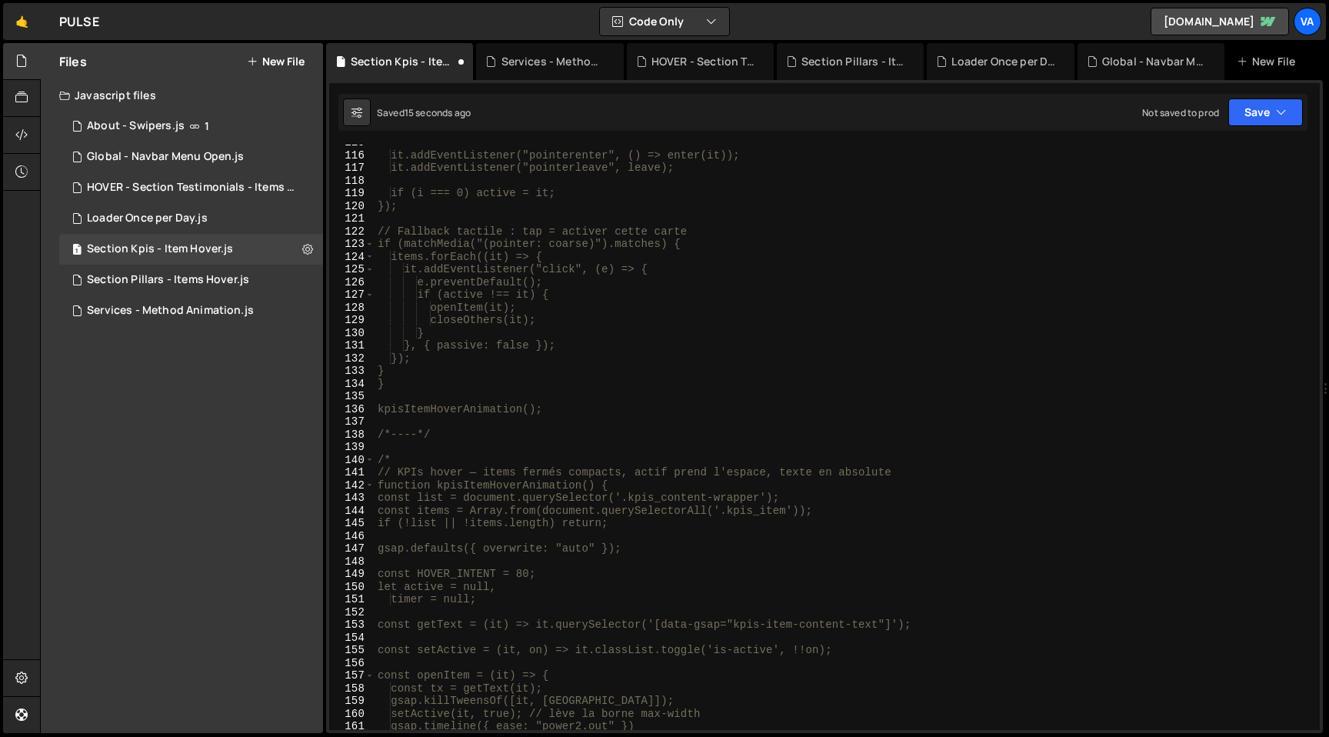
scroll to position [1461, 0]
click at [558, 401] on div "it.addEventListener("pointerenter", () => enter(it)); it.addEventListener("poin…" at bounding box center [844, 447] width 939 height 611
type textarea "kpisItemHoverAnimation();"
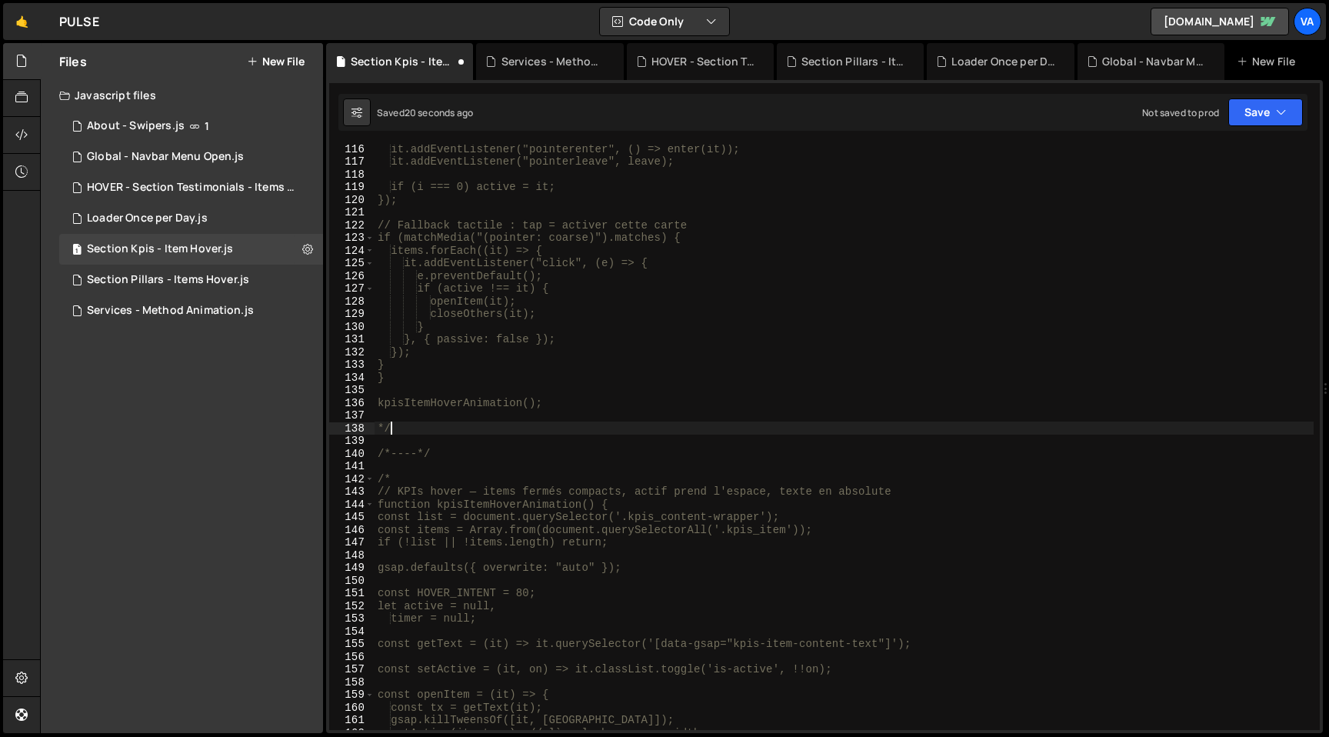
click at [402, 479] on div "it.addEventListener("pointerenter", () => enter(it)); it.addEventListener("poin…" at bounding box center [844, 447] width 939 height 611
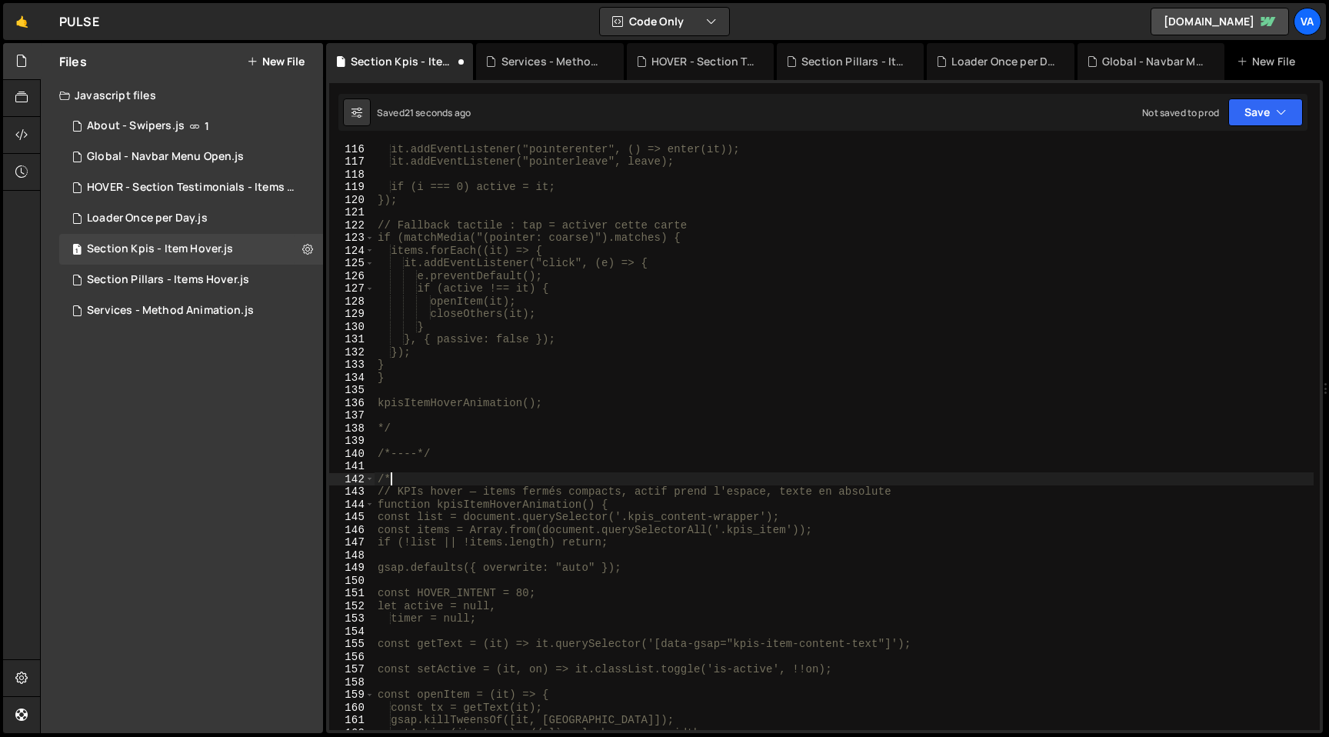
type textarea "/"
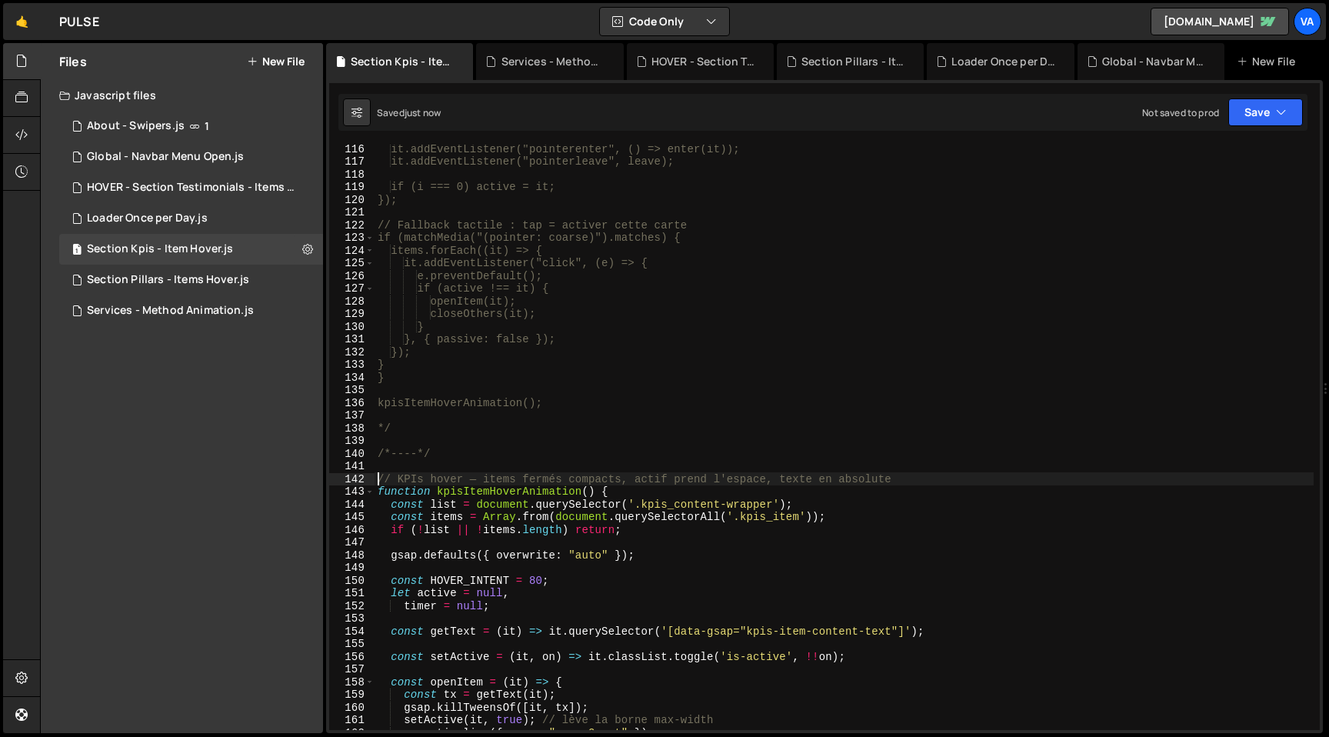
type textarea "// KPIs hover — items fermés compacts, actif prend l'espace, texte en absolute"
